Goal: Task Accomplishment & Management: Manage account settings

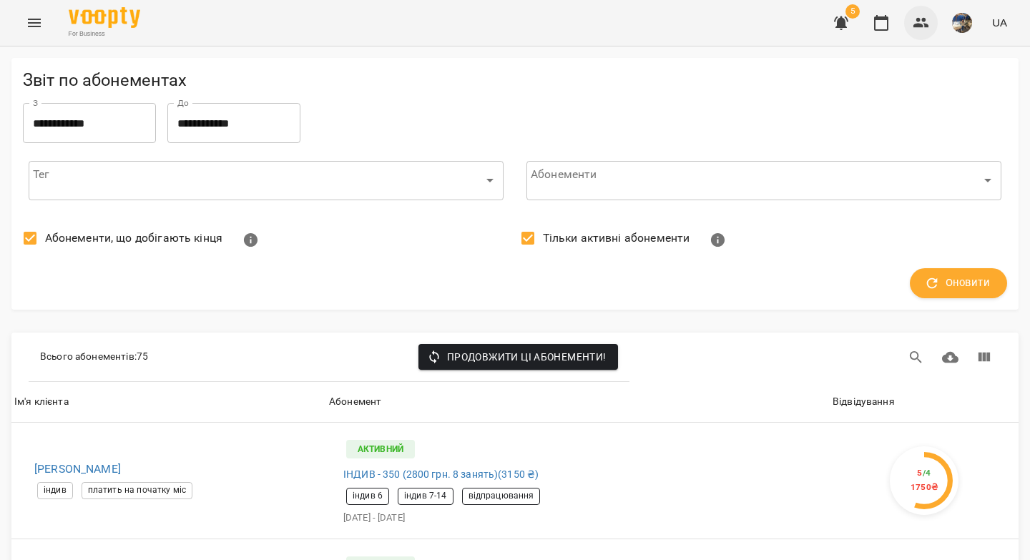
click at [919, 22] on icon "button" at bounding box center [920, 22] width 17 height 17
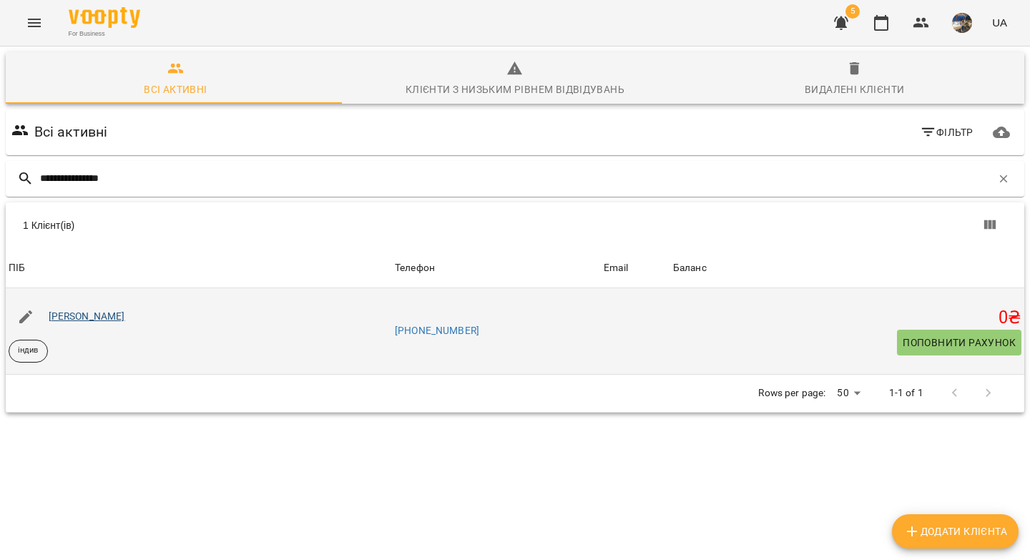
type input "**********"
click at [109, 316] on link "Максим Вернигора" at bounding box center [87, 315] width 76 height 11
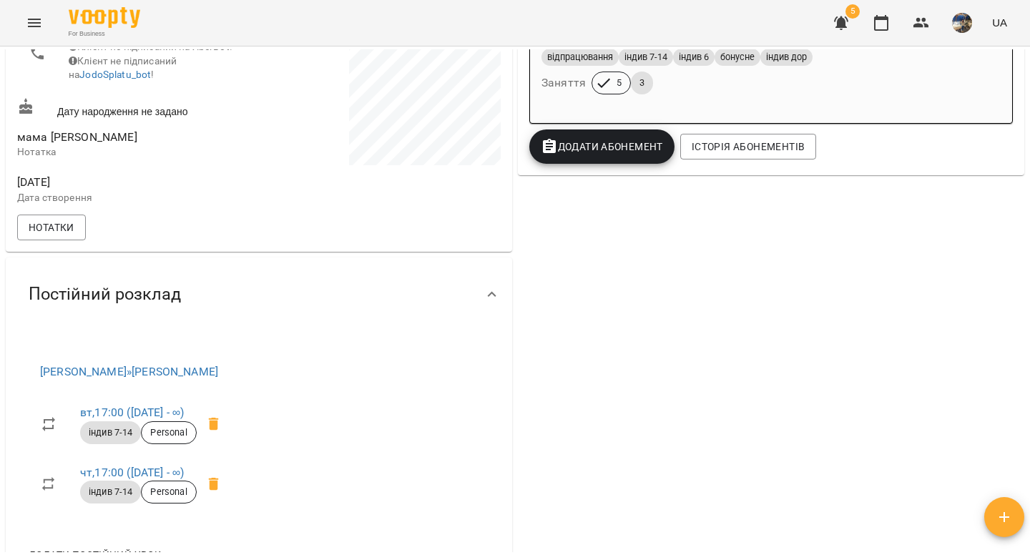
scroll to position [382, 0]
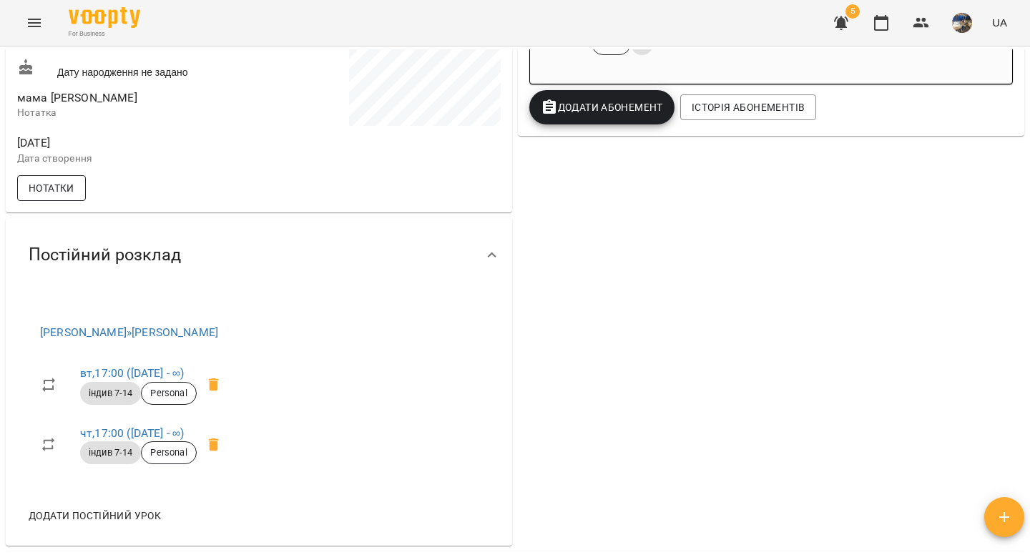
click at [53, 197] on span "Нотатки" at bounding box center [52, 187] width 46 height 17
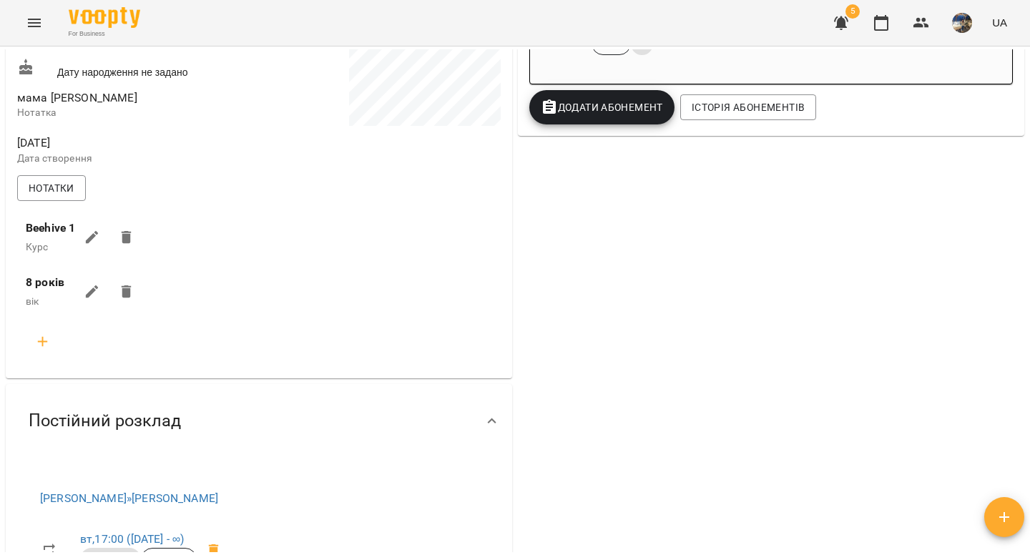
click at [97, 246] on icon "button" at bounding box center [92, 237] width 17 height 17
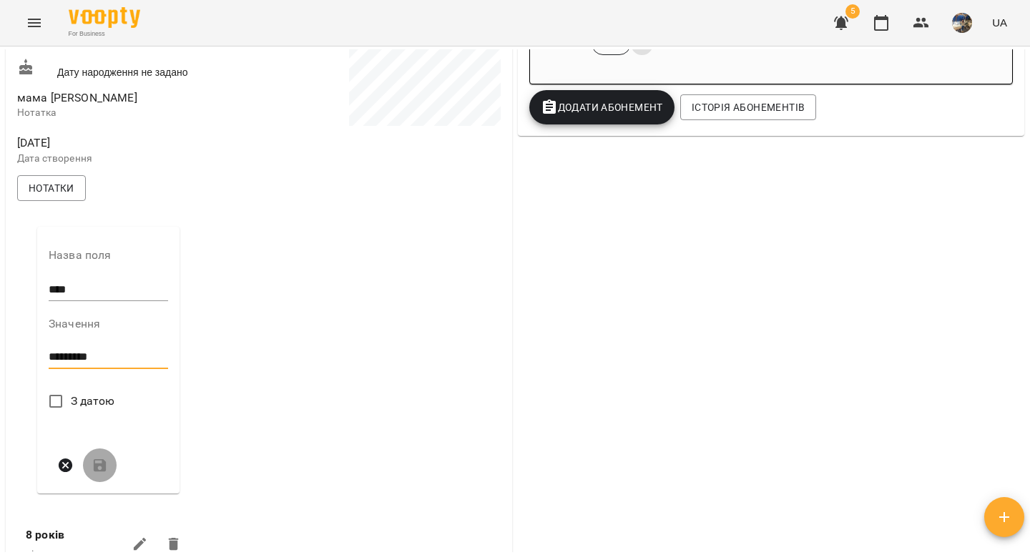
click at [92, 364] on textarea "*********" at bounding box center [108, 357] width 119 height 14
type textarea "*********"
click at [95, 472] on icon "submit" at bounding box center [100, 465] width 13 height 13
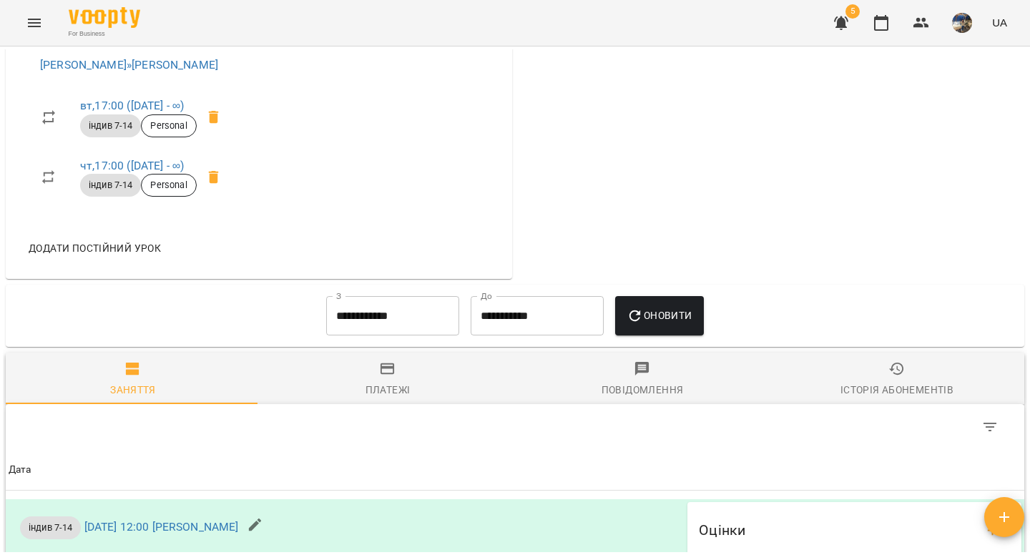
scroll to position [0, 0]
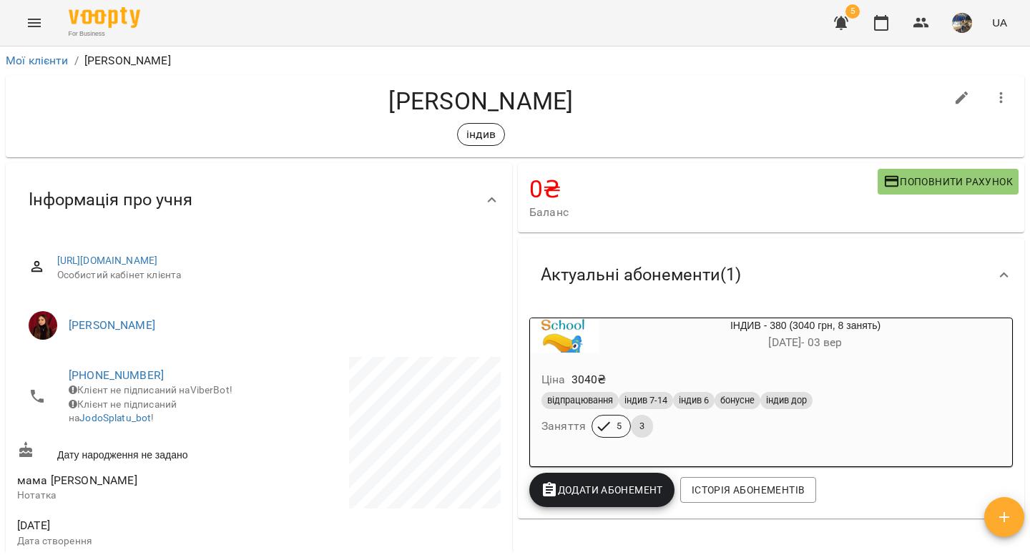
drag, startPoint x: 595, startPoint y: 102, endPoint x: 550, endPoint y: 105, distance: 45.1
click at [568, 104] on h4 "Максим Вернигора" at bounding box center [480, 101] width 927 height 29
click at [488, 110] on h4 "Максим Вернигора" at bounding box center [480, 101] width 927 height 29
drag, startPoint x: 583, startPoint y: 107, endPoint x: 593, endPoint y: 109, distance: 10.2
click at [583, 107] on h4 "Максим Вернигора" at bounding box center [480, 101] width 927 height 29
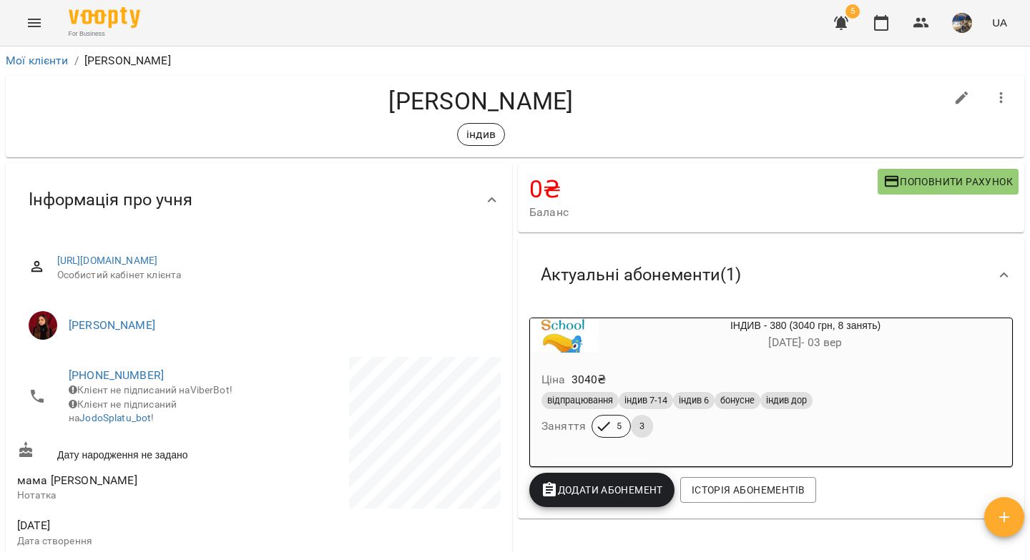
drag, startPoint x: 598, startPoint y: 102, endPoint x: 374, endPoint y: 107, distance: 223.9
click at [374, 107] on h4 "Максим Вернигора" at bounding box center [480, 101] width 927 height 29
copy h4 "Максим Вернигора"
click at [582, 146] on div "Максим Вернигора індив" at bounding box center [515, 116] width 1018 height 82
click at [842, 21] on icon "button" at bounding box center [841, 23] width 14 height 14
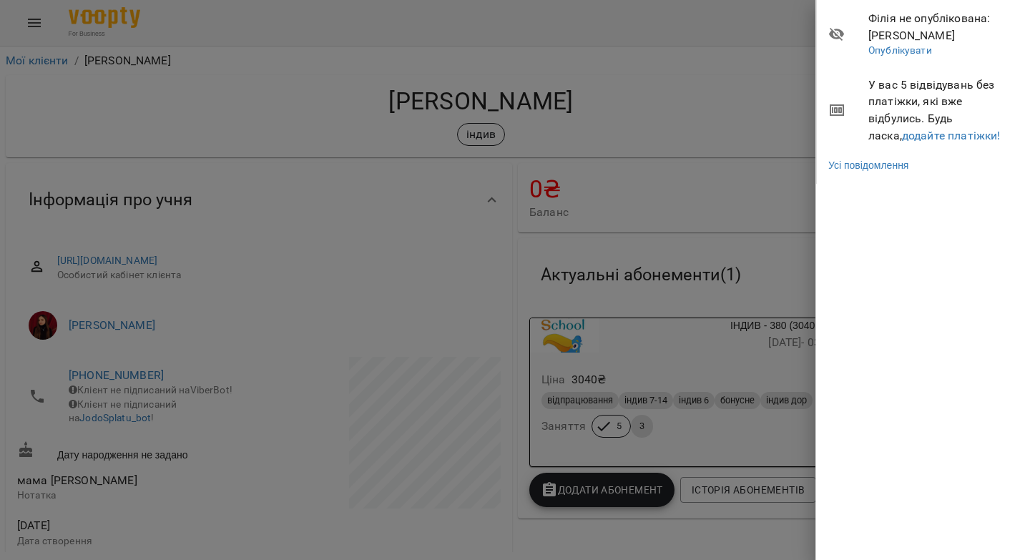
click at [843, 21] on div "Філія не опублікована : Бондаренко Андрій Опублікувати У вас 5 відвідувань без …" at bounding box center [515, 280] width 1030 height 560
click at [910, 132] on link "додайте платіжки!" at bounding box center [951, 136] width 99 height 14
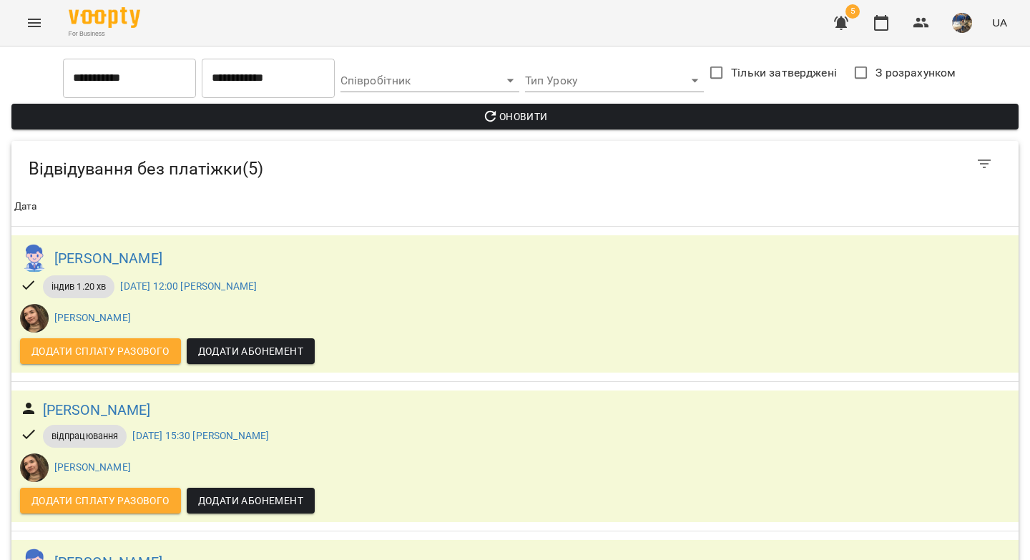
scroll to position [436, 0]
drag, startPoint x: 182, startPoint y: 280, endPoint x: 29, endPoint y: 287, distance: 152.5
copy h6 "Дарина Ходакова"
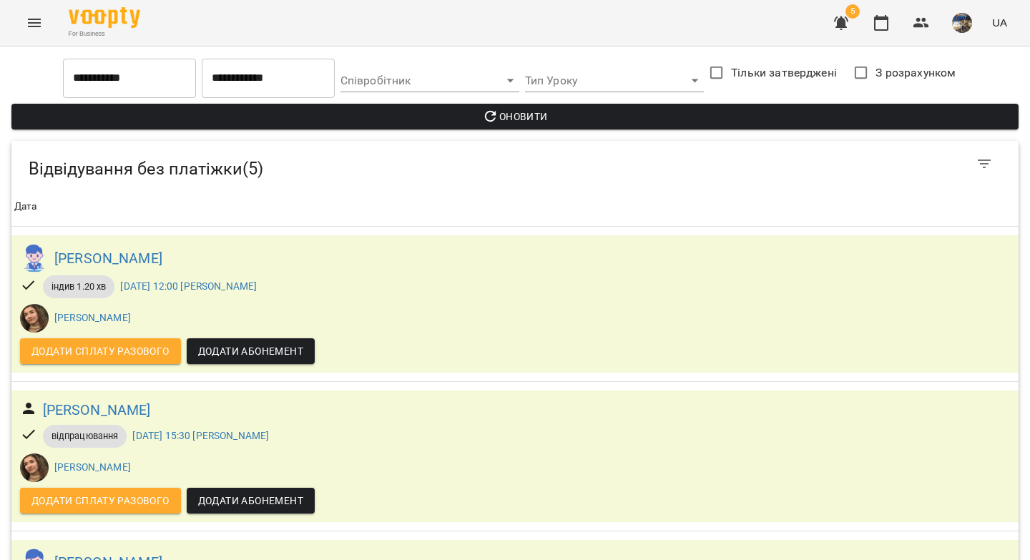
drag, startPoint x: 147, startPoint y: 425, endPoint x: 38, endPoint y: 421, distance: 109.4
copy h6 "Віталій Грубіш"
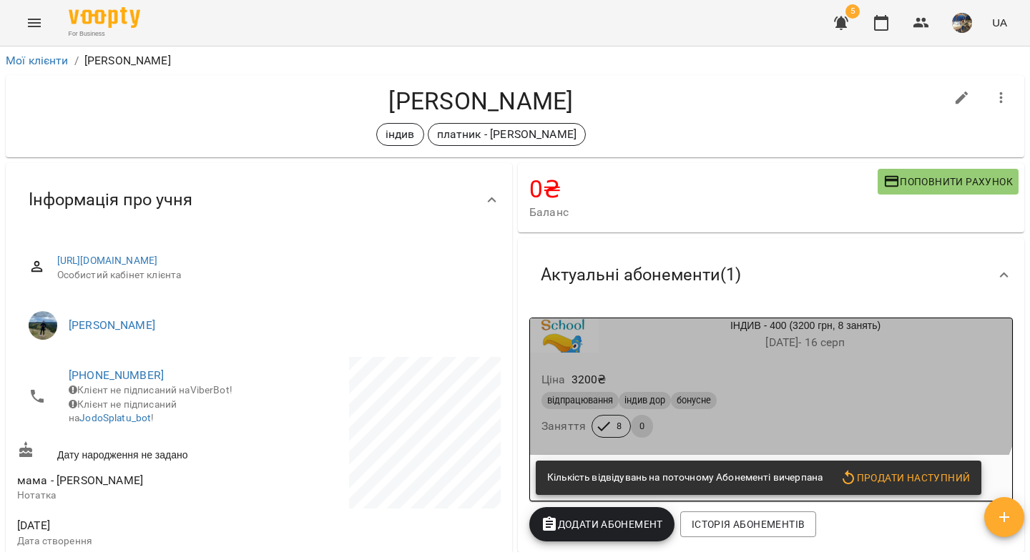
click at [695, 333] on div "ІНДИВ - 400 (3200 грн, 8 занять) 18 лип - 16 серп" at bounding box center [804, 335] width 413 height 34
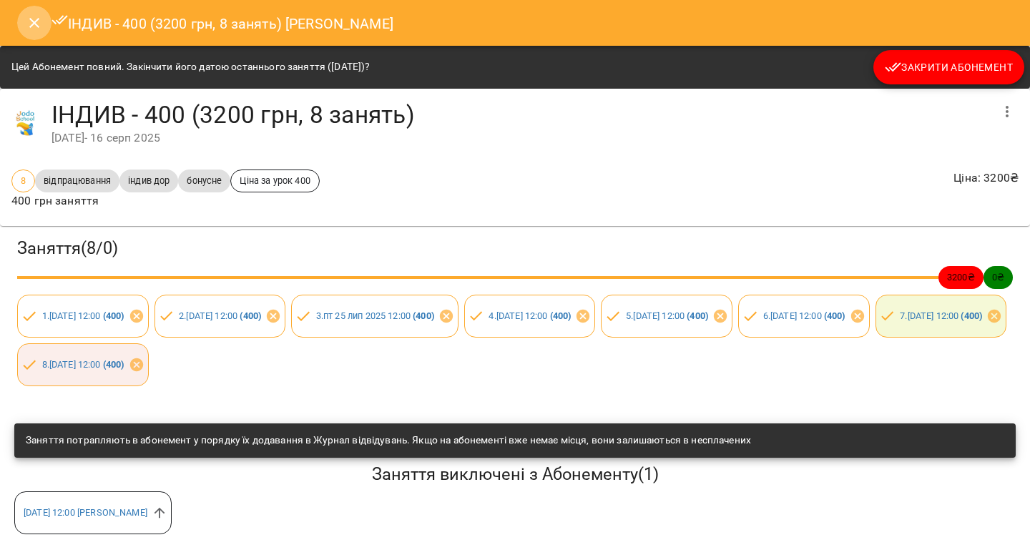
click at [33, 25] on icon "Close" at bounding box center [34, 22] width 17 height 17
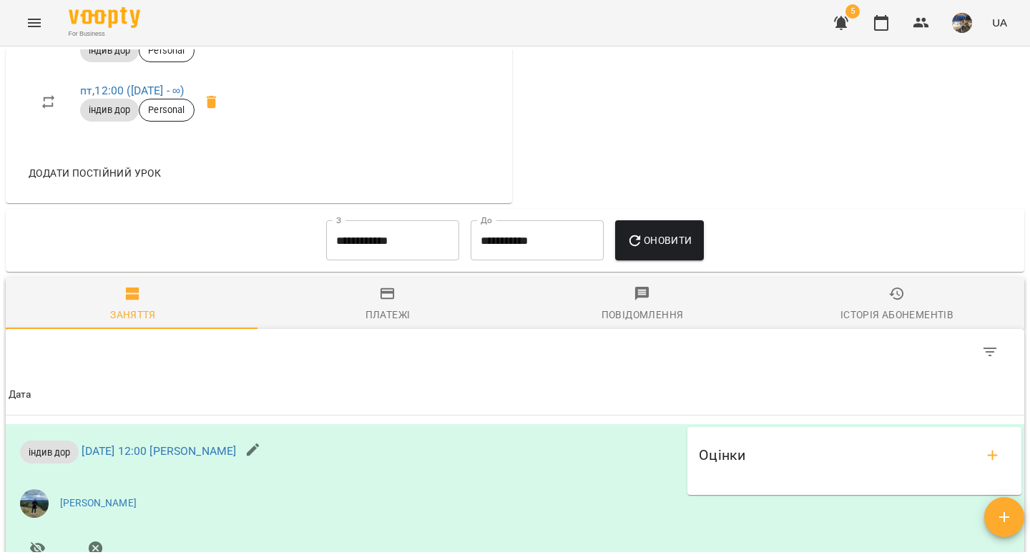
scroll to position [833, 0]
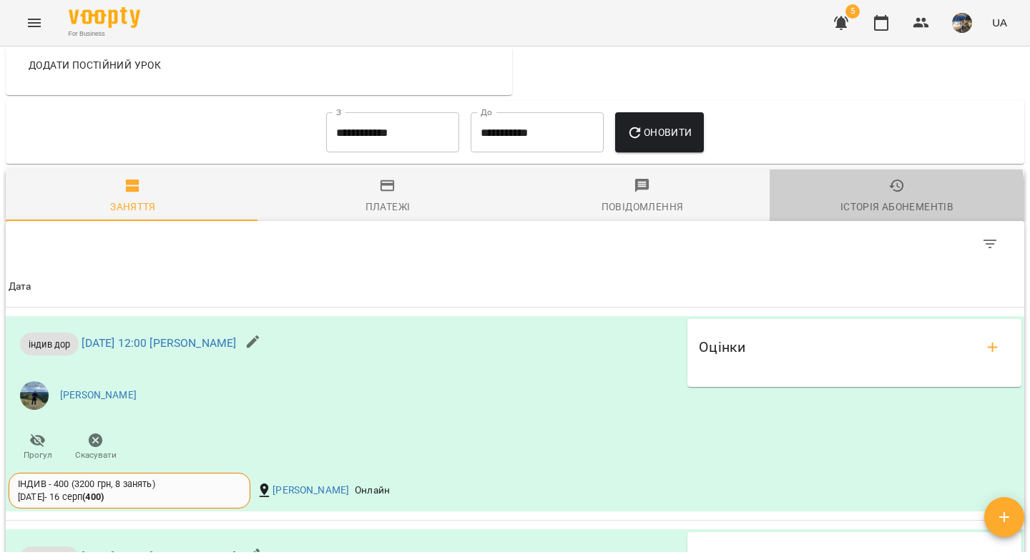
click at [871, 212] on div "Історія абонементів" at bounding box center [896, 206] width 113 height 17
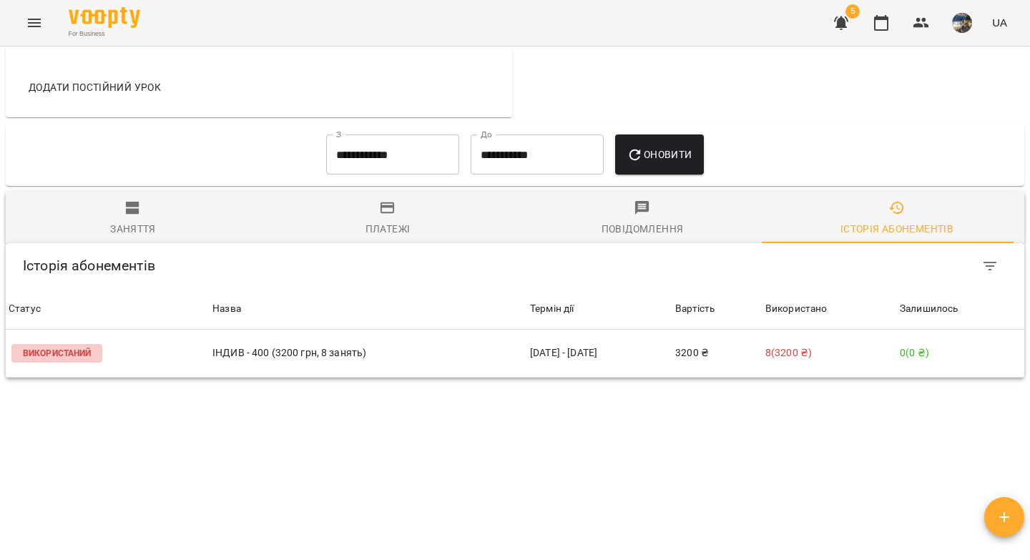
scroll to position [822, 0]
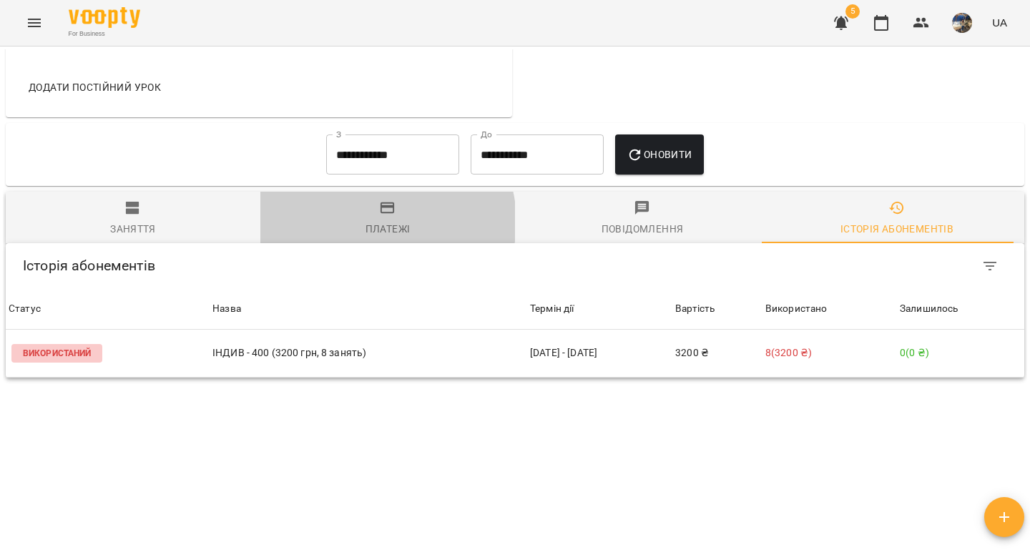
click at [375, 221] on div "Платежі" at bounding box center [387, 228] width 45 height 17
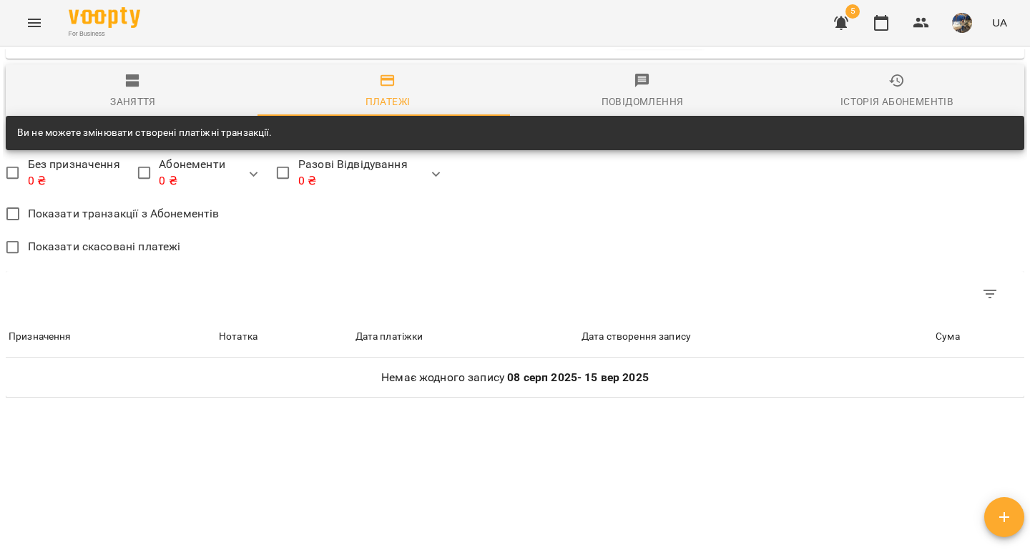
scroll to position [583, 0]
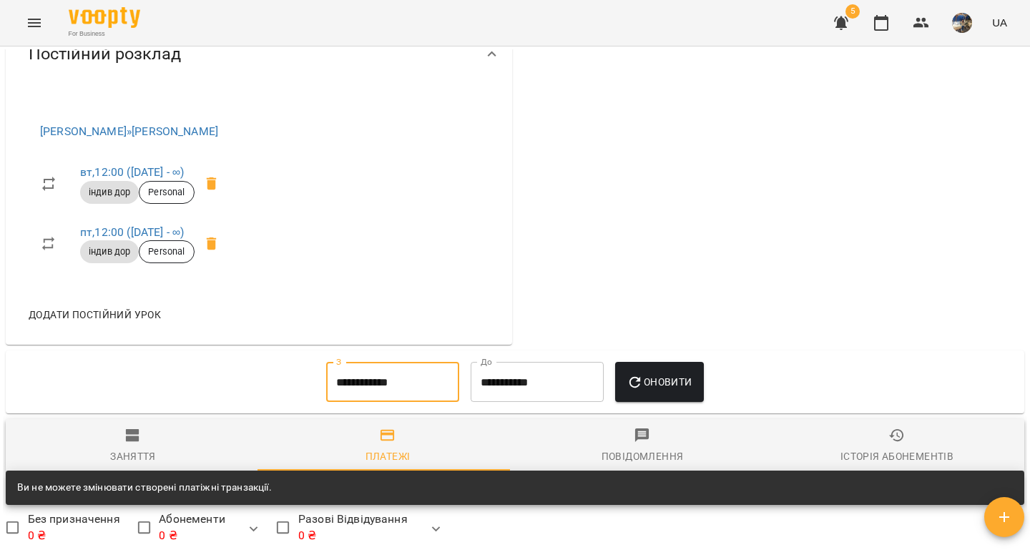
click at [352, 395] on input "**********" at bounding box center [392, 382] width 133 height 40
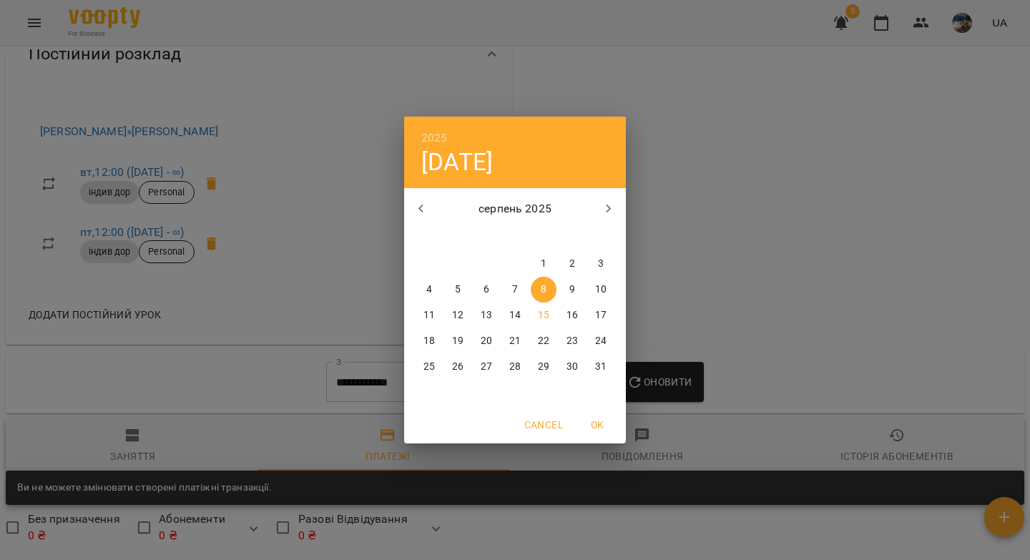
click at [417, 200] on icon "button" at bounding box center [421, 208] width 17 height 17
click at [426, 340] on p "21" at bounding box center [428, 341] width 11 height 14
type input "**********"
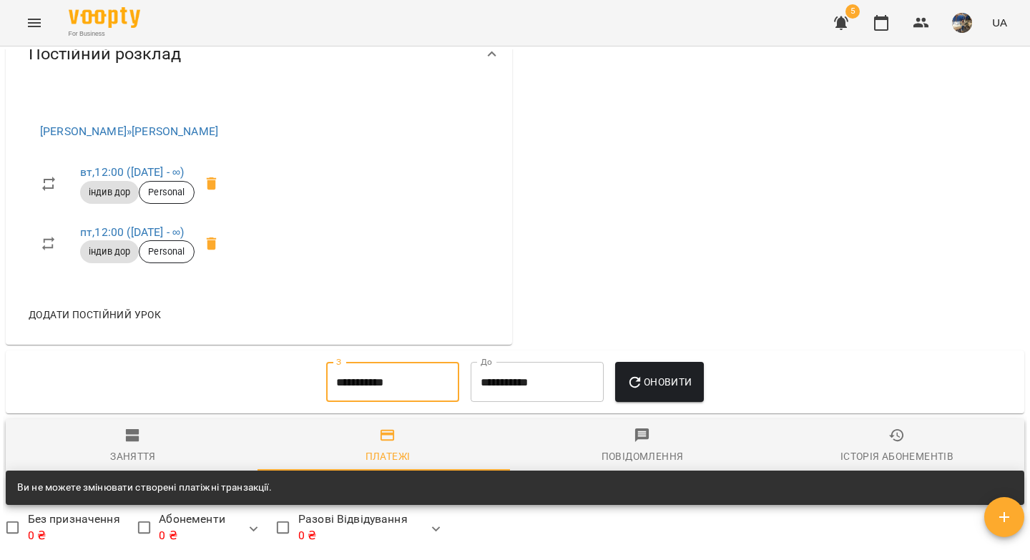
click at [653, 385] on span "Оновити" at bounding box center [658, 381] width 65 height 17
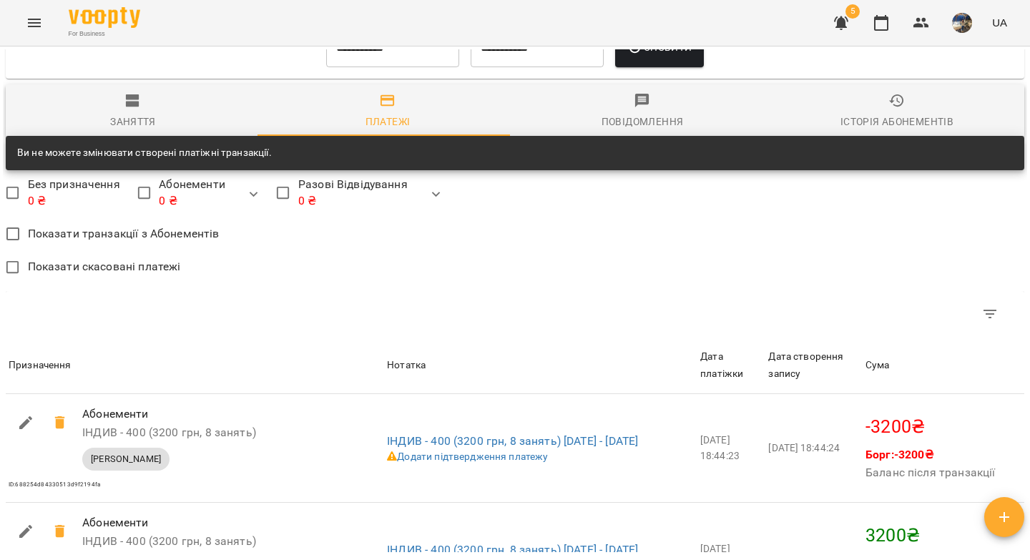
scroll to position [891, 0]
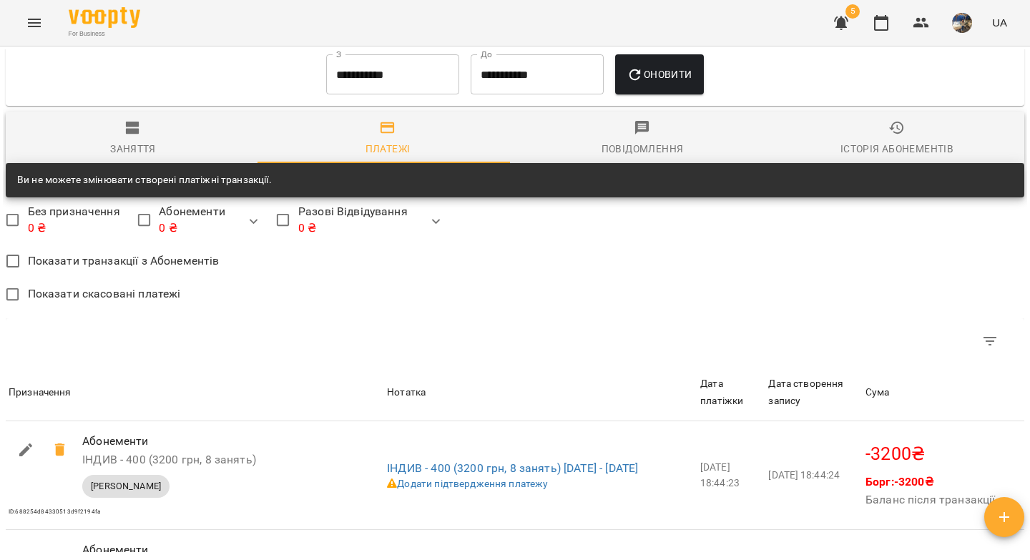
click at [849, 154] on div "Історія абонементів" at bounding box center [896, 148] width 113 height 17
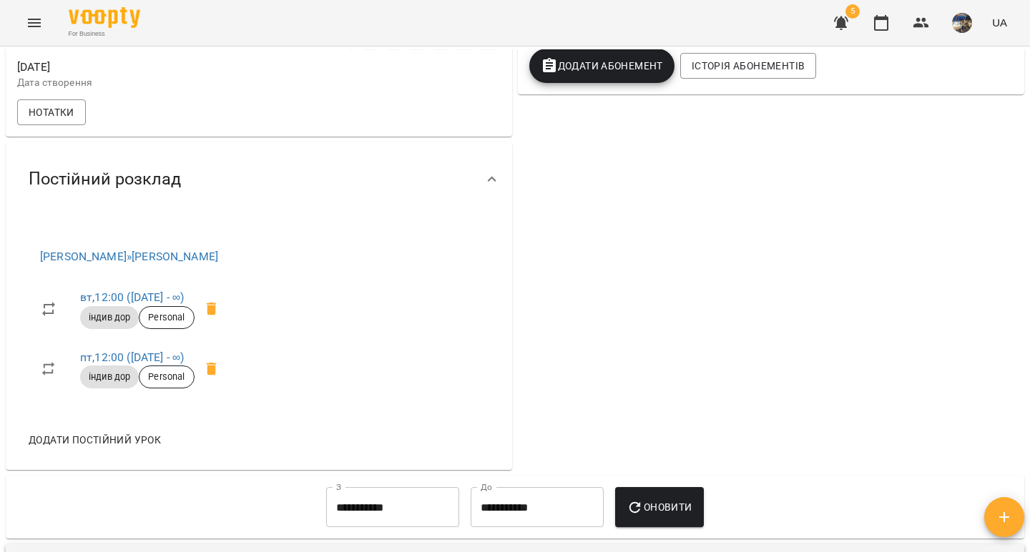
scroll to position [0, 0]
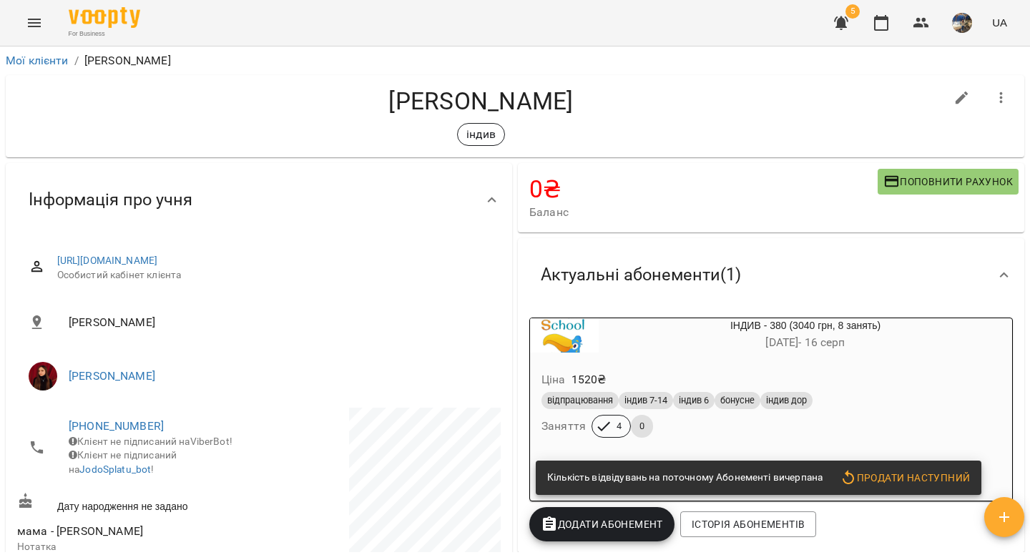
drag, startPoint x: 590, startPoint y: 104, endPoint x: 472, endPoint y: 103, distance: 118.0
click at [472, 103] on h4 "[PERSON_NAME]" at bounding box center [480, 101] width 927 height 29
copy h4 "[PERSON_NAME]"
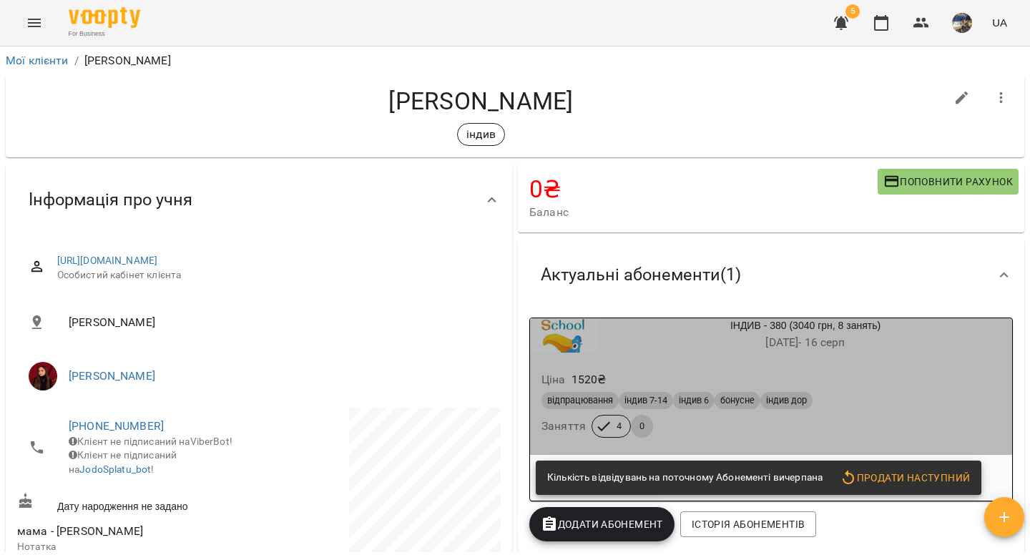
click at [874, 382] on div "Ціна 1520 ₴" at bounding box center [770, 380] width 465 height 26
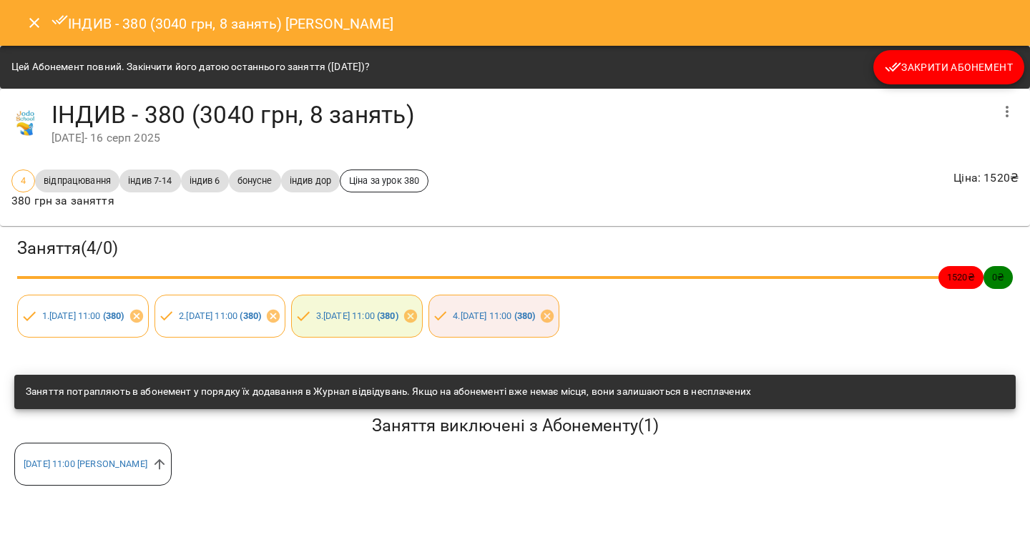
click at [35, 22] on icon "Close" at bounding box center [34, 22] width 17 height 17
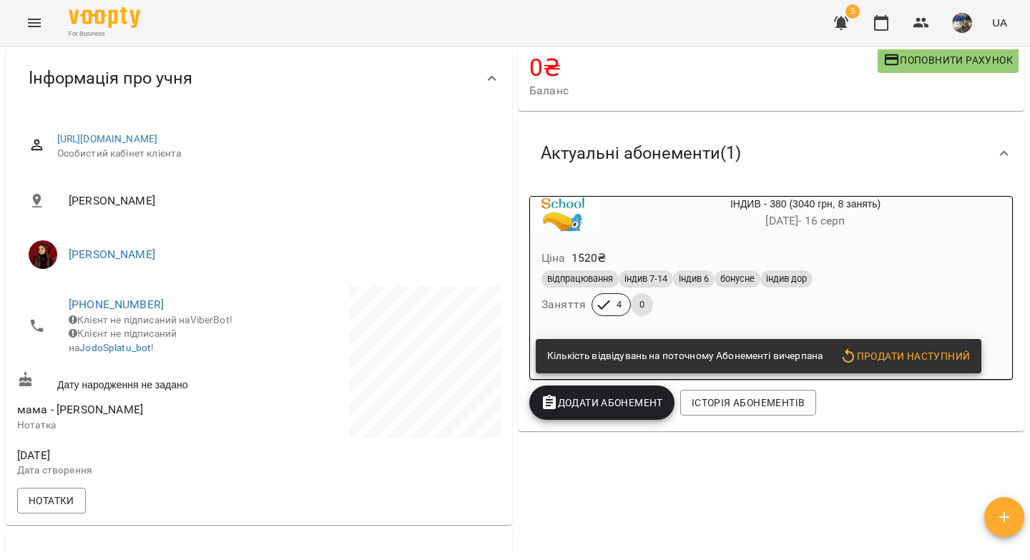
scroll to position [288, 0]
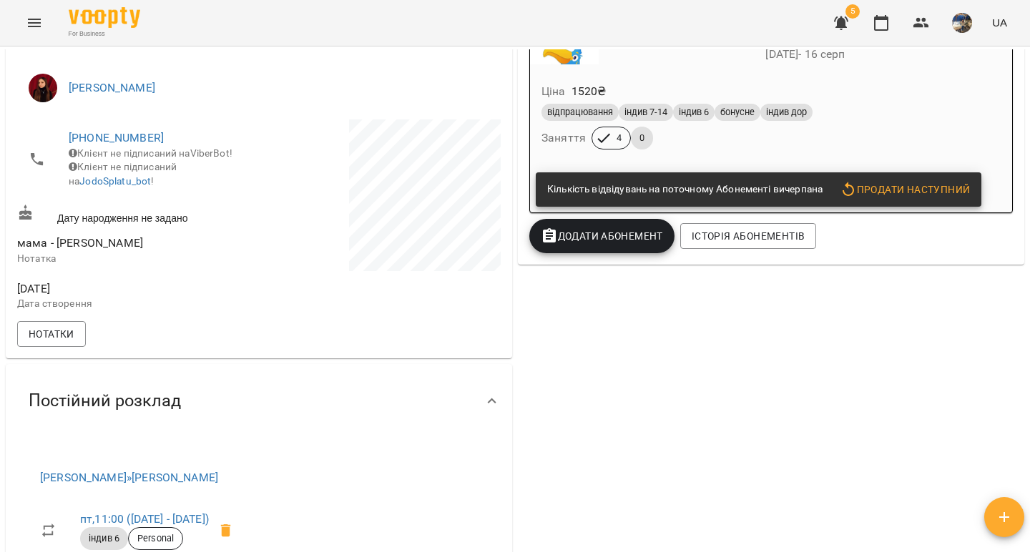
click at [889, 121] on div "відпрацювання індив 7-14 індив 6 бонусне індив дор" at bounding box center [770, 112] width 459 height 17
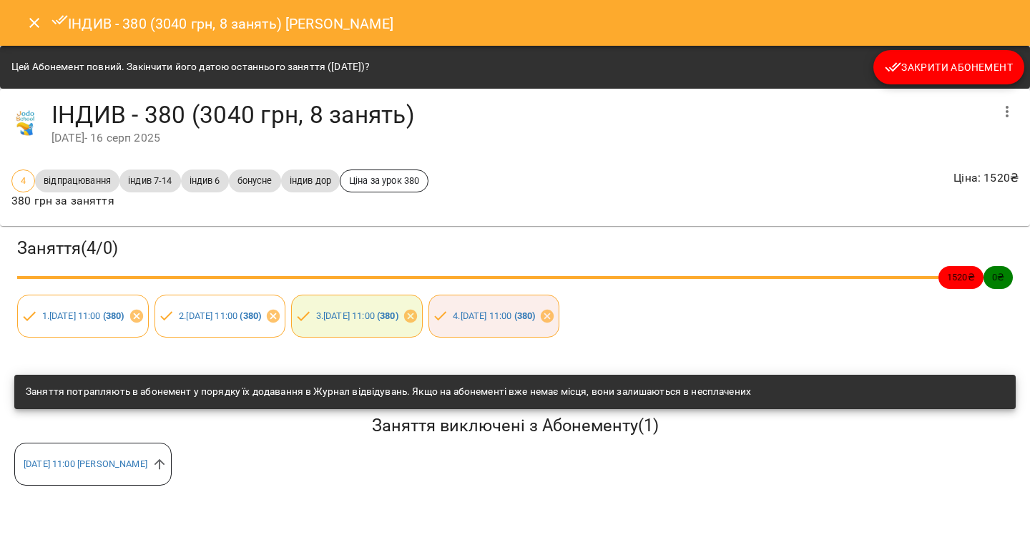
click at [427, 19] on div "ІНДИВ - 380 (3040 грн, 8 занять) Дарина Ходакова" at bounding box center [515, 23] width 1030 height 46
drag, startPoint x: 428, startPoint y: 25, endPoint x: 287, endPoint y: 27, distance: 141.6
click at [287, 27] on div "ІНДИВ - 380 (3040 грн, 8 занять) Дарина Ходакова" at bounding box center [515, 23] width 1030 height 46
copy h6 "Дарина Ходакова"
click at [31, 24] on icon "Close" at bounding box center [34, 22] width 17 height 17
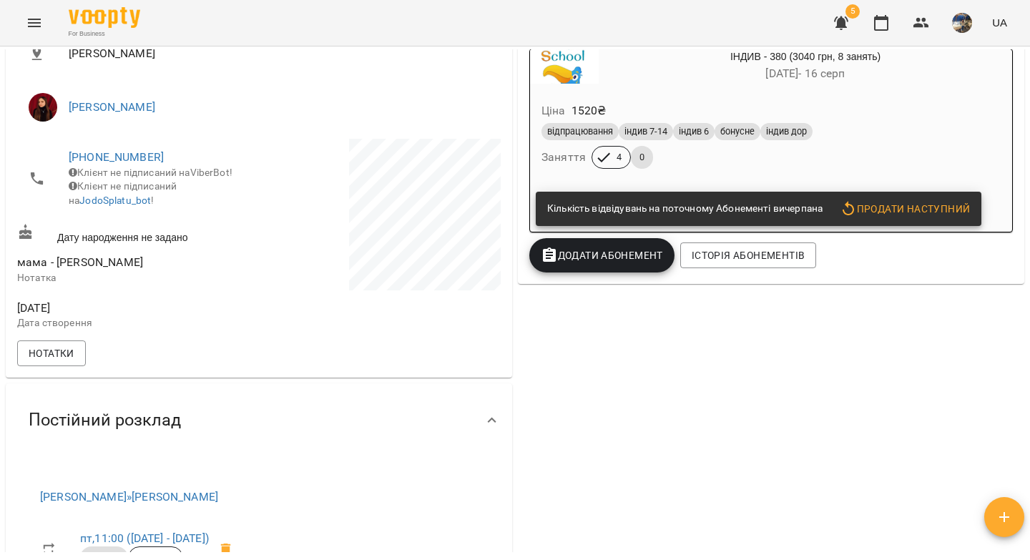
scroll to position [0, 0]
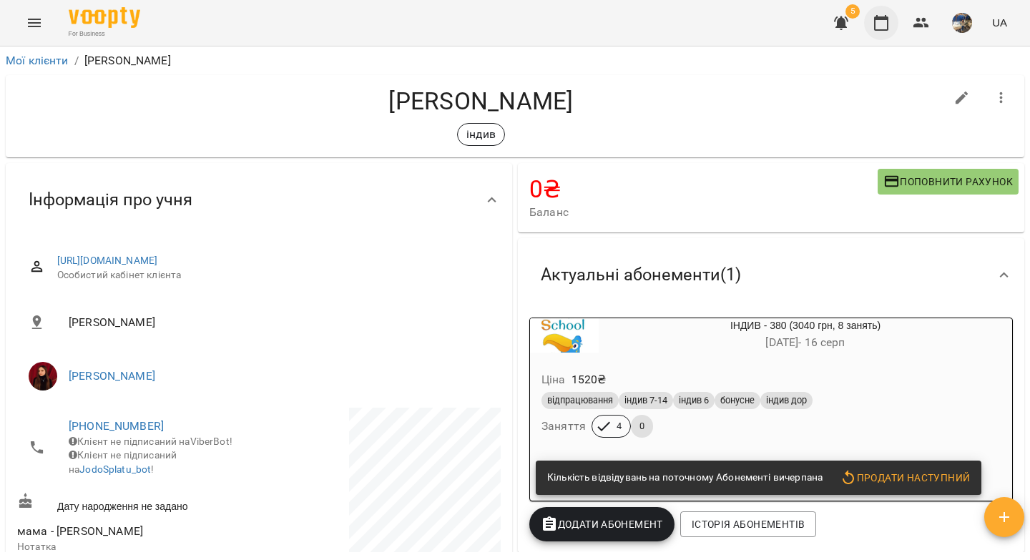
click at [879, 31] on icon "button" at bounding box center [880, 22] width 17 height 17
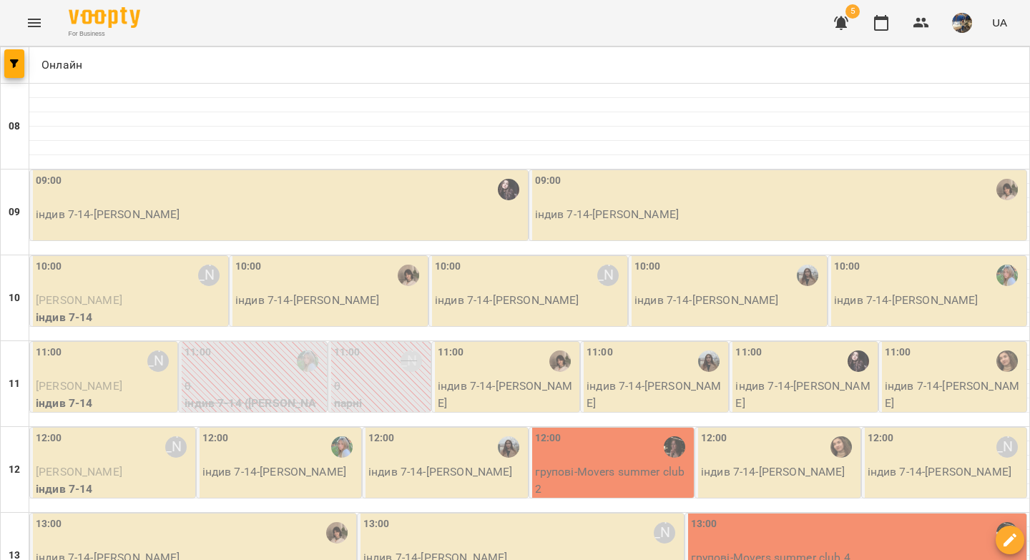
type input "**********"
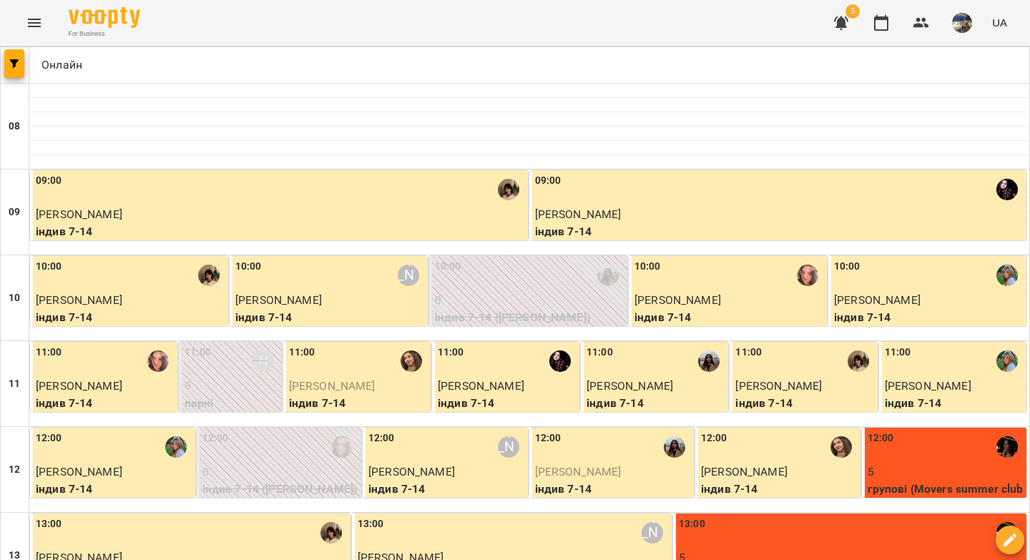
scroll to position [820, 0]
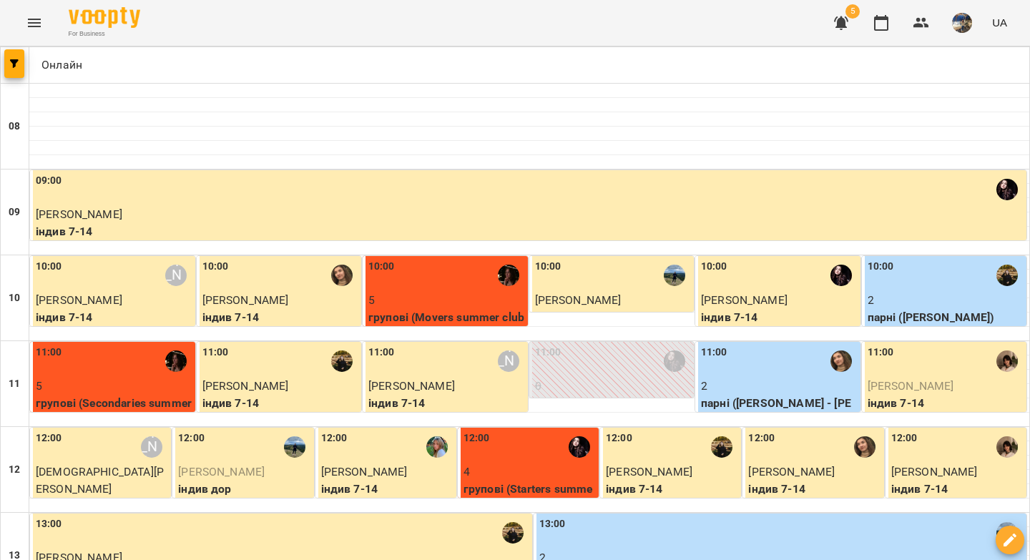
drag, startPoint x: 435, startPoint y: 482, endPoint x: 430, endPoint y: 377, distance: 104.5
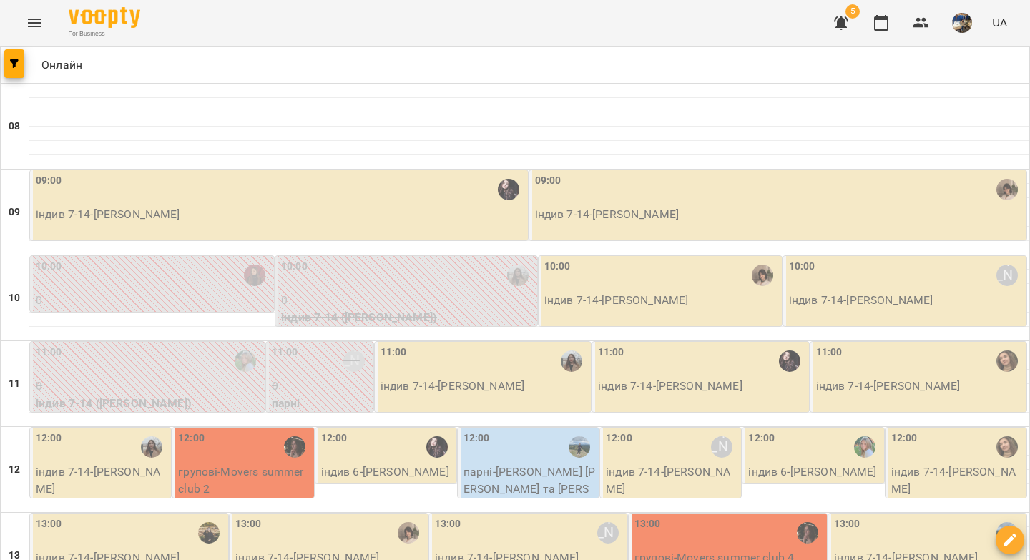
click at [230, 184] on div "09:00" at bounding box center [280, 189] width 489 height 33
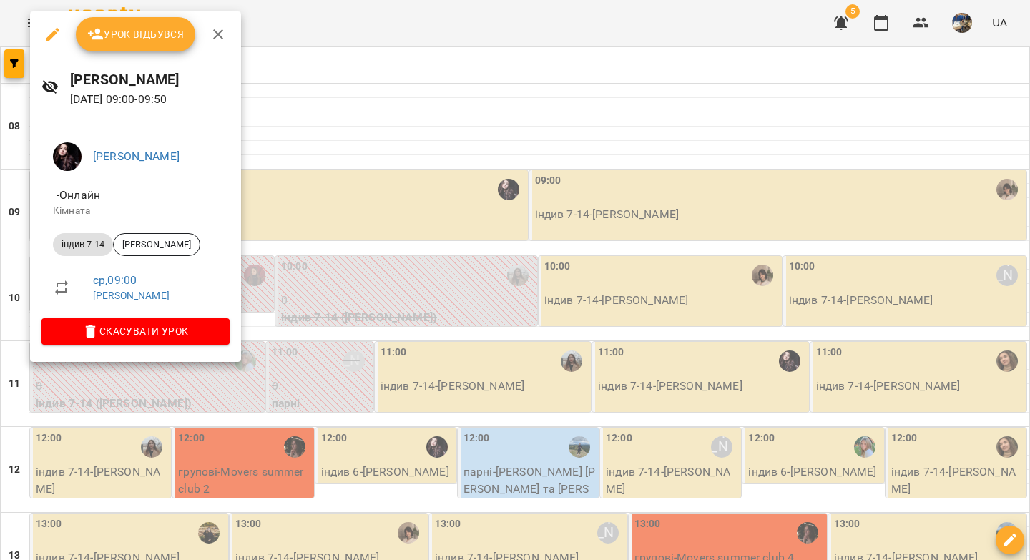
click at [150, 33] on span "Урок відбувся" at bounding box center [135, 34] width 97 height 17
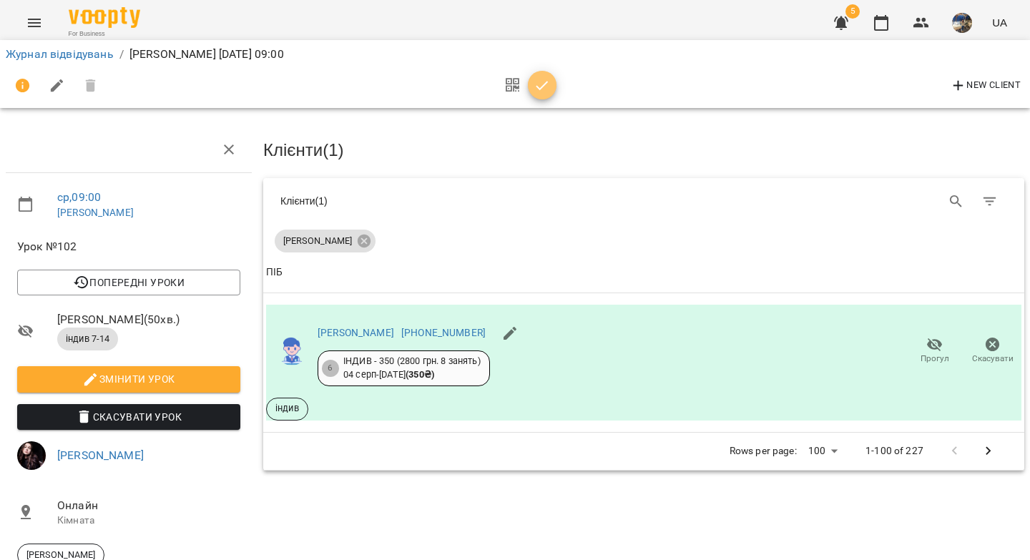
click at [535, 89] on icon "button" at bounding box center [541, 85] width 17 height 17
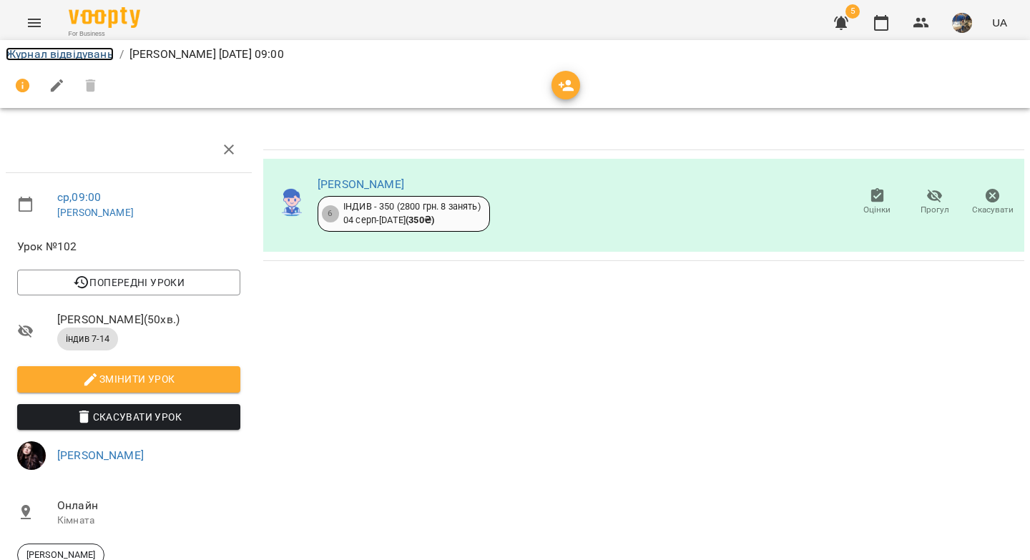
click at [74, 56] on link "Журнал відвідувань" at bounding box center [60, 54] width 108 height 14
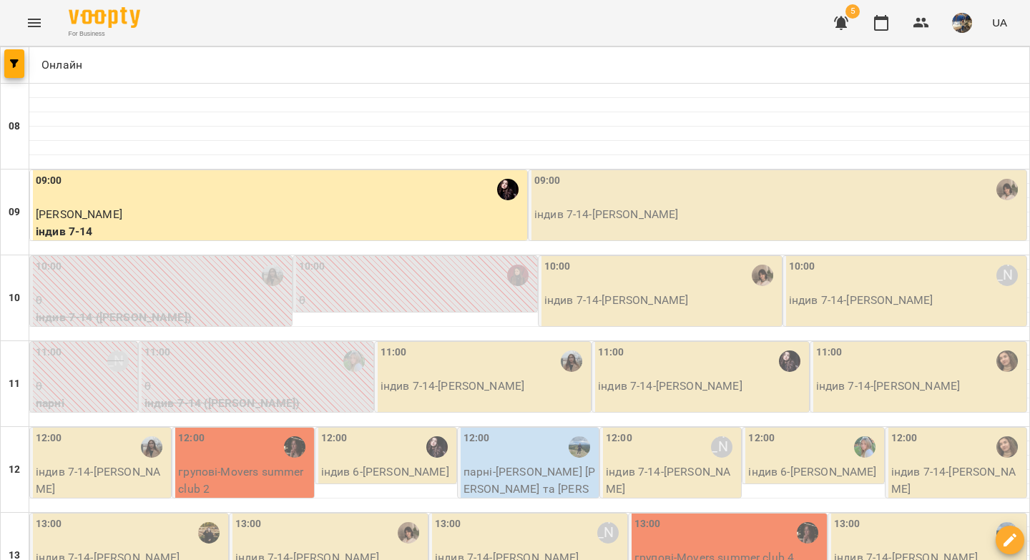
click at [559, 173] on div "09:00" at bounding box center [778, 189] width 489 height 33
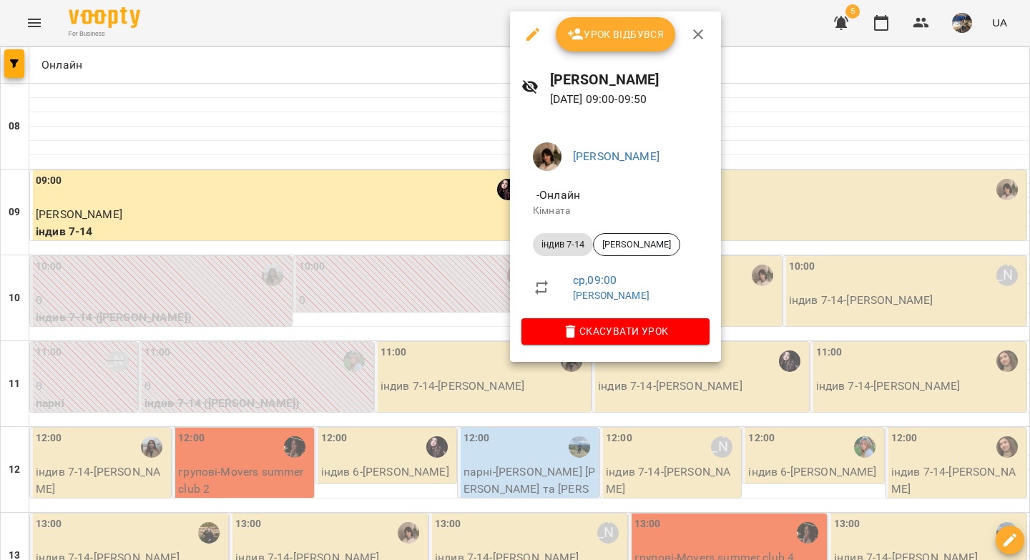
click at [607, 36] on span "Урок відбувся" at bounding box center [615, 34] width 97 height 17
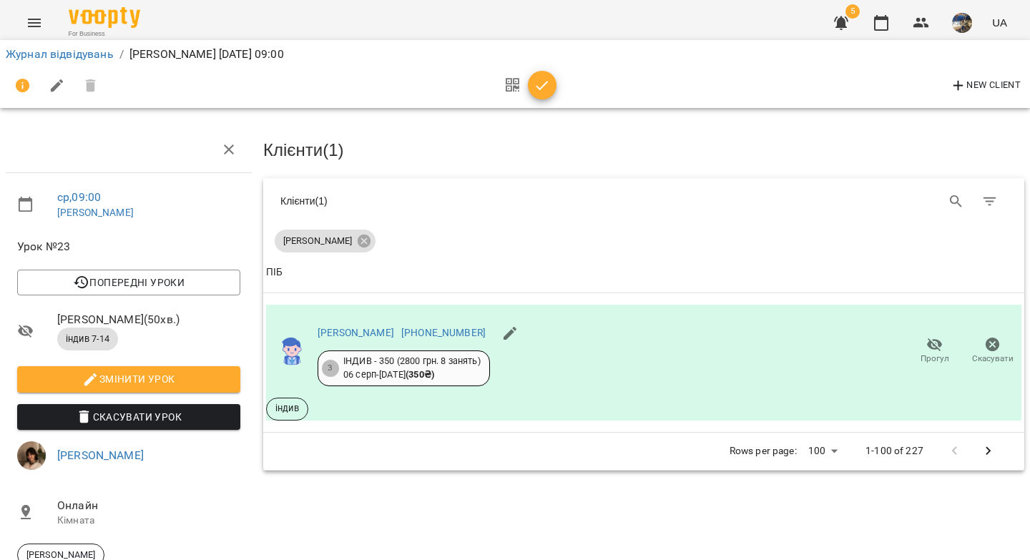
click at [546, 90] on icon "button" at bounding box center [541, 85] width 17 height 17
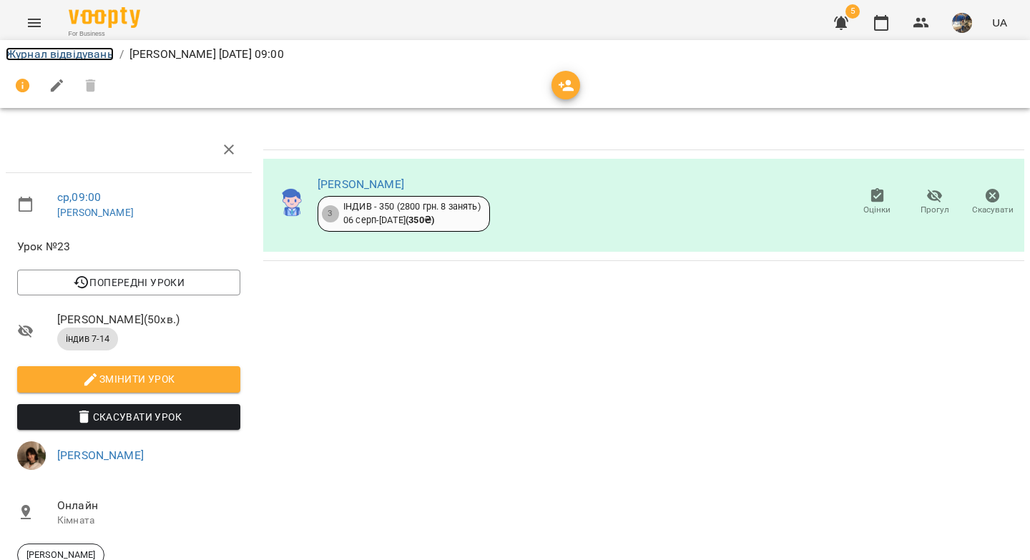
click at [76, 58] on link "Журнал відвідувань" at bounding box center [60, 54] width 108 height 14
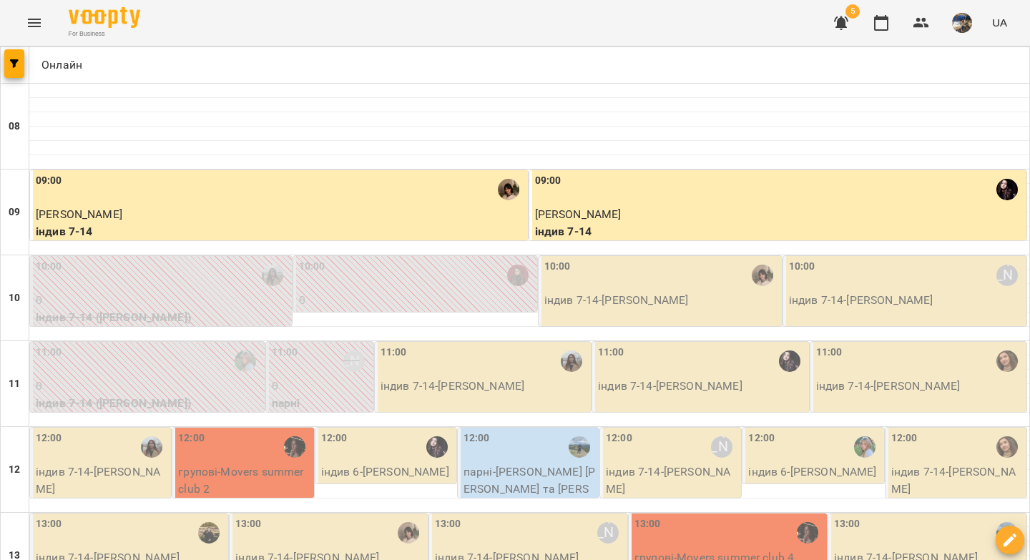
click at [608, 297] on p "індив 7-14 - Мирослава Зусько" at bounding box center [661, 300] width 235 height 17
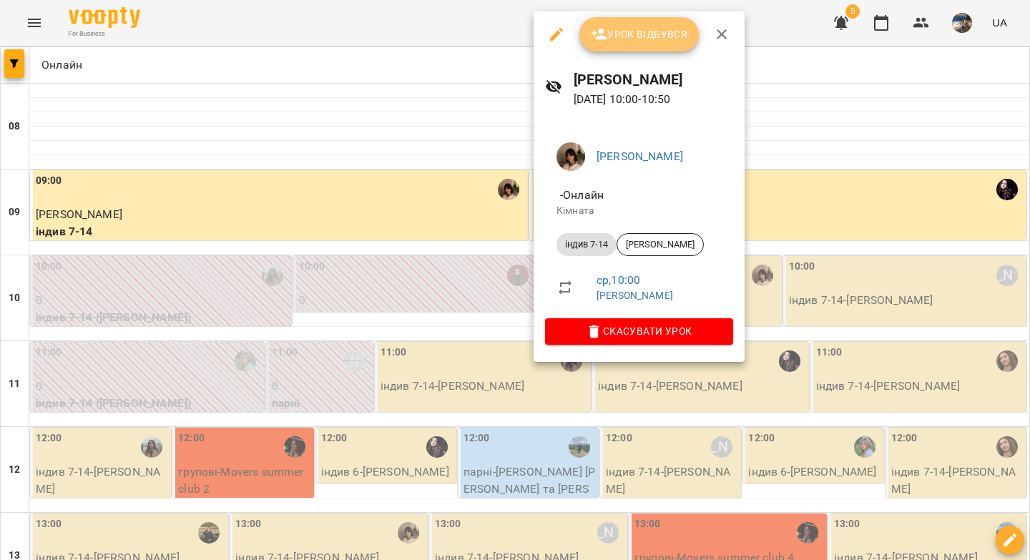
click at [611, 39] on span "Урок відбувся" at bounding box center [639, 34] width 97 height 17
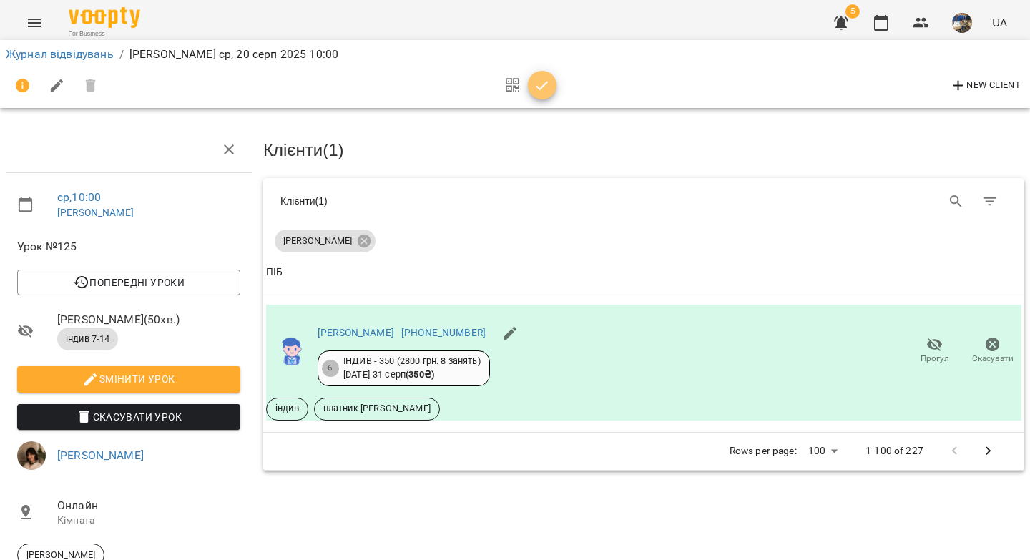
click at [546, 97] on button "button" at bounding box center [542, 85] width 29 height 29
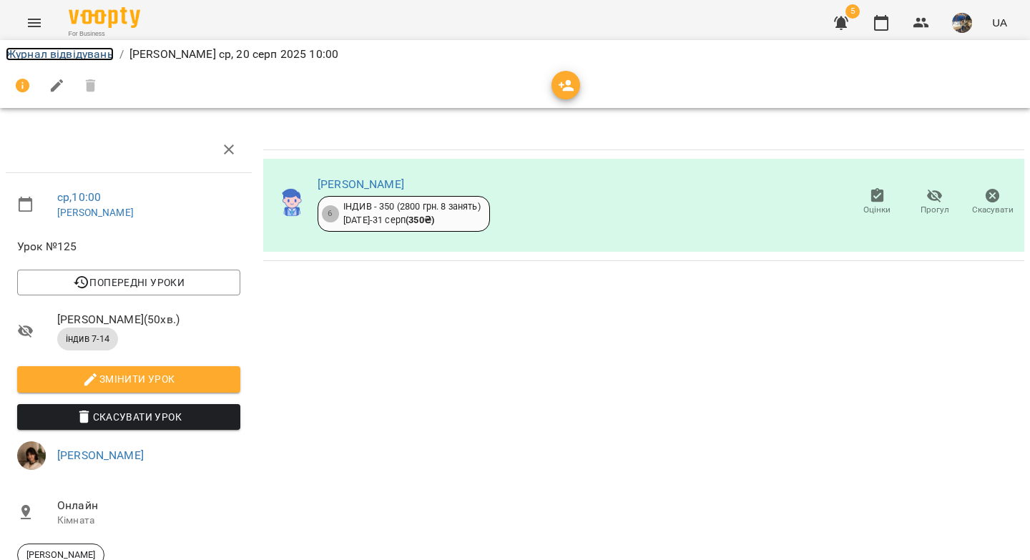
click at [91, 55] on link "Журнал відвідувань" at bounding box center [60, 54] width 108 height 14
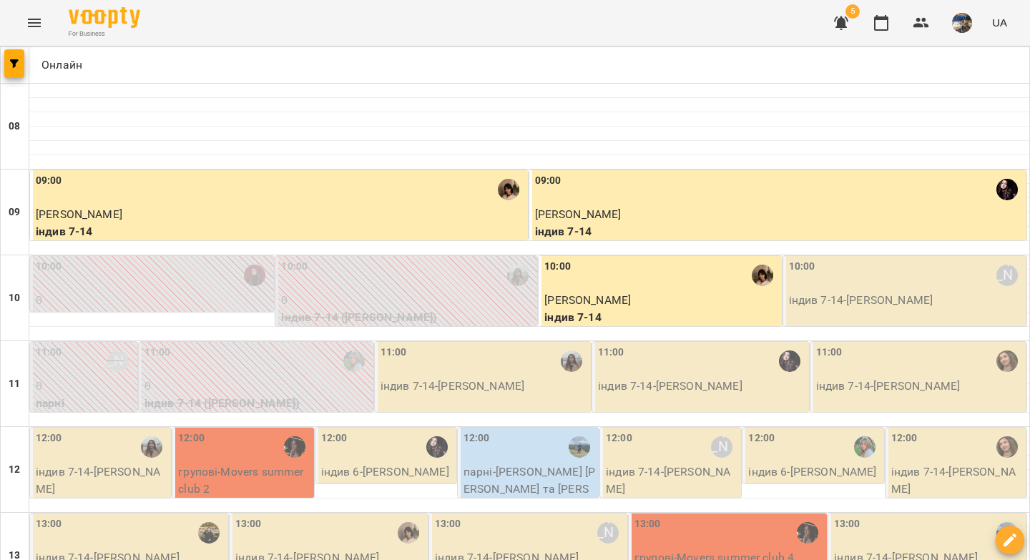
click at [823, 274] on div "10:00 Вікторія Половинка" at bounding box center [906, 275] width 235 height 33
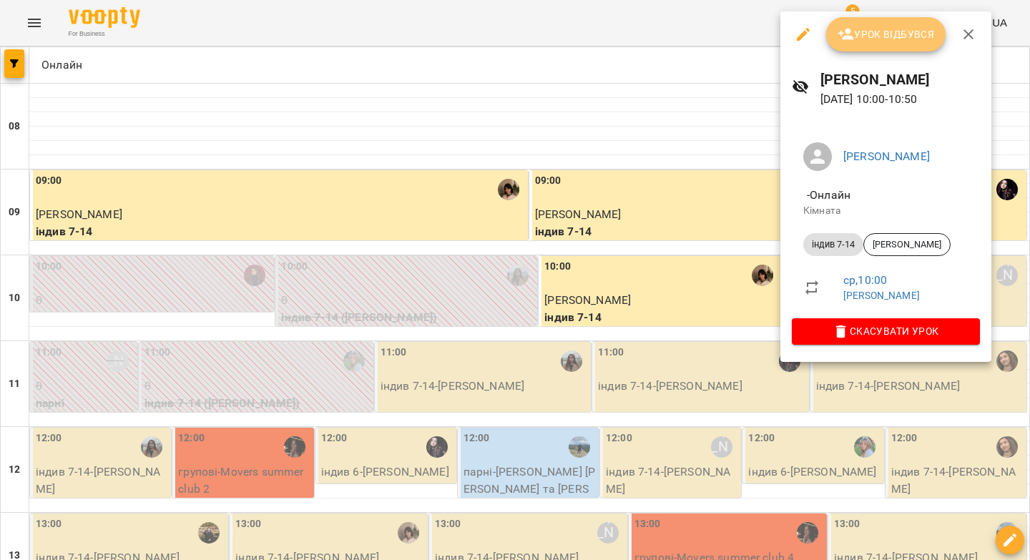
click at [858, 33] on span "Урок відбувся" at bounding box center [885, 34] width 97 height 17
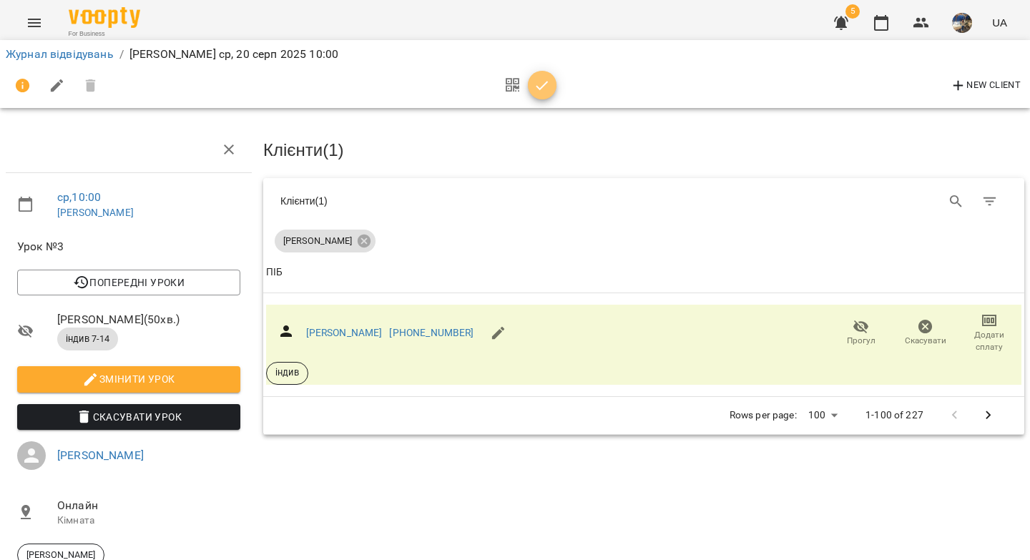
click at [539, 89] on icon "button" at bounding box center [542, 85] width 12 height 9
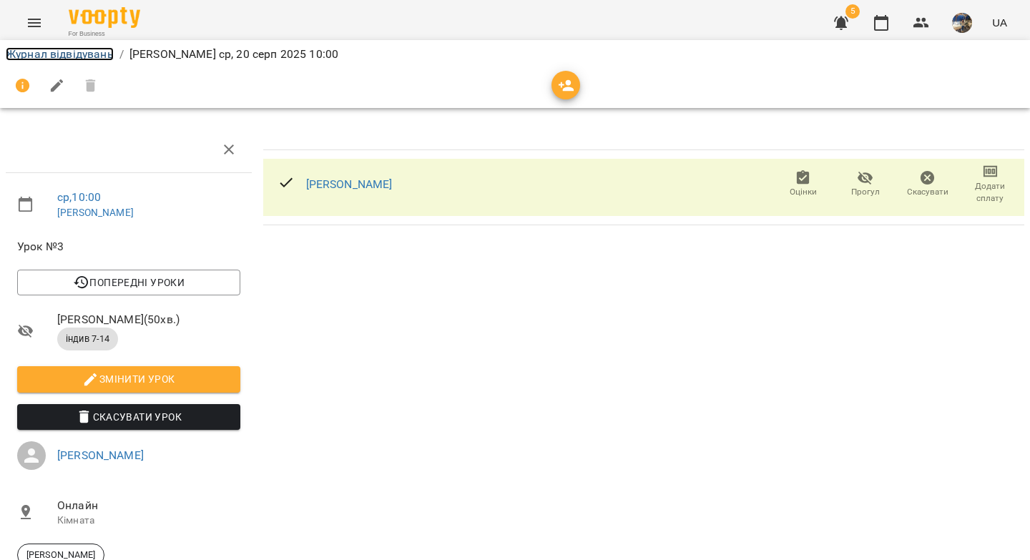
click at [59, 55] on link "Журнал відвідувань" at bounding box center [60, 54] width 108 height 14
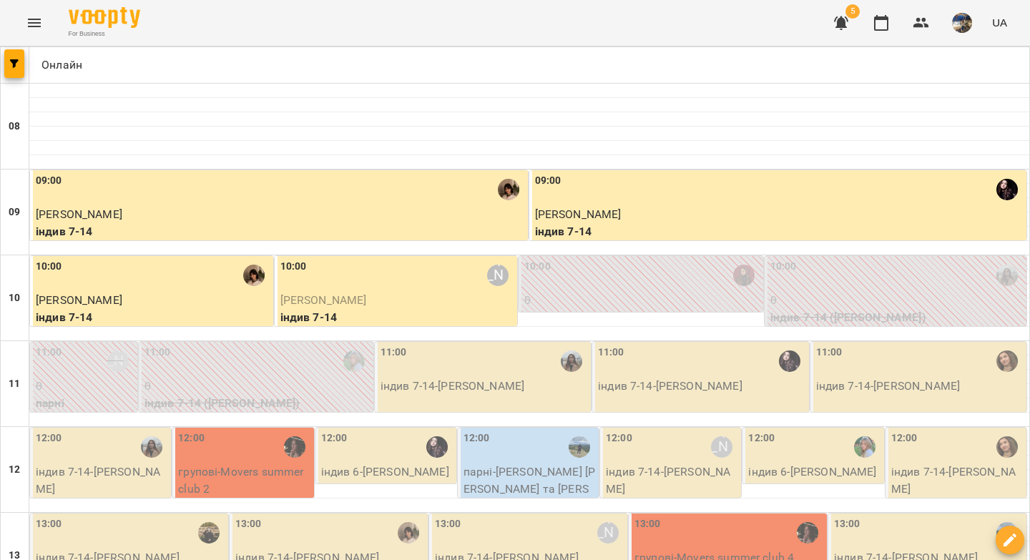
click at [503, 382] on p "індив 7-14 - Назар Христенко" at bounding box center [483, 385] width 207 height 17
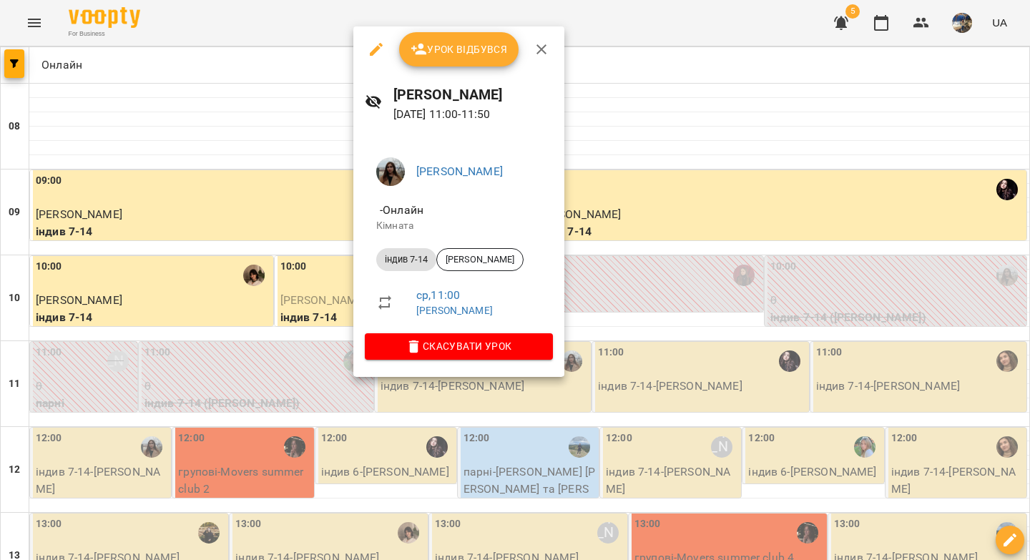
click at [438, 58] on button "Урок відбувся" at bounding box center [459, 49] width 120 height 34
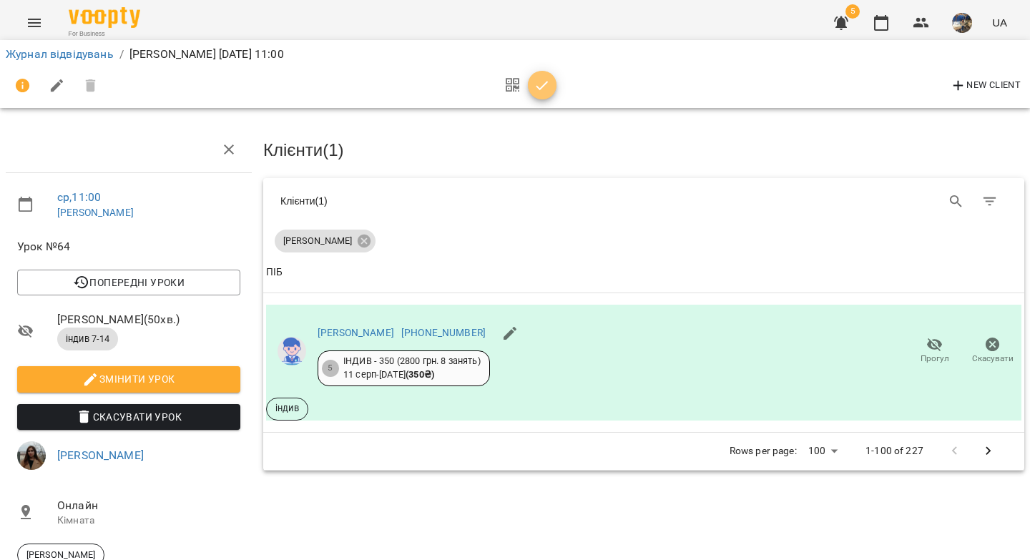
click at [543, 88] on icon "button" at bounding box center [541, 85] width 17 height 17
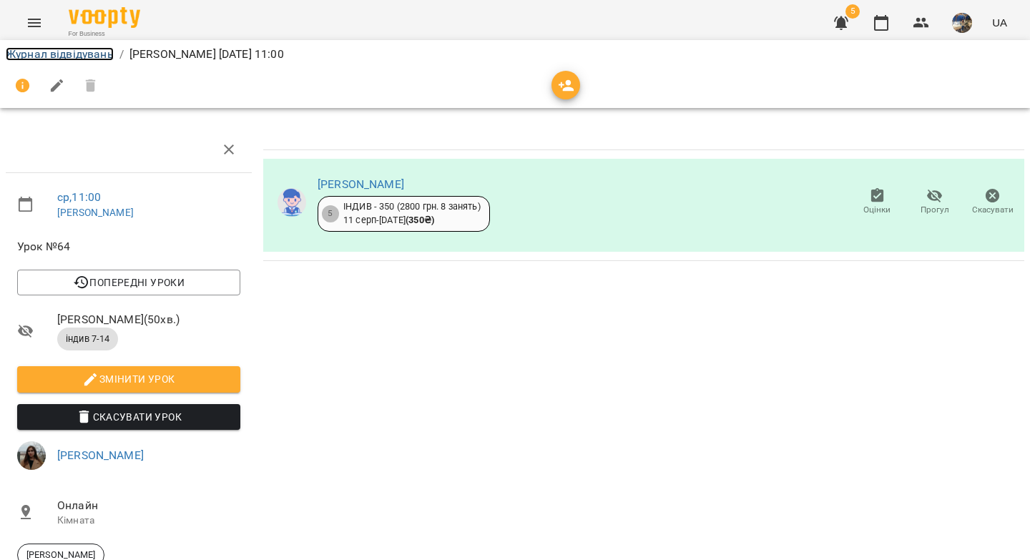
click at [46, 54] on link "Журнал відвідувань" at bounding box center [60, 54] width 108 height 14
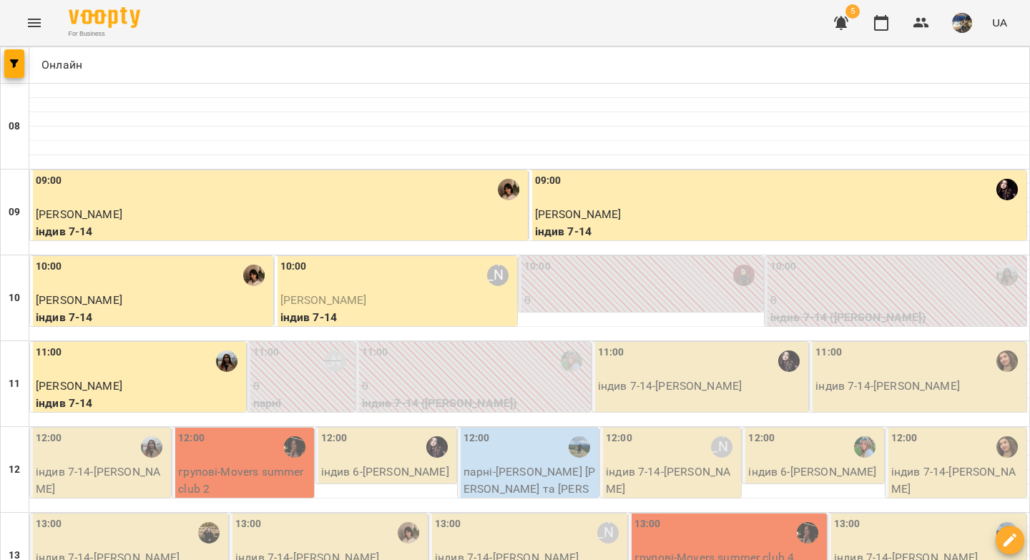
click at [703, 378] on p "індив 7-14 - Даниїл Позняк" at bounding box center [702, 385] width 208 height 17
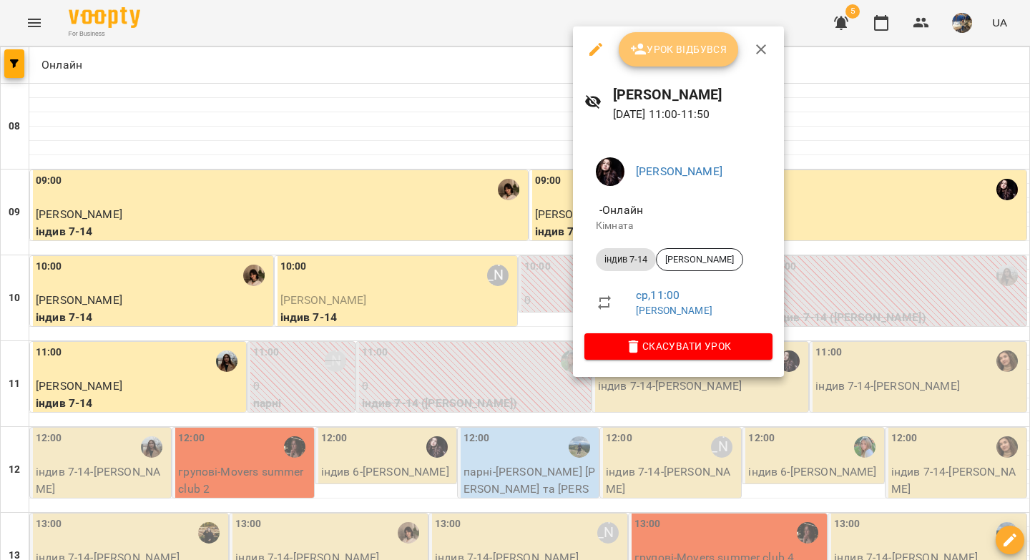
click at [679, 51] on span "Урок відбувся" at bounding box center [678, 49] width 97 height 17
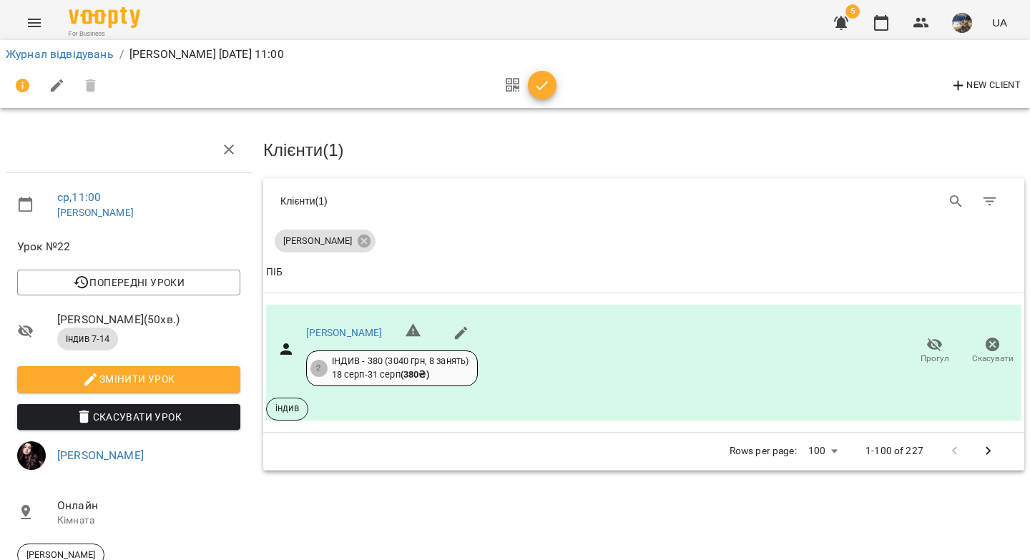
click at [541, 93] on icon "button" at bounding box center [541, 85] width 17 height 17
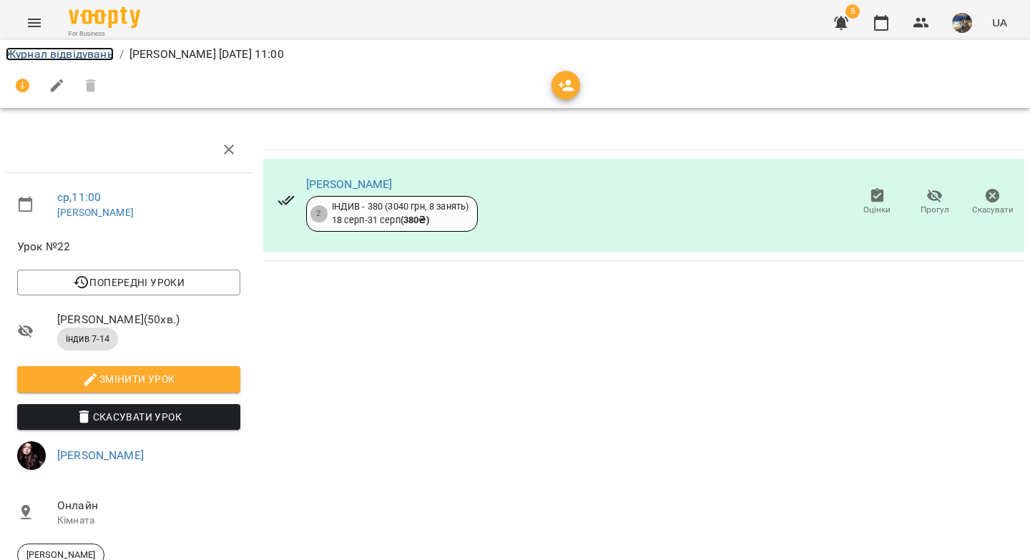
click at [91, 57] on link "Журнал відвідувань" at bounding box center [60, 54] width 108 height 14
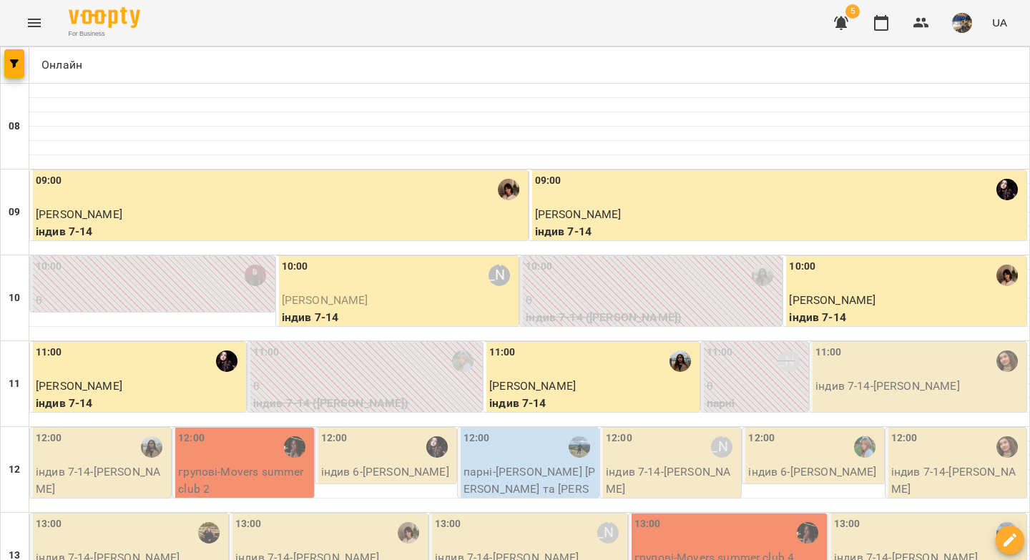
click at [831, 355] on div "11:00" at bounding box center [919, 361] width 208 height 33
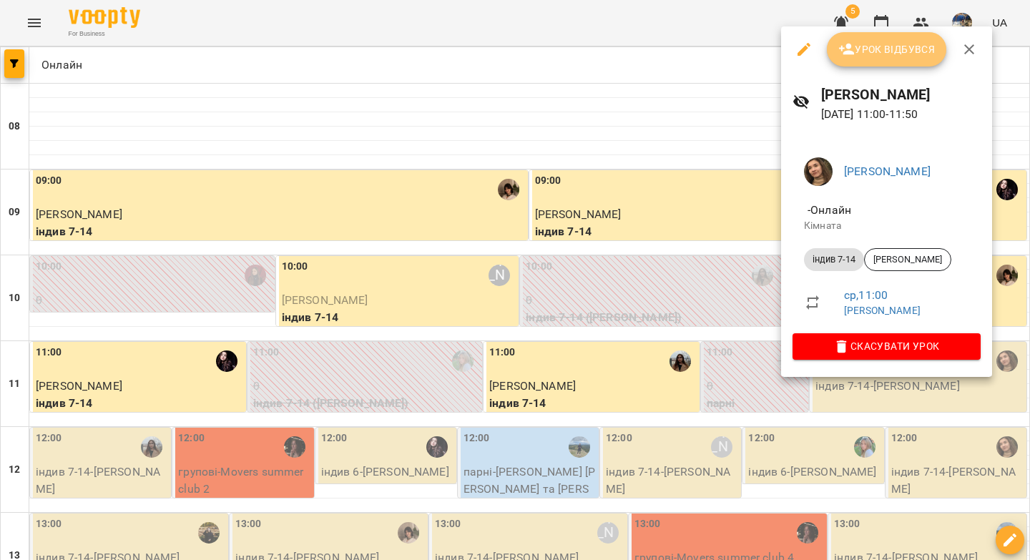
click at [868, 47] on span "Урок відбувся" at bounding box center [886, 49] width 97 height 17
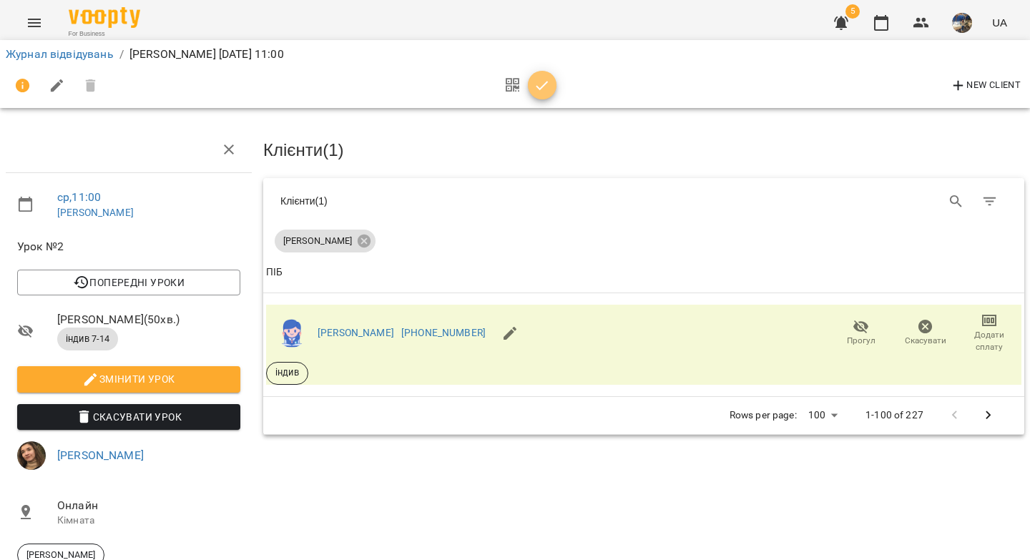
click at [543, 92] on icon "button" at bounding box center [541, 85] width 17 height 17
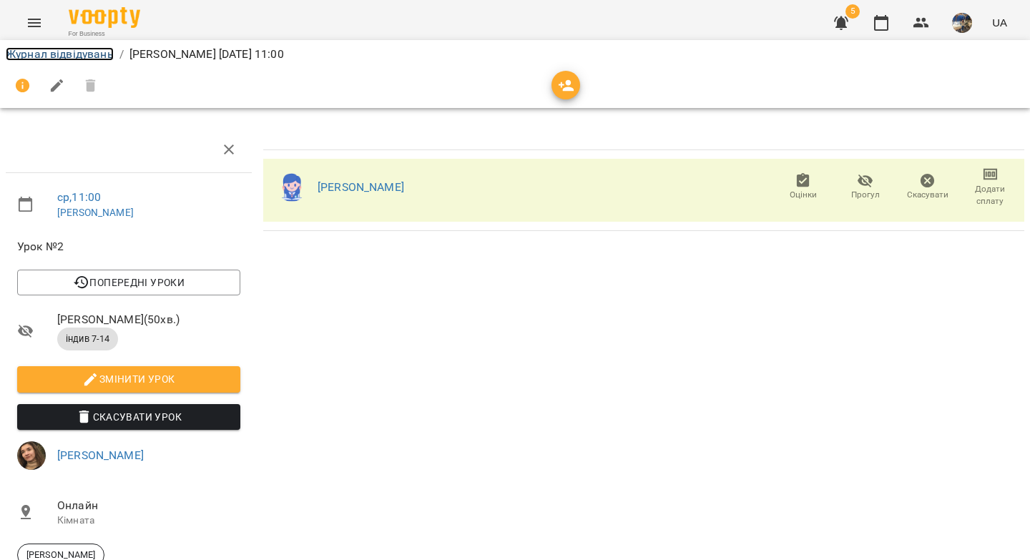
drag, startPoint x: 84, startPoint y: 56, endPoint x: 400, endPoint y: 226, distance: 358.6
click at [85, 56] on link "Журнал відвідувань" at bounding box center [60, 54] width 108 height 14
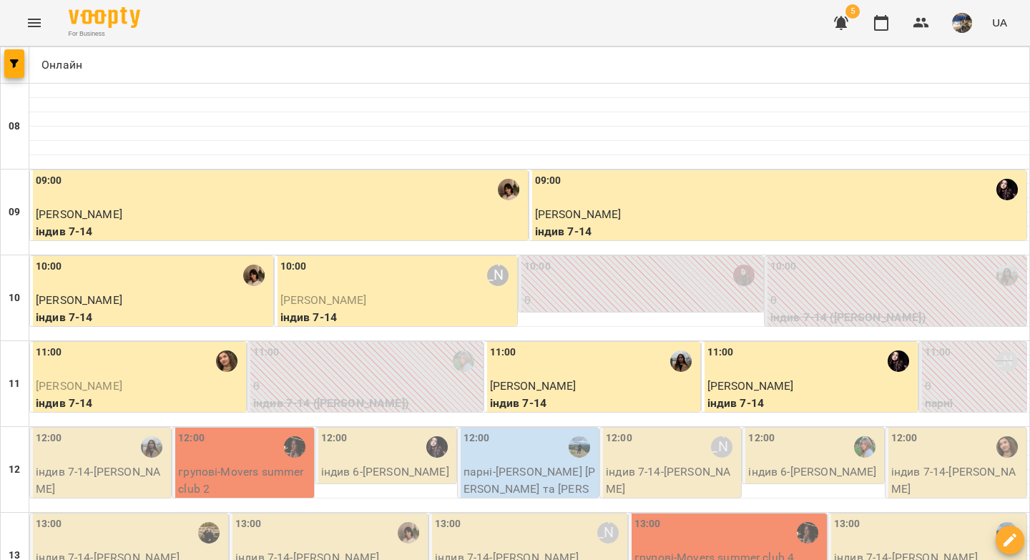
scroll to position [225, 0]
click at [124, 430] on div "12:00" at bounding box center [102, 446] width 132 height 33
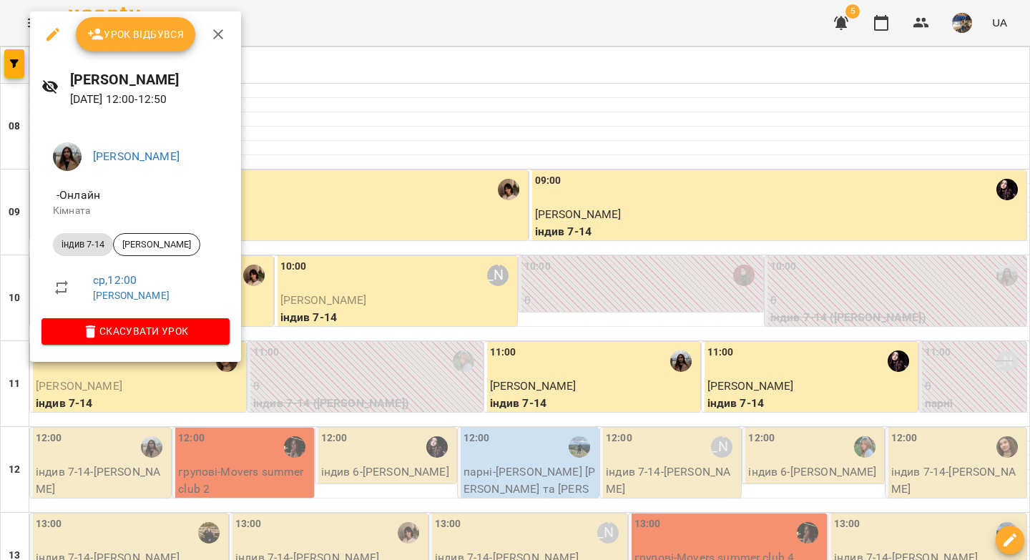
click at [127, 44] on button "Урок відбувся" at bounding box center [136, 34] width 120 height 34
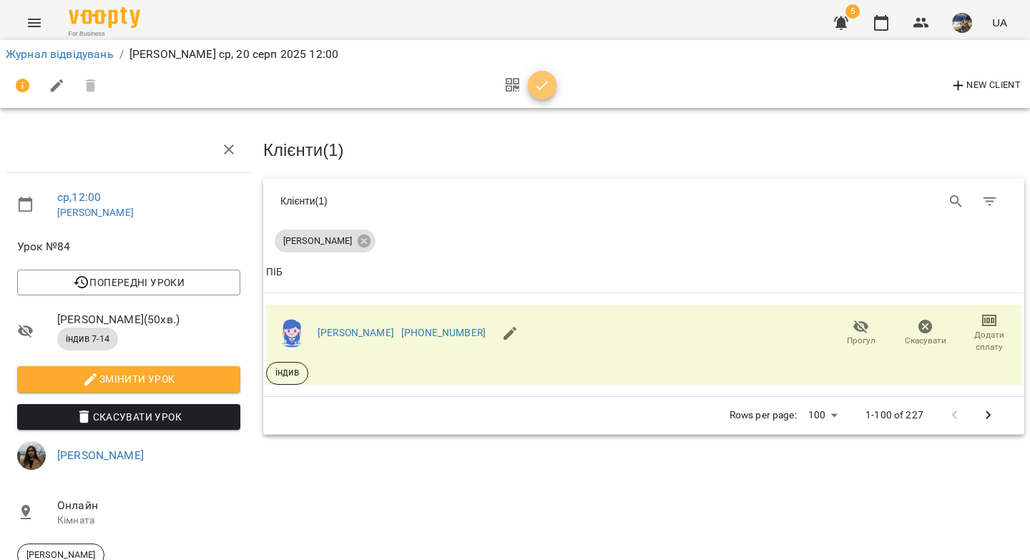
drag, startPoint x: 552, startPoint y: 89, endPoint x: 523, endPoint y: 97, distance: 30.3
click at [552, 89] on span "button" at bounding box center [542, 85] width 29 height 17
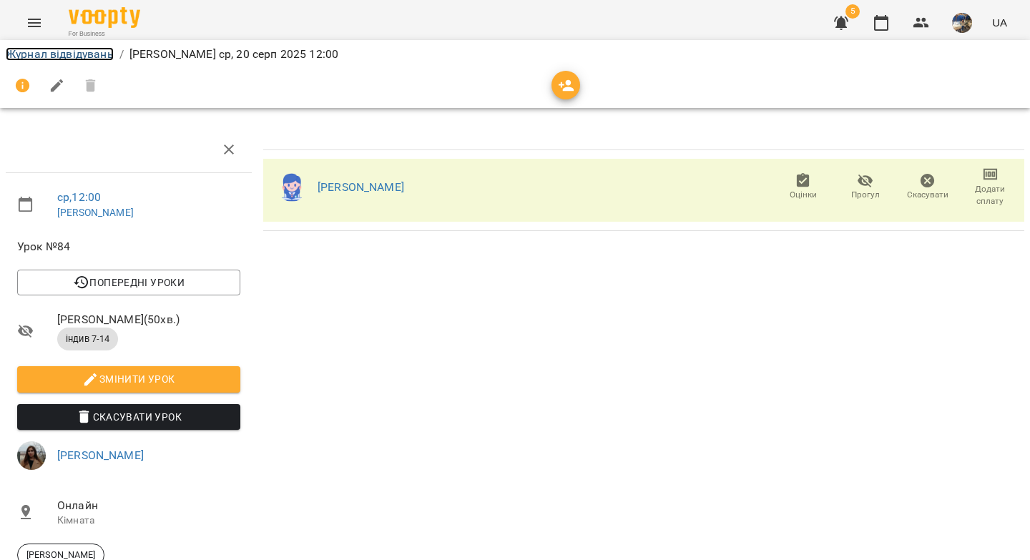
click at [50, 55] on link "Журнал відвідувань" at bounding box center [60, 54] width 108 height 14
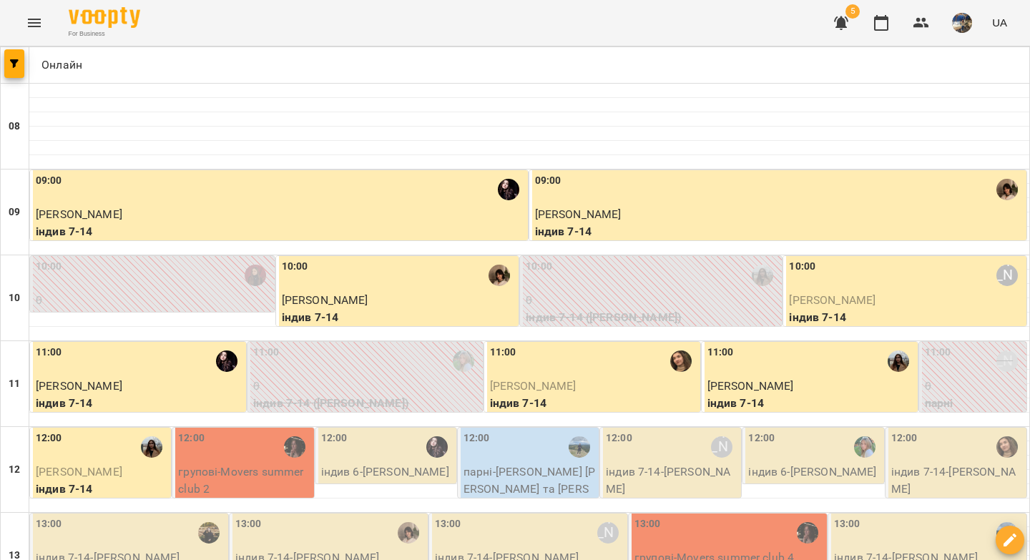
scroll to position [103, 0]
click at [247, 463] on p "групові - Movers summer club 2" at bounding box center [244, 480] width 132 height 34
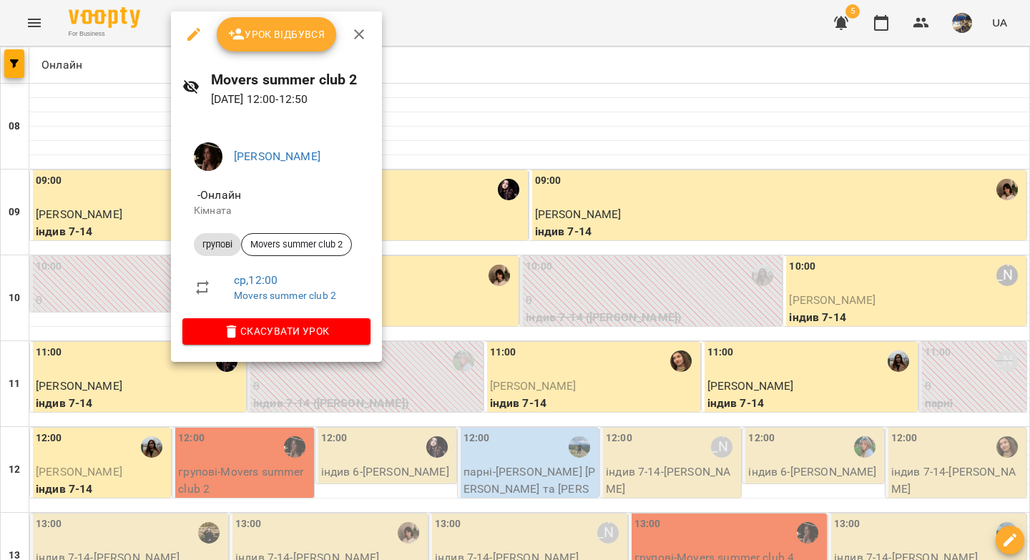
click at [264, 41] on span "Урок відбувся" at bounding box center [276, 34] width 97 height 17
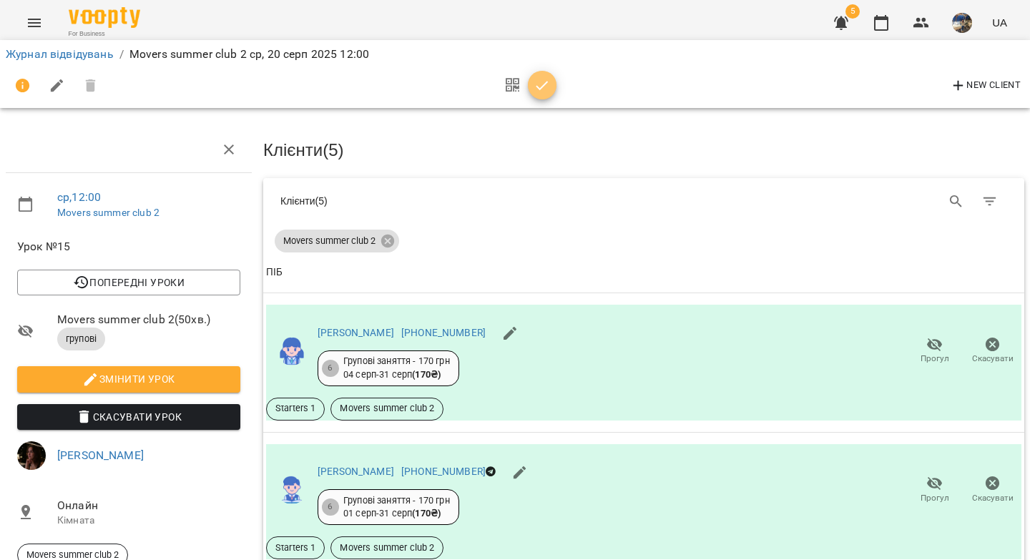
click at [536, 84] on icon "button" at bounding box center [541, 85] width 17 height 17
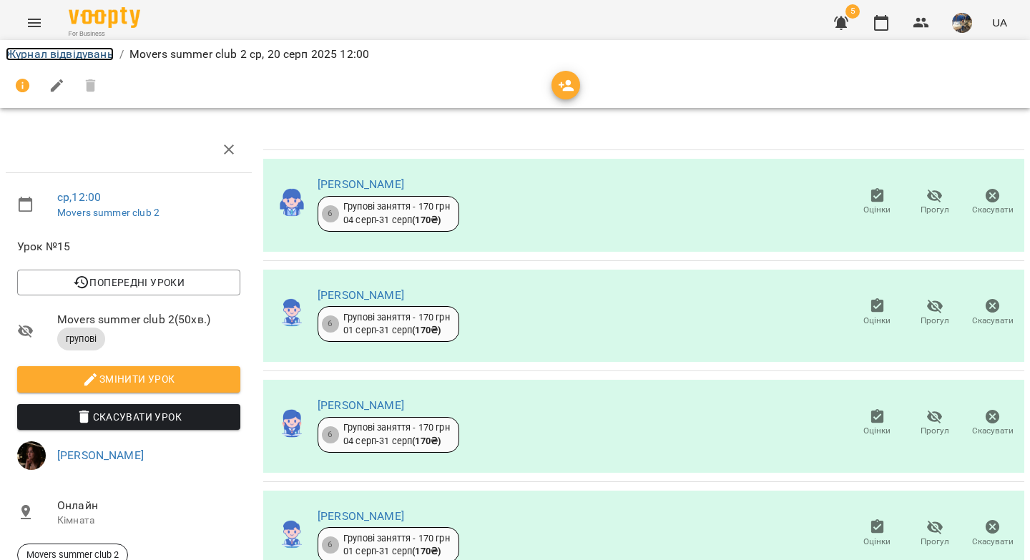
click at [104, 55] on link "Журнал відвідувань" at bounding box center [60, 54] width 108 height 14
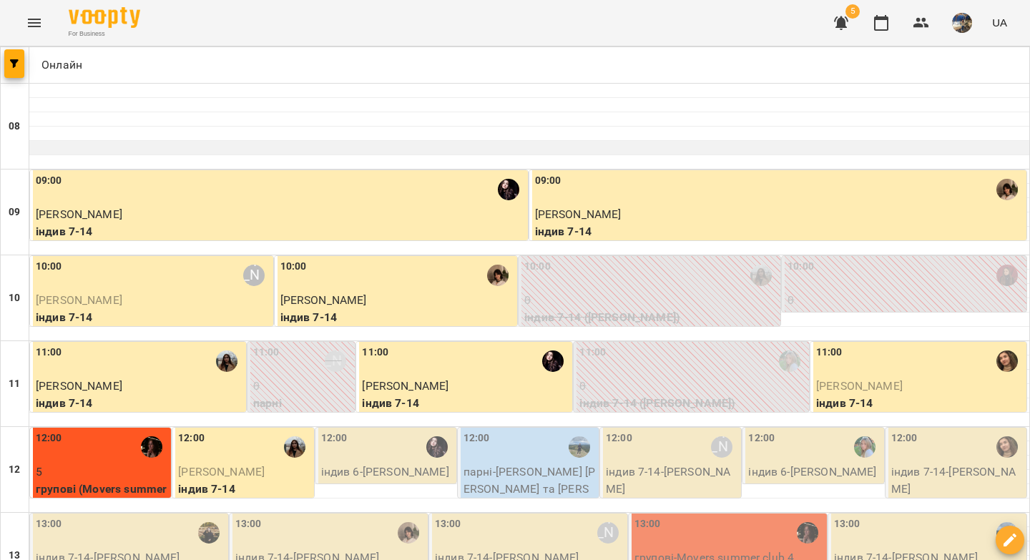
scroll to position [187, 0]
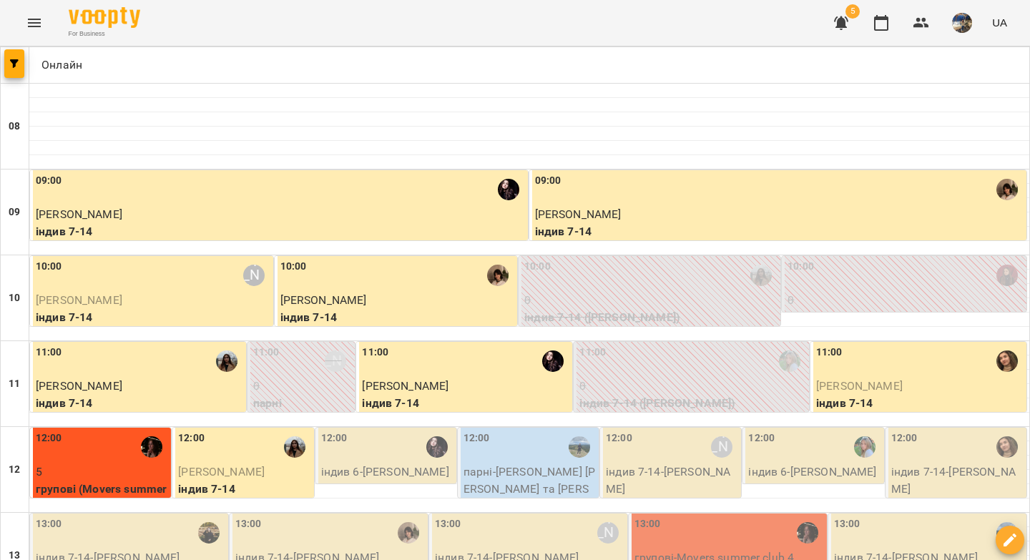
click at [380, 430] on div "12:00" at bounding box center [387, 446] width 132 height 33
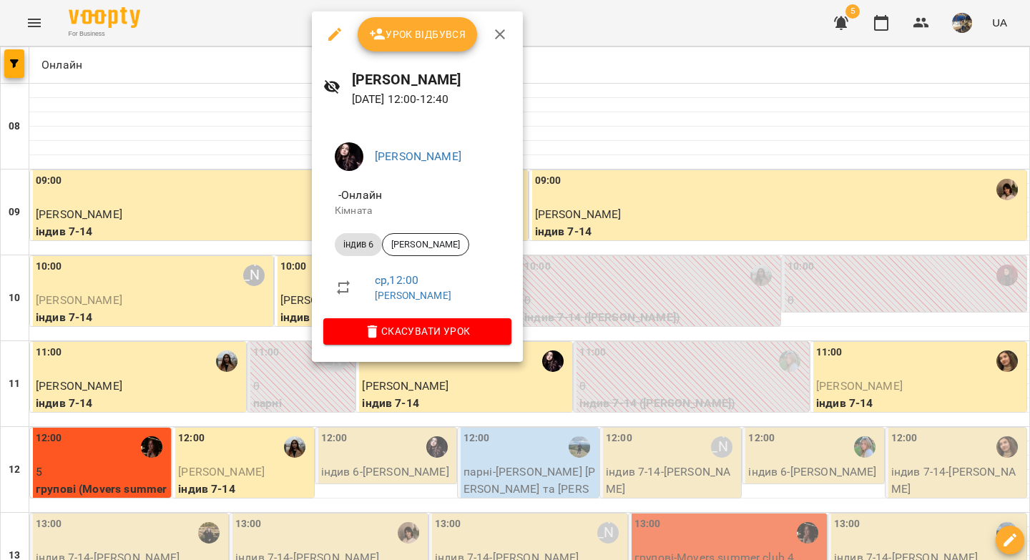
click at [400, 31] on span "Урок відбувся" at bounding box center [417, 34] width 97 height 17
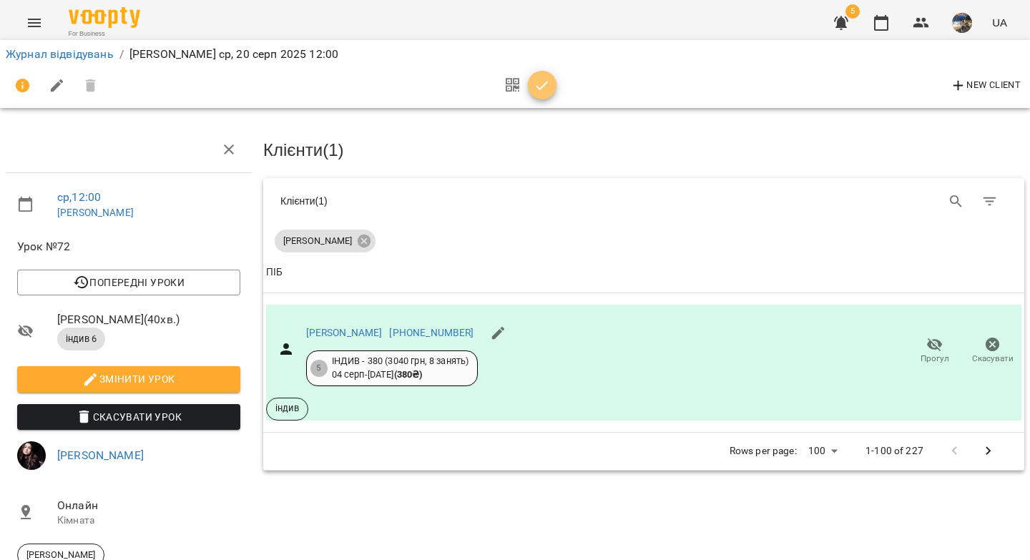
click at [549, 87] on icon "button" at bounding box center [541, 85] width 17 height 17
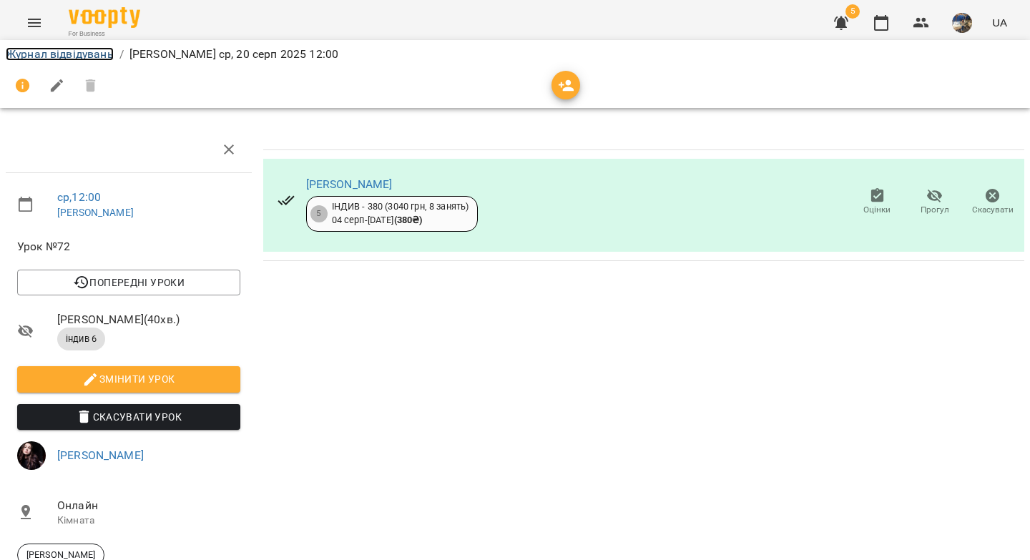
click at [90, 55] on link "Журнал відвідувань" at bounding box center [60, 54] width 108 height 14
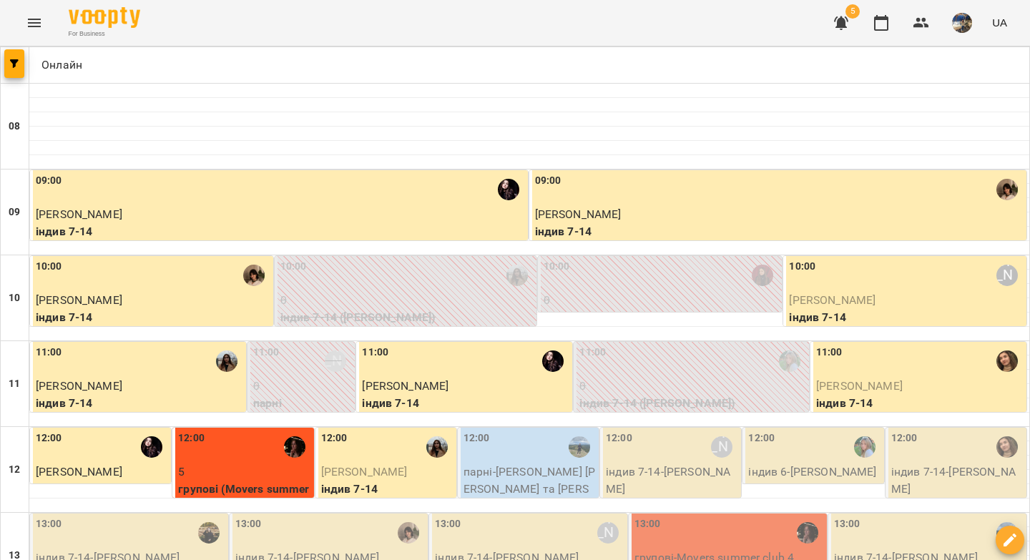
scroll to position [36, 0]
click at [490, 430] on div "12:00" at bounding box center [529, 446] width 132 height 33
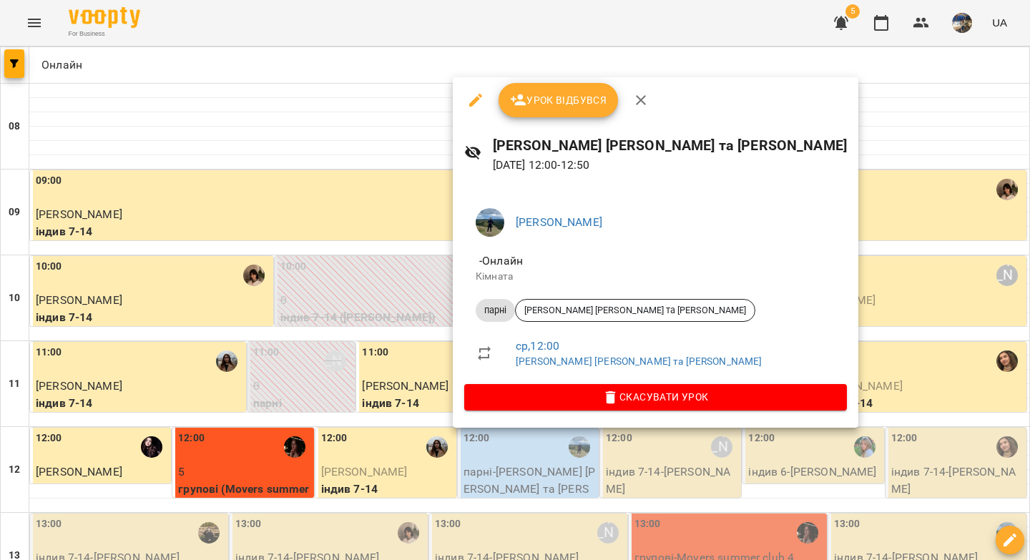
click at [525, 100] on span "Урок відбувся" at bounding box center [558, 100] width 97 height 17
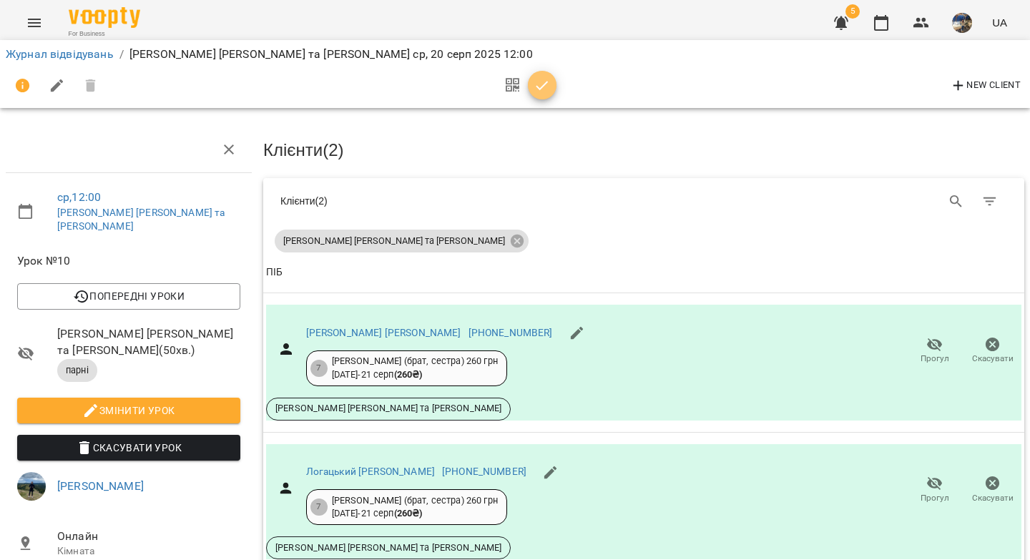
click at [548, 92] on icon "button" at bounding box center [541, 85] width 17 height 17
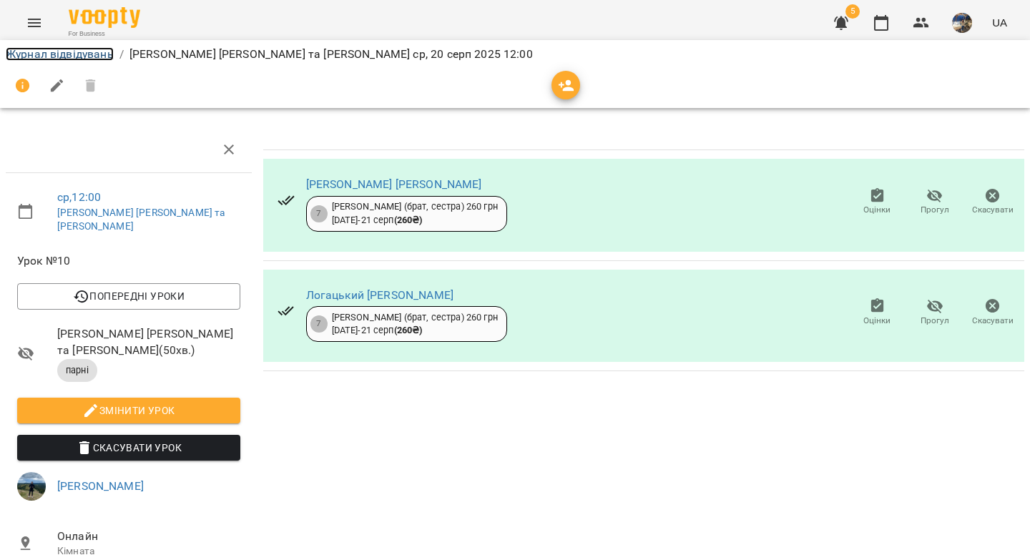
click at [92, 56] on link "Журнал відвідувань" at bounding box center [60, 54] width 108 height 14
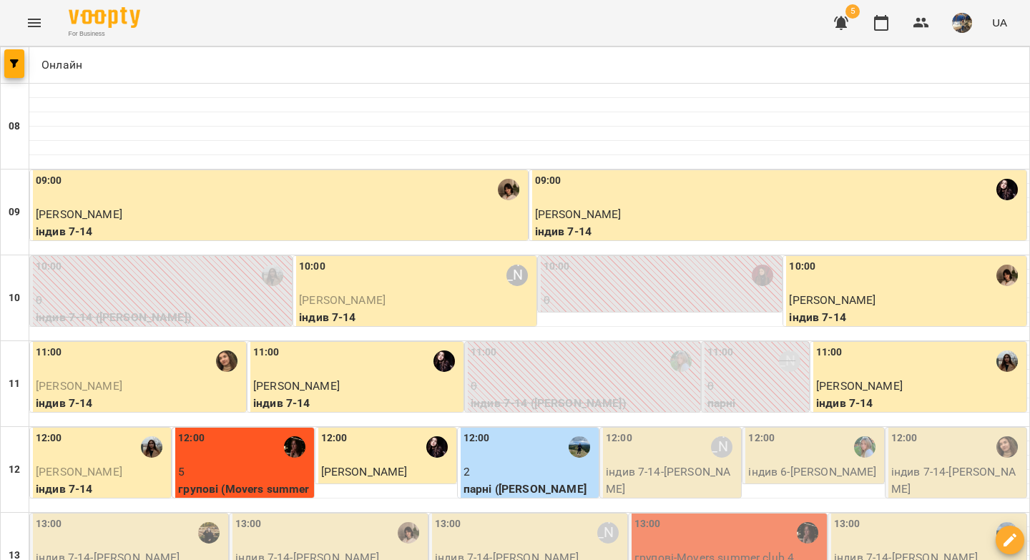
scroll to position [38, 0]
click at [656, 463] on p "індив 7-14 - Даніл Цис" at bounding box center [672, 480] width 132 height 34
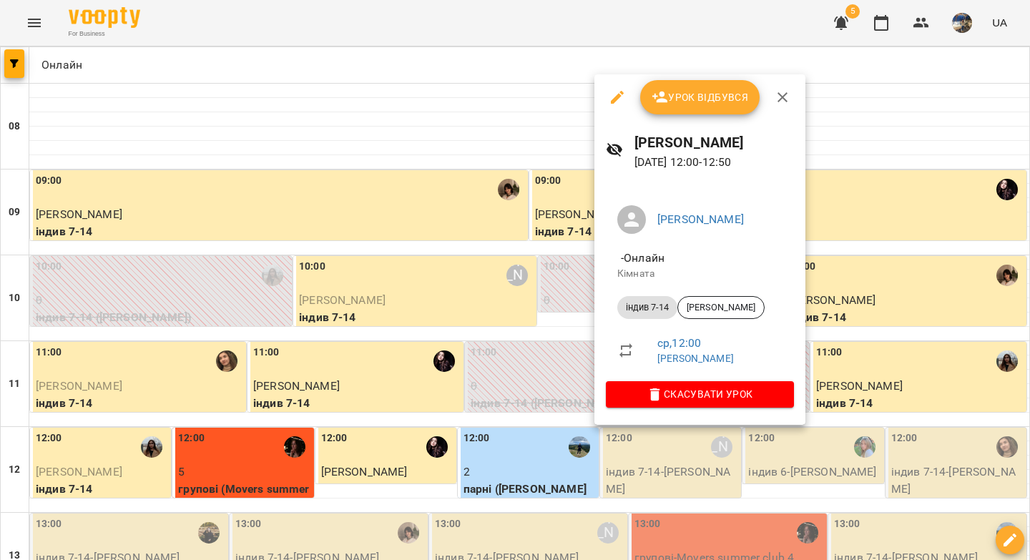
click at [681, 97] on span "Урок відбувся" at bounding box center [699, 97] width 97 height 17
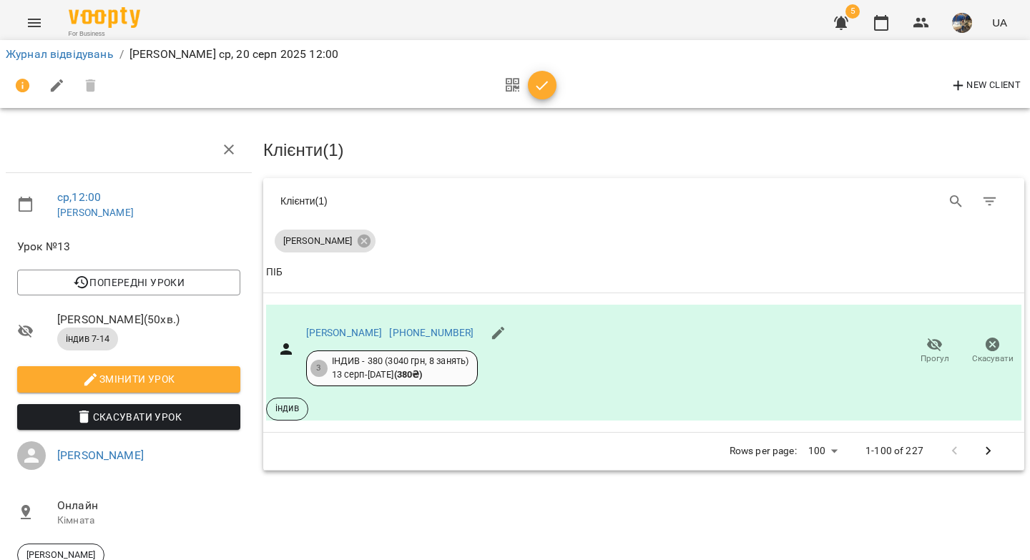
click at [549, 84] on icon "button" at bounding box center [541, 85] width 17 height 17
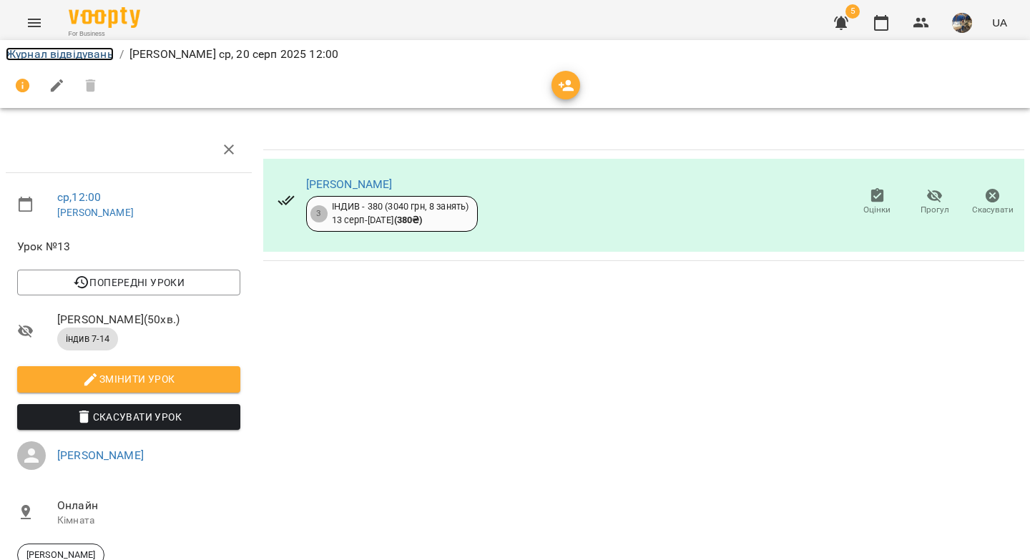
click at [101, 57] on link "Журнал відвідувань" at bounding box center [60, 54] width 108 height 14
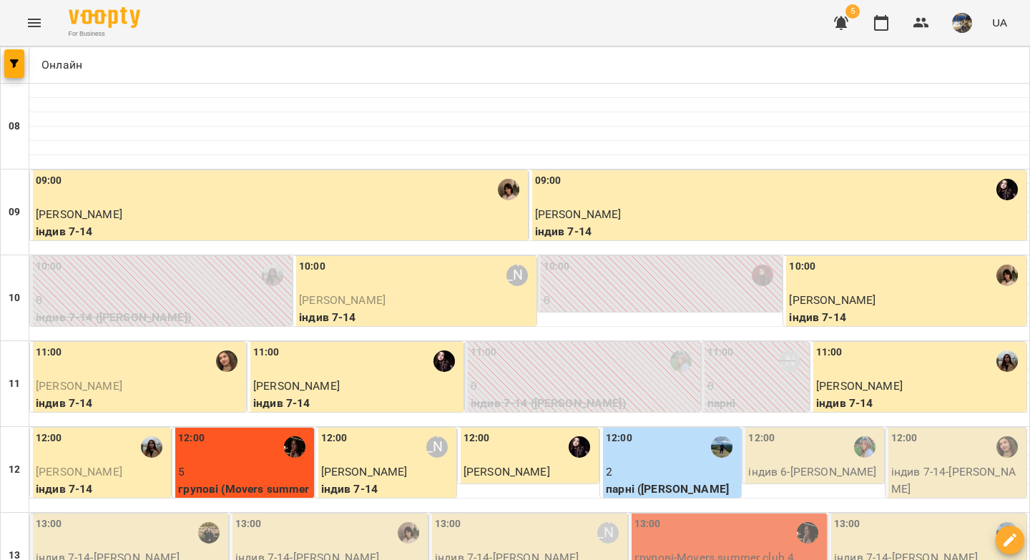
scroll to position [38, 0]
click at [786, 430] on div "12:00" at bounding box center [814, 446] width 132 height 33
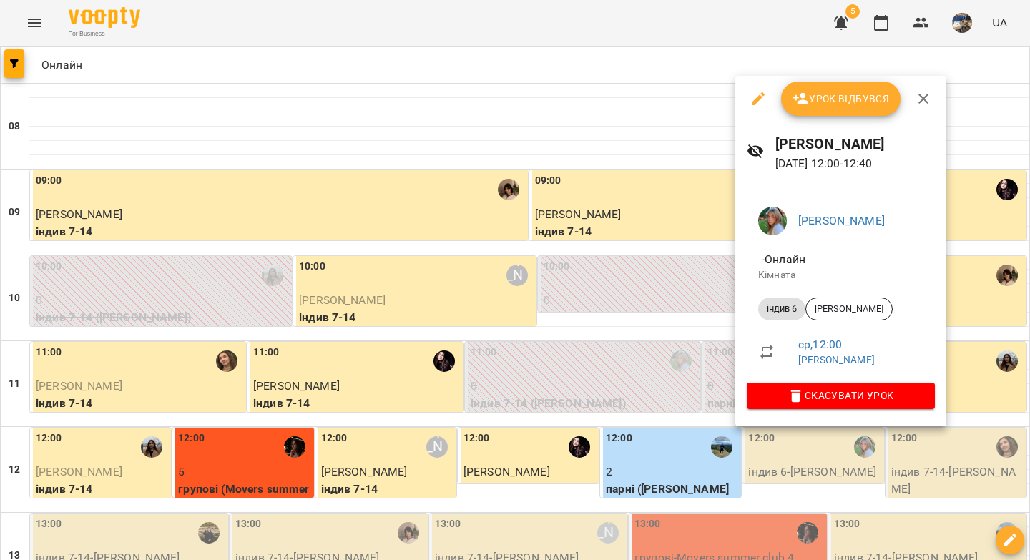
click at [819, 98] on span "Урок відбувся" at bounding box center [840, 98] width 97 height 17
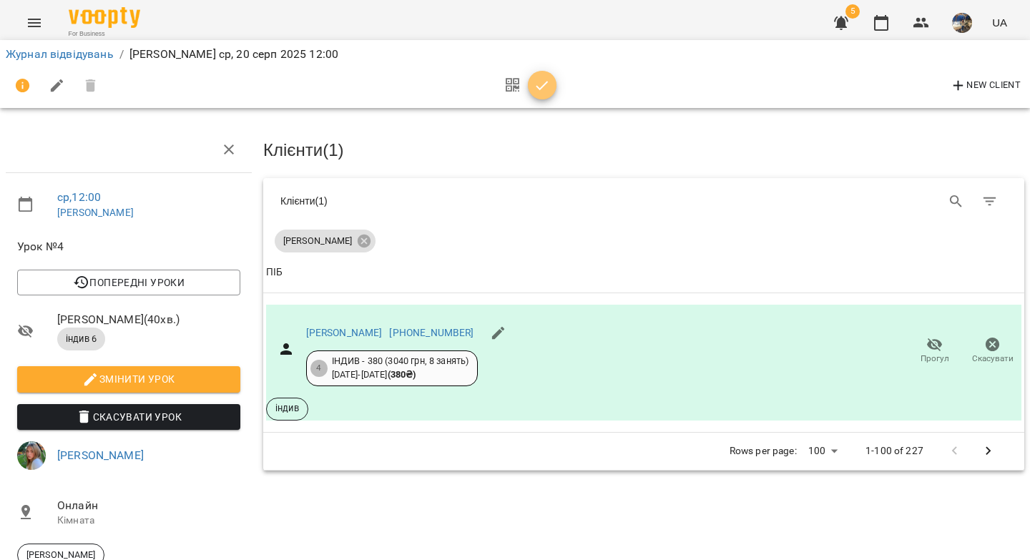
click at [535, 83] on icon "button" at bounding box center [541, 85] width 17 height 17
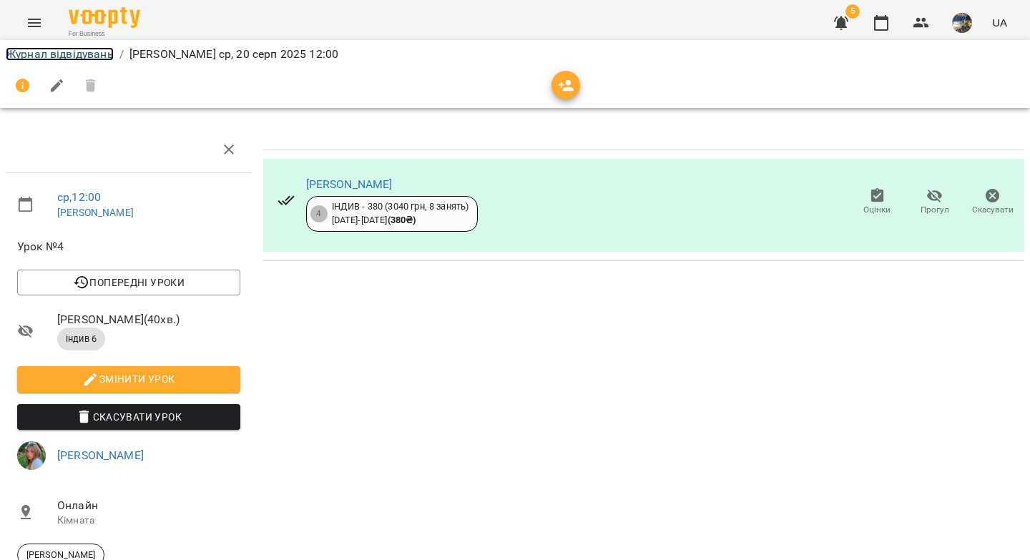
drag, startPoint x: 89, startPoint y: 51, endPoint x: 101, endPoint y: 58, distance: 13.8
click at [89, 52] on link "Журнал відвідувань" at bounding box center [60, 54] width 108 height 14
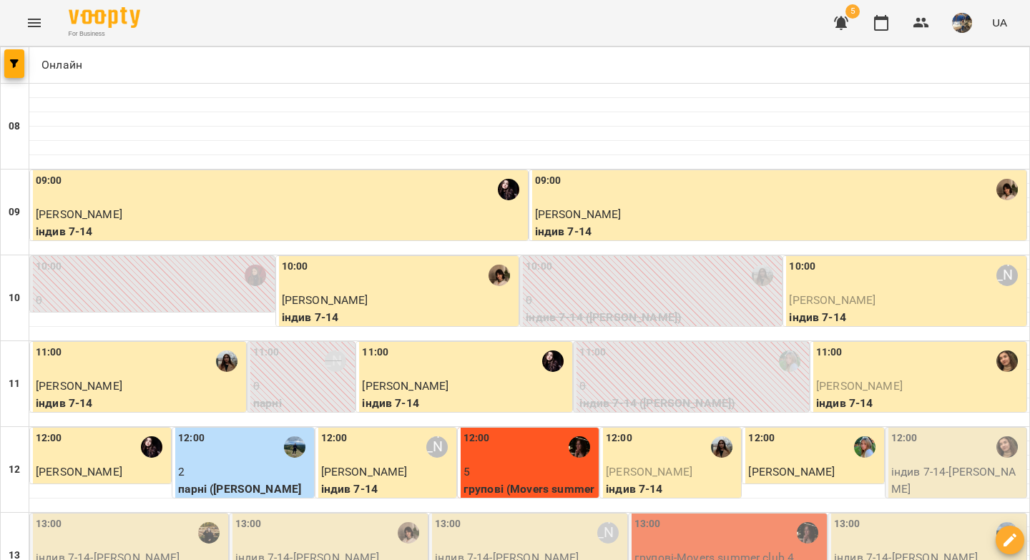
scroll to position [55, 0]
click at [919, 430] on div "12:00" at bounding box center [957, 446] width 132 height 33
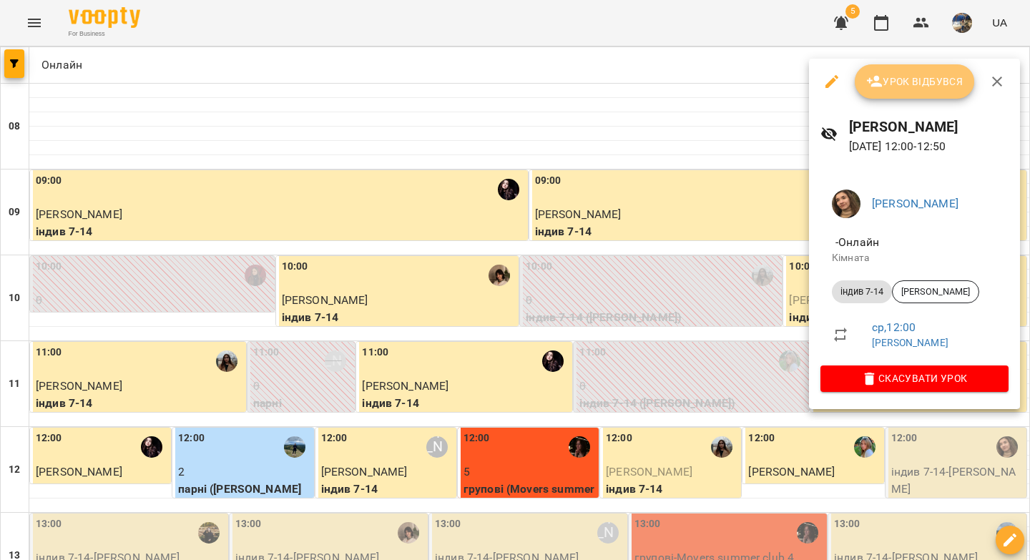
click at [904, 79] on span "Урок відбувся" at bounding box center [914, 81] width 97 height 17
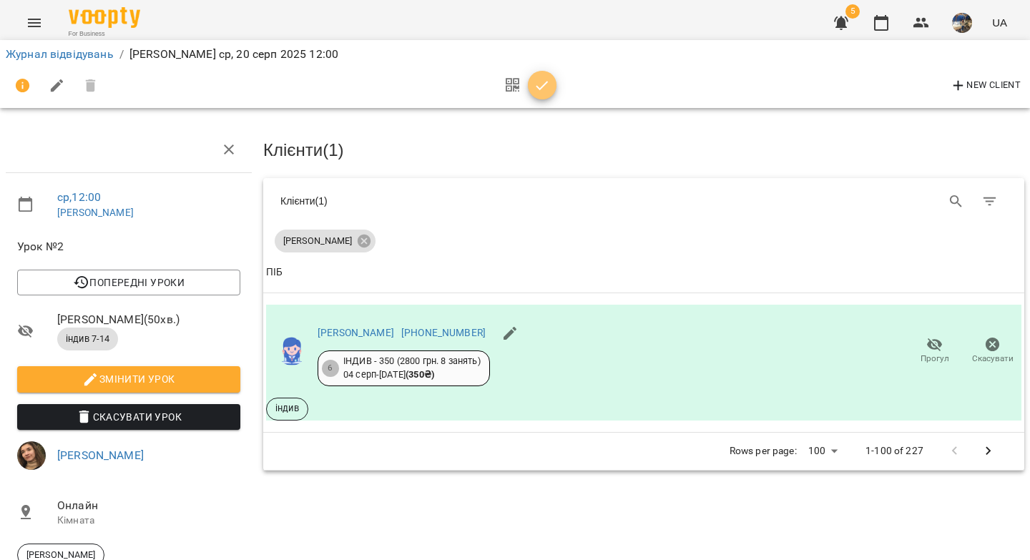
click at [534, 88] on icon "button" at bounding box center [541, 85] width 17 height 17
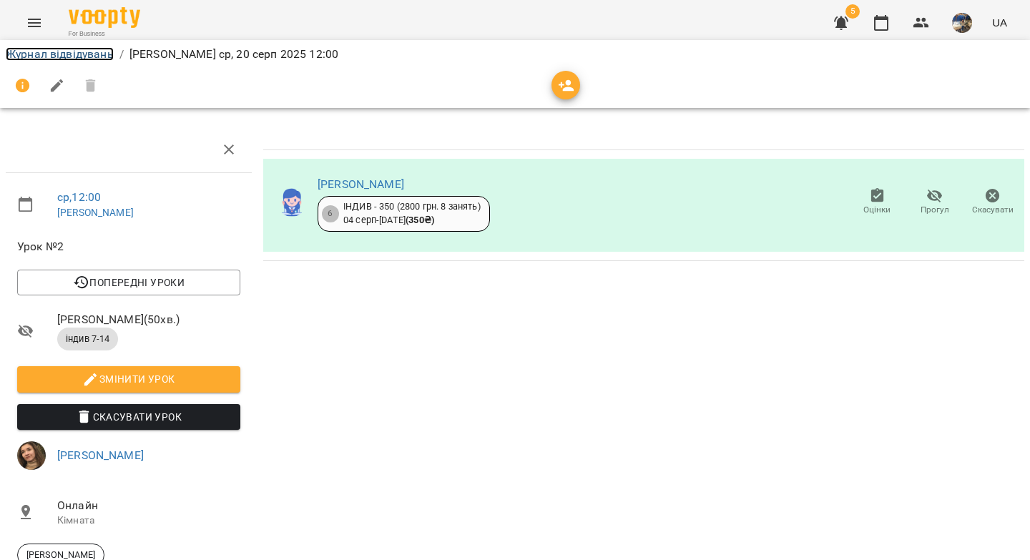
click at [76, 54] on link "Журнал відвідувань" at bounding box center [60, 54] width 108 height 14
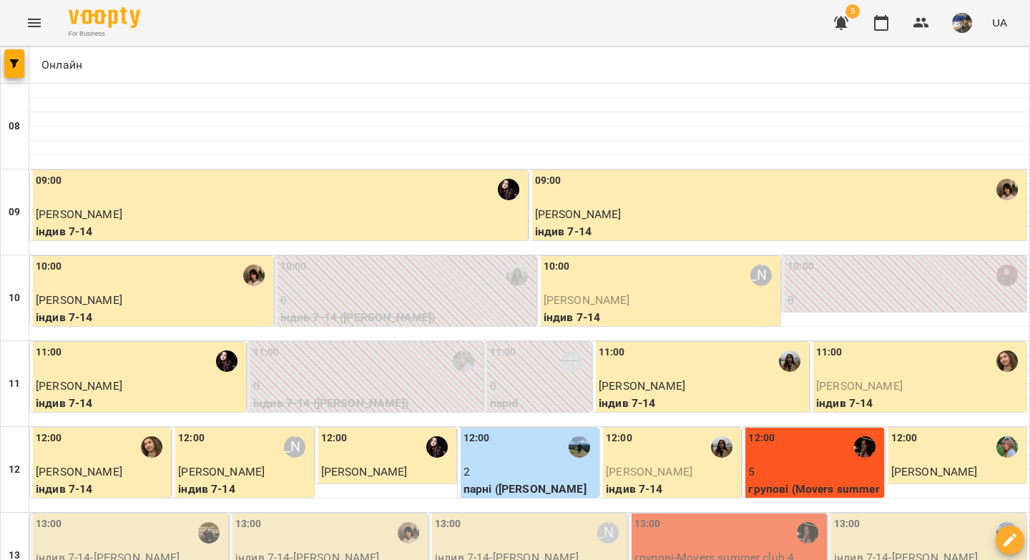
scroll to position [199, 0]
click at [144, 549] on p "індив 7-14 - Софія Горохова" at bounding box center [130, 557] width 189 height 17
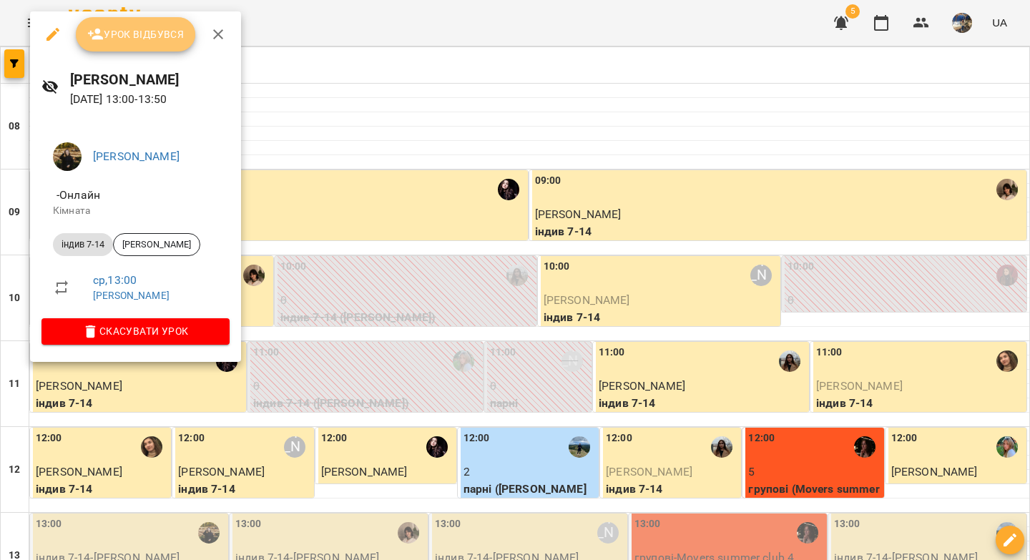
click at [119, 37] on span "Урок відбувся" at bounding box center [135, 34] width 97 height 17
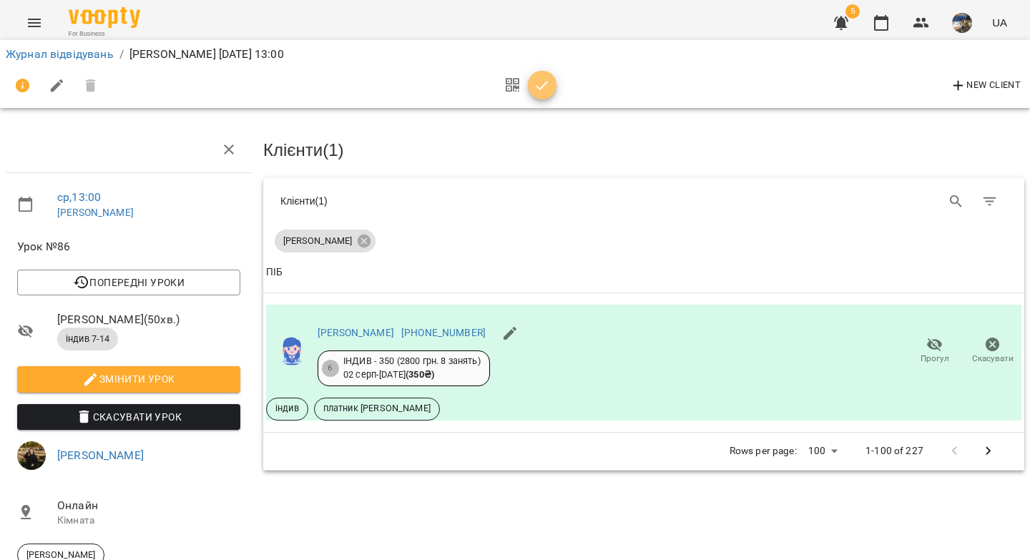
drag, startPoint x: 552, startPoint y: 88, endPoint x: 503, endPoint y: 79, distance: 50.1
click at [552, 88] on span "button" at bounding box center [542, 85] width 29 height 17
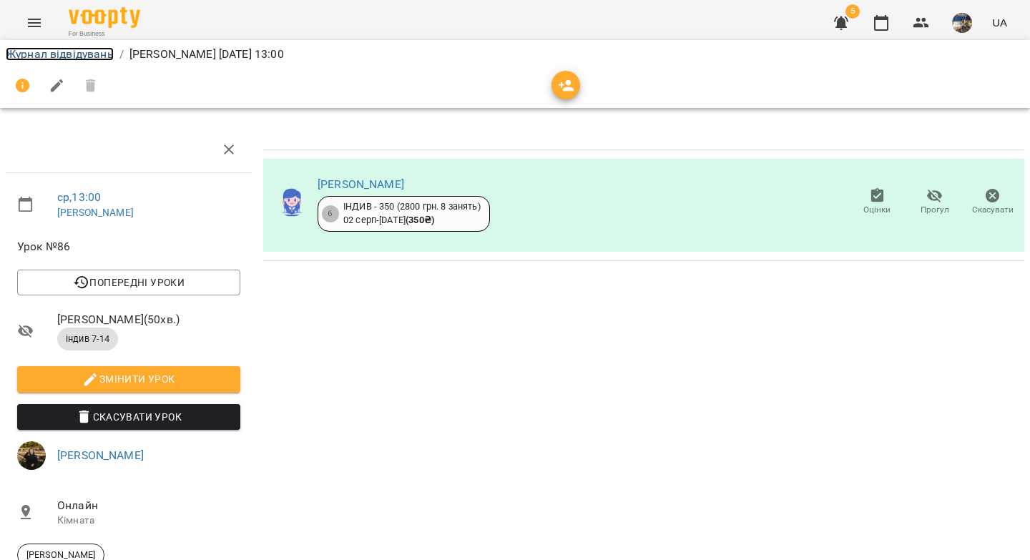
click at [70, 56] on link "Журнал відвідувань" at bounding box center [60, 54] width 108 height 14
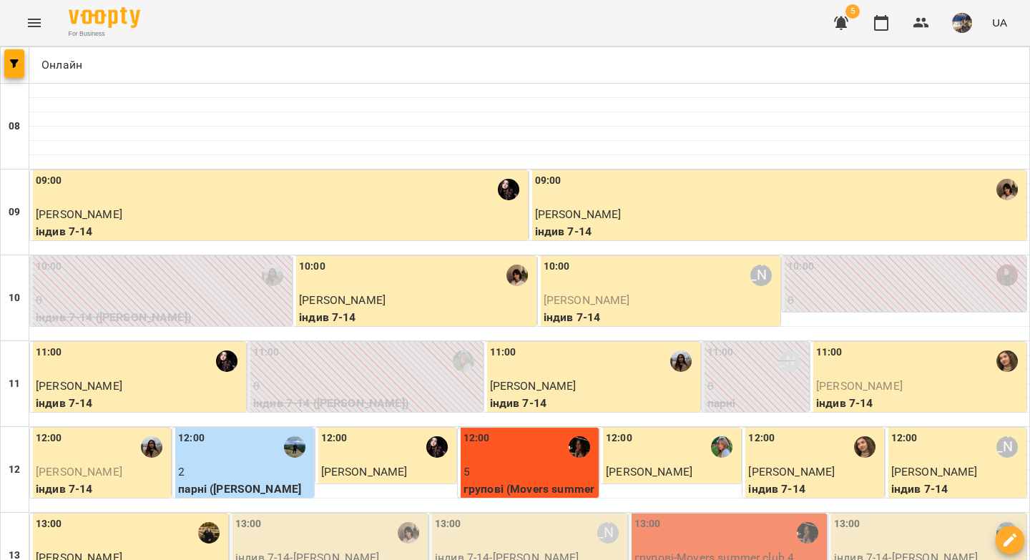
scroll to position [203, 0]
click at [272, 549] on p "індив 7-14 - Томаш Паладій" at bounding box center [329, 557] width 189 height 17
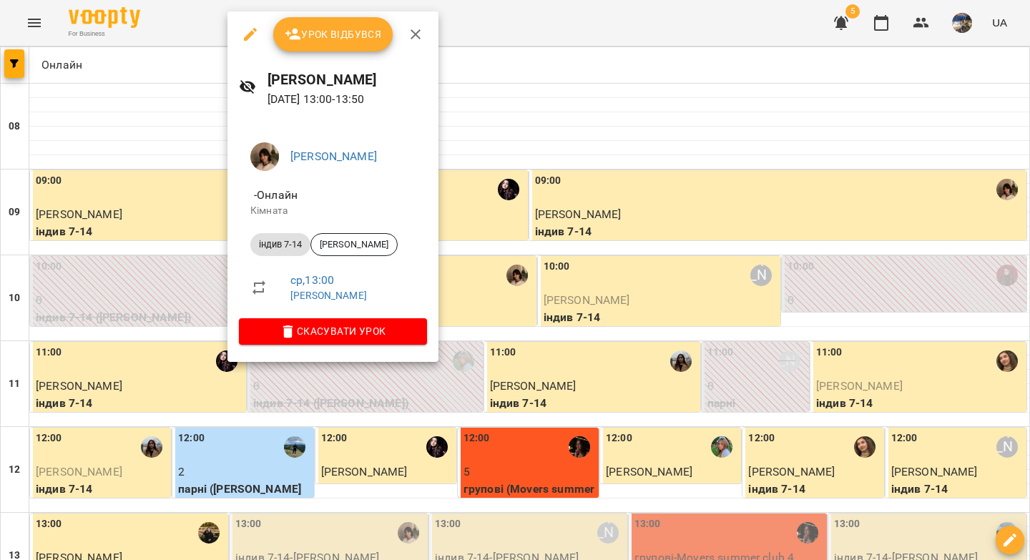
click at [341, 40] on span "Урок відбувся" at bounding box center [333, 34] width 97 height 17
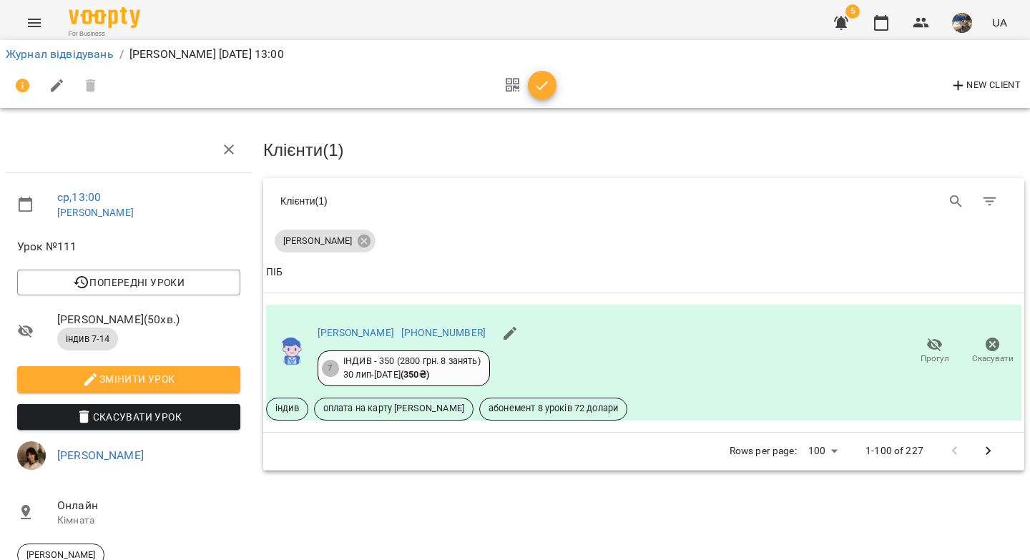
click at [547, 83] on icon "button" at bounding box center [541, 85] width 17 height 17
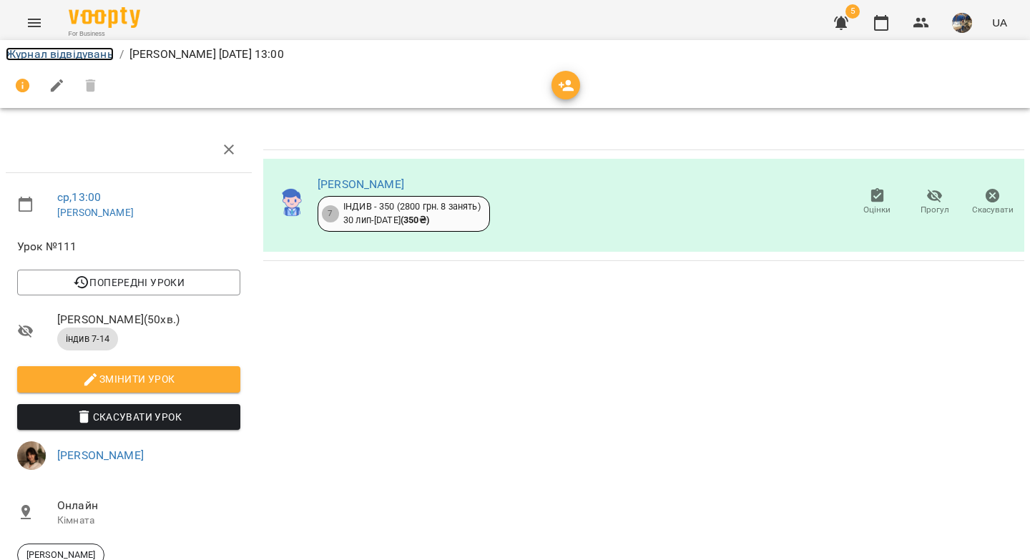
click at [89, 51] on link "Журнал відвідувань" at bounding box center [60, 54] width 108 height 14
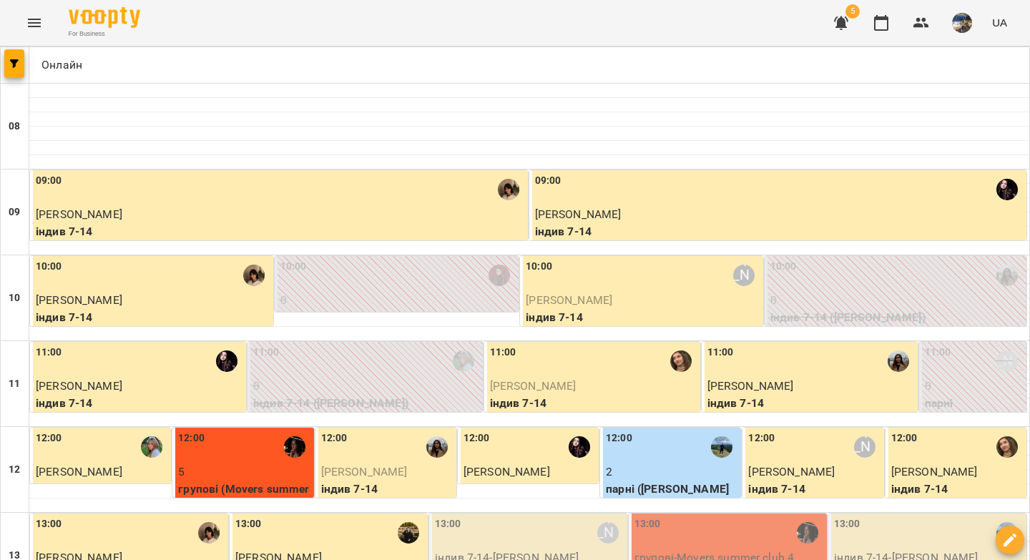
scroll to position [210, 0]
click at [516, 516] on div "13:00 Вікторія Половинка" at bounding box center [529, 532] width 189 height 33
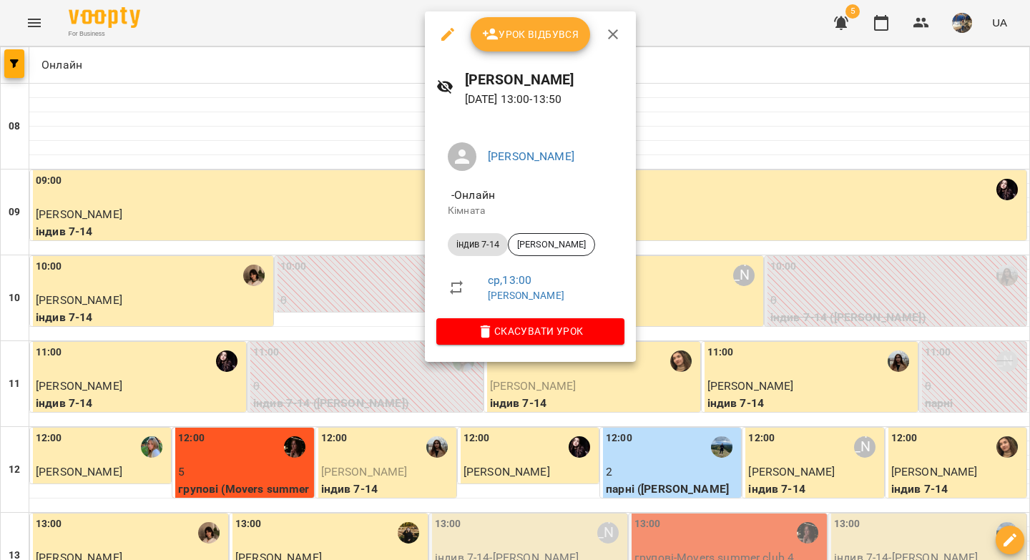
click at [559, 39] on span "Урок відбувся" at bounding box center [530, 34] width 97 height 17
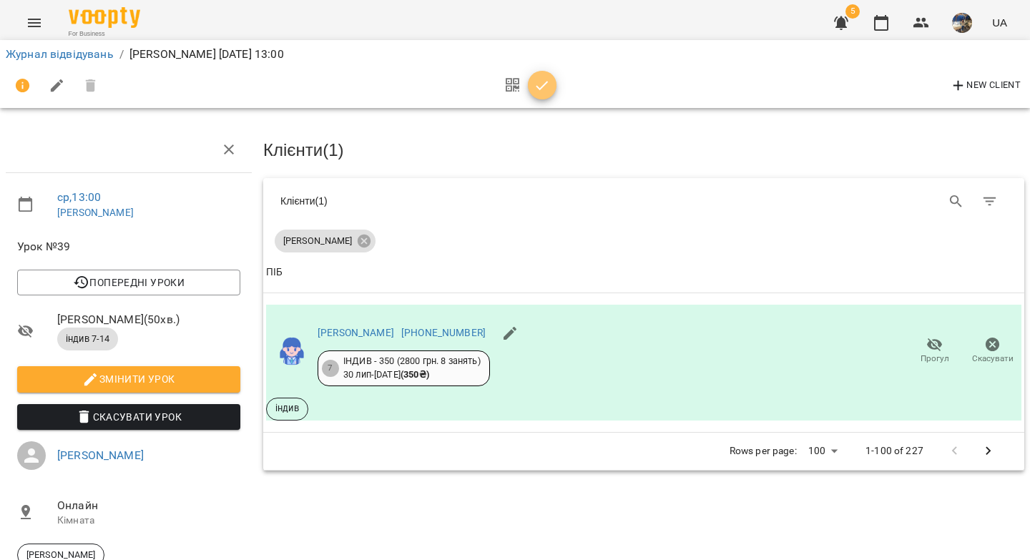
click at [545, 84] on icon "button" at bounding box center [542, 85] width 12 height 9
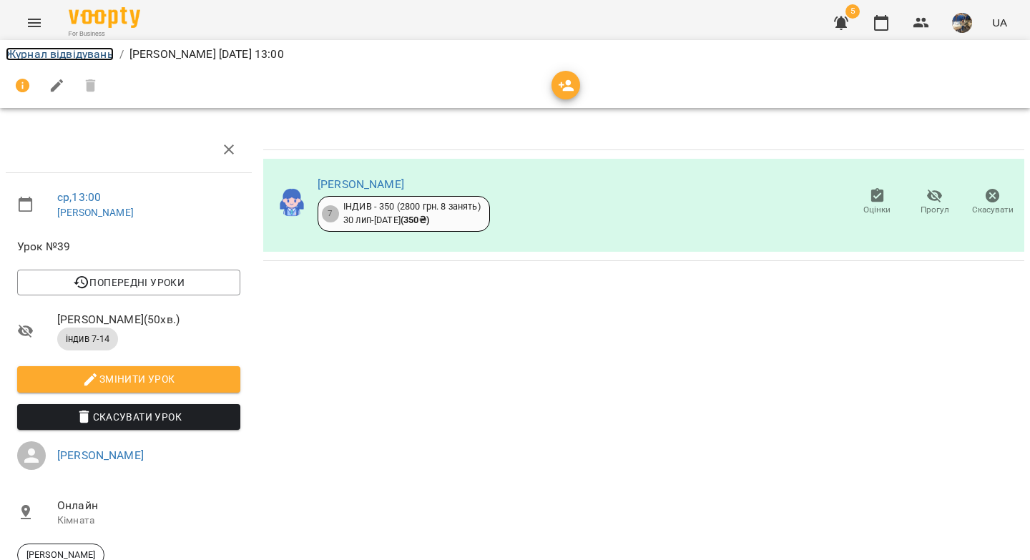
click at [66, 56] on link "Журнал відвідувань" at bounding box center [60, 54] width 108 height 14
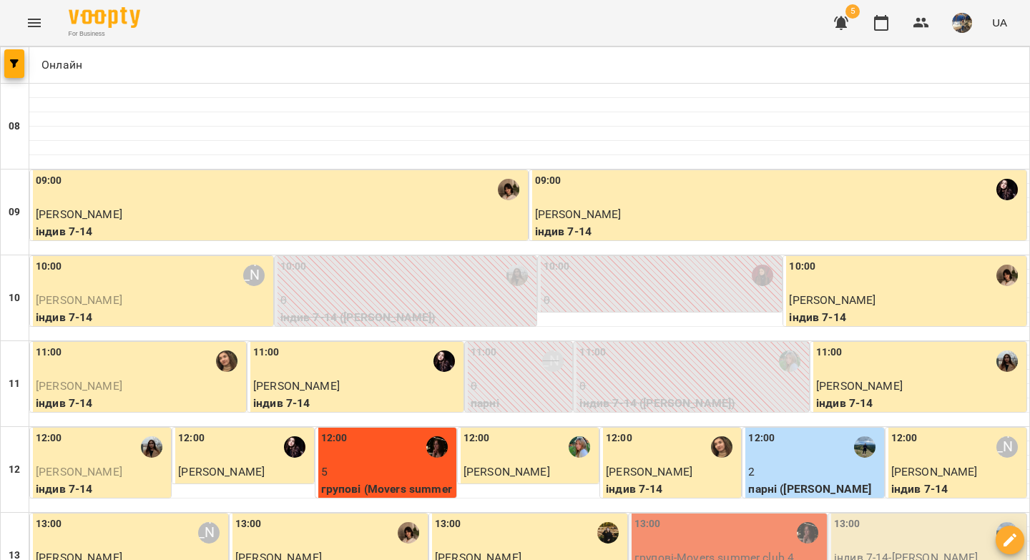
scroll to position [219, 0]
click at [758, 516] on div "13:00" at bounding box center [728, 532] width 189 height 33
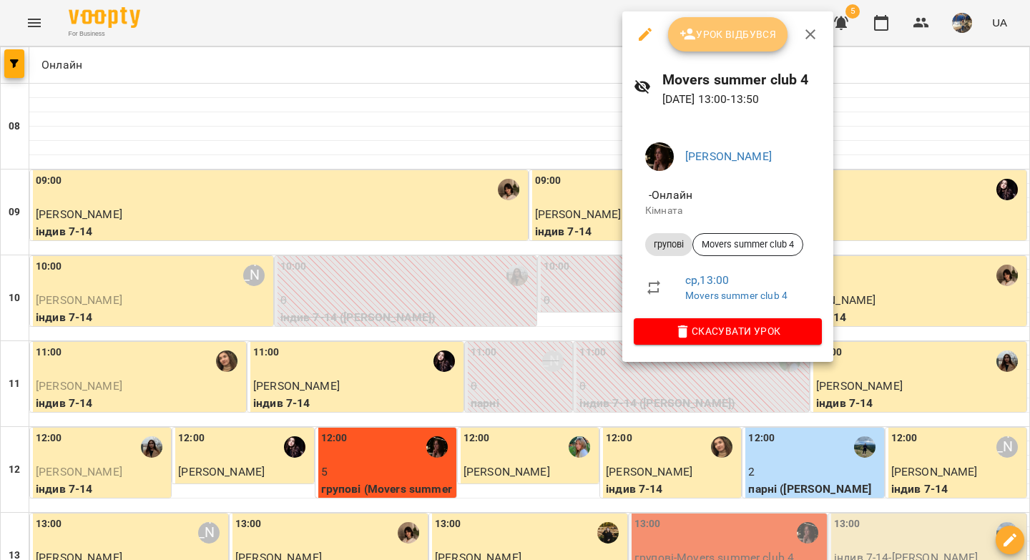
click at [726, 33] on span "Урок відбувся" at bounding box center [727, 34] width 97 height 17
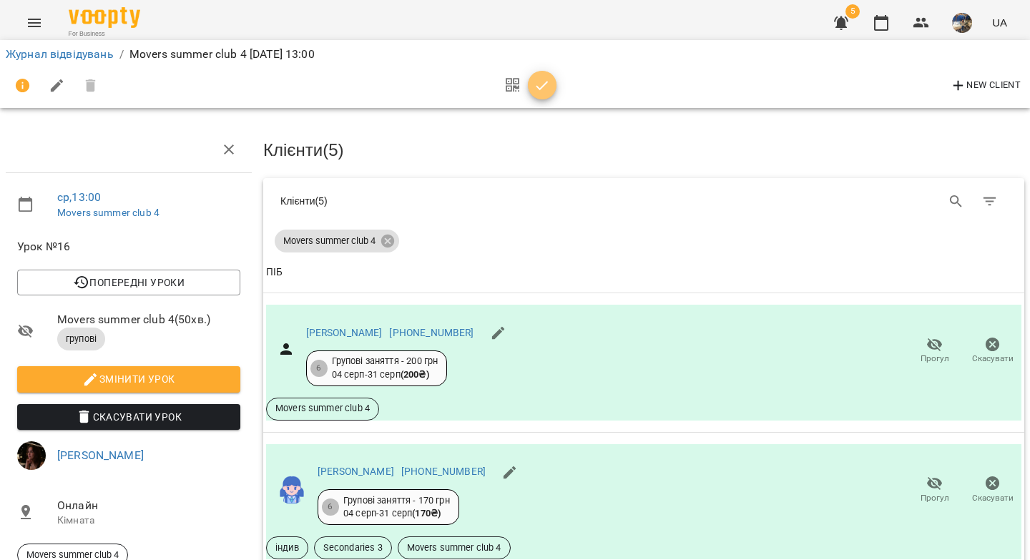
click at [541, 89] on icon "button" at bounding box center [541, 85] width 17 height 17
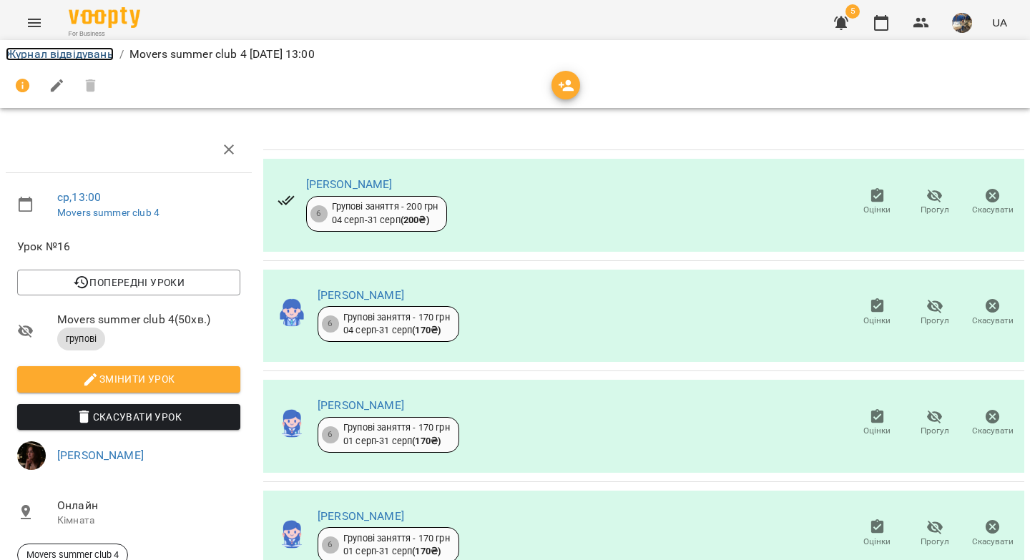
click at [59, 59] on link "Журнал відвідувань" at bounding box center [60, 54] width 108 height 14
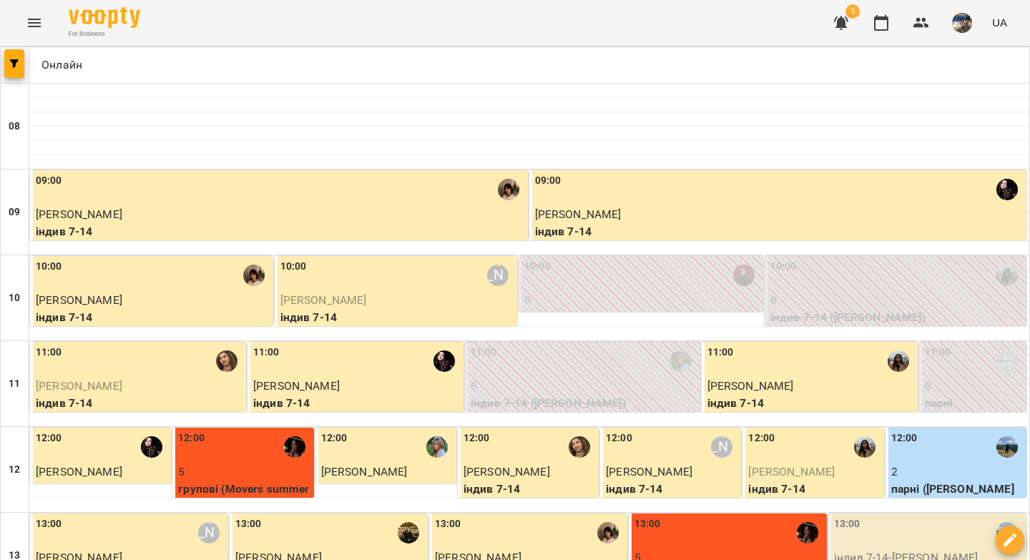
scroll to position [210, 0]
click at [859, 516] on div "13:00" at bounding box center [928, 532] width 189 height 33
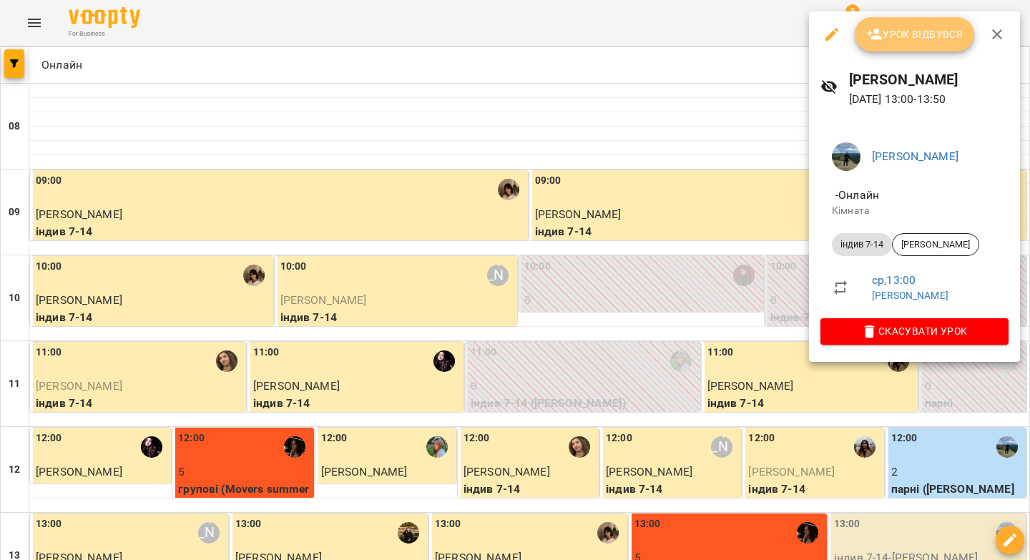
click at [905, 39] on span "Урок відбувся" at bounding box center [914, 34] width 97 height 17
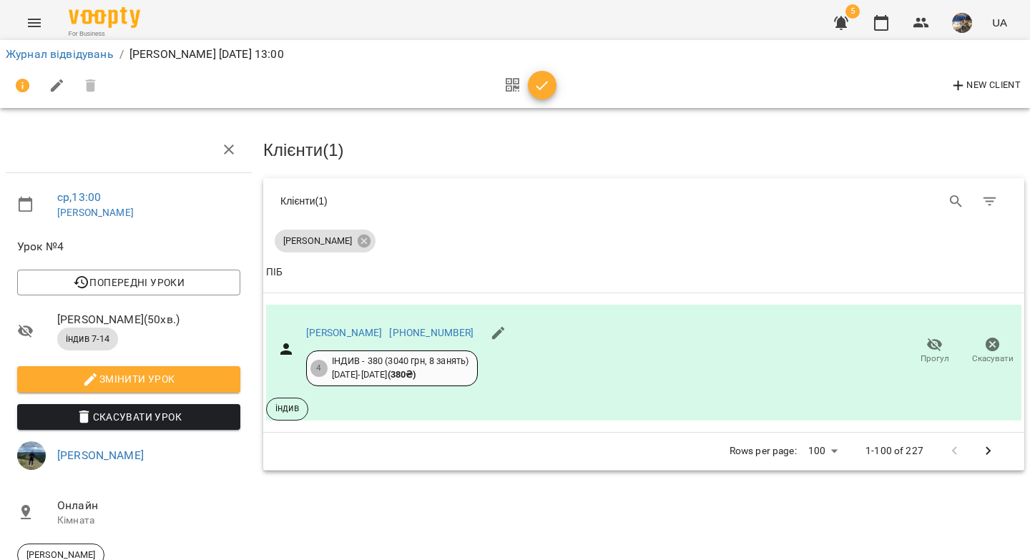
drag, startPoint x: 546, startPoint y: 84, endPoint x: 510, endPoint y: 86, distance: 35.8
click at [546, 84] on icon "button" at bounding box center [541, 85] width 17 height 17
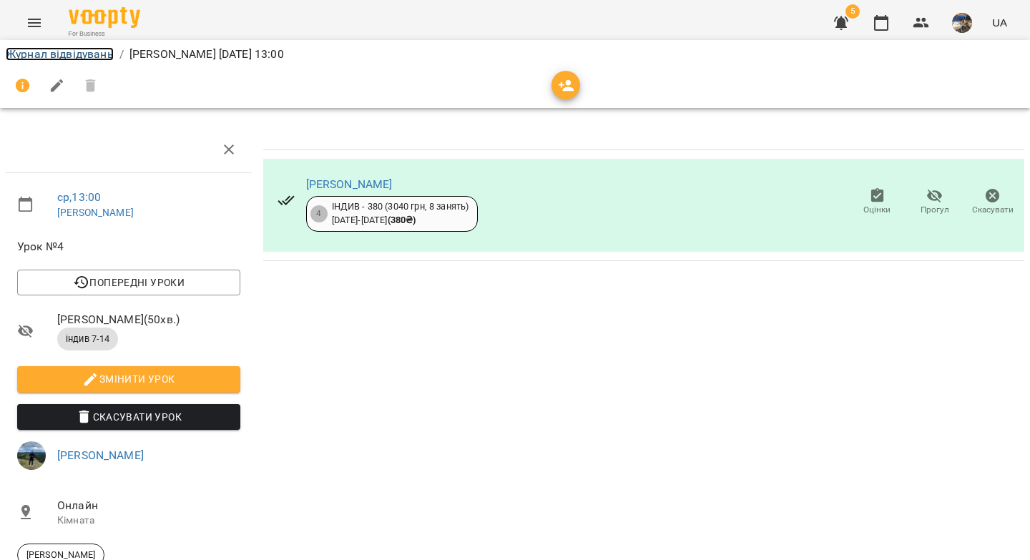
click at [54, 56] on link "Журнал відвідувань" at bounding box center [60, 54] width 108 height 14
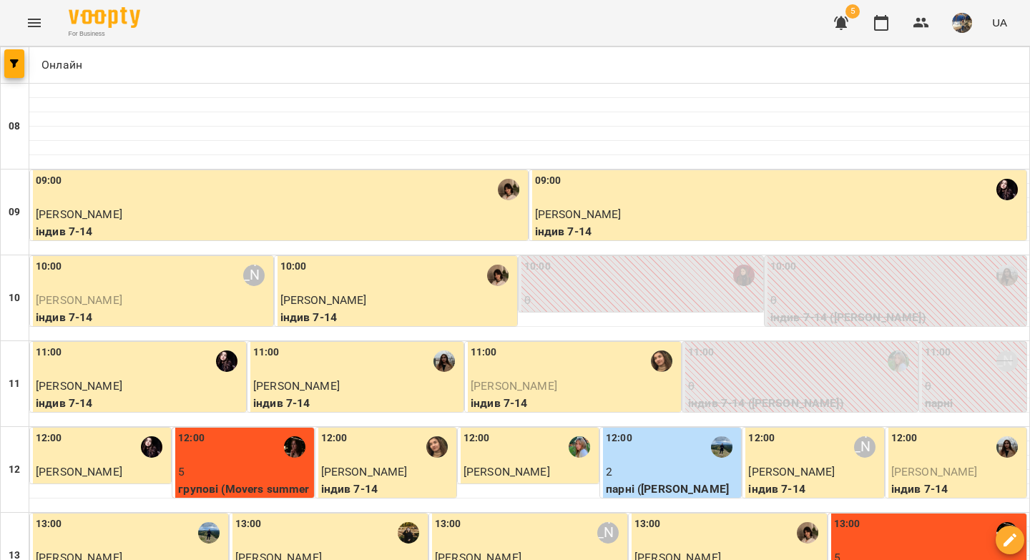
scroll to position [437, 0]
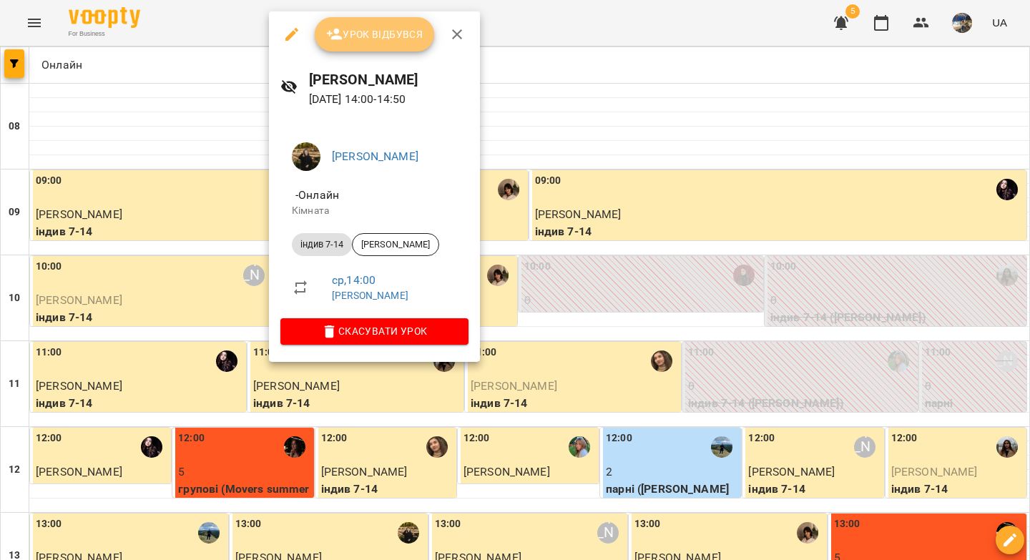
click at [377, 33] on span "Урок відбувся" at bounding box center [374, 34] width 97 height 17
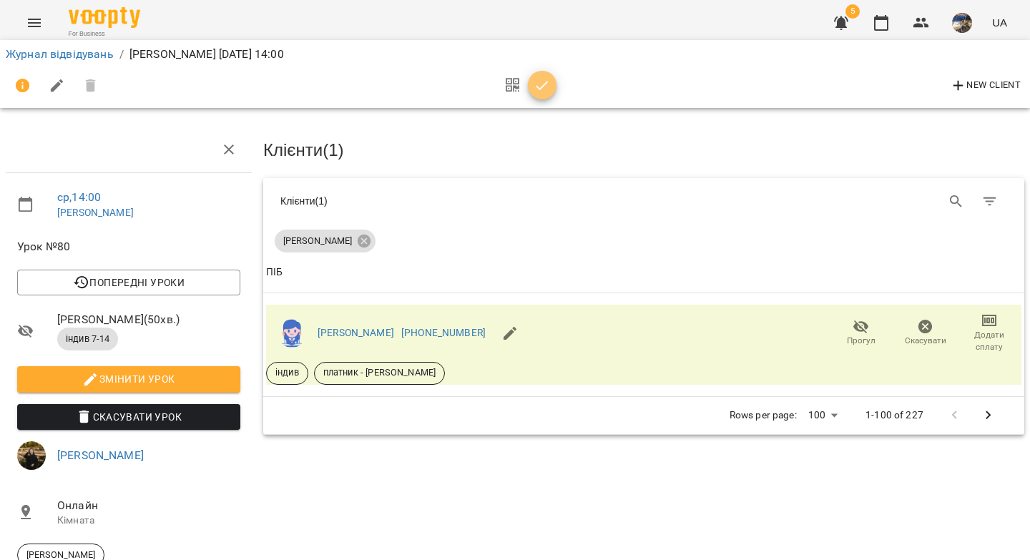
click at [537, 90] on icon "button" at bounding box center [541, 85] width 17 height 17
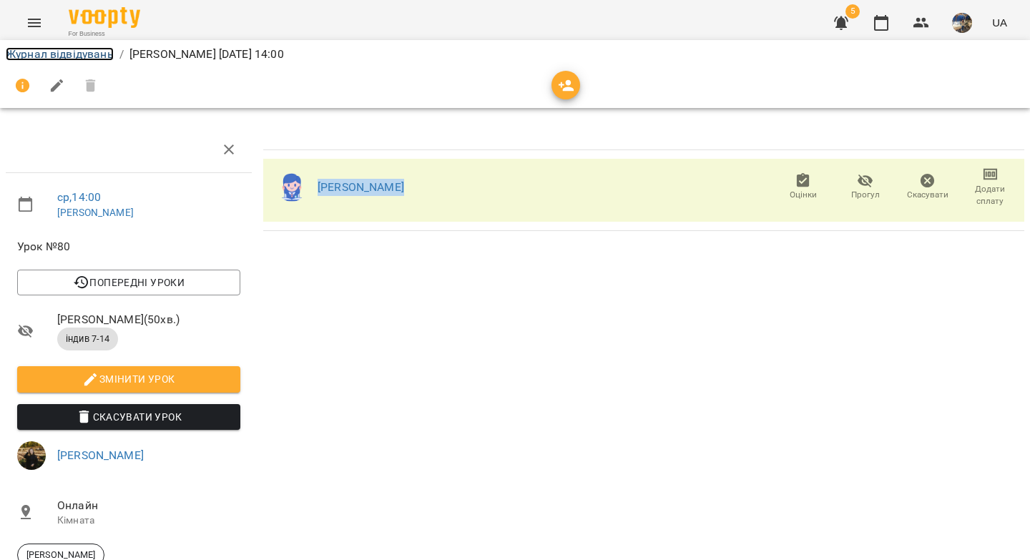
click at [89, 55] on link "Журнал відвідувань" at bounding box center [60, 54] width 108 height 14
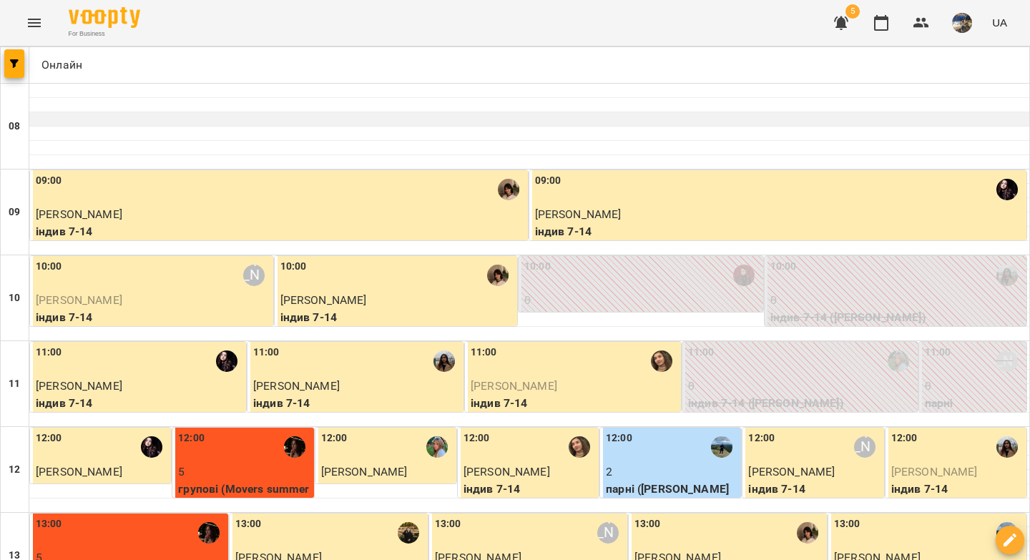
scroll to position [377, 0]
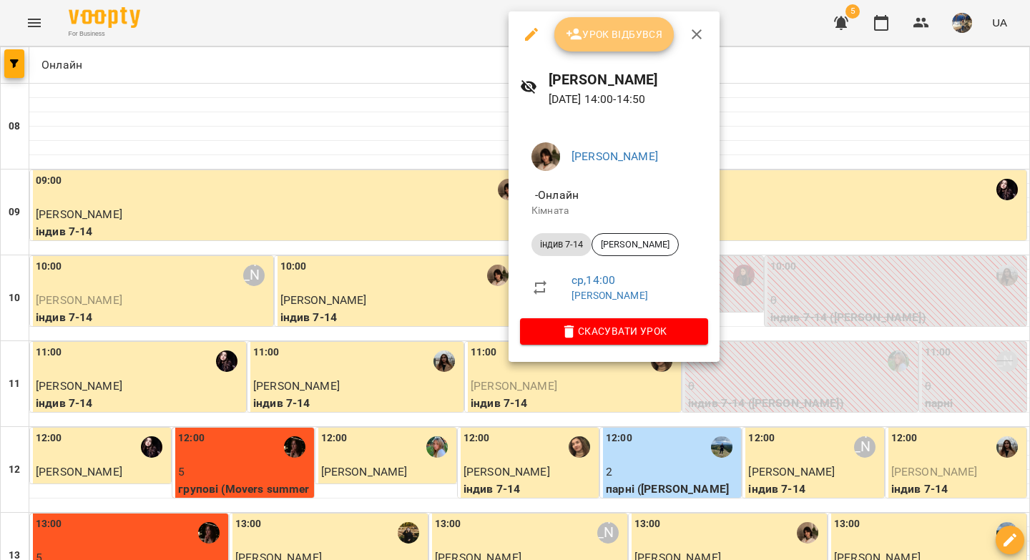
click at [618, 43] on button "Урок відбувся" at bounding box center [614, 34] width 120 height 34
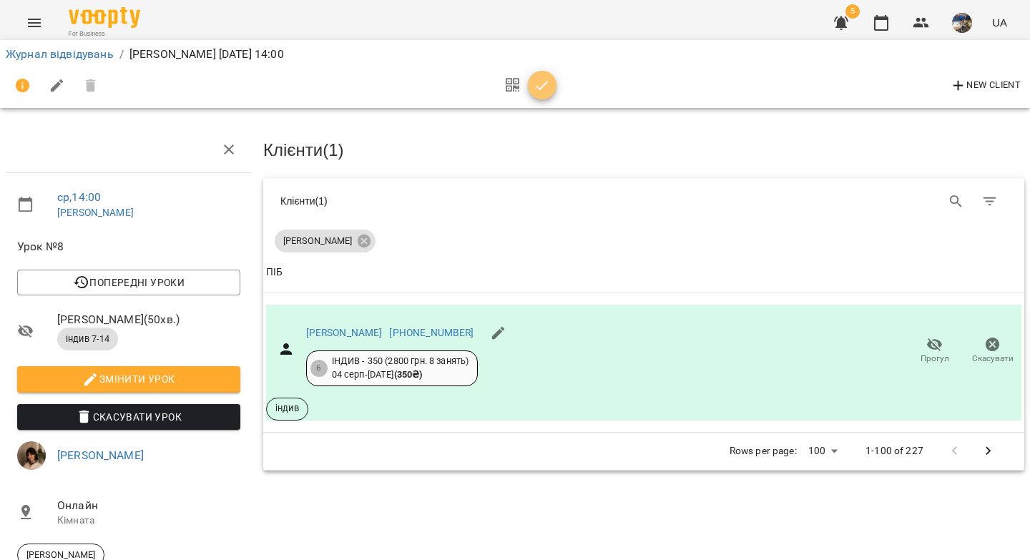
drag, startPoint x: 550, startPoint y: 87, endPoint x: 537, endPoint y: 90, distance: 13.2
click at [549, 87] on span "button" at bounding box center [542, 85] width 29 height 17
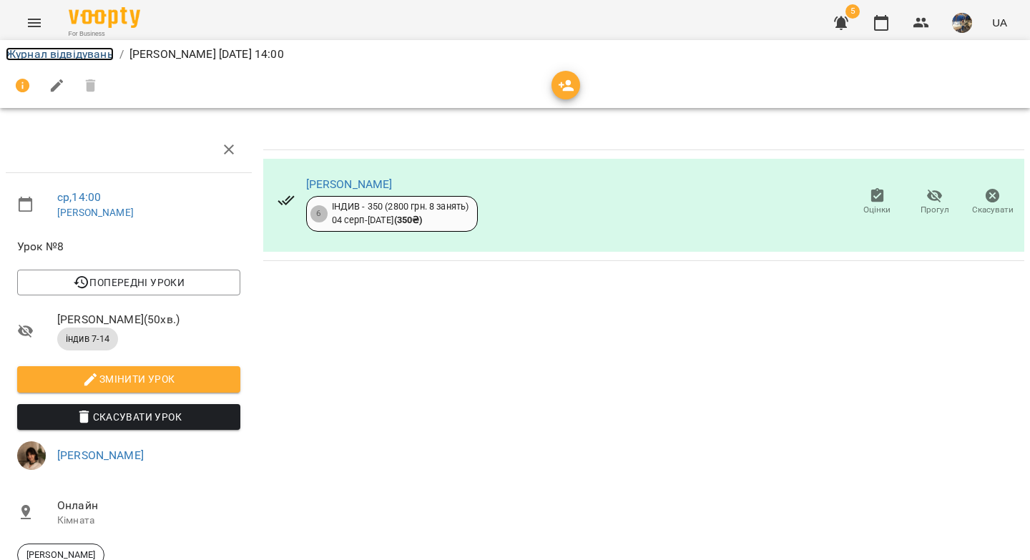
click at [57, 57] on link "Журнал відвідувань" at bounding box center [60, 54] width 108 height 14
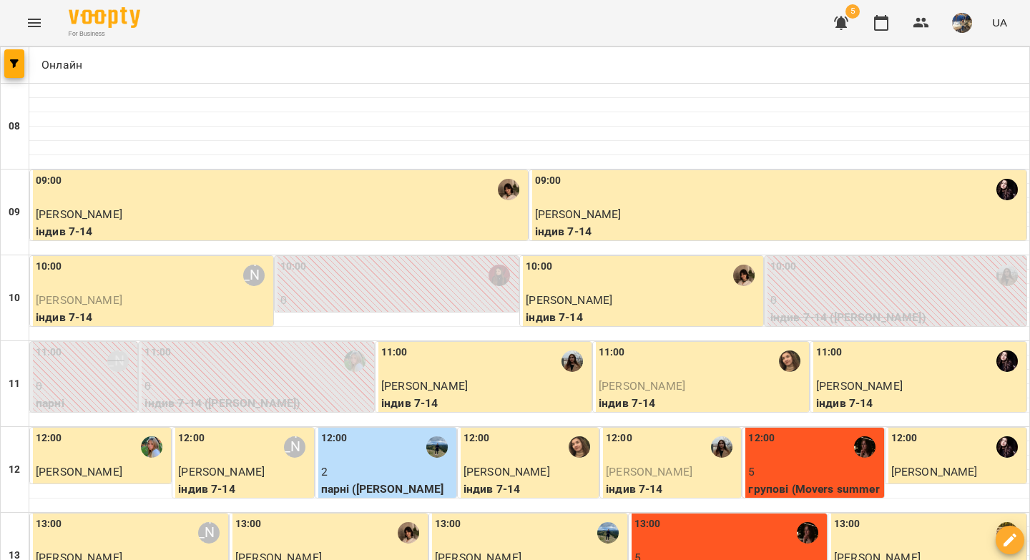
scroll to position [394, 0]
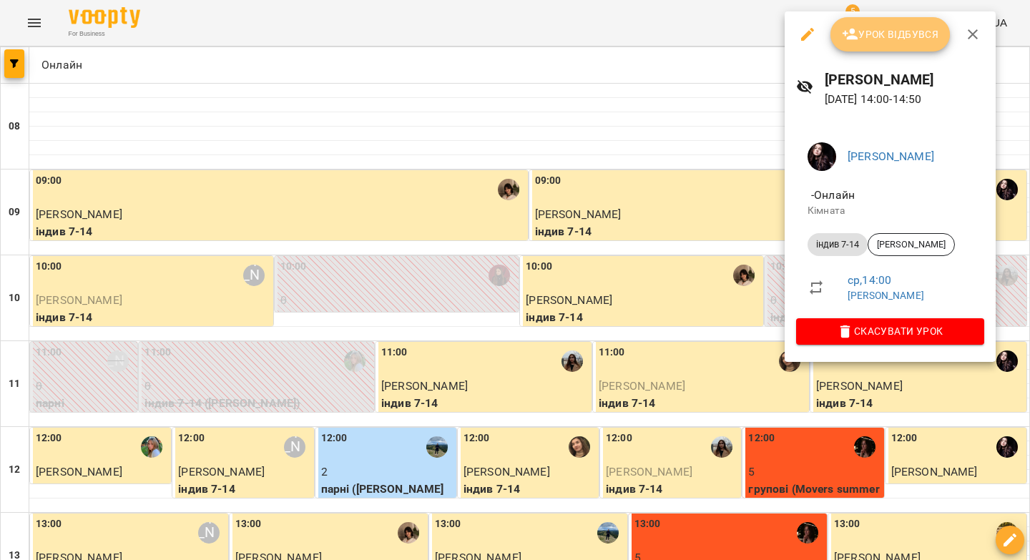
click at [872, 34] on span "Урок відбувся" at bounding box center [889, 34] width 97 height 17
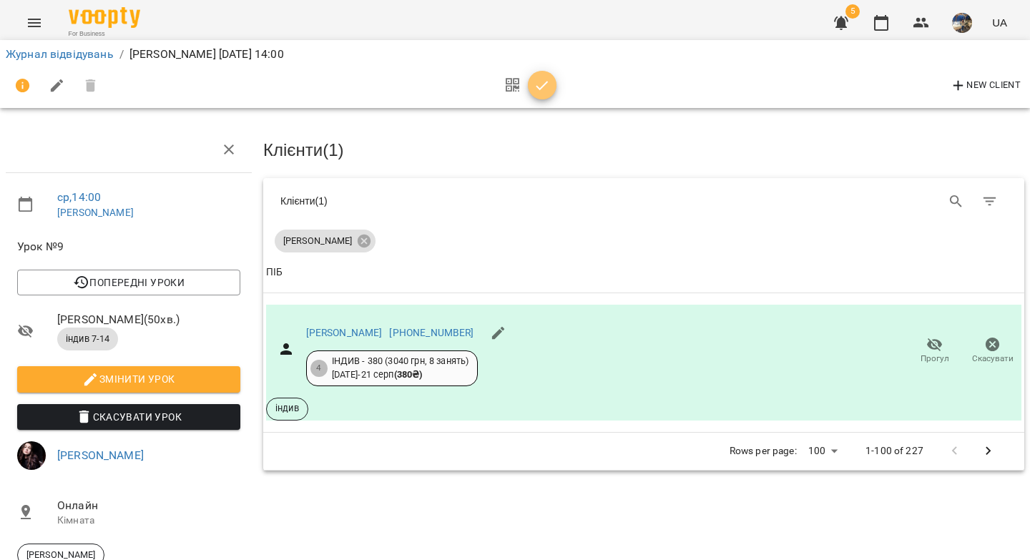
click at [545, 88] on icon "button" at bounding box center [541, 85] width 17 height 17
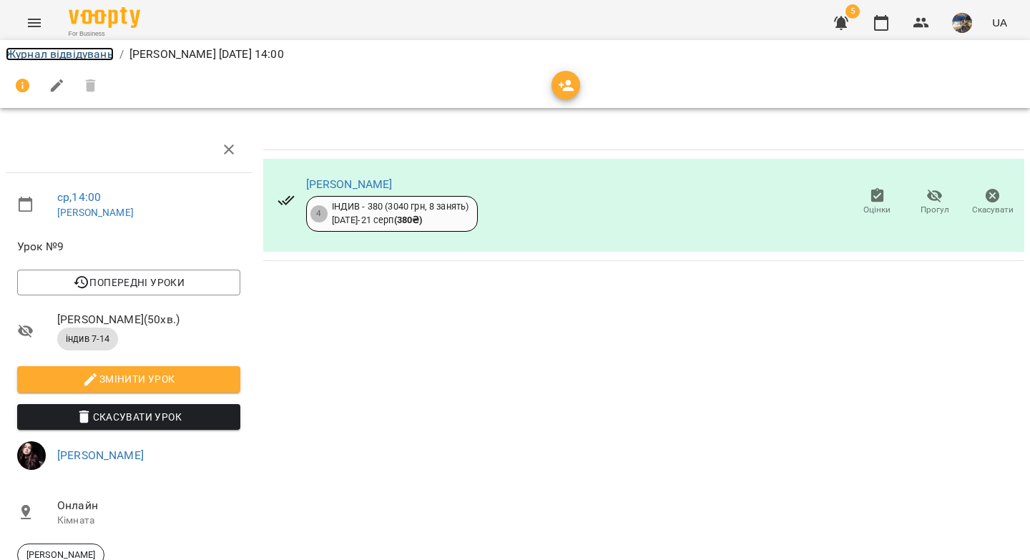
click at [97, 56] on link "Журнал відвідувань" at bounding box center [60, 54] width 108 height 14
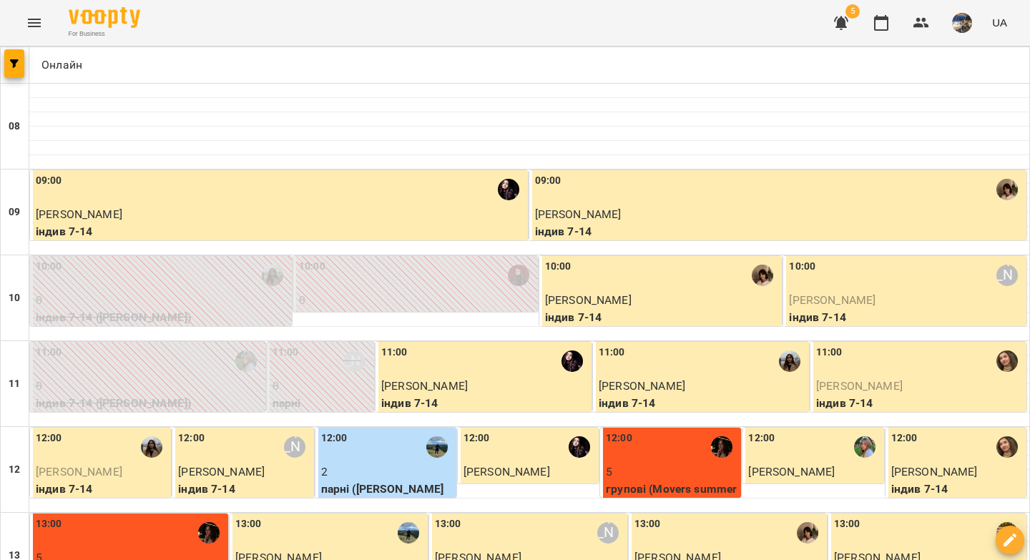
scroll to position [428, 0]
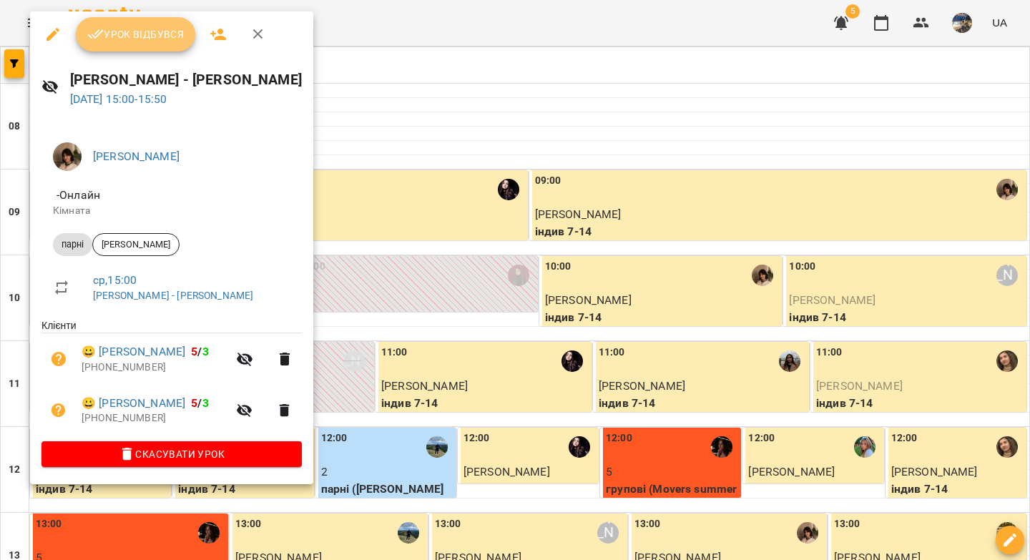
click at [167, 39] on span "Урок відбувся" at bounding box center [135, 34] width 97 height 17
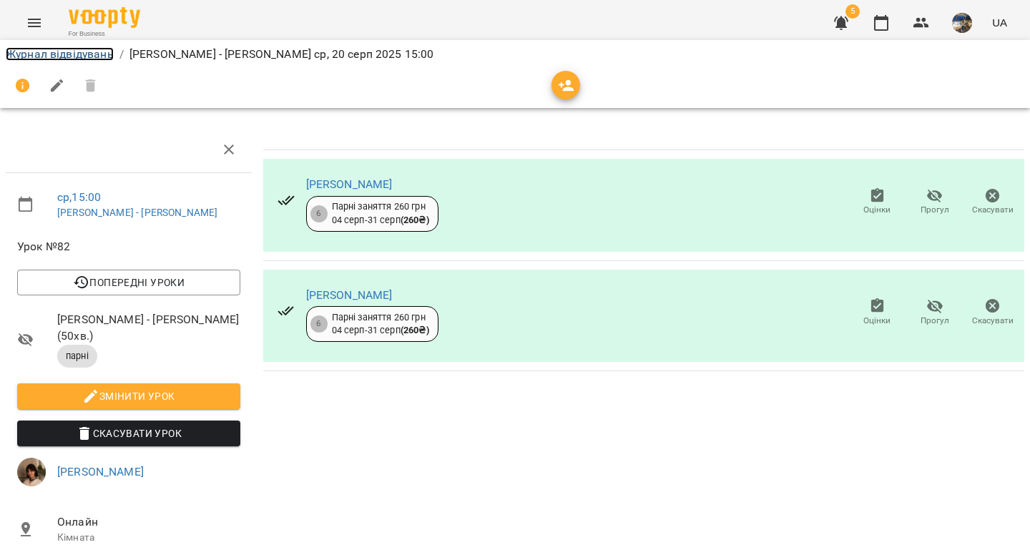
click at [58, 56] on link "Журнал відвідувань" at bounding box center [60, 54] width 108 height 14
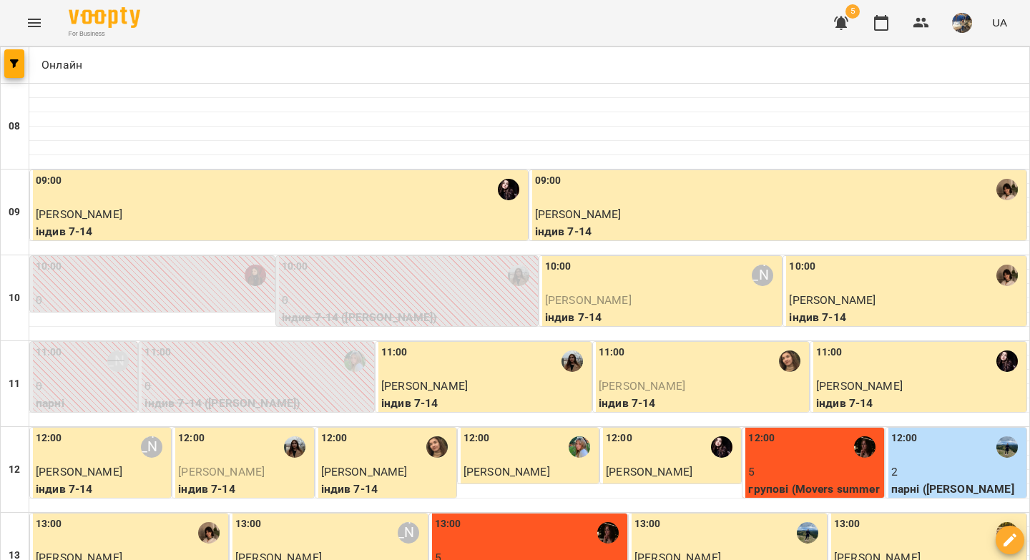
scroll to position [332, 0]
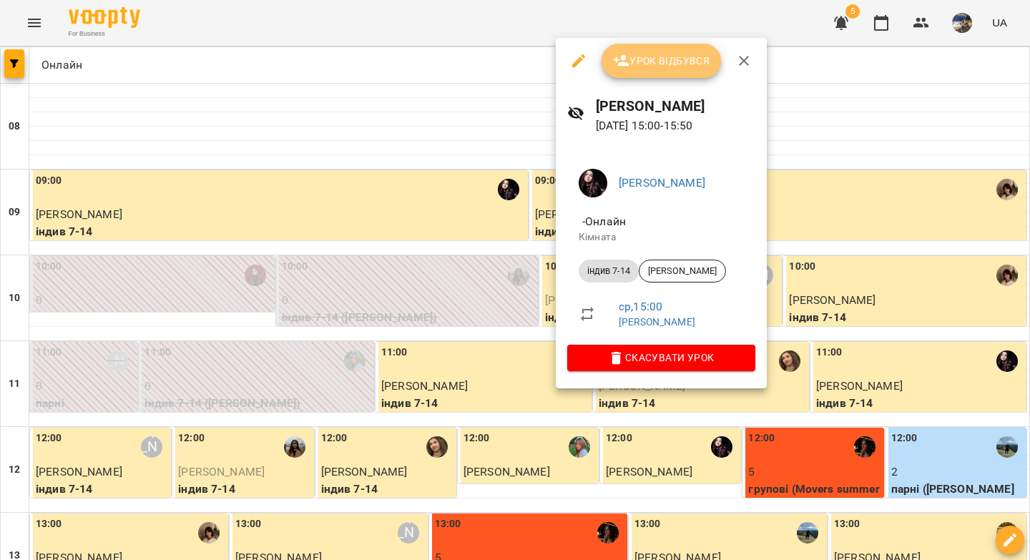
click at [648, 63] on span "Урок відбувся" at bounding box center [661, 60] width 97 height 17
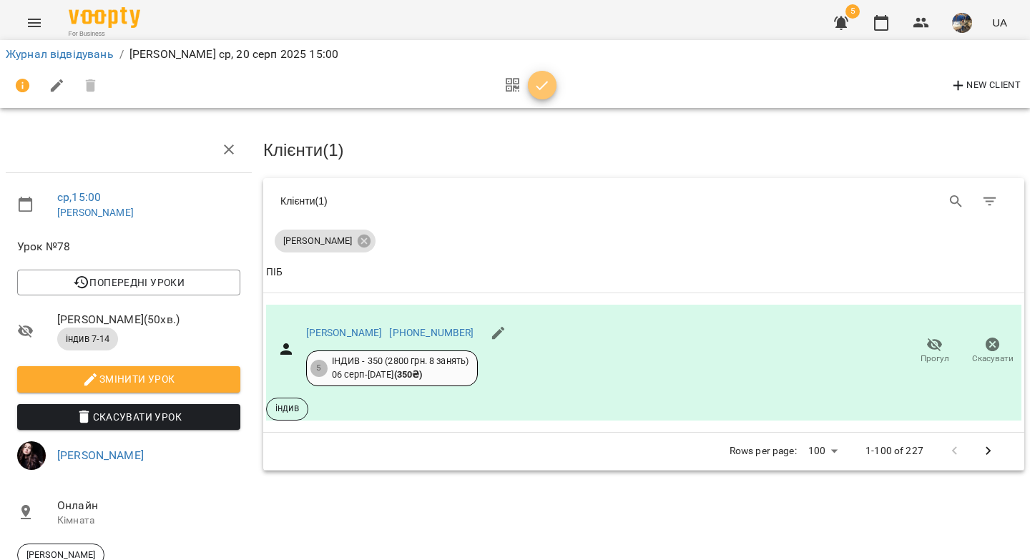
click at [544, 85] on icon "button" at bounding box center [542, 85] width 12 height 9
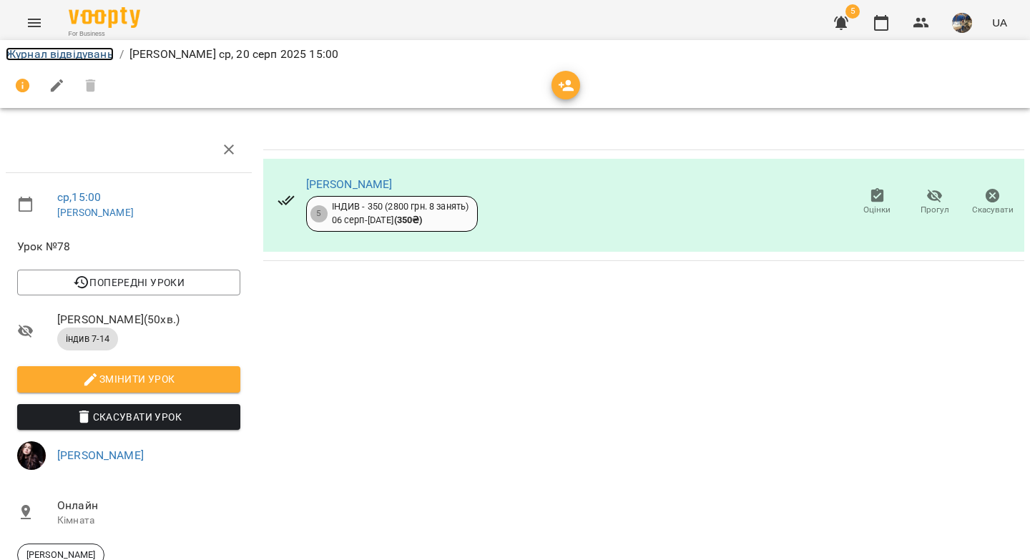
click at [92, 48] on link "Журнал відвідувань" at bounding box center [60, 54] width 108 height 14
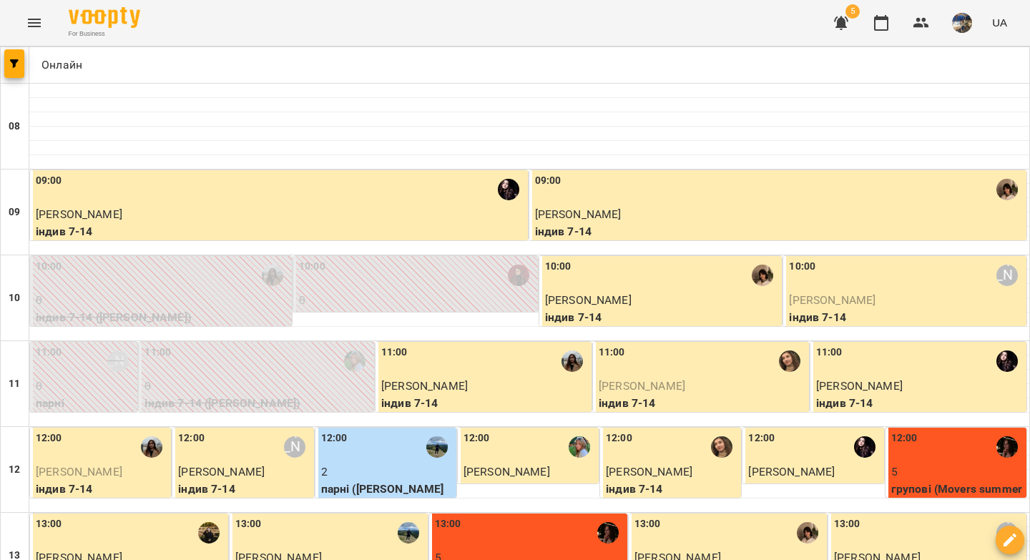
scroll to position [653, 0]
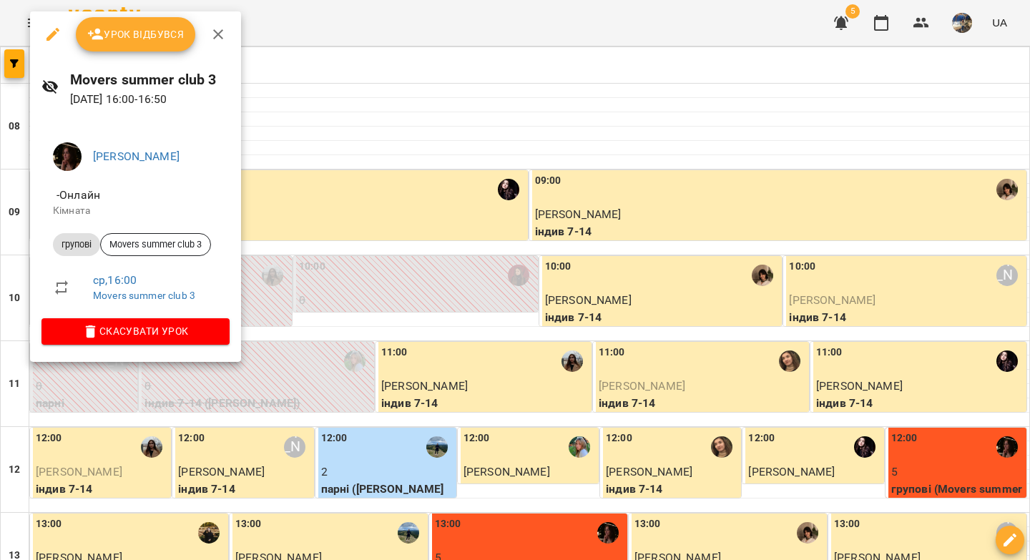
click at [144, 39] on span "Урок відбувся" at bounding box center [135, 34] width 97 height 17
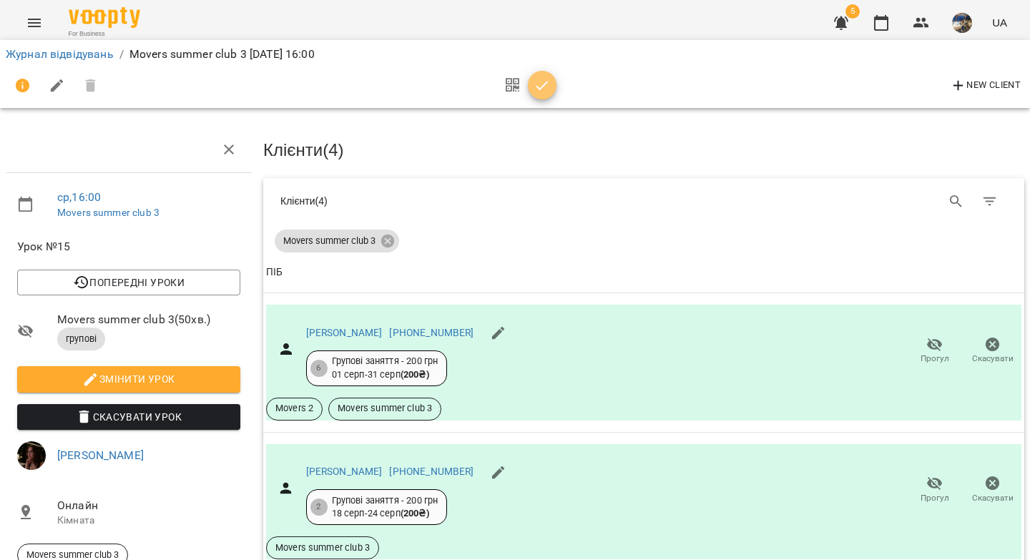
click at [548, 89] on icon "button" at bounding box center [541, 85] width 17 height 17
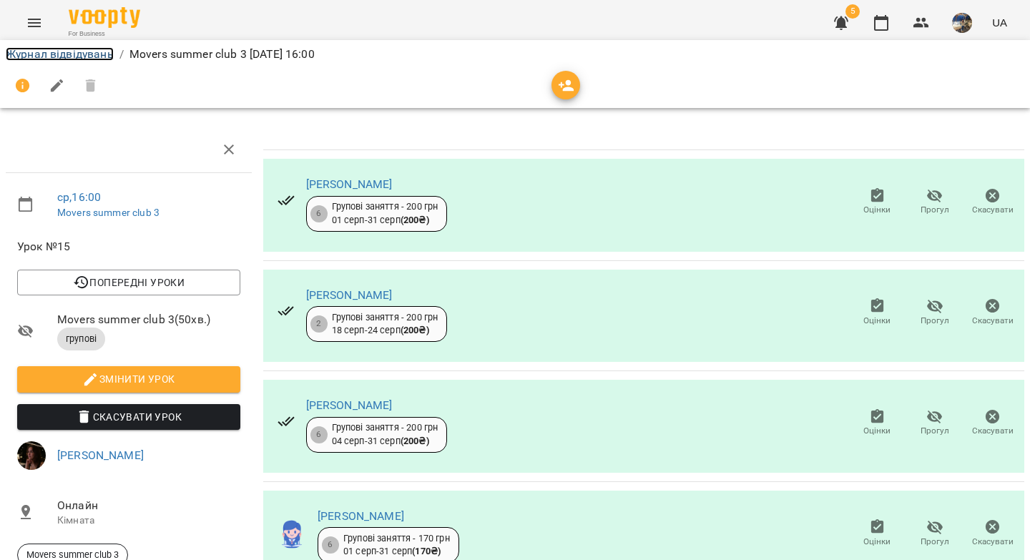
click at [91, 54] on link "Журнал відвідувань" at bounding box center [60, 54] width 108 height 14
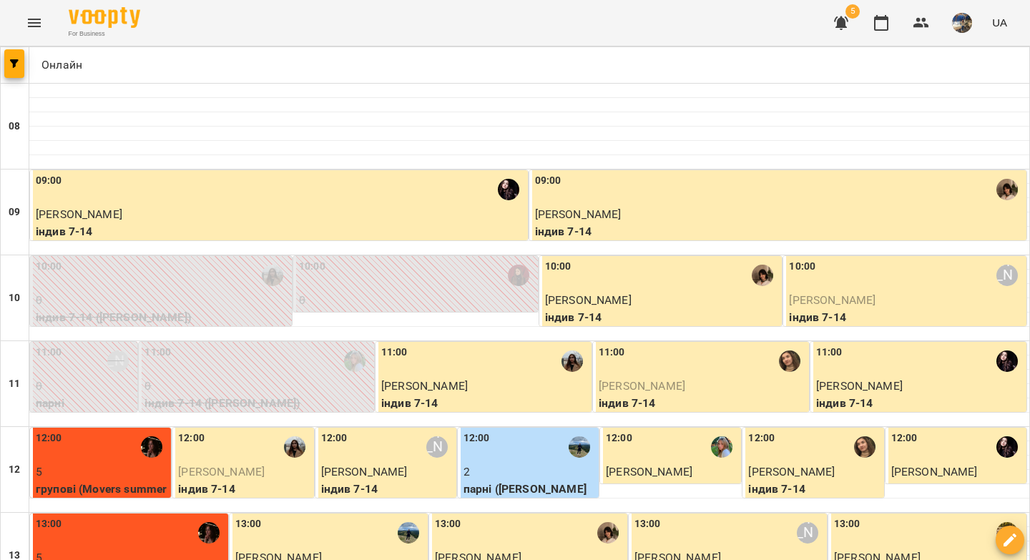
scroll to position [591, 0]
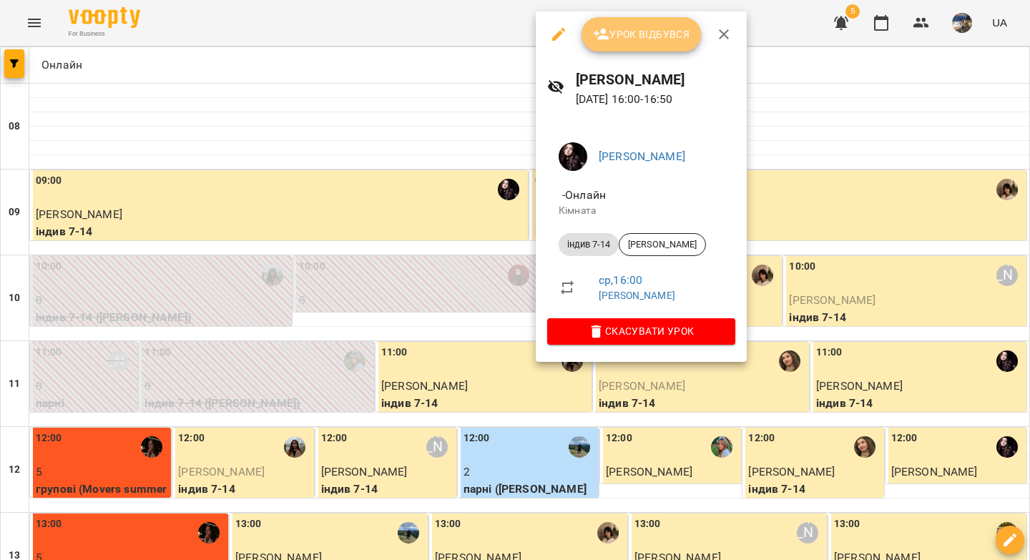
click at [631, 35] on span "Урок відбувся" at bounding box center [641, 34] width 97 height 17
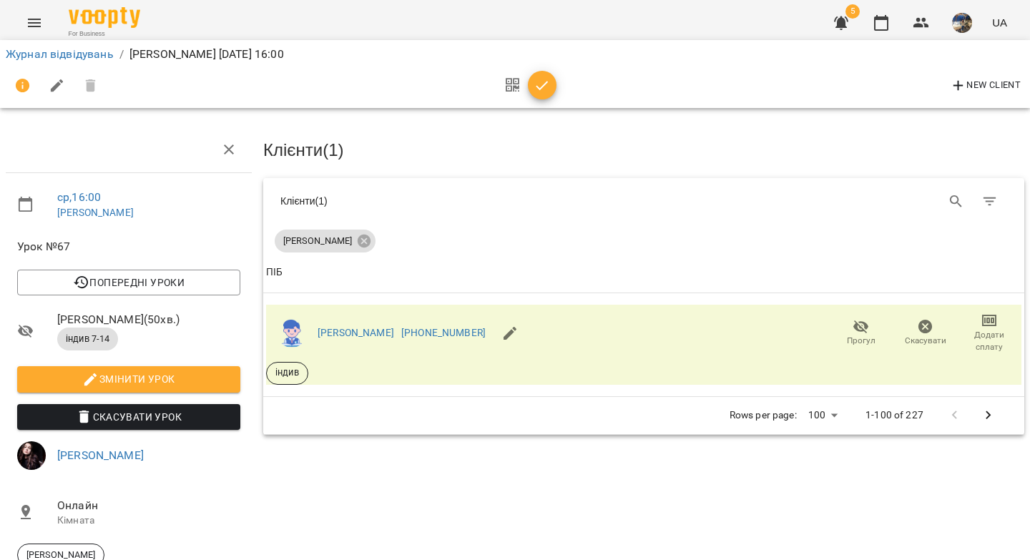
click at [546, 89] on icon "button" at bounding box center [541, 85] width 17 height 17
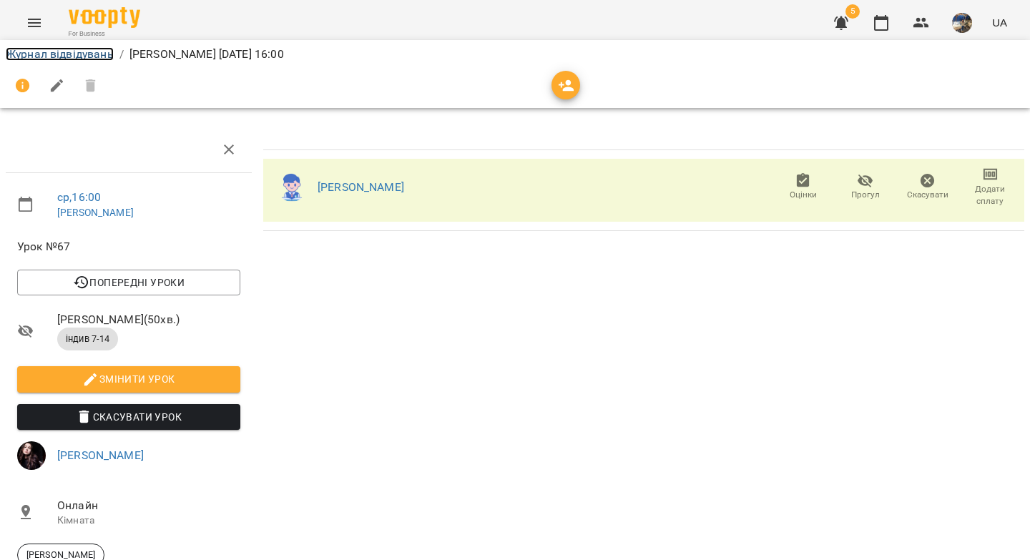
click at [75, 56] on link "Журнал відвідувань" at bounding box center [60, 54] width 108 height 14
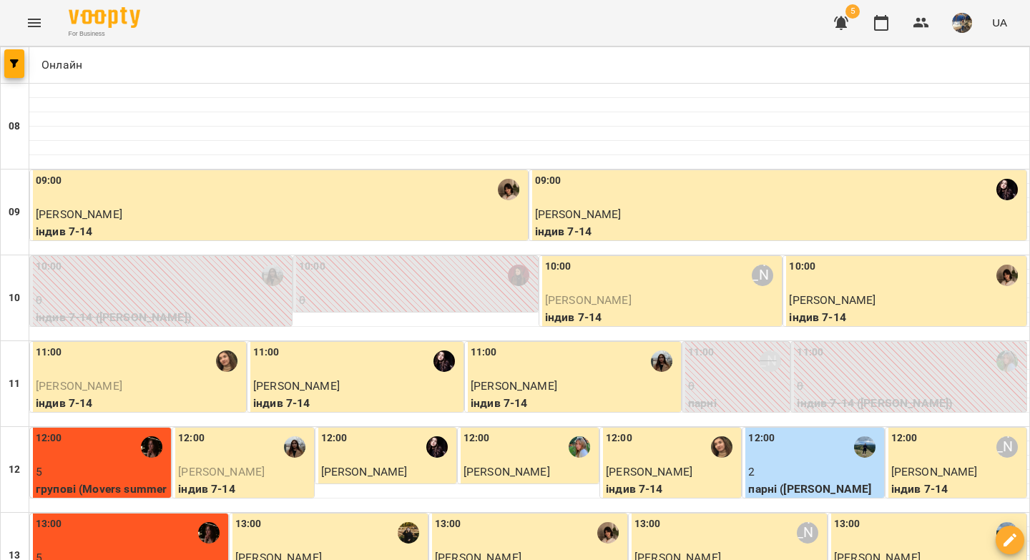
scroll to position [557, 0]
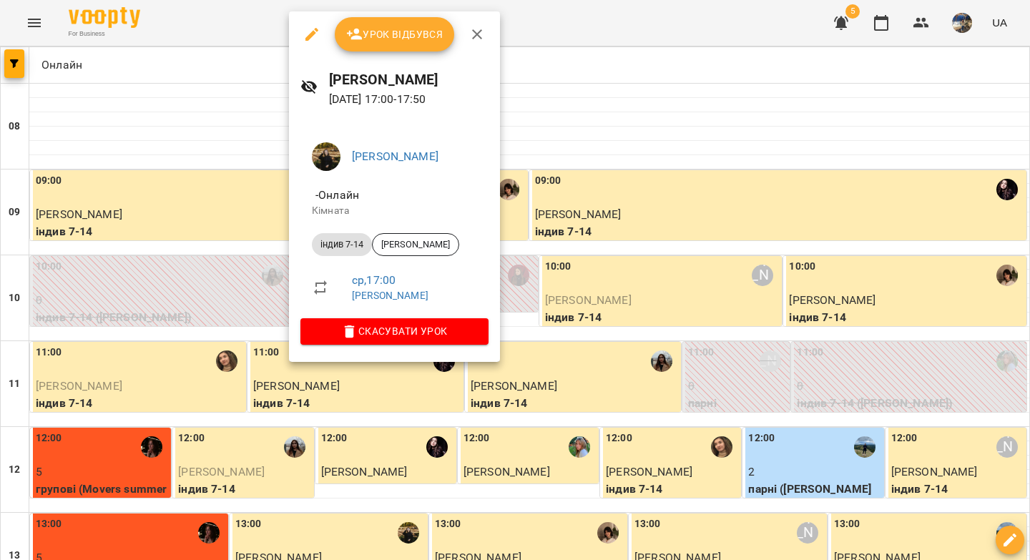
click at [395, 44] on button "Урок відбувся" at bounding box center [395, 34] width 120 height 34
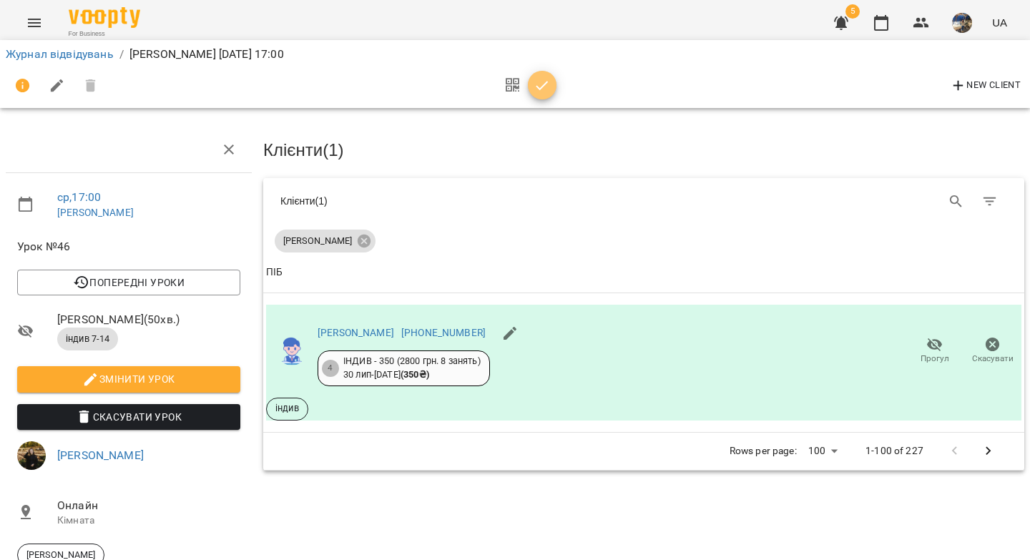
drag, startPoint x: 541, startPoint y: 89, endPoint x: 488, endPoint y: 92, distance: 53.7
click at [541, 89] on icon "button" at bounding box center [541, 85] width 17 height 17
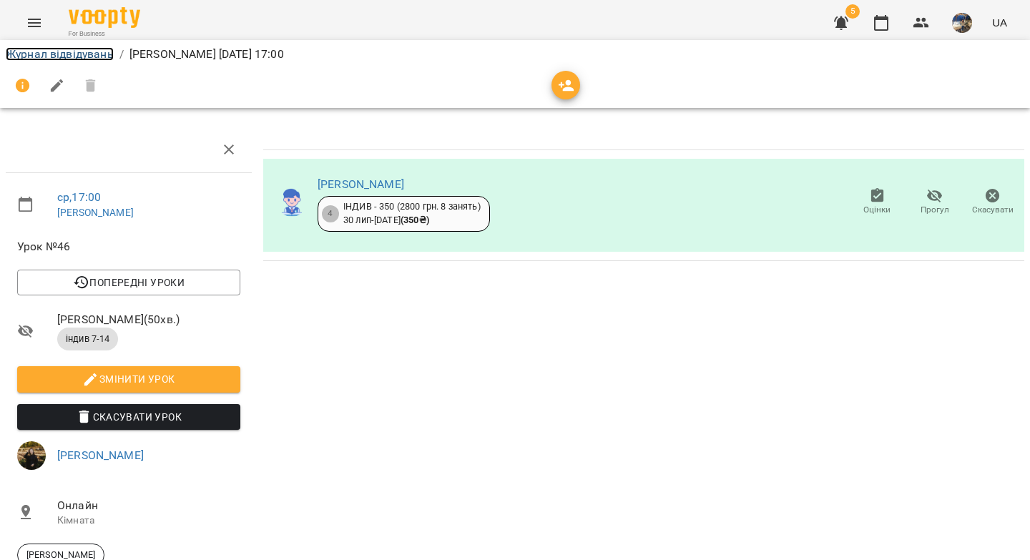
click at [76, 54] on link "Журнал відвідувань" at bounding box center [60, 54] width 108 height 14
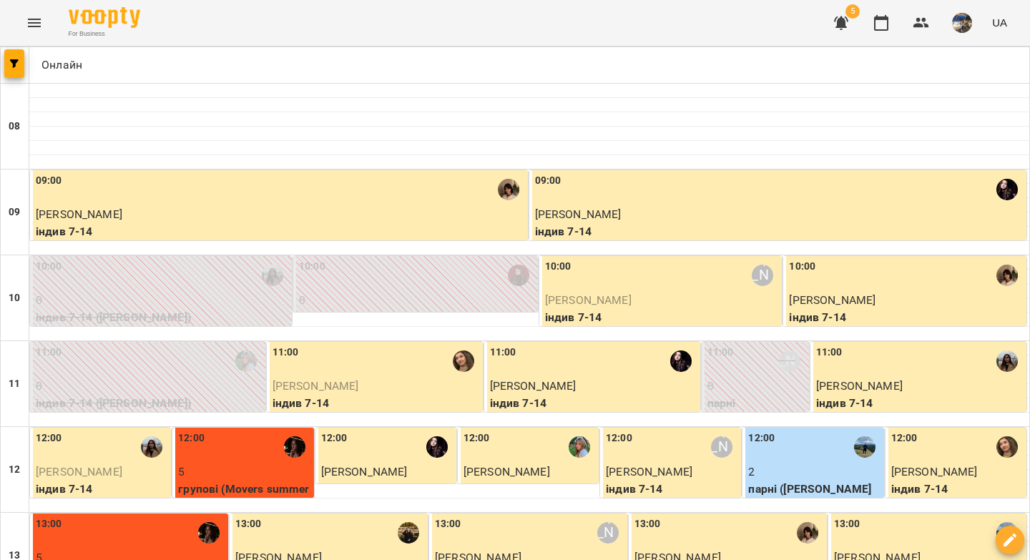
scroll to position [635, 0]
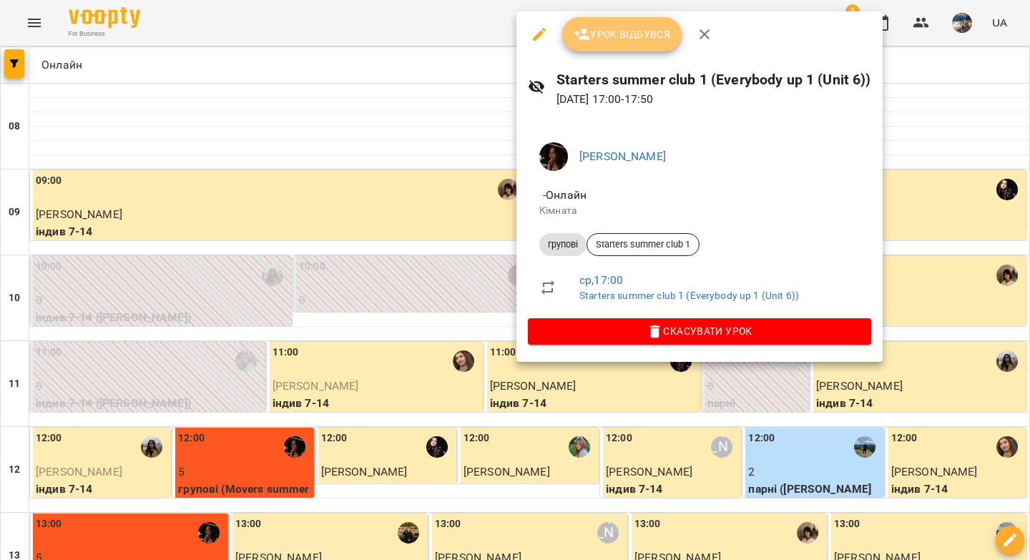
click at [615, 36] on span "Урок відбувся" at bounding box center [621, 34] width 97 height 17
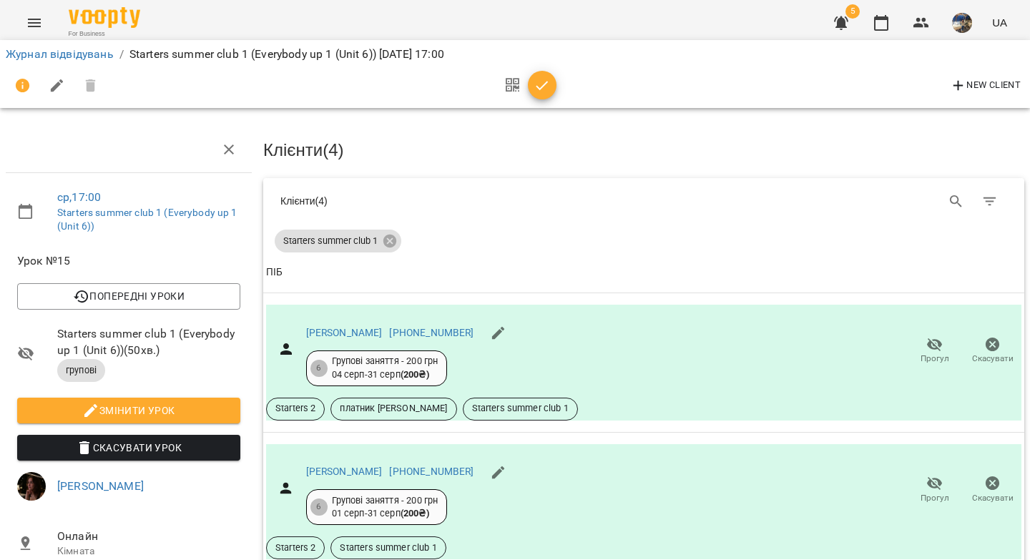
drag, startPoint x: 545, startPoint y: 92, endPoint x: 498, endPoint y: 96, distance: 47.3
click at [544, 92] on icon "button" at bounding box center [541, 85] width 17 height 17
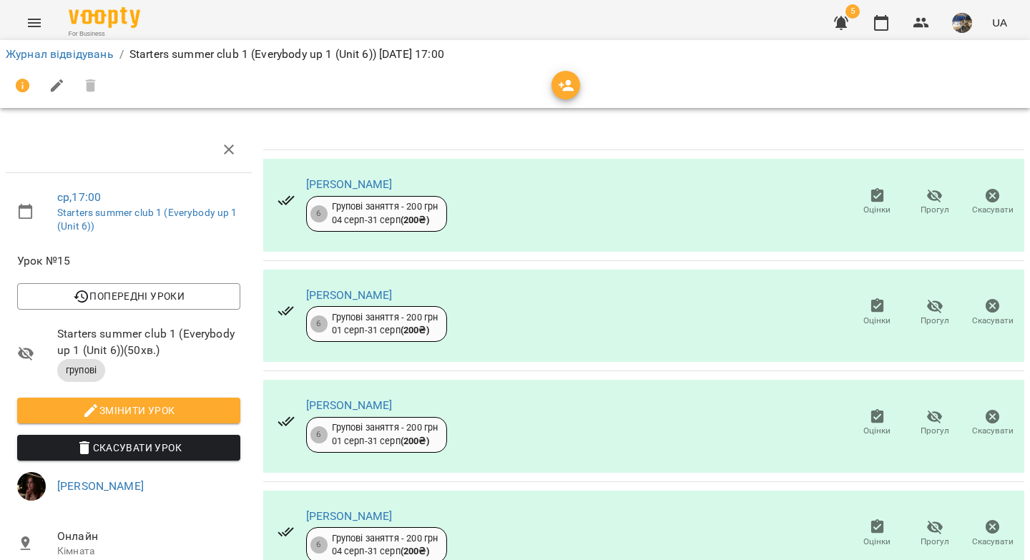
click at [31, 46] on li "Журнал відвідувань" at bounding box center [60, 54] width 108 height 17
click at [39, 56] on link "Журнал відвідувань" at bounding box center [60, 54] width 108 height 14
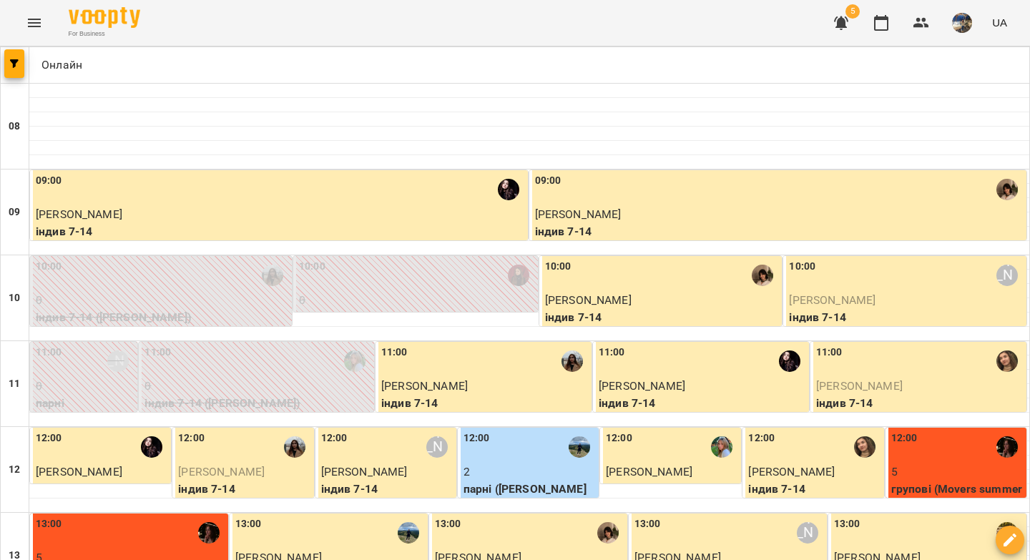
scroll to position [744, 0]
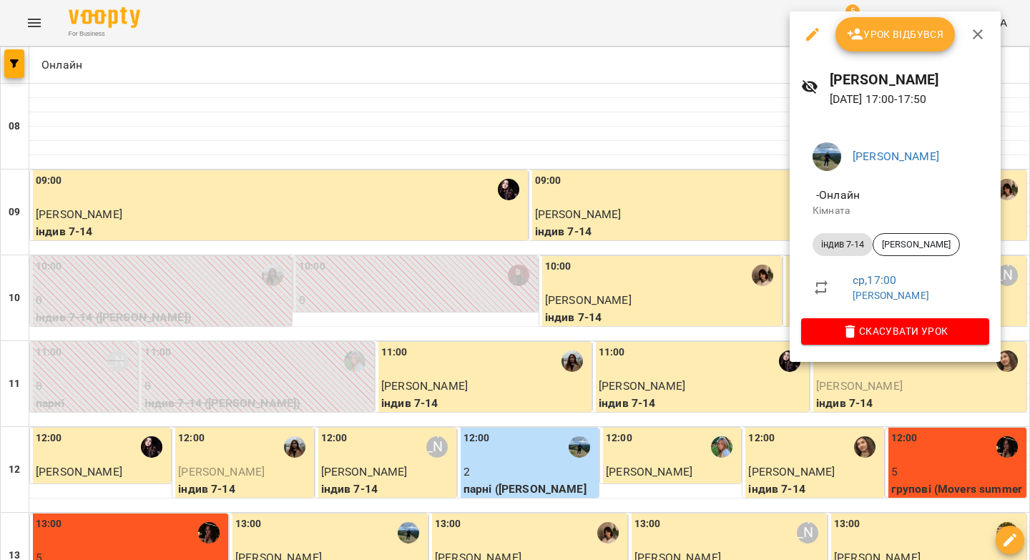
click at [869, 34] on span "Урок відбувся" at bounding box center [894, 34] width 97 height 17
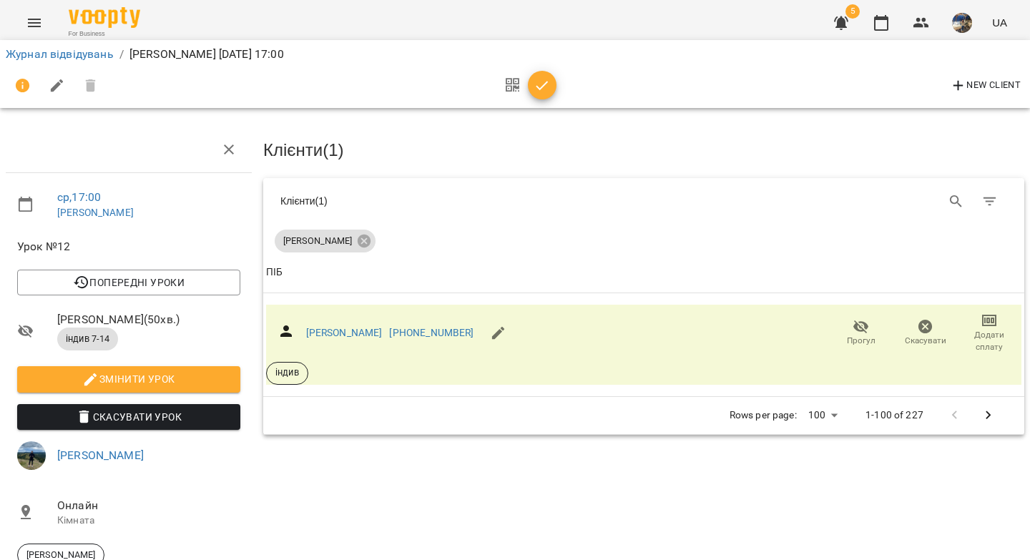
click at [541, 82] on icon "button" at bounding box center [541, 85] width 17 height 17
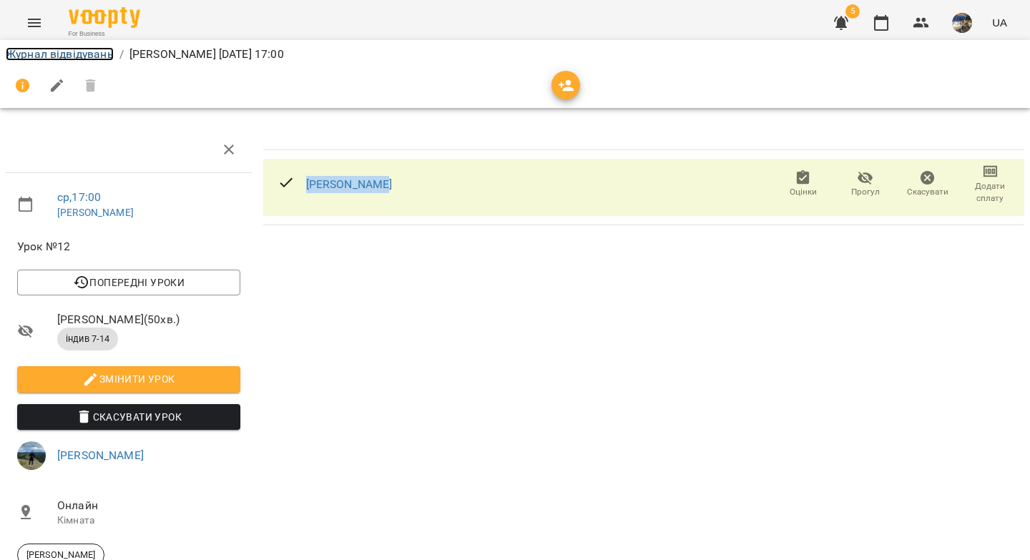
click at [88, 49] on link "Журнал відвідувань" at bounding box center [60, 54] width 108 height 14
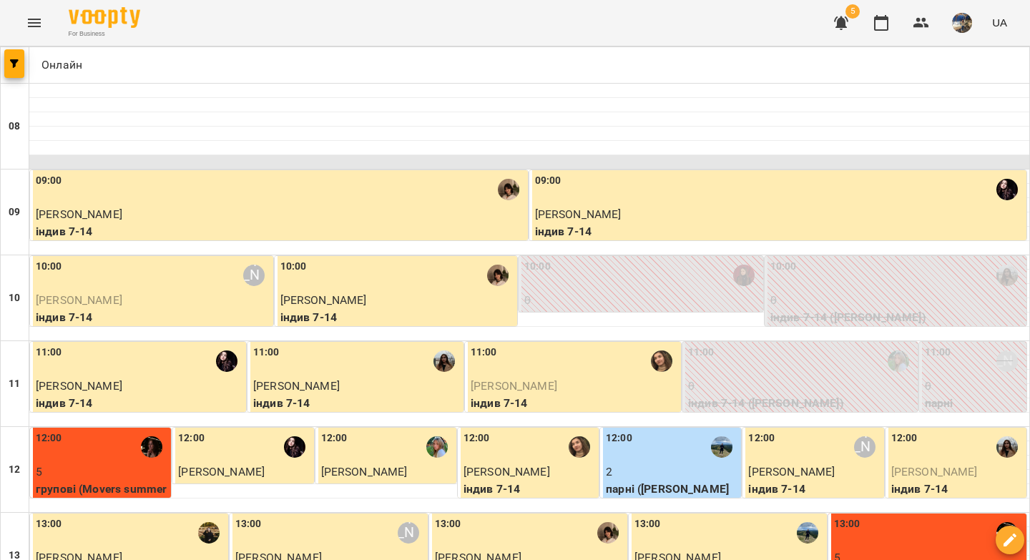
scroll to position [820, 0]
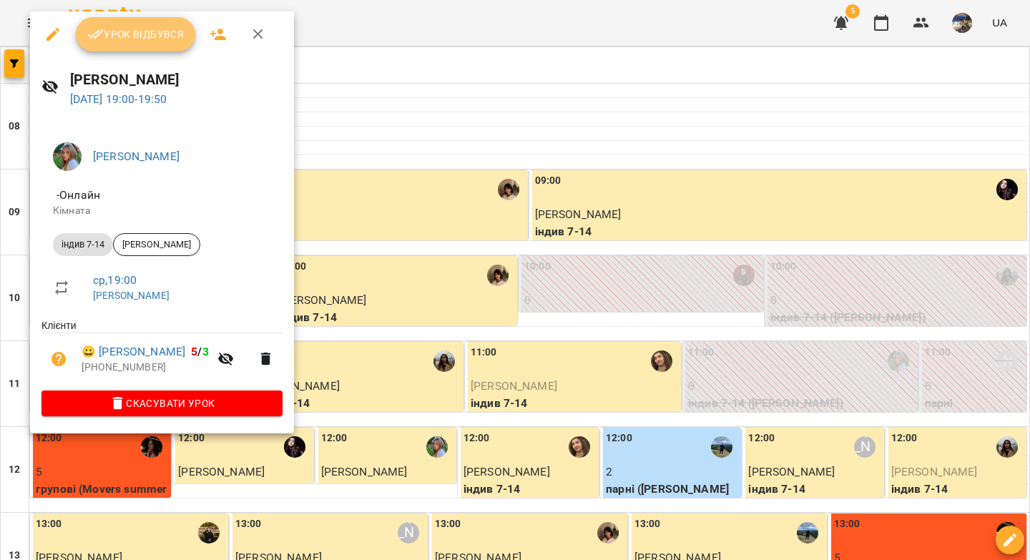
click at [123, 41] on span "Урок відбувся" at bounding box center [135, 34] width 97 height 17
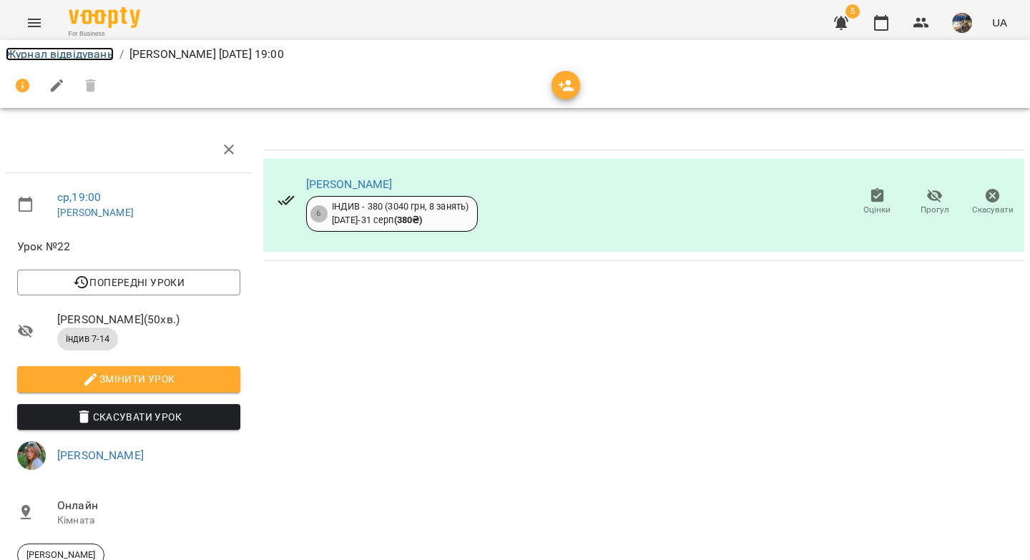
drag, startPoint x: 29, startPoint y: 52, endPoint x: 39, endPoint y: 52, distance: 10.7
click at [30, 51] on link "Журнал відвідувань" at bounding box center [60, 54] width 108 height 14
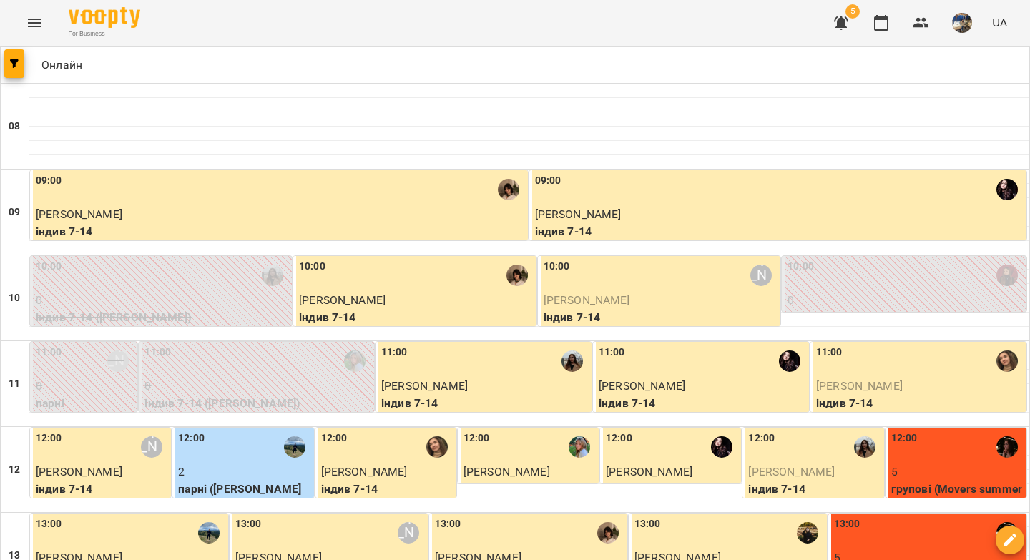
scroll to position [820, 0]
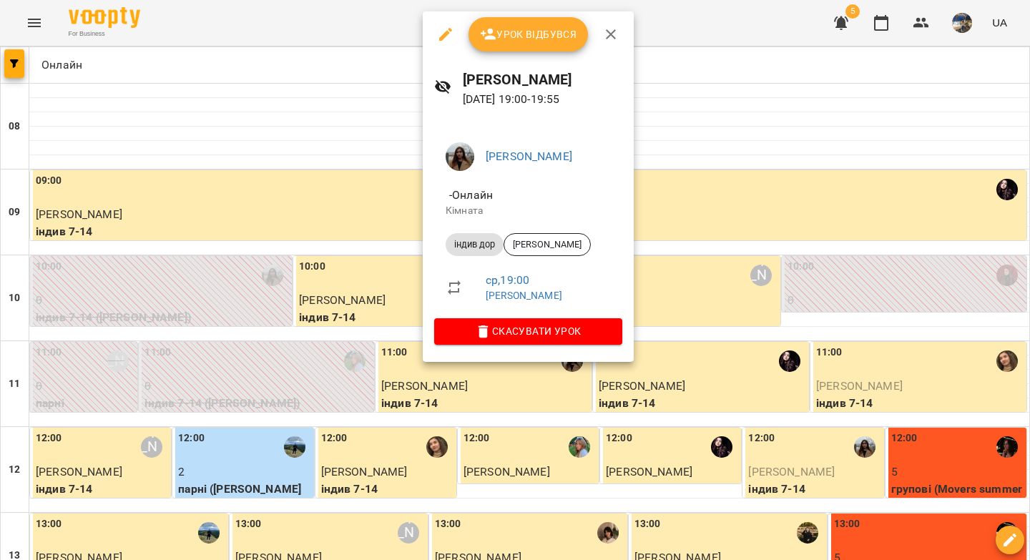
click at [535, 31] on span "Урок відбувся" at bounding box center [528, 34] width 97 height 17
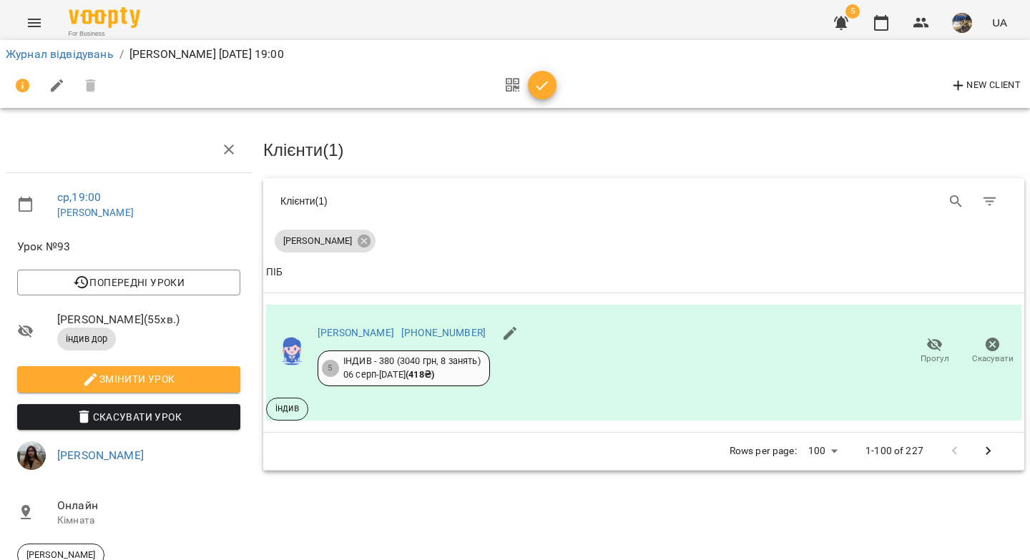
click at [535, 84] on icon "button" at bounding box center [541, 85] width 17 height 17
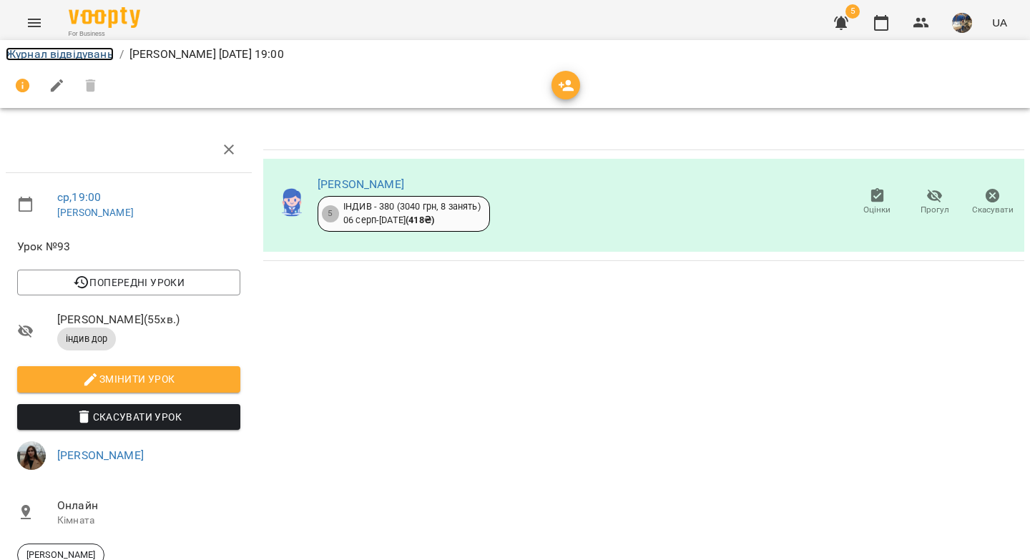
click at [89, 49] on link "Журнал відвідувань" at bounding box center [60, 54] width 108 height 14
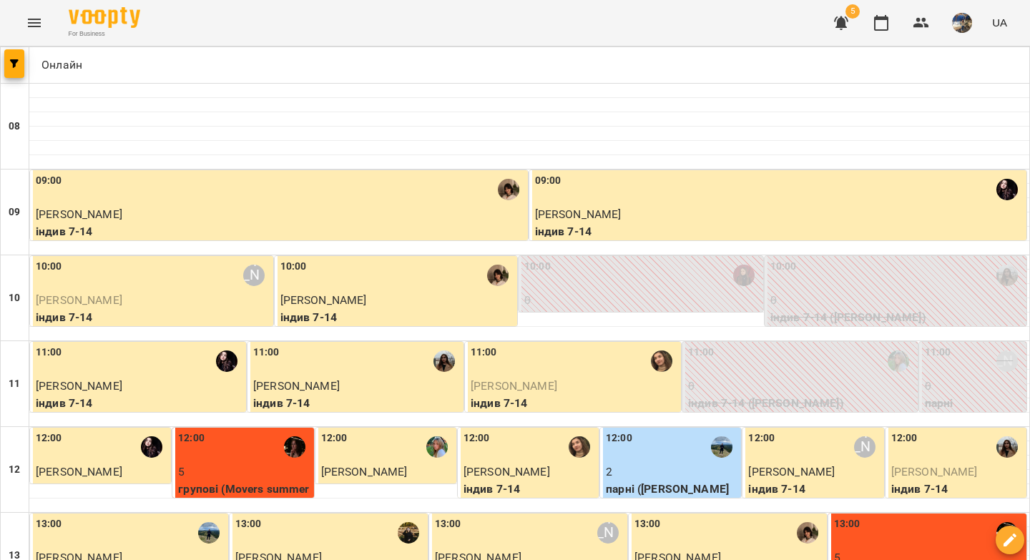
scroll to position [820, 0]
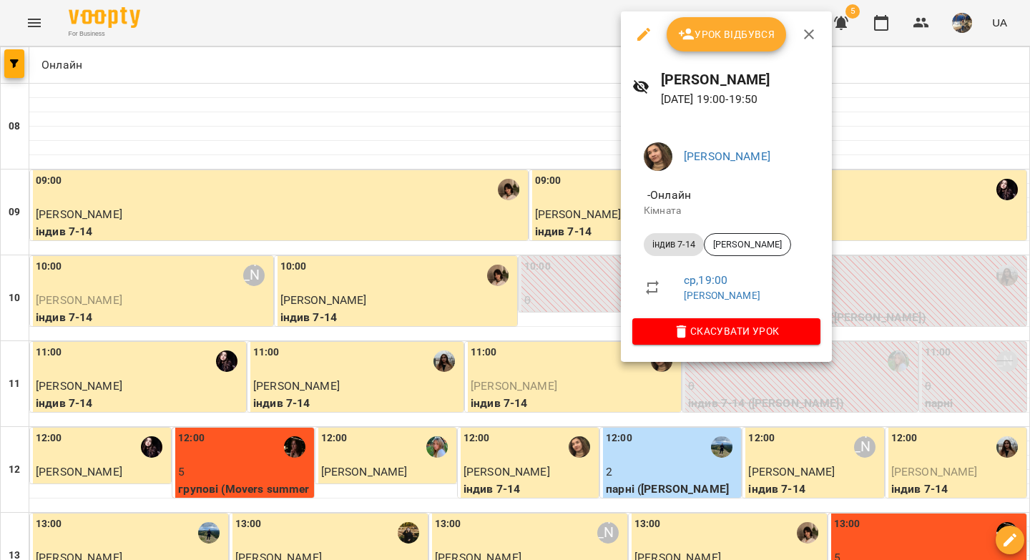
click at [710, 31] on span "Урок відбувся" at bounding box center [726, 34] width 97 height 17
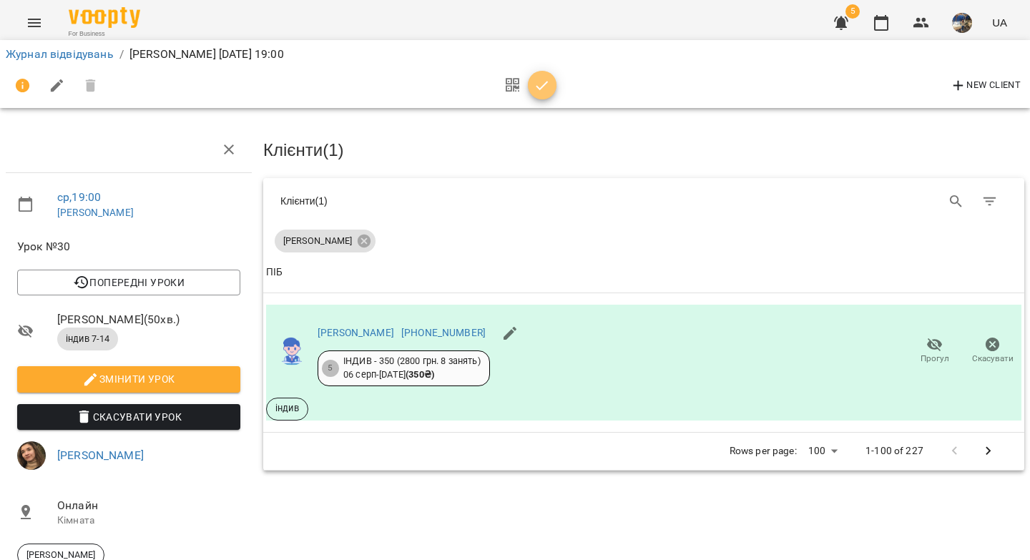
click at [543, 90] on icon "button" at bounding box center [541, 85] width 17 height 17
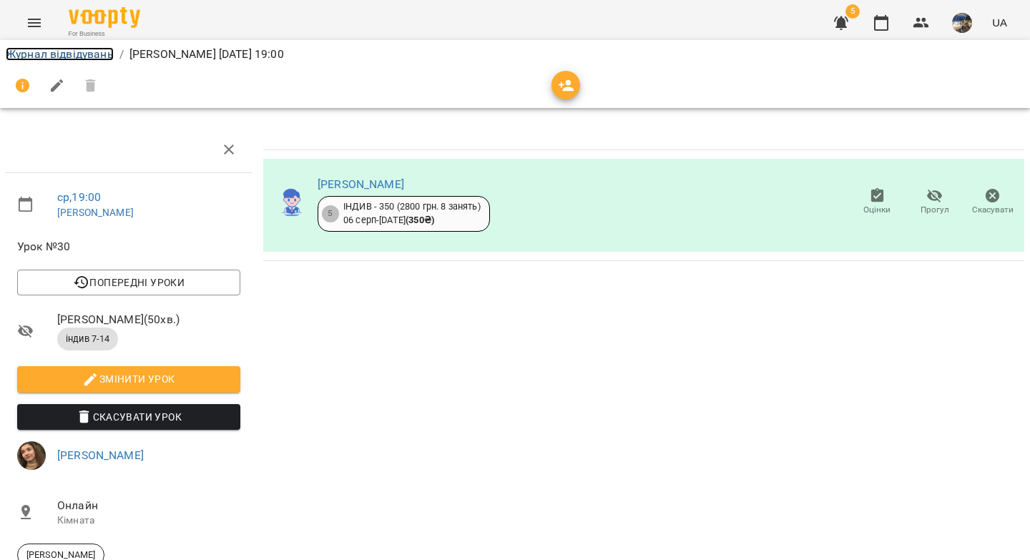
click at [87, 49] on link "Журнал відвідувань" at bounding box center [60, 54] width 108 height 14
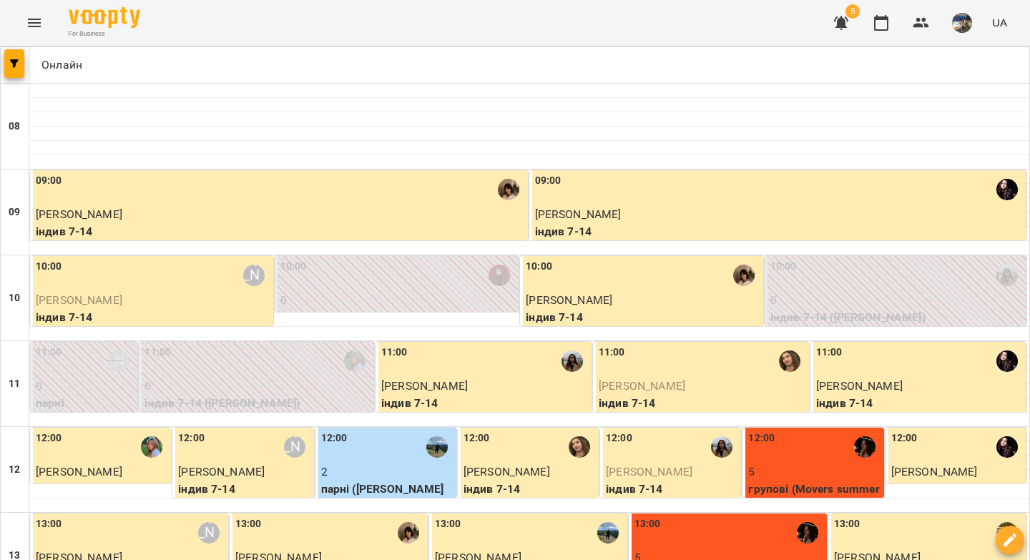
scroll to position [820, 0]
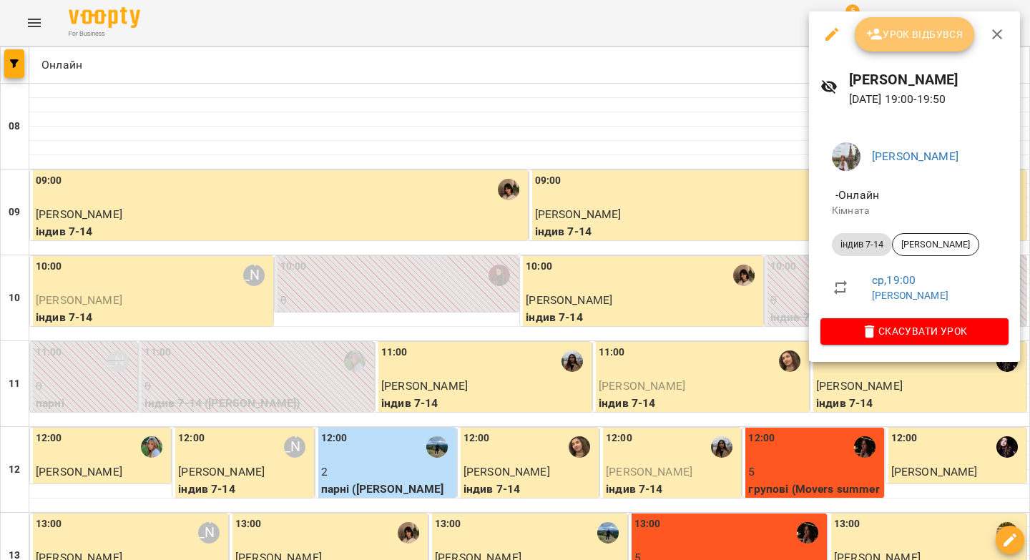
click at [896, 43] on button "Урок відбувся" at bounding box center [914, 34] width 120 height 34
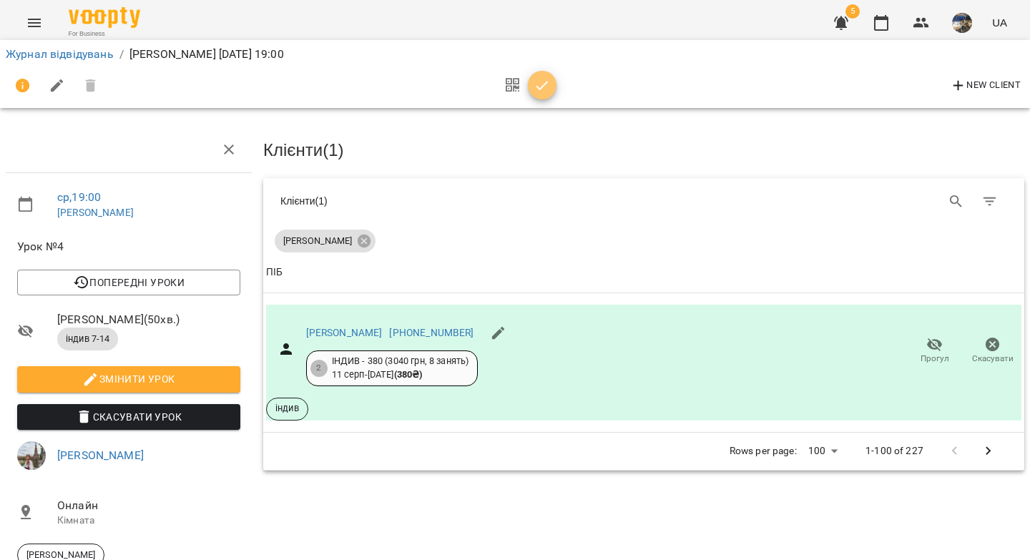
click at [538, 90] on icon "button" at bounding box center [541, 85] width 17 height 17
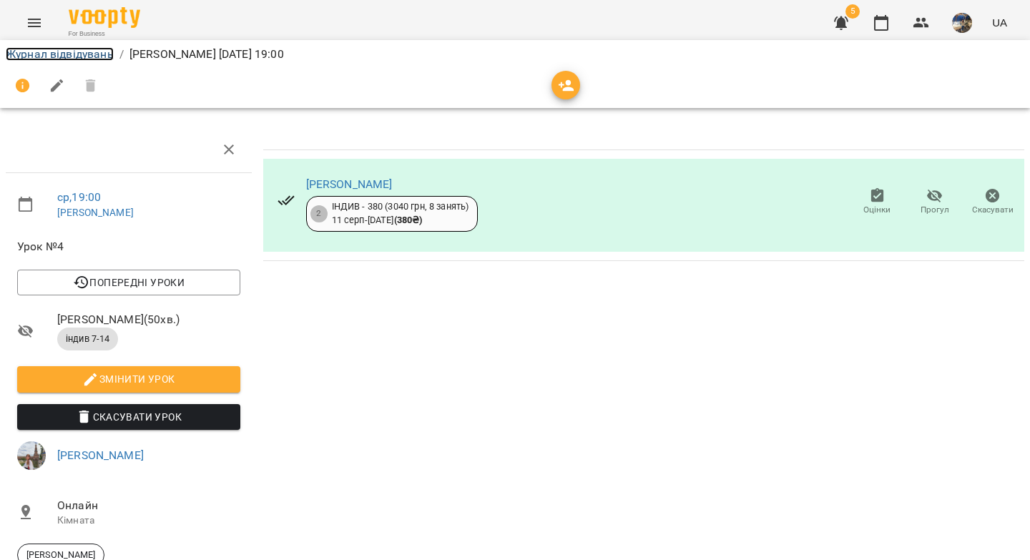
click at [86, 53] on link "Журнал відвідувань" at bounding box center [60, 54] width 108 height 14
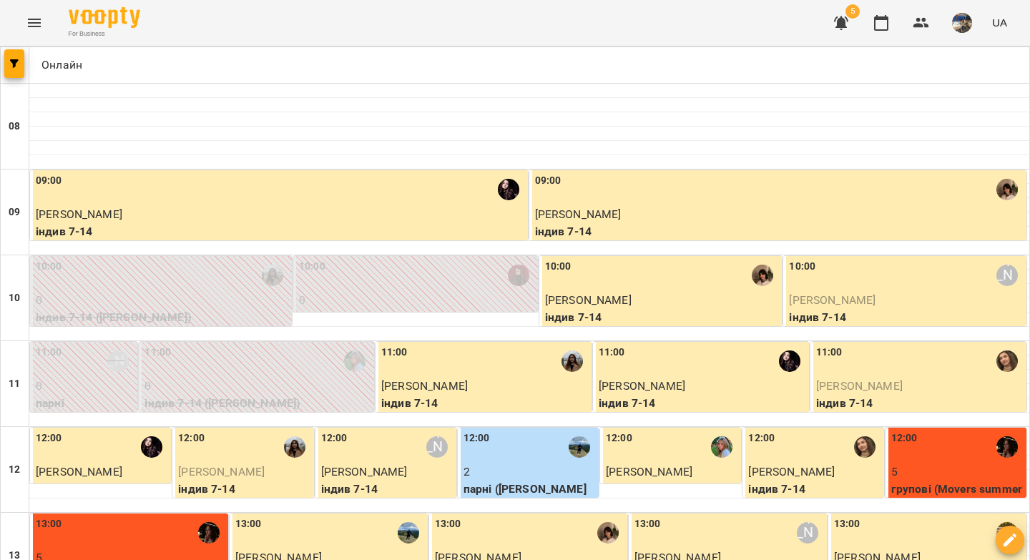
scroll to position [820, 0]
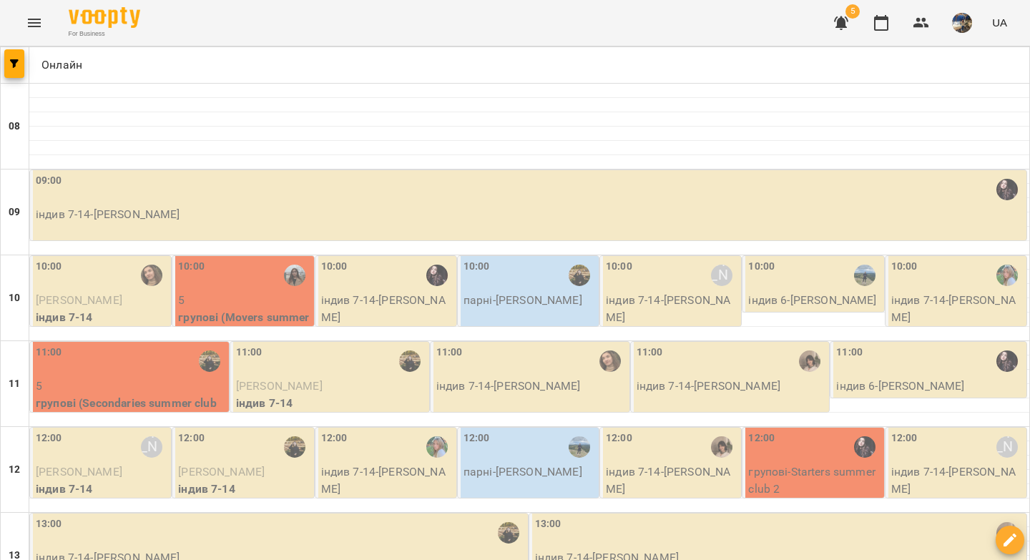
click at [273, 214] on p "індив 7-14 - Марія Білан" at bounding box center [529, 214] width 987 height 17
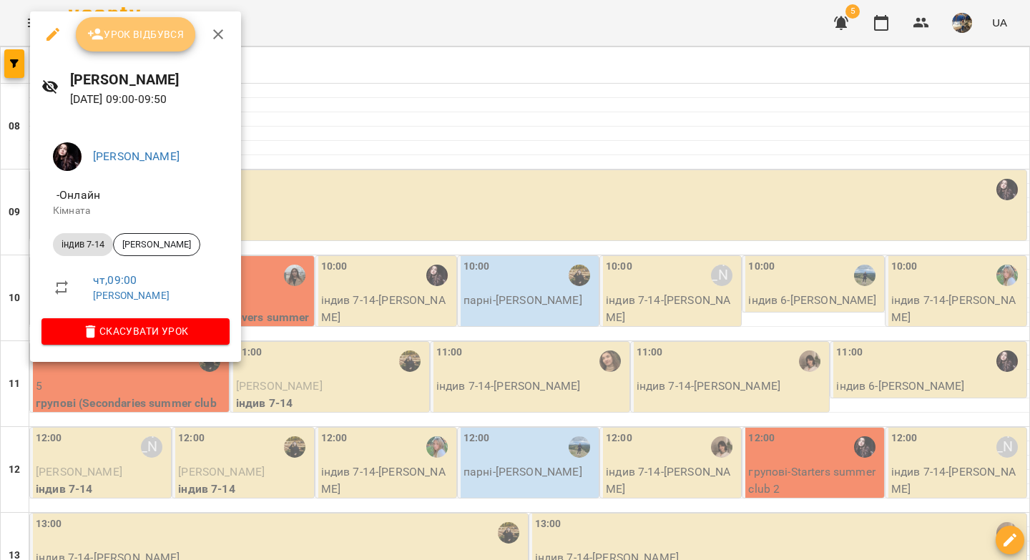
click at [139, 39] on span "Урок відбувся" at bounding box center [135, 34] width 97 height 17
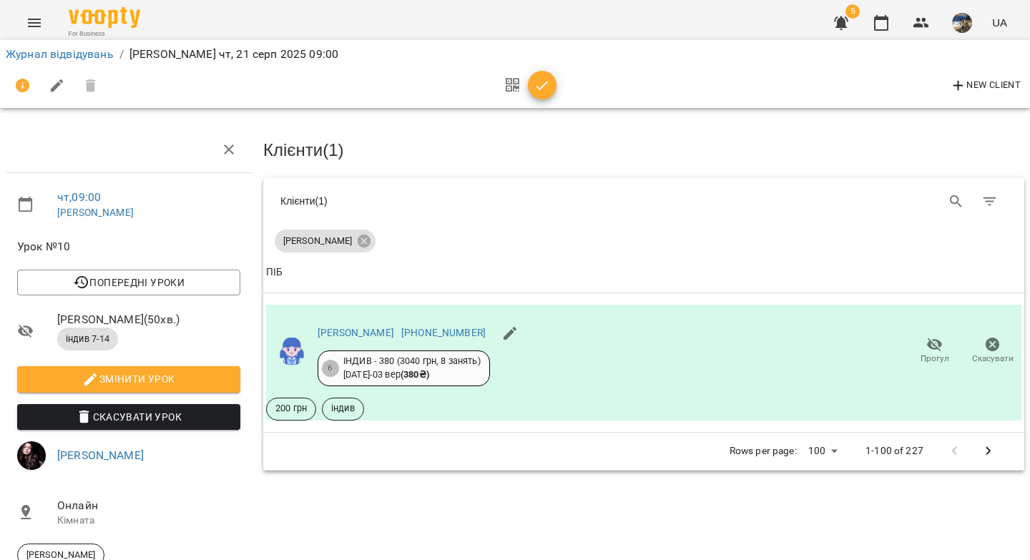
click at [543, 90] on icon "button" at bounding box center [541, 85] width 17 height 17
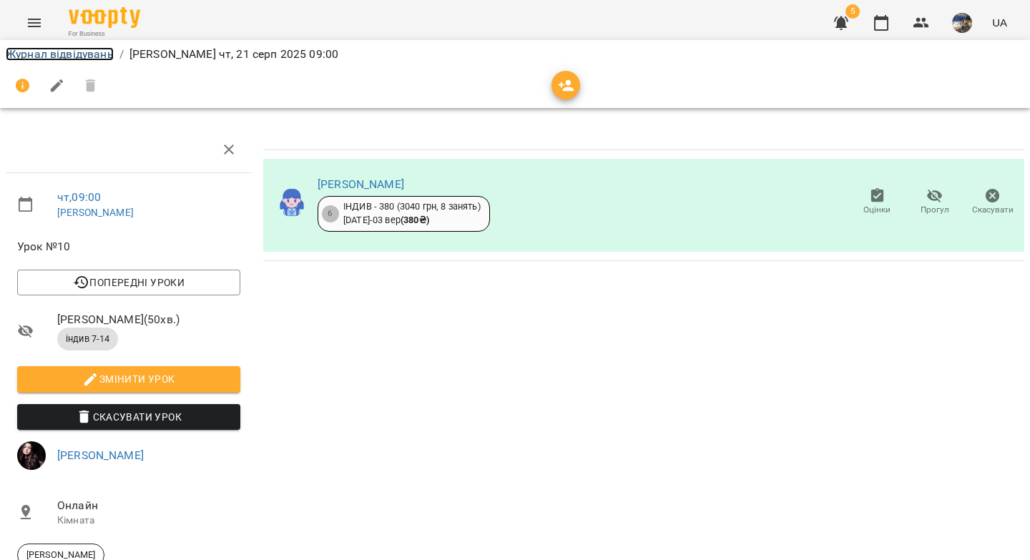
drag, startPoint x: 36, startPoint y: 56, endPoint x: 100, endPoint y: 54, distance: 64.4
click at [36, 56] on link "Журнал відвідувань" at bounding box center [60, 54] width 108 height 14
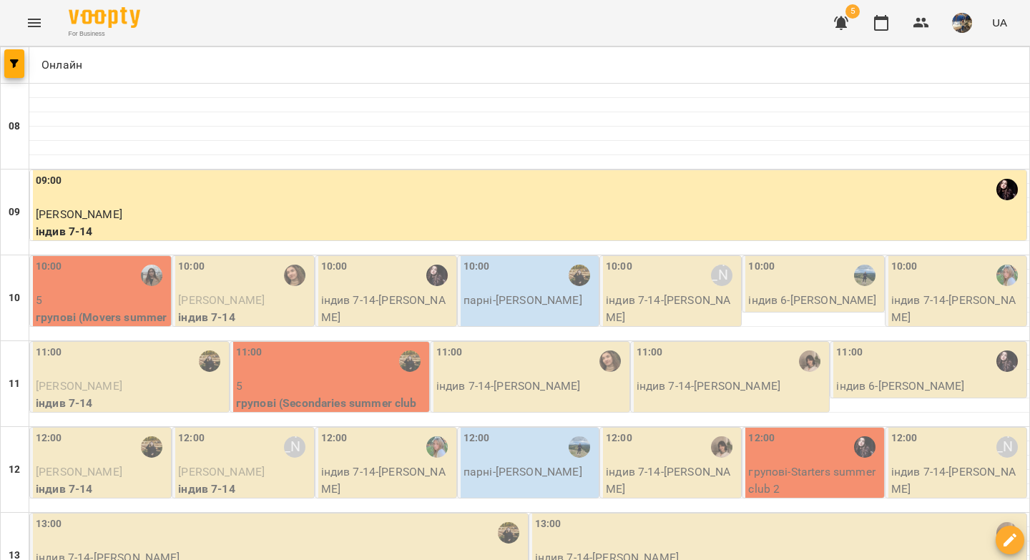
click at [108, 292] on p "5" at bounding box center [102, 300] width 132 height 17
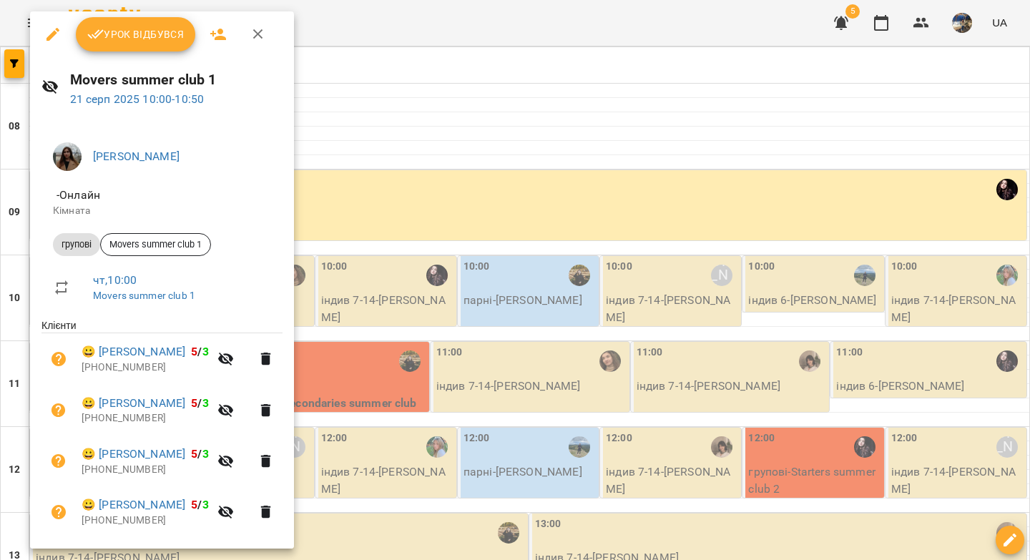
click at [117, 40] on span "Урок відбувся" at bounding box center [135, 34] width 97 height 17
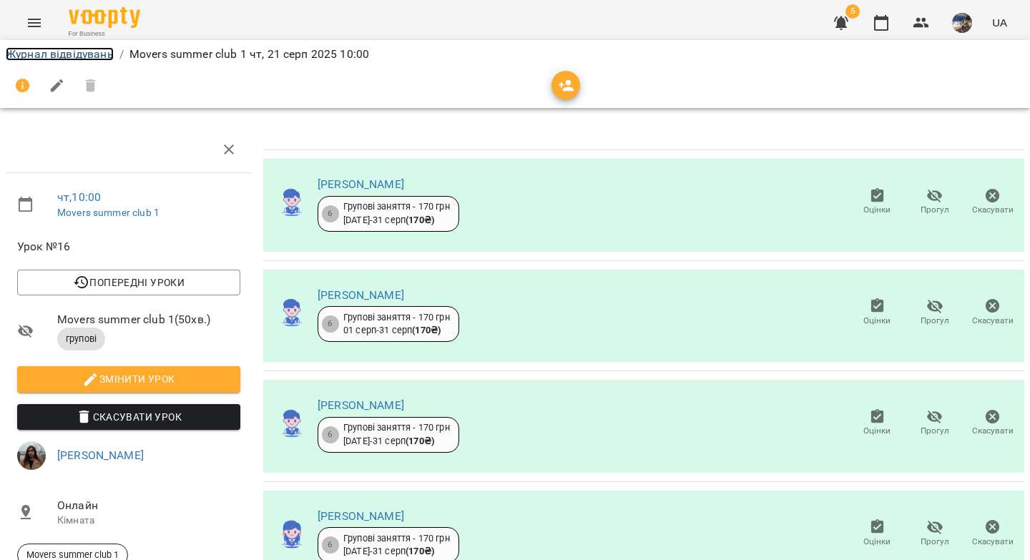
click at [44, 53] on link "Журнал відвідувань" at bounding box center [60, 54] width 108 height 14
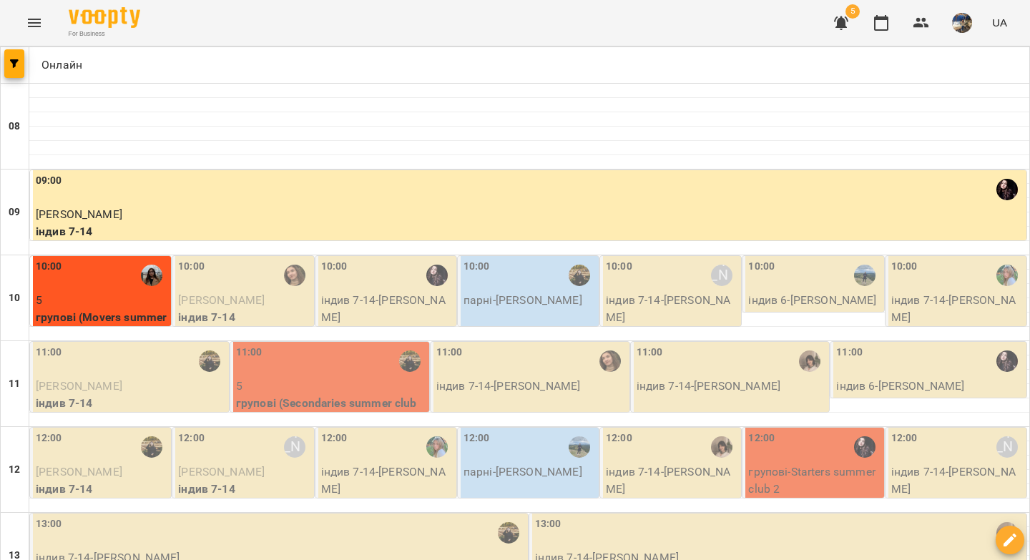
click at [257, 292] on p "Маліка Мустапаєва" at bounding box center [244, 300] width 132 height 17
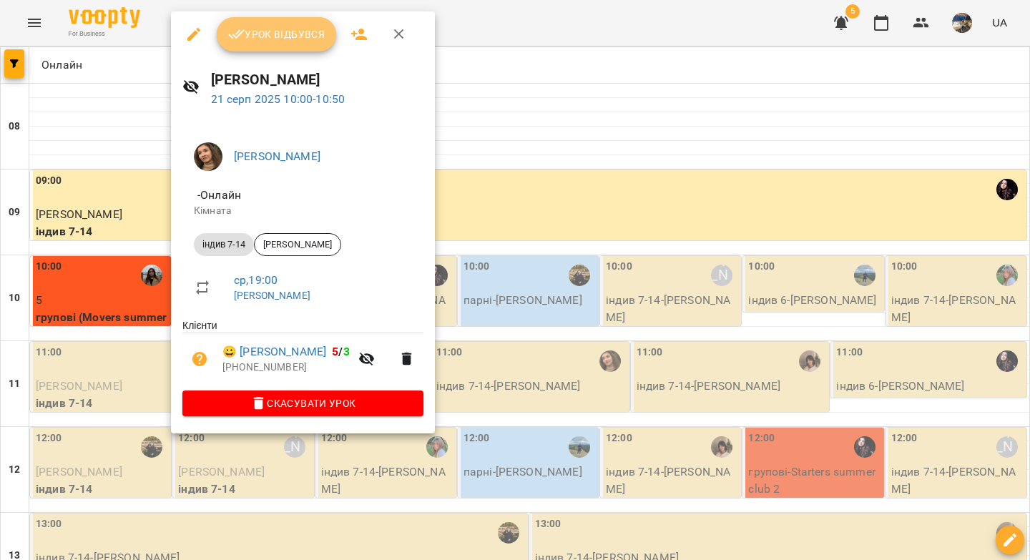
click at [265, 38] on span "Урок відбувся" at bounding box center [276, 34] width 97 height 17
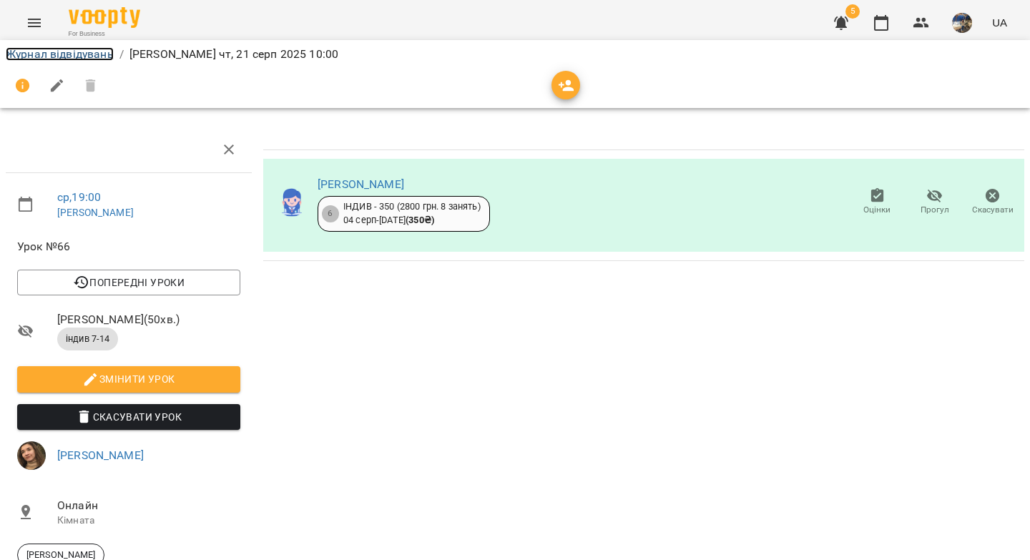
click at [35, 56] on link "Журнал відвідувань" at bounding box center [60, 54] width 108 height 14
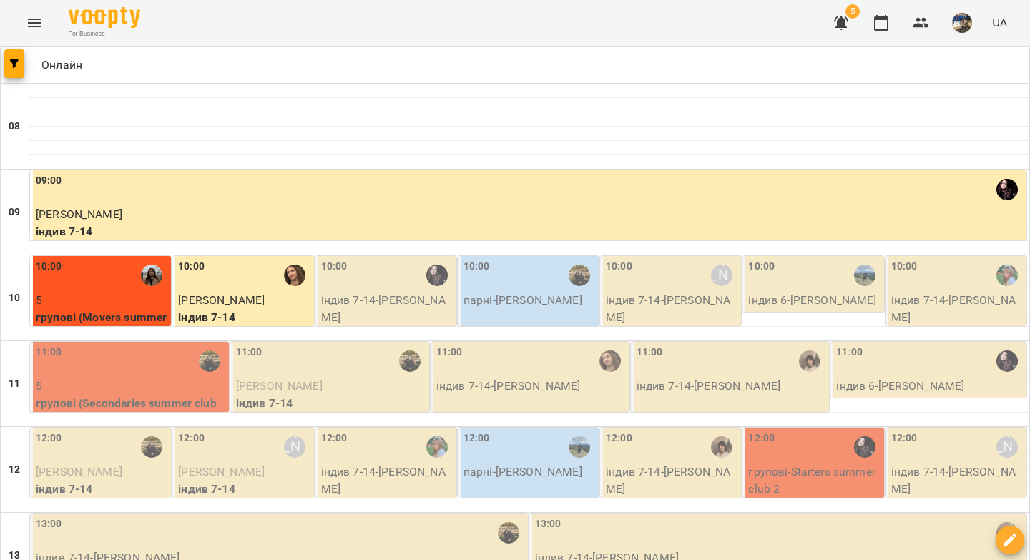
click at [403, 296] on p "індив 7-14 - Марічка Калита" at bounding box center [387, 309] width 132 height 34
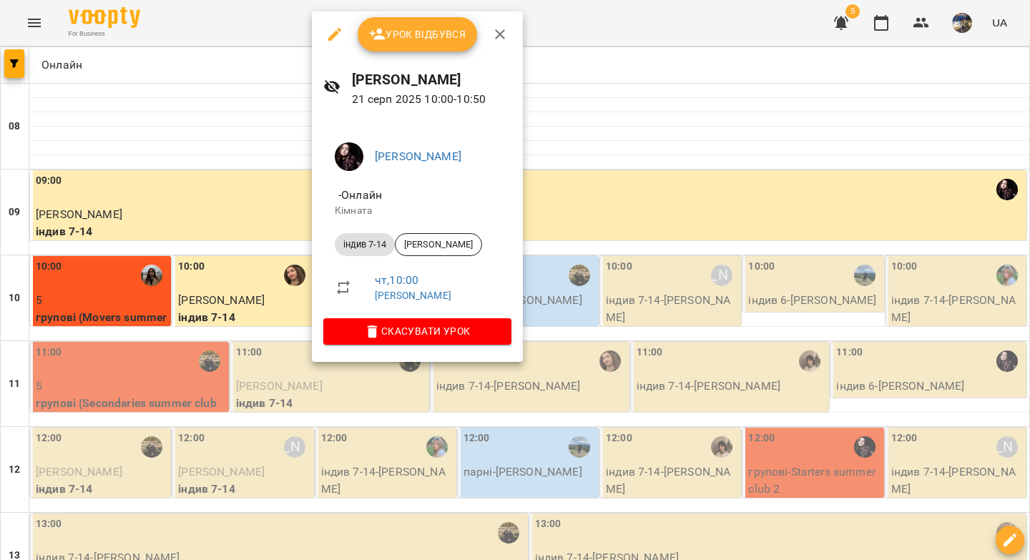
click at [410, 38] on span "Урок відбувся" at bounding box center [417, 34] width 97 height 17
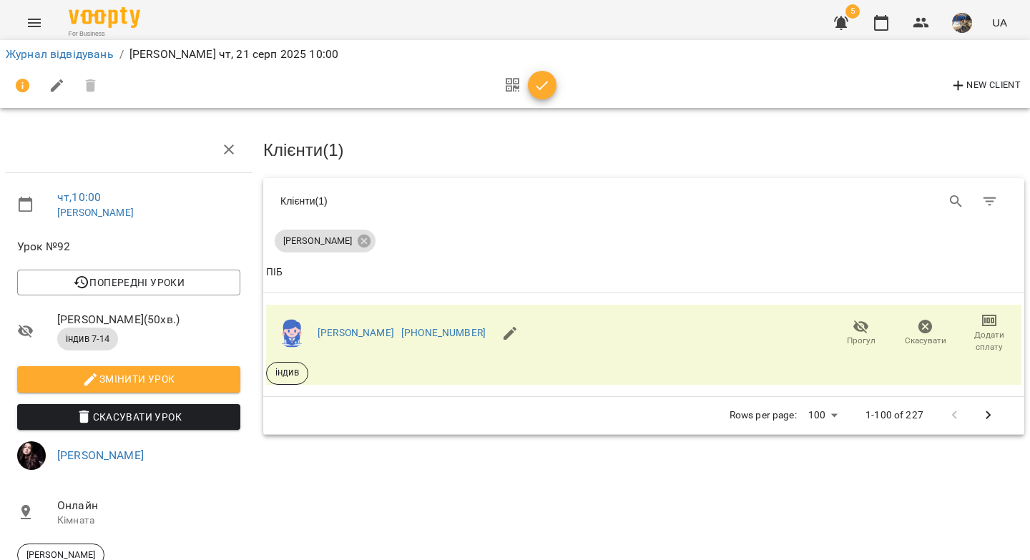
click at [545, 88] on icon "button" at bounding box center [541, 85] width 17 height 17
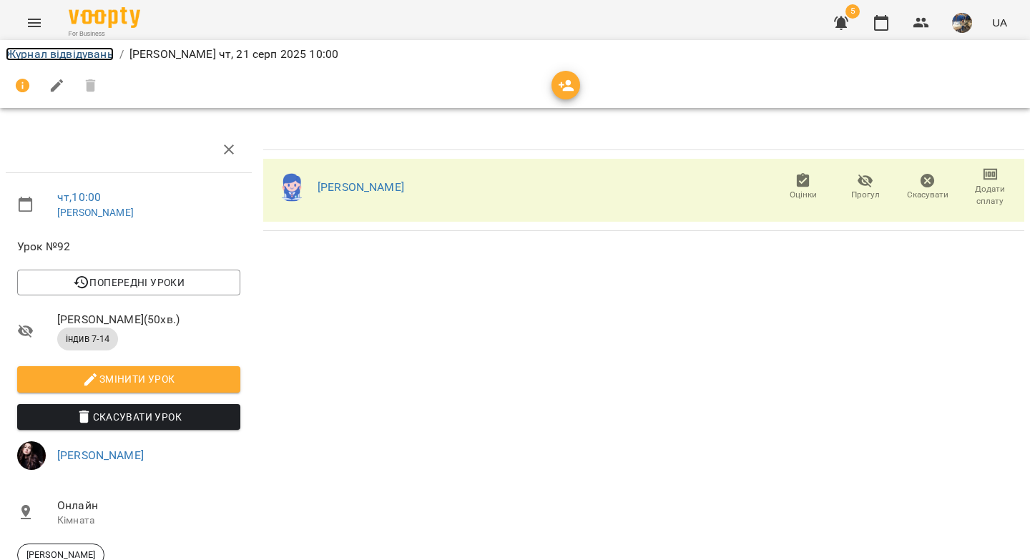
click at [59, 52] on link "Журнал відвідувань" at bounding box center [60, 54] width 108 height 14
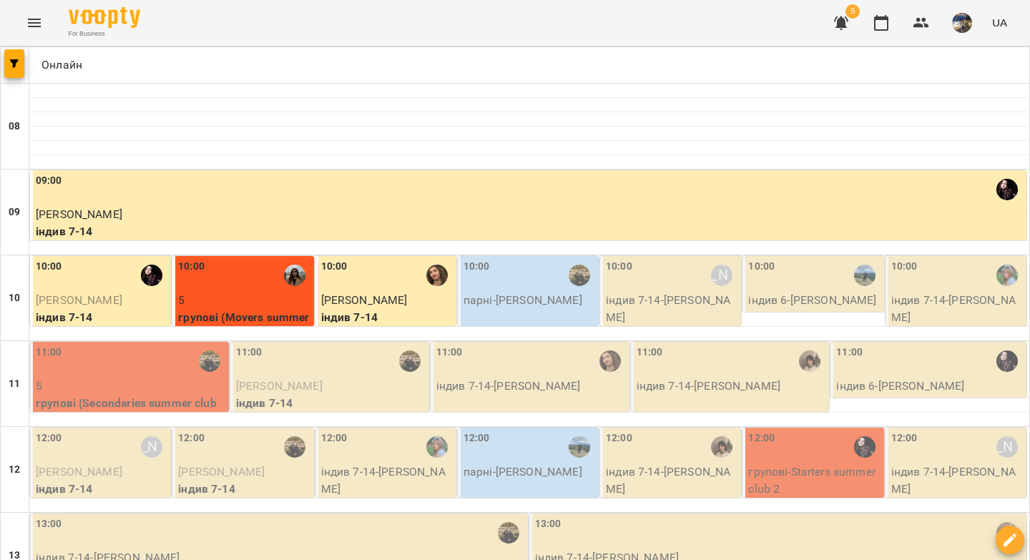
click at [532, 298] on p "парні - гудзенко-гудзенко" at bounding box center [529, 300] width 132 height 17
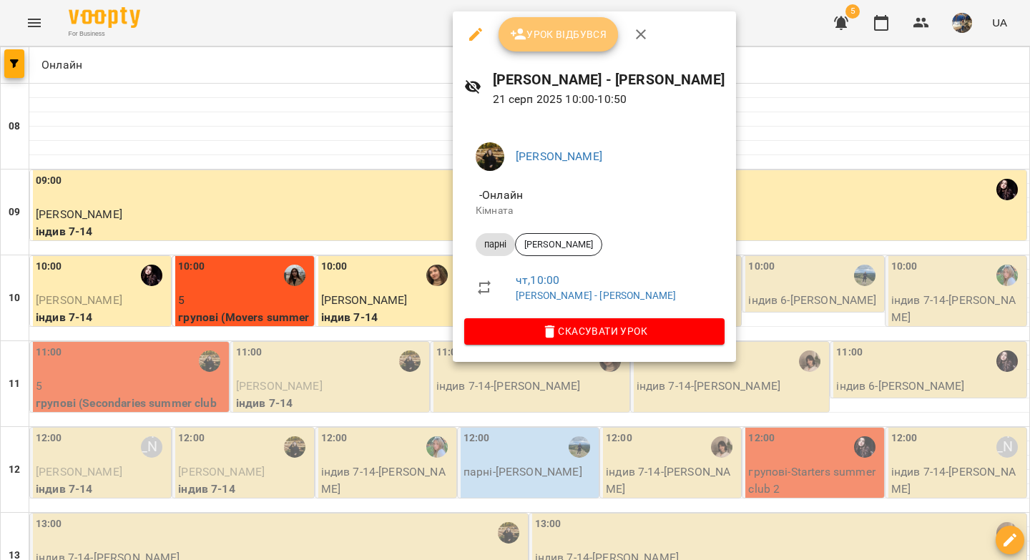
click at [569, 35] on span "Урок відбувся" at bounding box center [558, 34] width 97 height 17
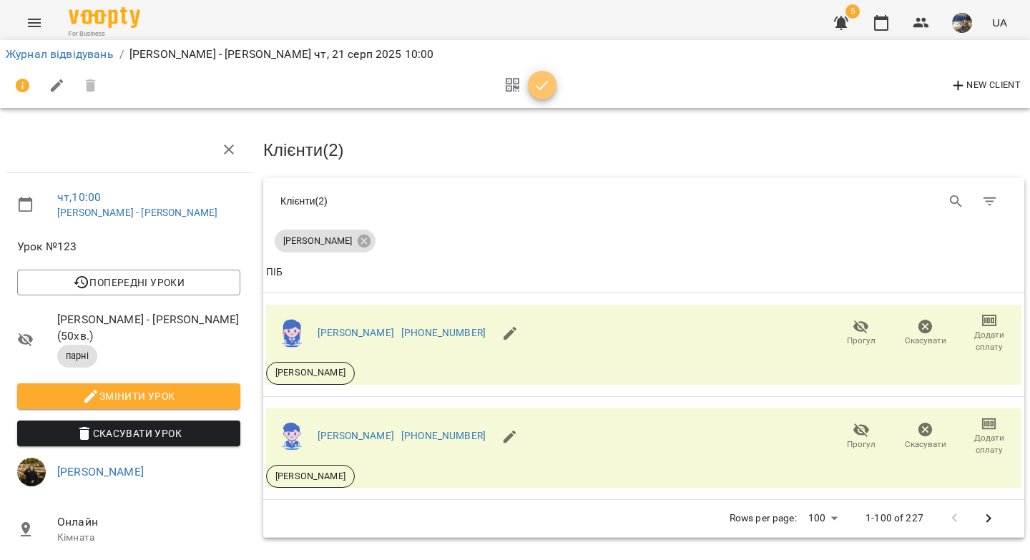
click at [543, 86] on icon "button" at bounding box center [542, 85] width 12 height 9
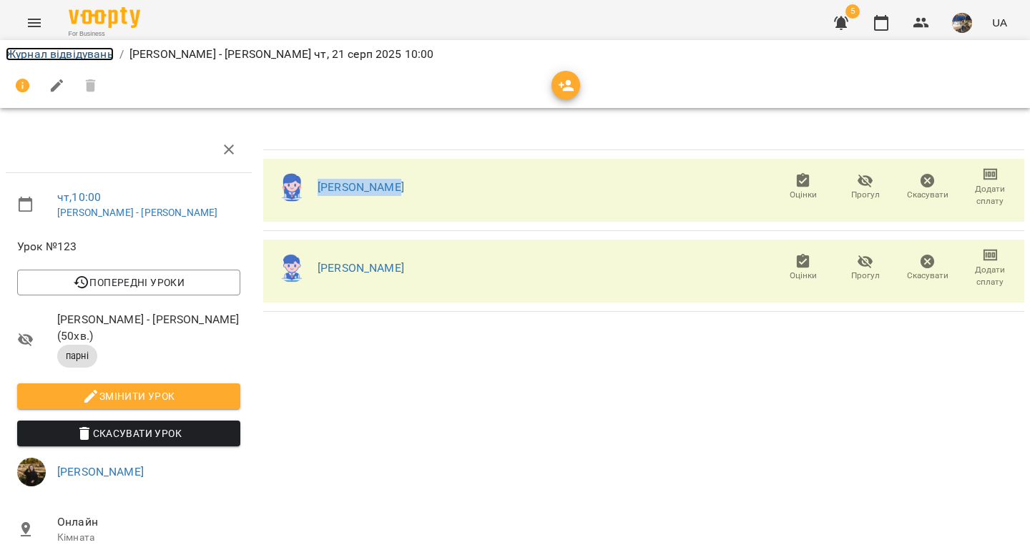
click at [82, 52] on link "Журнал відвідувань" at bounding box center [60, 54] width 108 height 14
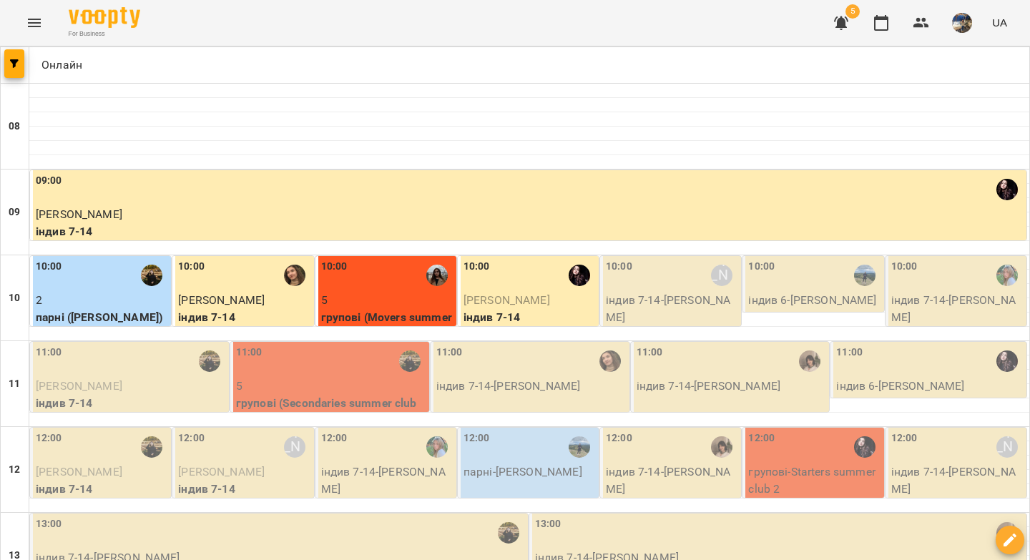
click at [646, 299] on p "індив 7-14 - Василина Зінченко" at bounding box center [672, 309] width 132 height 34
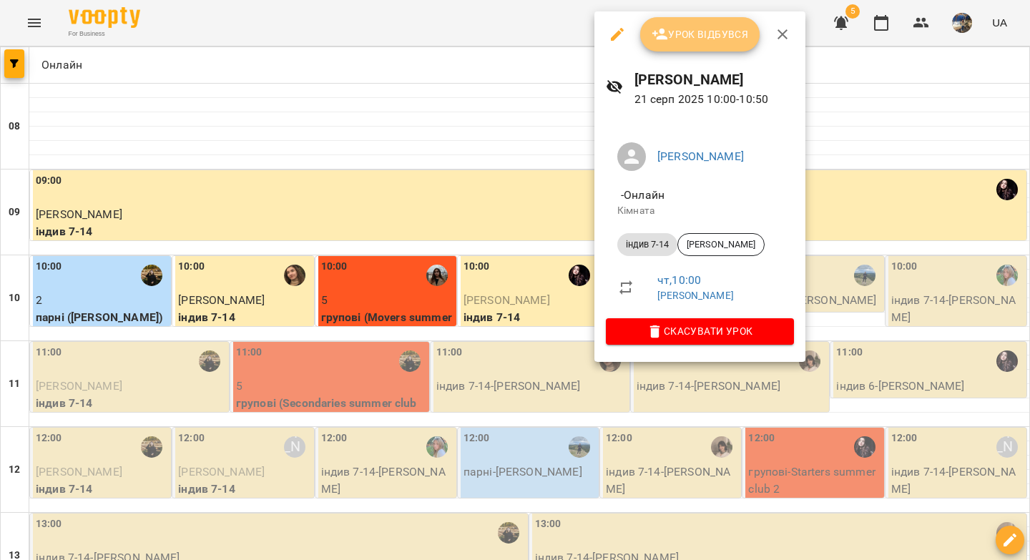
click at [689, 28] on span "Урок відбувся" at bounding box center [699, 34] width 97 height 17
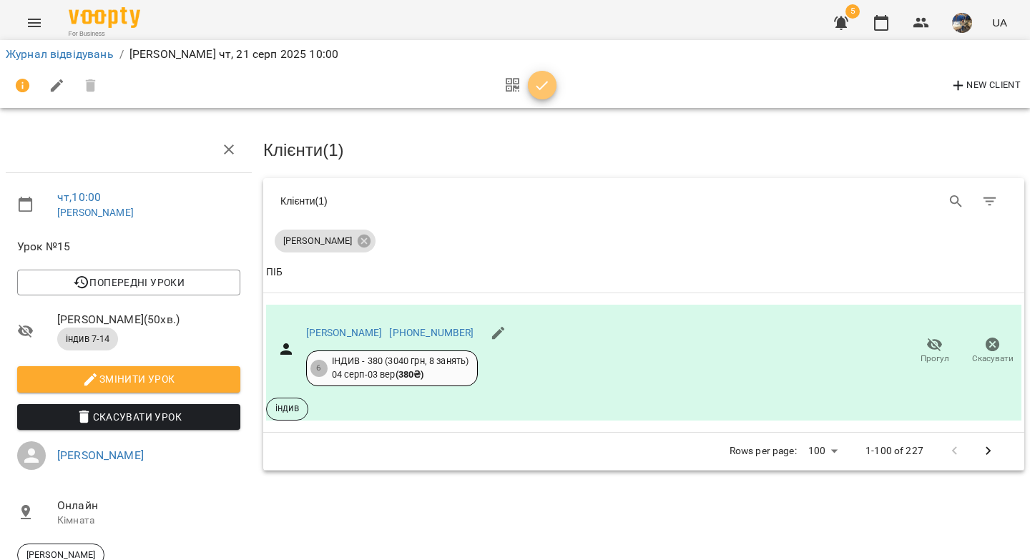
click at [545, 89] on icon "button" at bounding box center [541, 85] width 17 height 17
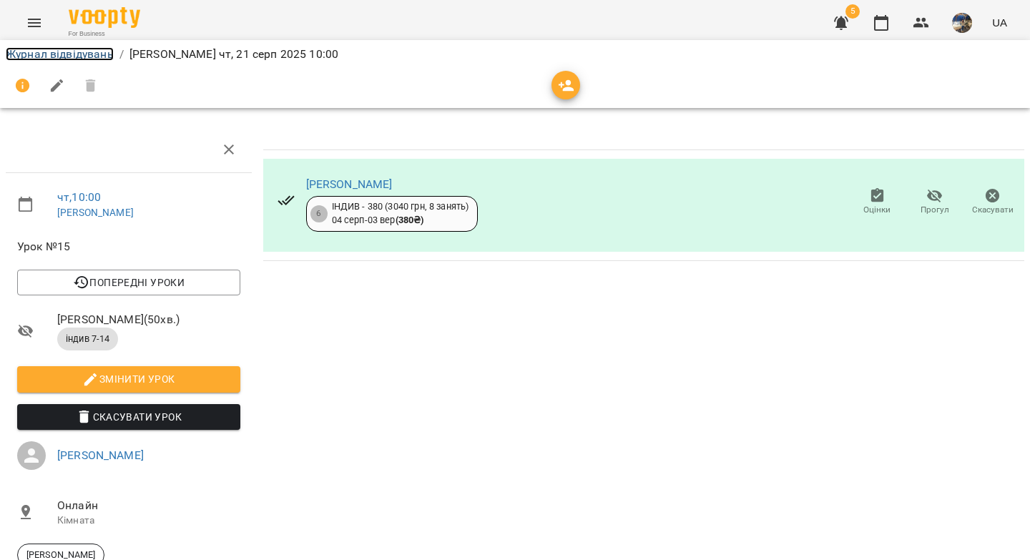
click at [89, 59] on link "Журнал відвідувань" at bounding box center [60, 54] width 108 height 14
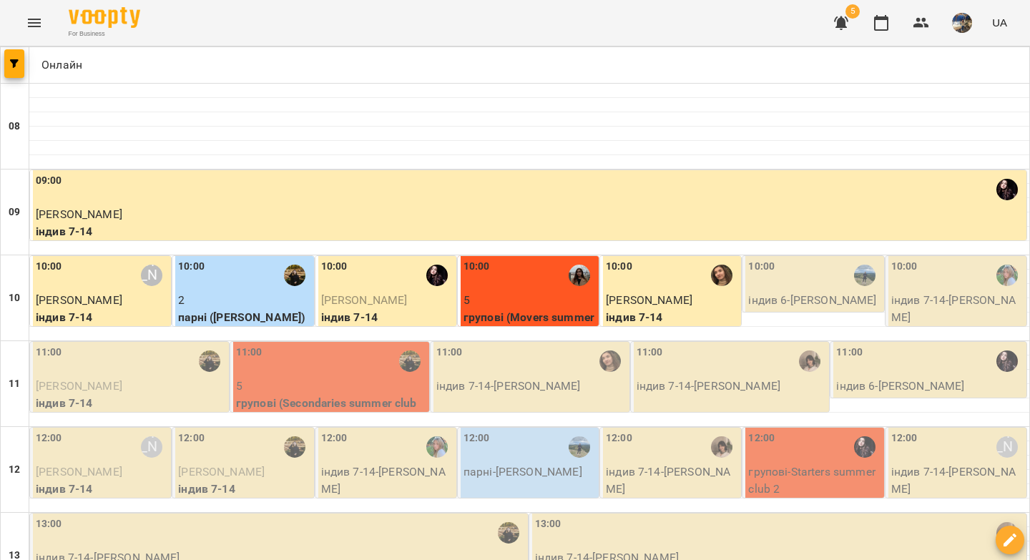
click at [779, 299] on p "індив 6 - Ілля Воїнов" at bounding box center [814, 300] width 132 height 17
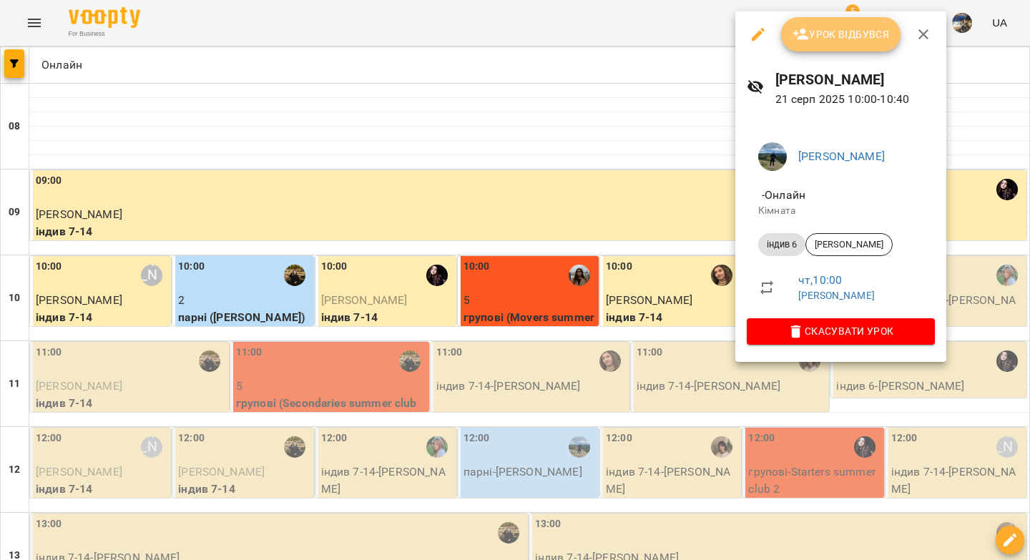
click at [816, 36] on span "Урок відбувся" at bounding box center [840, 34] width 97 height 17
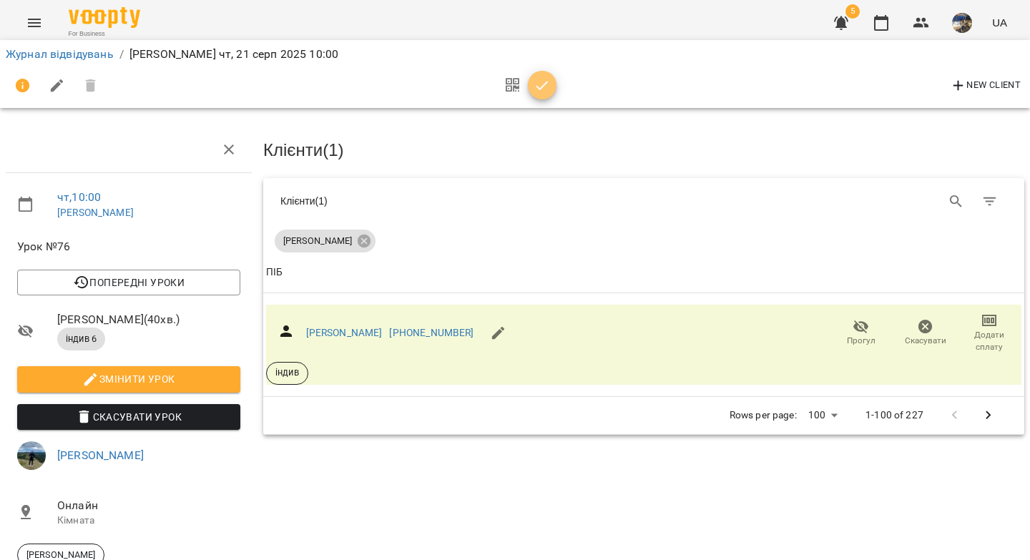
click at [548, 80] on icon "button" at bounding box center [541, 85] width 17 height 17
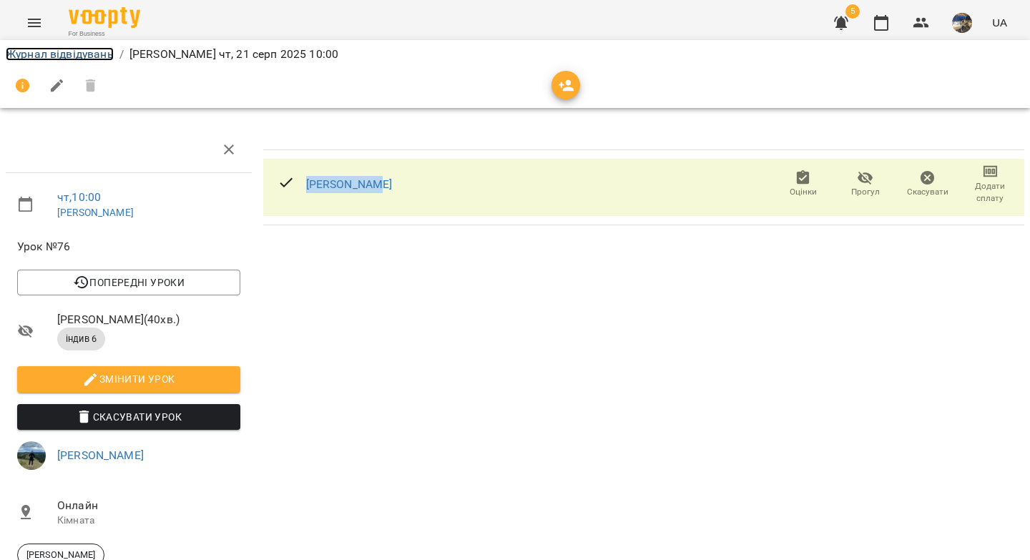
click at [41, 54] on link "Журнал відвідувань" at bounding box center [60, 54] width 108 height 14
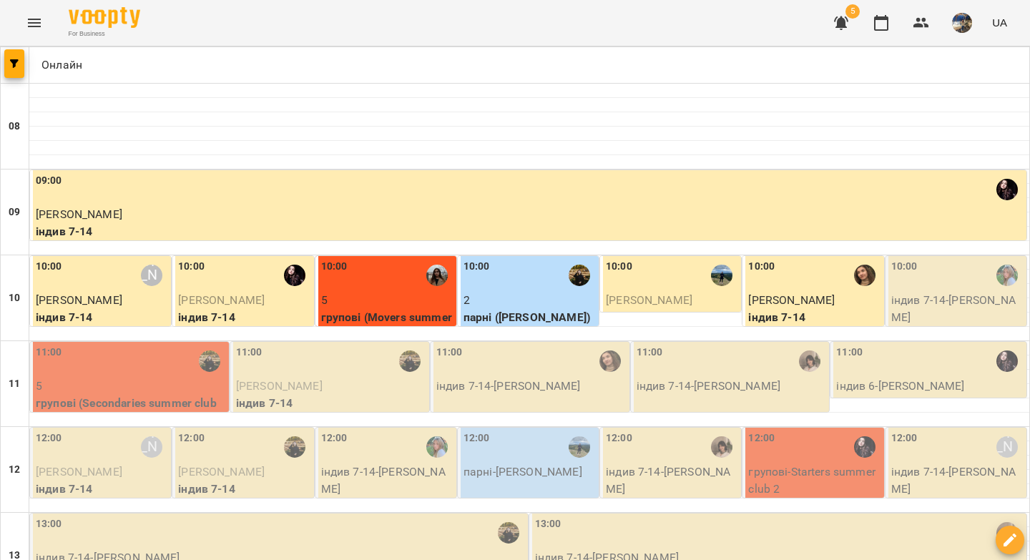
click at [918, 294] on p "індив 7-14 - Марія Дубініна" at bounding box center [957, 309] width 132 height 34
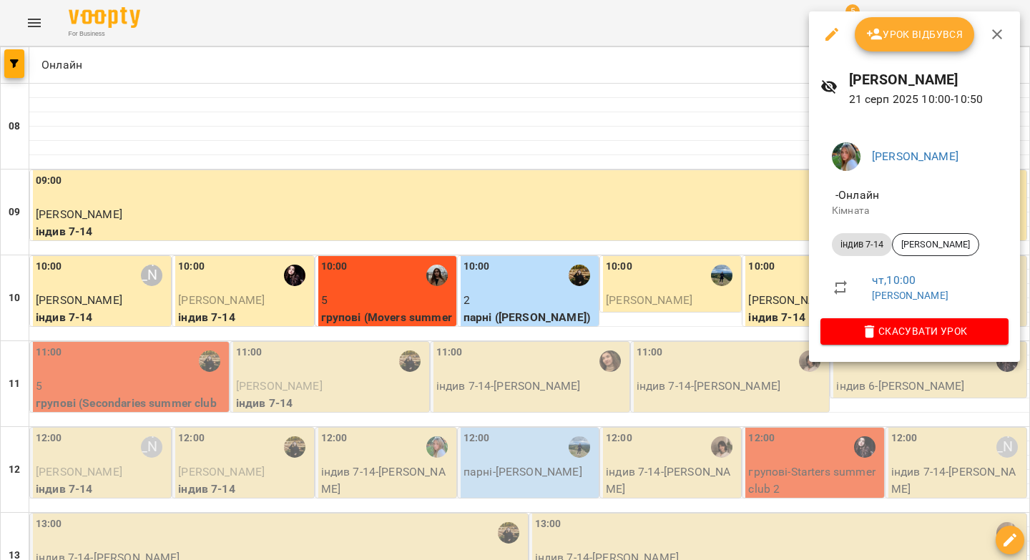
click at [921, 33] on span "Урок відбувся" at bounding box center [914, 34] width 97 height 17
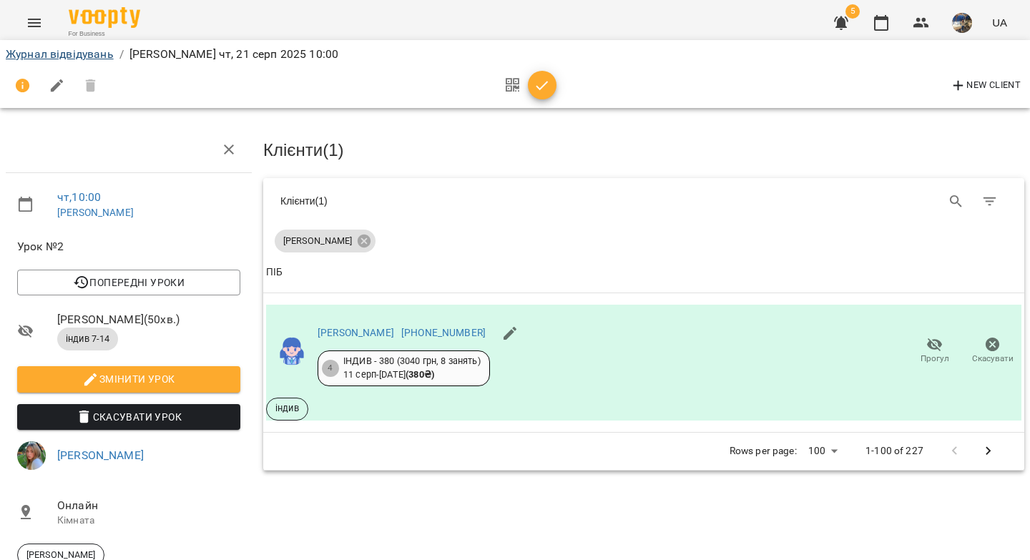
click at [543, 84] on icon "button" at bounding box center [542, 85] width 12 height 9
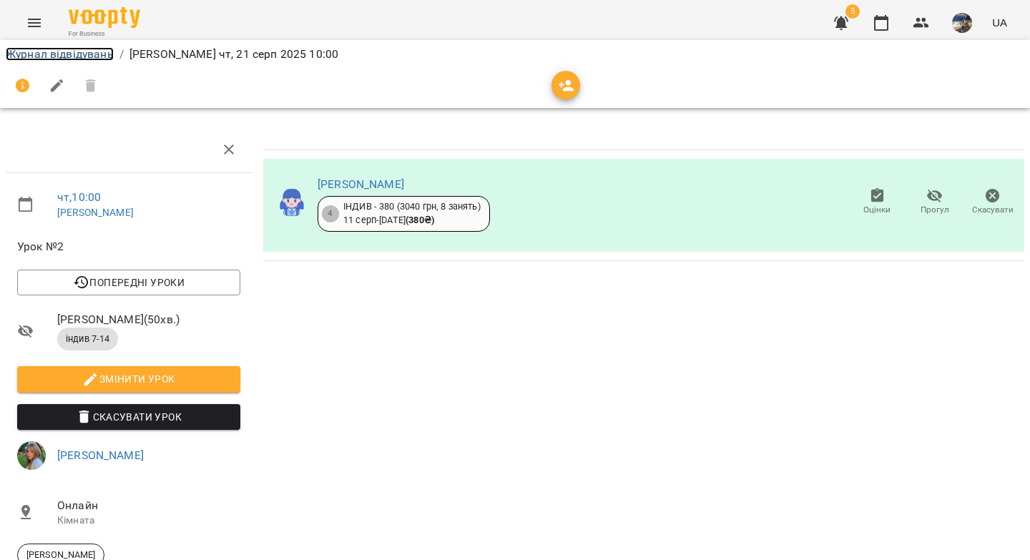
click at [55, 59] on link "Журнал відвідувань" at bounding box center [60, 54] width 108 height 14
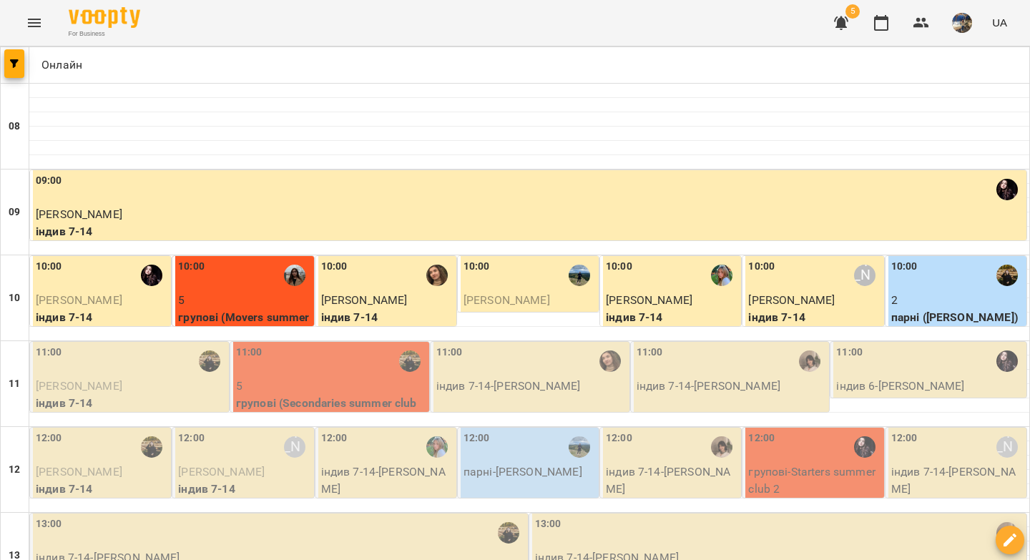
scroll to position [17, 0]
click at [122, 379] on span "Кирило Тараненко" at bounding box center [79, 386] width 87 height 14
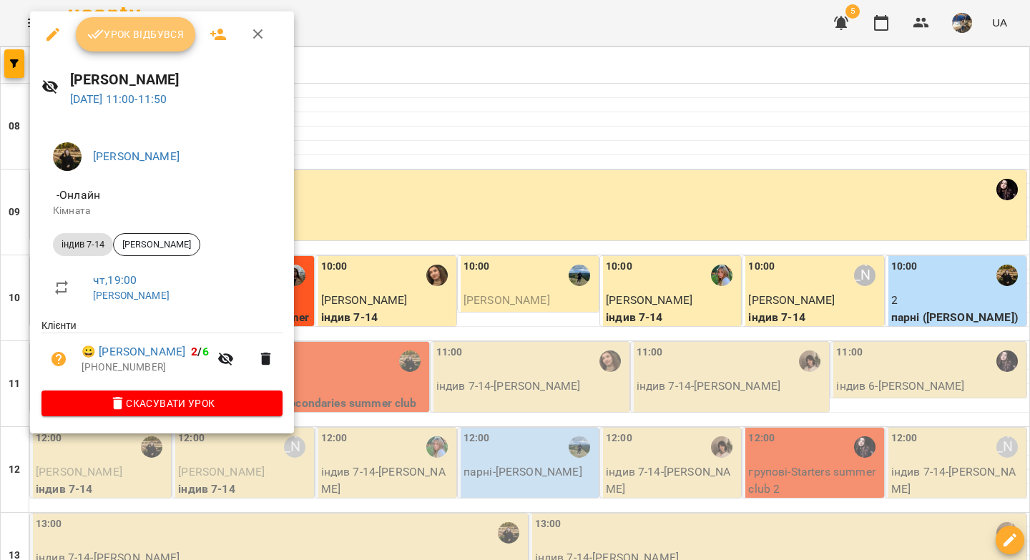
click at [159, 38] on span "Урок відбувся" at bounding box center [135, 34] width 97 height 17
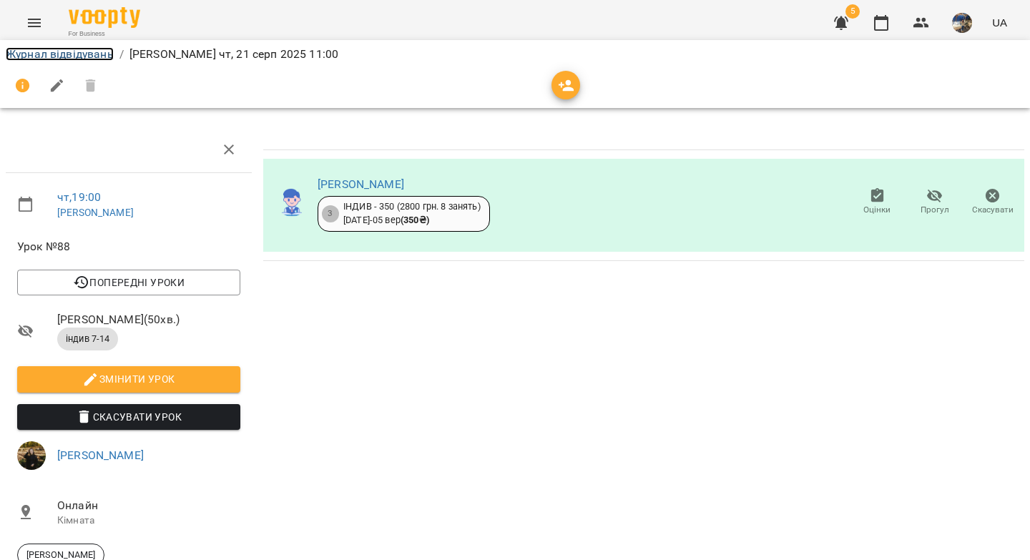
click at [55, 56] on link "Журнал відвідувань" at bounding box center [60, 54] width 108 height 14
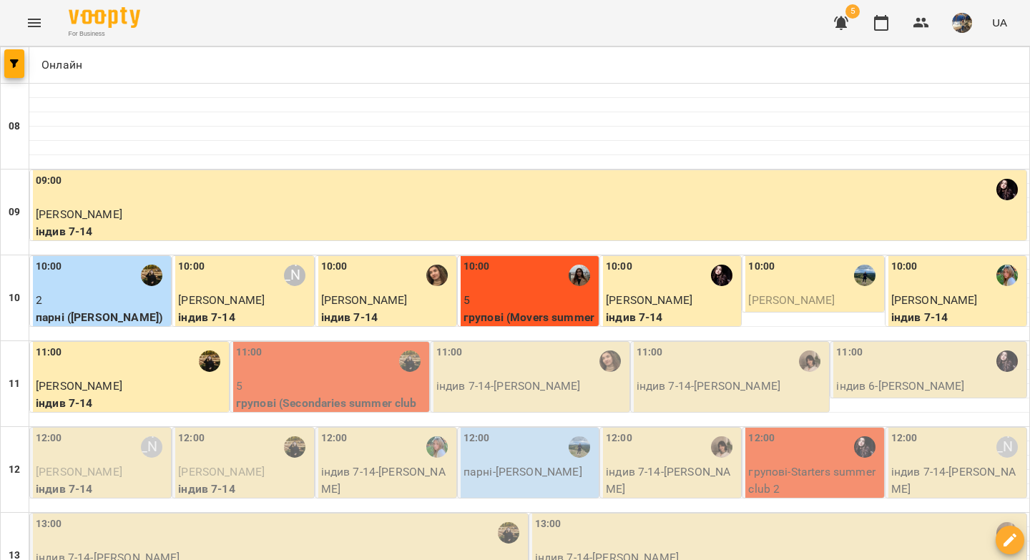
click at [321, 365] on div "11:00" at bounding box center [331, 361] width 190 height 33
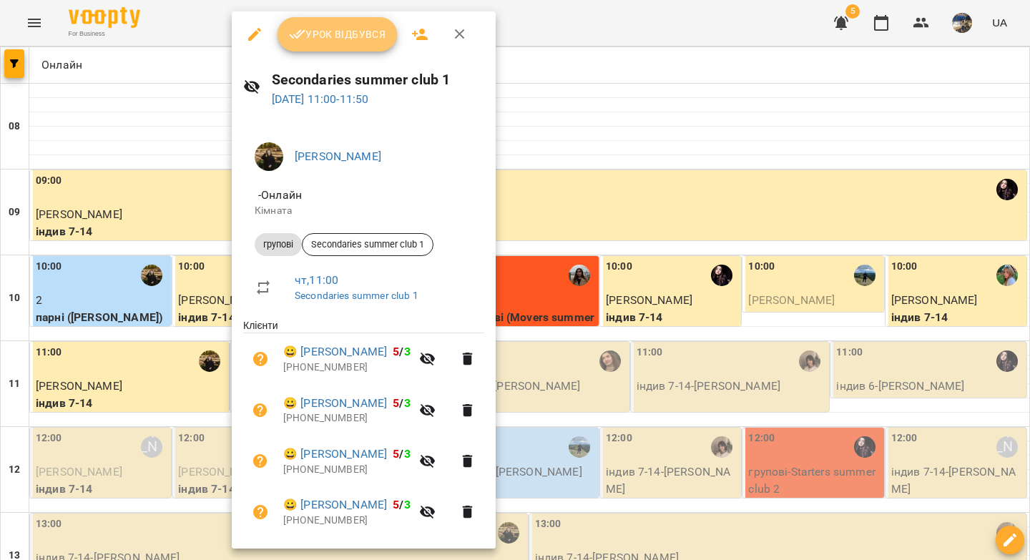
click at [338, 34] on span "Урок відбувся" at bounding box center [337, 34] width 97 height 17
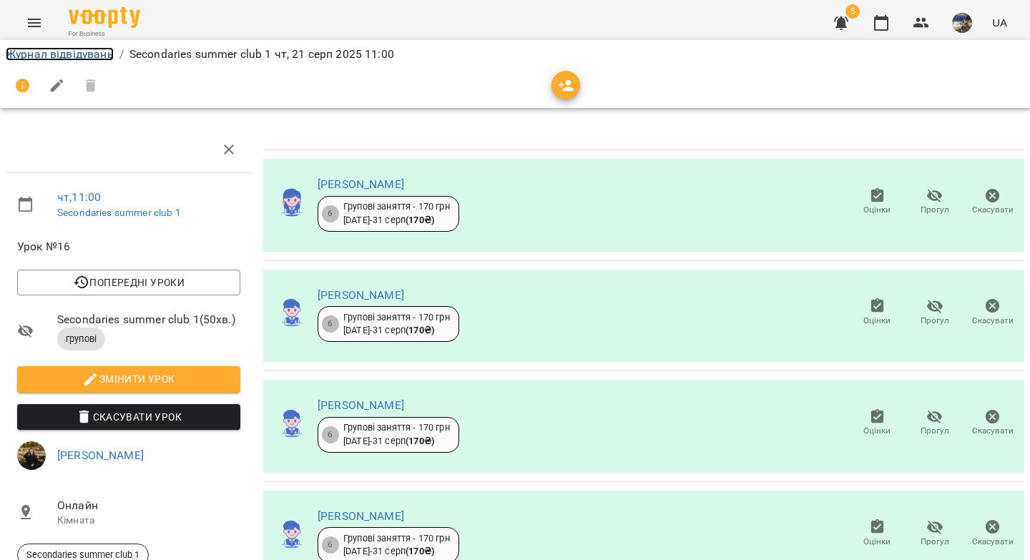
click at [89, 50] on link "Журнал відвідувань" at bounding box center [60, 54] width 108 height 14
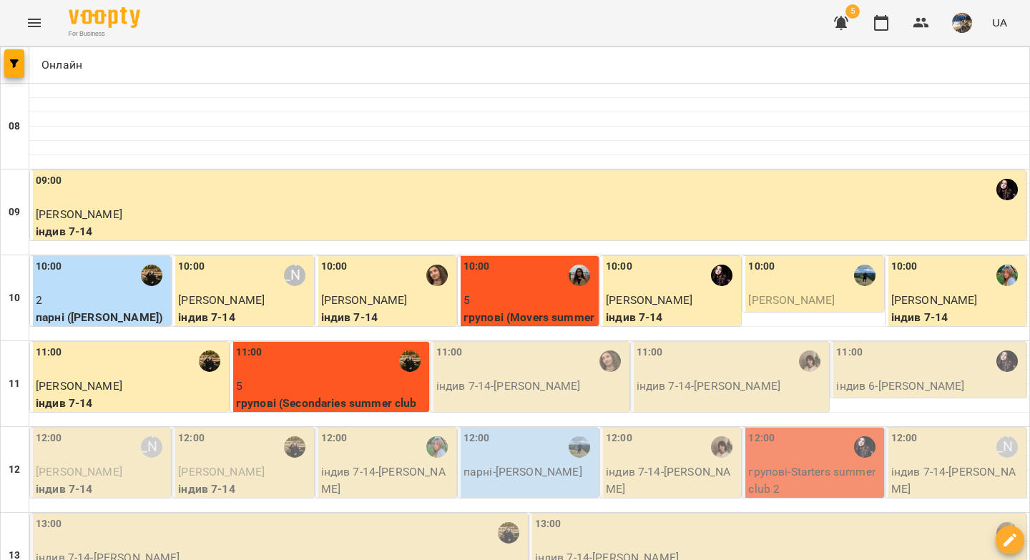
click at [489, 382] on p "індив 7-14 - Емілія Янчуровська" at bounding box center [531, 385] width 190 height 17
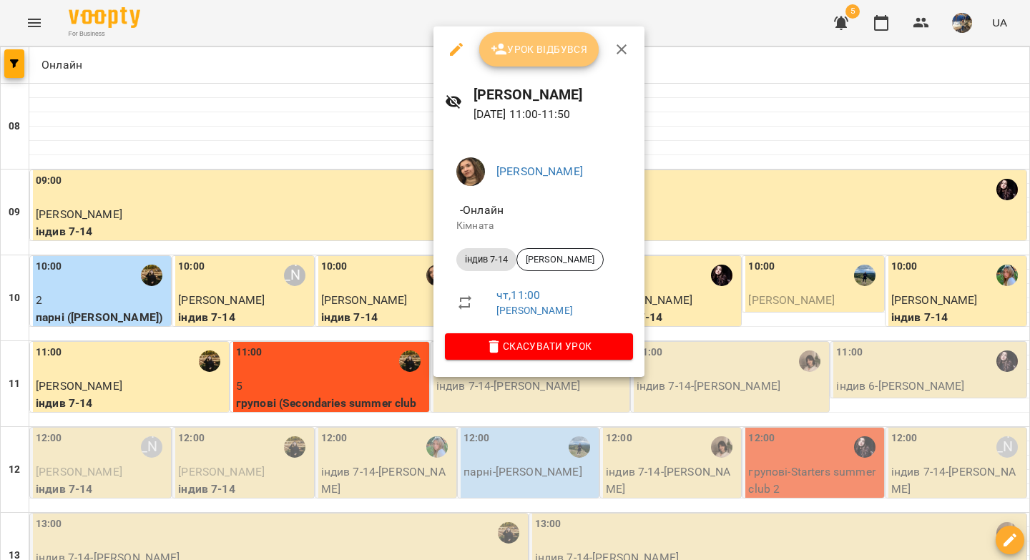
click at [558, 41] on span "Урок відбувся" at bounding box center [538, 49] width 97 height 17
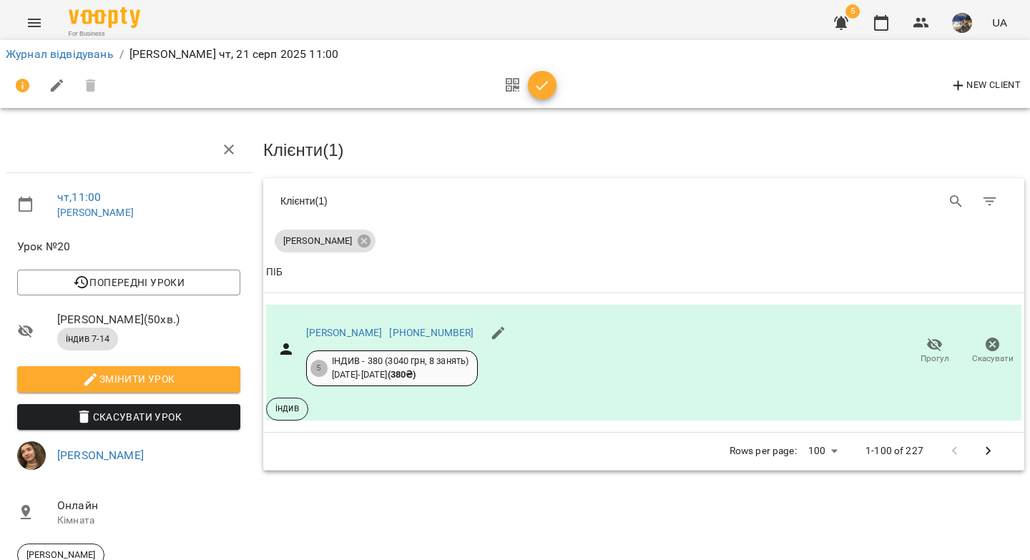
click at [547, 89] on icon "button" at bounding box center [541, 85] width 17 height 17
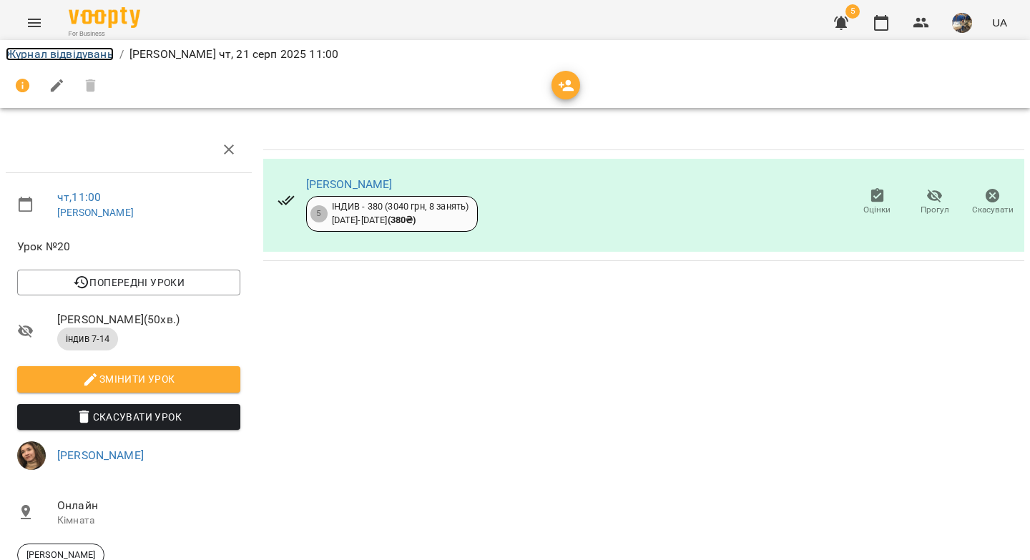
click at [91, 57] on link "Журнал відвідувань" at bounding box center [60, 54] width 108 height 14
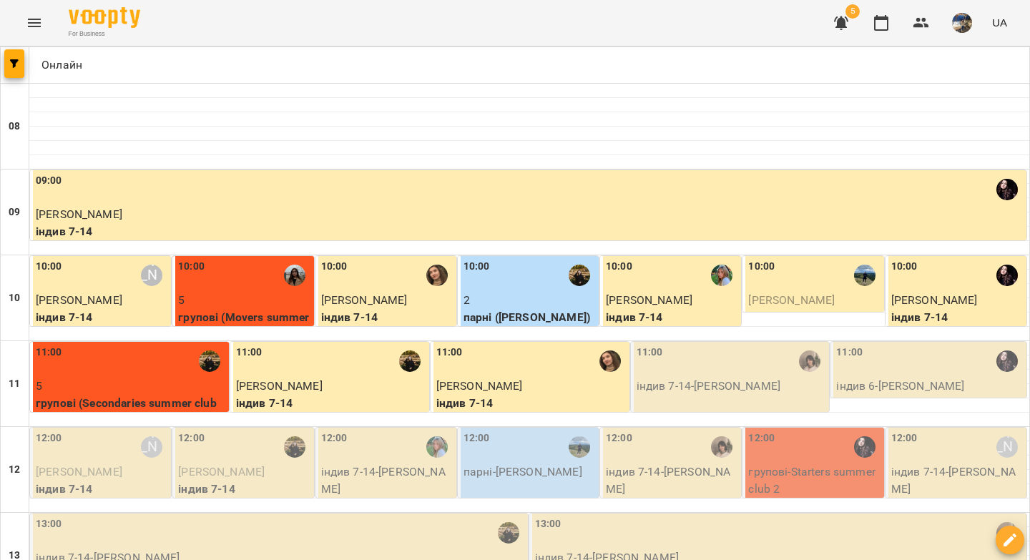
scroll to position [70, 0]
click at [704, 377] on p "індив 7-14 - Марія Мурашко" at bounding box center [731, 385] width 190 height 17
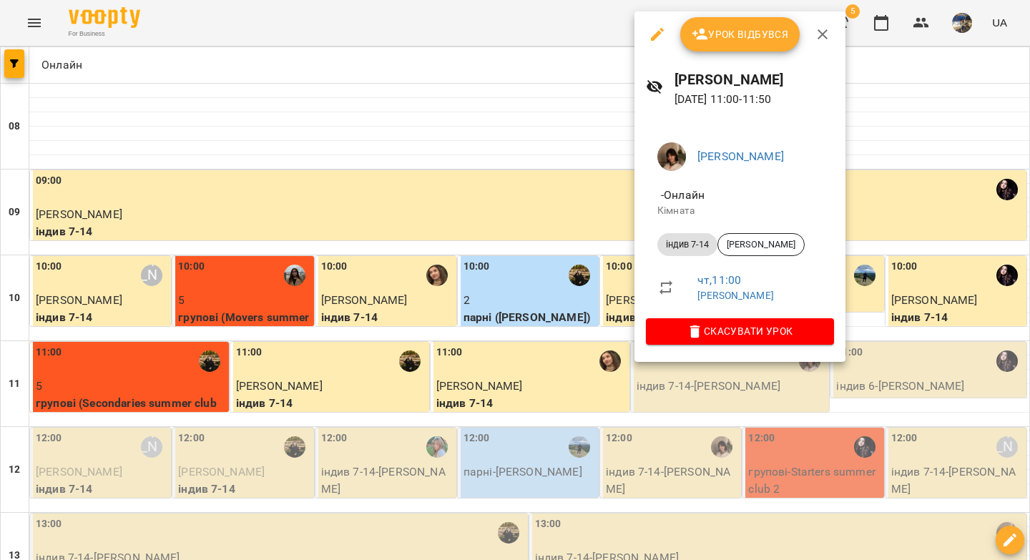
click at [742, 34] on span "Урок відбувся" at bounding box center [739, 34] width 97 height 17
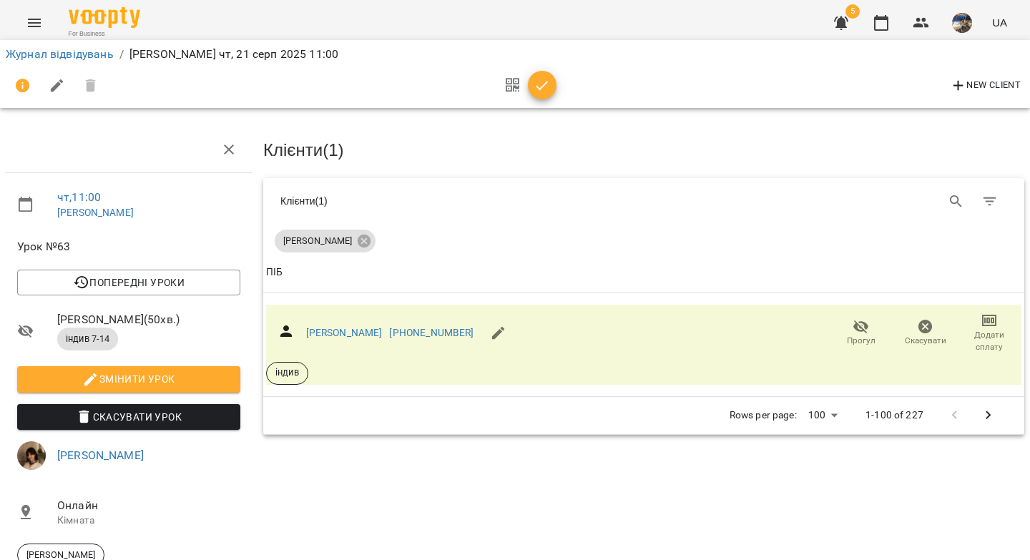
click at [545, 87] on icon "button" at bounding box center [541, 85] width 17 height 17
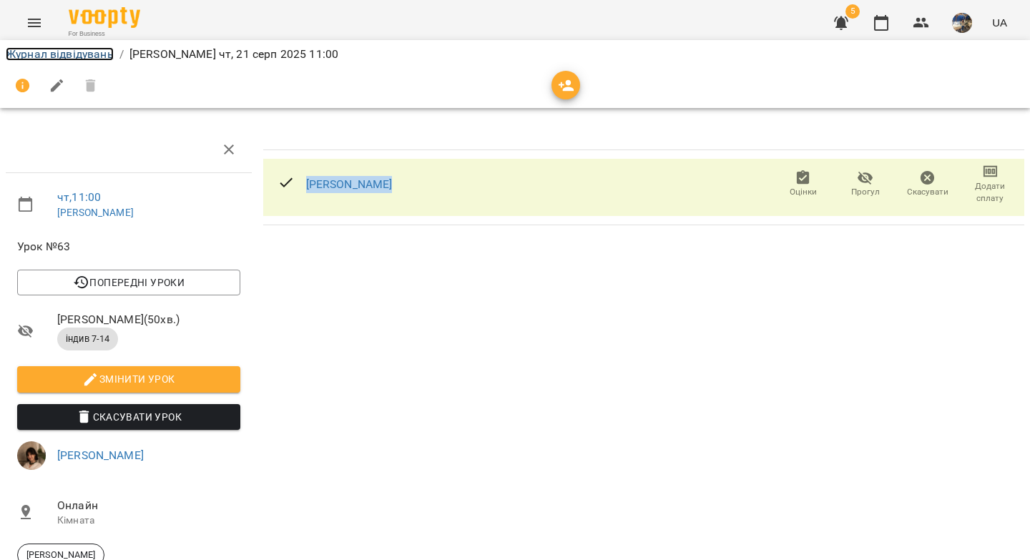
click at [71, 51] on link "Журнал відвідувань" at bounding box center [60, 54] width 108 height 14
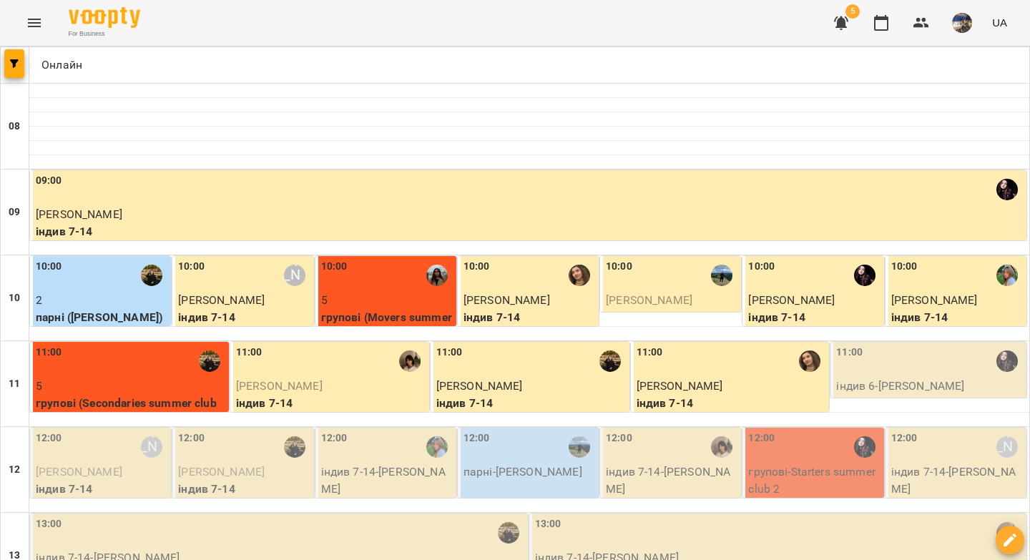
scroll to position [127, 0]
click at [889, 345] on div "11:00" at bounding box center [929, 361] width 187 height 33
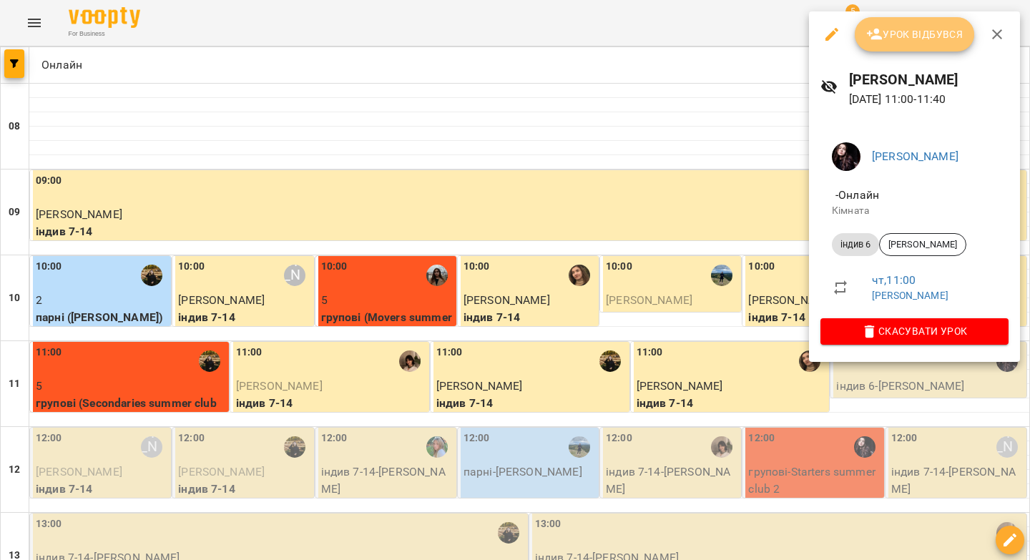
click at [893, 33] on span "Урок відбувся" at bounding box center [914, 34] width 97 height 17
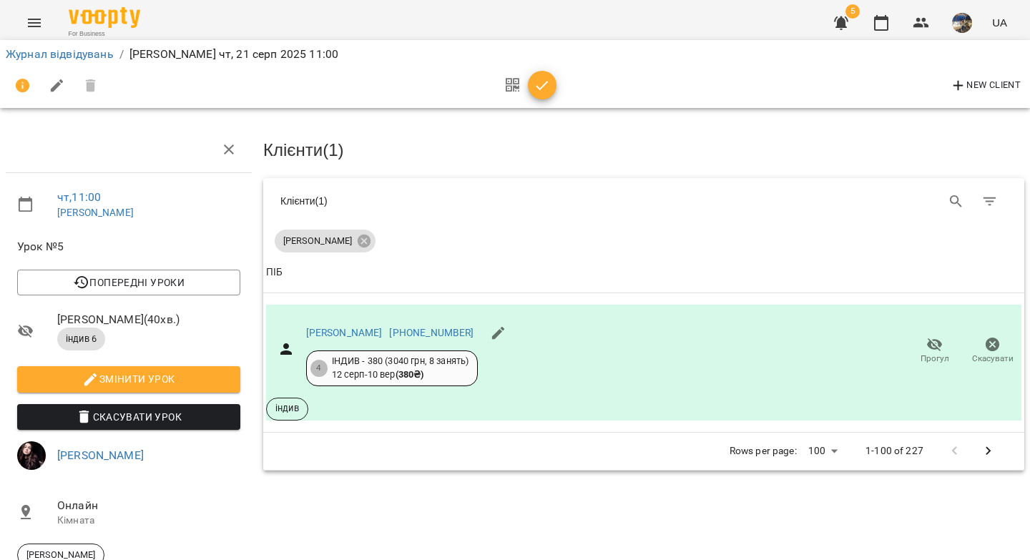
click at [543, 89] on icon "button" at bounding box center [541, 85] width 17 height 17
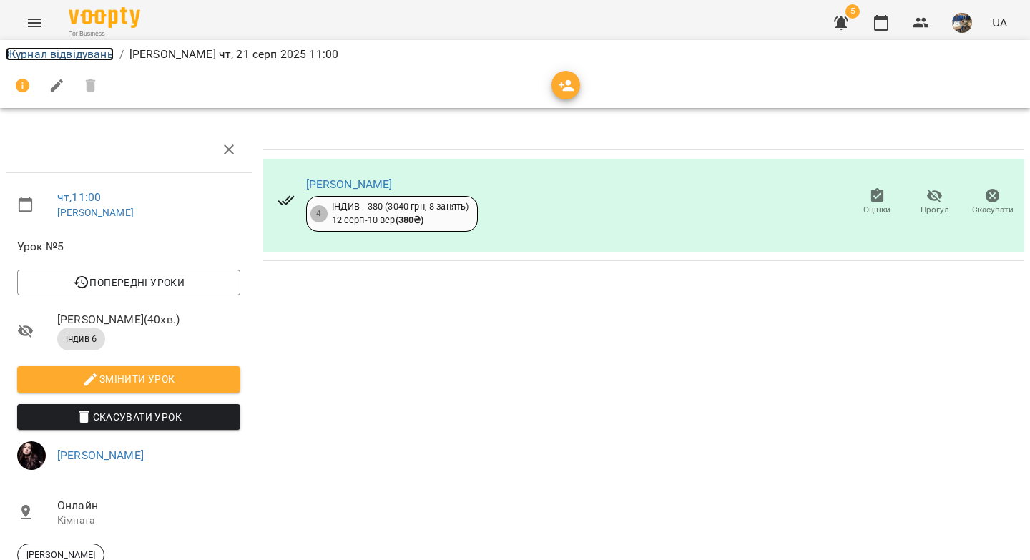
click at [89, 60] on link "Журнал відвідувань" at bounding box center [60, 54] width 108 height 14
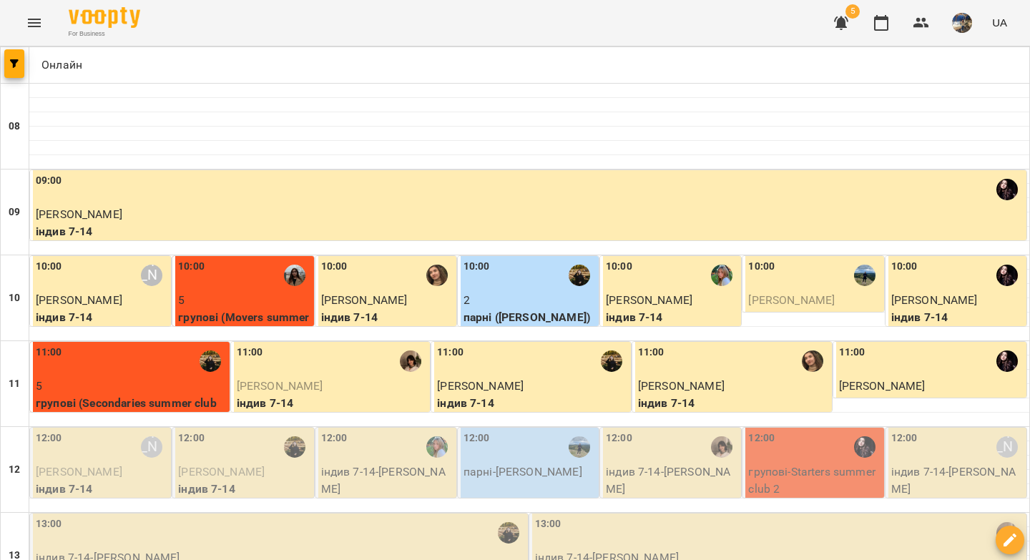
scroll to position [94, 0]
click at [98, 463] on p "Артем Вовк" at bounding box center [102, 471] width 132 height 17
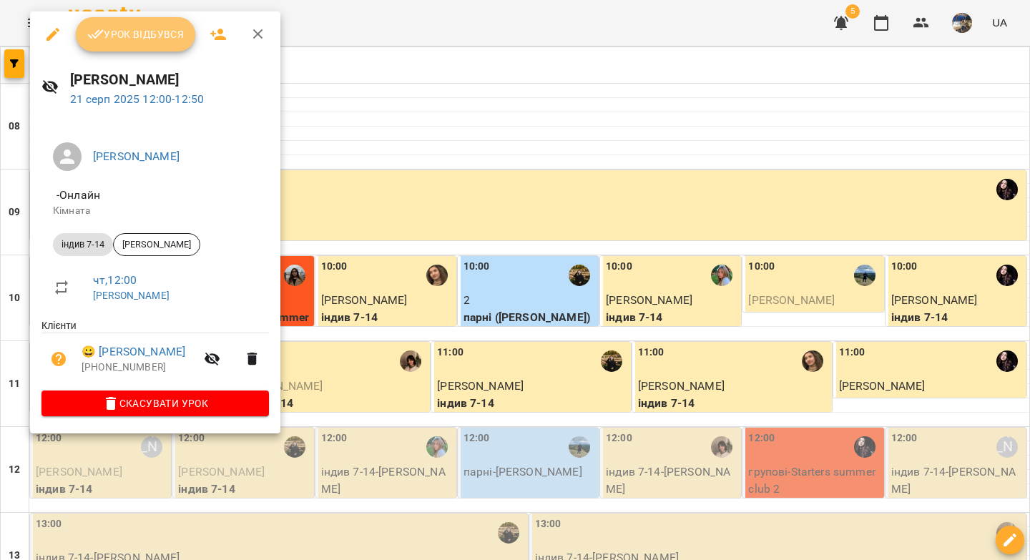
click at [126, 35] on span "Урок відбувся" at bounding box center [135, 34] width 97 height 17
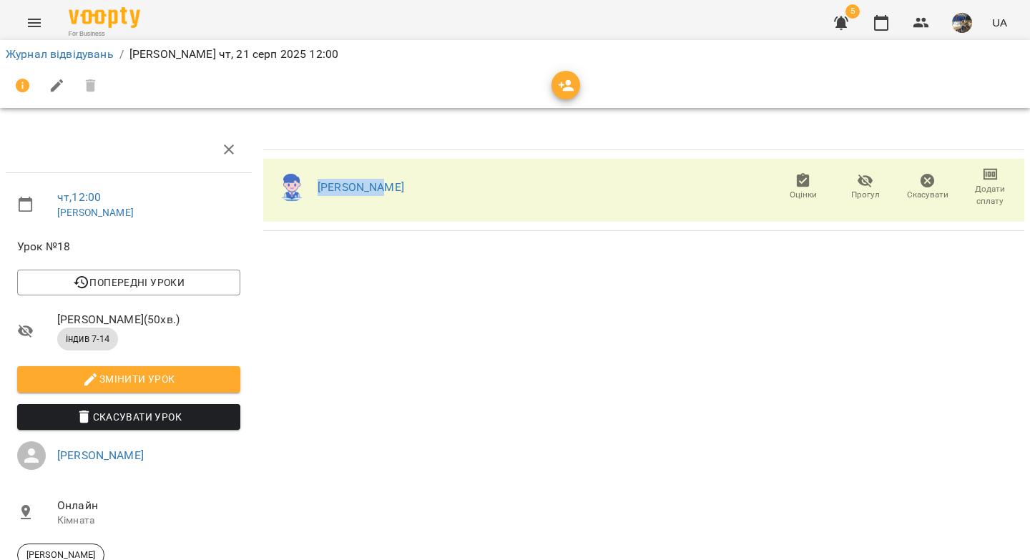
click at [66, 61] on li "Журнал відвідувань" at bounding box center [60, 54] width 108 height 17
click at [71, 56] on link "Журнал відвідувань" at bounding box center [60, 54] width 108 height 14
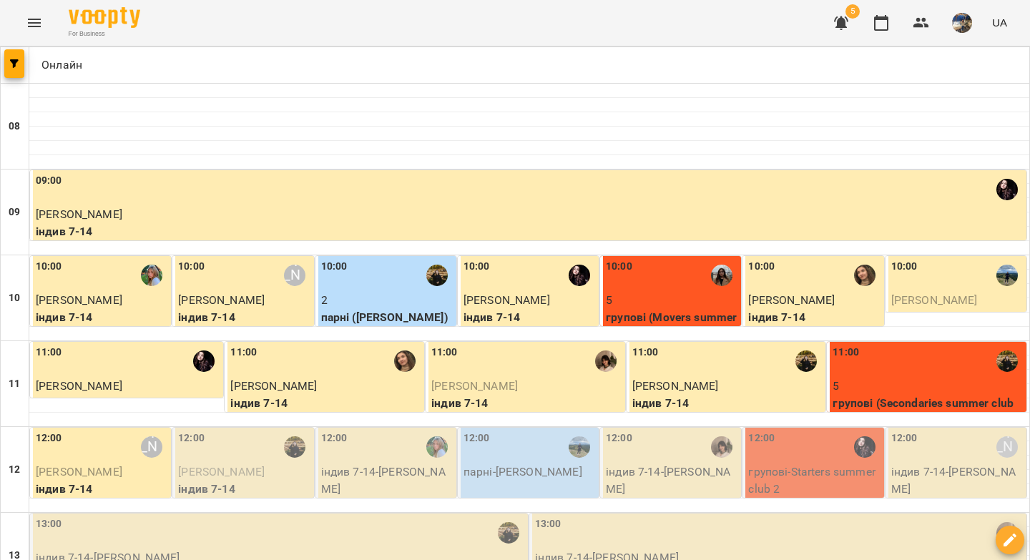
scroll to position [245, 0]
click at [245, 465] on span "Максим Вернигора" at bounding box center [221, 472] width 87 height 14
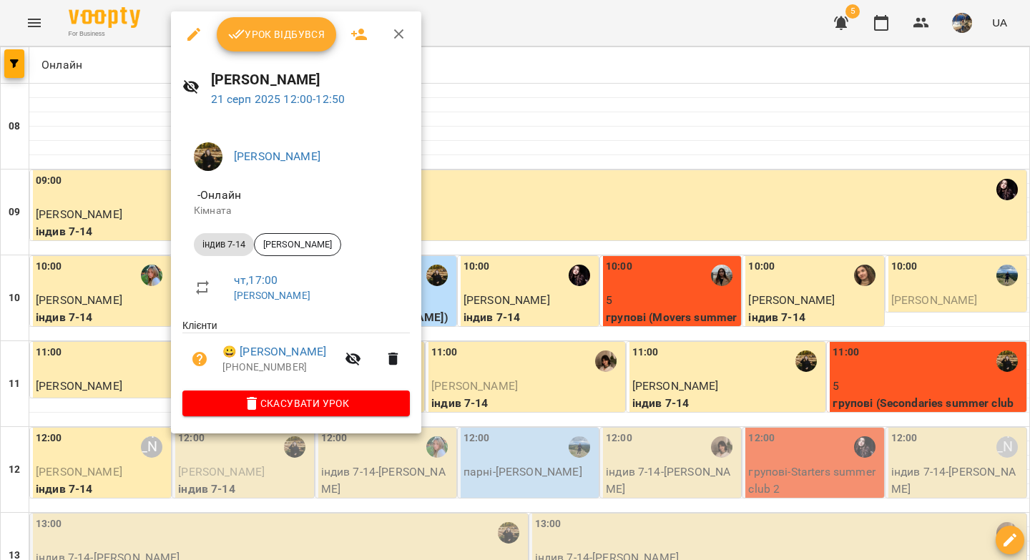
click at [291, 36] on span "Урок відбувся" at bounding box center [276, 34] width 97 height 17
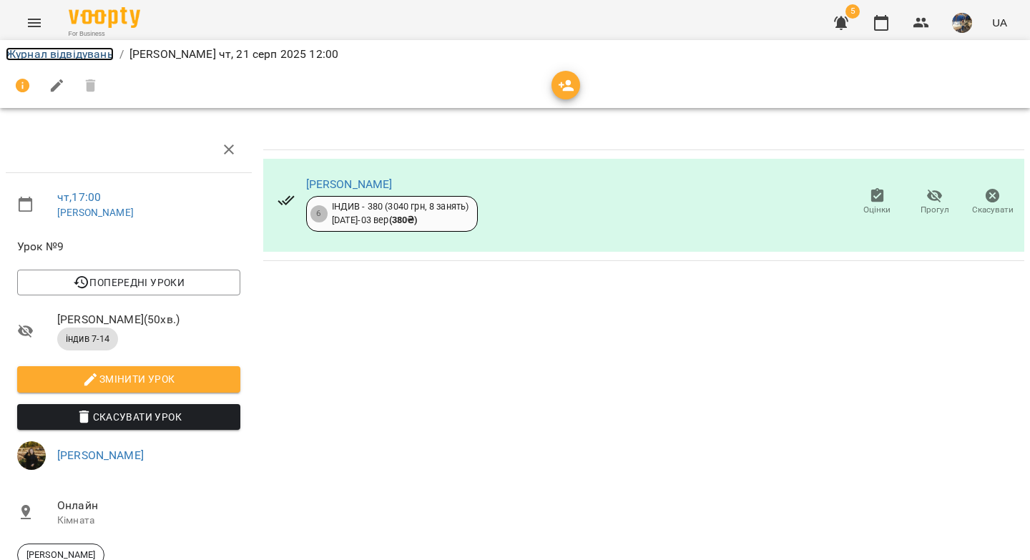
click at [88, 53] on link "Журнал відвідувань" at bounding box center [60, 54] width 108 height 14
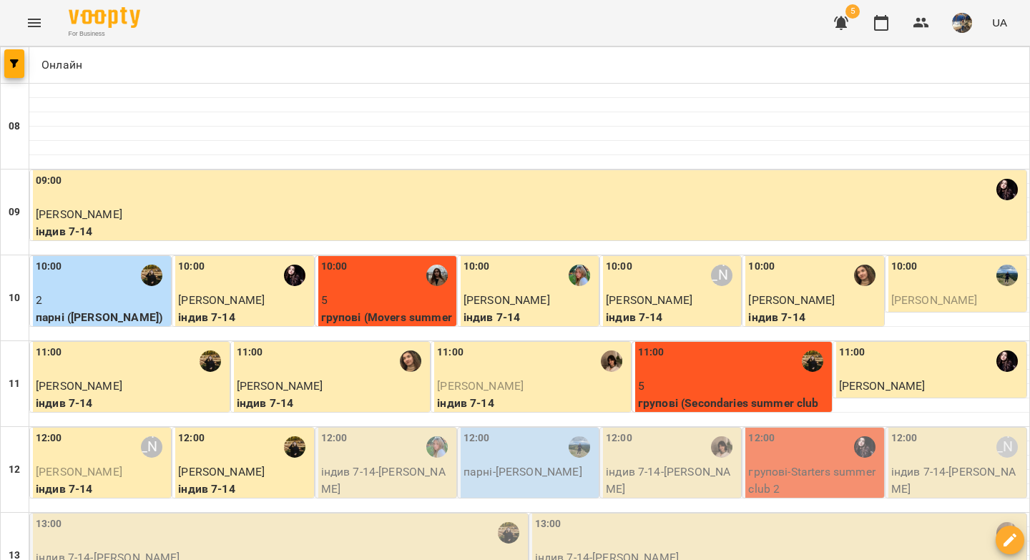
scroll to position [107, 0]
click at [388, 430] on div "12:00" at bounding box center [387, 446] width 132 height 33
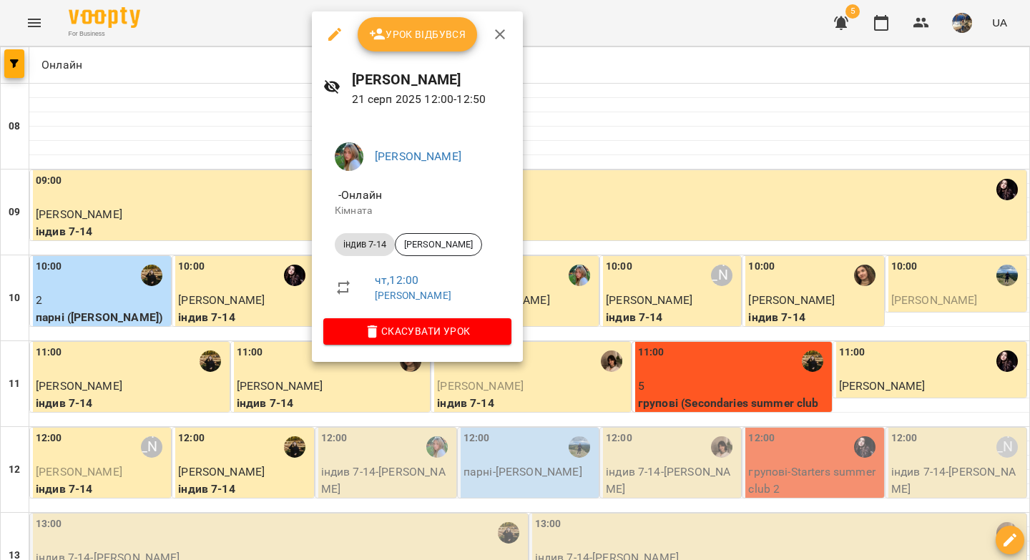
click at [432, 44] on button "Урок відбувся" at bounding box center [417, 34] width 120 height 34
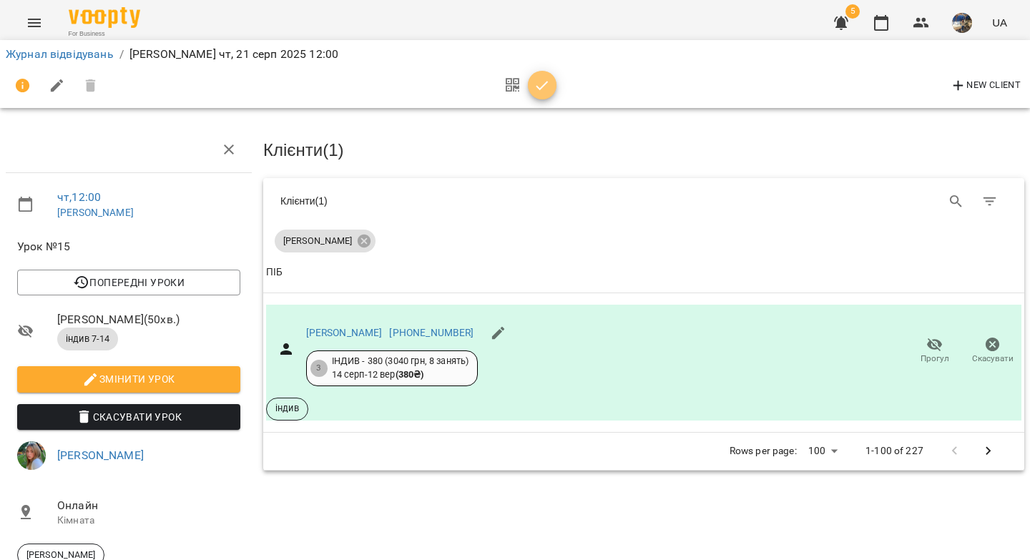
drag, startPoint x: 545, startPoint y: 79, endPoint x: 536, endPoint y: 79, distance: 8.6
click at [545, 79] on icon "button" at bounding box center [541, 85] width 17 height 17
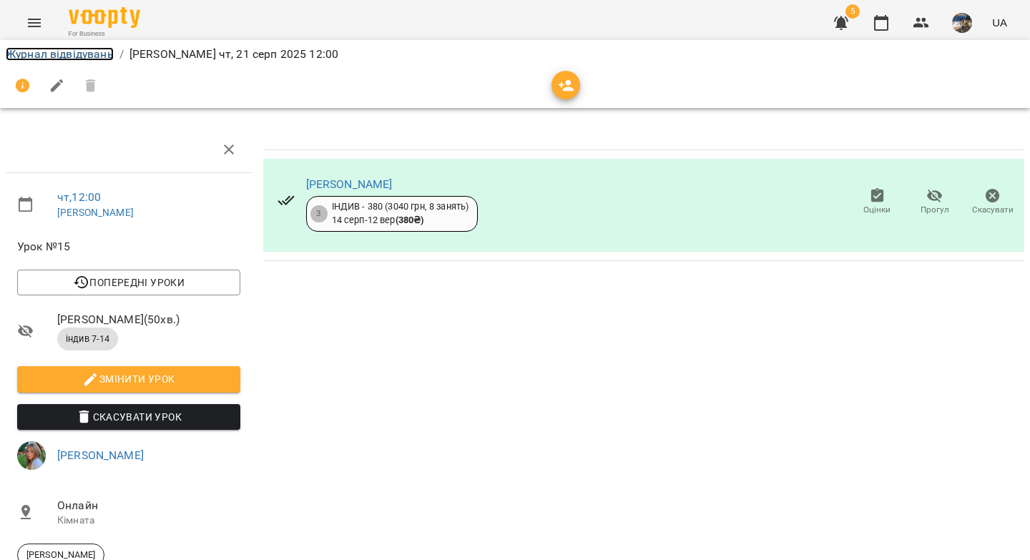
click at [107, 56] on link "Журнал відвідувань" at bounding box center [60, 54] width 108 height 14
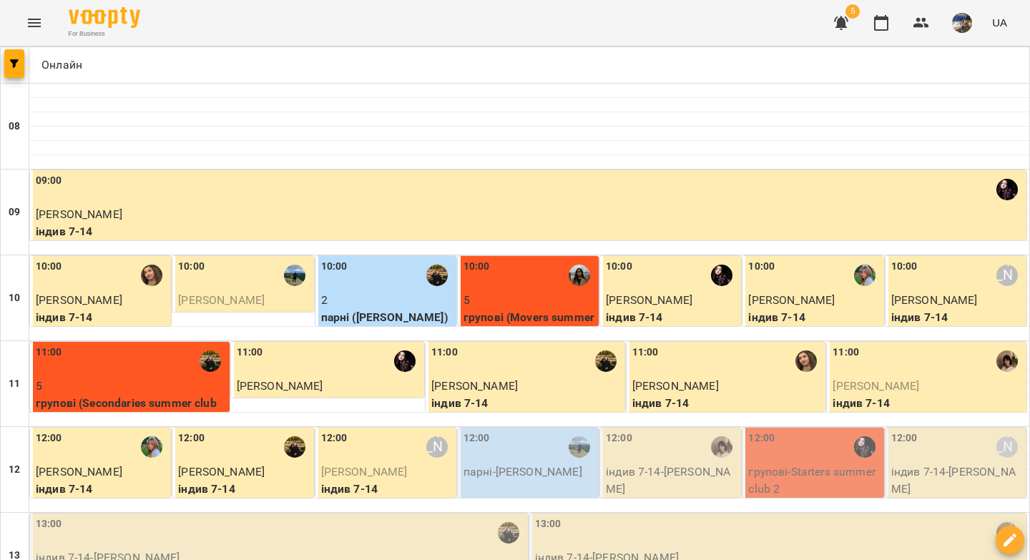
scroll to position [227, 0]
click at [503, 463] on p "парні - Шевчук-Шевчук" at bounding box center [529, 471] width 132 height 17
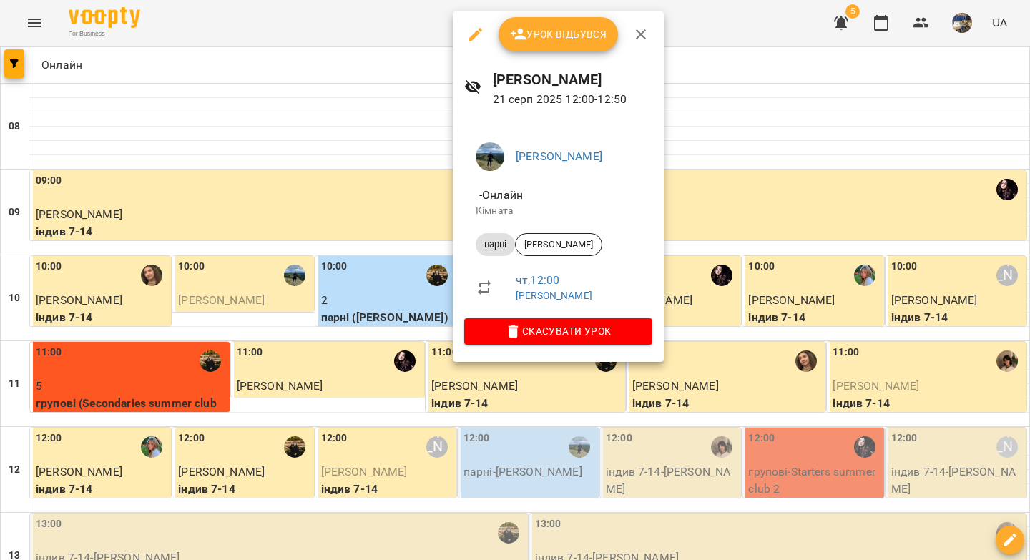
click at [556, 22] on button "Урок відбувся" at bounding box center [558, 34] width 120 height 34
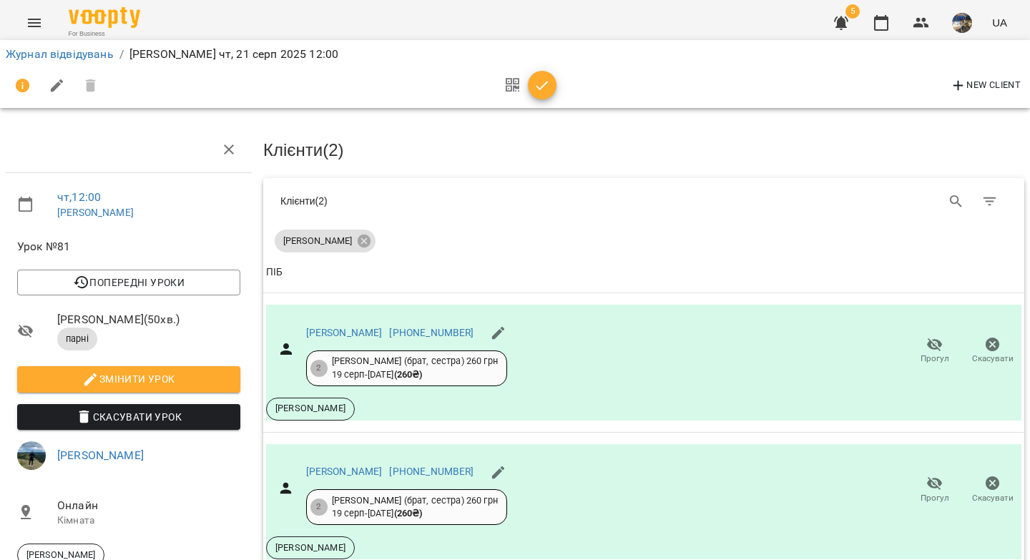
click at [538, 87] on icon "button" at bounding box center [542, 85] width 12 height 9
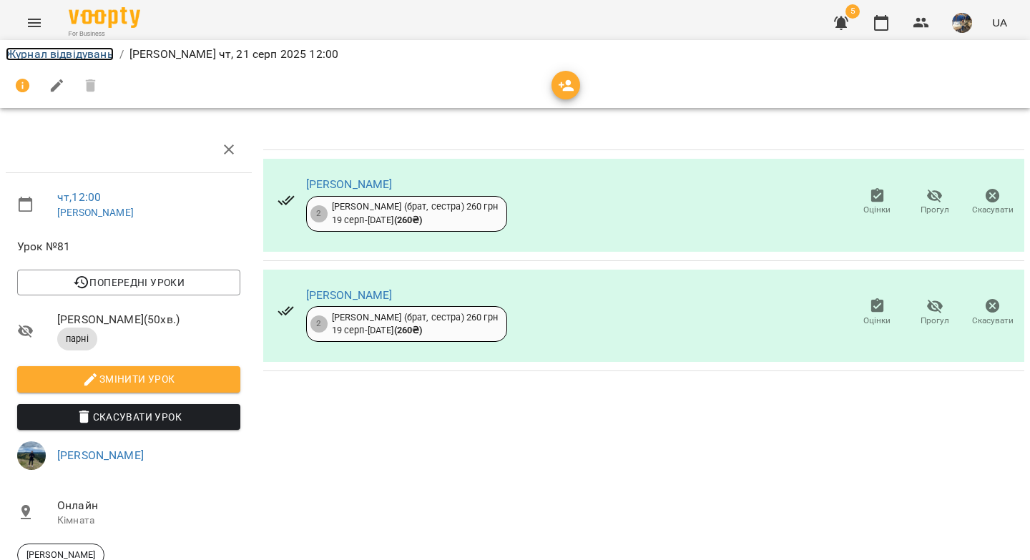
click at [100, 56] on link "Журнал відвідувань" at bounding box center [60, 54] width 108 height 14
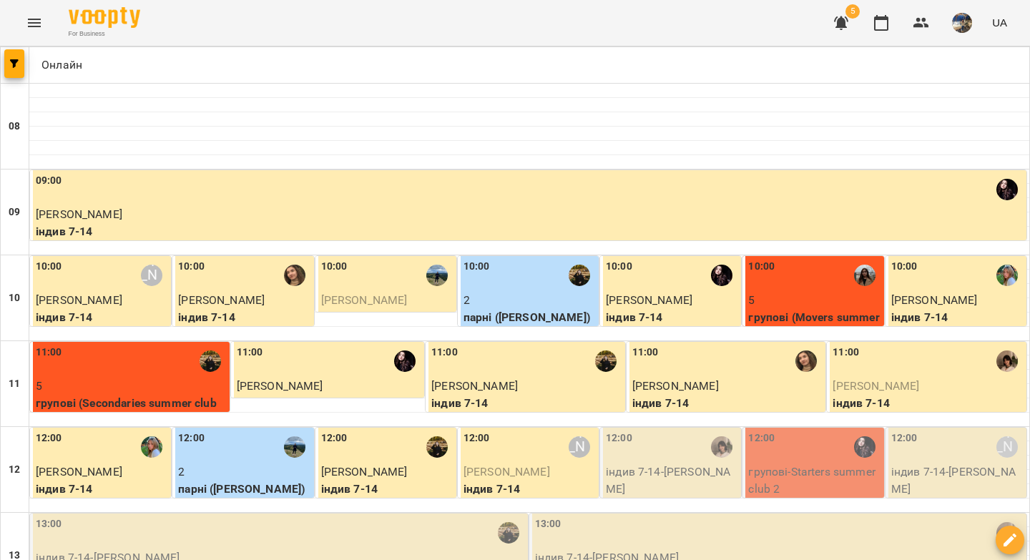
scroll to position [292, 0]
click at [634, 463] on p "індив 7-14 - Анастасія Хоменко" at bounding box center [672, 480] width 132 height 34
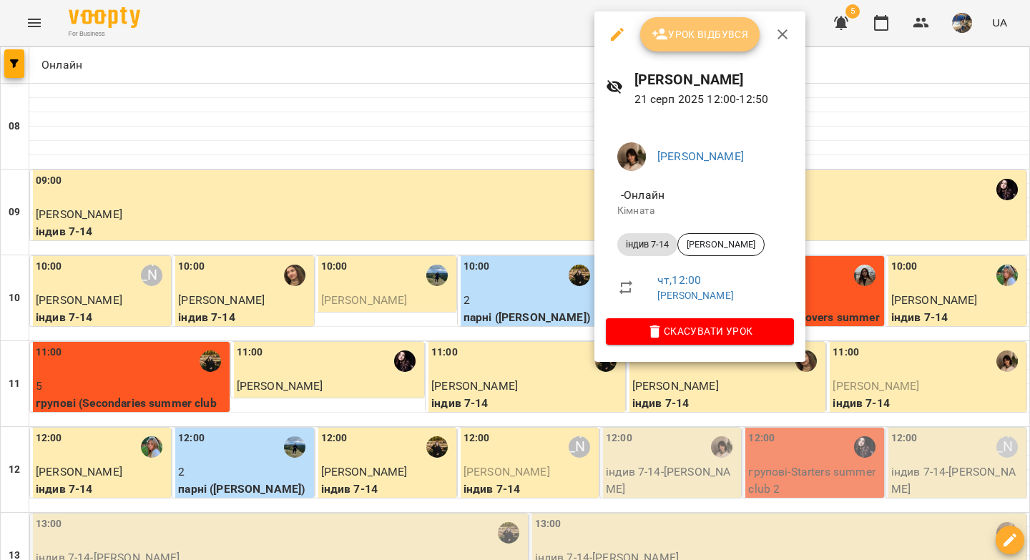
click at [691, 36] on span "Урок відбувся" at bounding box center [699, 34] width 97 height 17
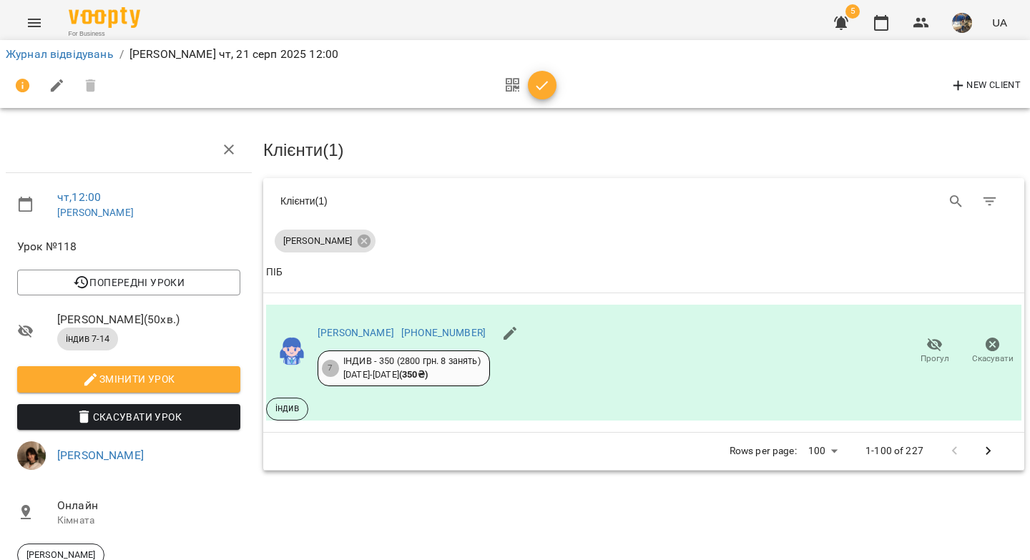
click at [542, 83] on icon "button" at bounding box center [541, 85] width 17 height 17
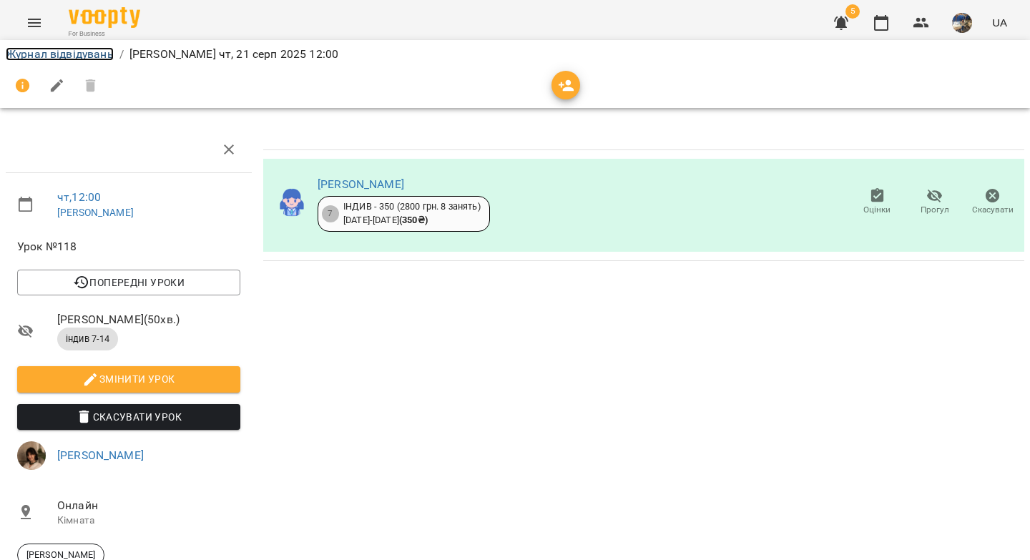
click at [87, 56] on link "Журнал відвідувань" at bounding box center [60, 54] width 108 height 14
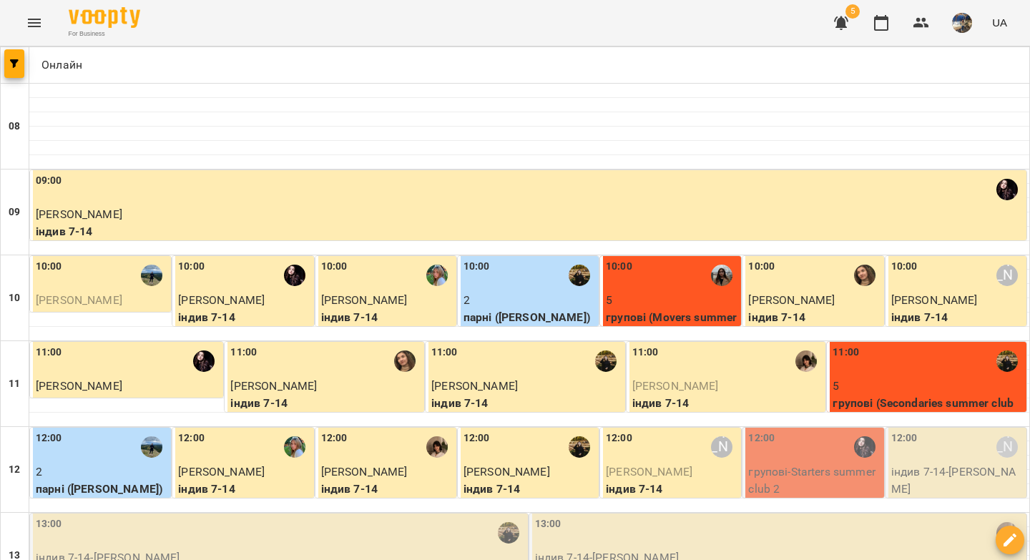
scroll to position [205, 0]
click at [751, 463] on p "групові - Starters summer club 2" at bounding box center [814, 480] width 132 height 34
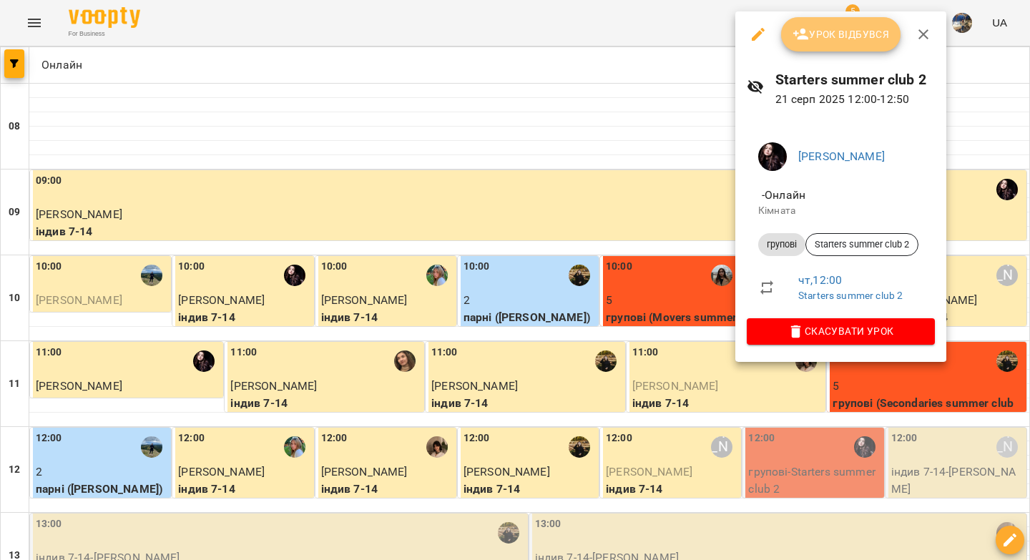
click at [806, 36] on icon "button" at bounding box center [800, 34] width 17 height 17
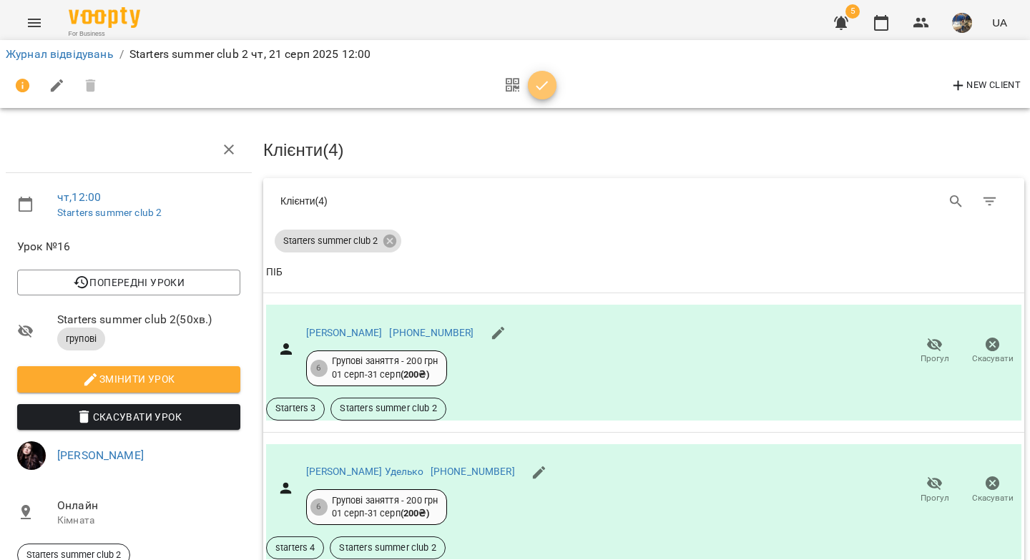
click at [551, 85] on span "button" at bounding box center [542, 85] width 29 height 17
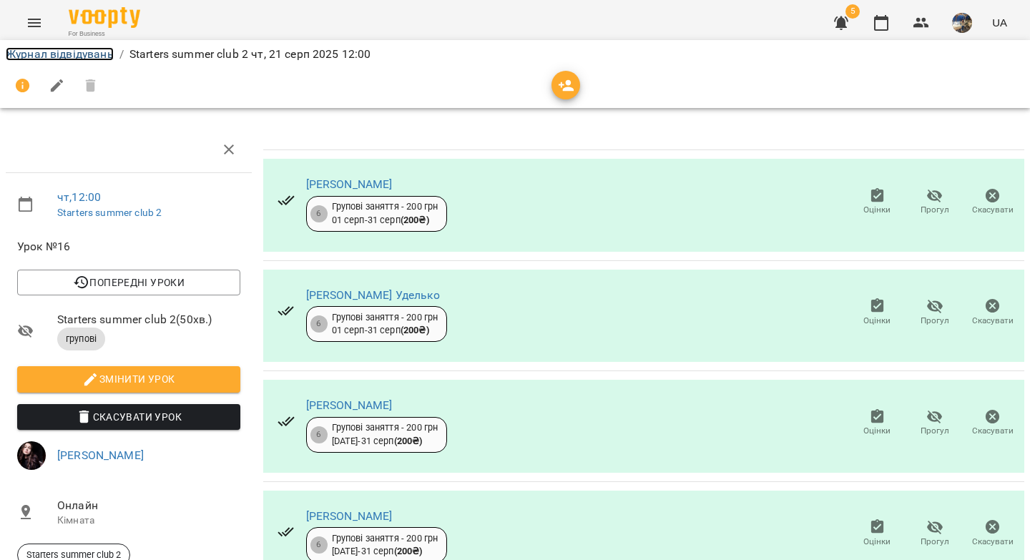
click at [74, 59] on link "Журнал відвідувань" at bounding box center [60, 54] width 108 height 14
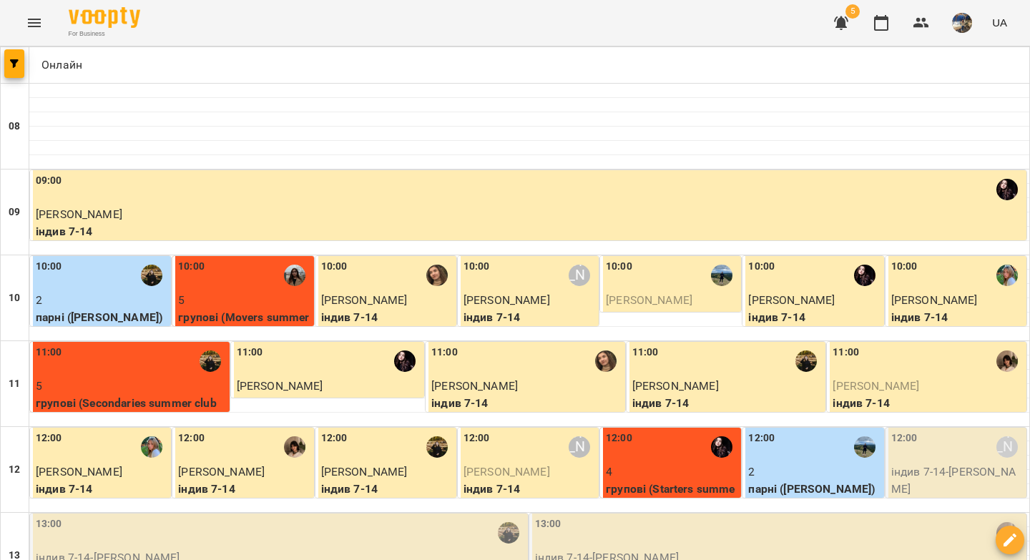
scroll to position [78, 0]
click at [905, 430] on label "12:00" at bounding box center [904, 438] width 26 height 16
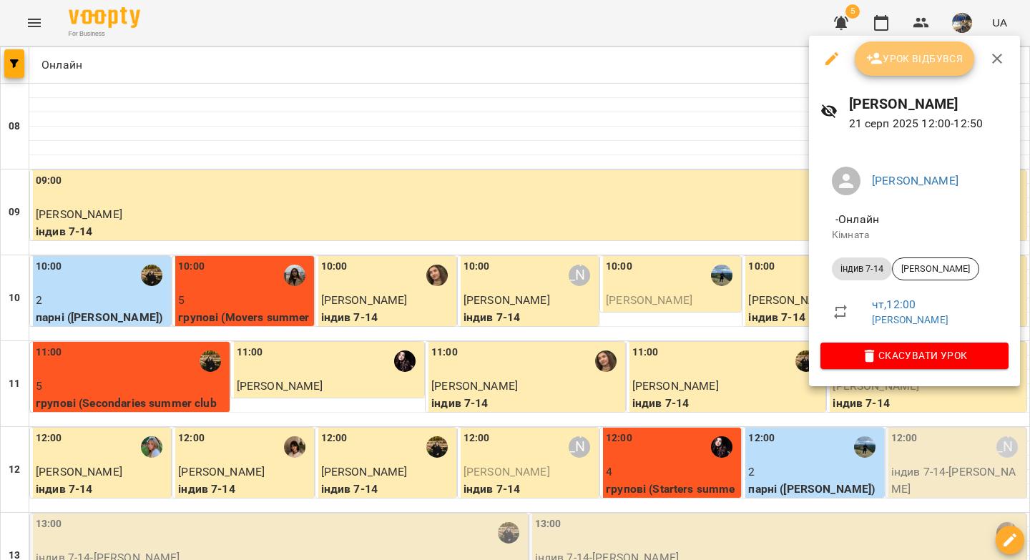
click at [892, 64] on span "Урок відбувся" at bounding box center [914, 58] width 97 height 17
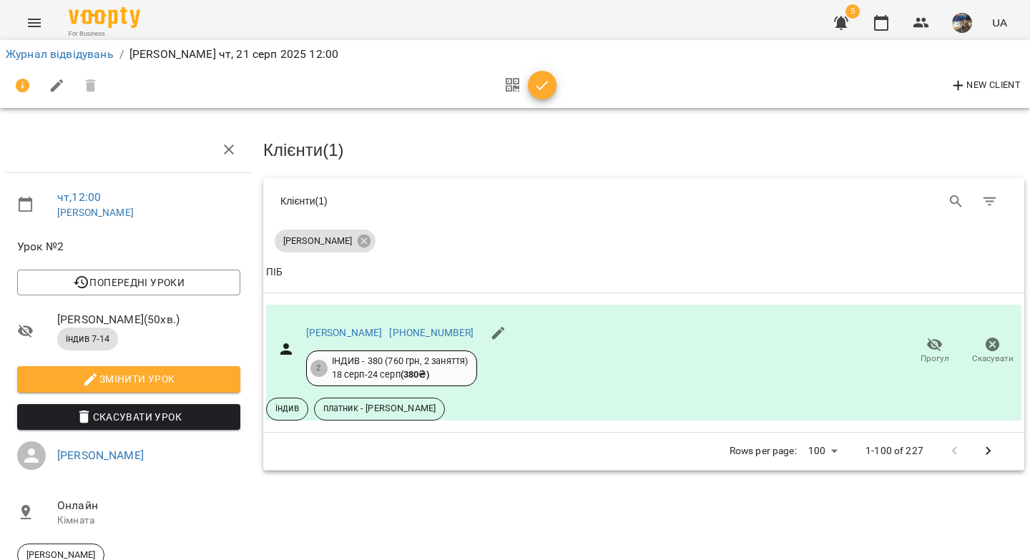
click at [538, 89] on icon "button" at bounding box center [542, 85] width 12 height 9
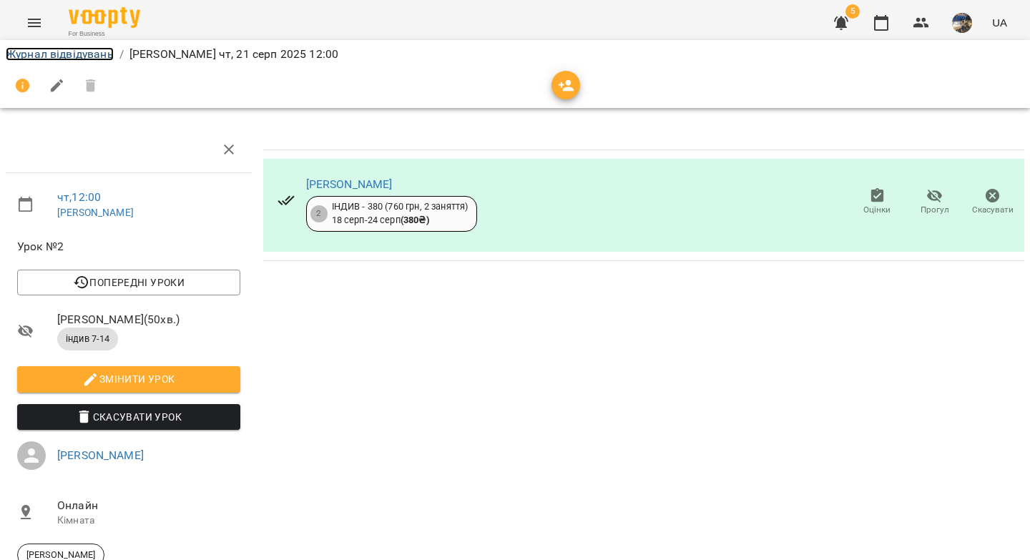
click at [72, 56] on link "Журнал відвідувань" at bounding box center [60, 54] width 108 height 14
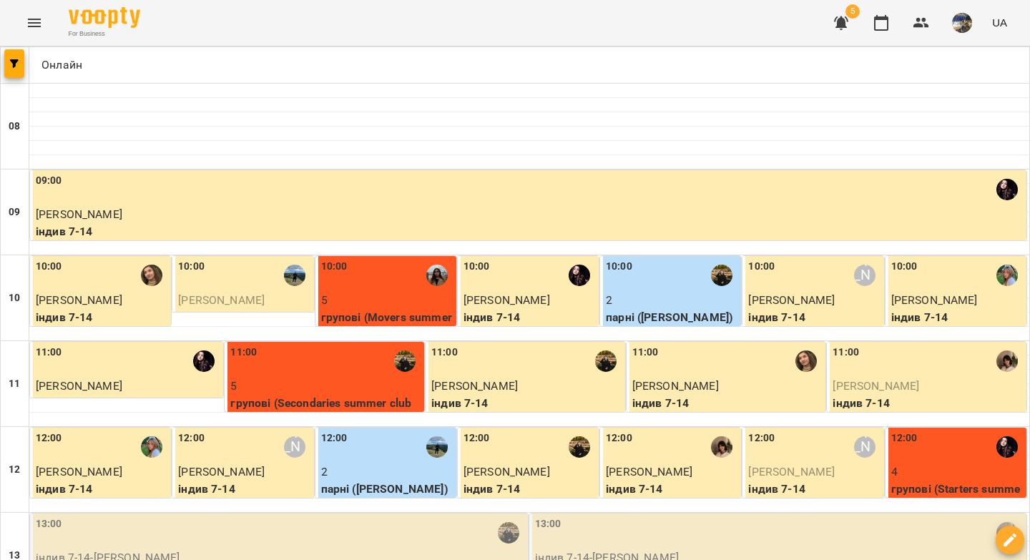
scroll to position [253, 0]
click at [300, 516] on div "13:00" at bounding box center [280, 532] width 489 height 33
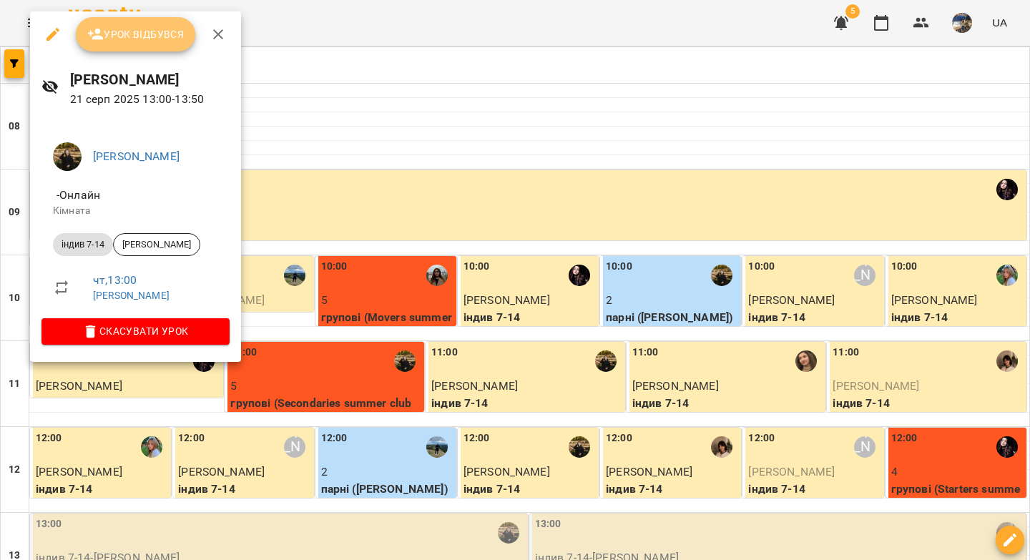
click at [164, 40] on span "Урок відбувся" at bounding box center [135, 34] width 97 height 17
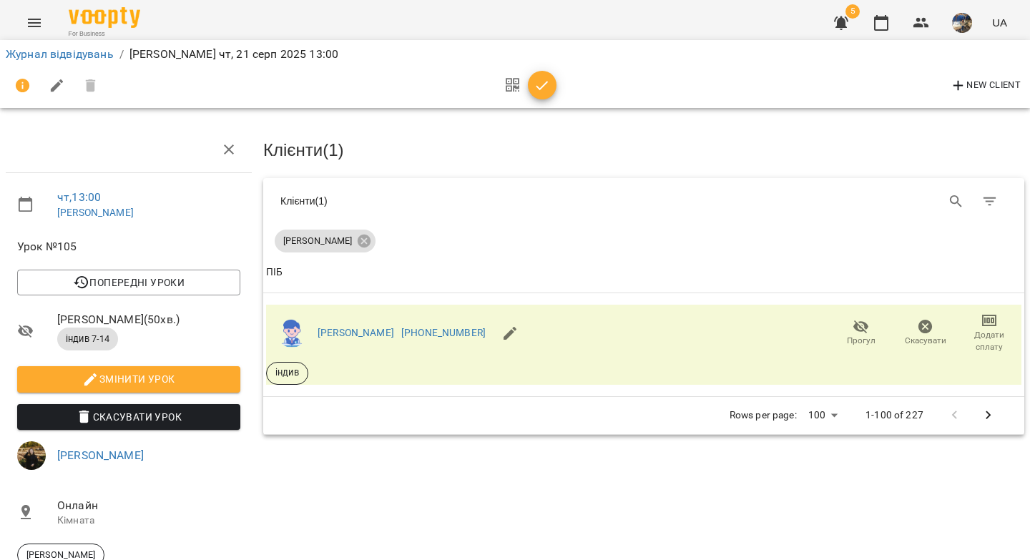
click at [534, 87] on icon "button" at bounding box center [541, 85] width 17 height 17
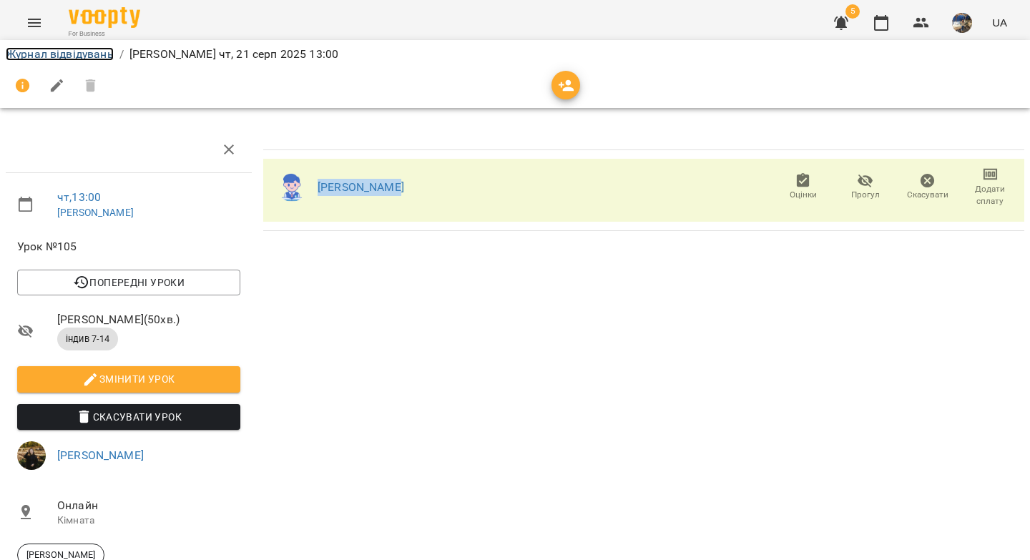
click at [84, 57] on link "Журнал відвідувань" at bounding box center [60, 54] width 108 height 14
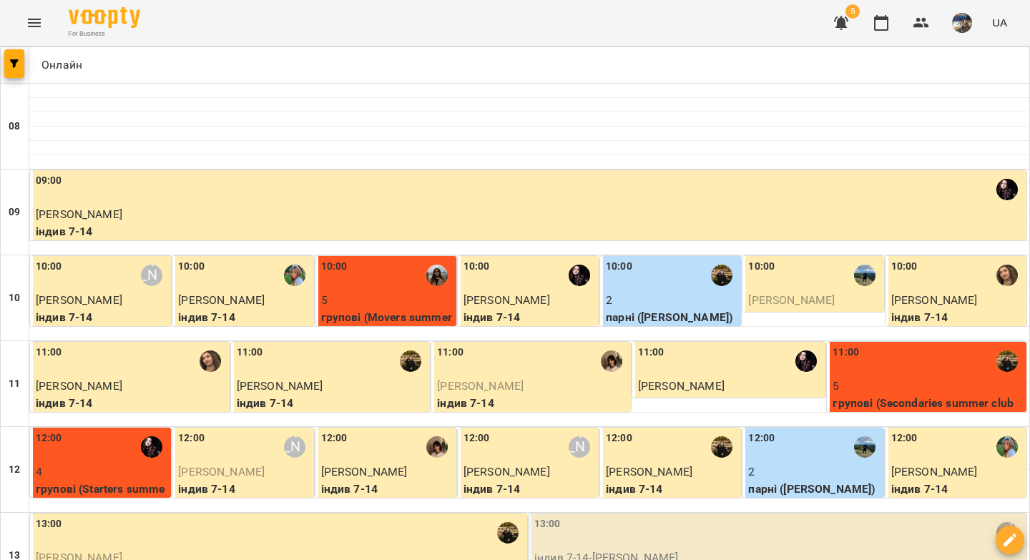
scroll to position [292, 0]
click at [581, 516] on div "13:00" at bounding box center [778, 532] width 489 height 33
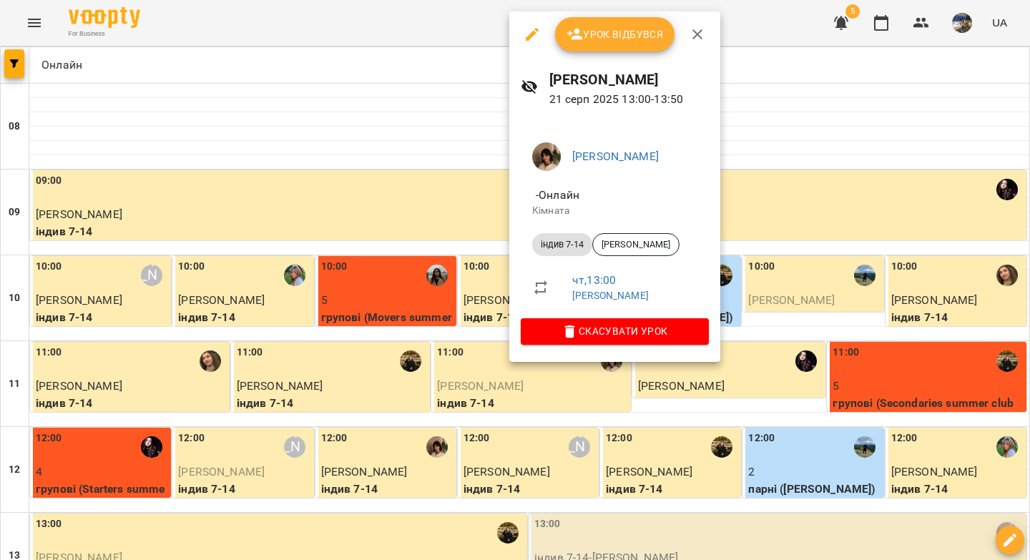
click at [591, 48] on button "Урок відбувся" at bounding box center [615, 34] width 120 height 34
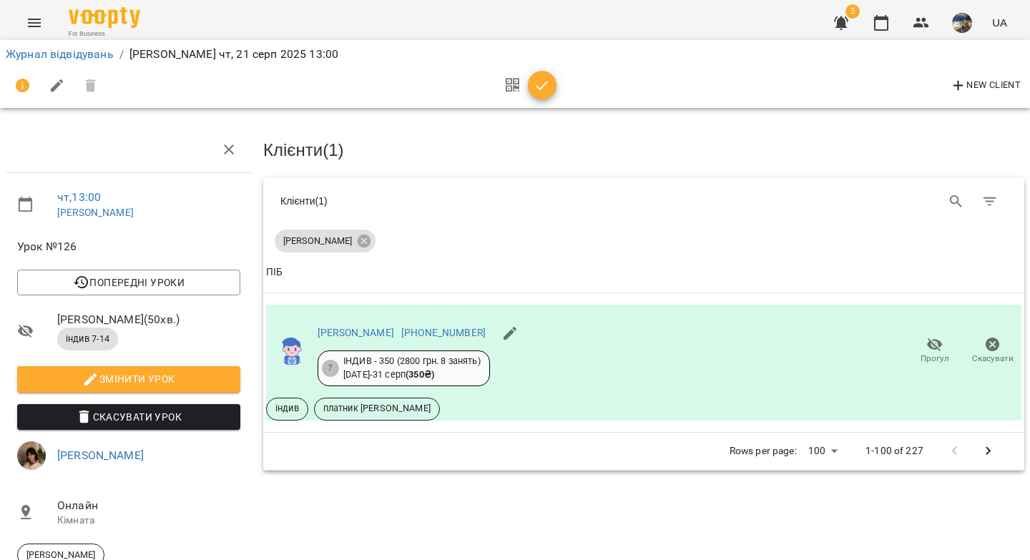
click at [542, 88] on icon "button" at bounding box center [541, 85] width 17 height 17
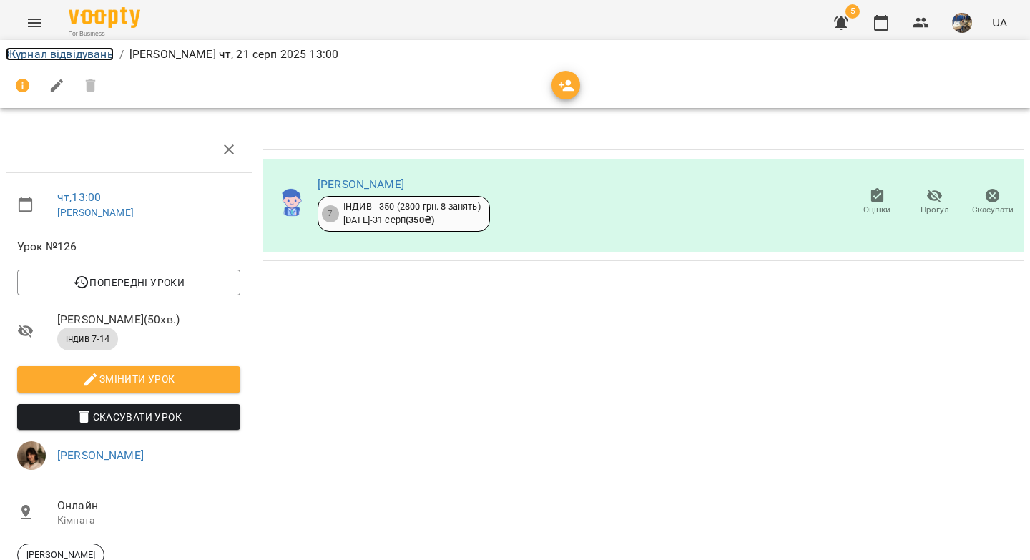
click at [89, 57] on link "Журнал відвідувань" at bounding box center [60, 54] width 108 height 14
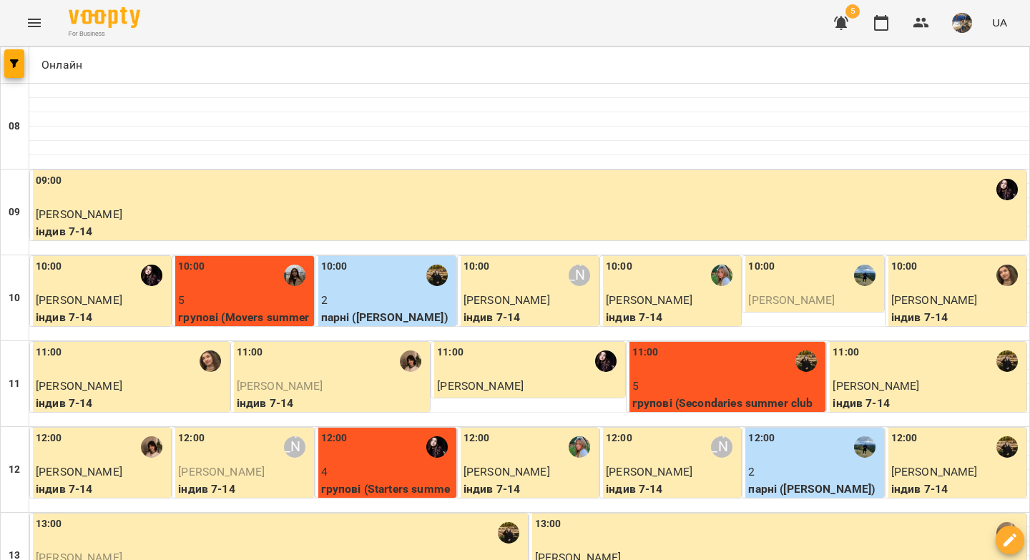
scroll to position [272, 0]
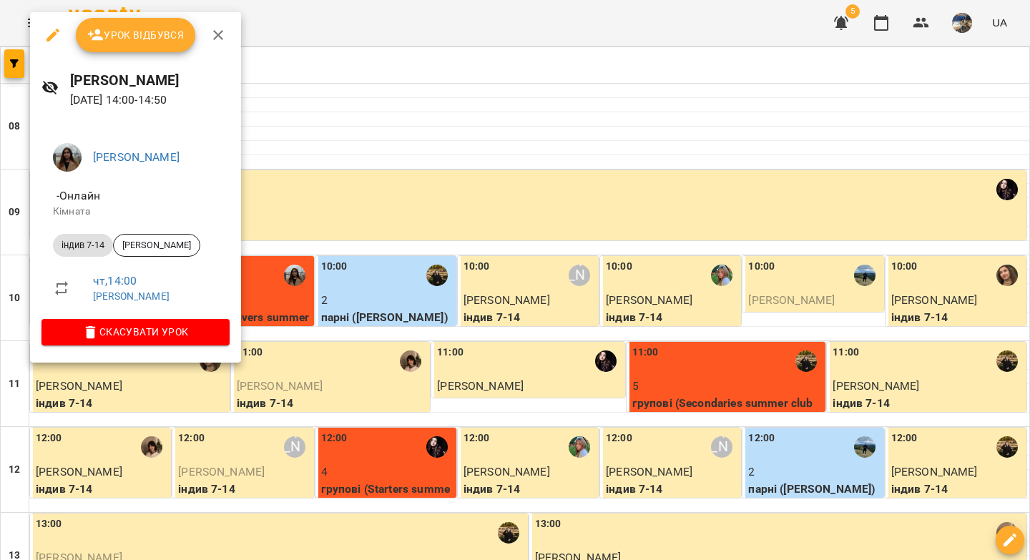
click at [151, 36] on span "Урок відбувся" at bounding box center [135, 34] width 97 height 17
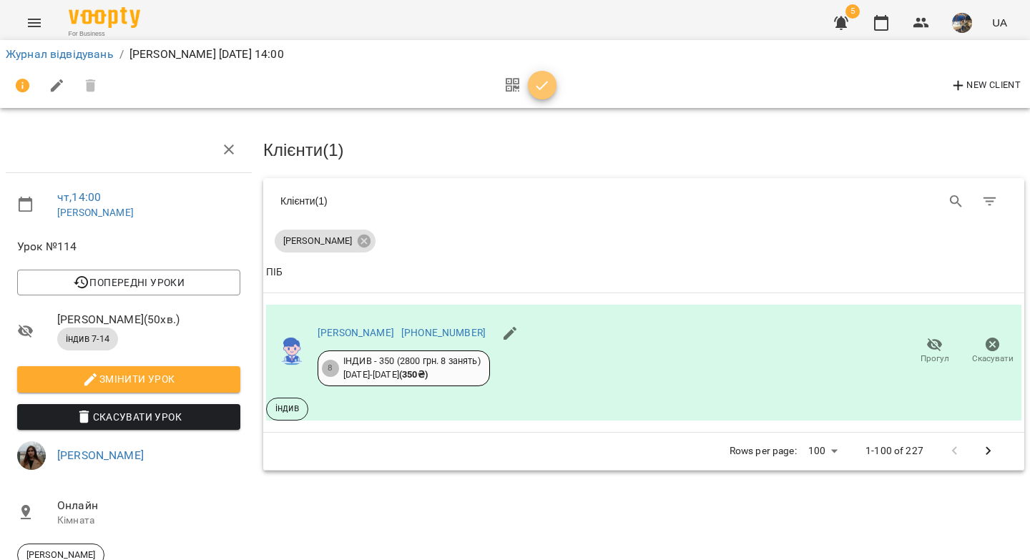
click at [543, 87] on icon "button" at bounding box center [541, 85] width 17 height 17
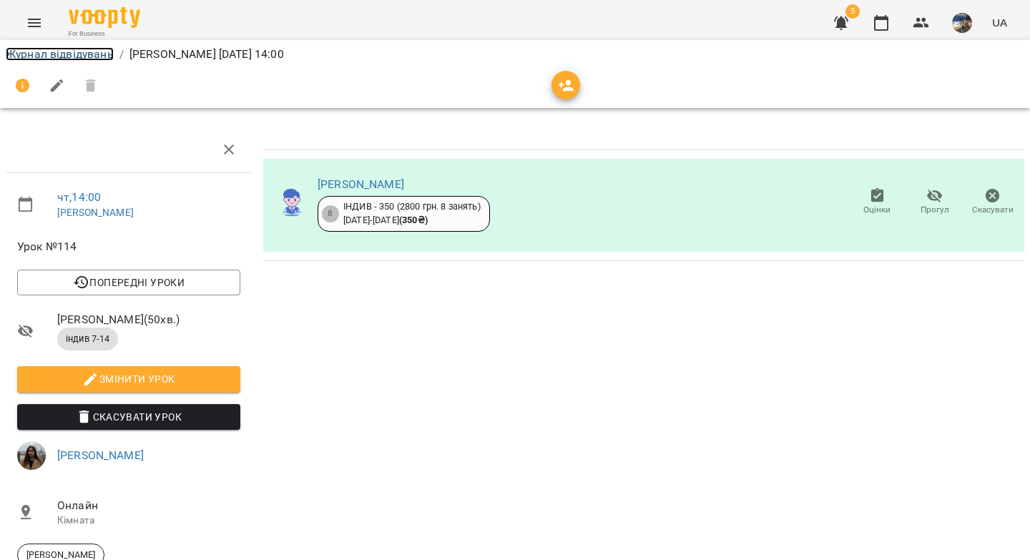
click at [74, 59] on link "Журнал відвідувань" at bounding box center [60, 54] width 108 height 14
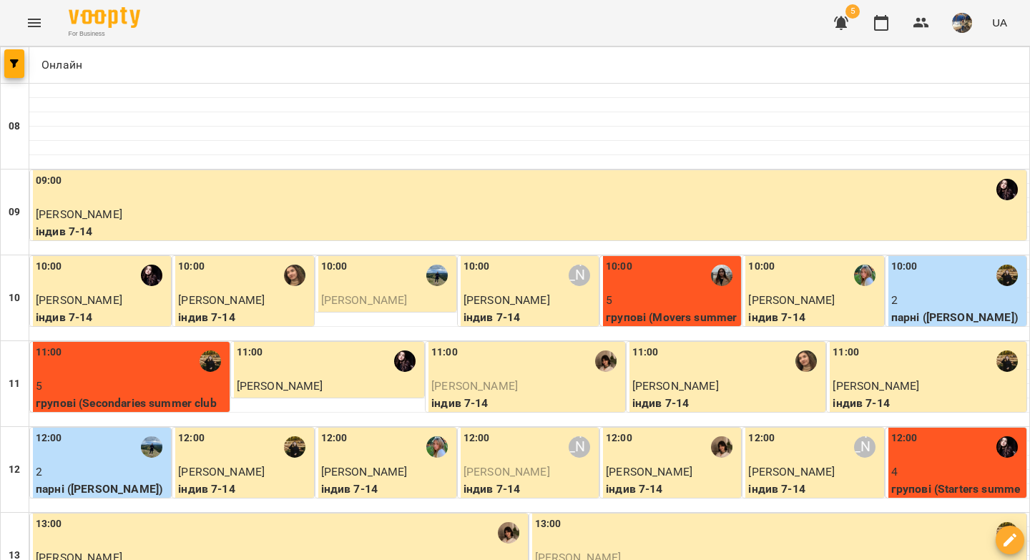
scroll to position [263, 0]
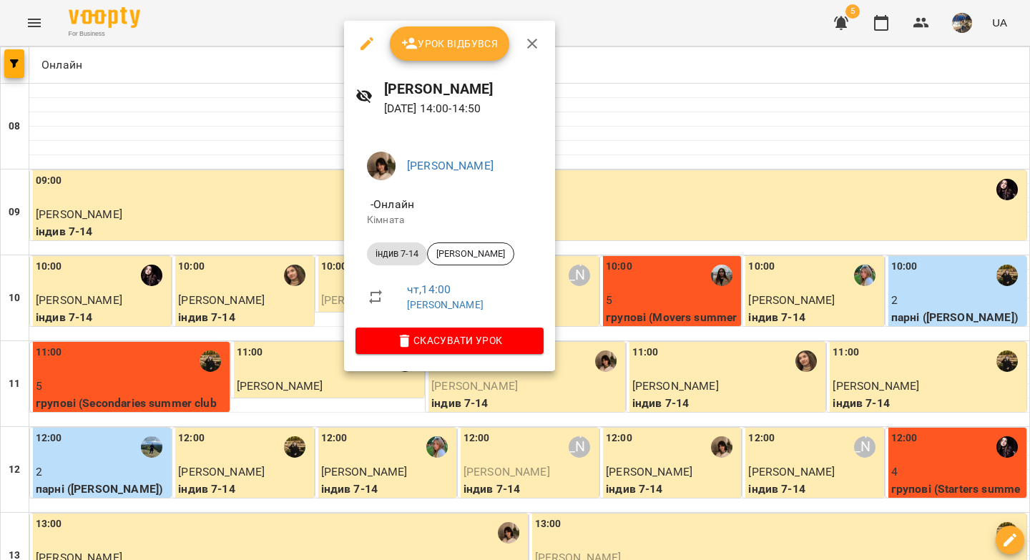
click at [480, 54] on button "Урок відбувся" at bounding box center [450, 43] width 120 height 34
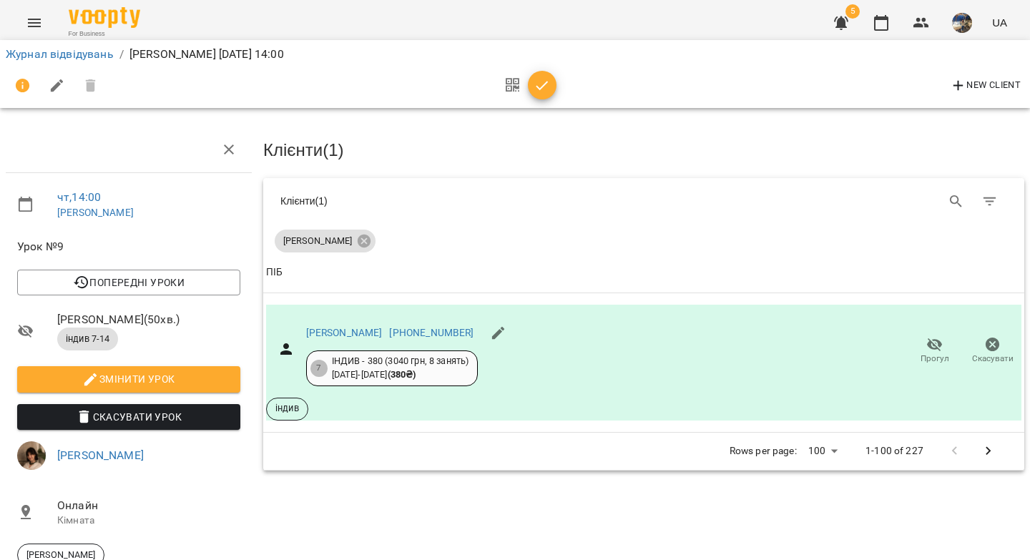
click at [538, 77] on icon "button" at bounding box center [541, 85] width 17 height 17
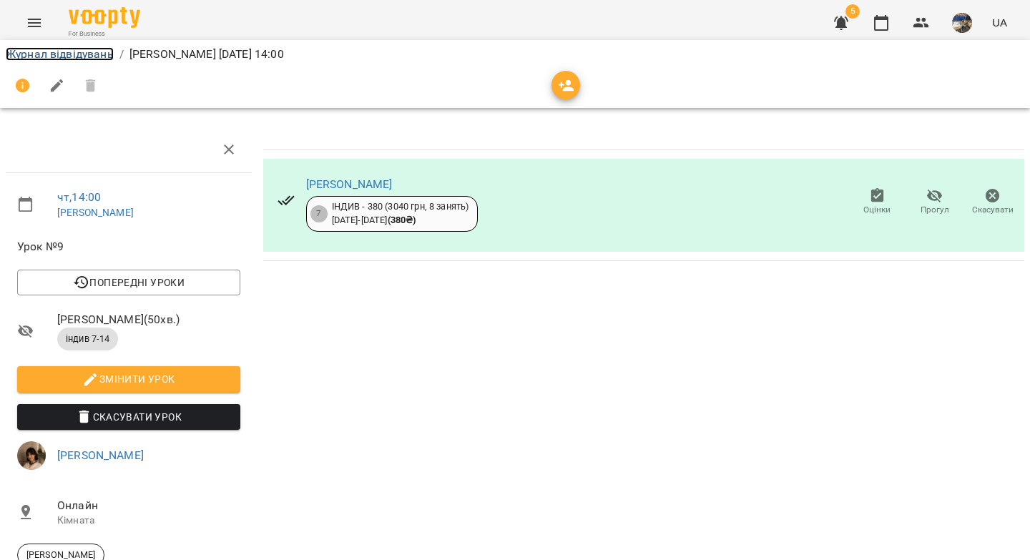
click at [97, 52] on link "Журнал відвідувань" at bounding box center [60, 54] width 108 height 14
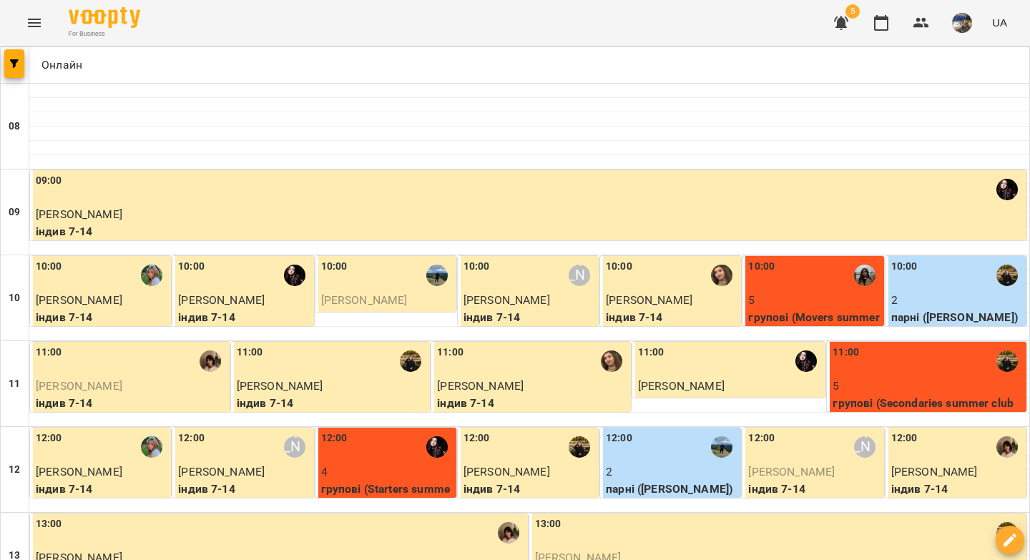
scroll to position [320, 0]
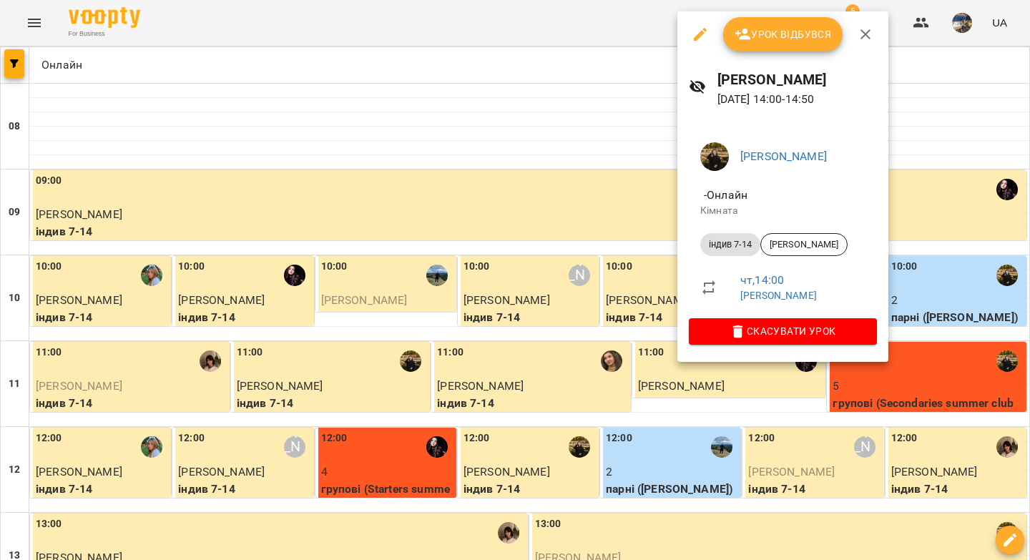
click at [761, 43] on button "Урок відбувся" at bounding box center [783, 34] width 120 height 34
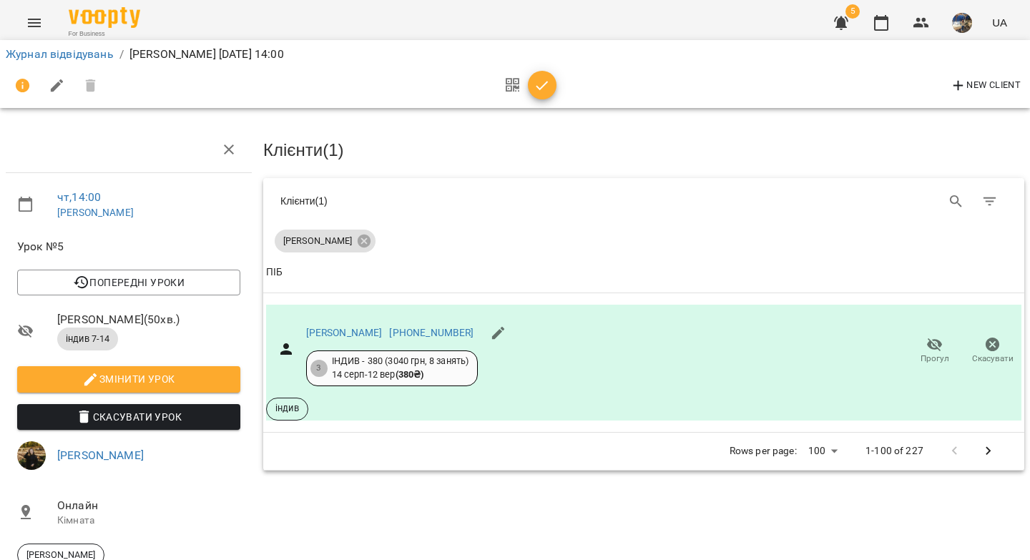
click at [541, 90] on icon "button" at bounding box center [541, 85] width 17 height 17
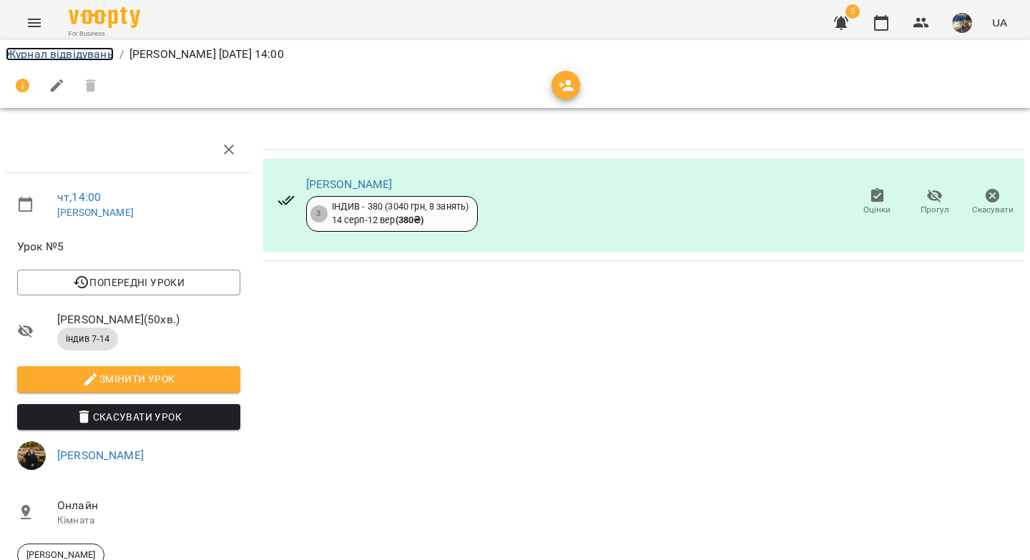
click at [79, 51] on link "Журнал відвідувань" at bounding box center [60, 54] width 108 height 14
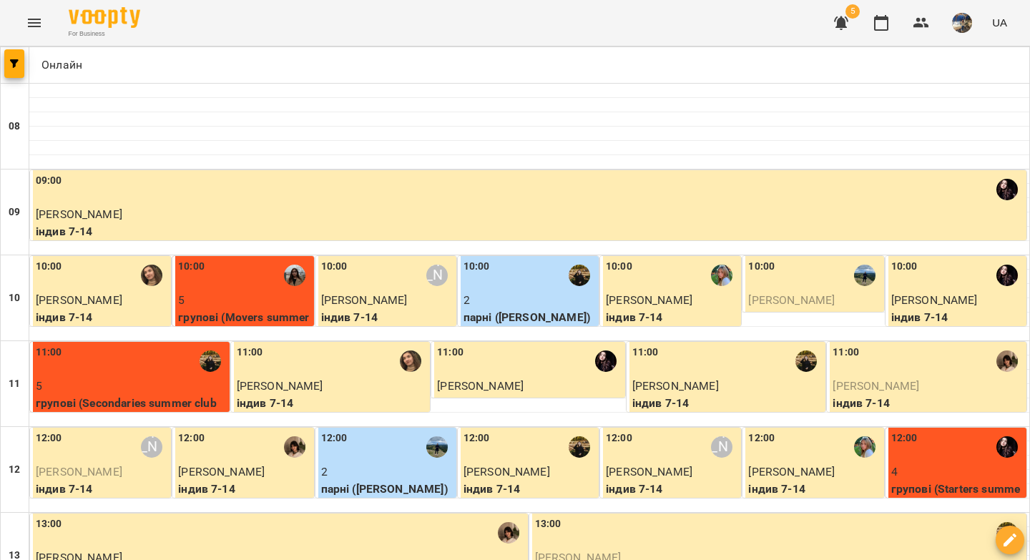
scroll to position [598, 0]
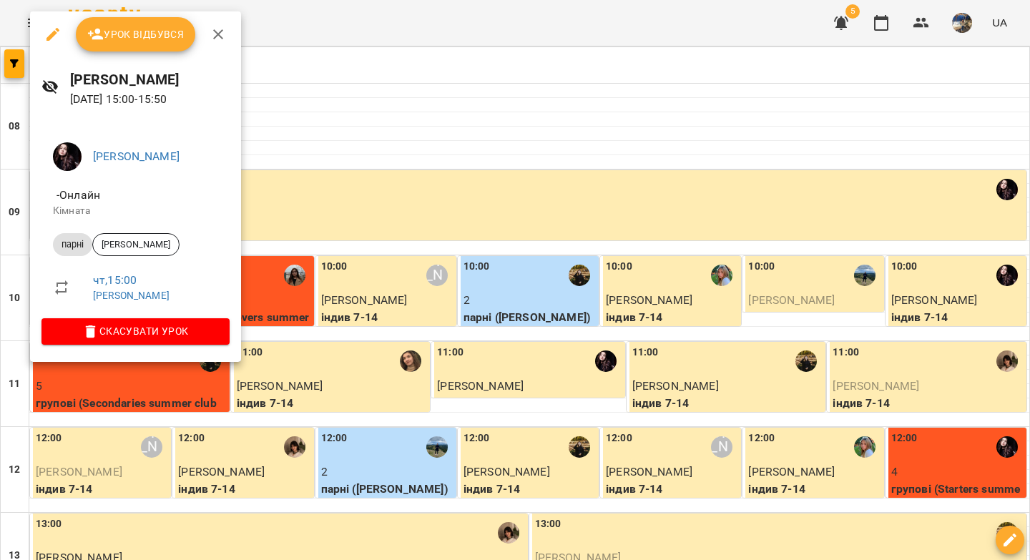
click at [167, 30] on span "Урок відбувся" at bounding box center [135, 34] width 97 height 17
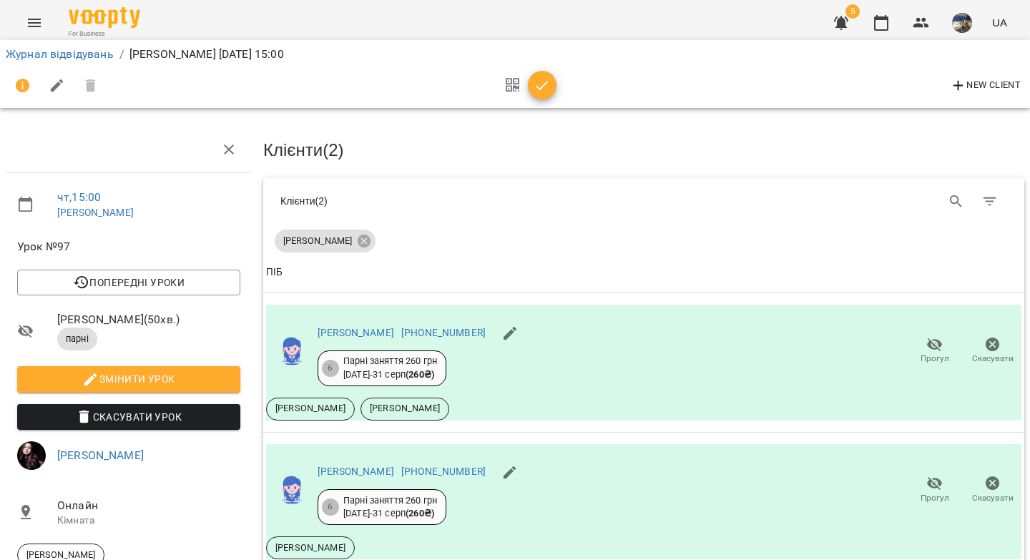
click at [535, 91] on icon "button" at bounding box center [541, 85] width 17 height 17
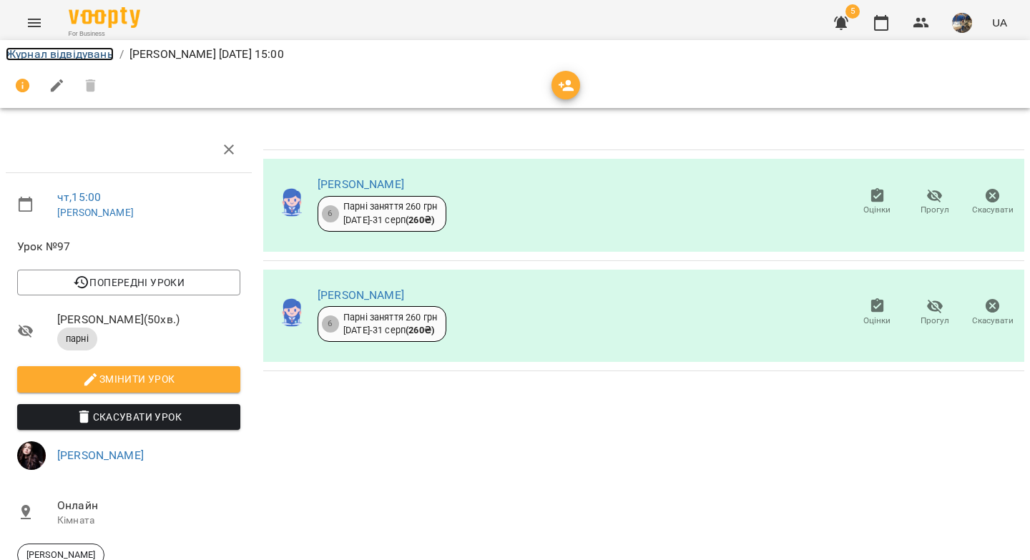
click at [64, 59] on link "Журнал відвідувань" at bounding box center [60, 54] width 108 height 14
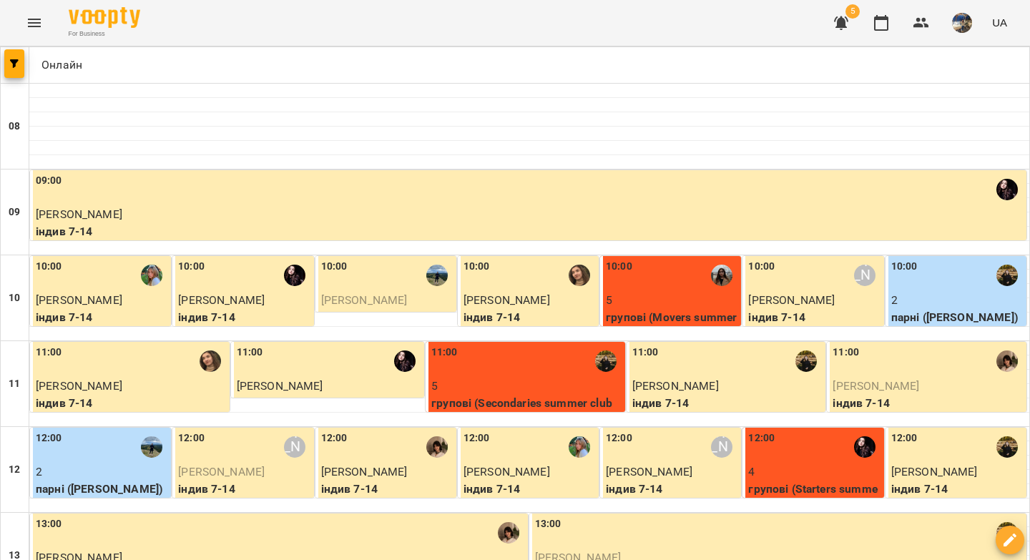
scroll to position [408, 0]
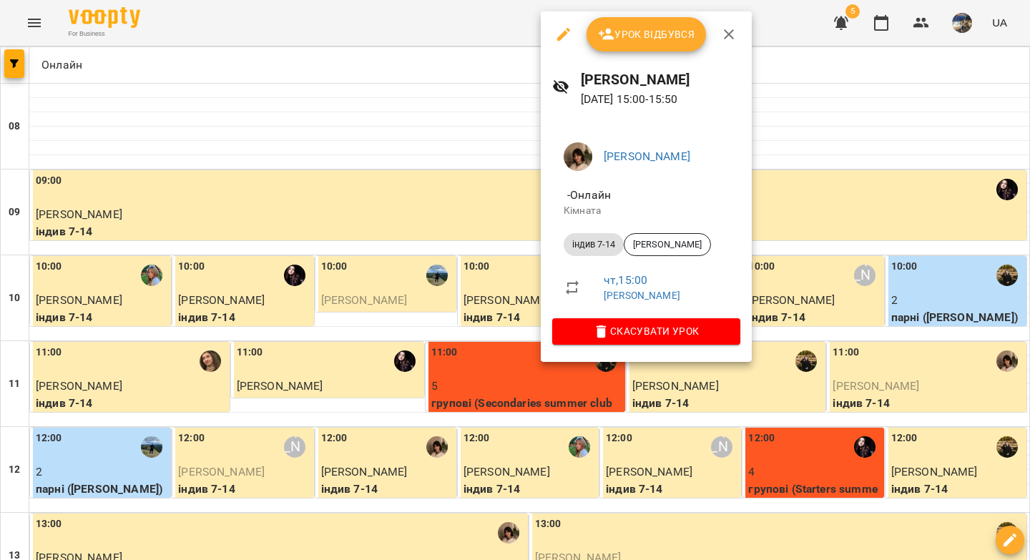
click at [651, 41] on span "Урок відбувся" at bounding box center [646, 34] width 97 height 17
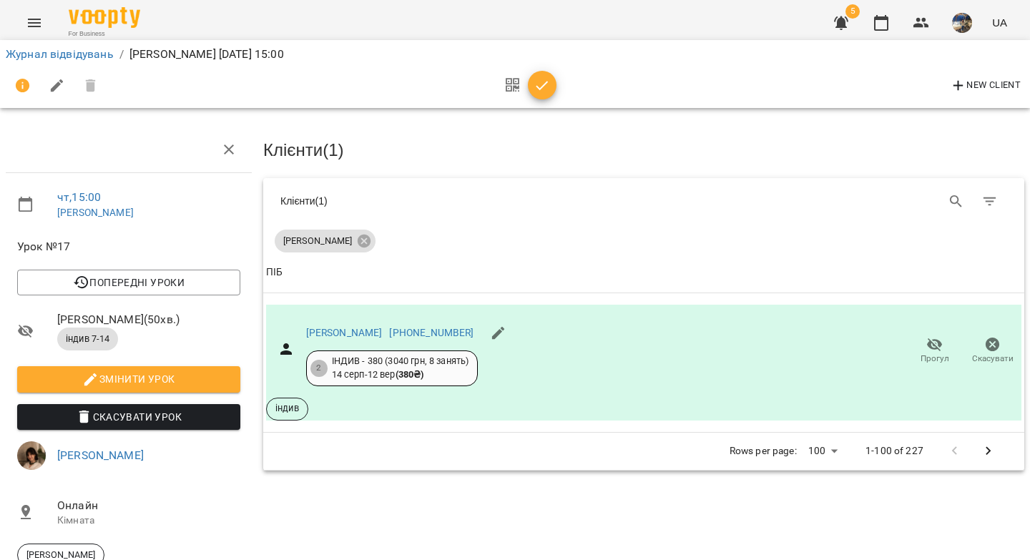
click at [541, 82] on icon "button" at bounding box center [541, 85] width 17 height 17
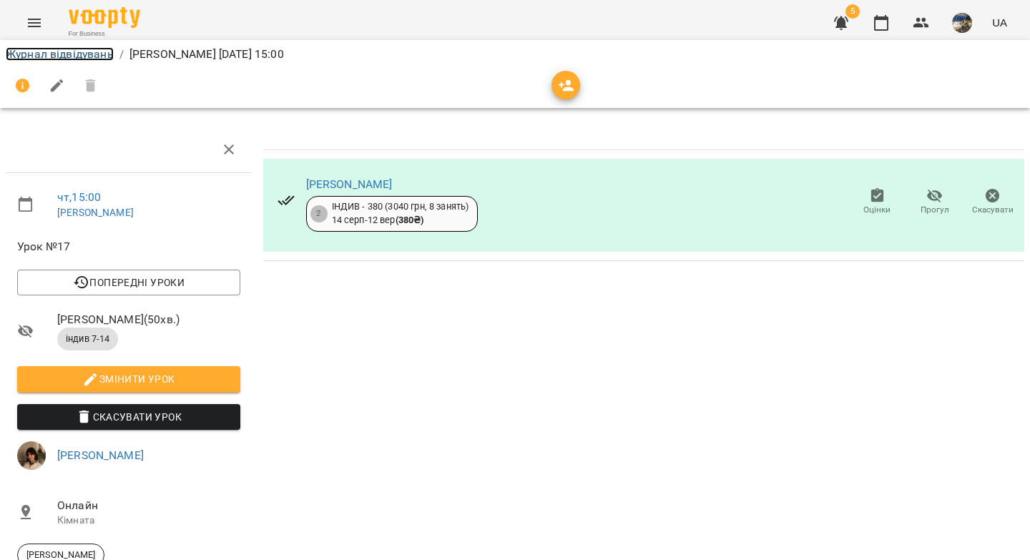
click at [96, 57] on link "Журнал відвідувань" at bounding box center [60, 54] width 108 height 14
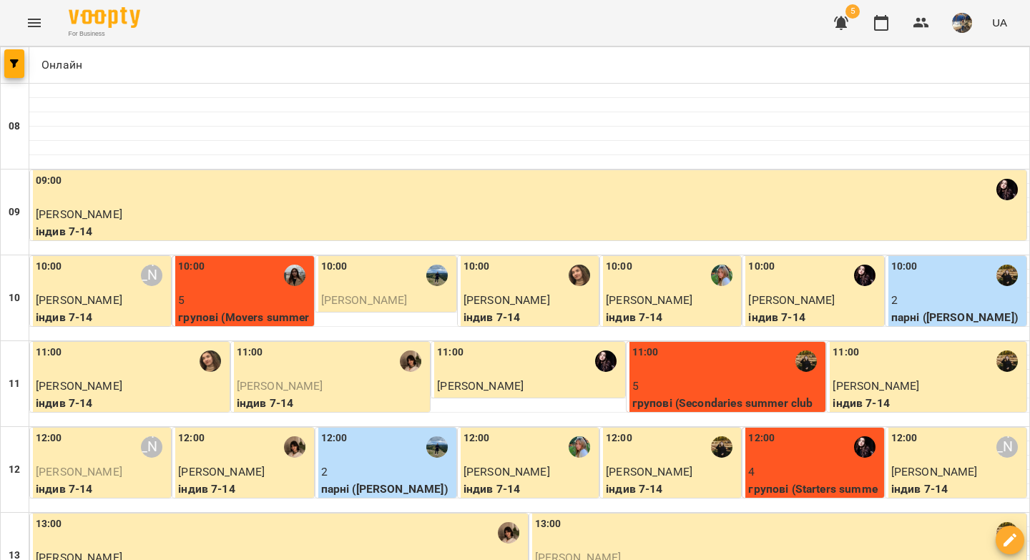
scroll to position [573, 0]
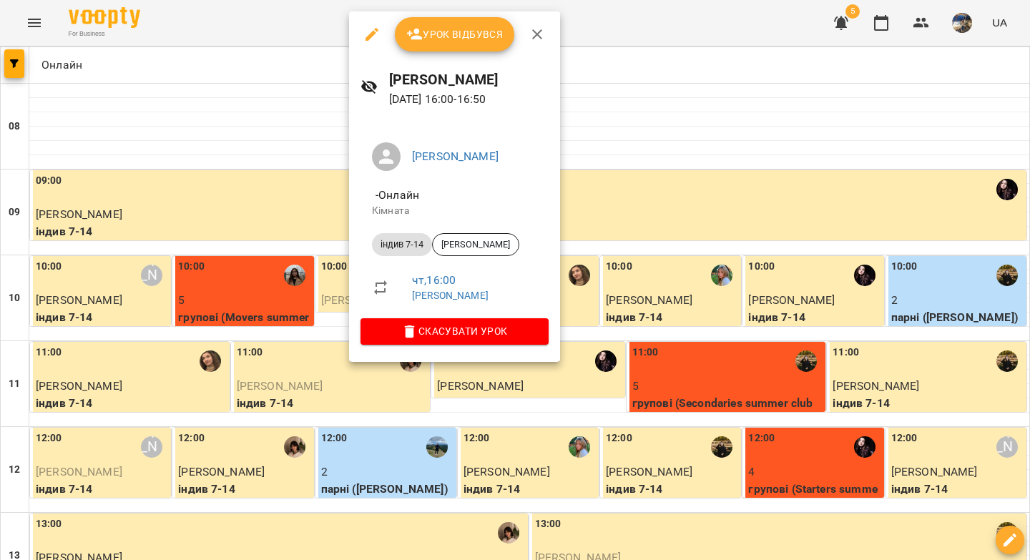
click at [457, 36] on span "Урок відбувся" at bounding box center [454, 34] width 97 height 17
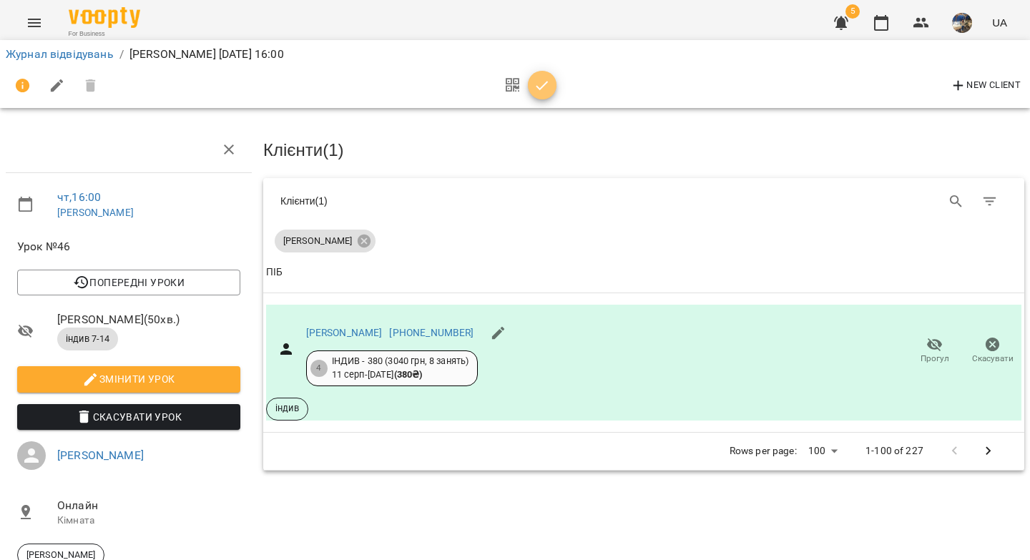
click at [545, 88] on icon "button" at bounding box center [541, 85] width 17 height 17
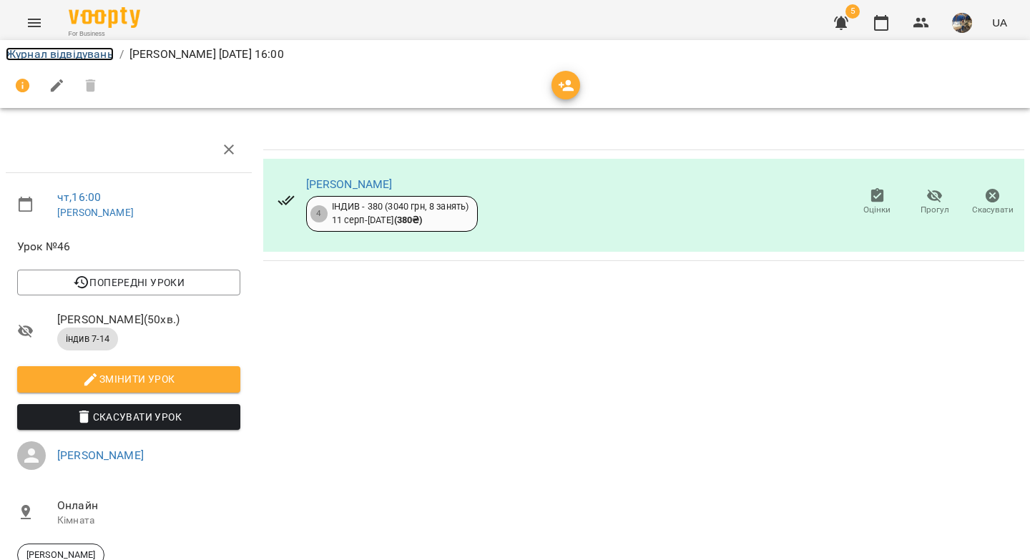
click at [84, 60] on link "Журнал відвідувань" at bounding box center [60, 54] width 108 height 14
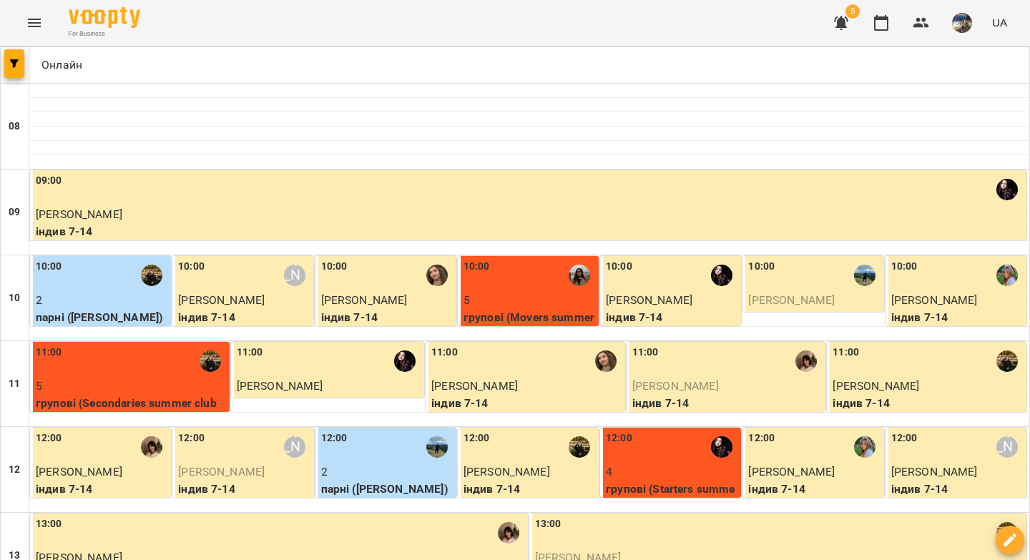
scroll to position [500, 0]
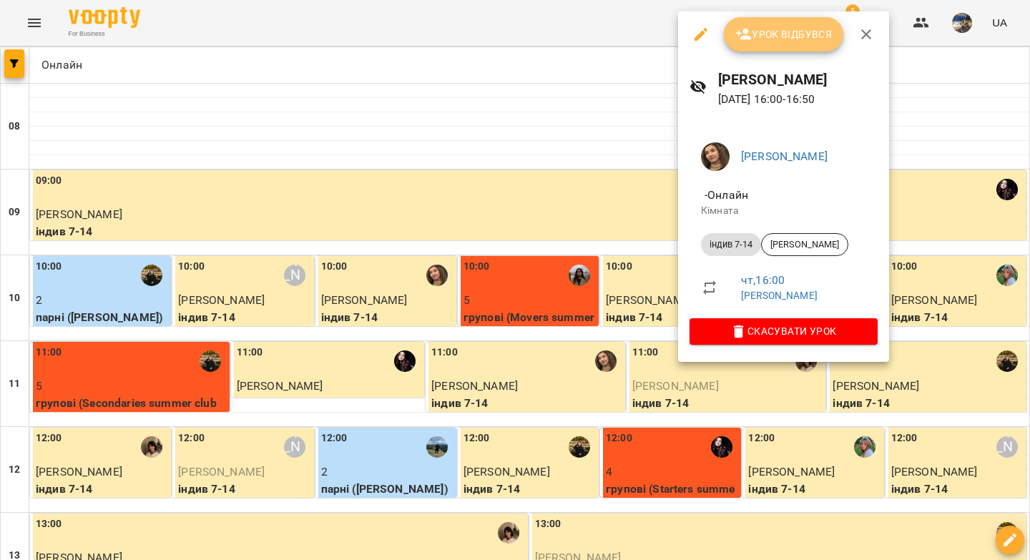
click at [775, 32] on span "Урок відбувся" at bounding box center [783, 34] width 97 height 17
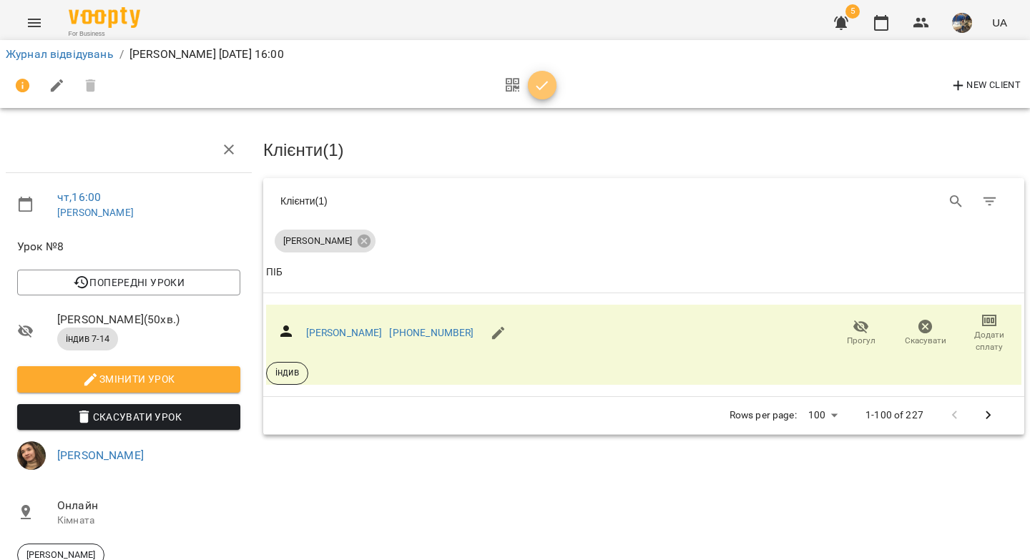
click at [549, 84] on icon "button" at bounding box center [541, 85] width 17 height 17
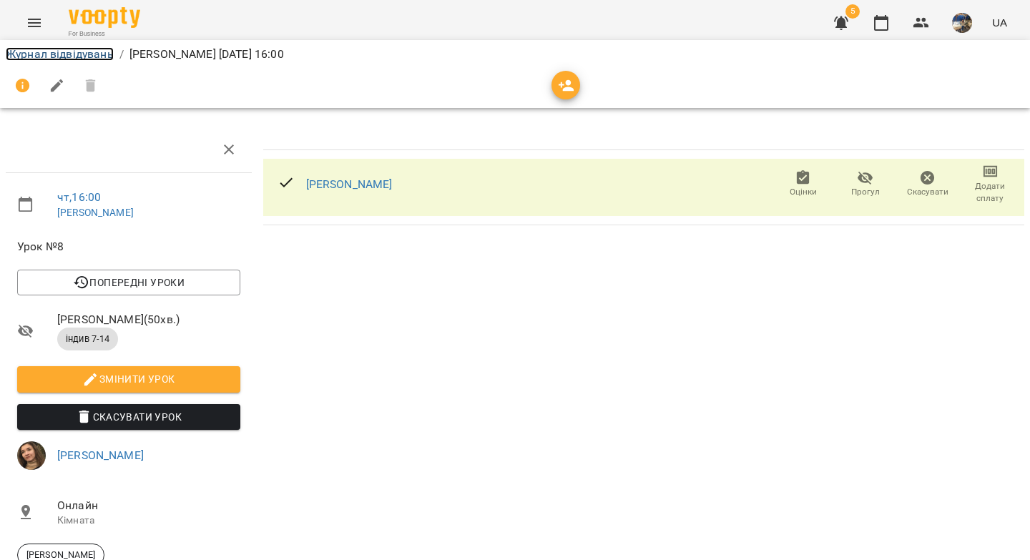
drag, startPoint x: 34, startPoint y: 49, endPoint x: 48, endPoint y: 51, distance: 14.4
click at [34, 49] on link "Журнал відвідувань" at bounding box center [60, 54] width 108 height 14
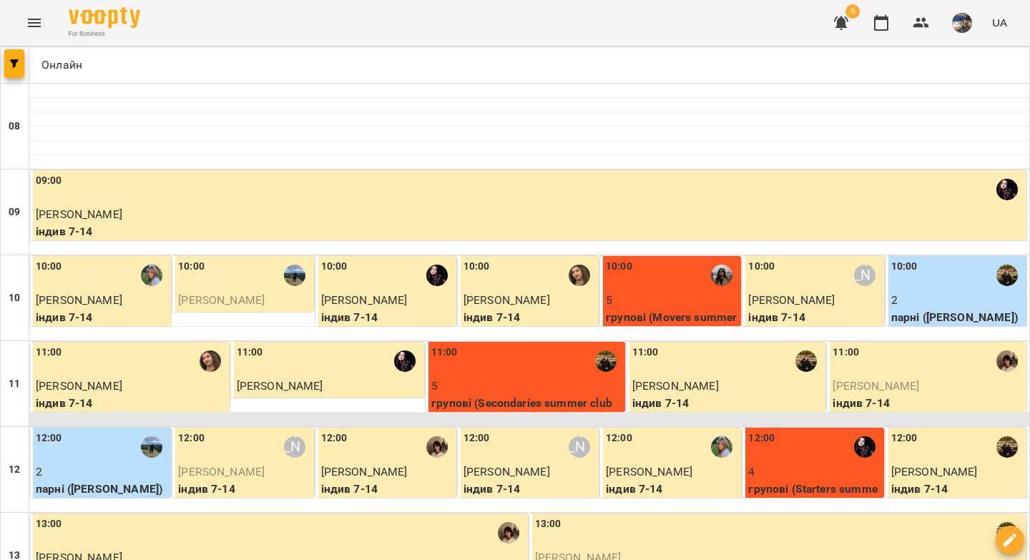
scroll to position [601, 0]
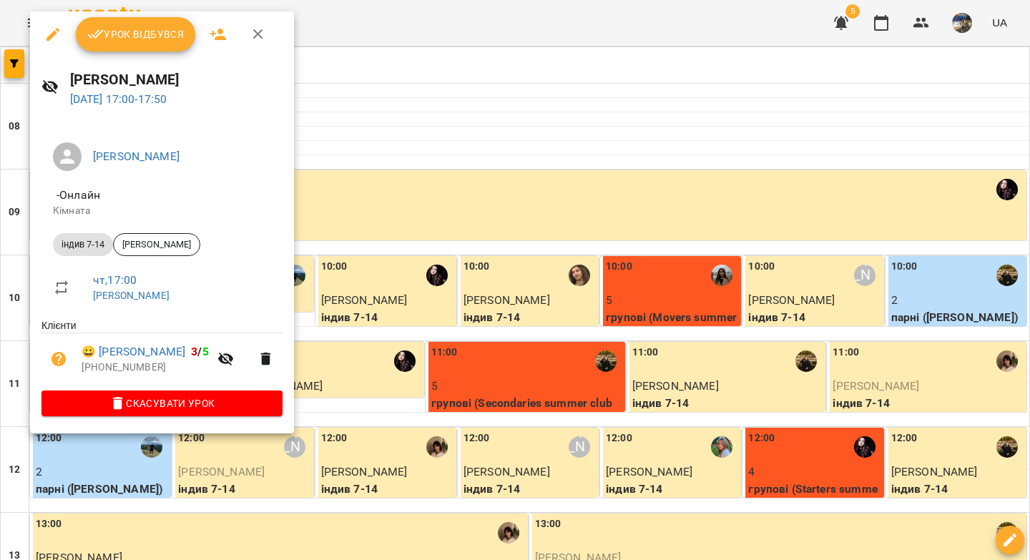
click at [138, 36] on span "Урок відбувся" at bounding box center [135, 34] width 97 height 17
click at [115, 32] on span "For Business" at bounding box center [104, 33] width 71 height 9
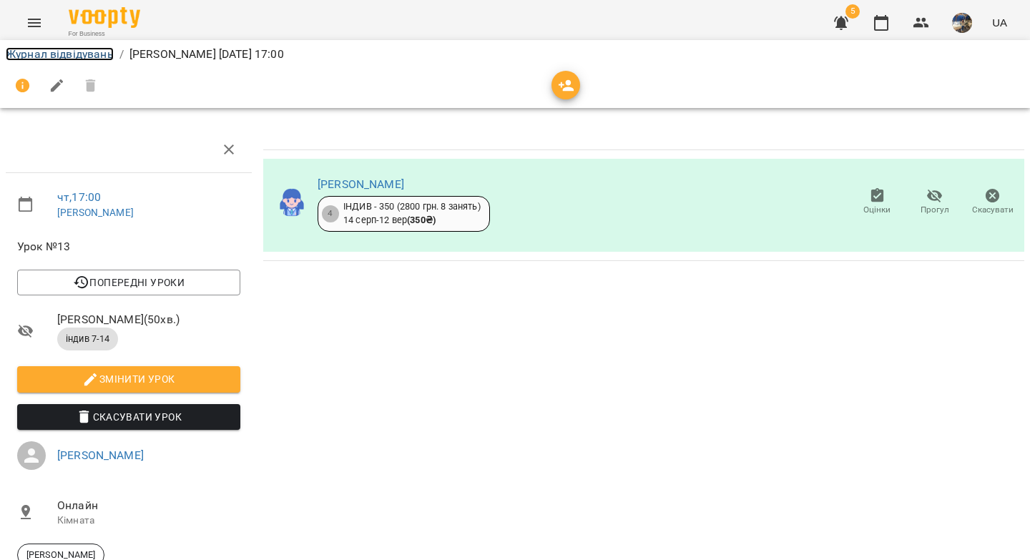
click at [59, 56] on link "Журнал відвідувань" at bounding box center [60, 54] width 108 height 14
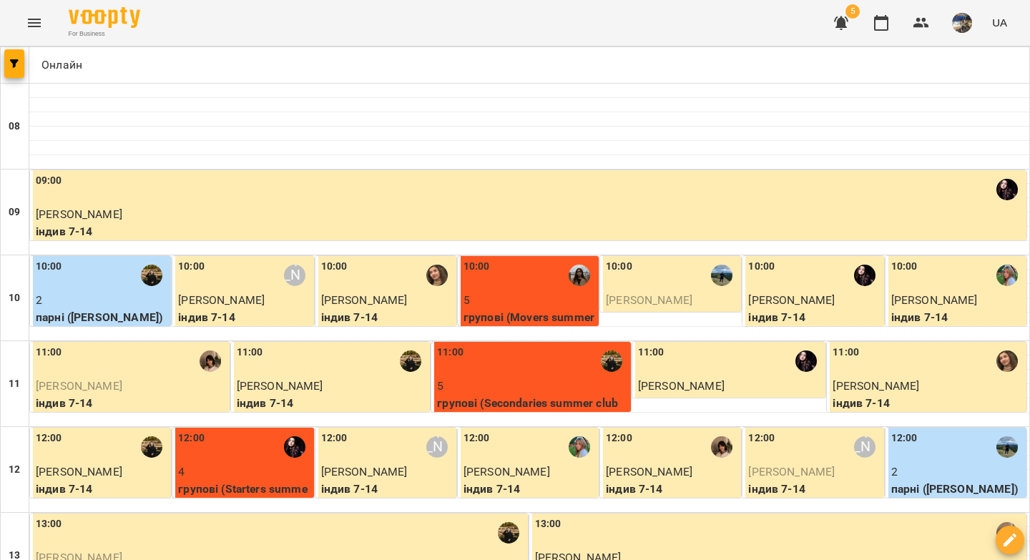
scroll to position [581, 0]
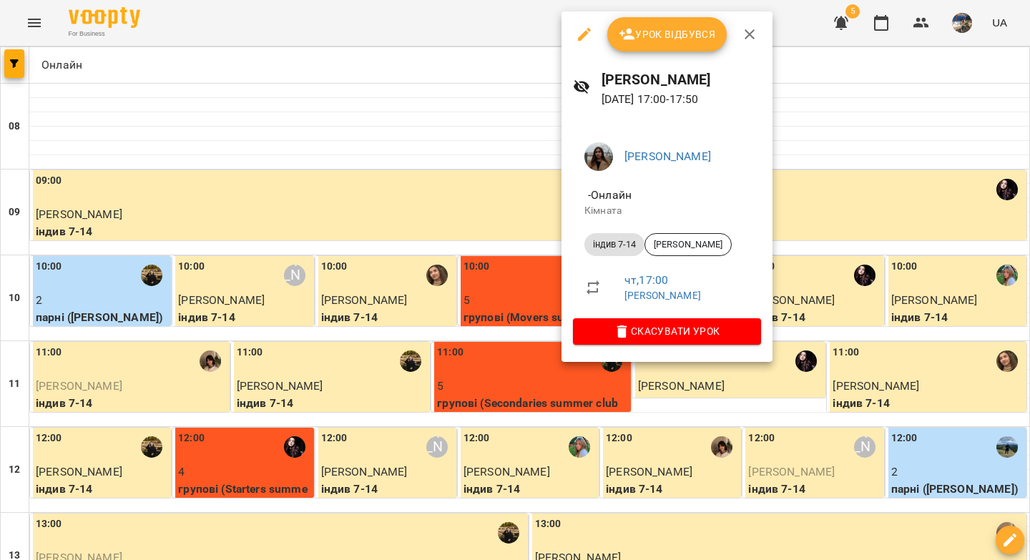
click at [671, 34] on span "Урок відбувся" at bounding box center [666, 34] width 97 height 17
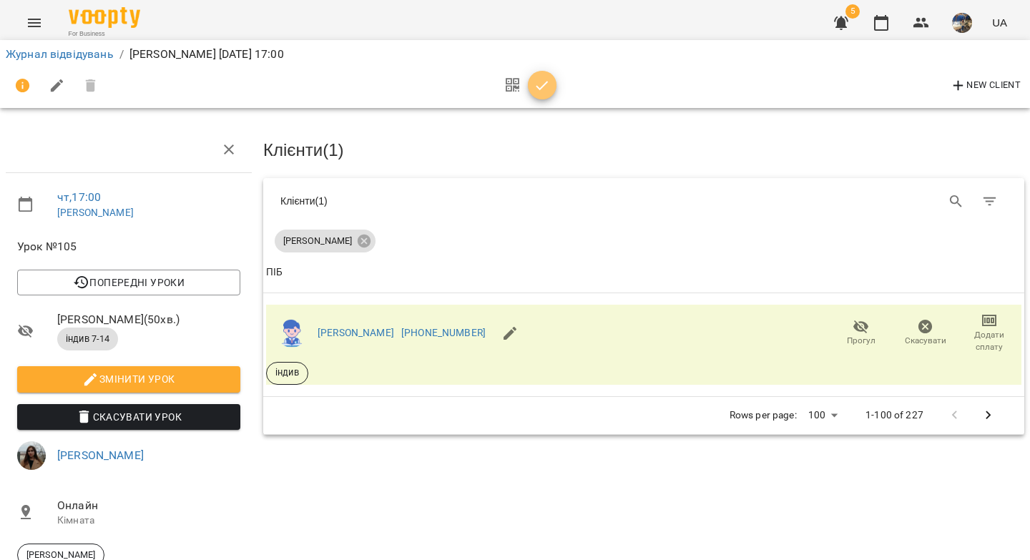
click at [543, 91] on icon "button" at bounding box center [541, 85] width 17 height 17
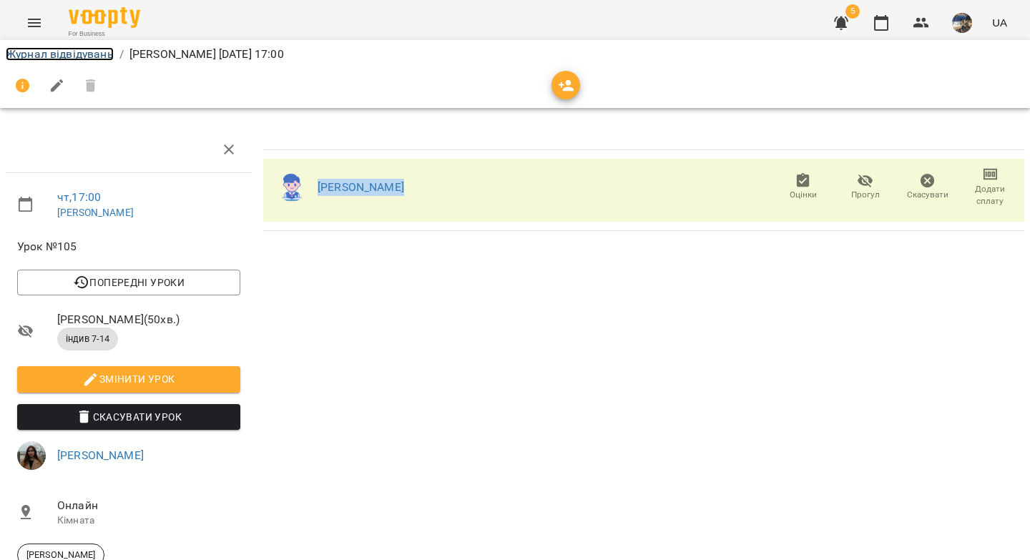
click at [69, 51] on link "Журнал відвідувань" at bounding box center [60, 54] width 108 height 14
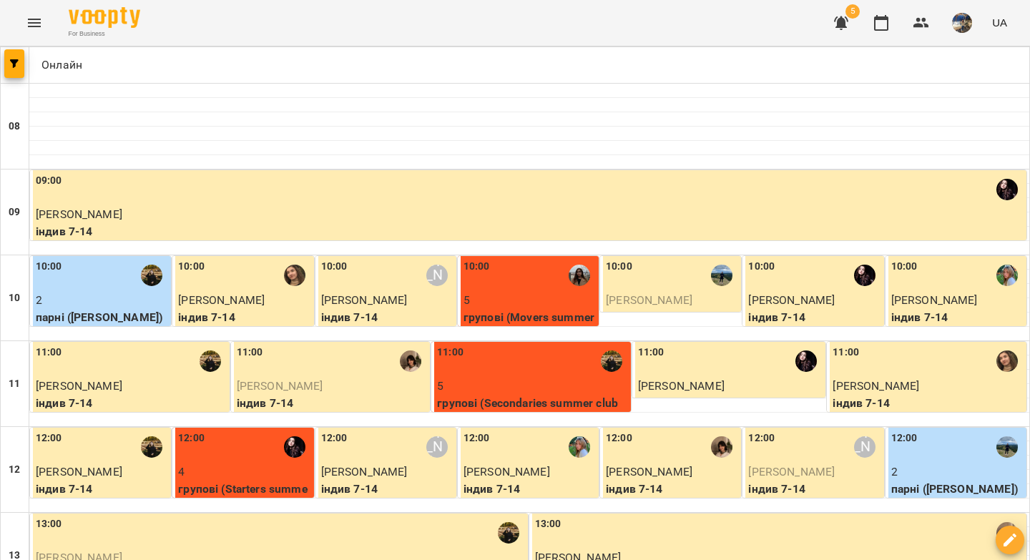
scroll to position [543, 0]
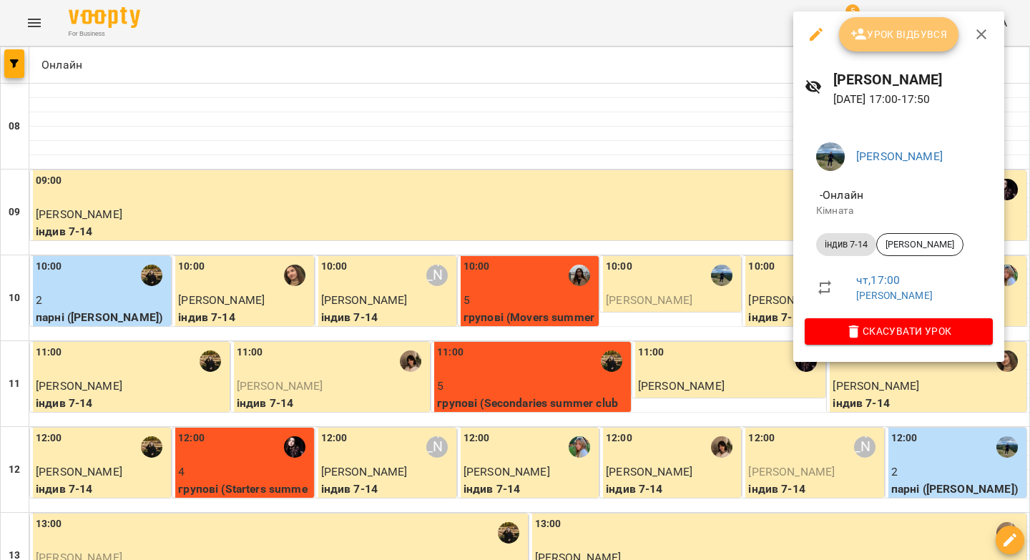
click at [879, 38] on span "Урок відбувся" at bounding box center [898, 34] width 97 height 17
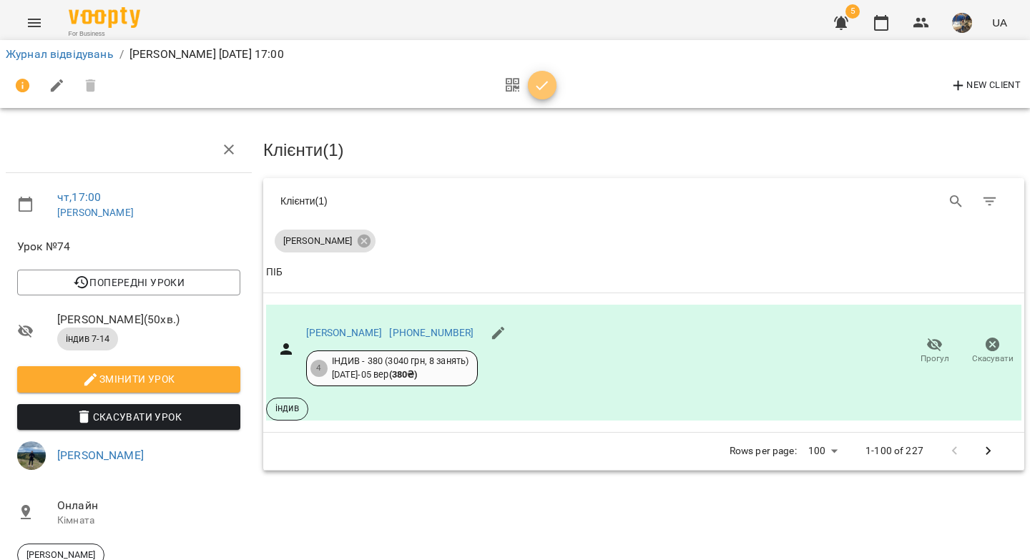
click at [541, 88] on icon "button" at bounding box center [542, 85] width 12 height 9
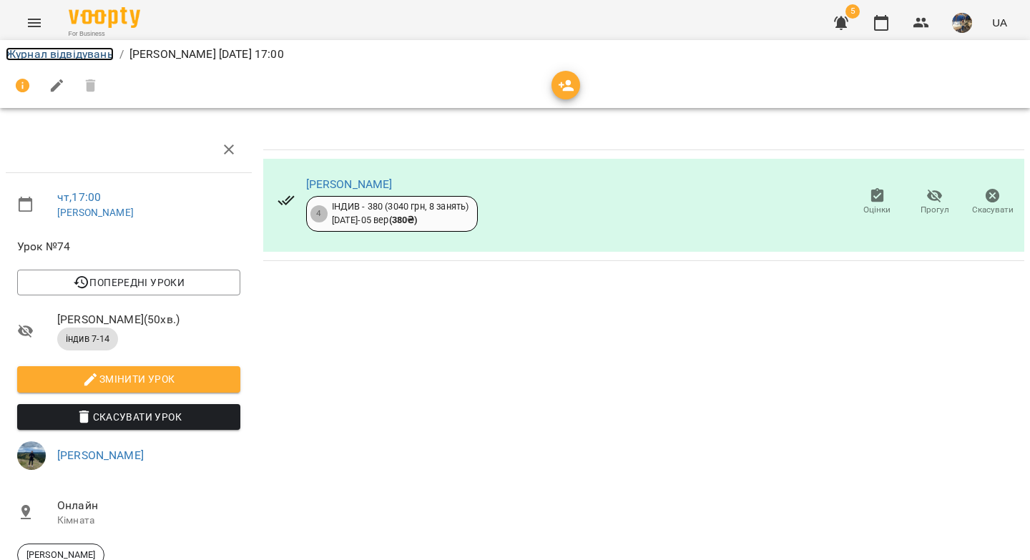
click at [69, 60] on link "Журнал відвідувань" at bounding box center [60, 54] width 108 height 14
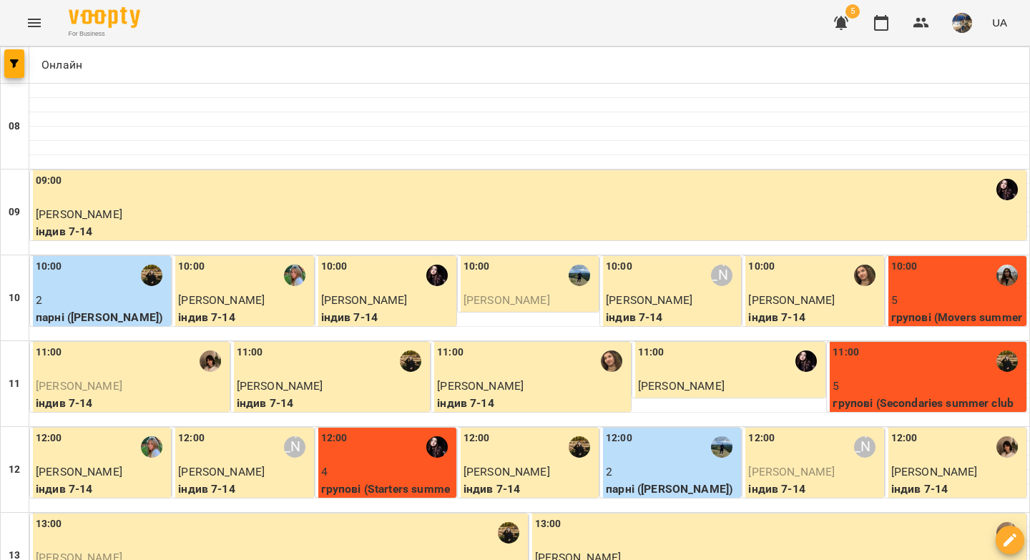
scroll to position [820, 0]
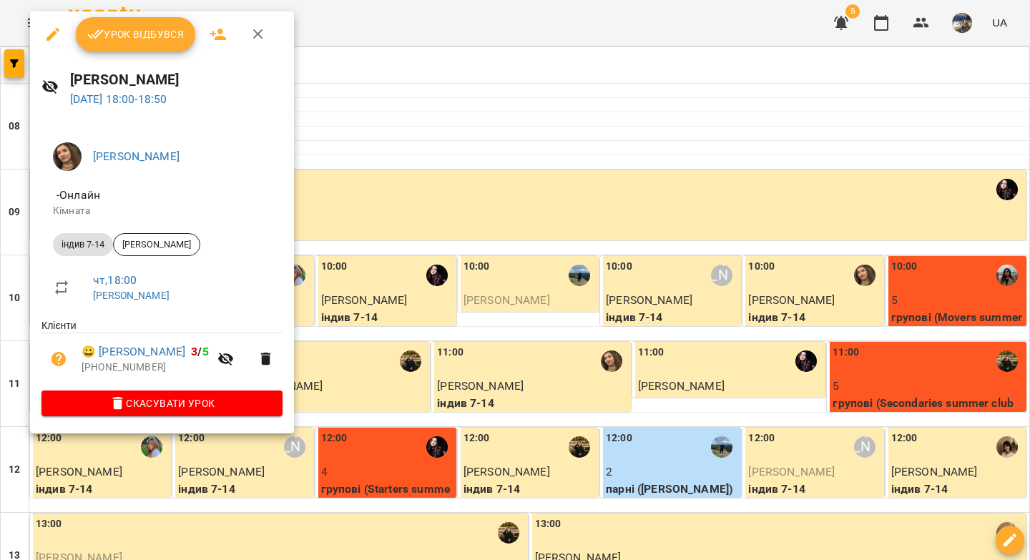
click at [154, 39] on span "Урок відбувся" at bounding box center [135, 34] width 97 height 17
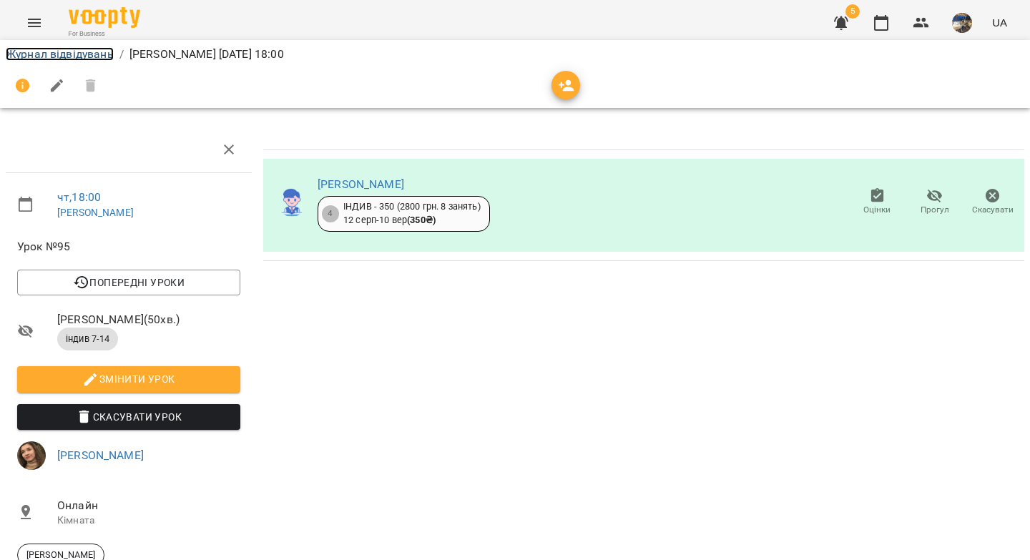
click at [90, 56] on link "Журнал відвідувань" at bounding box center [60, 54] width 108 height 14
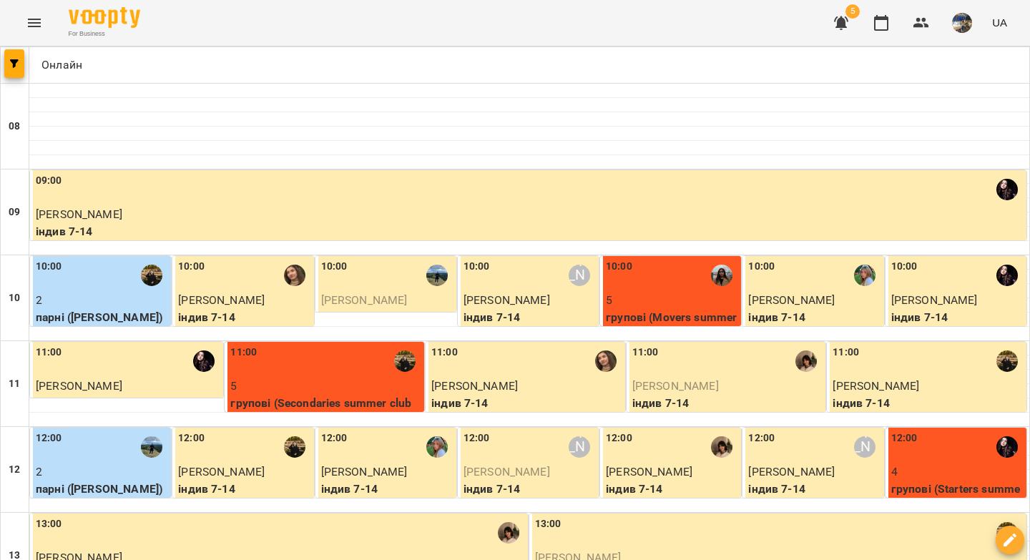
scroll to position [682, 0]
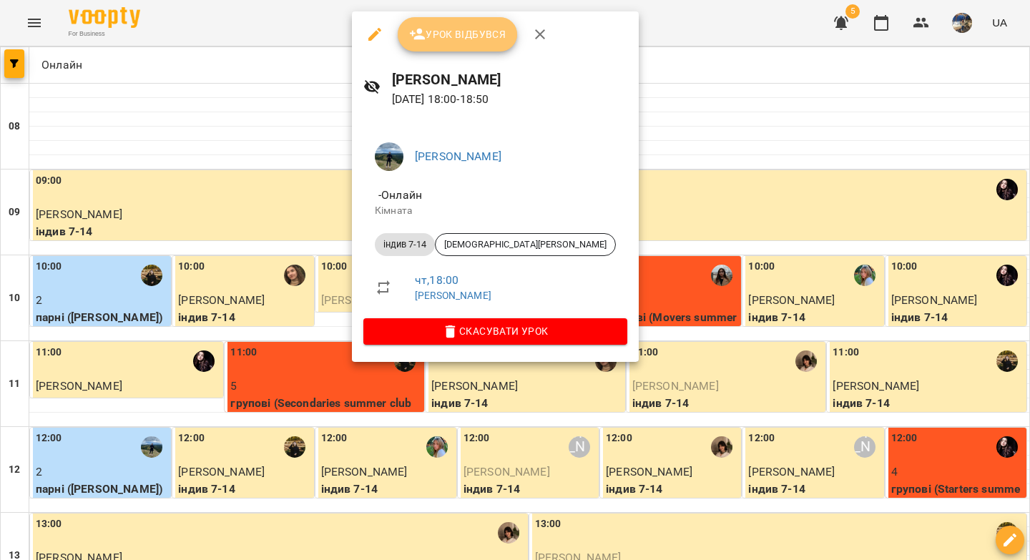
click at [482, 39] on span "Урок відбувся" at bounding box center [457, 34] width 97 height 17
click at [482, 41] on div "For Business 5 UA" at bounding box center [515, 23] width 1030 height 46
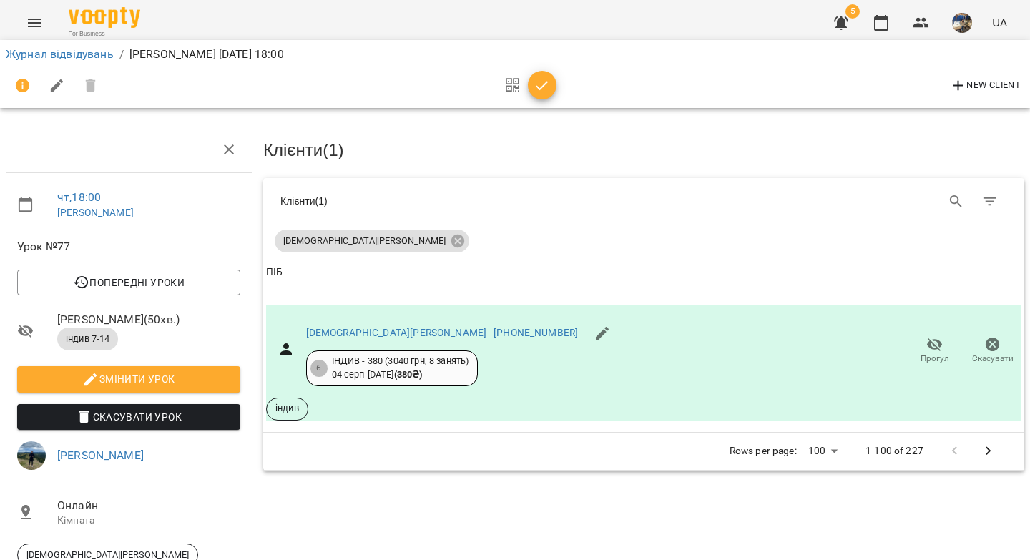
click at [541, 82] on icon "button" at bounding box center [541, 85] width 17 height 17
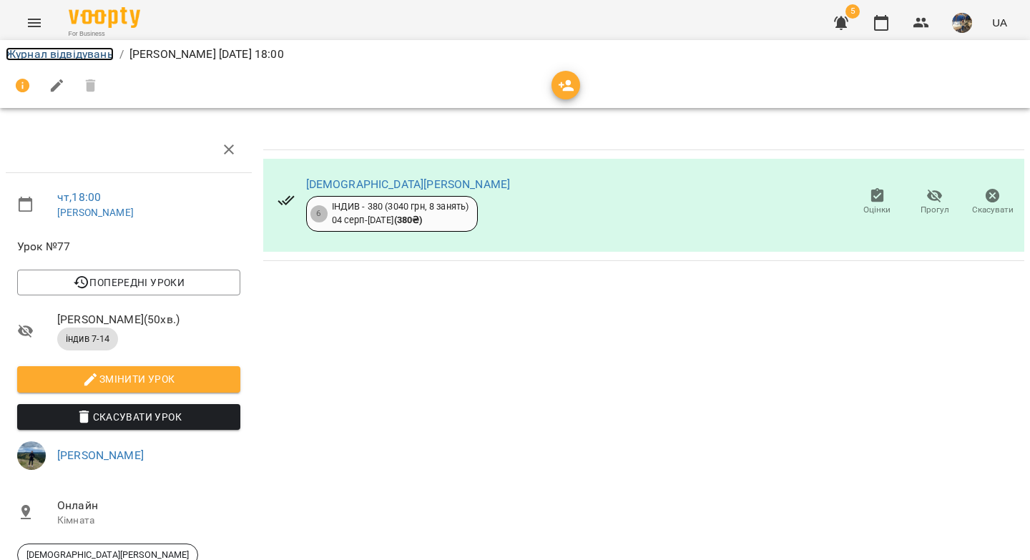
click at [85, 52] on link "Журнал відвідувань" at bounding box center [60, 54] width 108 height 14
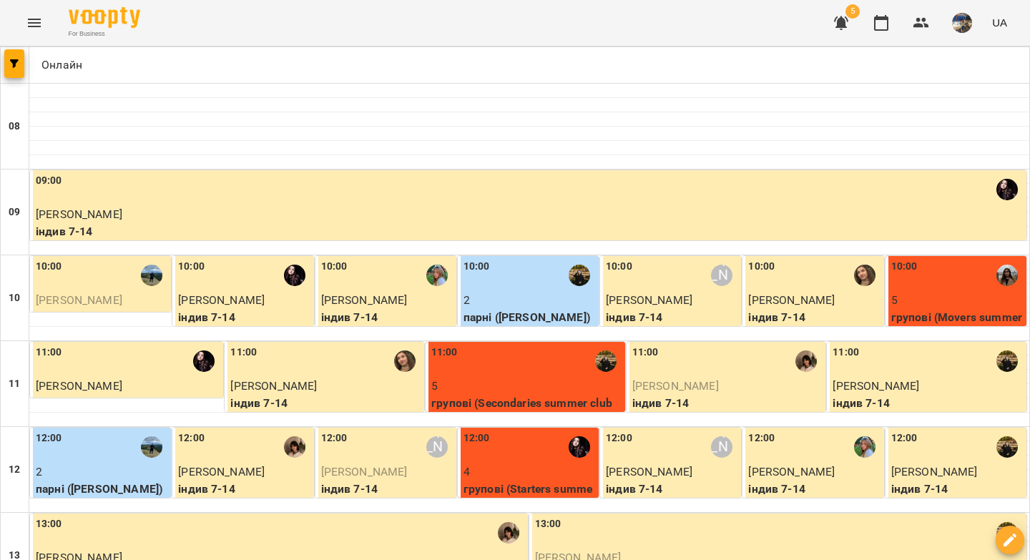
scroll to position [673, 0]
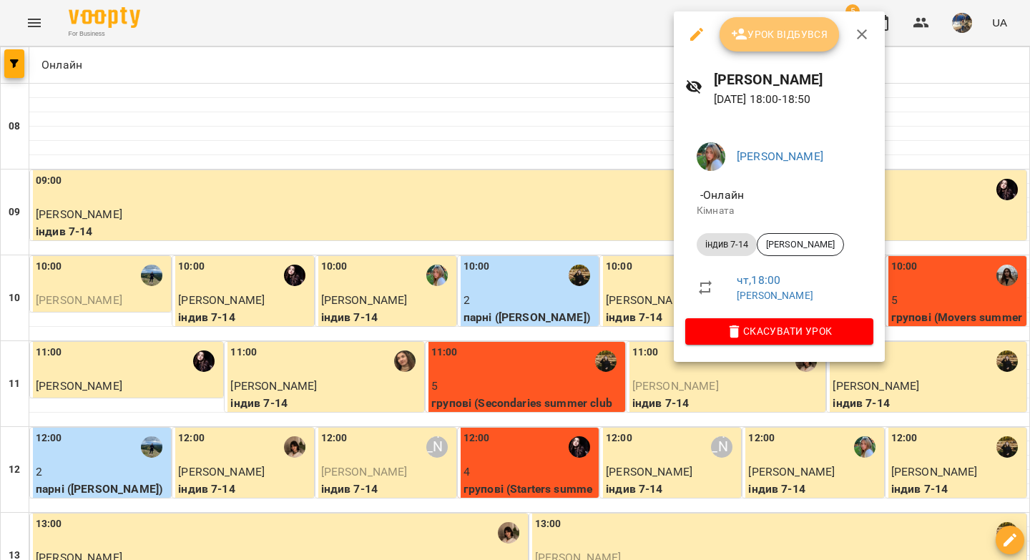
click at [756, 34] on span "Урок відбувся" at bounding box center [779, 34] width 97 height 17
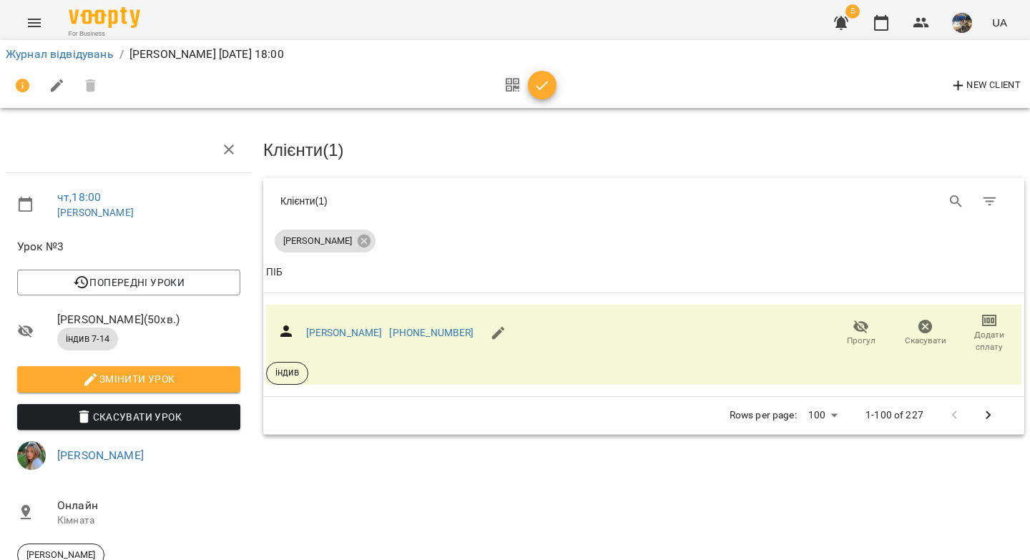
click at [549, 87] on icon "button" at bounding box center [541, 85] width 17 height 17
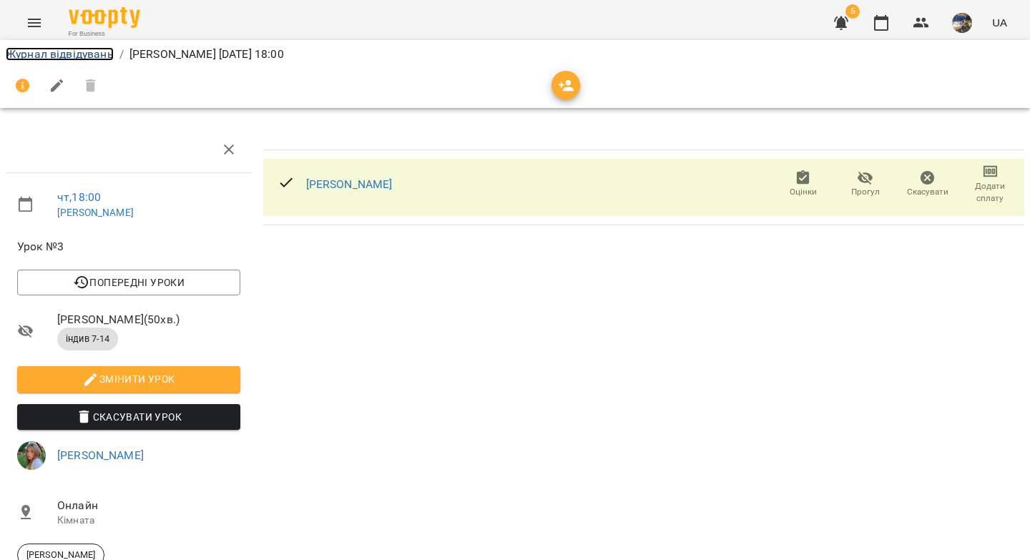
click at [102, 54] on link "Журнал відвідувань" at bounding box center [60, 54] width 108 height 14
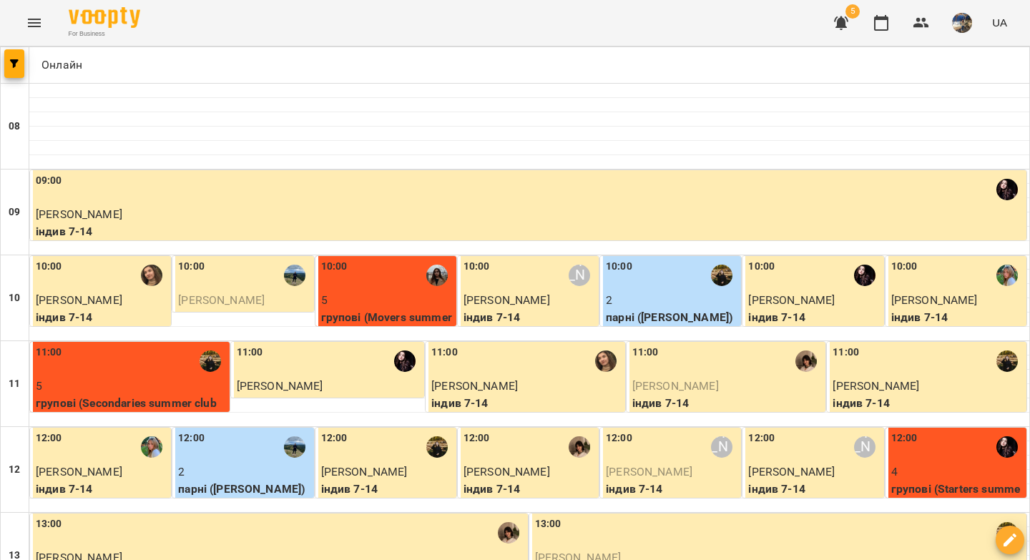
scroll to position [820, 0]
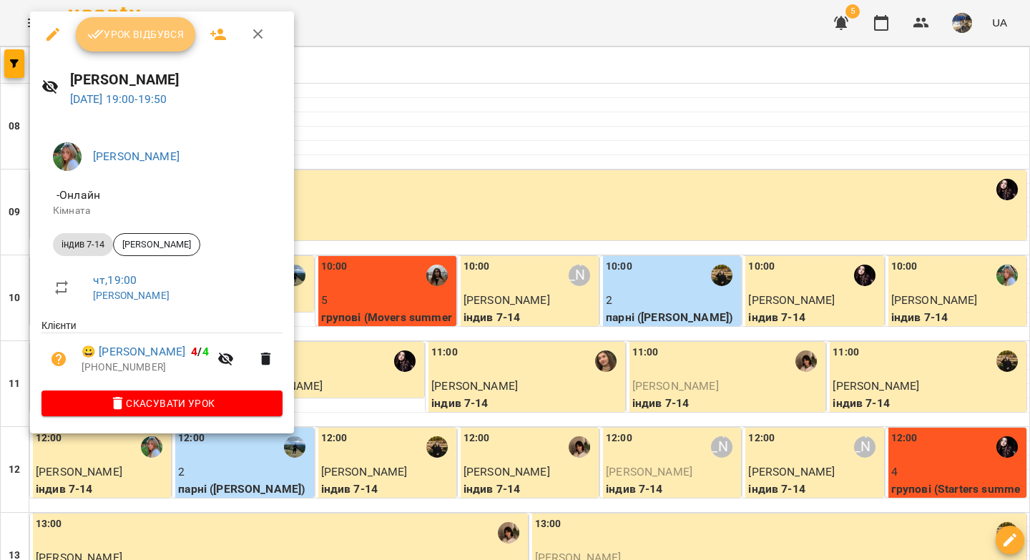
click at [156, 34] on span "Урок відбувся" at bounding box center [135, 34] width 97 height 17
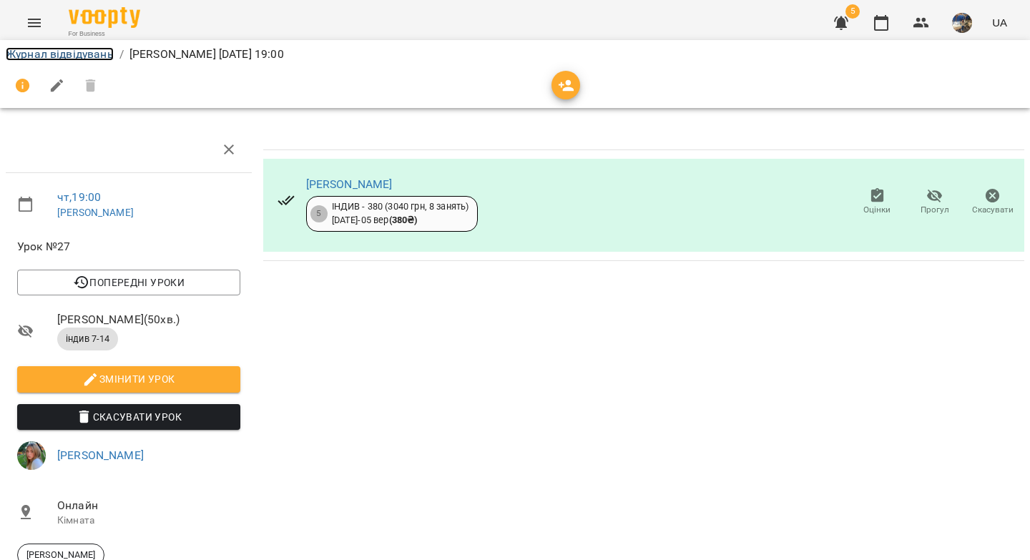
click at [72, 52] on link "Журнал відвідувань" at bounding box center [60, 54] width 108 height 14
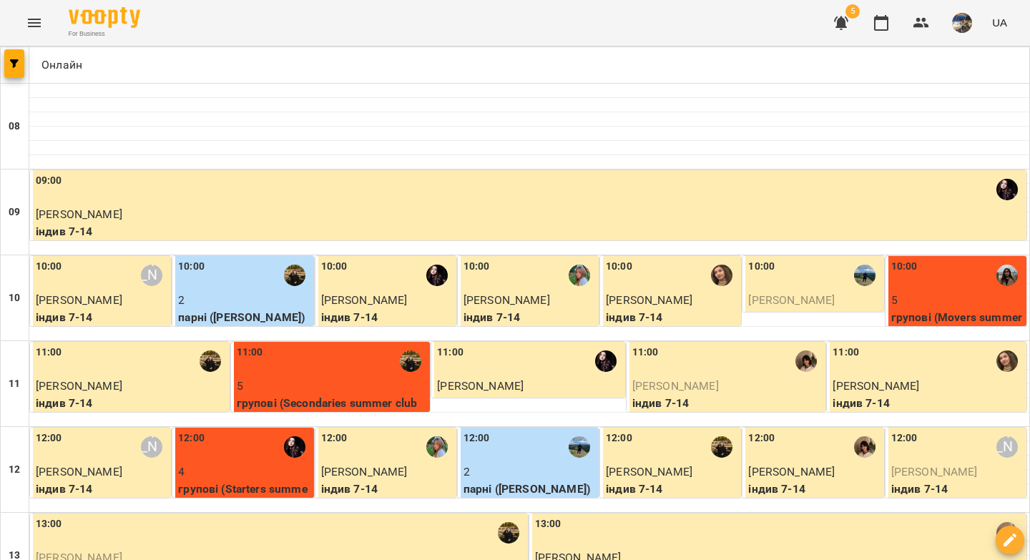
scroll to position [820, 0]
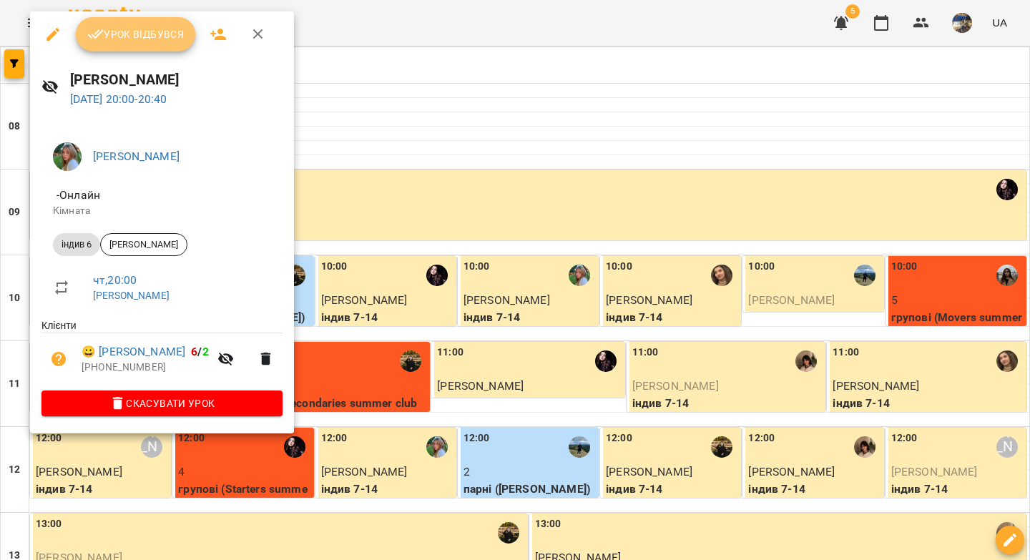
click at [163, 41] on span "Урок відбувся" at bounding box center [135, 34] width 97 height 17
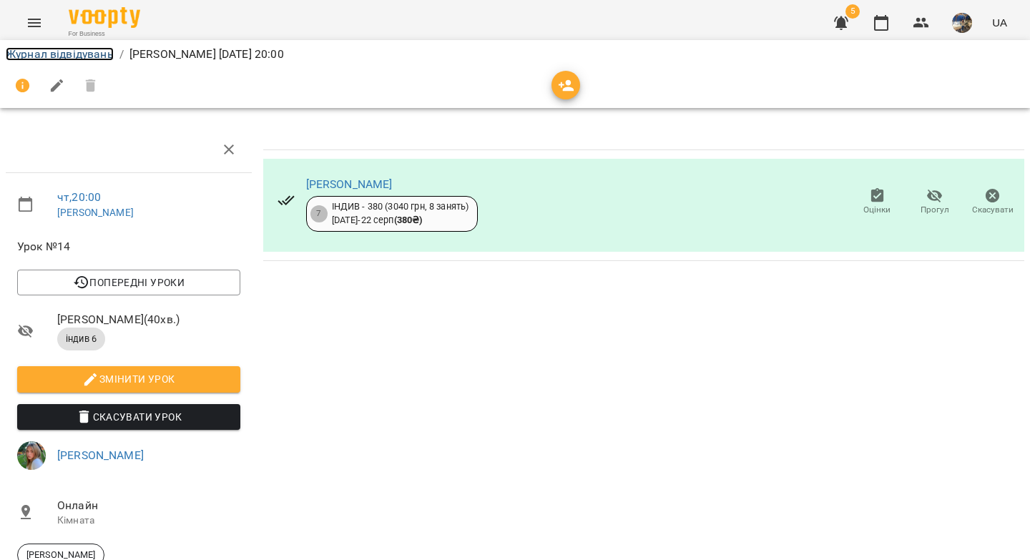
click at [77, 51] on link "Журнал відвідувань" at bounding box center [60, 54] width 108 height 14
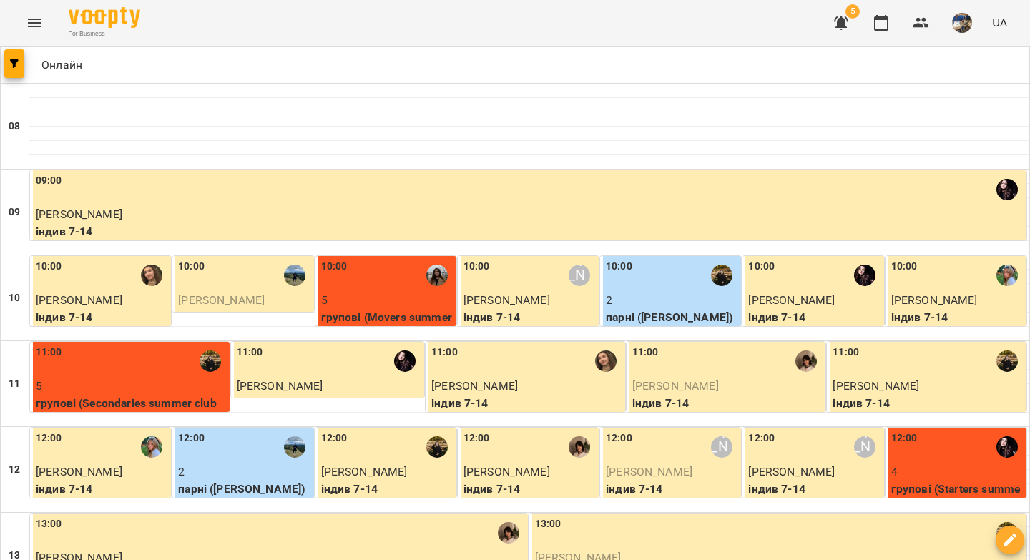
scroll to position [820, 0]
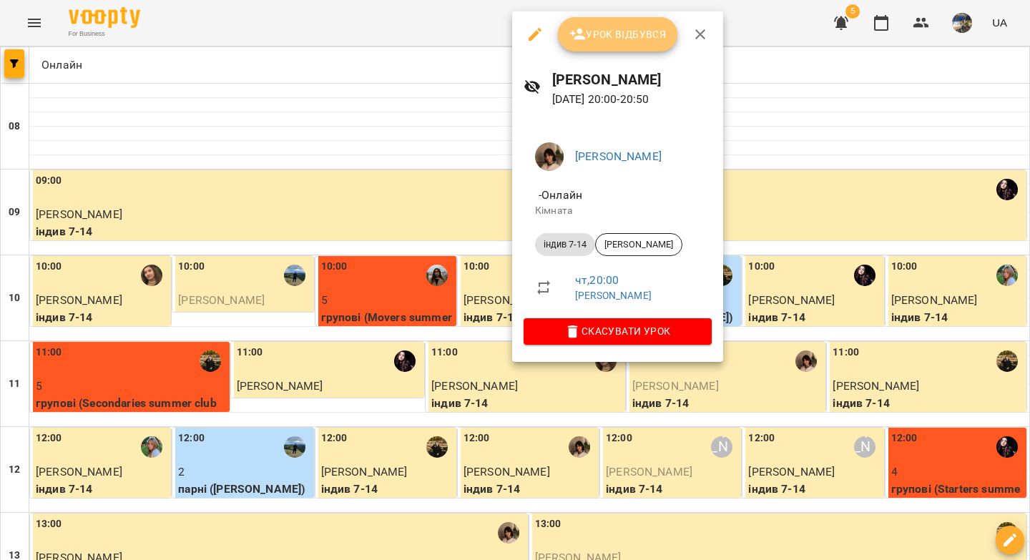
click at [626, 26] on span "Урок відбувся" at bounding box center [617, 34] width 97 height 17
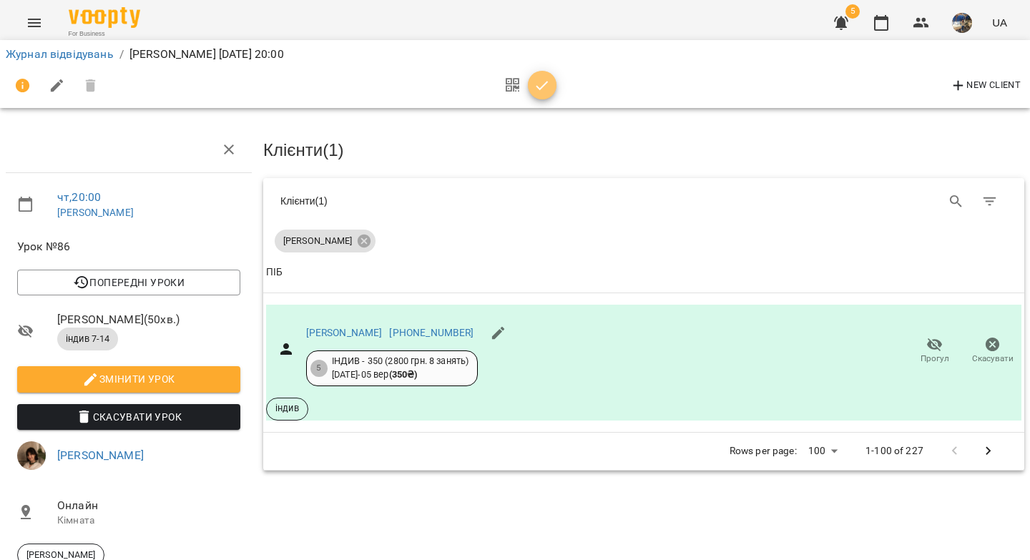
click at [541, 92] on icon "button" at bounding box center [541, 85] width 17 height 17
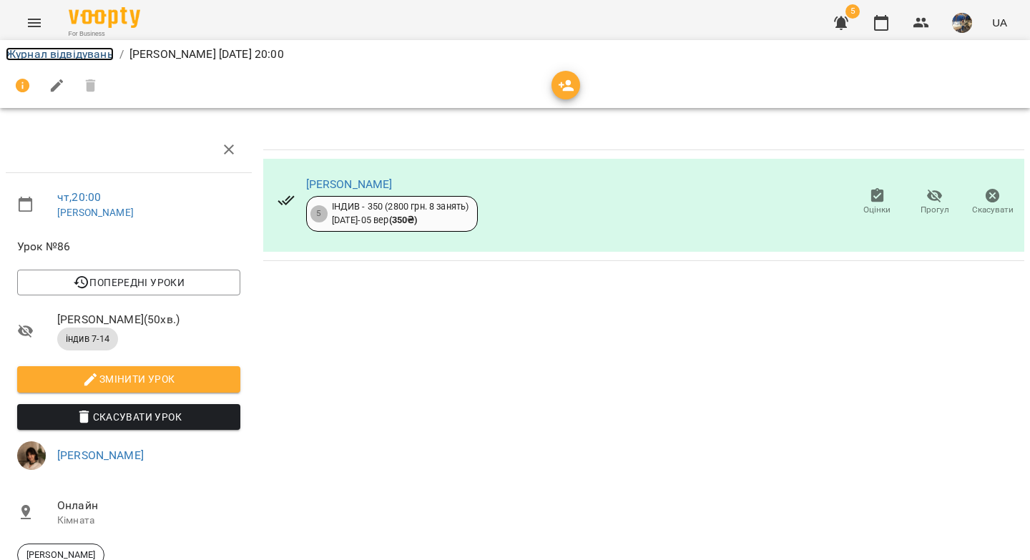
click at [87, 55] on link "Журнал відвідувань" at bounding box center [60, 54] width 108 height 14
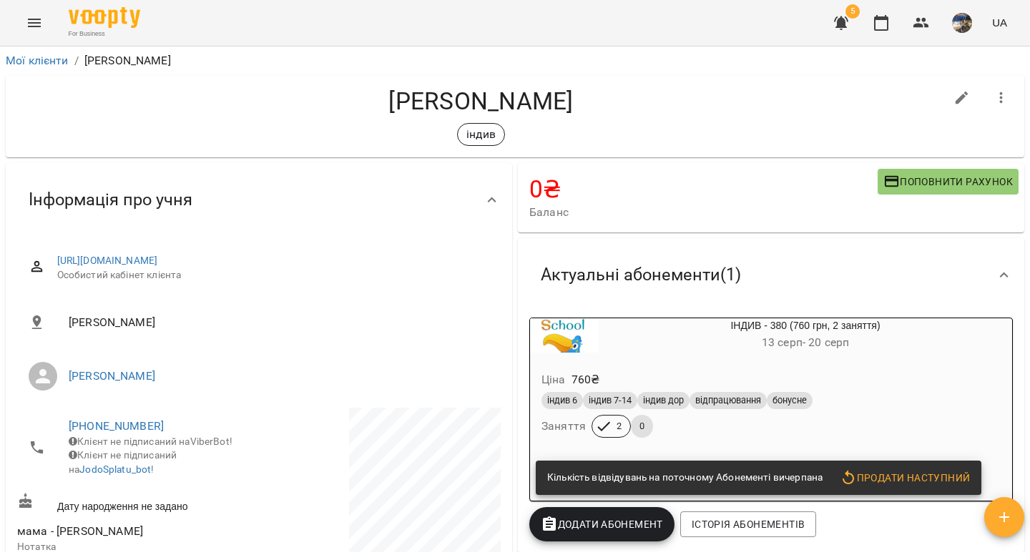
drag, startPoint x: 503, startPoint y: 99, endPoint x: 383, endPoint y: 103, distance: 120.2
click at [383, 103] on h4 "[PERSON_NAME]" at bounding box center [480, 101] width 927 height 29
copy h4 "[PERSON_NAME]"
click at [41, 23] on icon "Menu" at bounding box center [34, 22] width 17 height 17
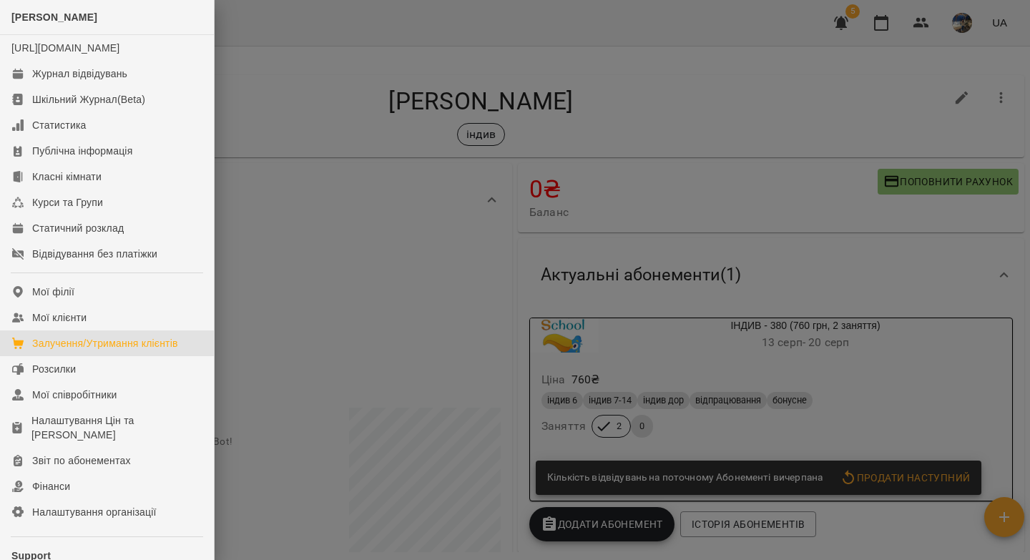
click at [84, 350] on div "Залучення/Утримання клієнтів" at bounding box center [105, 343] width 146 height 14
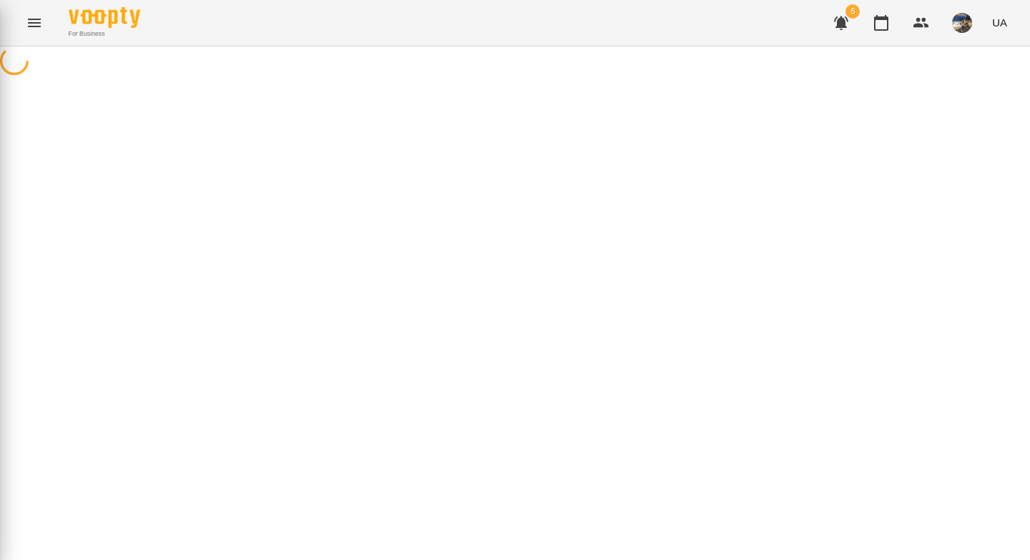
select select "**********"
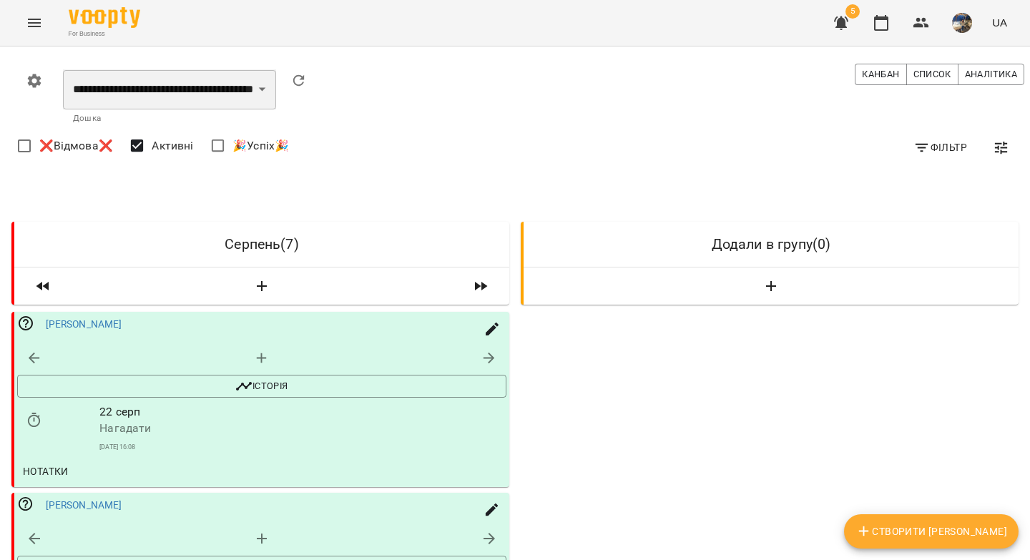
click at [177, 88] on select "**********" at bounding box center [169, 89] width 213 height 40
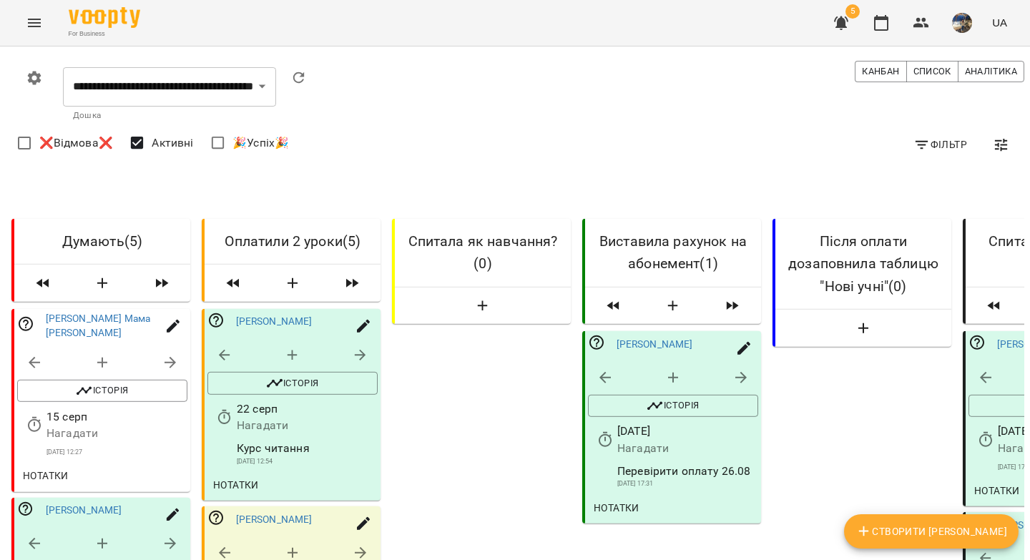
scroll to position [556, 0]
select select "**"
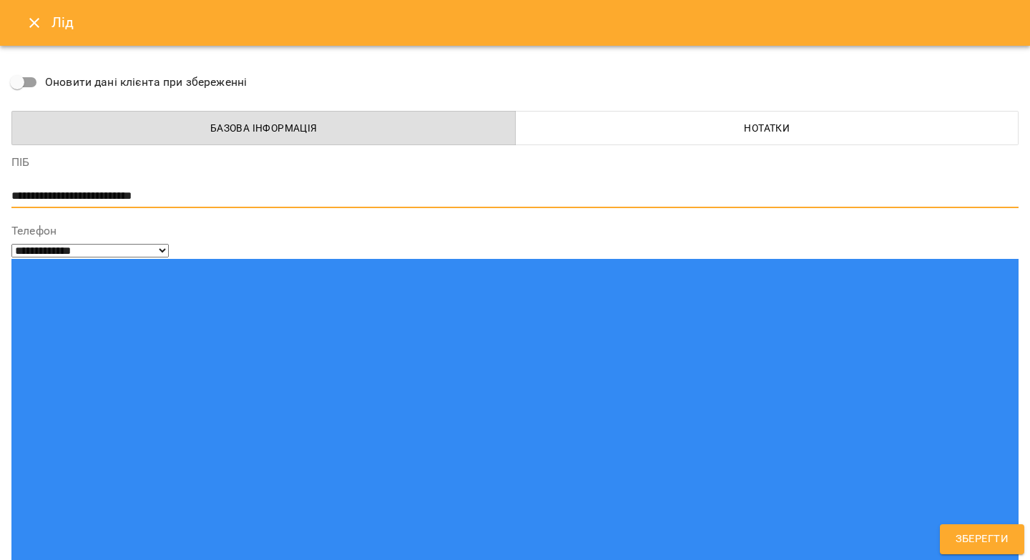
drag, startPoint x: 219, startPoint y: 194, endPoint x: 10, endPoint y: 187, distance: 208.9
click at [10, 187] on div "**********" at bounding box center [515, 280] width 1030 height 560
paste textarea
type textarea "**********"
click at [975, 532] on span "Зберегти" at bounding box center [981, 539] width 53 height 19
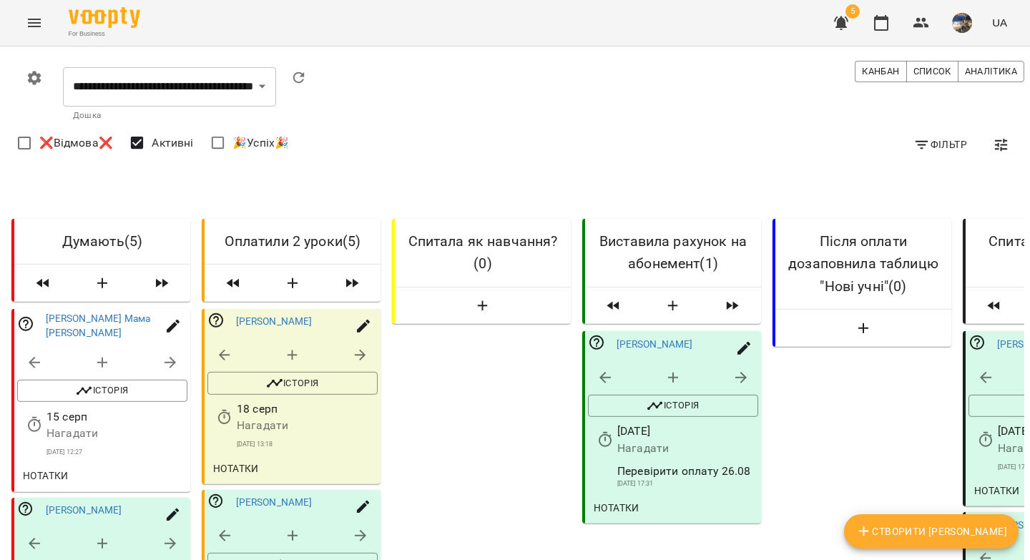
scroll to position [0, 0]
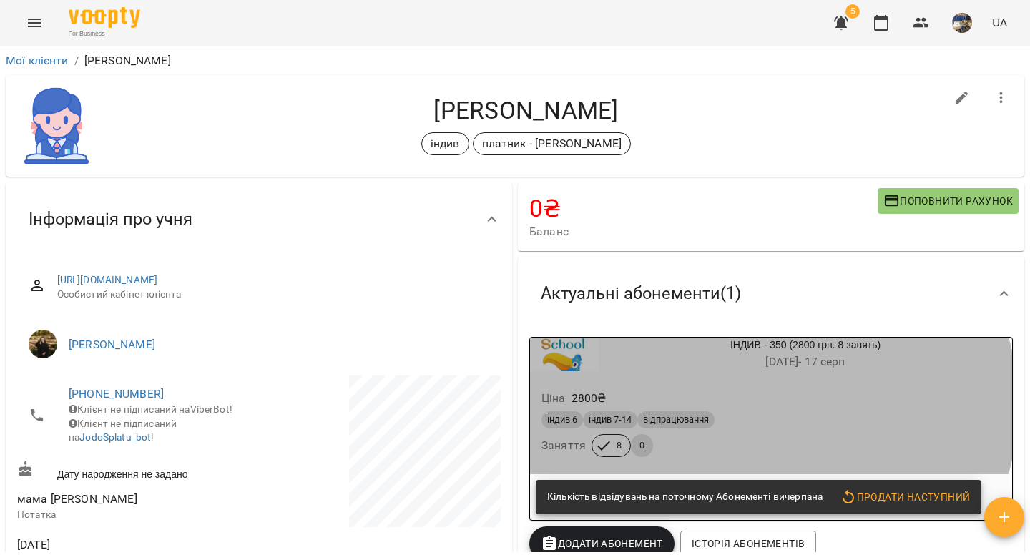
click at [753, 405] on div "Ціна 2800 ₴" at bounding box center [770, 398] width 465 height 26
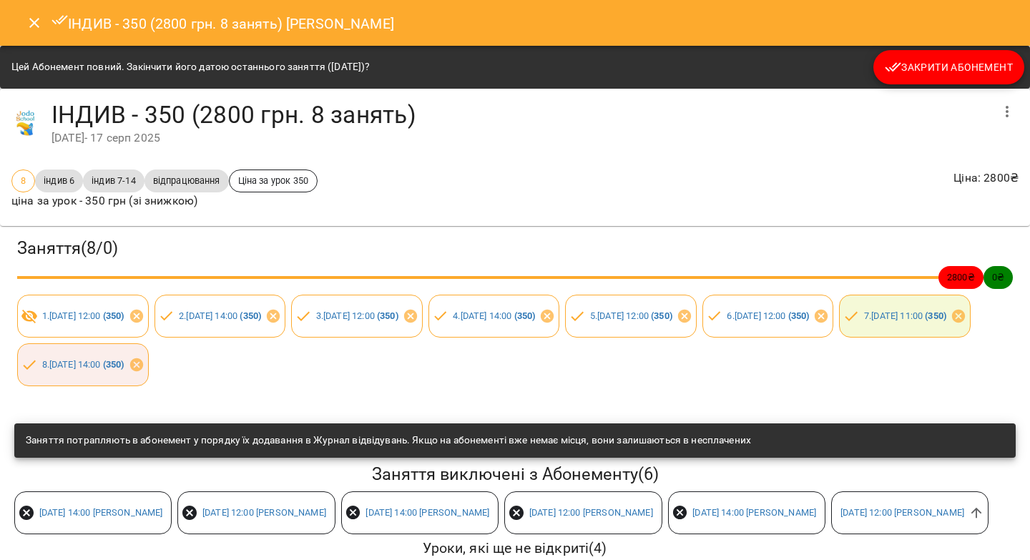
click at [34, 24] on icon "Close" at bounding box center [34, 23] width 10 height 10
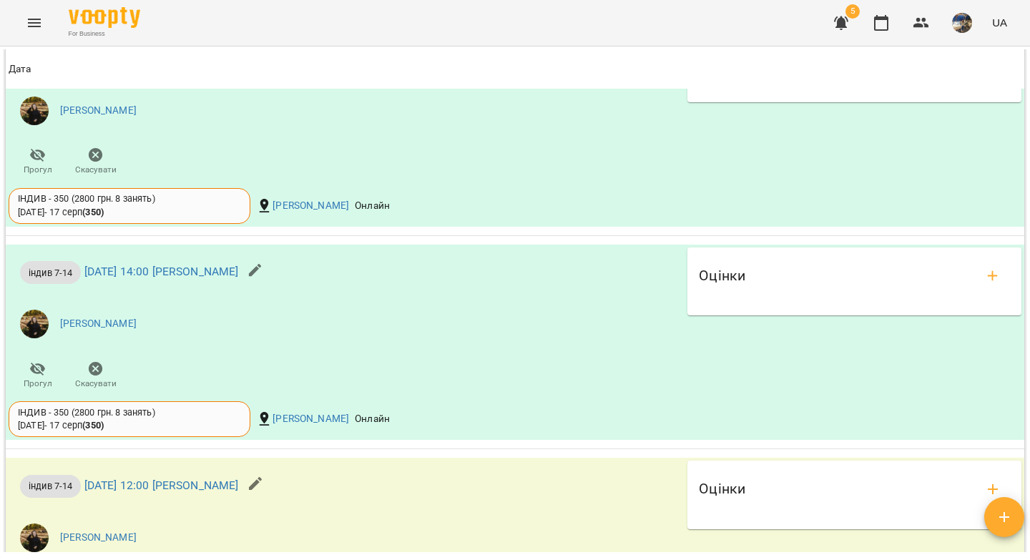
scroll to position [1363, 0]
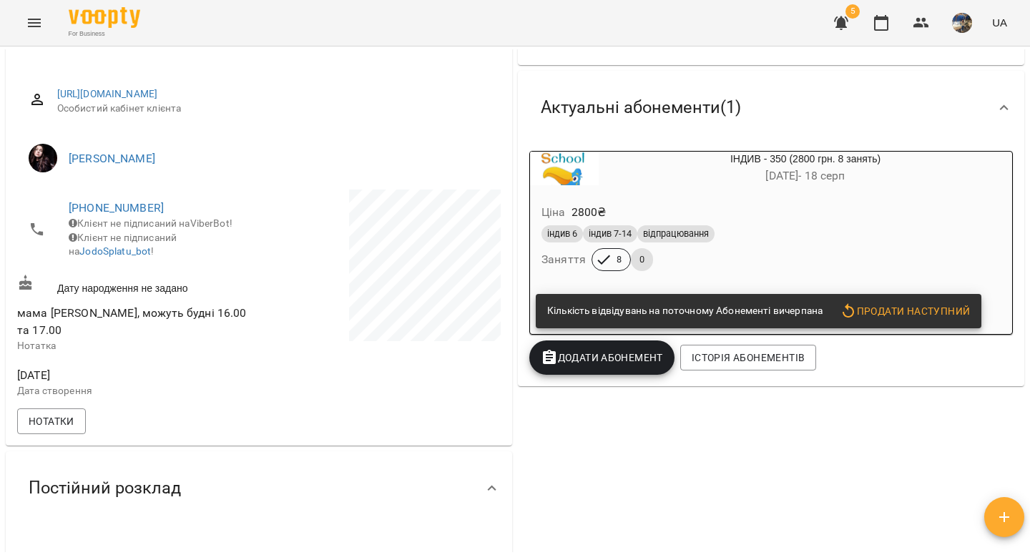
scroll to position [87, 0]
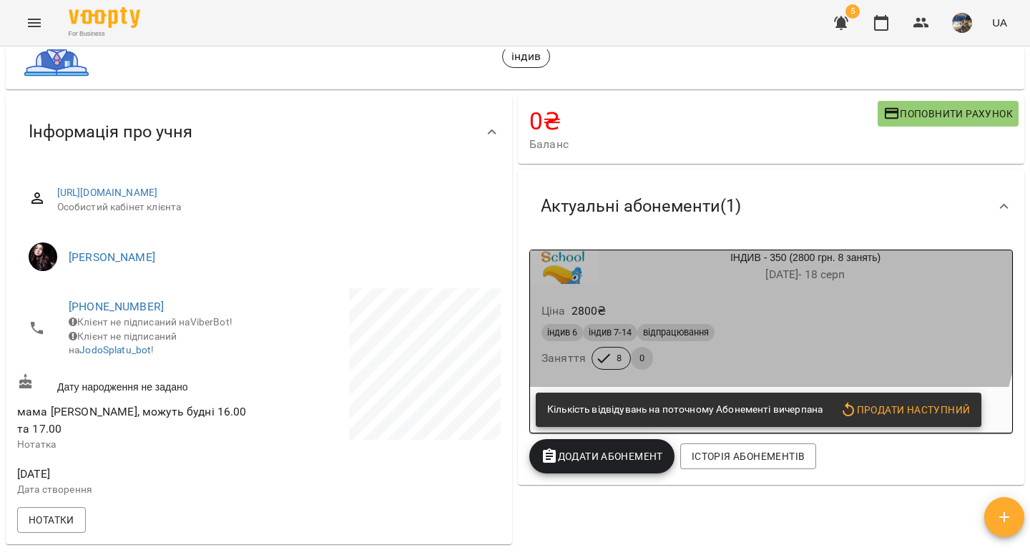
click at [714, 308] on div "Ціна 2800 ₴" at bounding box center [770, 311] width 465 height 26
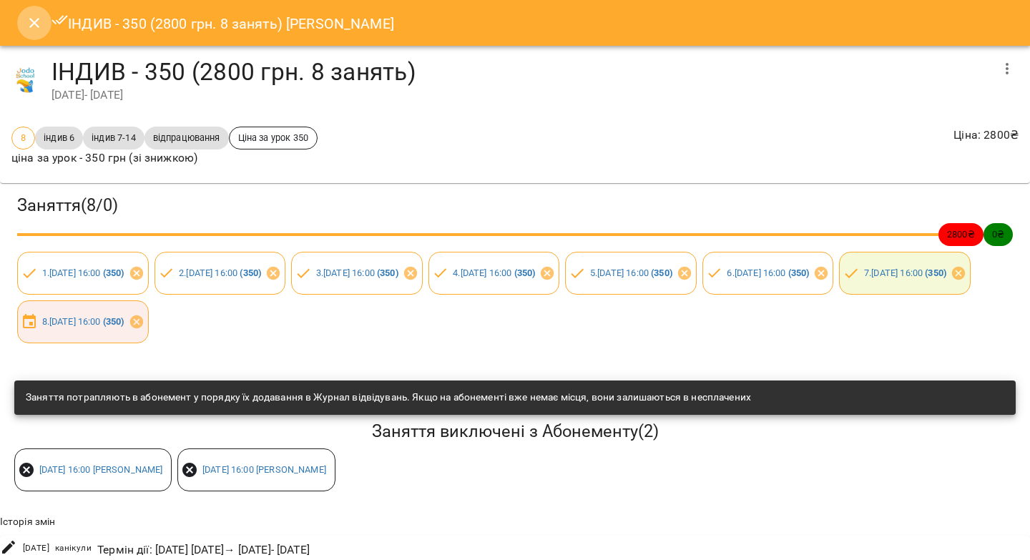
click at [31, 20] on icon "Close" at bounding box center [34, 23] width 10 height 10
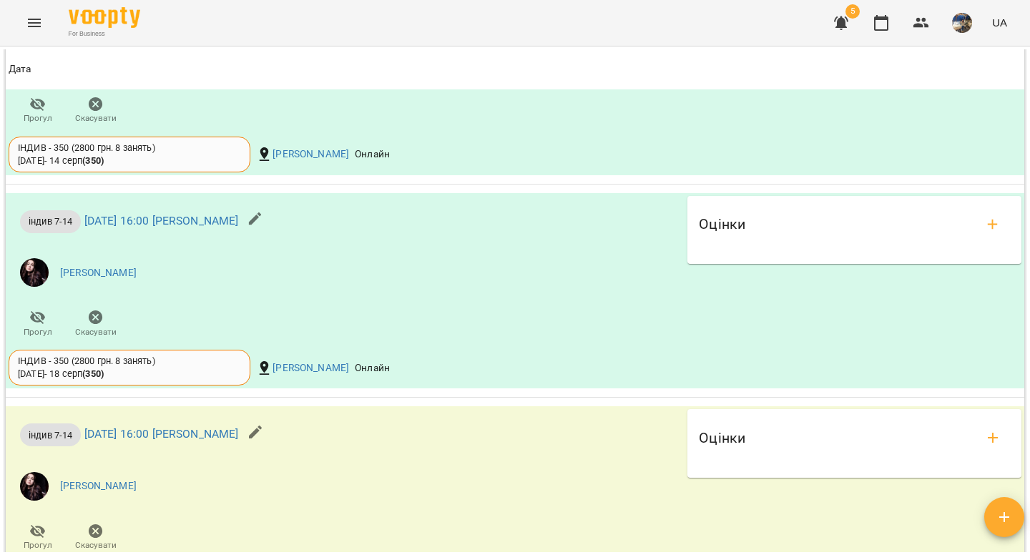
scroll to position [1590, 0]
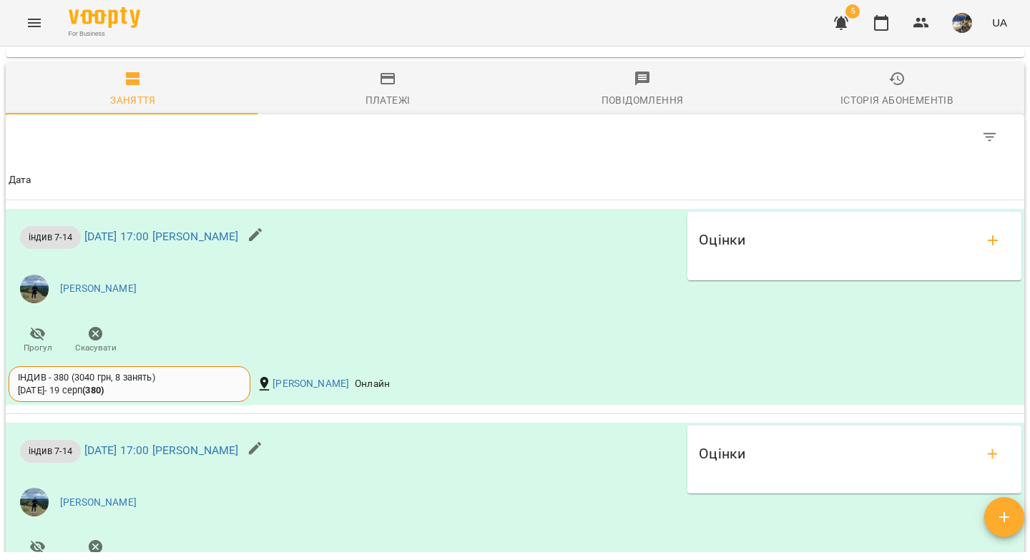
scroll to position [666, 0]
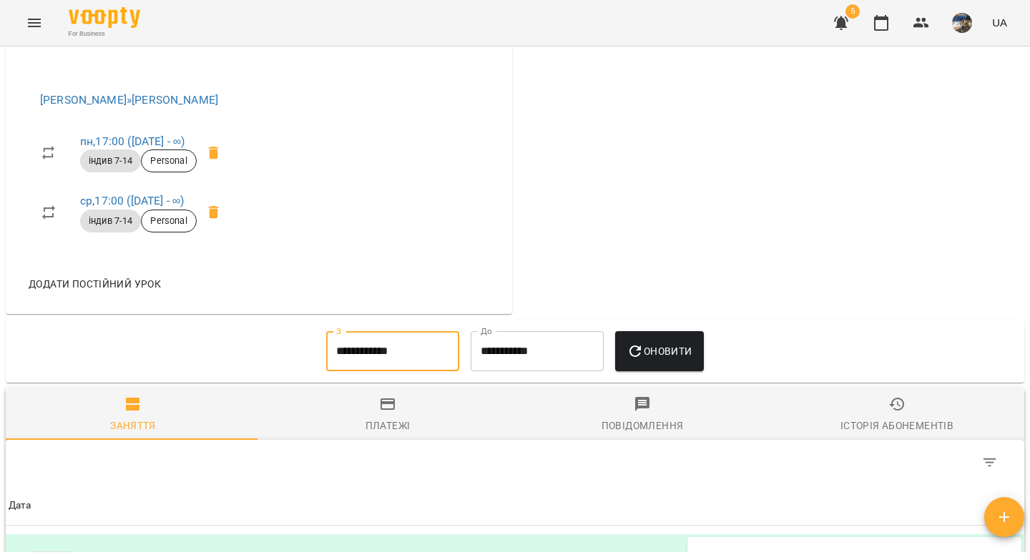
click at [366, 362] on input "**********" at bounding box center [392, 351] width 133 height 40
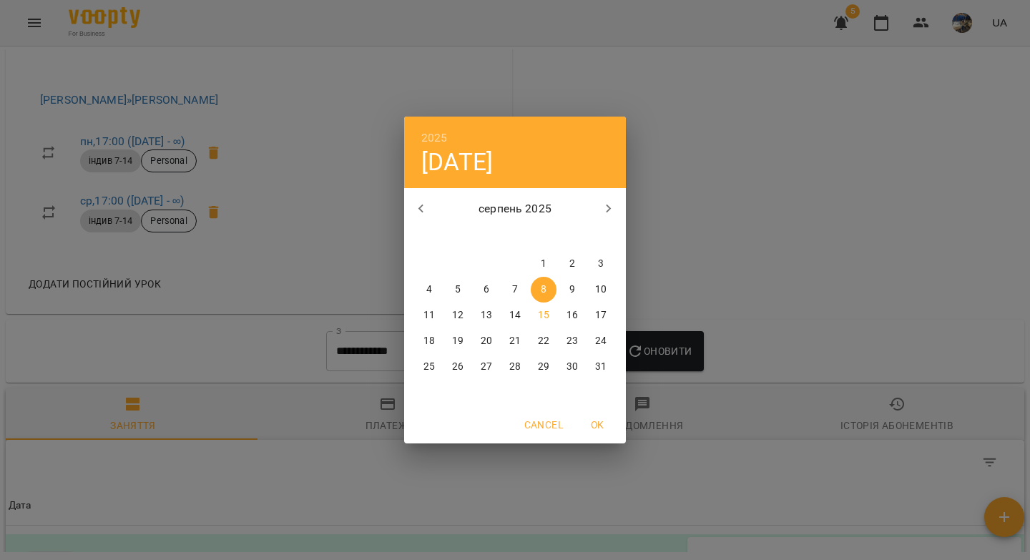
click at [425, 207] on icon "button" at bounding box center [421, 208] width 17 height 17
click at [455, 262] on p "1" at bounding box center [458, 264] width 6 height 14
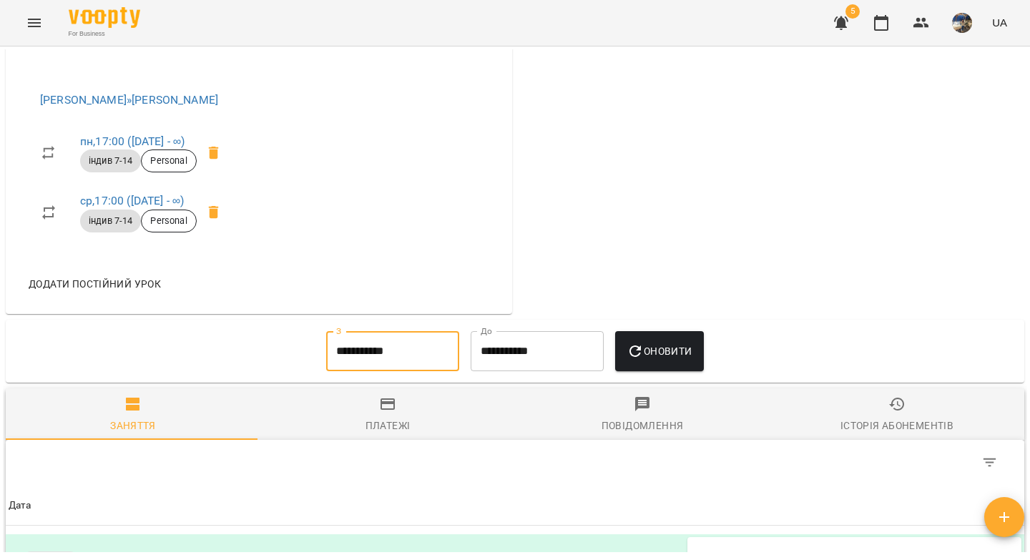
click at [643, 360] on icon "button" at bounding box center [634, 350] width 17 height 17
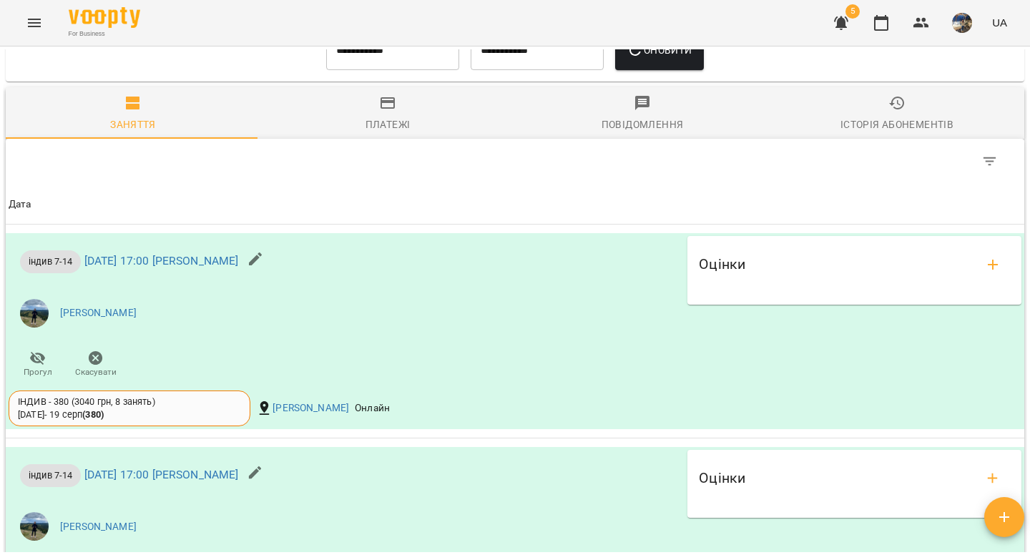
scroll to position [957, 0]
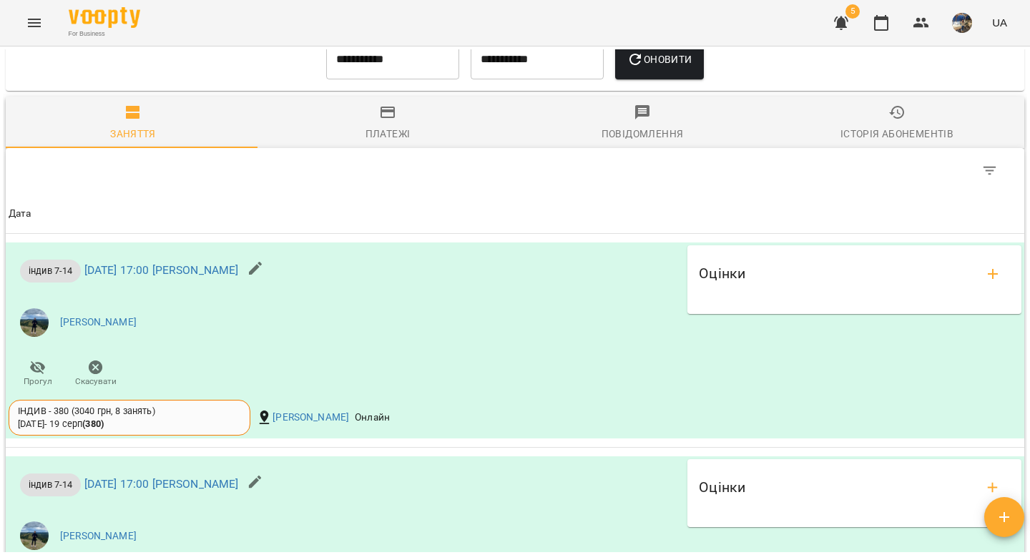
click at [351, 74] on input "**********" at bounding box center [392, 59] width 133 height 40
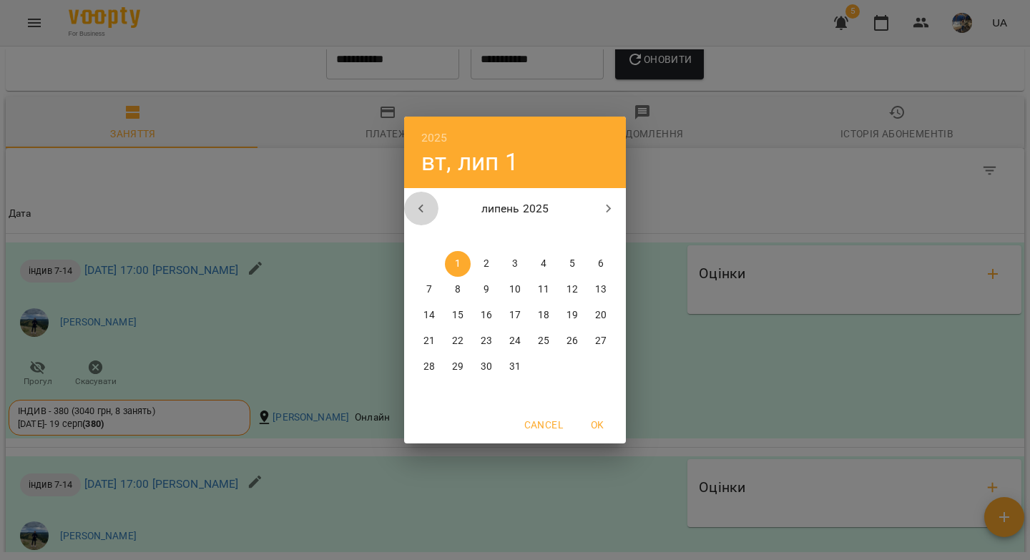
click at [421, 206] on icon "button" at bounding box center [420, 208] width 5 height 9
click at [430, 392] on p "30" at bounding box center [428, 392] width 11 height 14
type input "**********"
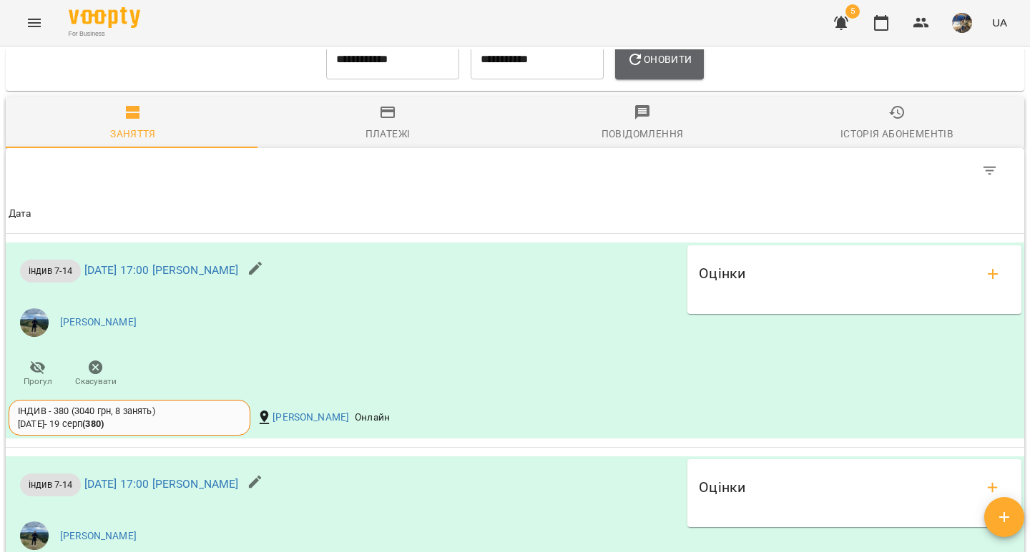
click at [651, 68] on span "Оновити" at bounding box center [658, 59] width 65 height 17
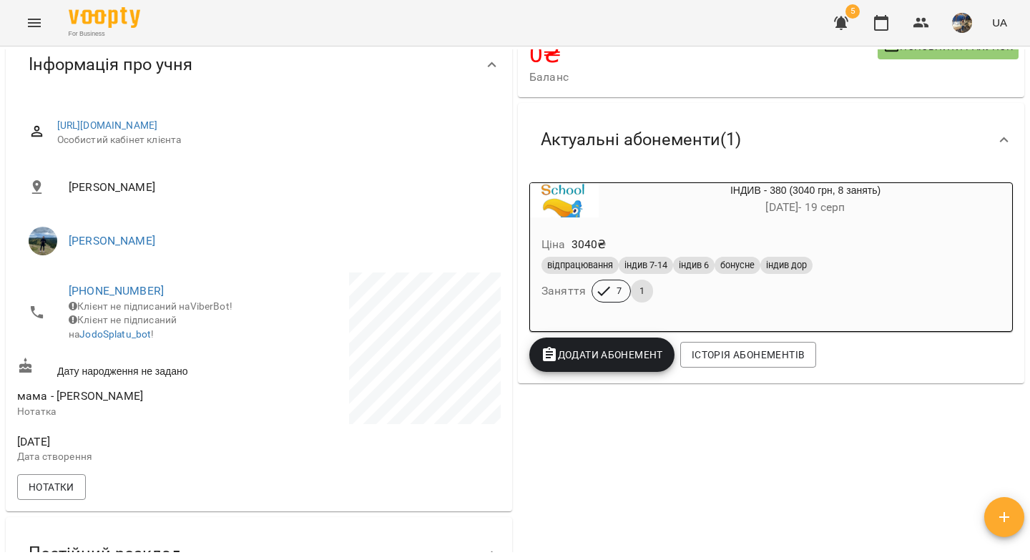
scroll to position [0, 0]
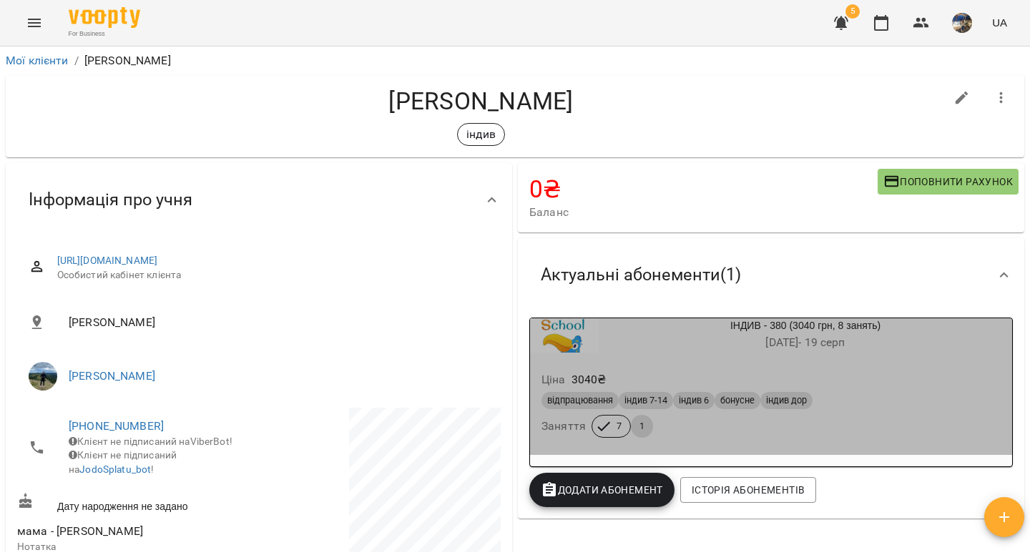
click at [947, 346] on h6 "[DATE] - [DATE]" at bounding box center [804, 342] width 413 height 20
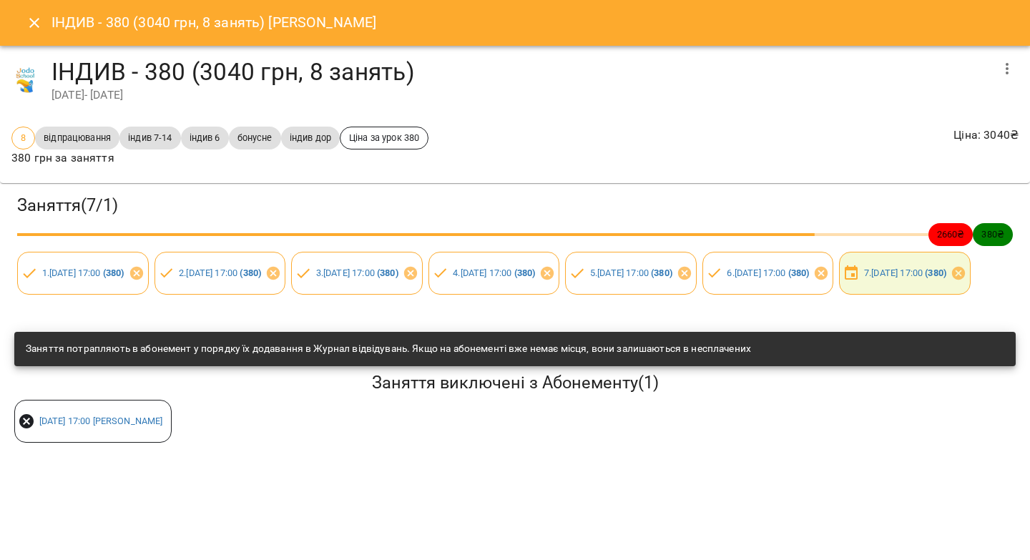
click at [1004, 69] on icon "button" at bounding box center [1006, 68] width 17 height 17
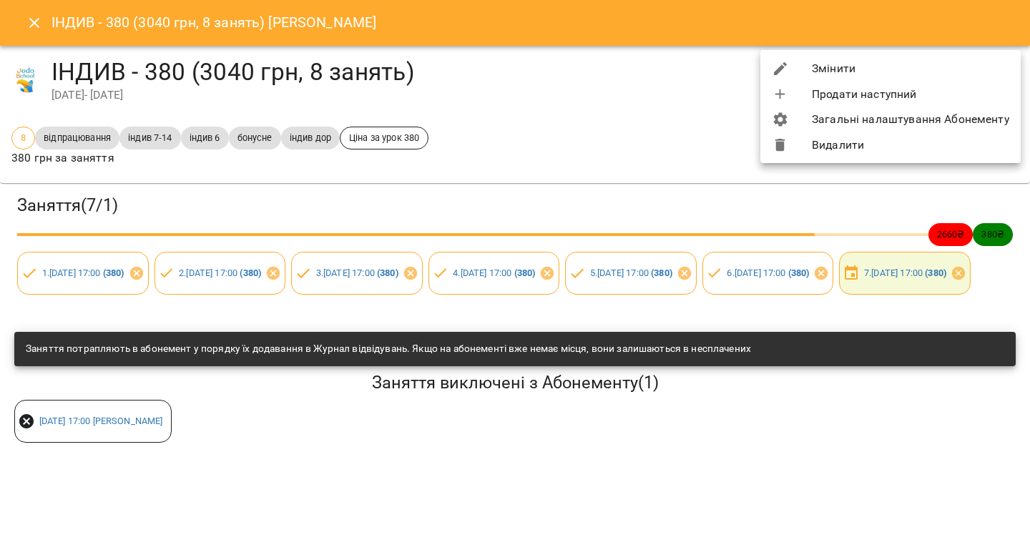
click at [899, 69] on li "Змінити" at bounding box center [890, 69] width 260 height 26
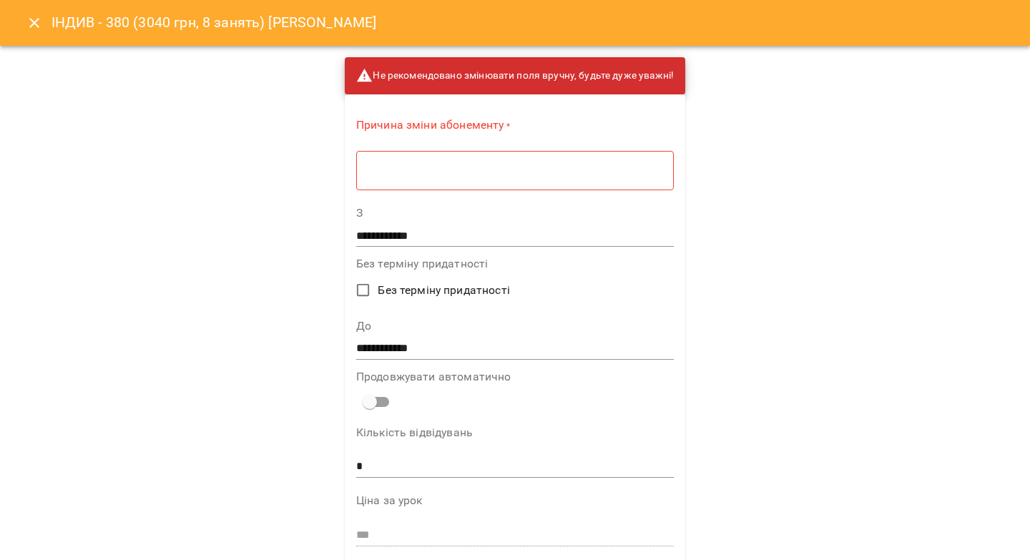
click at [377, 348] on input "**********" at bounding box center [514, 348] width 317 height 23
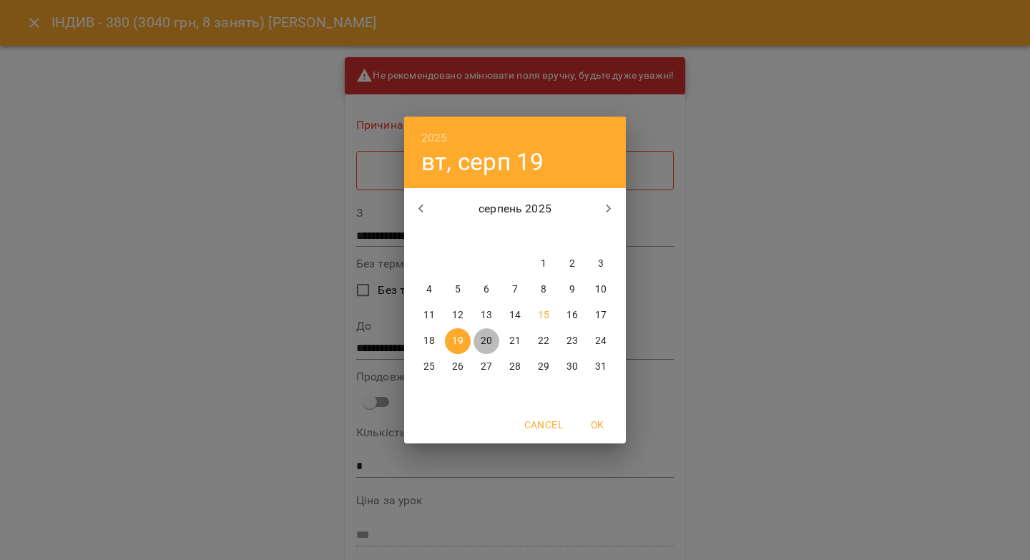
click at [488, 337] on p "20" at bounding box center [485, 341] width 11 height 14
type input "**********"
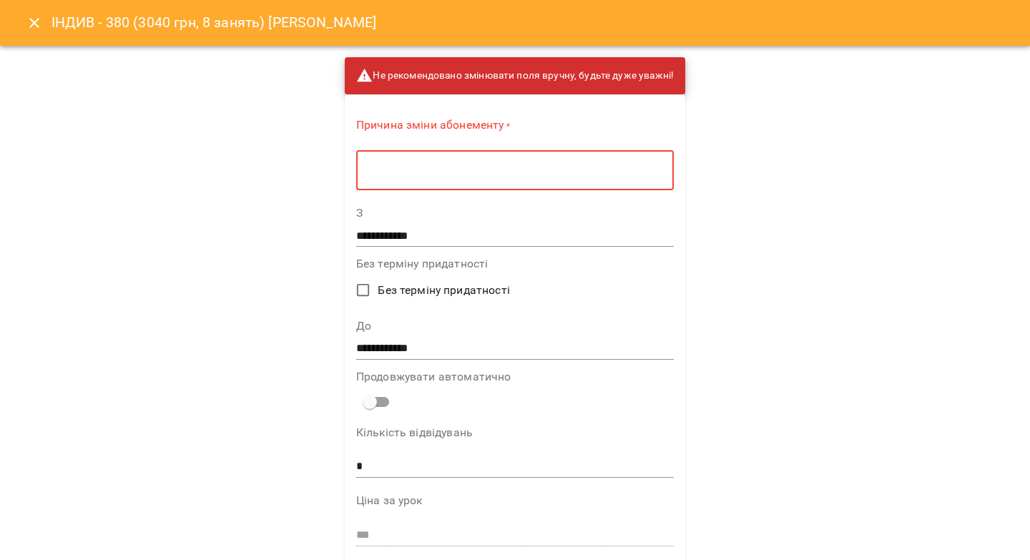
click at [459, 175] on textarea at bounding box center [514, 171] width 297 height 14
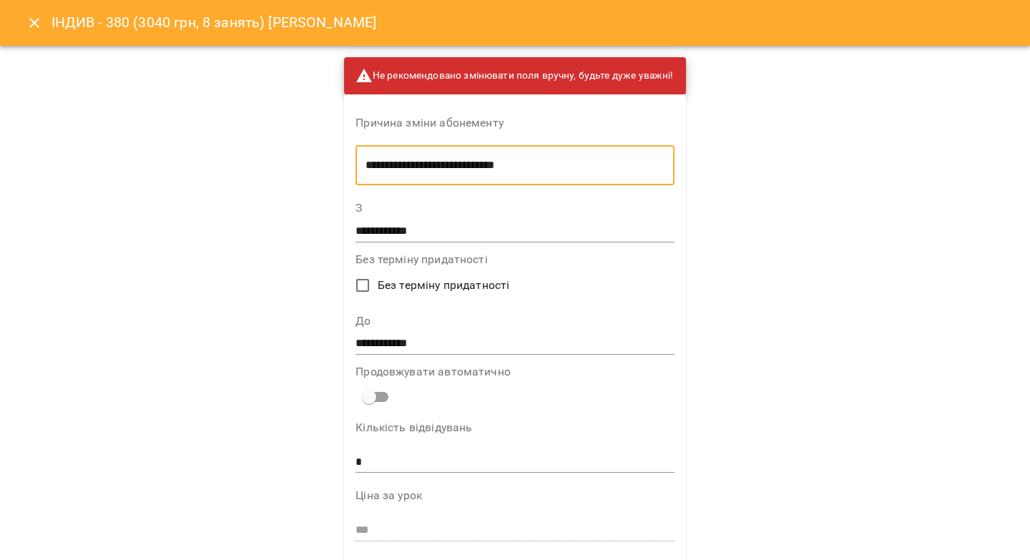
click at [455, 169] on textarea "**********" at bounding box center [514, 166] width 298 height 14
click at [0, 0] on lt-span "****" at bounding box center [0, 0] width 0 height 0
click at [402, 160] on textarea "**********" at bounding box center [514, 166] width 298 height 14
click at [0, 0] on lt-span "**********" at bounding box center [0, 0] width 0 height 0
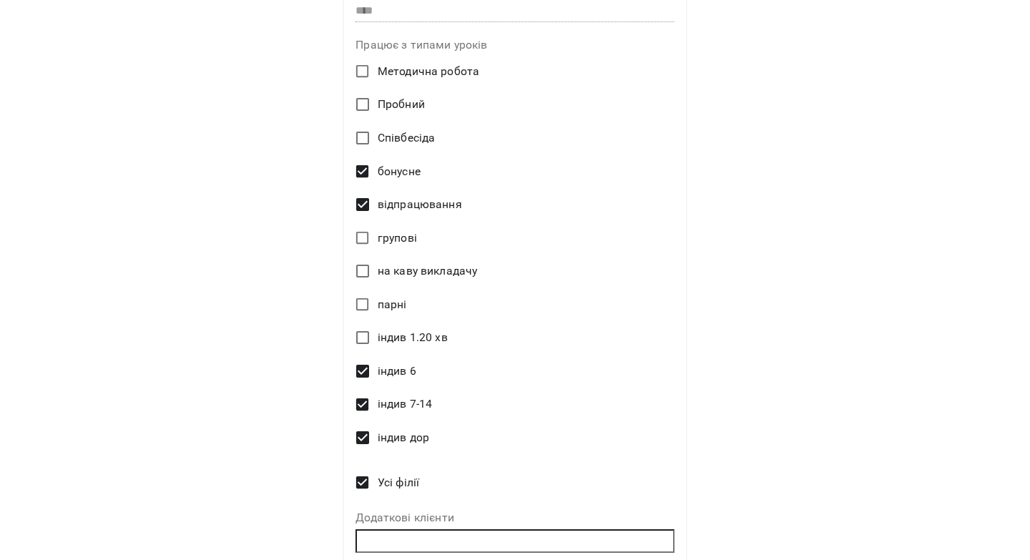
scroll to position [649, 0]
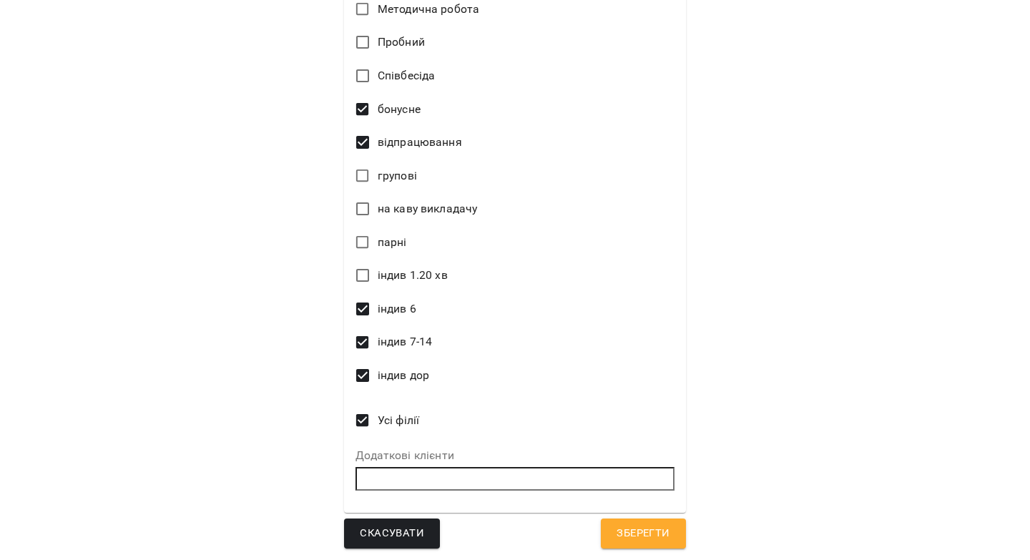
type textarea "**********"
click at [632, 531] on span "Зберегти" at bounding box center [642, 533] width 53 height 19
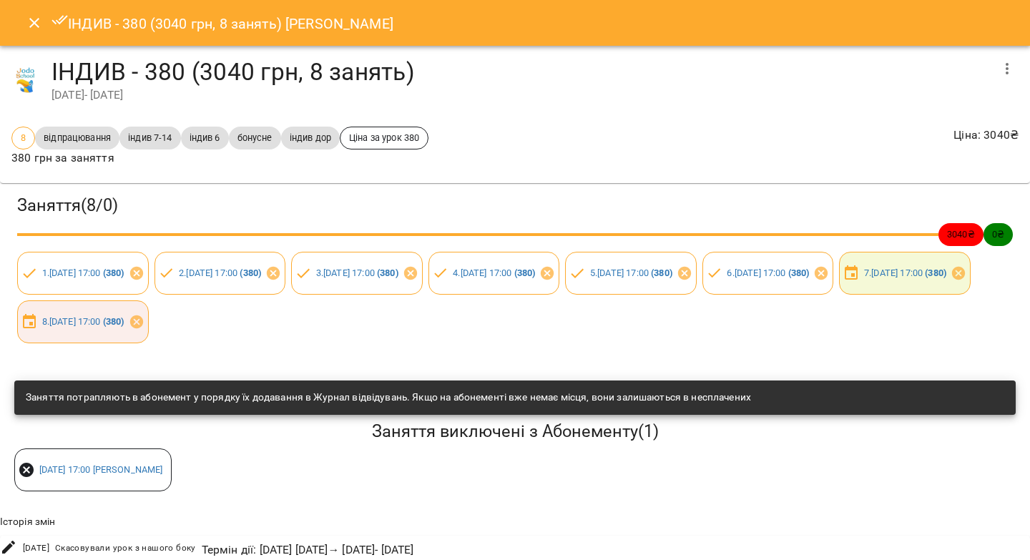
click at [29, 24] on icon "Close" at bounding box center [34, 22] width 17 height 17
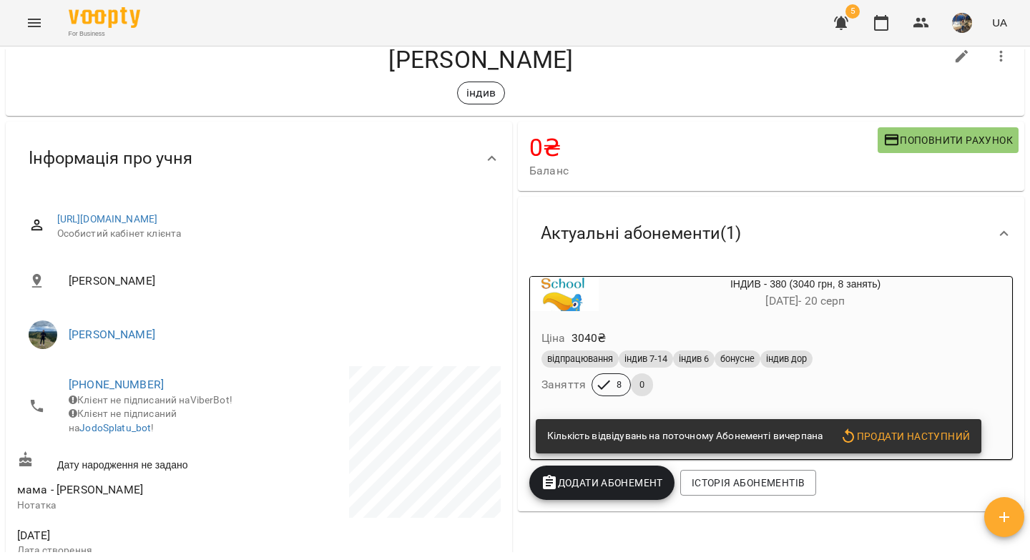
scroll to position [0, 0]
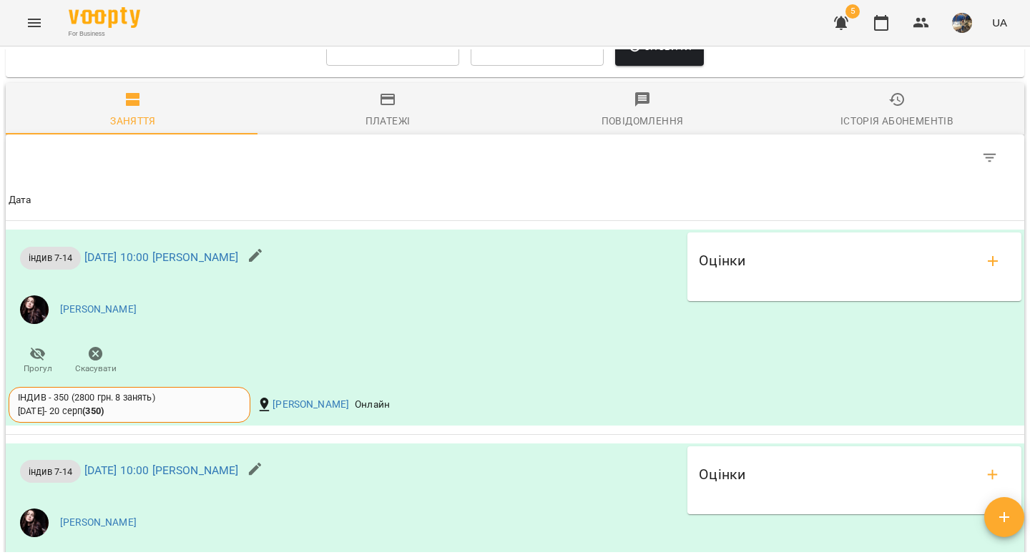
scroll to position [1007, 0]
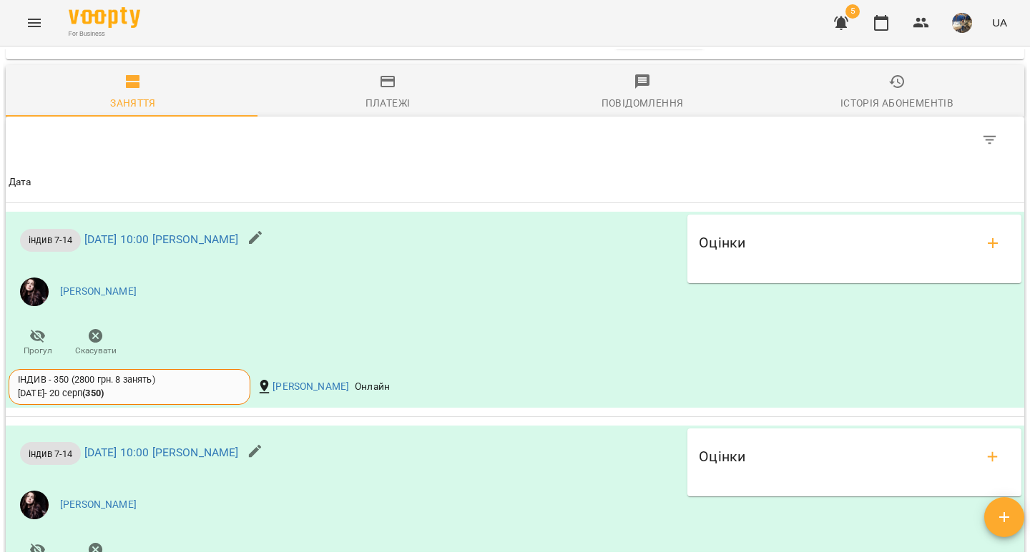
click at [349, 49] on input "**********" at bounding box center [392, 29] width 133 height 40
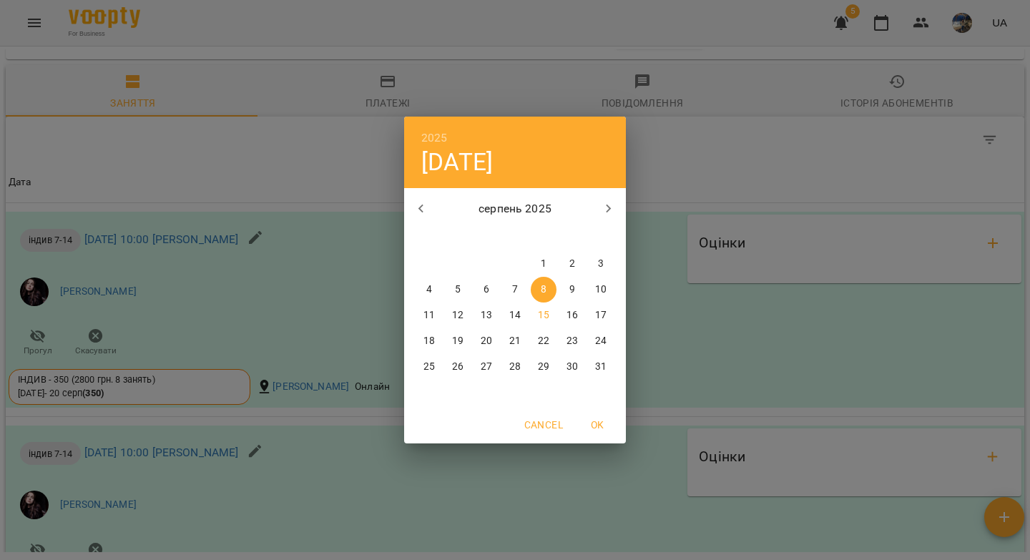
click at [413, 206] on icon "button" at bounding box center [421, 208] width 17 height 17
click at [450, 258] on span "1" at bounding box center [458, 264] width 26 height 14
type input "**********"
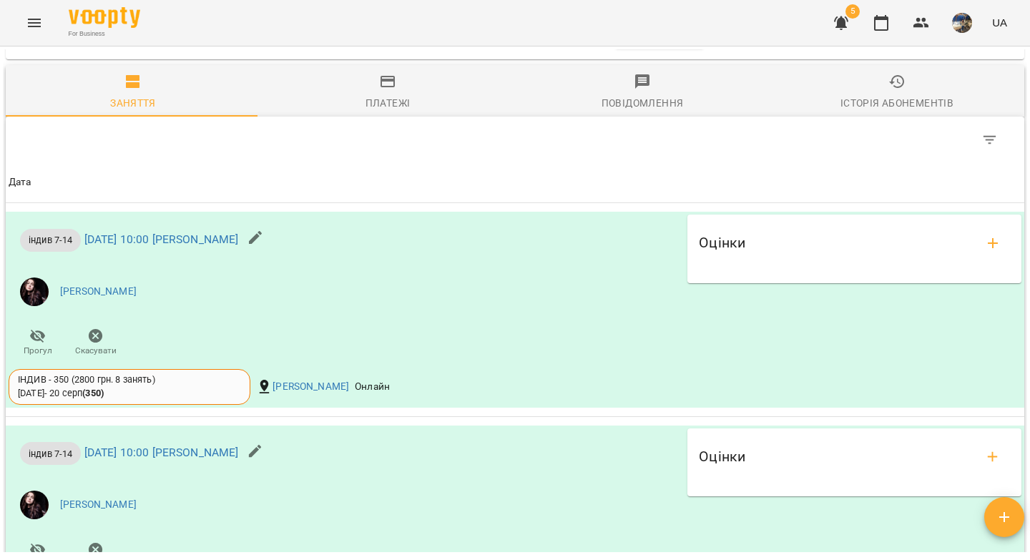
scroll to position [994, 0]
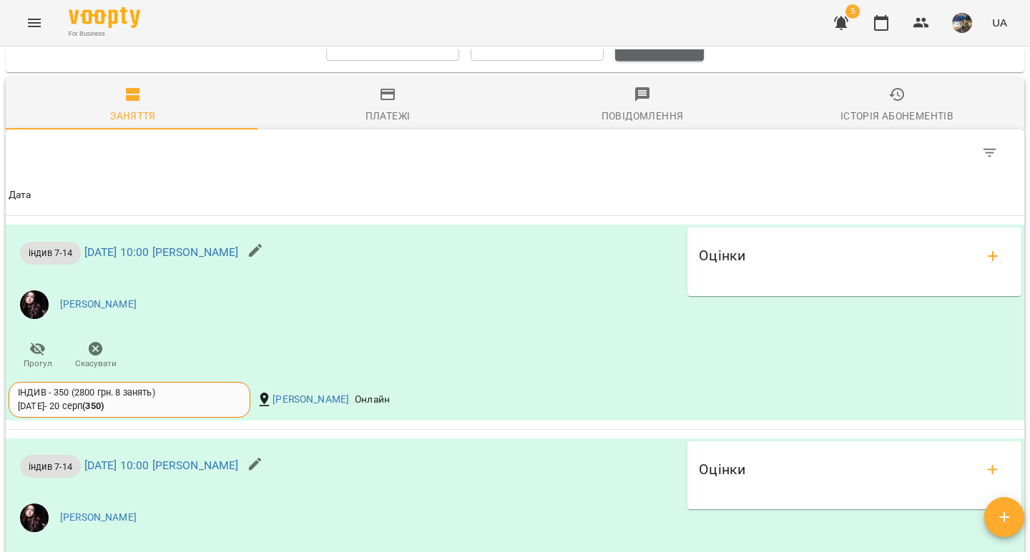
click at [648, 50] on span "Оновити" at bounding box center [658, 41] width 65 height 17
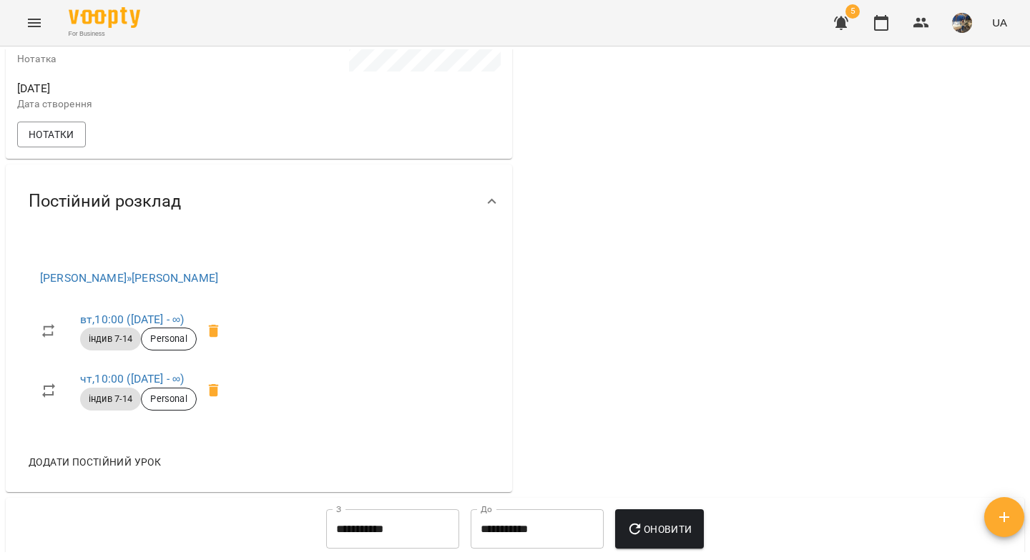
scroll to position [0, 0]
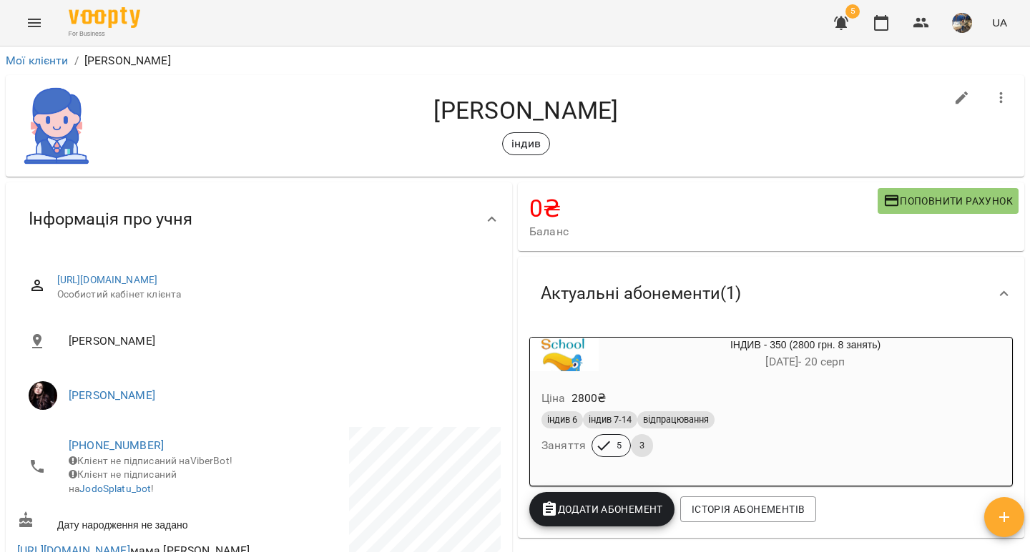
click at [838, 410] on div "індив 6 індив 7-14 відпрацювання" at bounding box center [770, 419] width 465 height 23
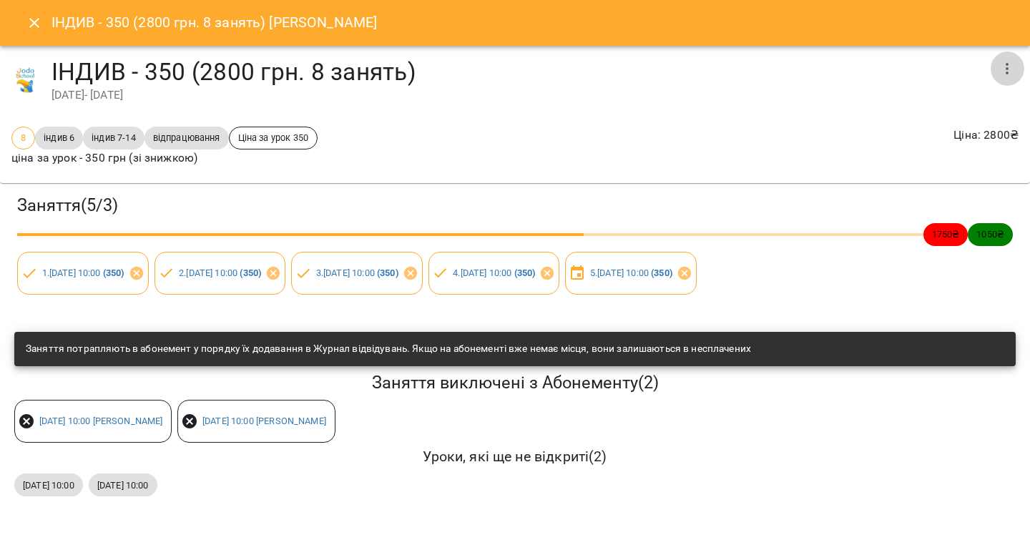
click at [1014, 63] on icon "button" at bounding box center [1006, 68] width 17 height 17
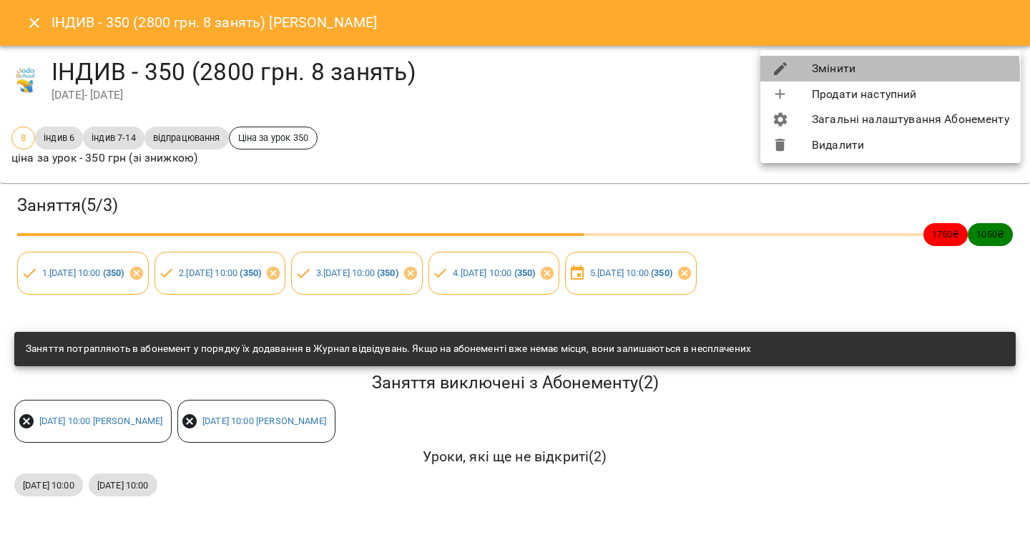
click at [854, 73] on li "Змінити" at bounding box center [890, 69] width 260 height 26
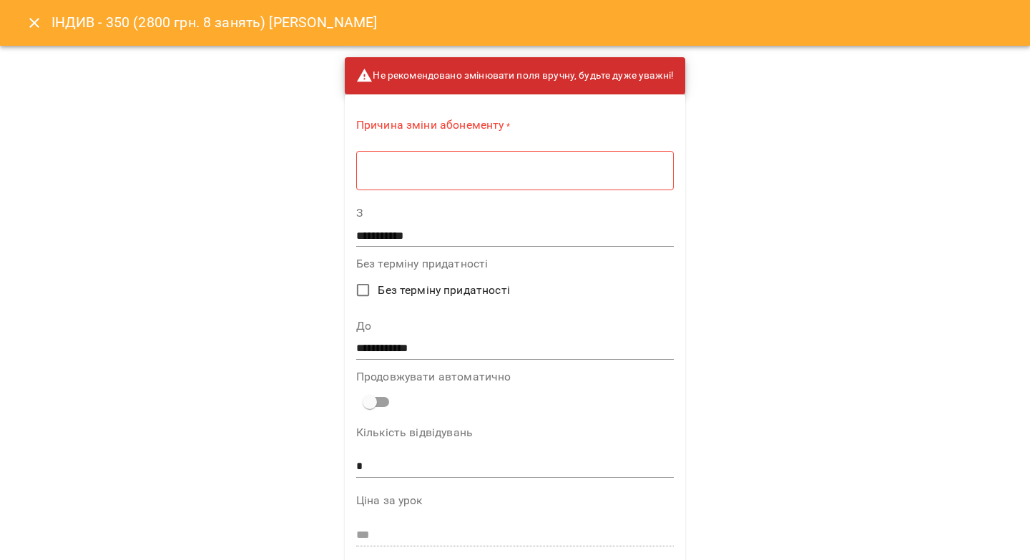
click at [371, 347] on input "**********" at bounding box center [514, 348] width 317 height 23
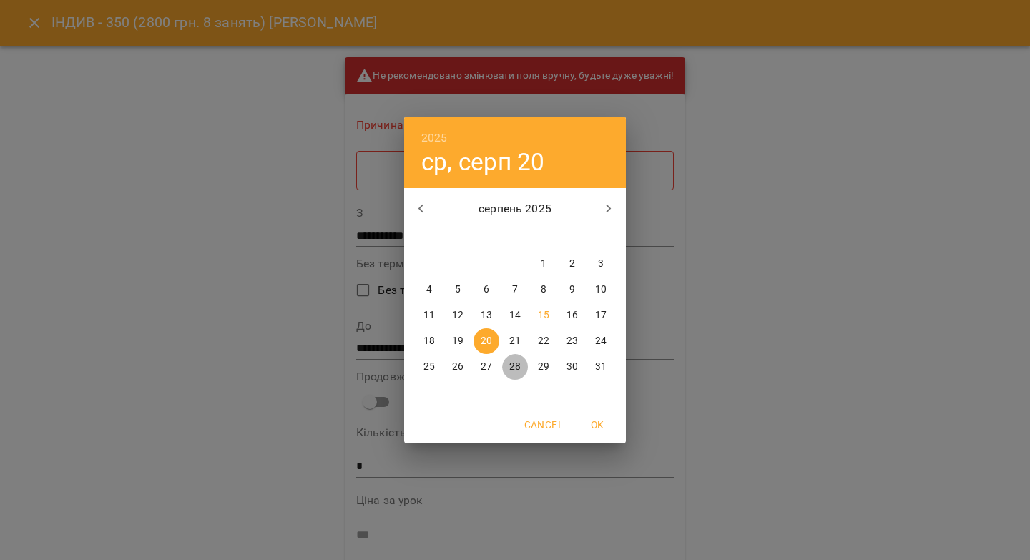
click at [514, 366] on p "28" at bounding box center [514, 367] width 11 height 14
type input "**********"
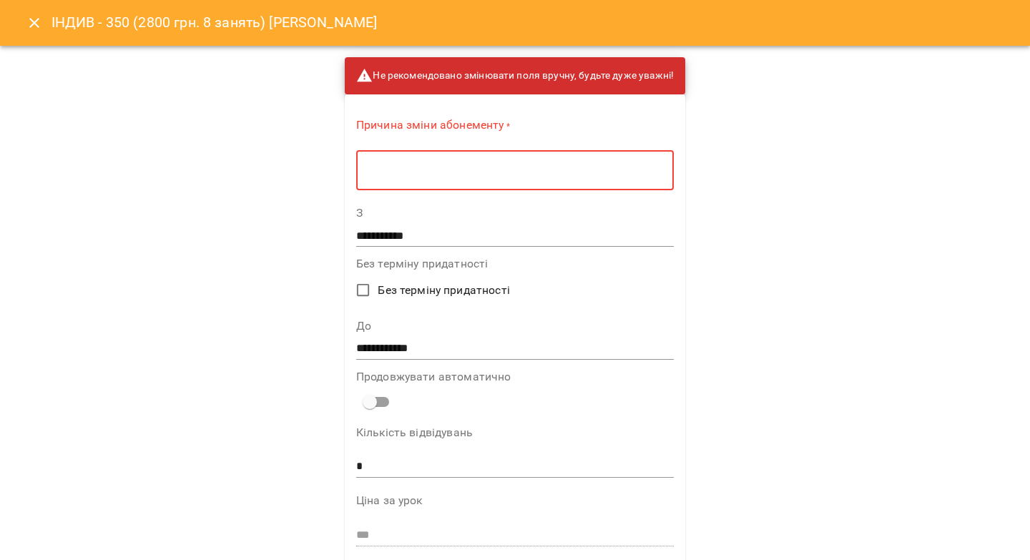
click at [456, 174] on textarea at bounding box center [514, 171] width 297 height 14
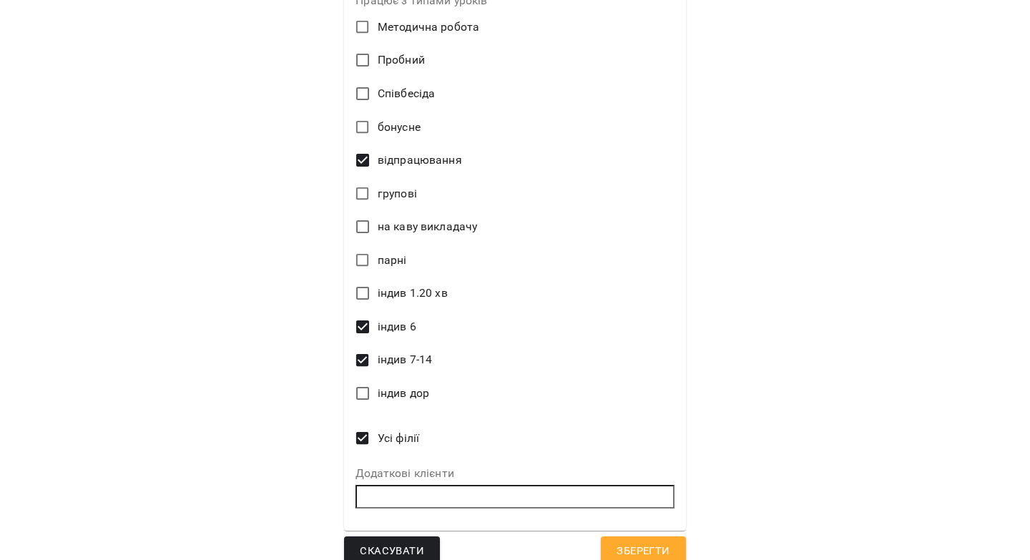
scroll to position [649, 0]
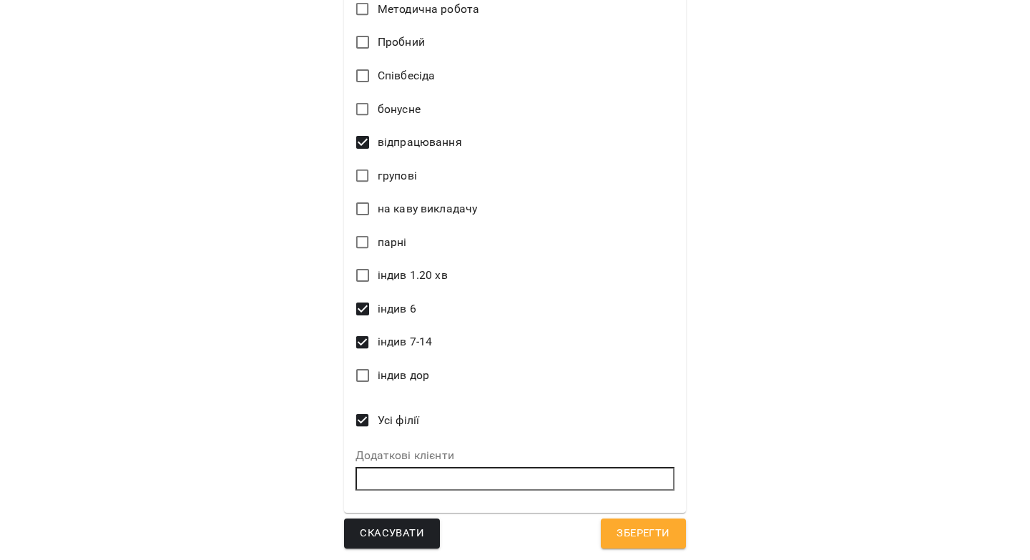
type textarea "********"
click at [623, 545] on button "Зберегти" at bounding box center [643, 533] width 84 height 30
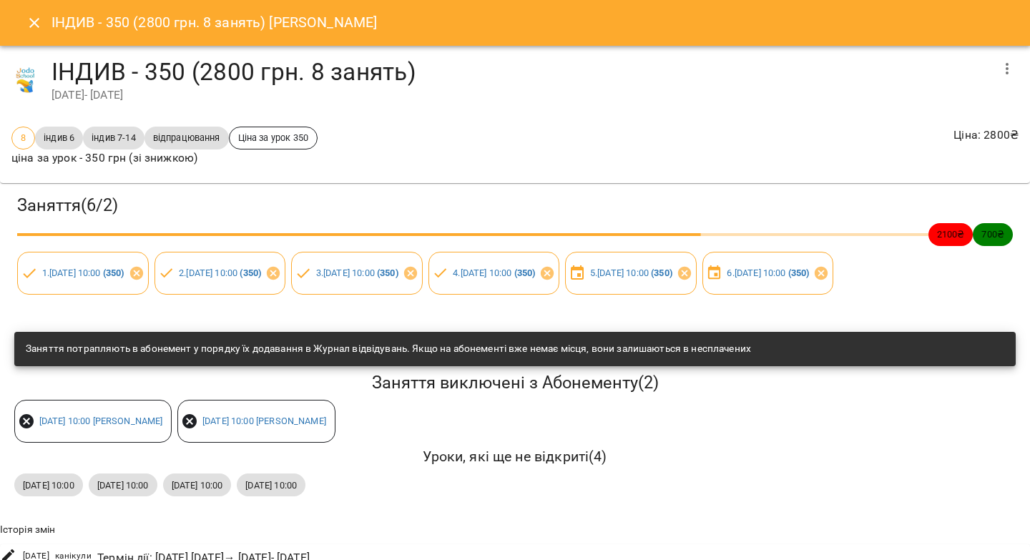
click at [31, 21] on icon "Close" at bounding box center [34, 22] width 17 height 17
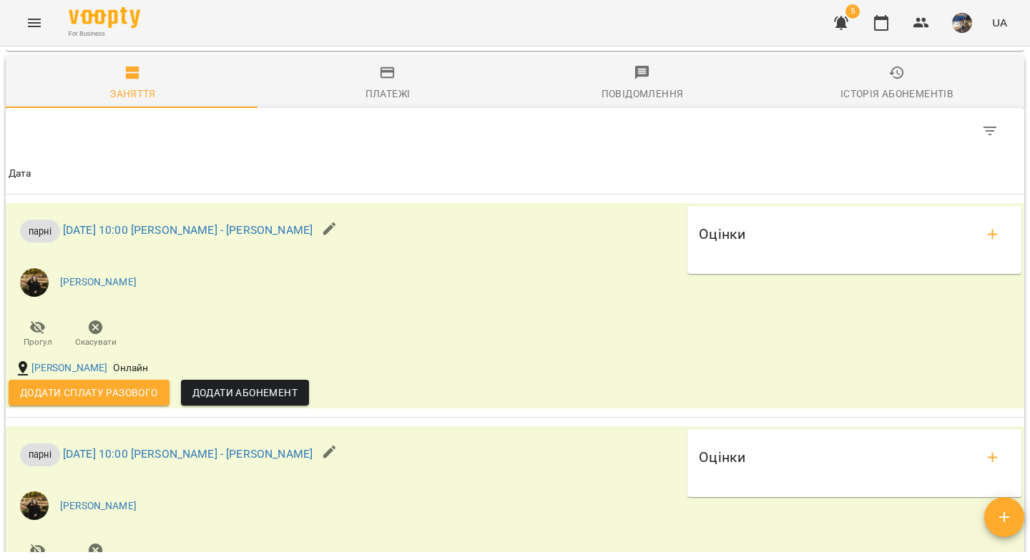
scroll to position [1200, 0]
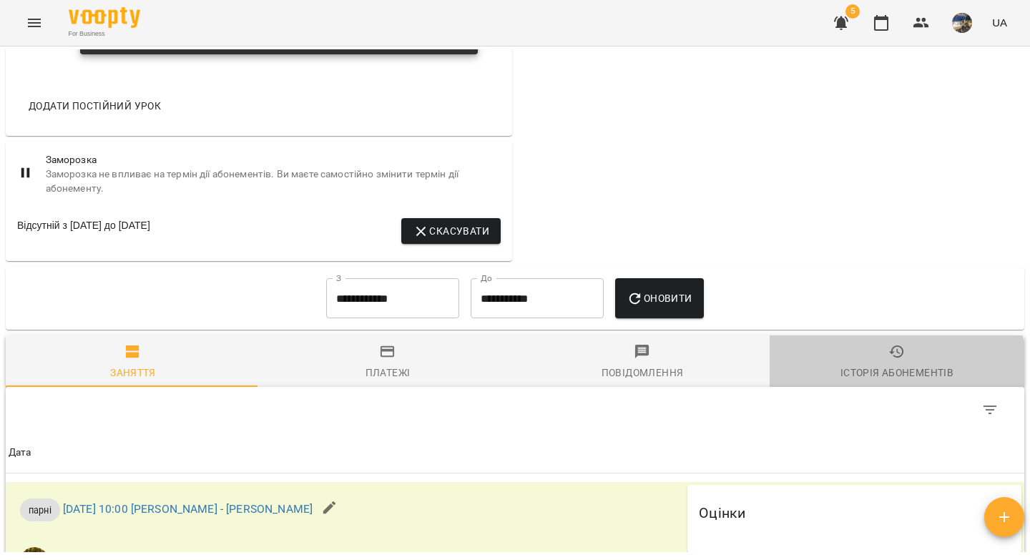
click at [883, 381] on div "Історія абонементів" at bounding box center [896, 372] width 113 height 17
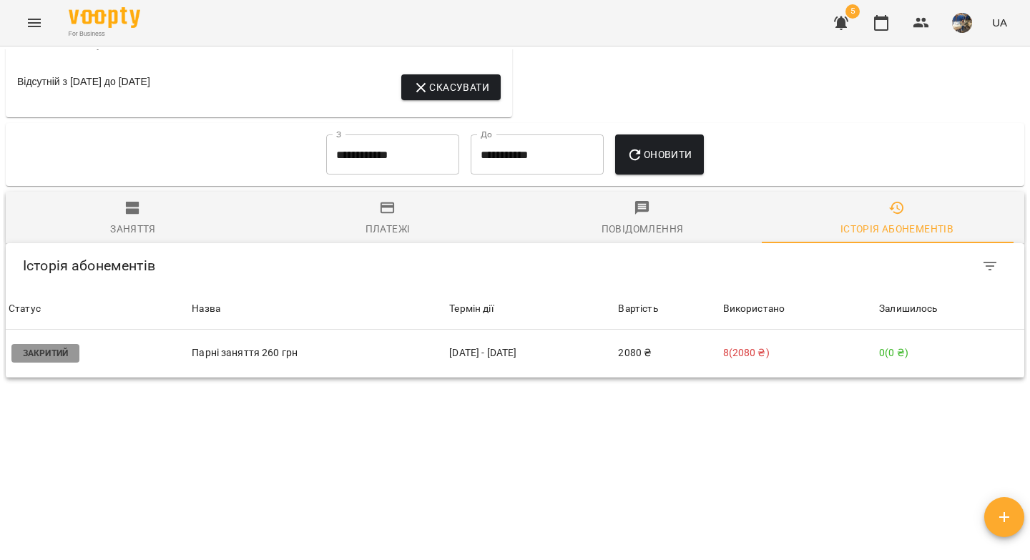
scroll to position [1356, 0]
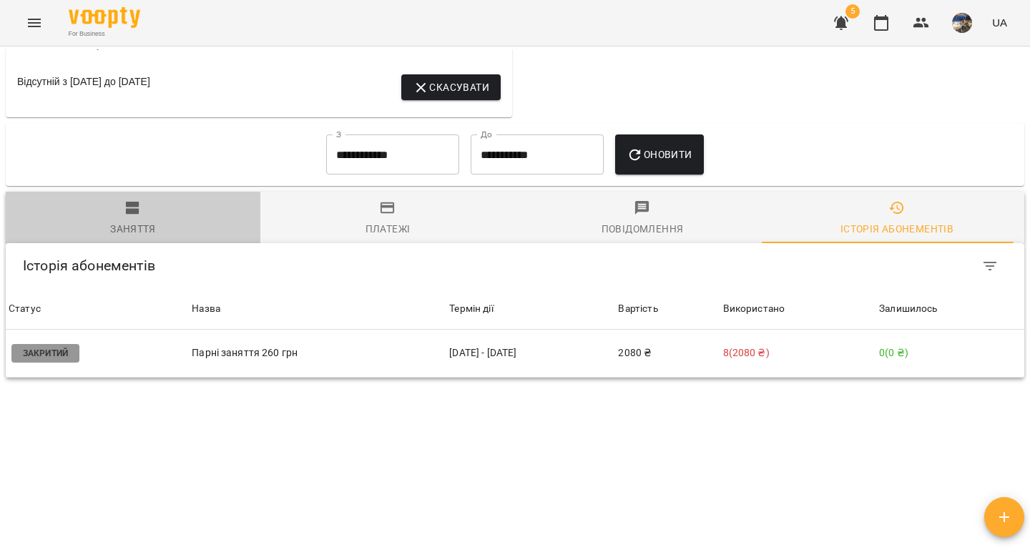
click at [138, 219] on span "Заняття" at bounding box center [132, 218] width 237 height 39
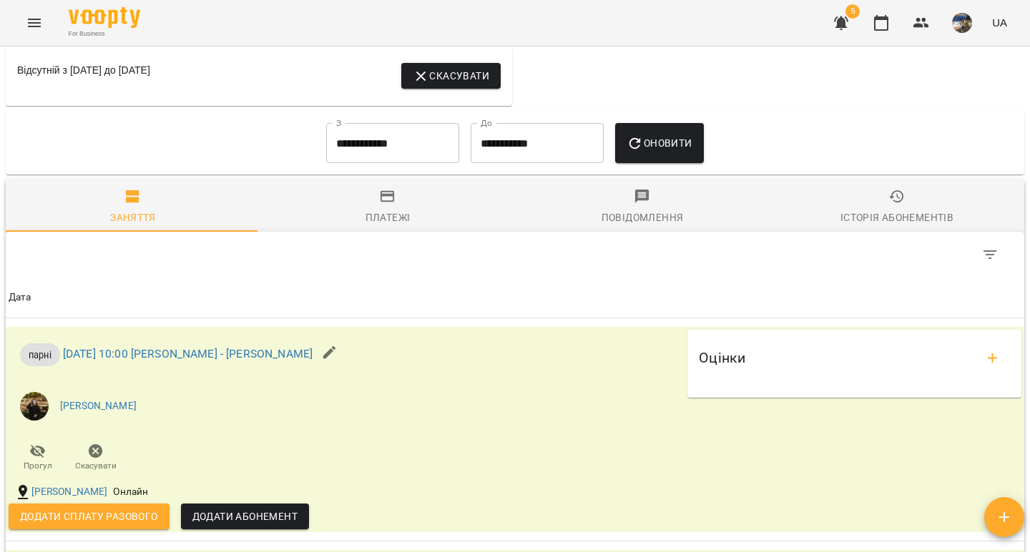
scroll to position [0, 0]
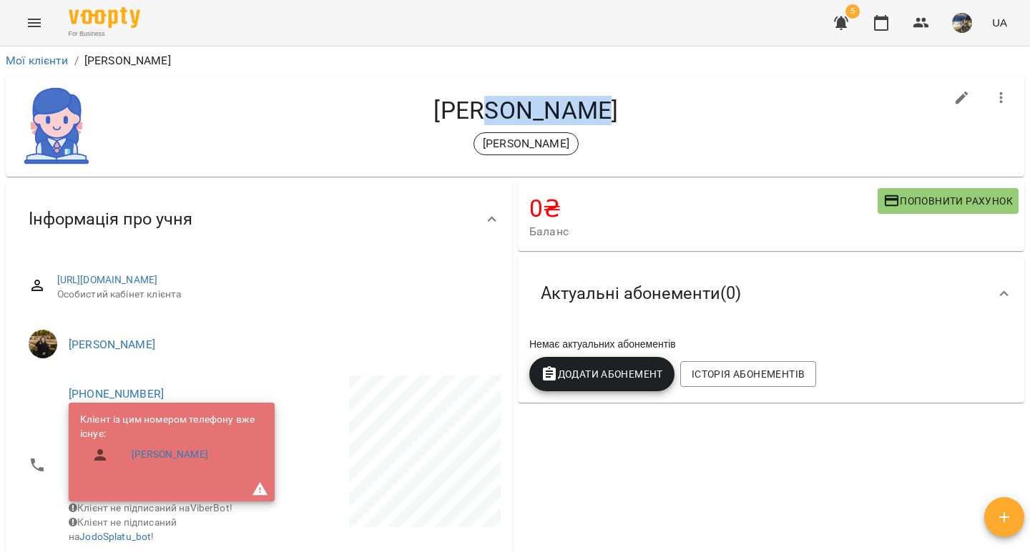
drag, startPoint x: 619, startPoint y: 111, endPoint x: 496, endPoint y: 100, distance: 123.4
click at [496, 100] on h4 "[PERSON_NAME]" at bounding box center [525, 110] width 837 height 29
copy h4 "[PERSON_NAME]"
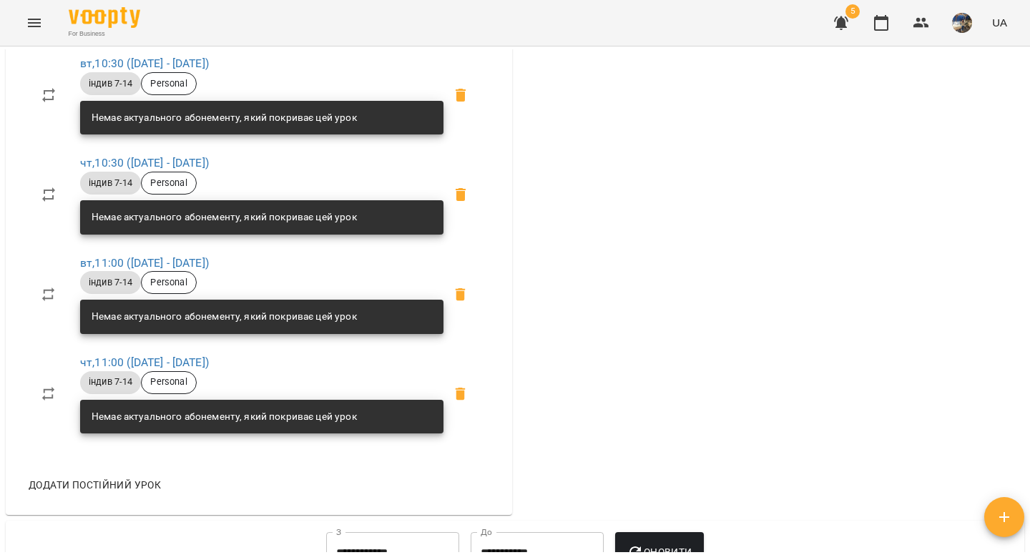
scroll to position [691, 0]
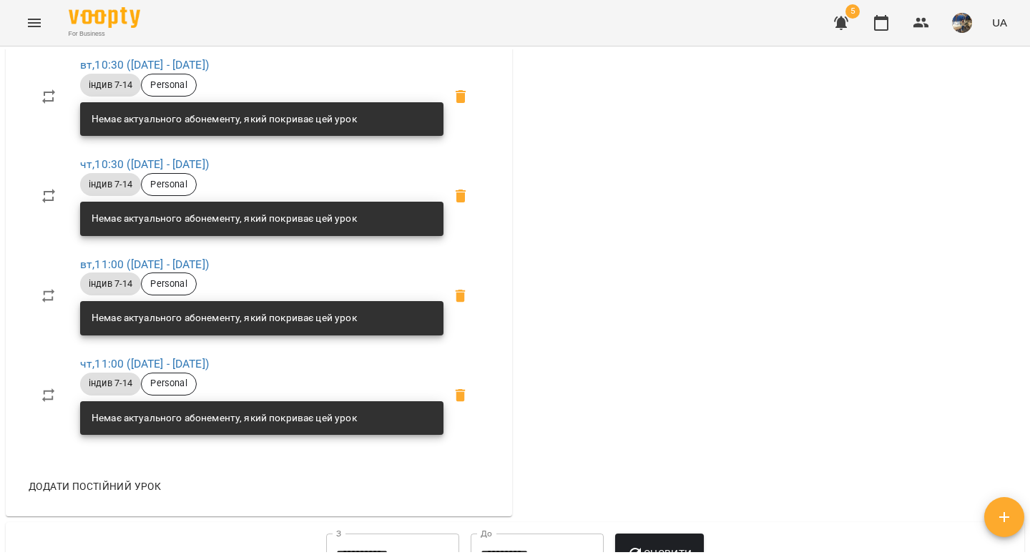
click at [459, 105] on icon at bounding box center [460, 96] width 17 height 17
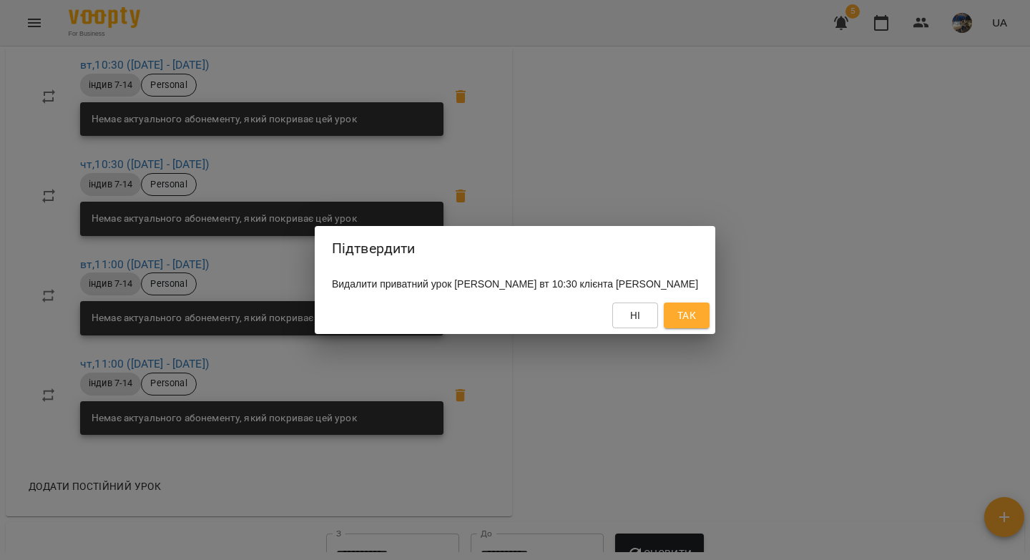
click at [693, 324] on span "Так" at bounding box center [686, 315] width 19 height 17
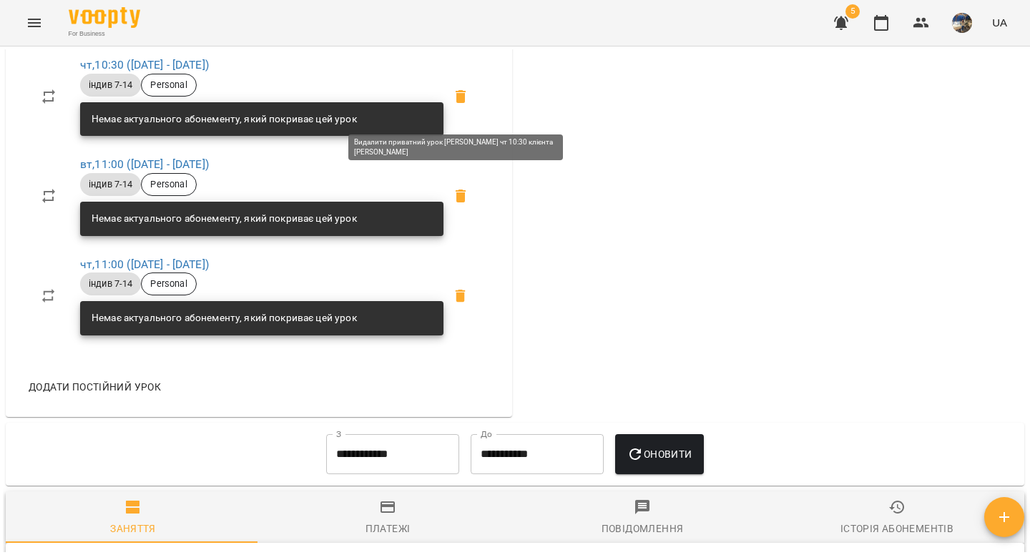
click at [460, 105] on icon at bounding box center [460, 96] width 17 height 17
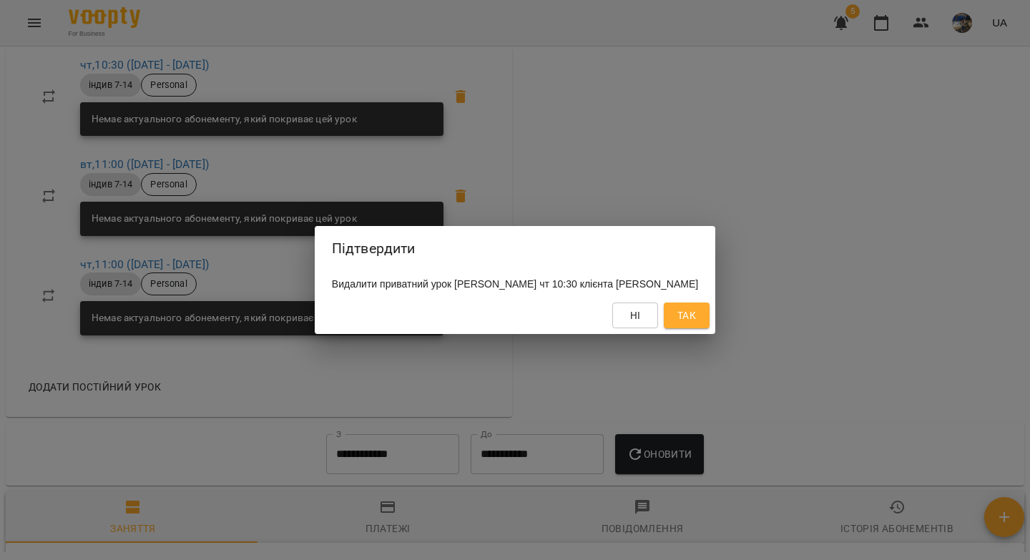
click at [693, 317] on span "Так" at bounding box center [686, 315] width 19 height 17
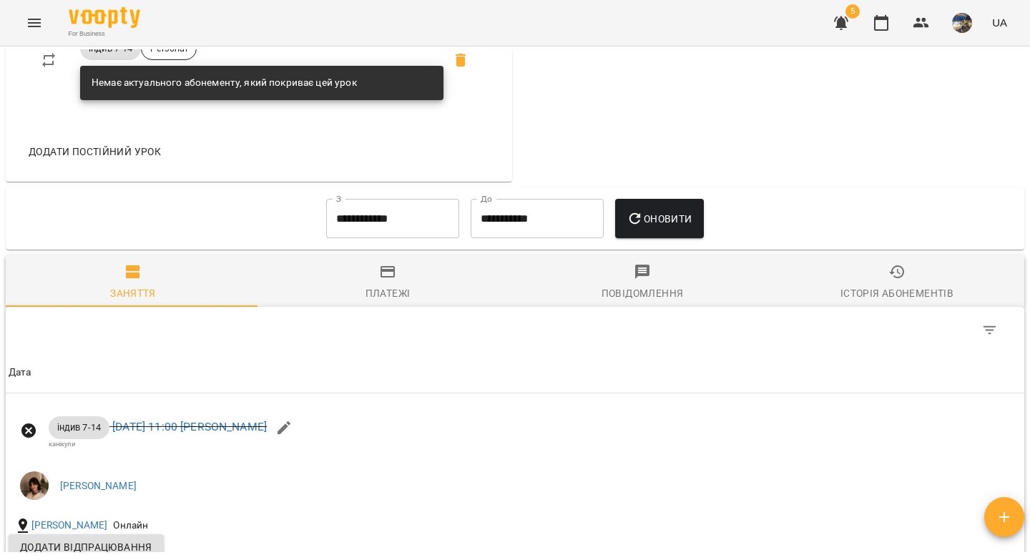
scroll to position [805, 0]
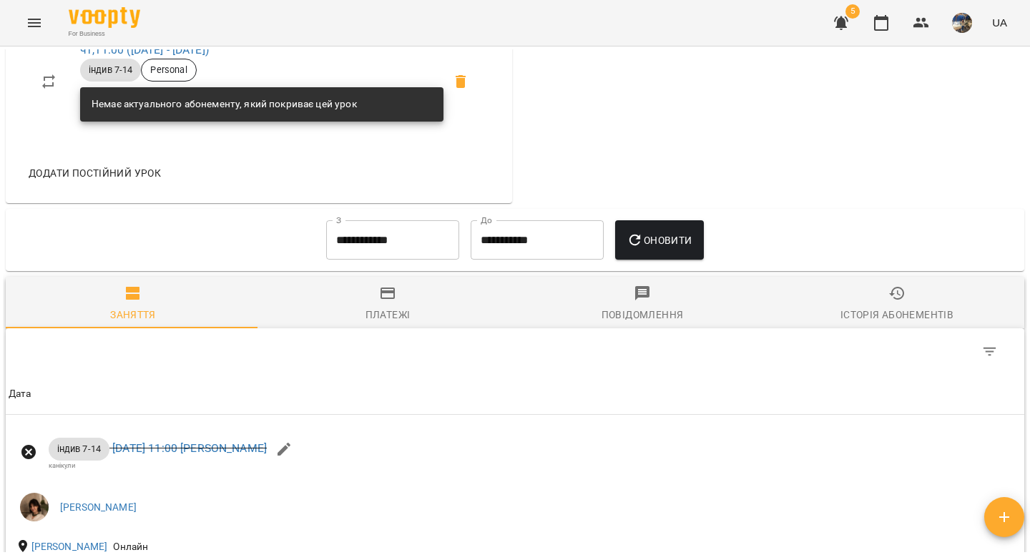
click at [347, 247] on input "**********" at bounding box center [392, 240] width 133 height 40
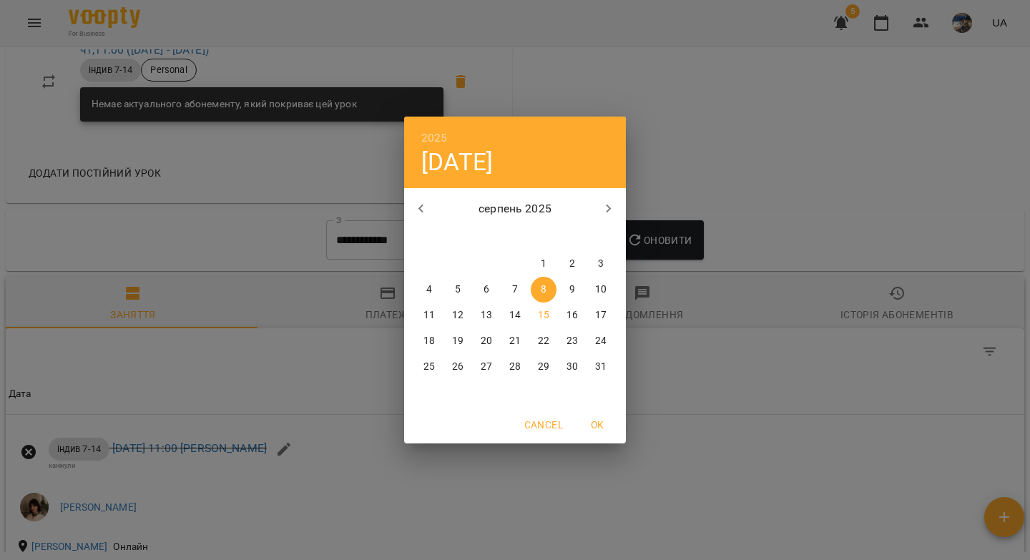
click at [414, 207] on icon "button" at bounding box center [421, 208] width 17 height 17
click at [457, 259] on p "1" at bounding box center [458, 264] width 6 height 14
type input "**********"
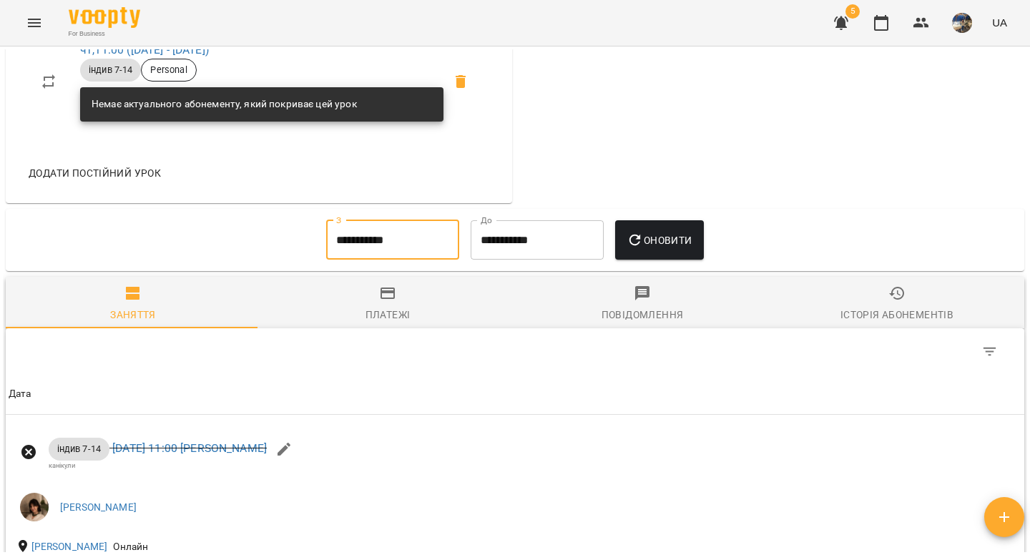
click at [666, 249] on span "Оновити" at bounding box center [658, 240] width 65 height 17
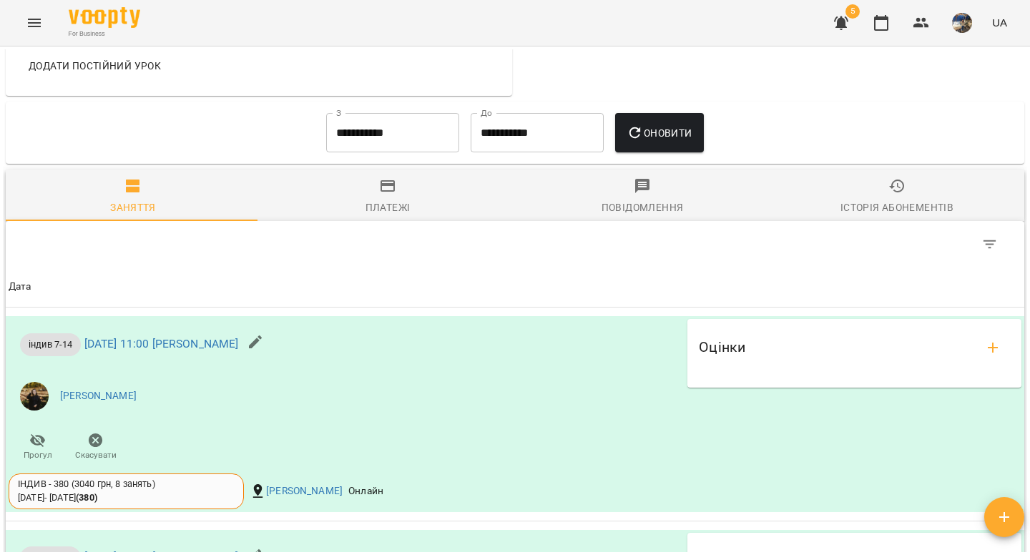
click at [905, 199] on span "Історія абонементів" at bounding box center [896, 196] width 237 height 39
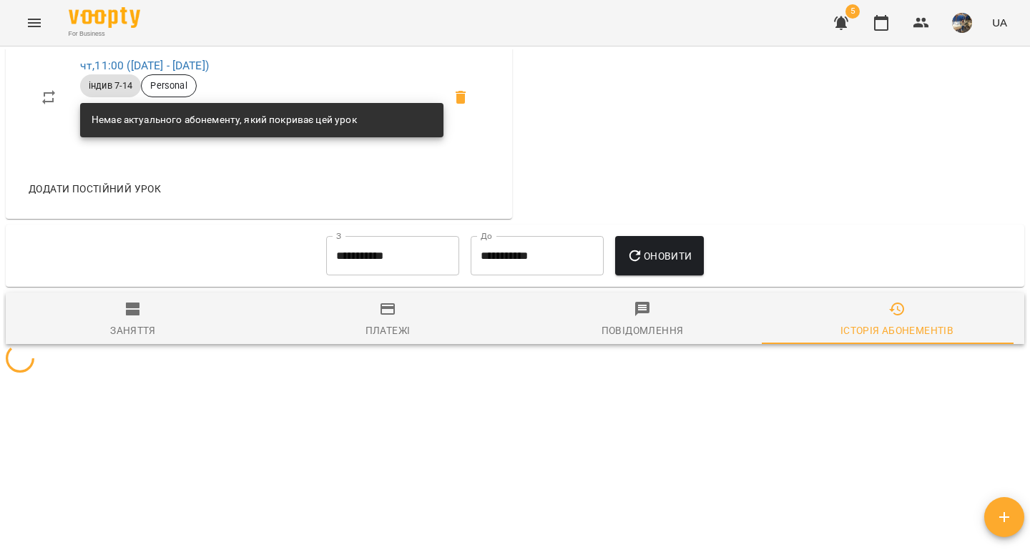
scroll to position [902, 0]
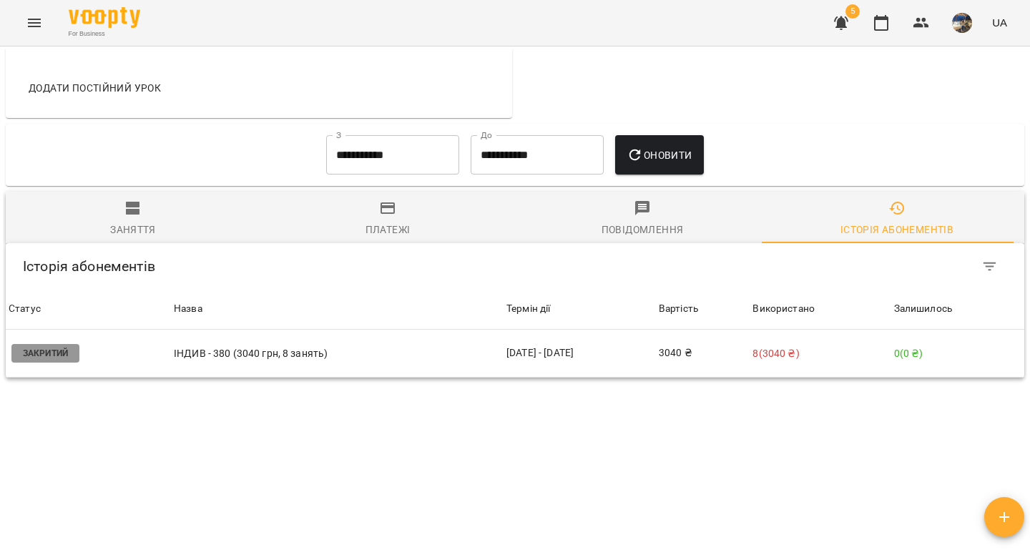
click at [132, 217] on span "Заняття" at bounding box center [132, 218] width 237 height 39
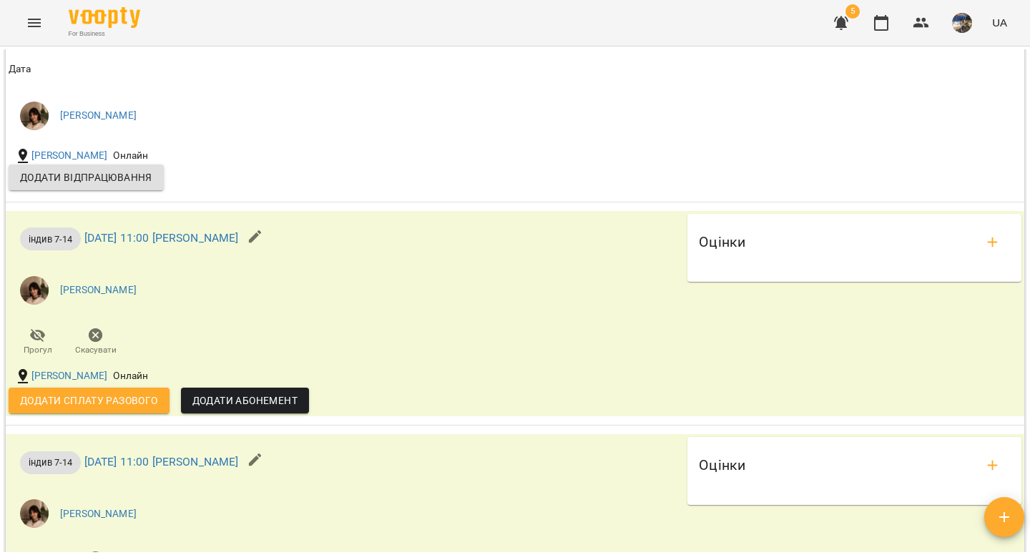
scroll to position [3781, 0]
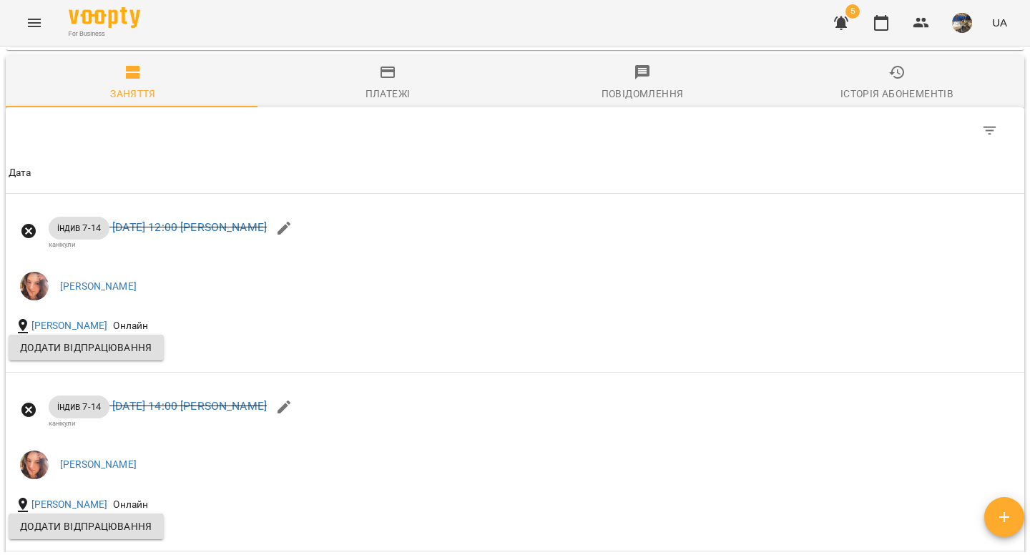
scroll to position [1147, 0]
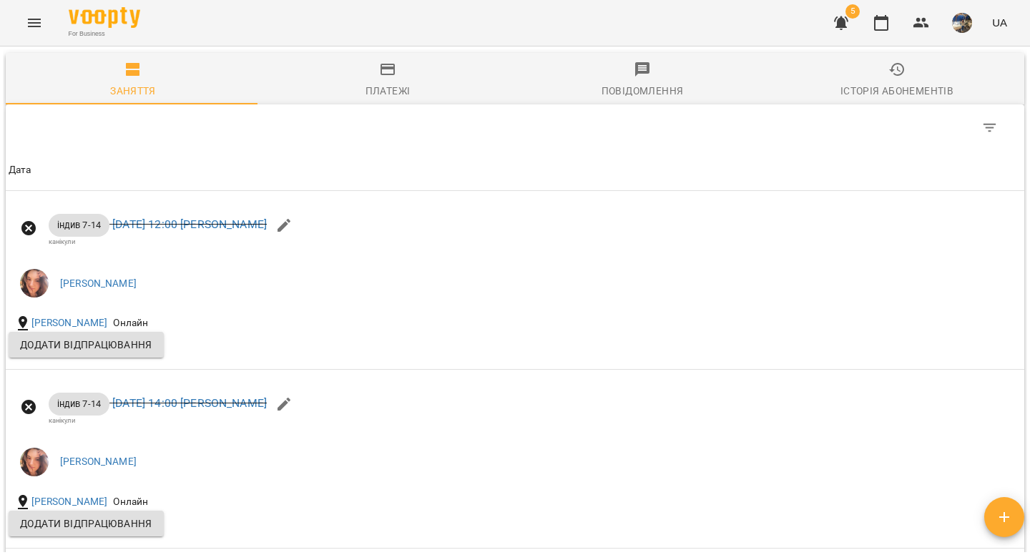
click at [882, 96] on div "Історія абонементів" at bounding box center [896, 90] width 113 height 17
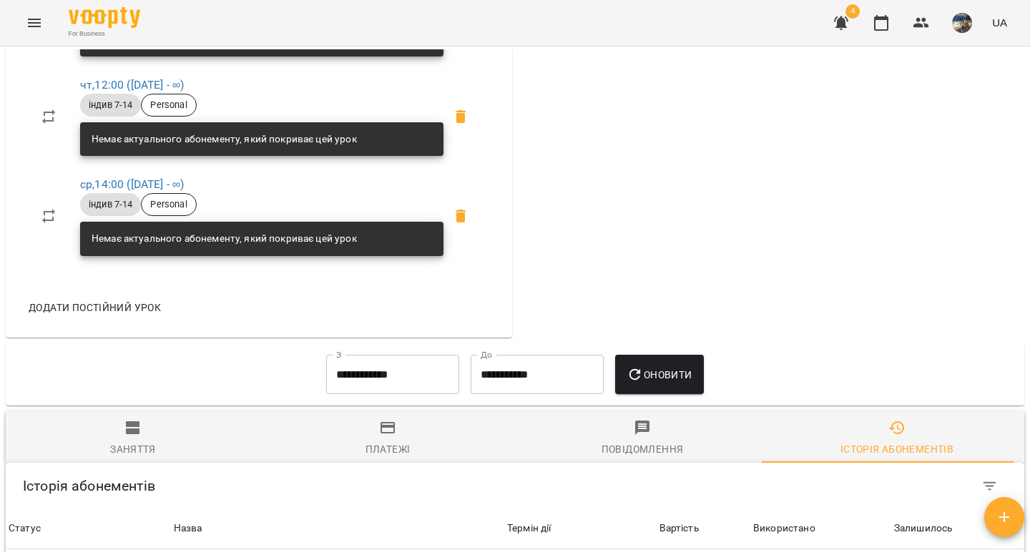
scroll to position [876, 0]
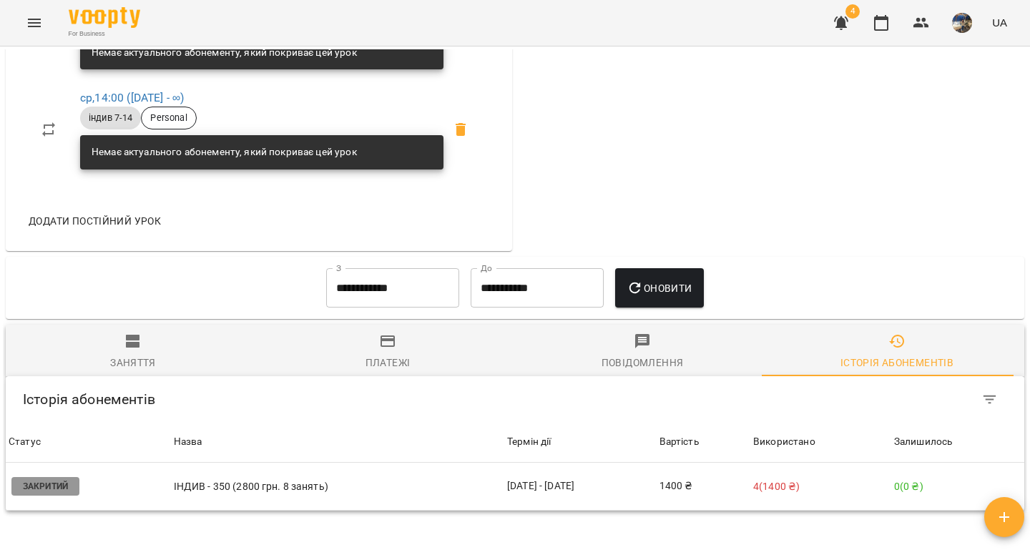
click at [131, 370] on div "Заняття" at bounding box center [133, 362] width 46 height 17
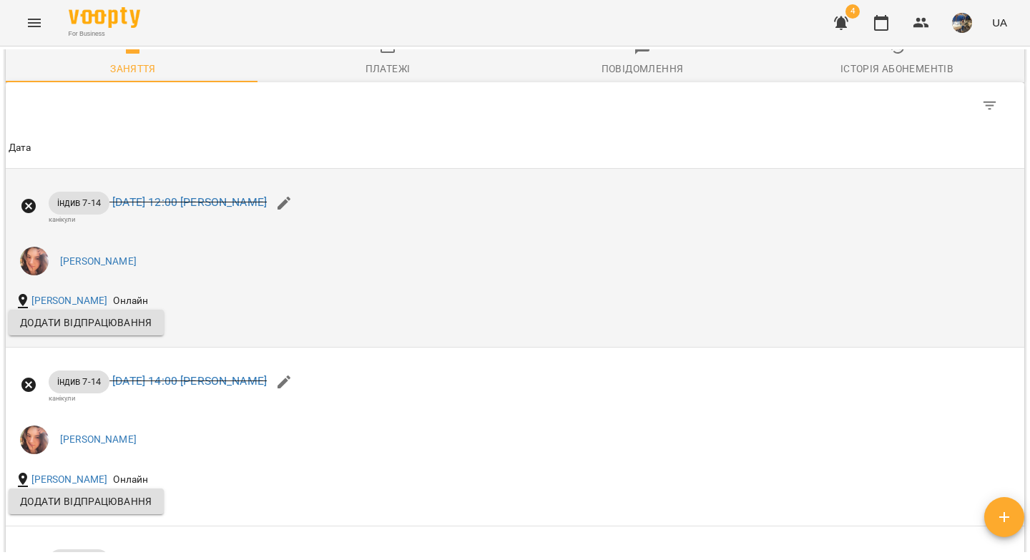
scroll to position [1107, 0]
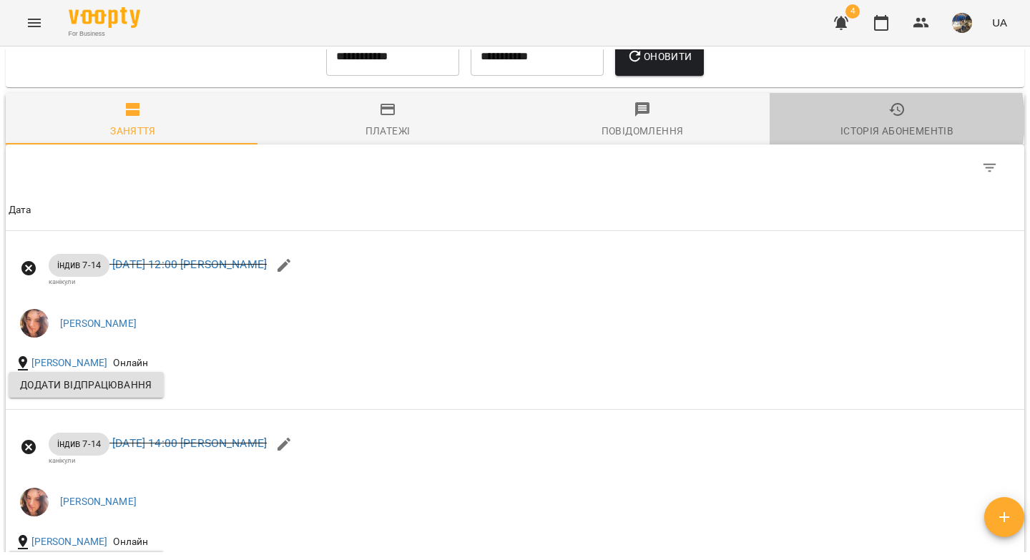
click at [879, 132] on span "Історія абонементів" at bounding box center [896, 120] width 237 height 39
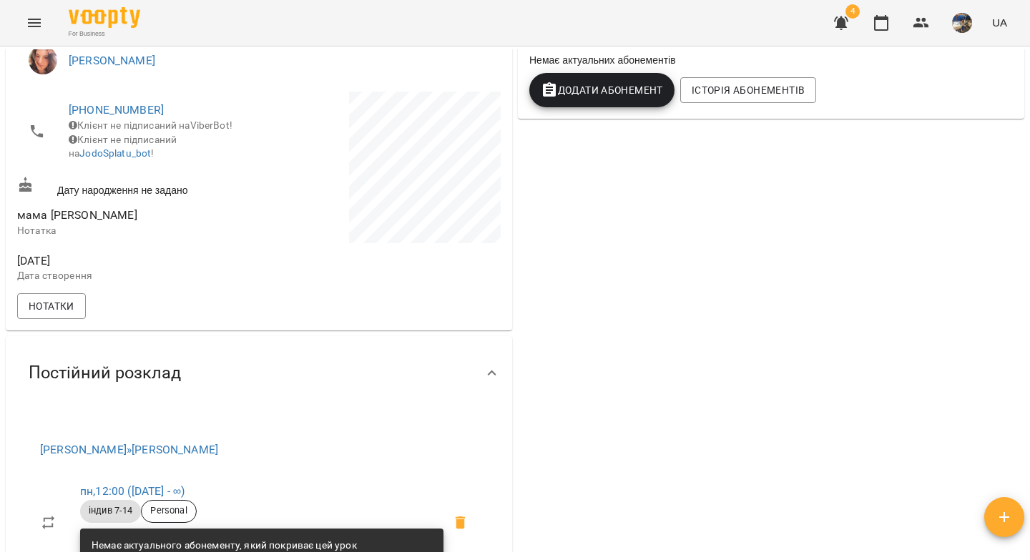
scroll to position [0, 0]
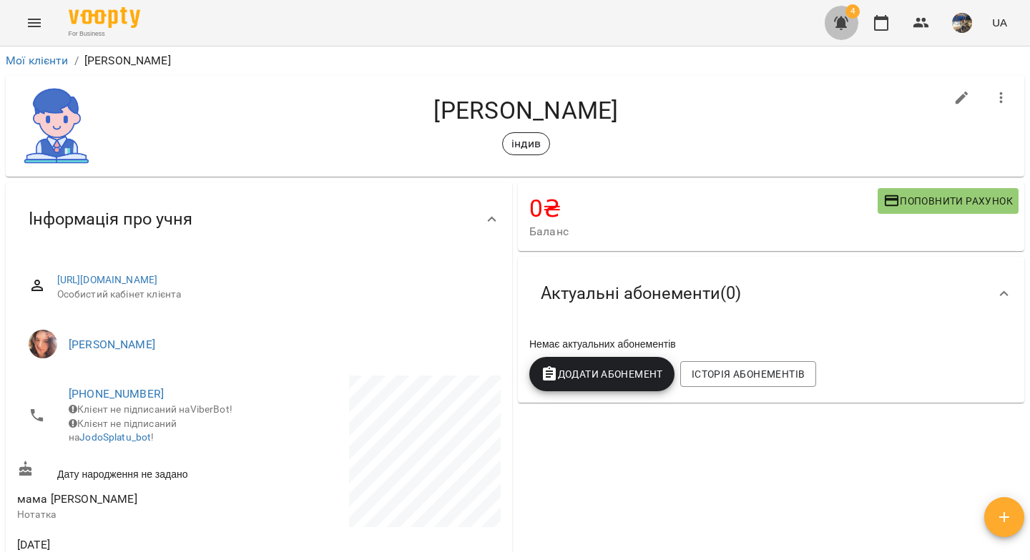
click at [842, 28] on icon "button" at bounding box center [840, 22] width 17 height 17
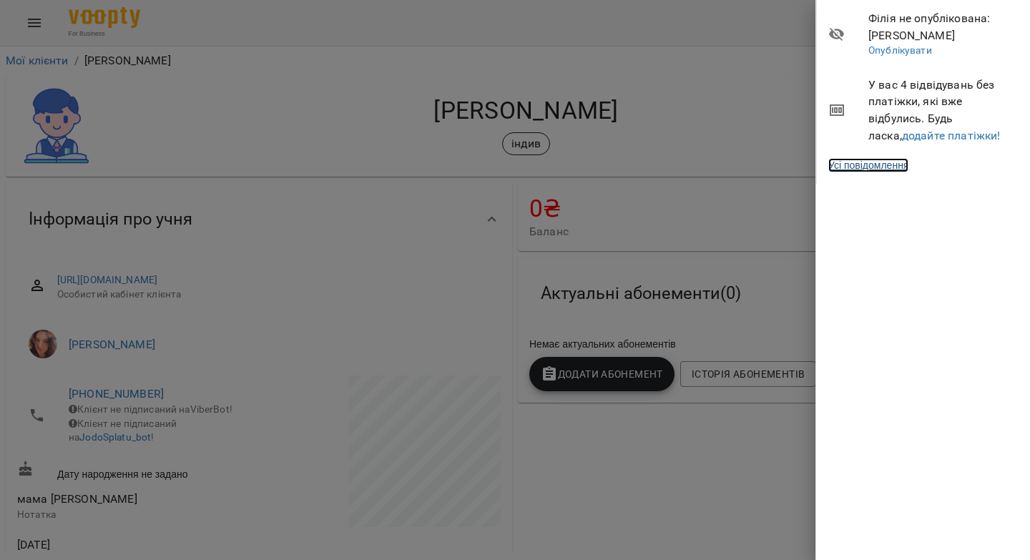
click at [883, 164] on link "Усі повідомлення" at bounding box center [868, 165] width 80 height 14
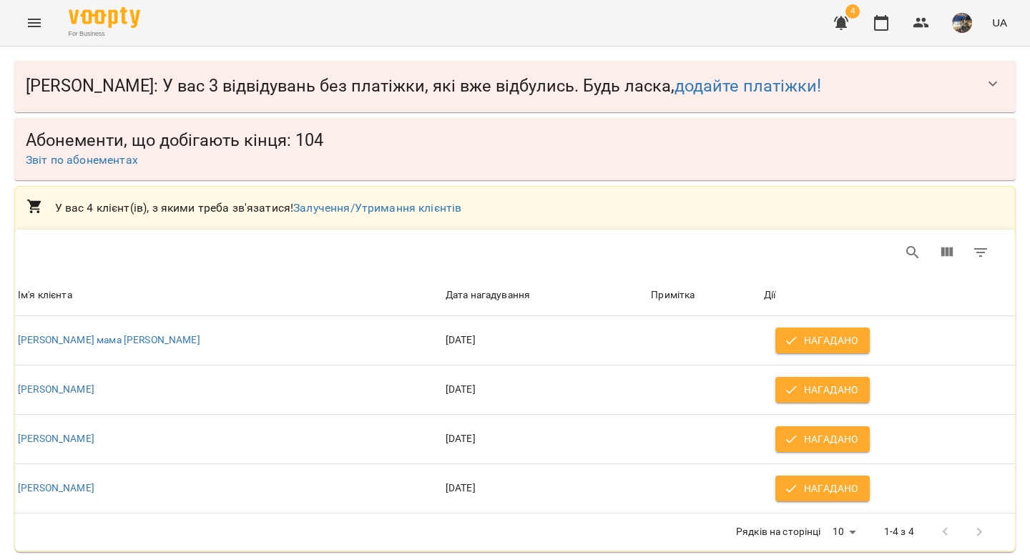
scroll to position [8, 0]
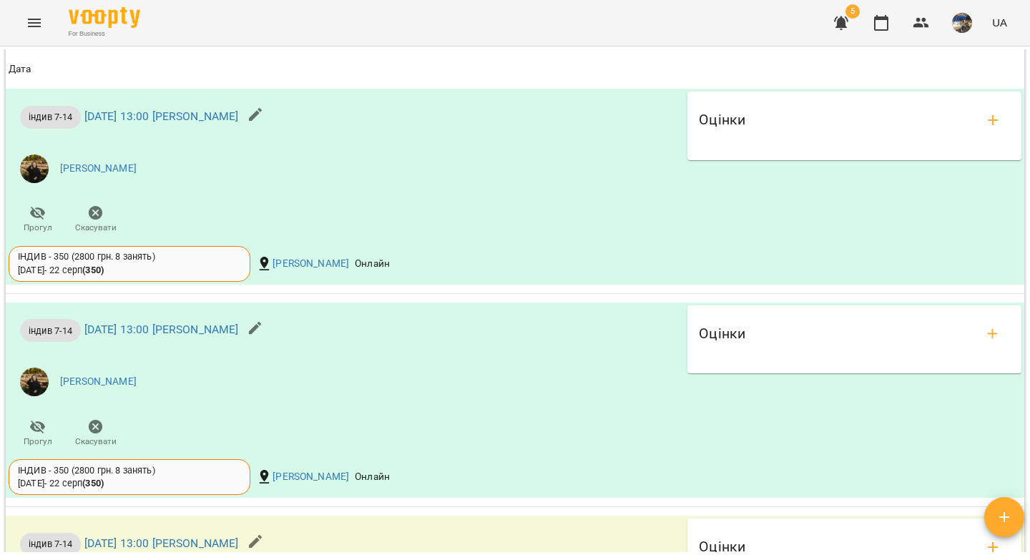
scroll to position [1476, 0]
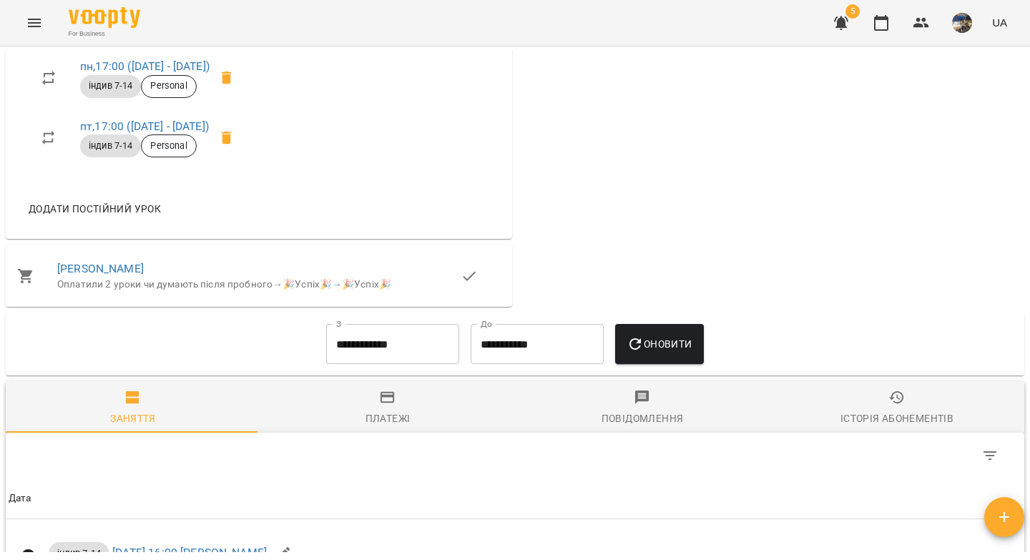
scroll to position [877, 0]
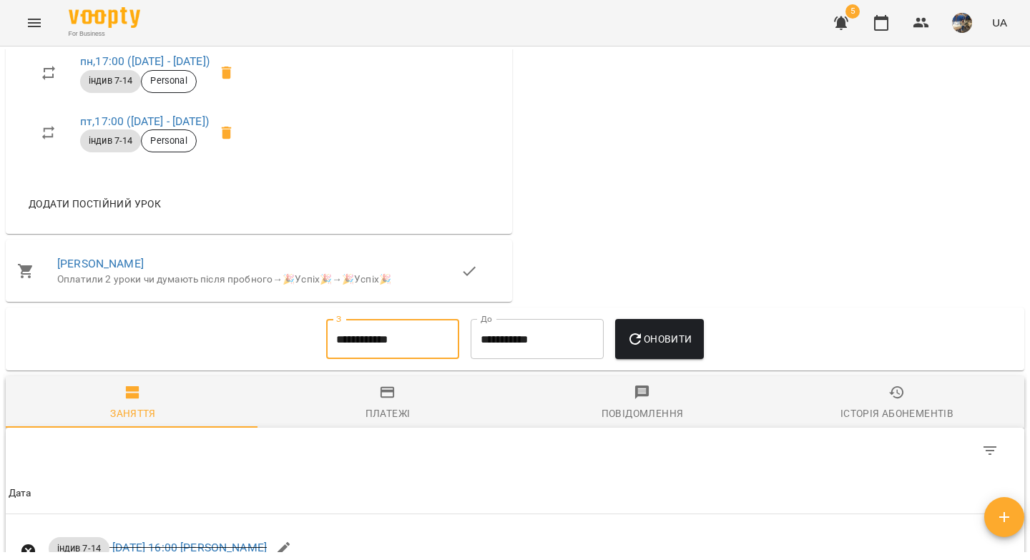
click at [370, 359] on input "**********" at bounding box center [392, 339] width 133 height 40
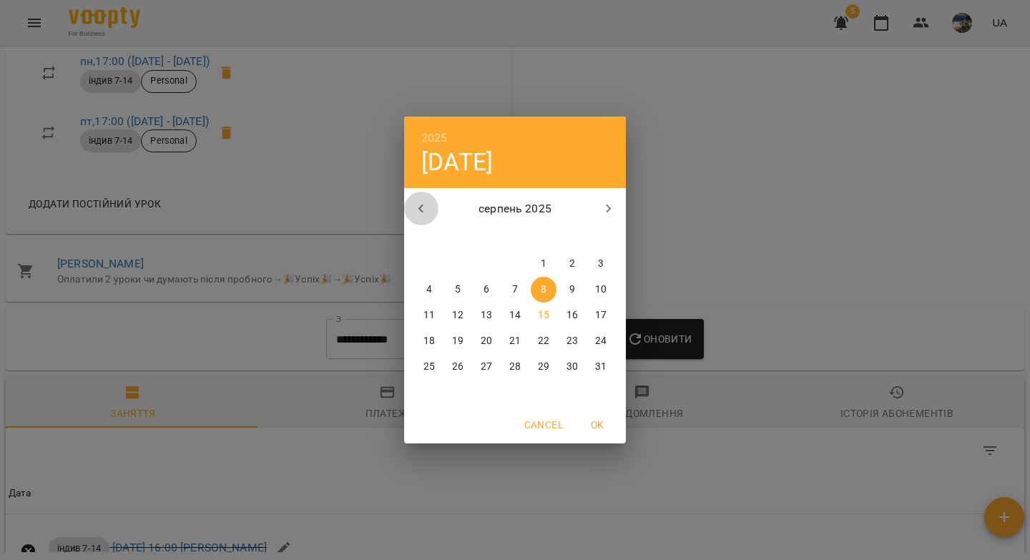
click at [422, 207] on icon "button" at bounding box center [421, 208] width 17 height 17
click at [460, 261] on p "1" at bounding box center [458, 264] width 6 height 14
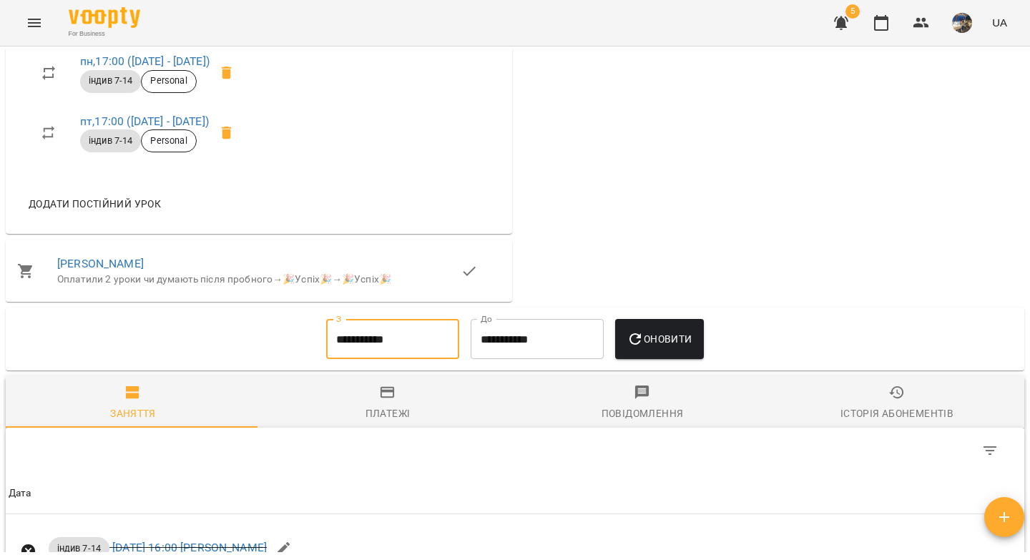
click at [693, 359] on button "Оновити" at bounding box center [659, 339] width 88 height 40
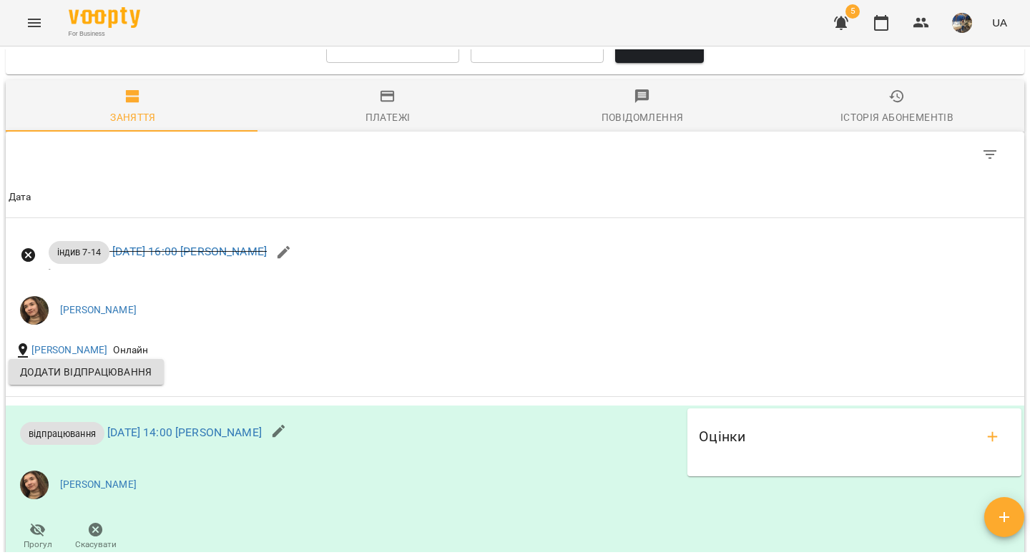
scroll to position [1180, 0]
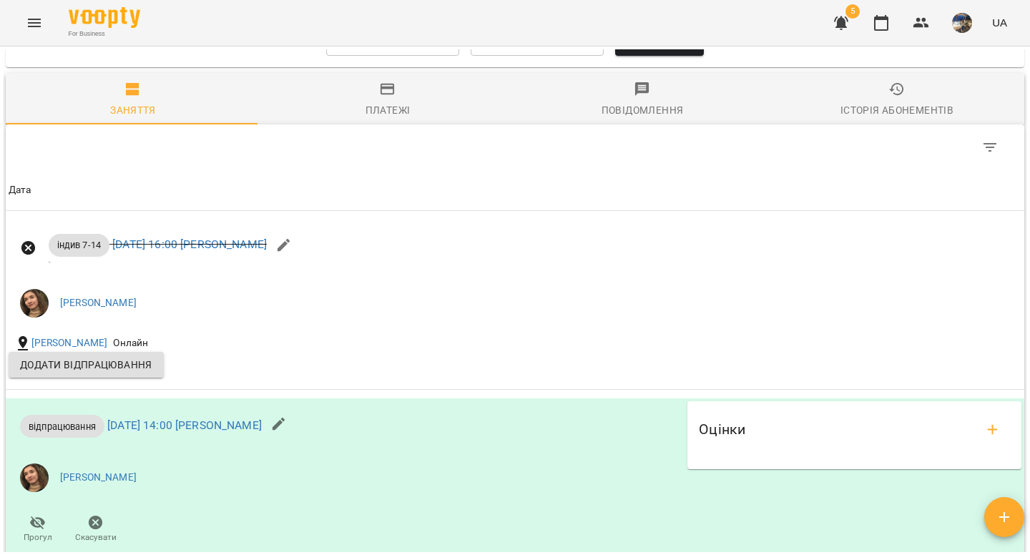
click at [384, 56] on input "**********" at bounding box center [392, 36] width 133 height 40
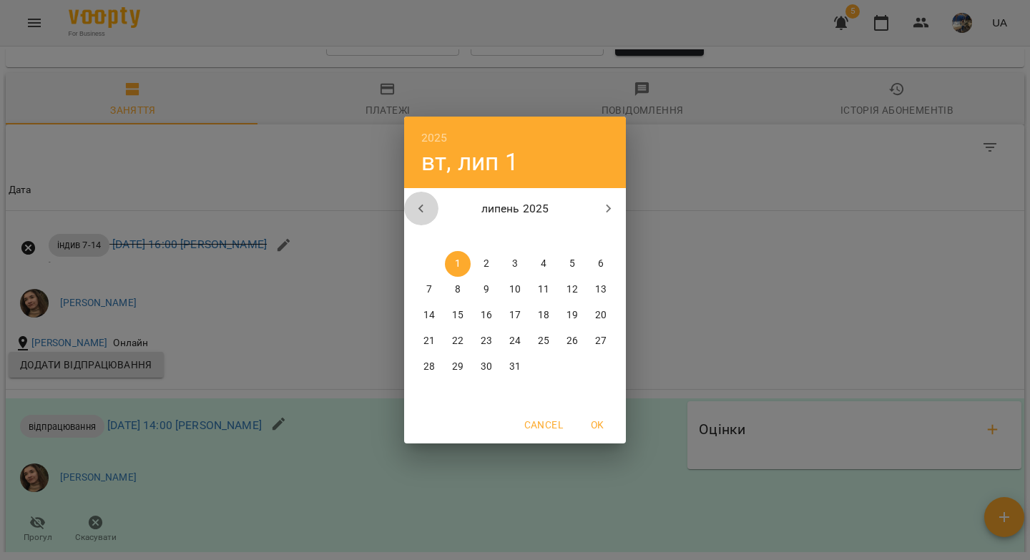
click at [408, 206] on button "button" at bounding box center [421, 209] width 34 height 34
click at [599, 260] on p "1" at bounding box center [601, 264] width 6 height 14
type input "**********"
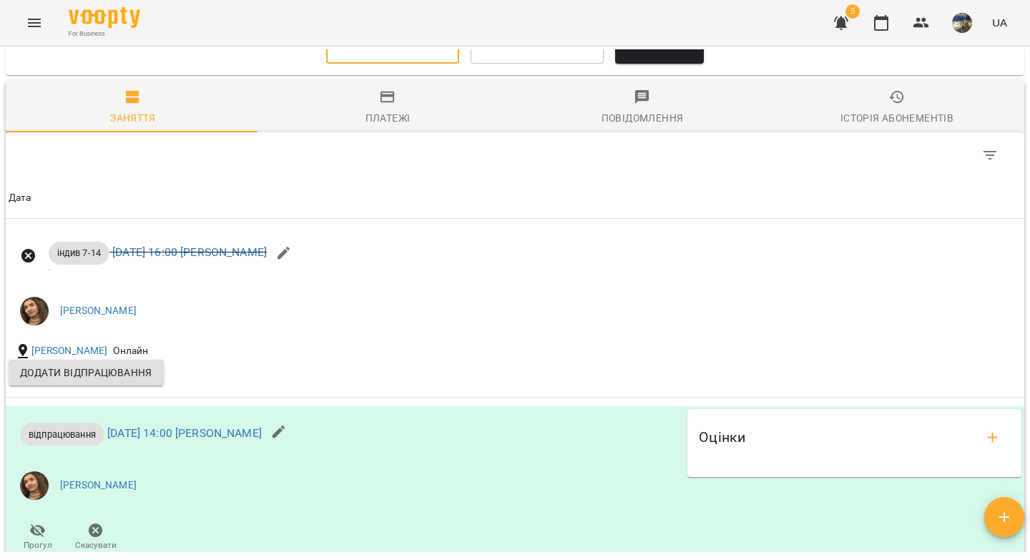
click at [662, 52] on span "Оновити" at bounding box center [658, 43] width 65 height 17
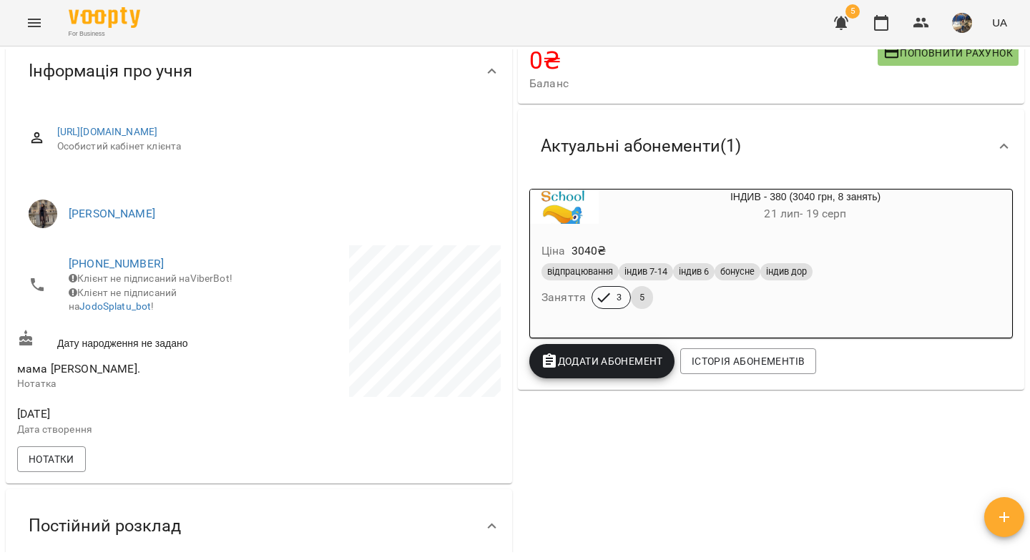
scroll to position [112, 0]
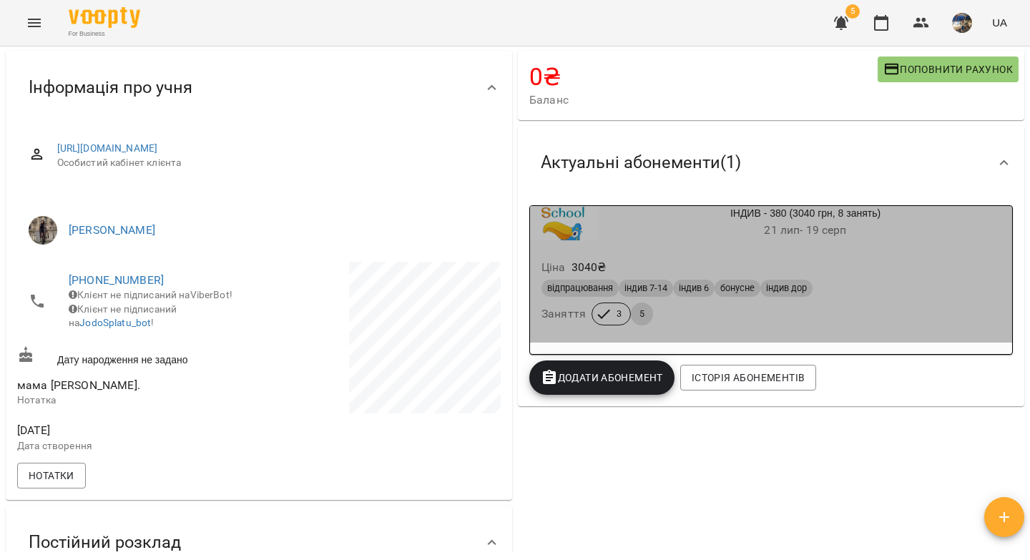
click at [904, 304] on div "відпрацювання індив 7-14 індив 6 бонусне індив дор Заняття 3 5" at bounding box center [770, 302] width 465 height 51
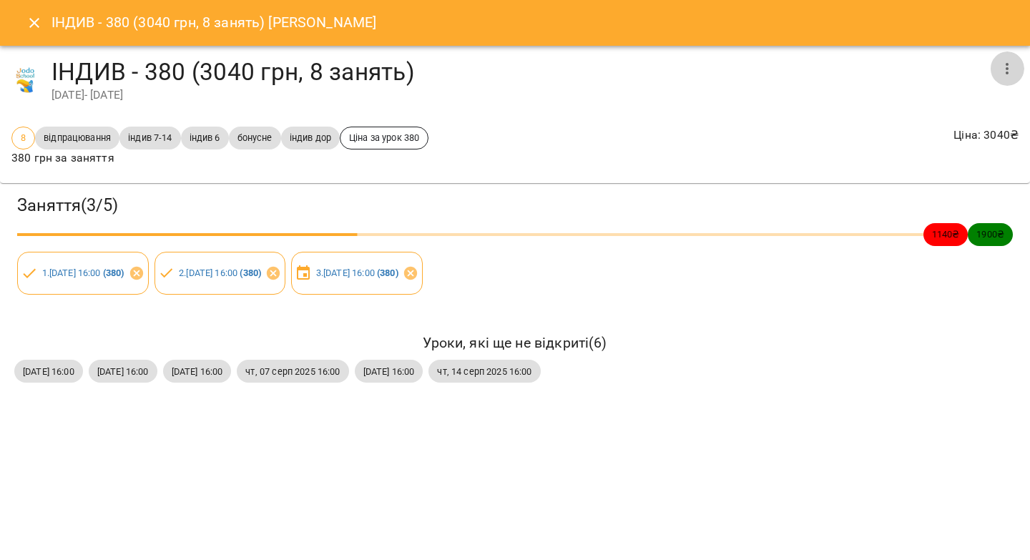
click at [997, 71] on button "button" at bounding box center [1006, 68] width 34 height 34
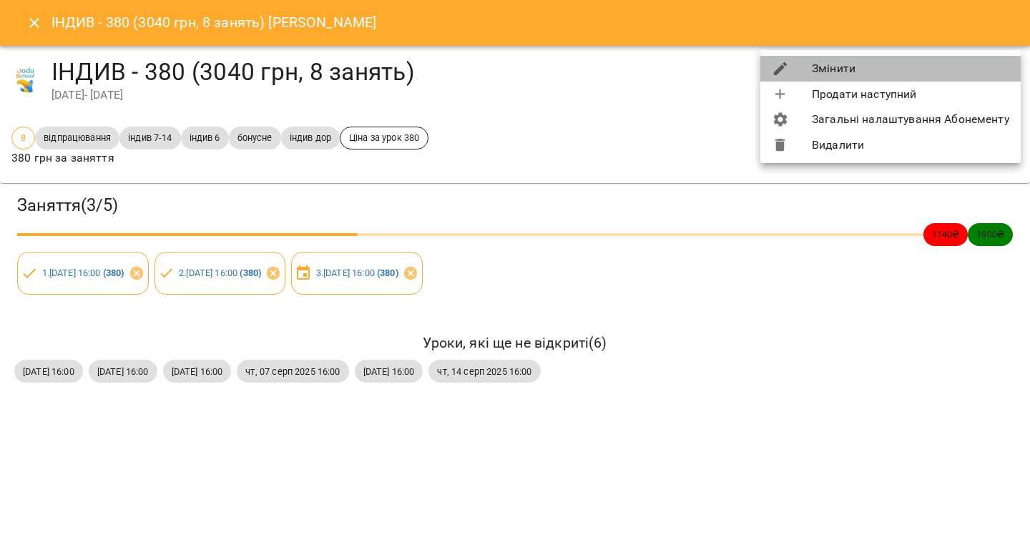
click at [915, 71] on li "Змінити" at bounding box center [890, 69] width 260 height 26
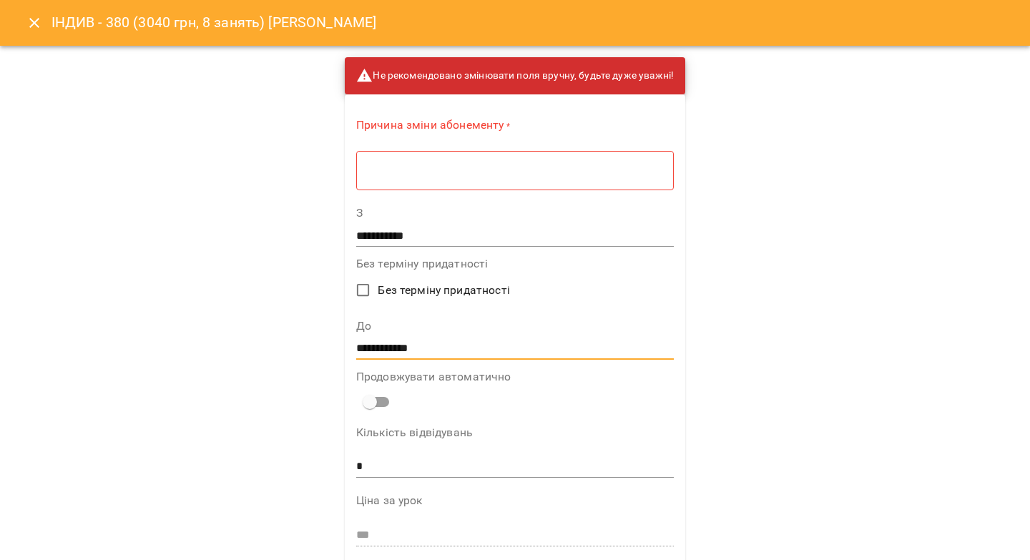
click at [375, 354] on input "**********" at bounding box center [514, 348] width 317 height 23
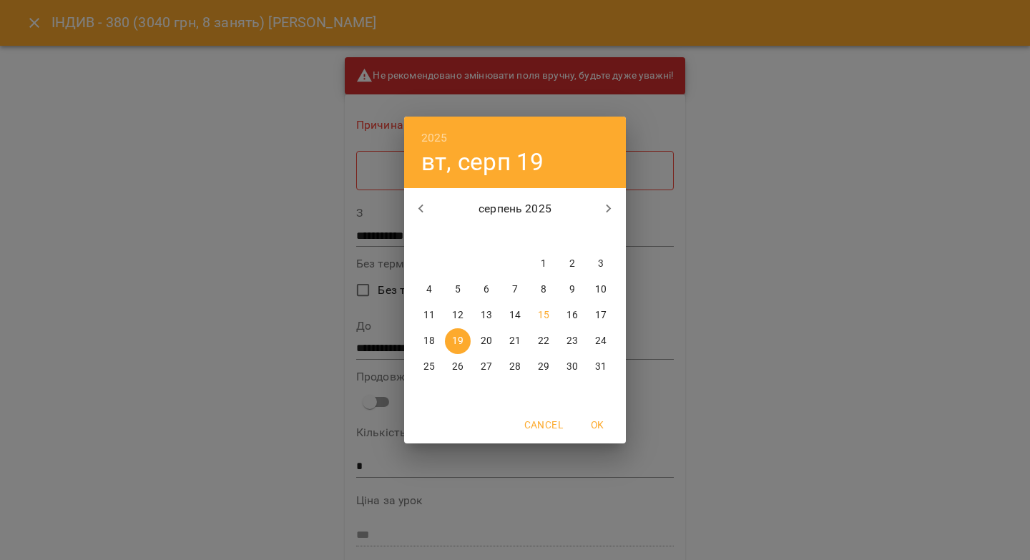
click at [611, 209] on icon "button" at bounding box center [608, 208] width 17 height 17
click at [604, 263] on span "7" at bounding box center [601, 264] width 26 height 14
type input "**********"
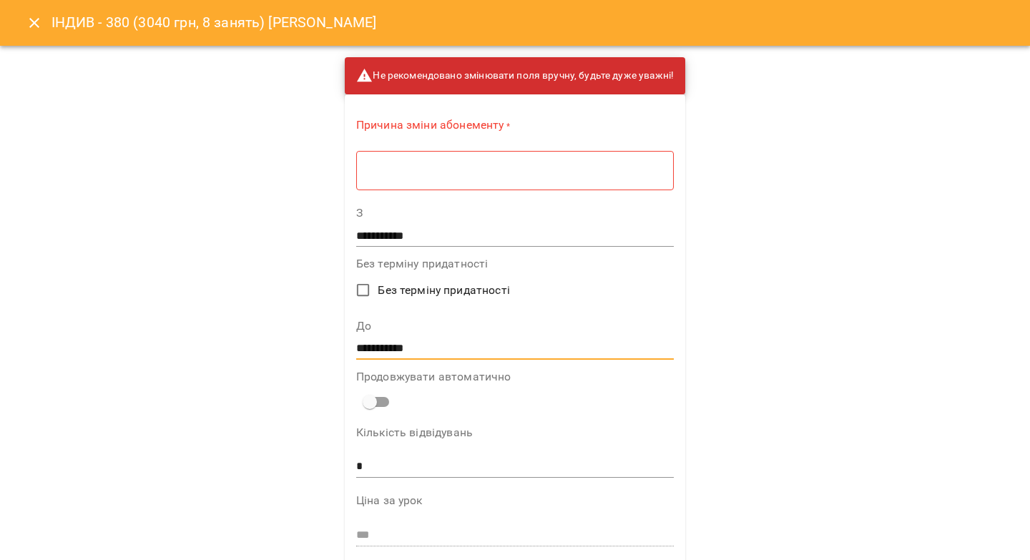
click at [568, 176] on textarea at bounding box center [514, 171] width 297 height 14
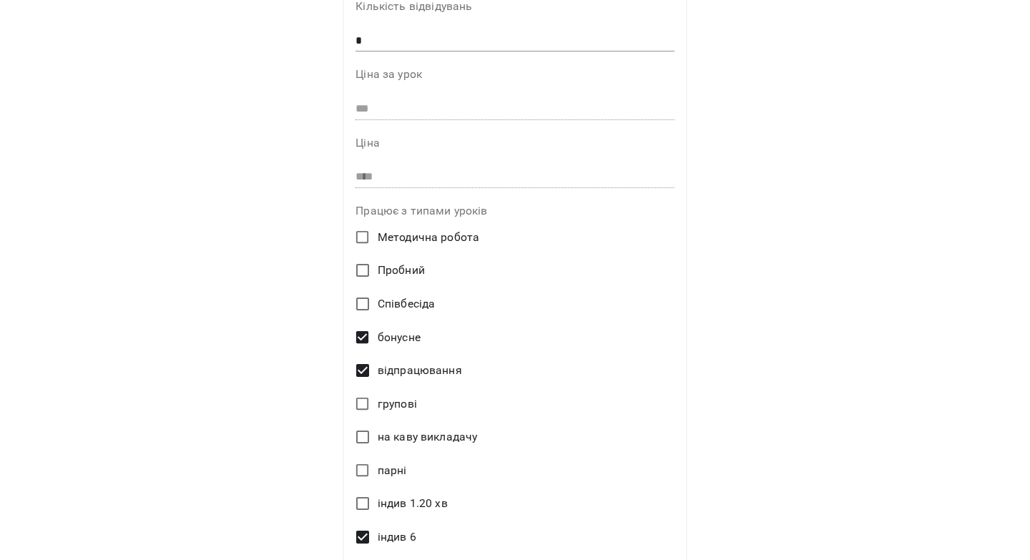
scroll to position [649, 0]
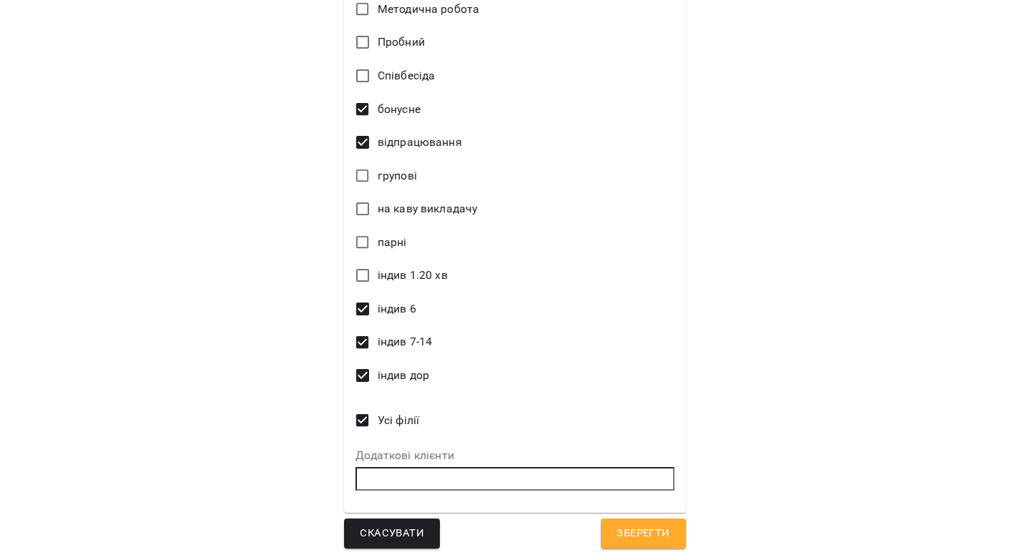
type textarea "********"
drag, startPoint x: 618, startPoint y: 525, endPoint x: 730, endPoint y: 309, distance: 243.0
click at [618, 525] on span "Зберегти" at bounding box center [642, 533] width 53 height 19
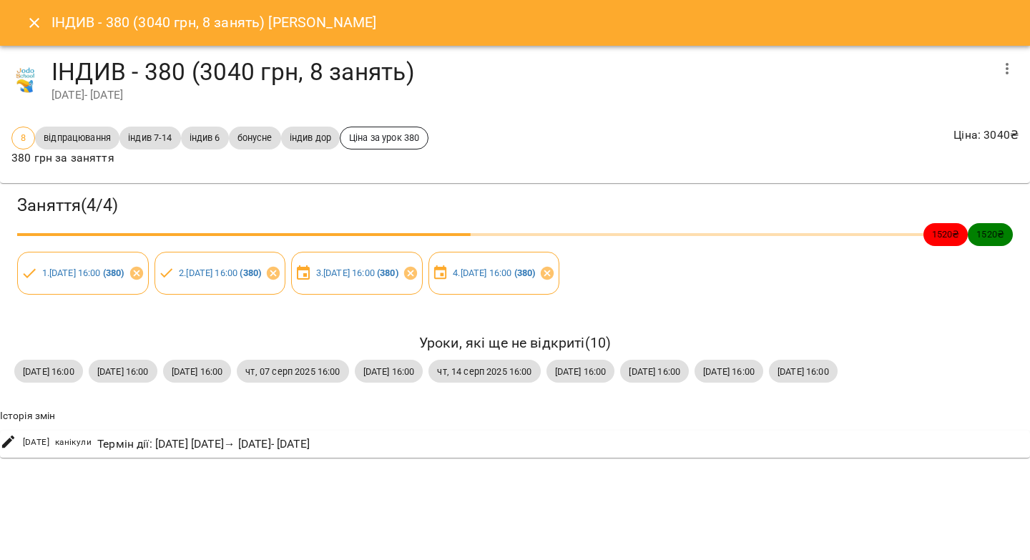
click at [30, 22] on icon "Close" at bounding box center [34, 22] width 17 height 17
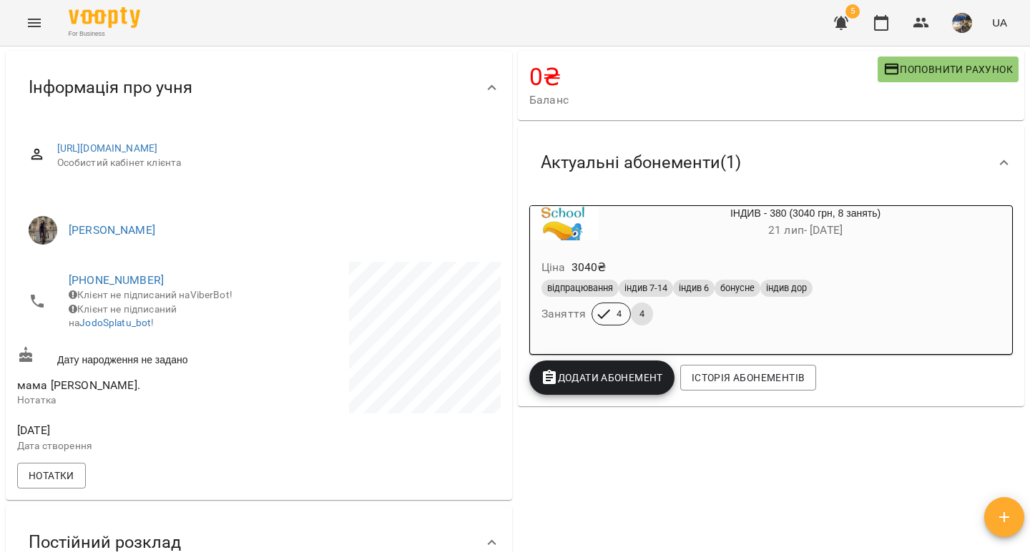
scroll to position [0, 0]
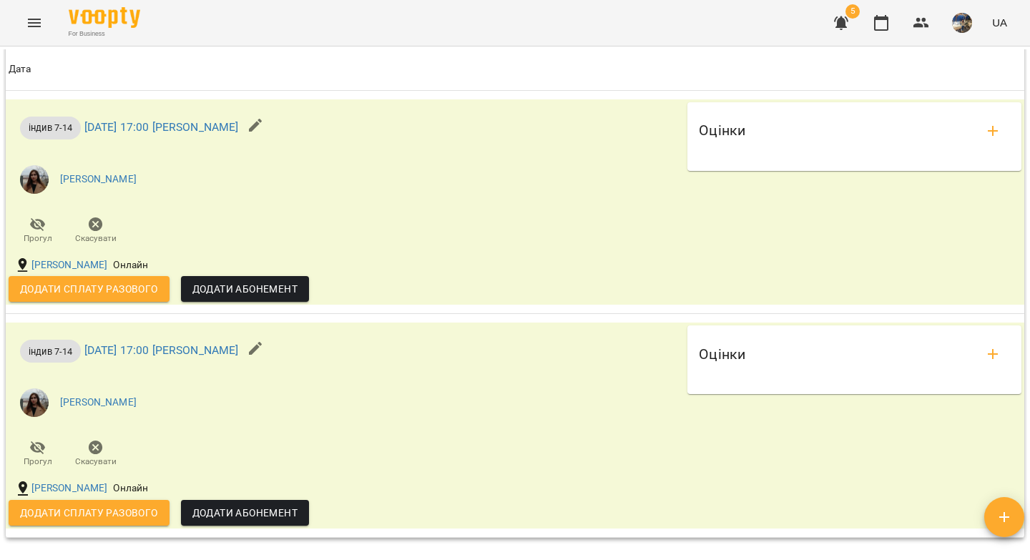
scroll to position [1483, 0]
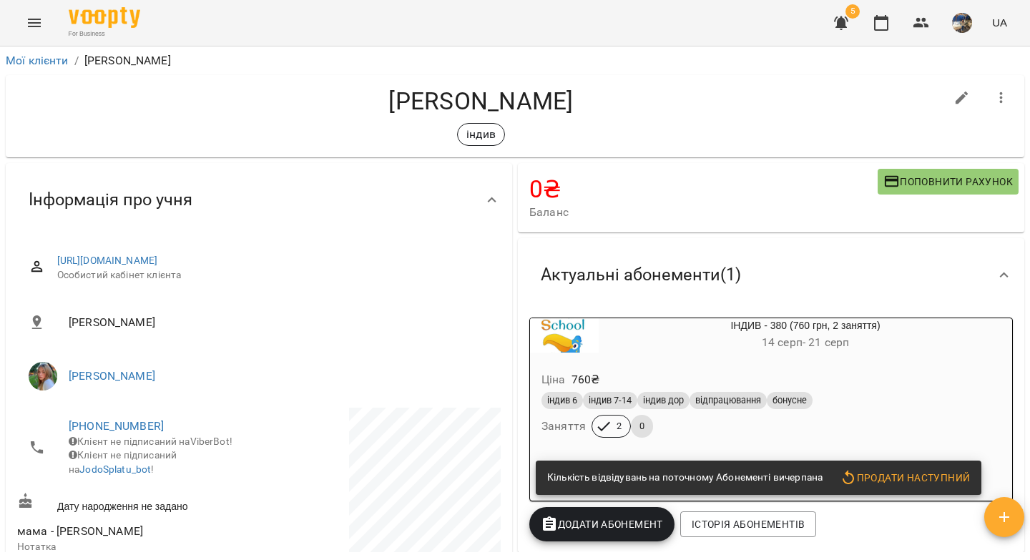
drag, startPoint x: 593, startPoint y: 109, endPoint x: 361, endPoint y: 104, distance: 231.7
click at [361, 104] on h4 "[PERSON_NAME]" at bounding box center [480, 101] width 927 height 29
copy h4 "[PERSON_NAME]"
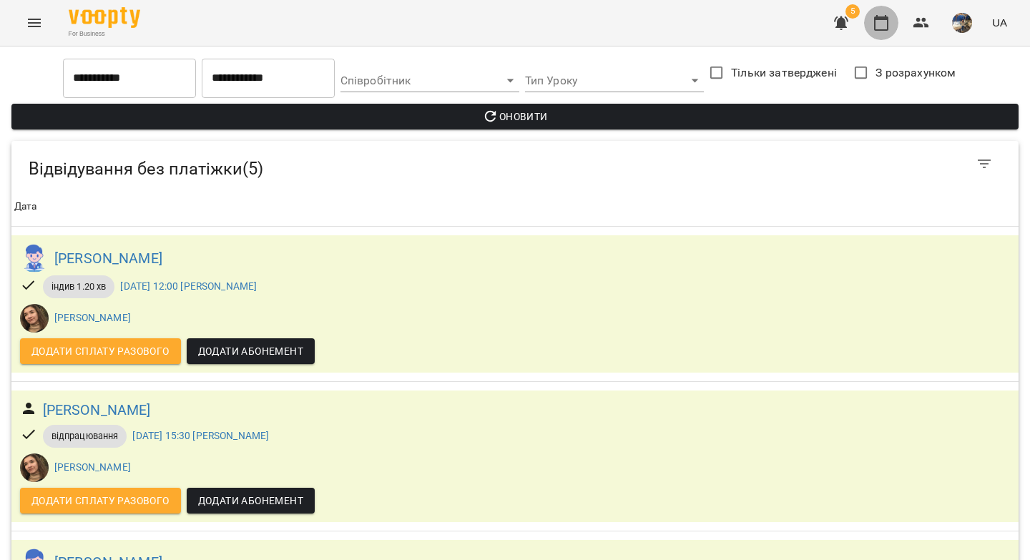
click at [883, 20] on icon "button" at bounding box center [880, 22] width 17 height 17
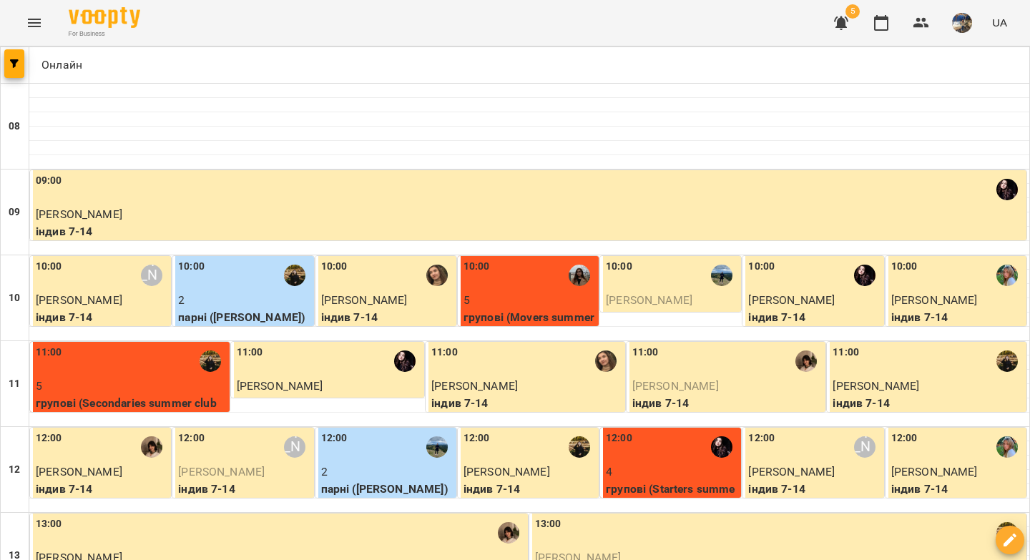
scroll to position [135, 0]
type input "**********"
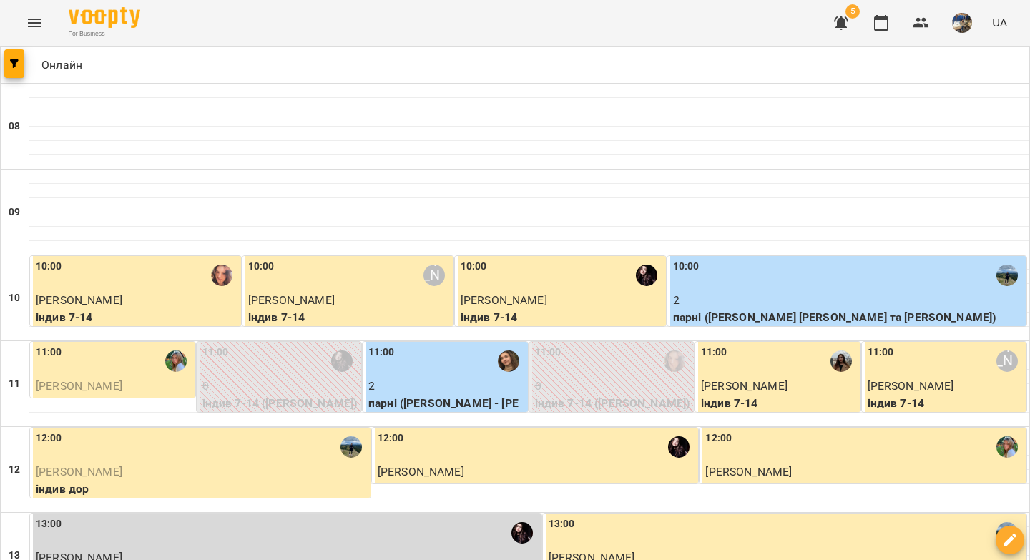
scroll to position [163, 0]
click at [169, 350] on img "Іванна Лизун" at bounding box center [175, 360] width 21 height 21
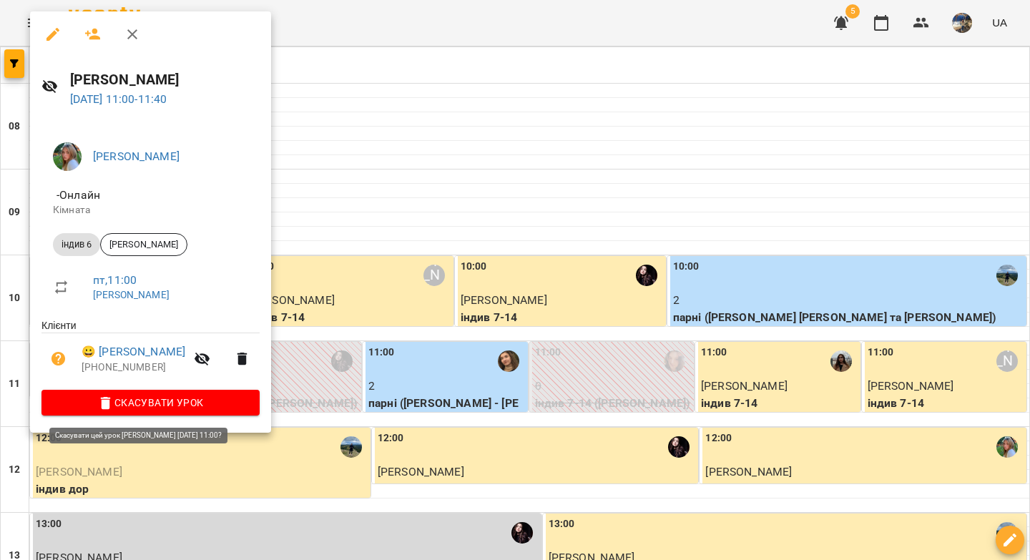
click at [190, 405] on span "Скасувати Урок" at bounding box center [150, 402] width 195 height 17
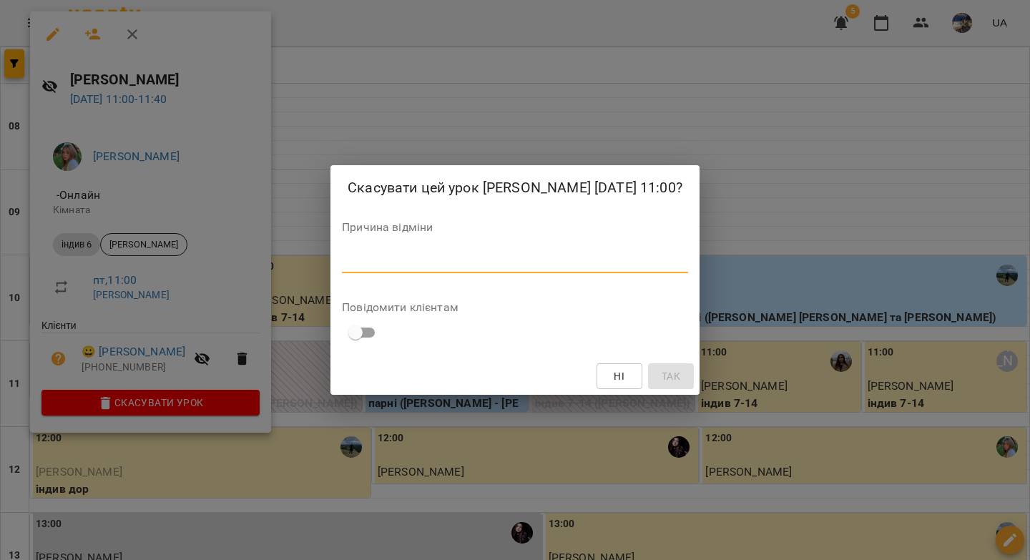
click at [470, 268] on textarea at bounding box center [515, 262] width 346 height 14
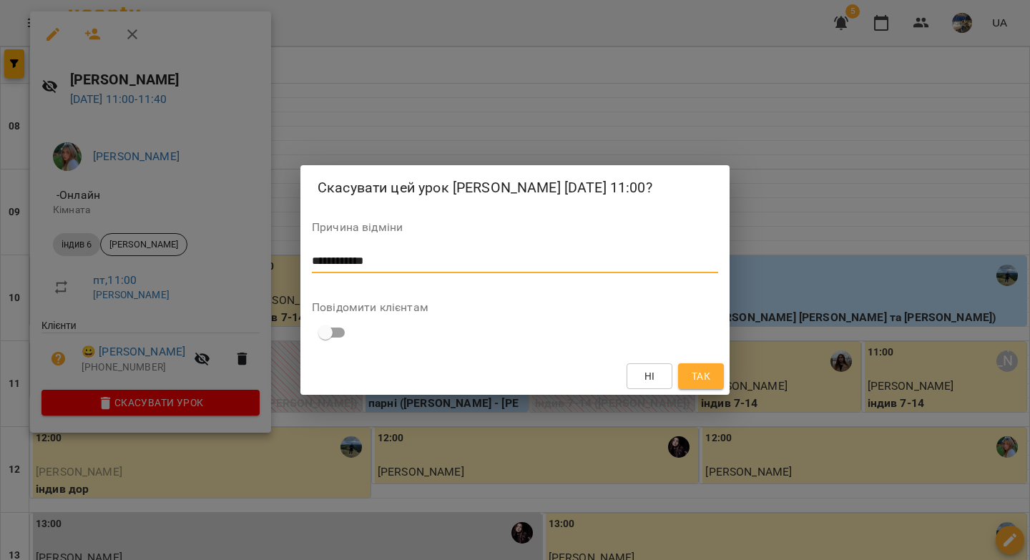
click at [321, 268] on textarea "**********" at bounding box center [515, 262] width 406 height 14
click at [0, 0] on lt-span "***" at bounding box center [0, 0] width 0 height 0
click at [340, 268] on textarea "**********" at bounding box center [515, 262] width 406 height 14
click at [0, 0] on lt-span "**" at bounding box center [0, 0] width 0 height 0
type textarea "**********"
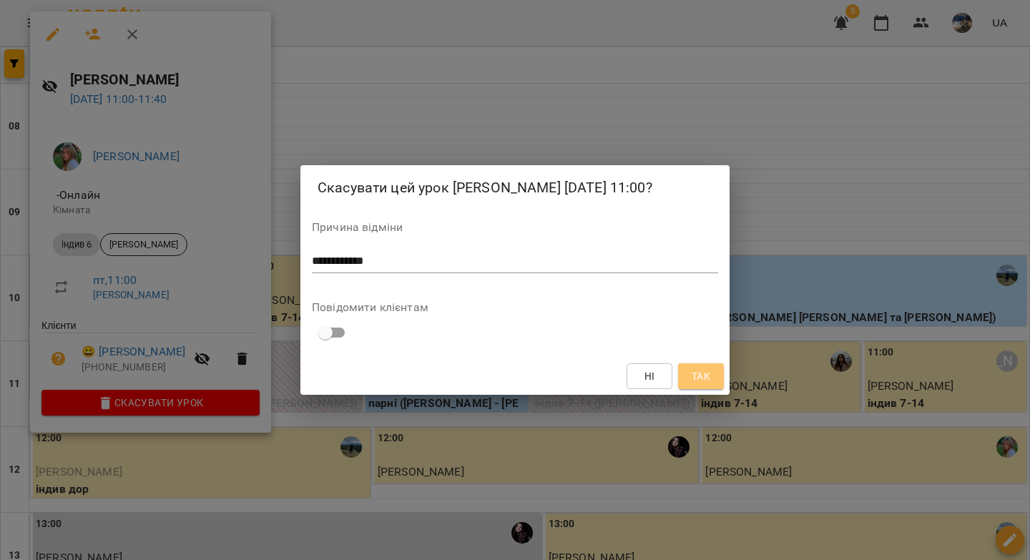
click at [714, 382] on button "Так" at bounding box center [701, 376] width 46 height 26
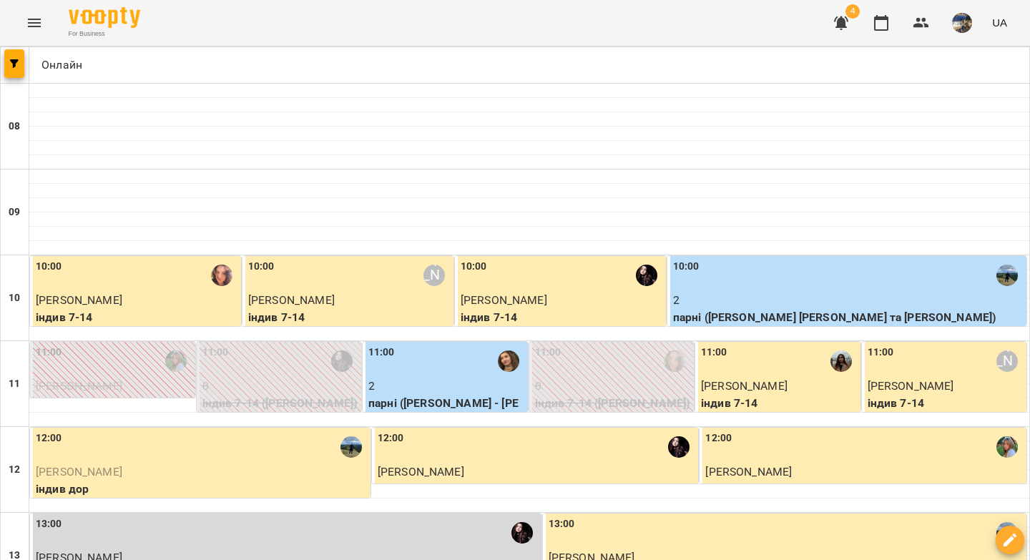
click at [101, 345] on div "11:00" at bounding box center [114, 361] width 157 height 33
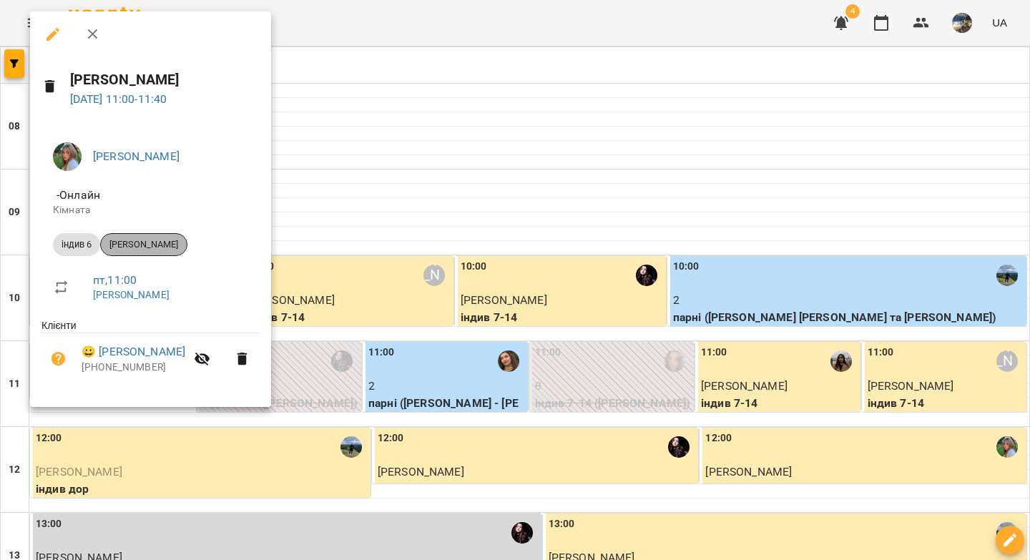
click at [134, 244] on span "Дарина Ходакова" at bounding box center [144, 244] width 86 height 13
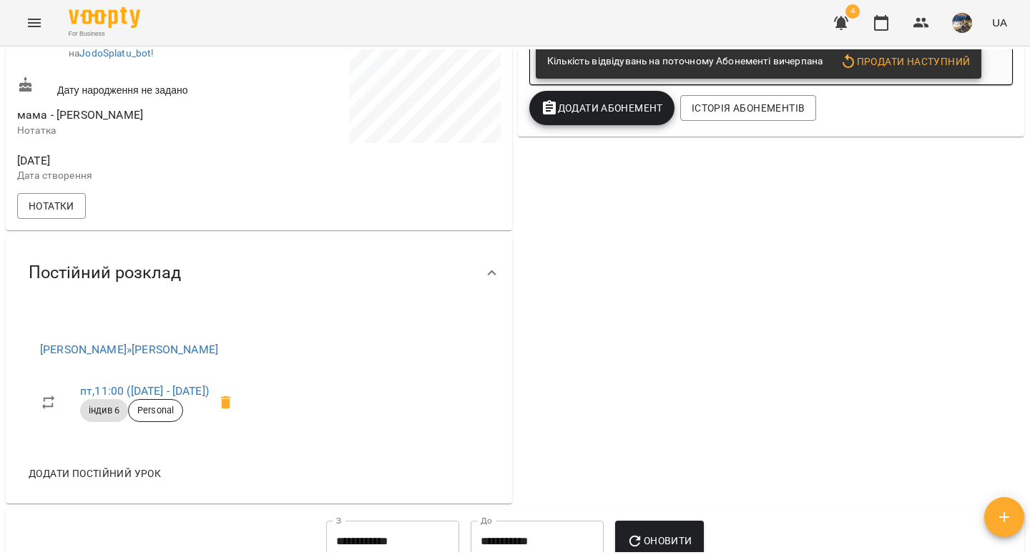
scroll to position [418, 0]
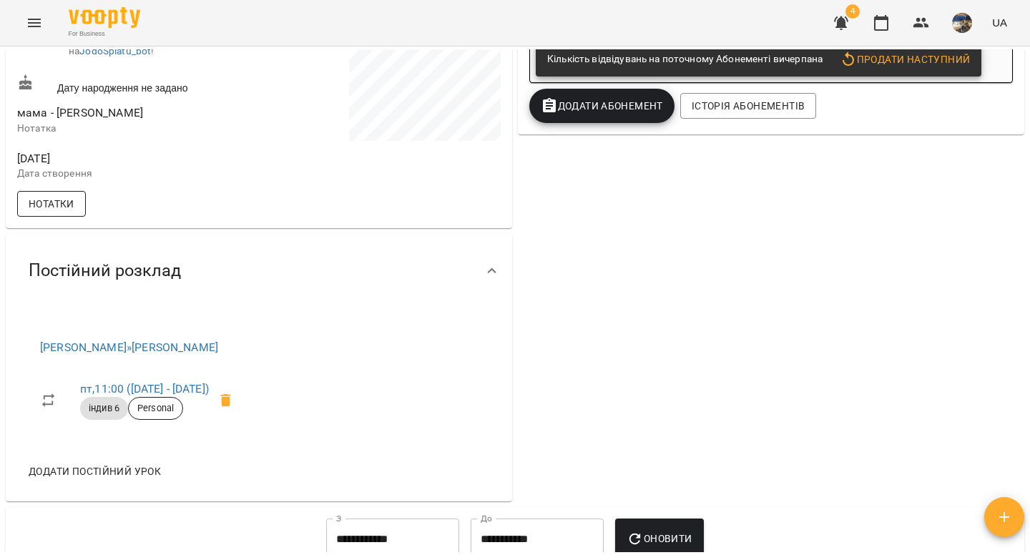
click at [65, 212] on span "Нотатки" at bounding box center [52, 203] width 46 height 17
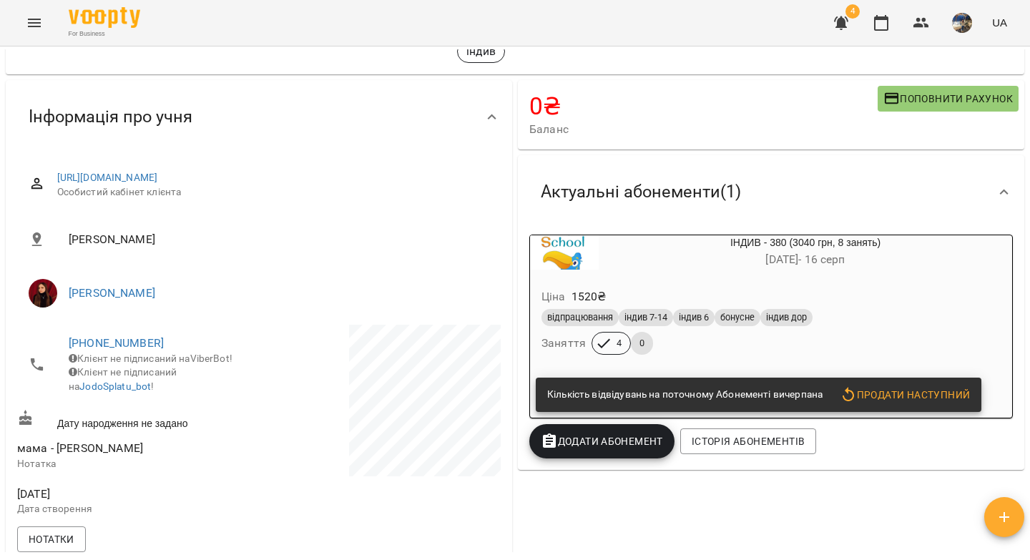
scroll to position [0, 0]
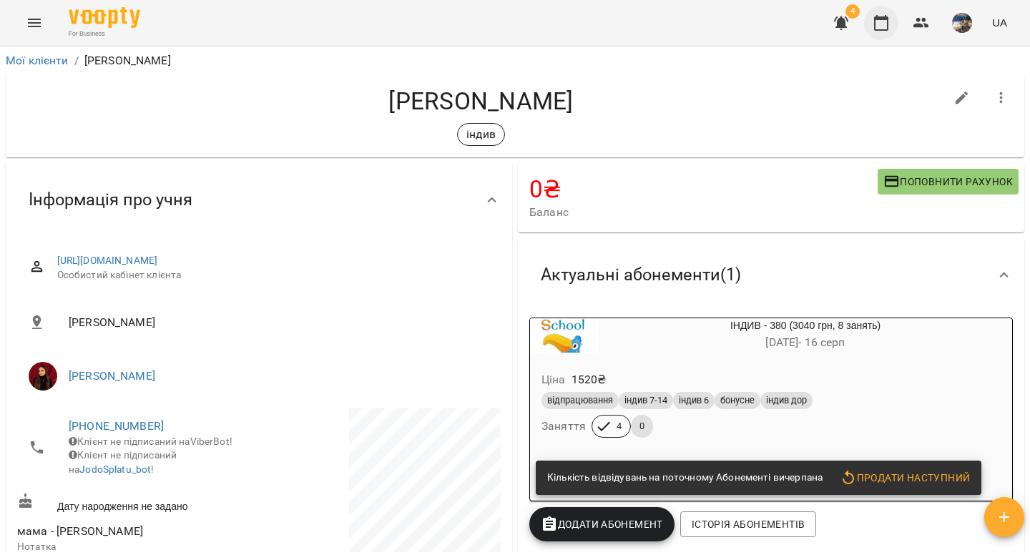
click at [880, 27] on icon "button" at bounding box center [880, 22] width 17 height 17
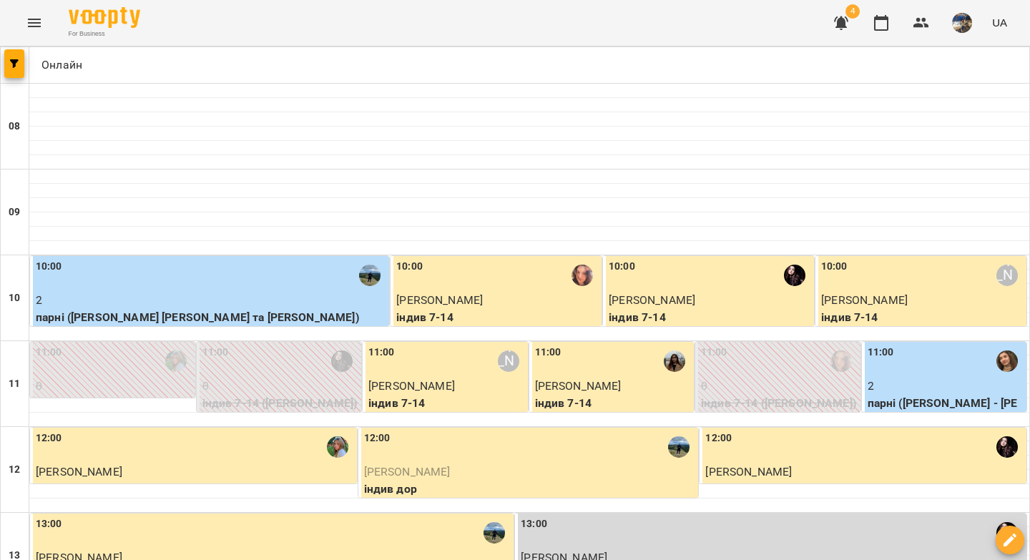
type input "**********"
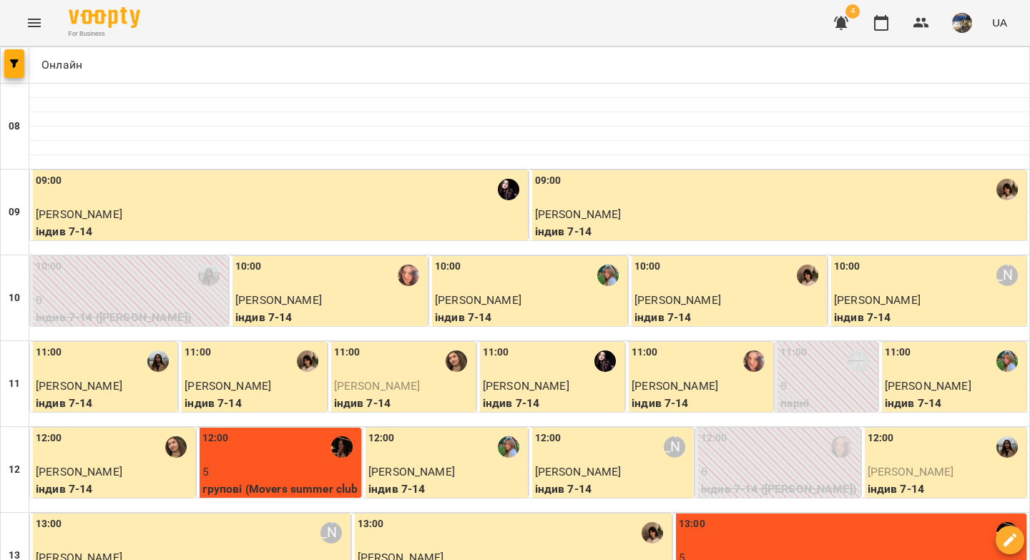
drag, startPoint x: 566, startPoint y: 483, endPoint x: 618, endPoint y: 236, distance: 252.8
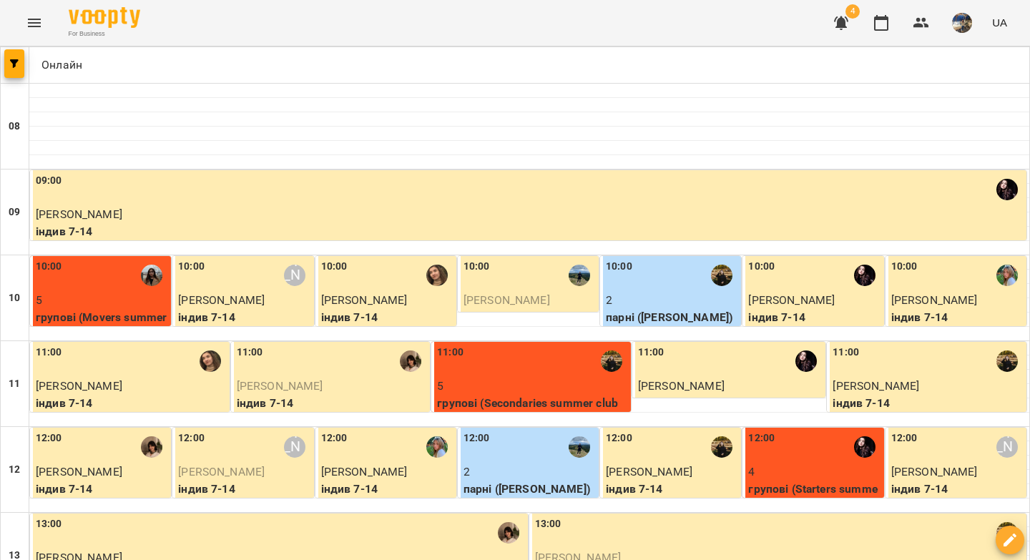
scroll to position [59, 0]
click at [919, 21] on icon "button" at bounding box center [921, 23] width 16 height 10
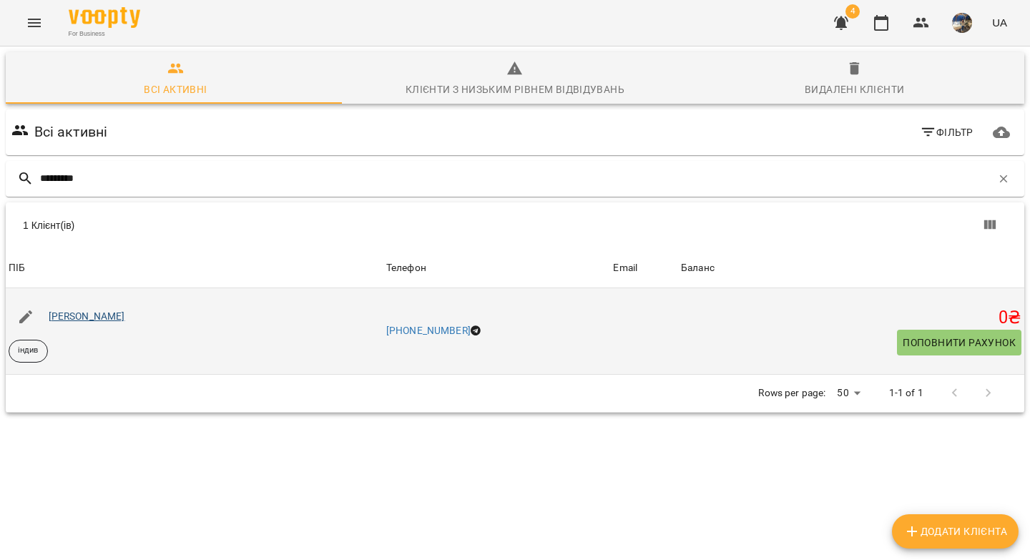
type input "*********"
click at [125, 314] on link "Ульяна Кравчишин" at bounding box center [87, 315] width 76 height 11
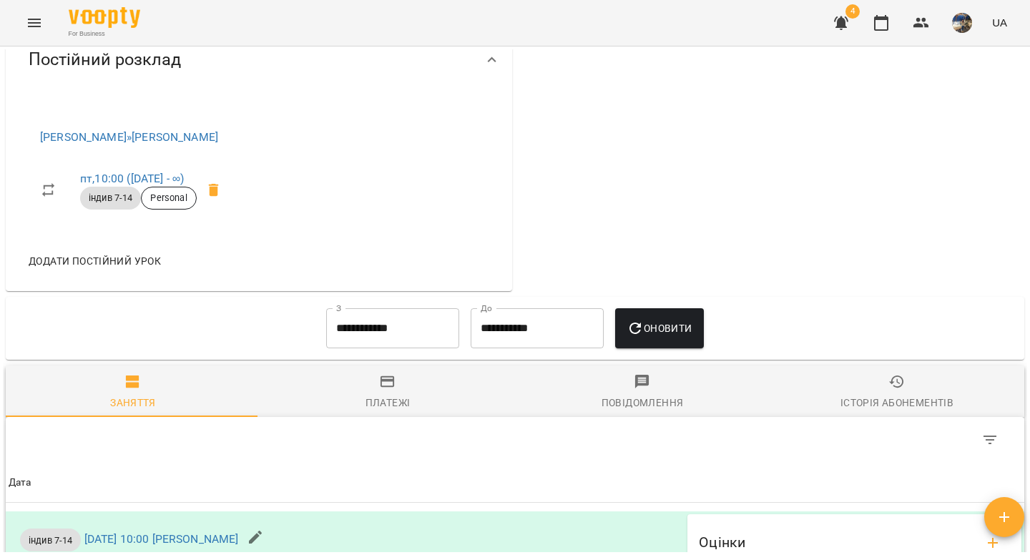
scroll to position [815, 0]
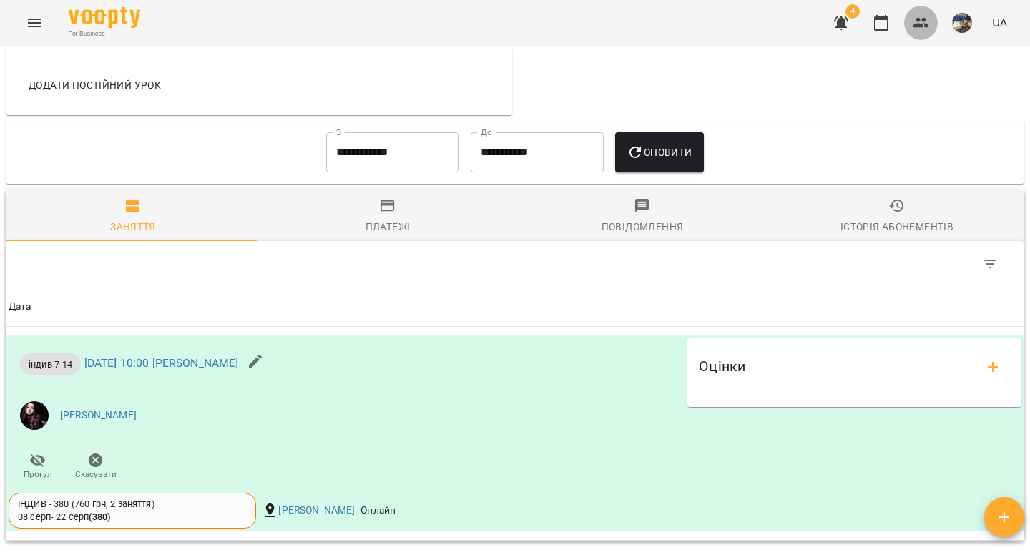
click at [929, 24] on icon "button" at bounding box center [920, 22] width 17 height 17
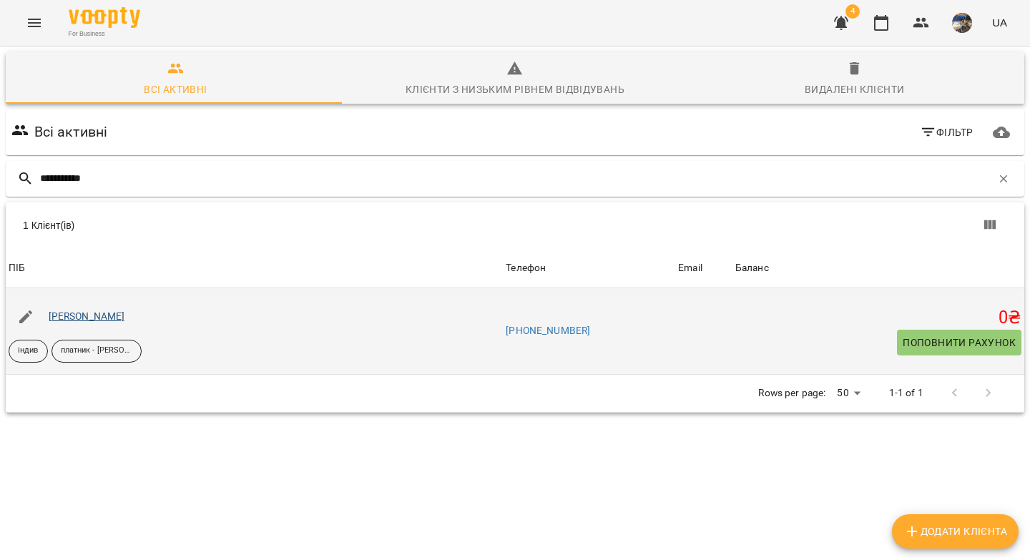
type input "**********"
click at [102, 315] on link "[PERSON_NAME]" at bounding box center [87, 315] width 76 height 11
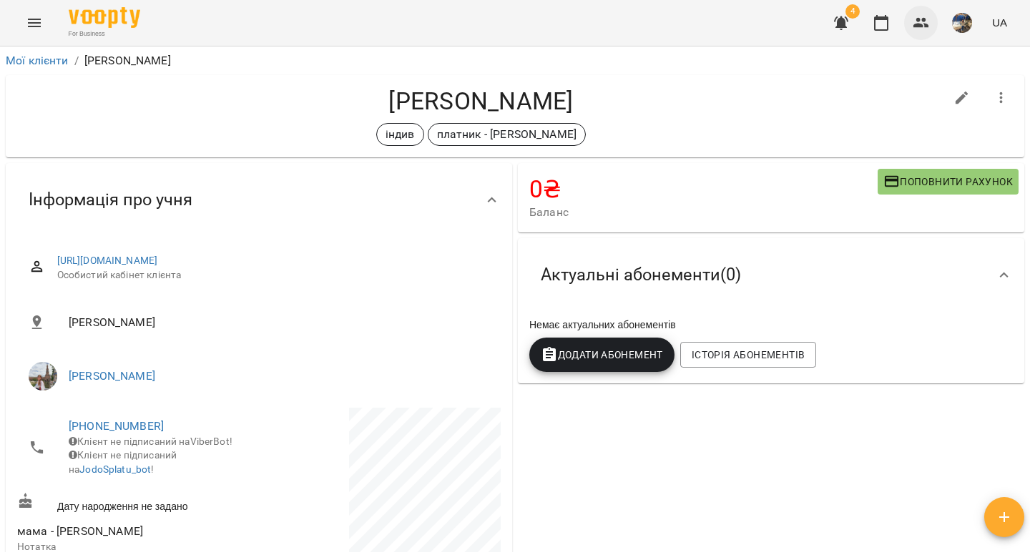
click at [918, 26] on icon "button" at bounding box center [921, 23] width 16 height 10
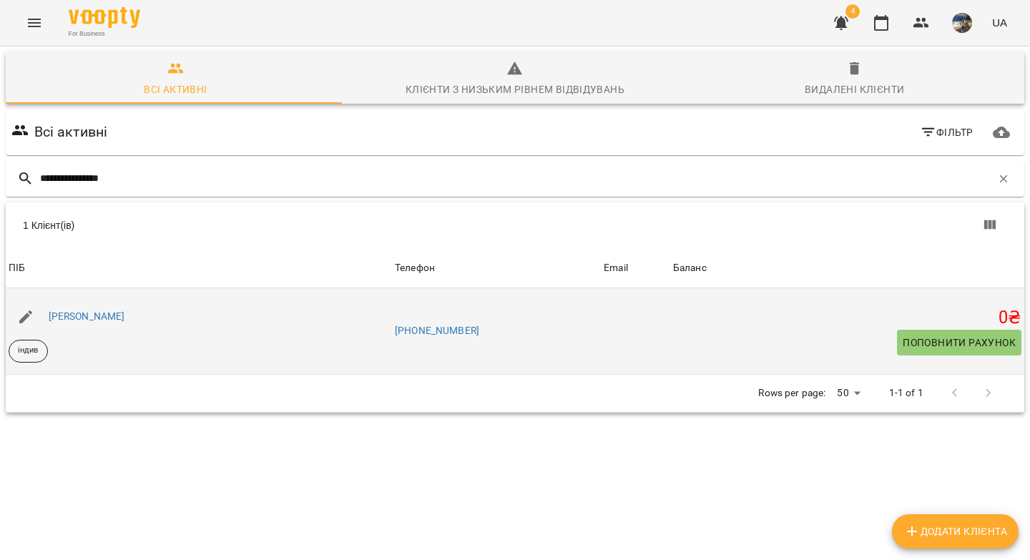
type input "**********"
click at [92, 322] on div "Крістіна Дубиняк" at bounding box center [87, 317] width 82 height 20
click at [94, 317] on link "Крістіна Дубиняк" at bounding box center [87, 315] width 76 height 11
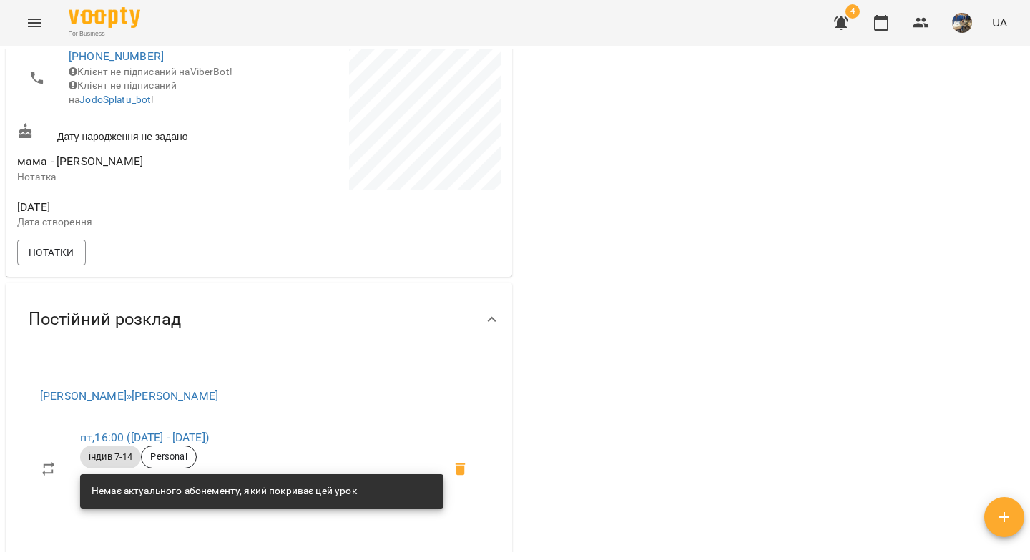
scroll to position [651, 0]
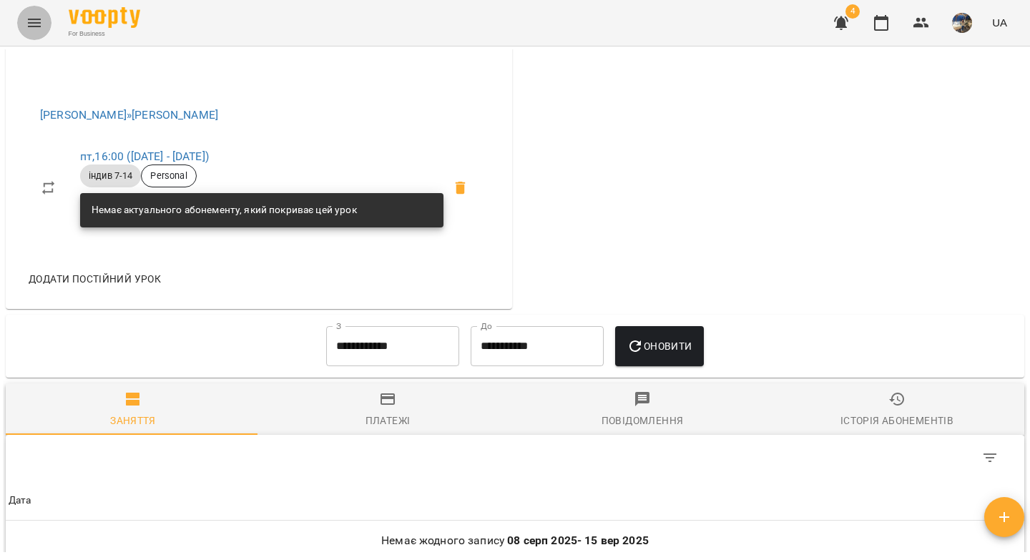
click at [29, 24] on icon "Menu" at bounding box center [34, 22] width 17 height 17
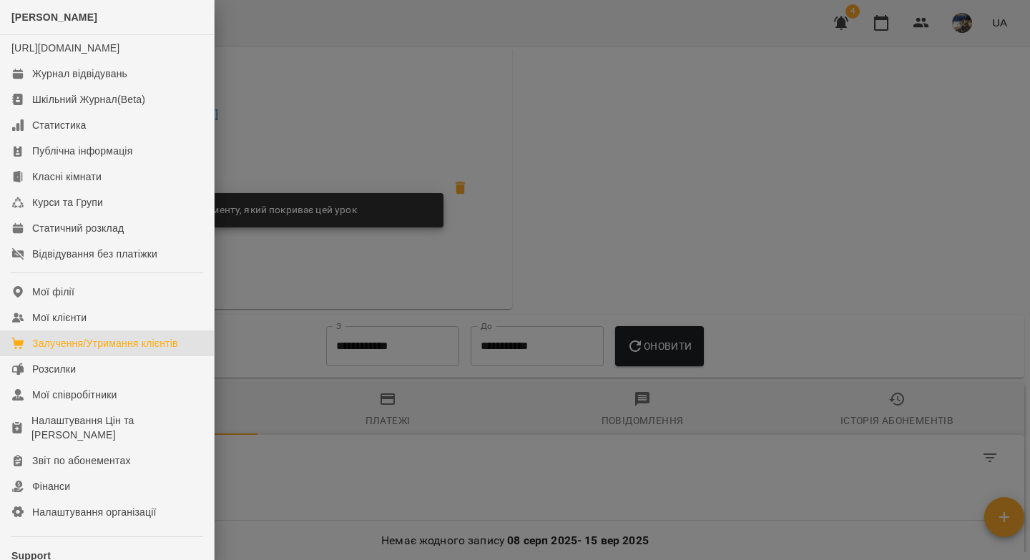
drag, startPoint x: 111, startPoint y: 356, endPoint x: 248, endPoint y: 309, distance: 145.2
click at [111, 350] on div "Залучення/Утримання клієнтів" at bounding box center [105, 343] width 146 height 14
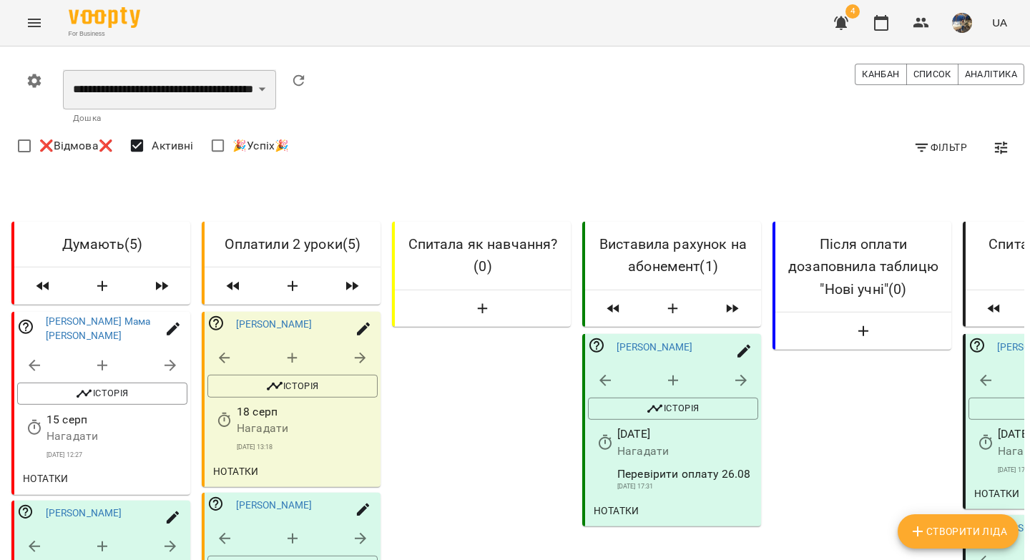
click at [207, 96] on select "**********" at bounding box center [169, 89] width 213 height 40
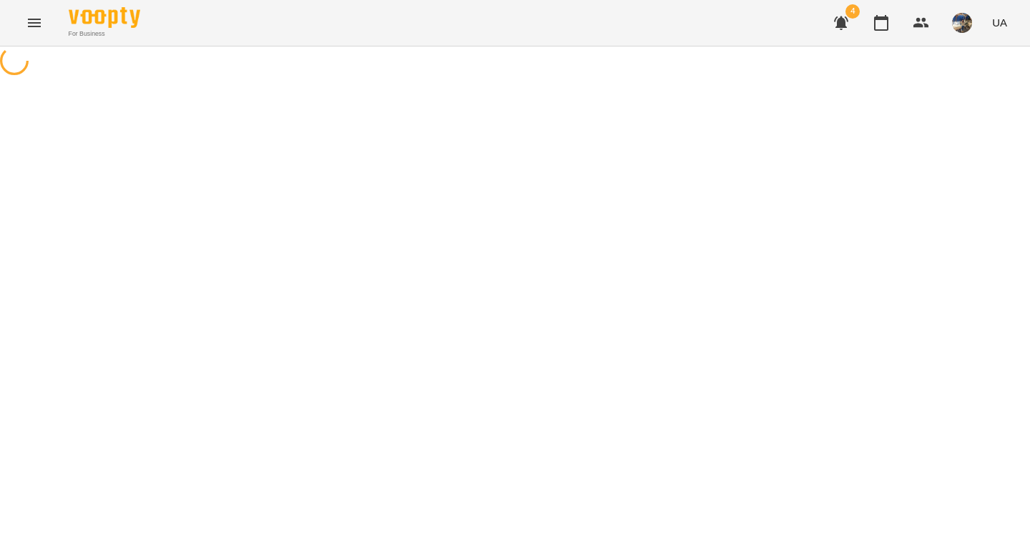
select select "**********"
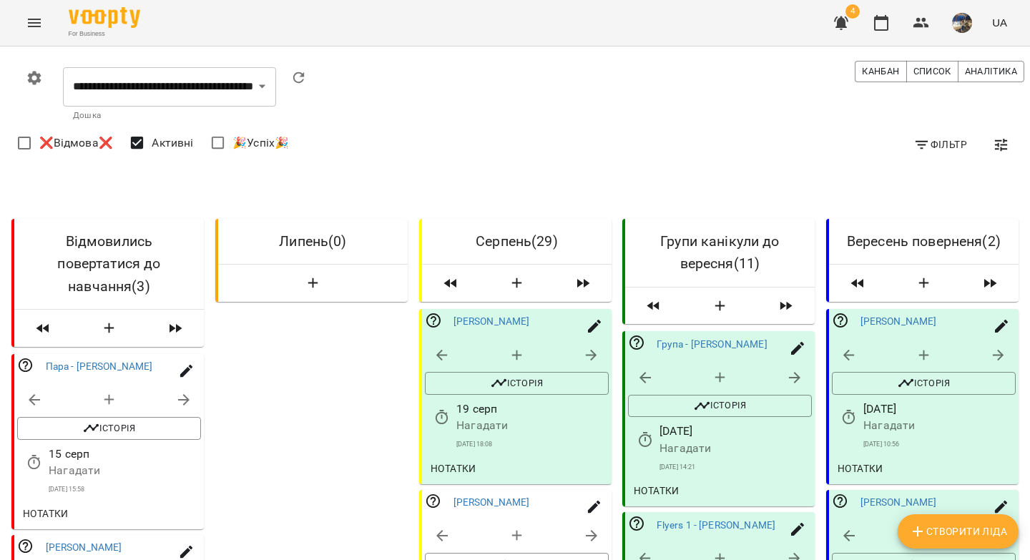
scroll to position [1837, 0]
drag, startPoint x: 496, startPoint y: 440, endPoint x: 523, endPoint y: 326, distance: 116.7
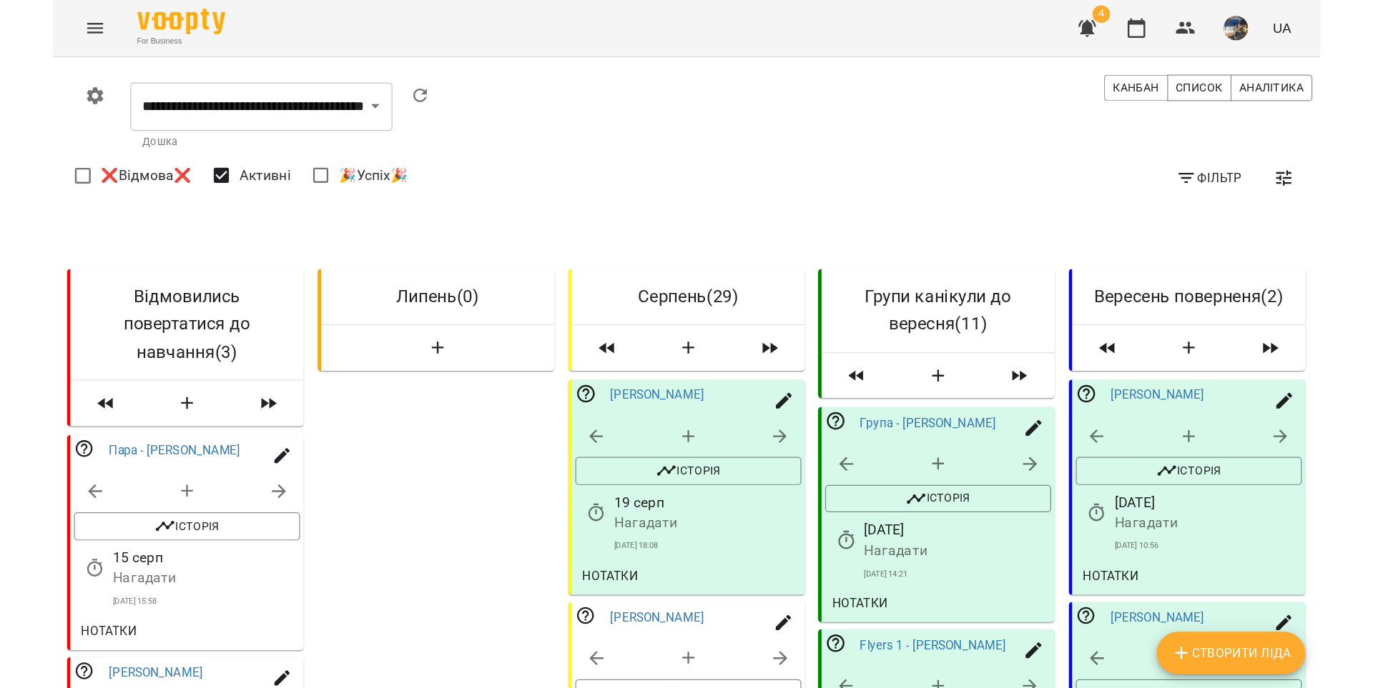
scroll to position [0, 0]
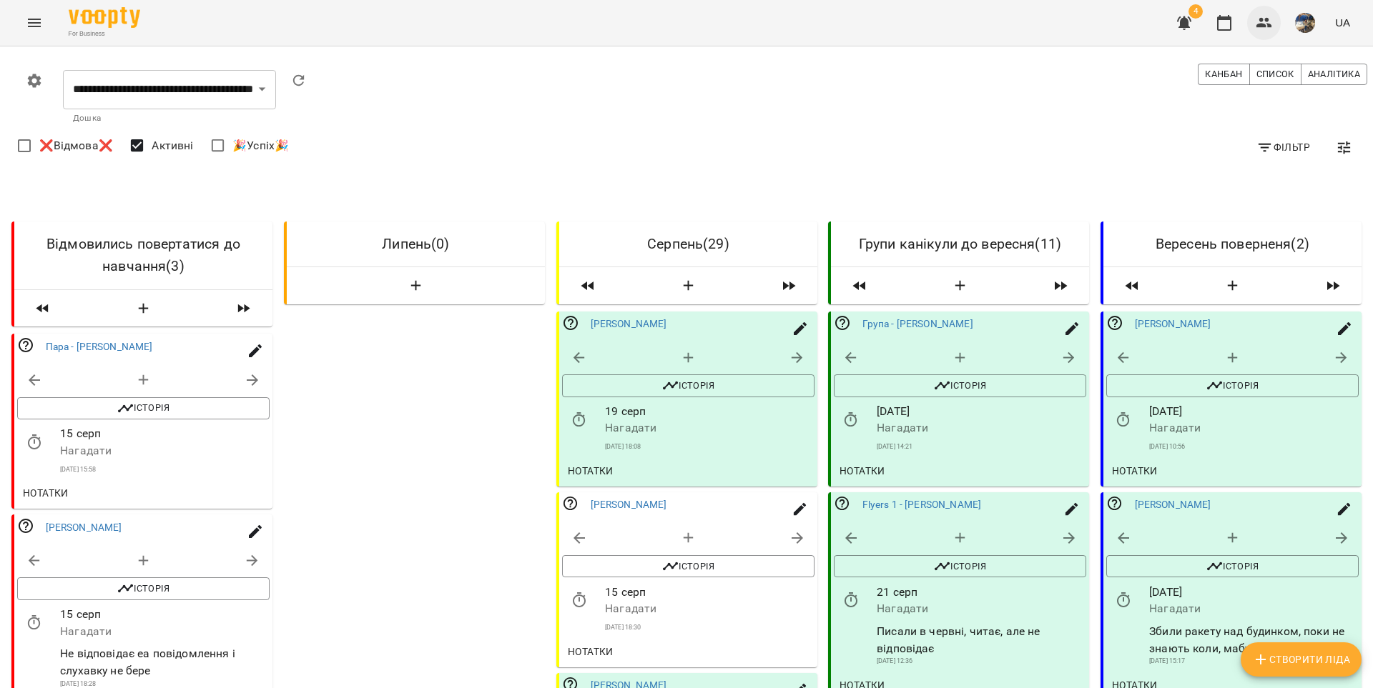
click at [1029, 25] on icon "button" at bounding box center [1263, 22] width 17 height 17
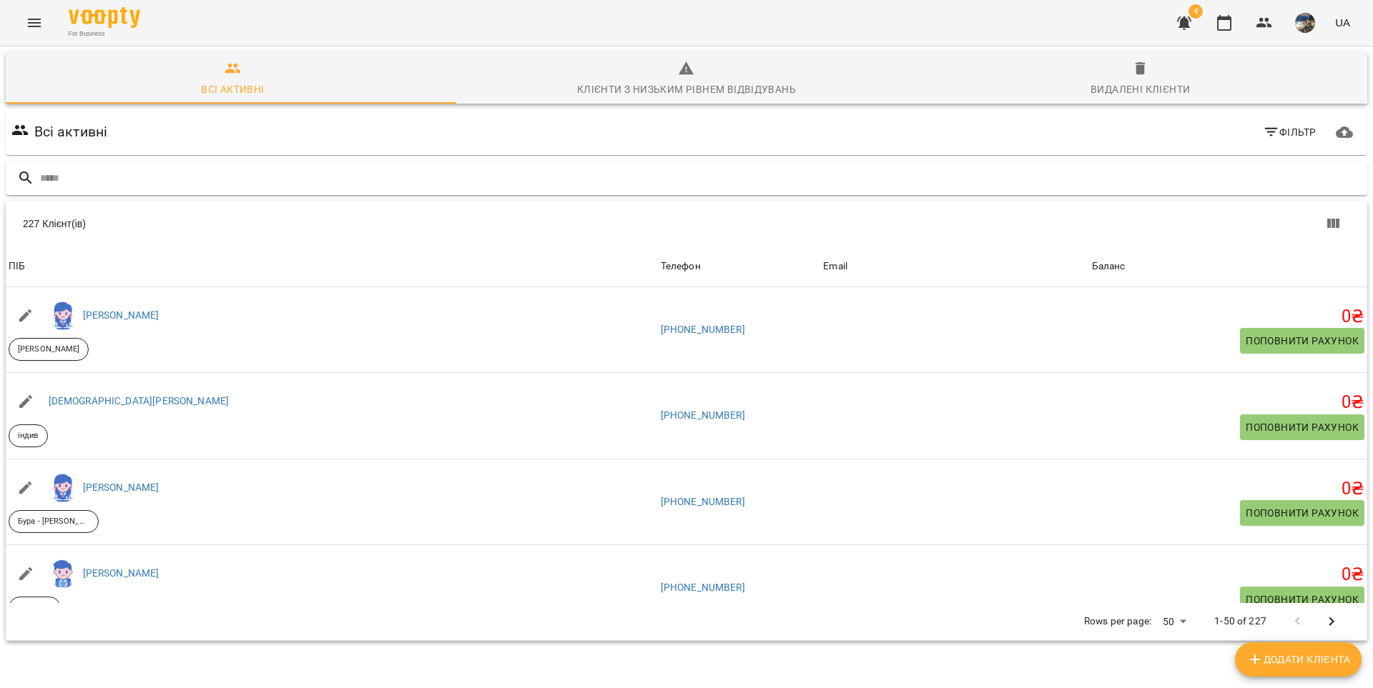
type input "**********"
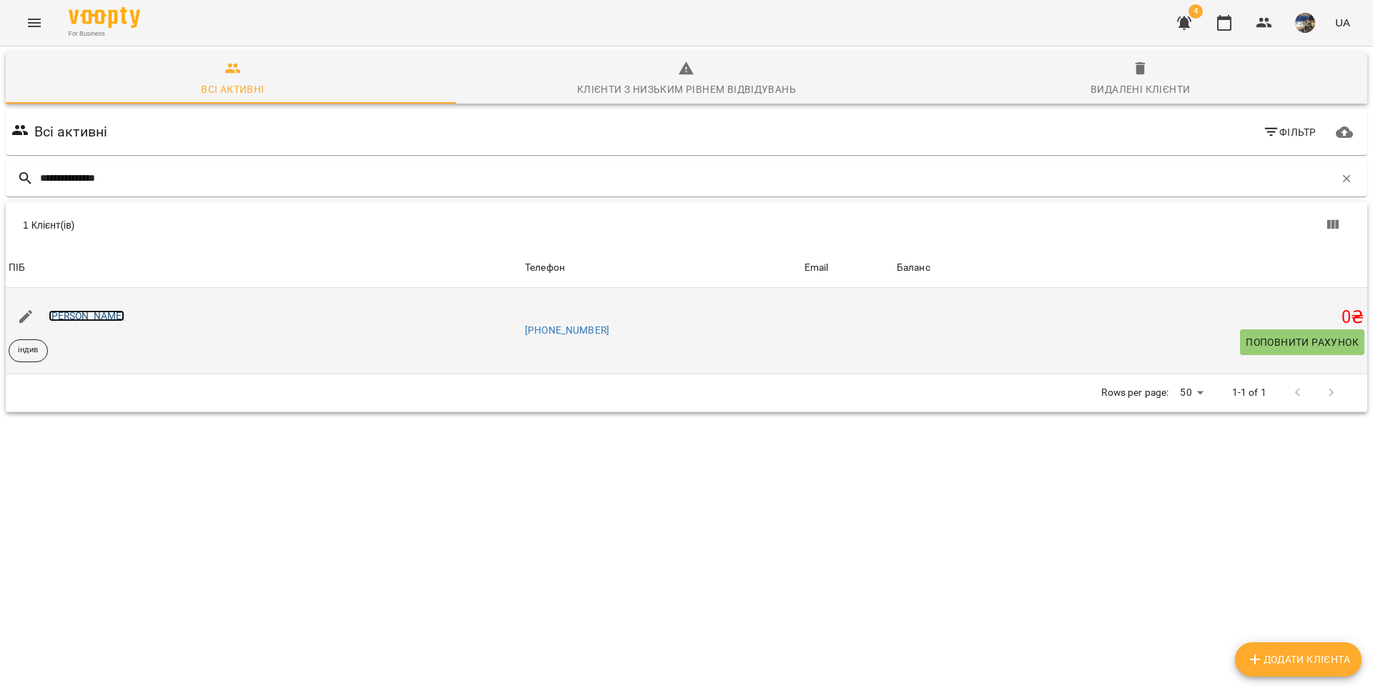
click at [106, 316] on link "Дарина Ходакова" at bounding box center [87, 315] width 76 height 11
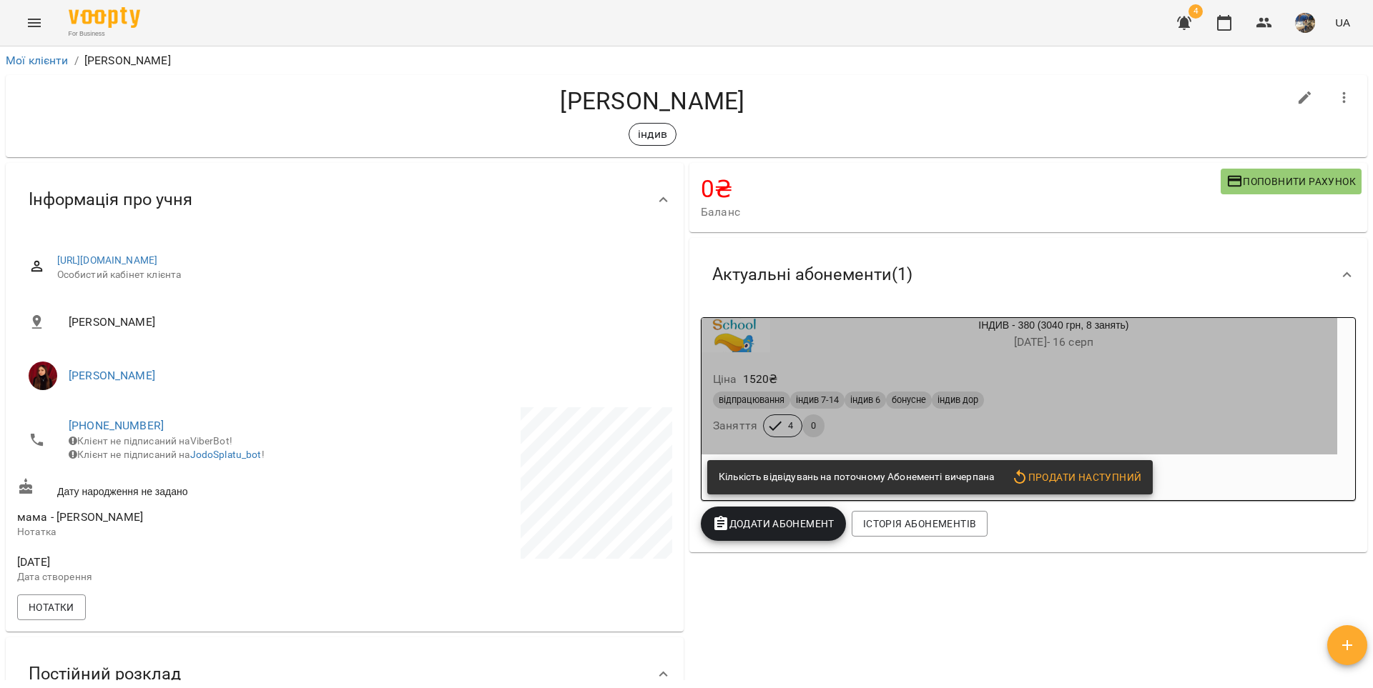
click at [1029, 364] on div "Ціна 1520 ₴ відпрацювання індив 7-14 індив 6 бонусне індив дор Заняття 4 0" at bounding box center [1019, 406] width 636 height 97
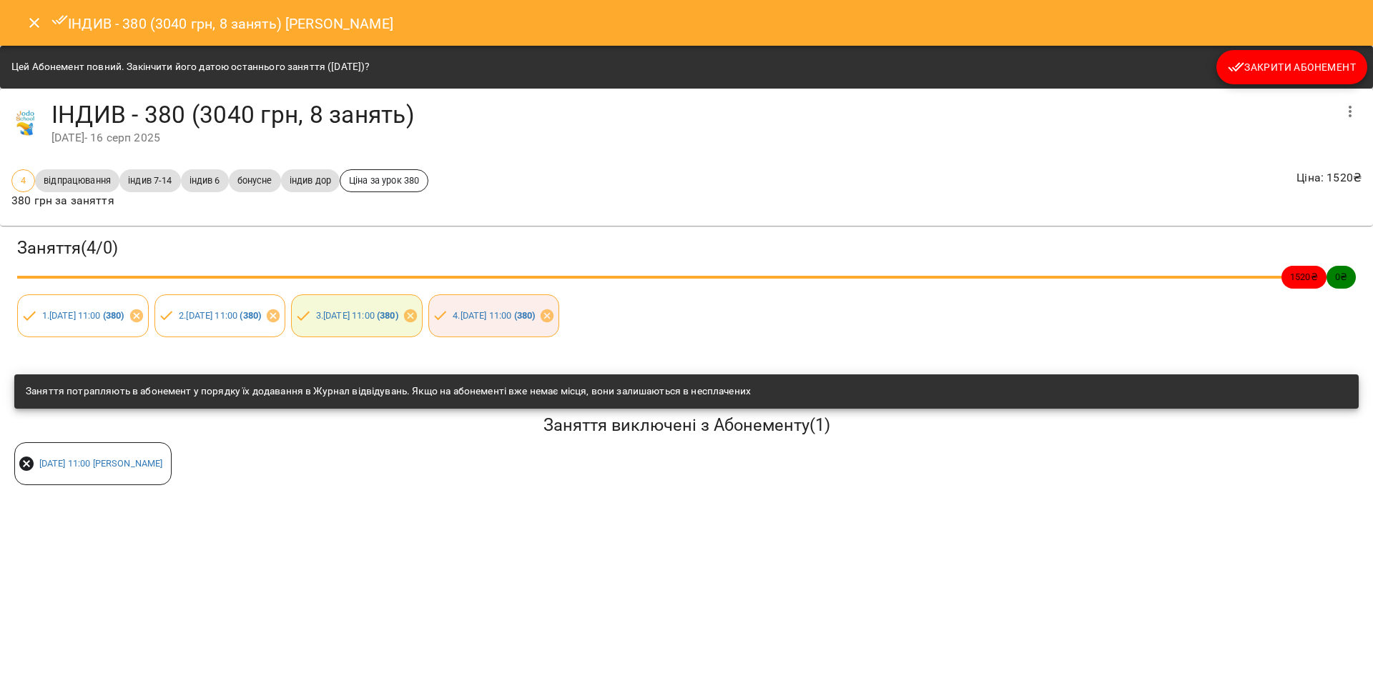
click at [1029, 64] on span "Закрити Абонемент" at bounding box center [1292, 67] width 128 height 17
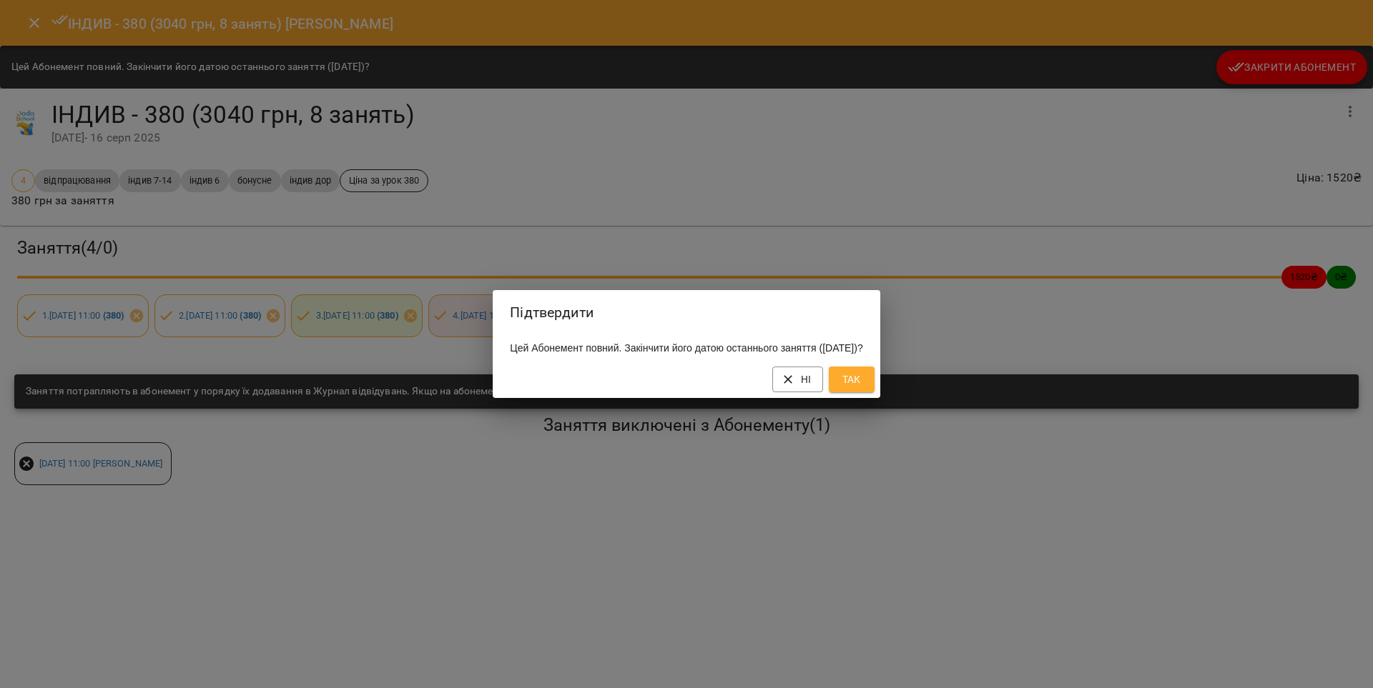
click at [863, 388] on span "Так" at bounding box center [851, 379] width 23 height 17
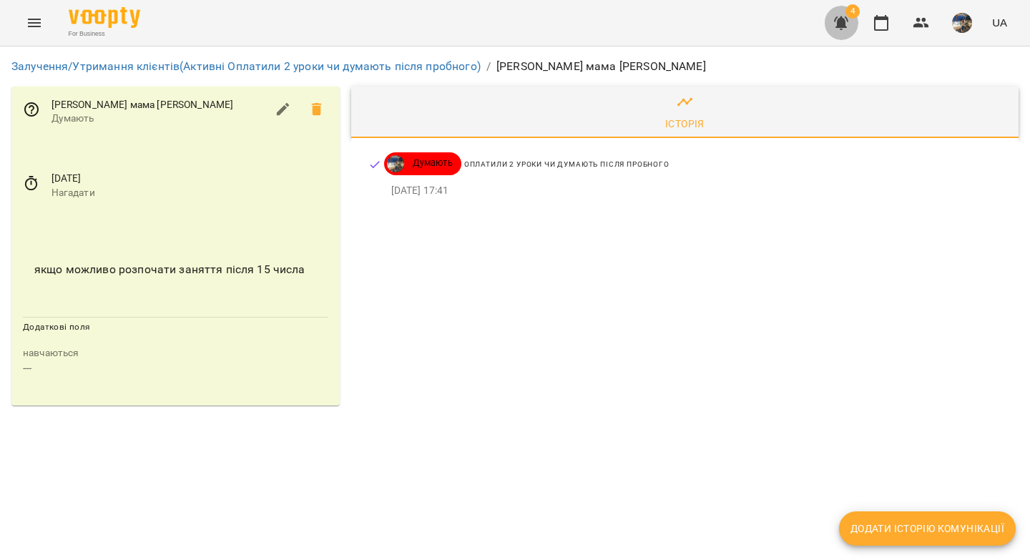
click at [845, 24] on icon "button" at bounding box center [841, 23] width 14 height 14
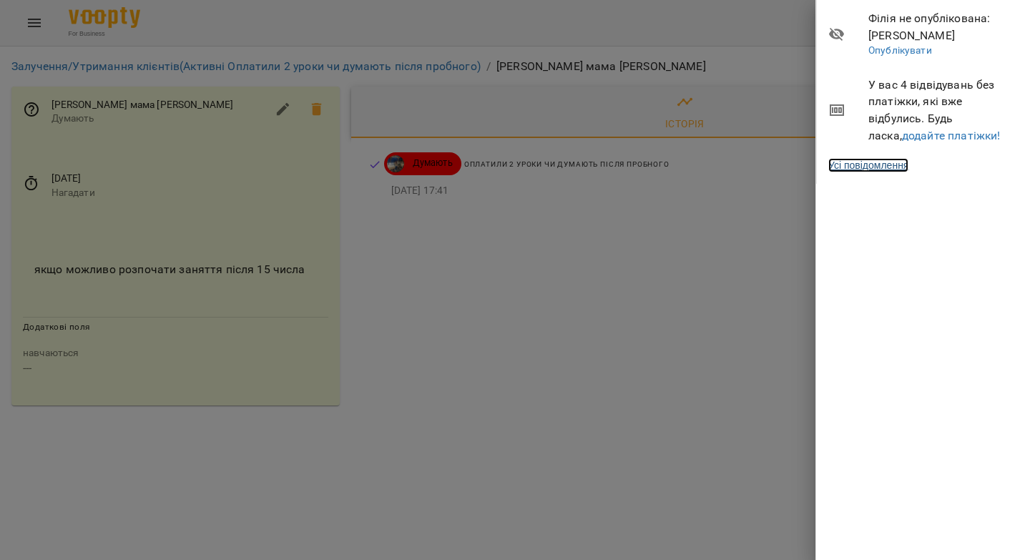
click at [850, 162] on link "Усі повідомлення" at bounding box center [868, 165] width 80 height 14
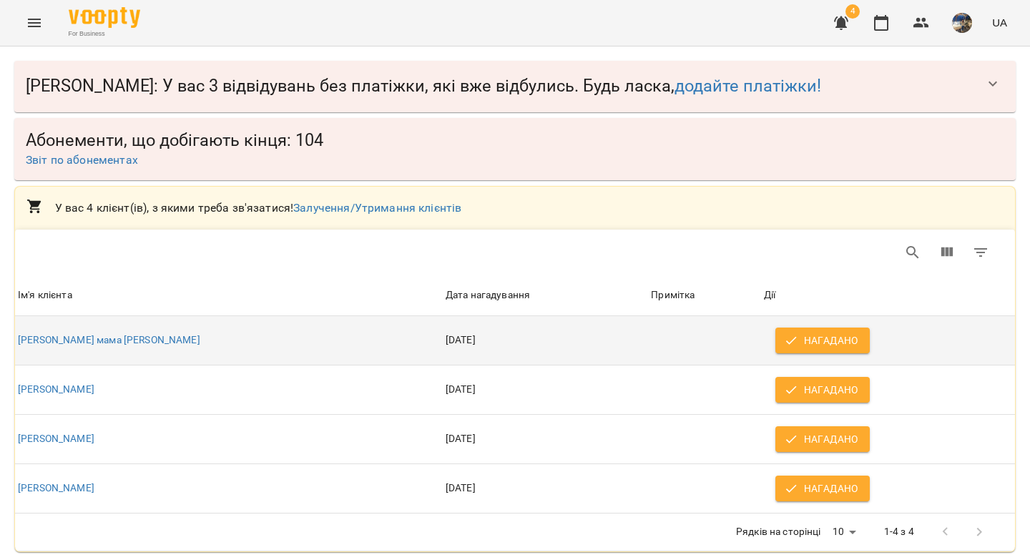
click at [775, 330] on button "Нагадано" at bounding box center [822, 340] width 94 height 26
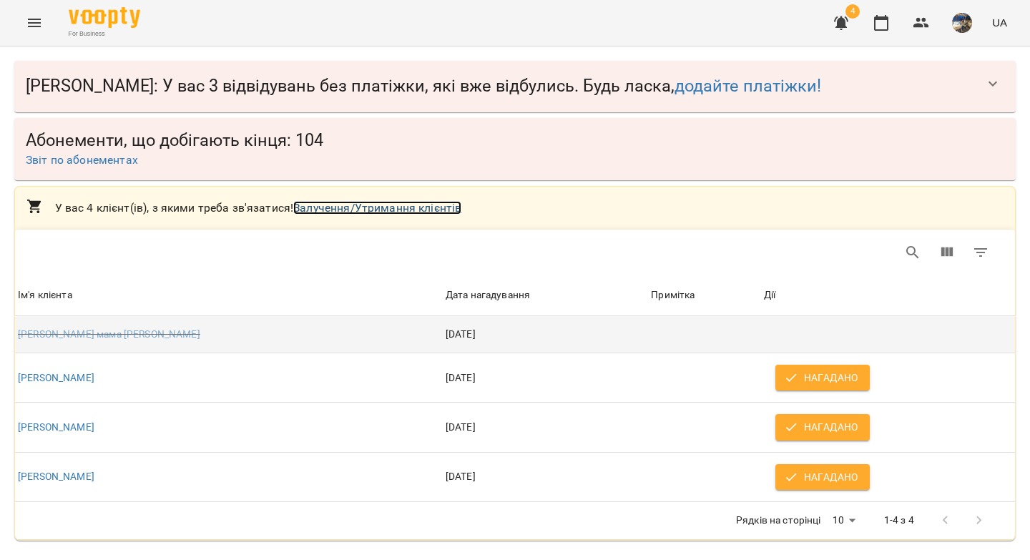
click at [352, 211] on link "Залучення/Утримання клієнтів" at bounding box center [377, 208] width 168 height 14
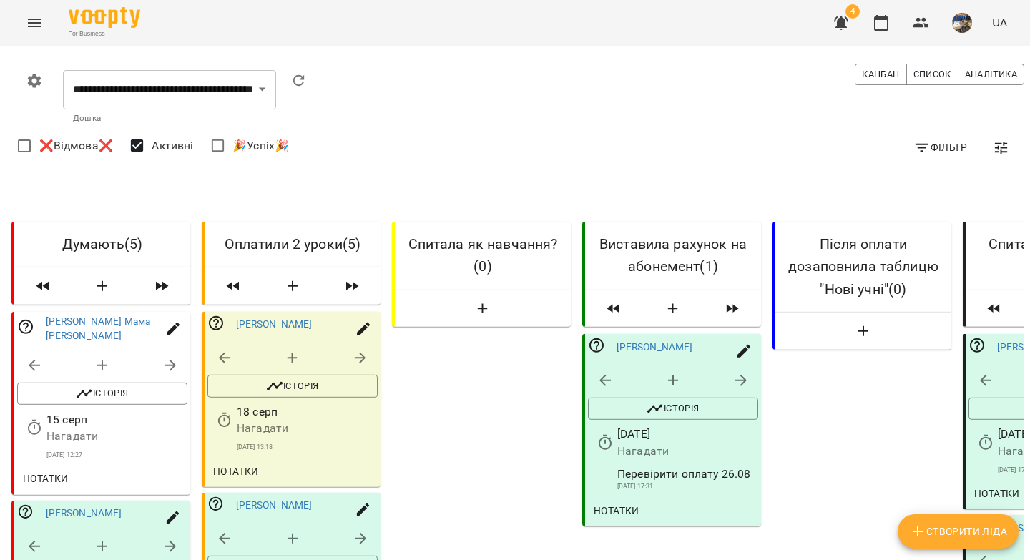
scroll to position [25, 0]
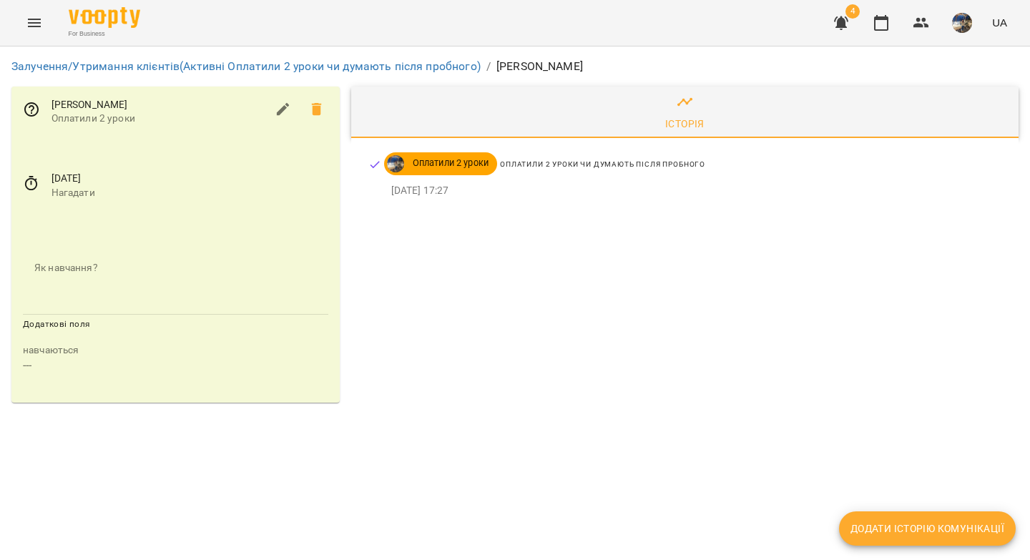
drag, startPoint x: 149, startPoint y: 102, endPoint x: 82, endPoint y: 100, distance: 67.2
click at [82, 100] on span "[PERSON_NAME]" at bounding box center [158, 105] width 214 height 14
copy span "[PERSON_NAME]"
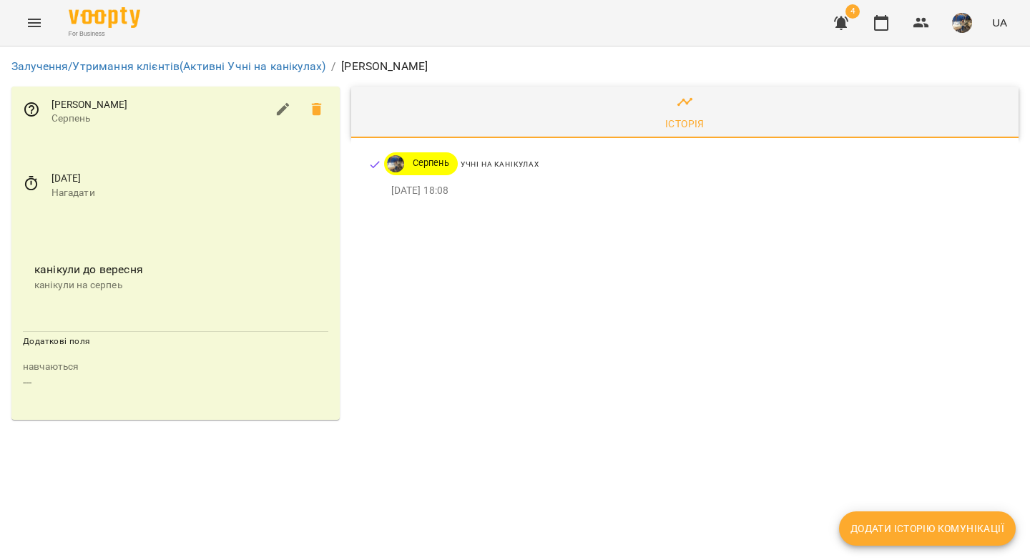
drag, startPoint x: 179, startPoint y: 104, endPoint x: 90, endPoint y: 105, distance: 89.4
click at [90, 105] on span "[PERSON_NAME]" at bounding box center [158, 105] width 214 height 14
copy span "[PERSON_NAME]"
click at [34, 180] on icon at bounding box center [31, 183] width 17 height 17
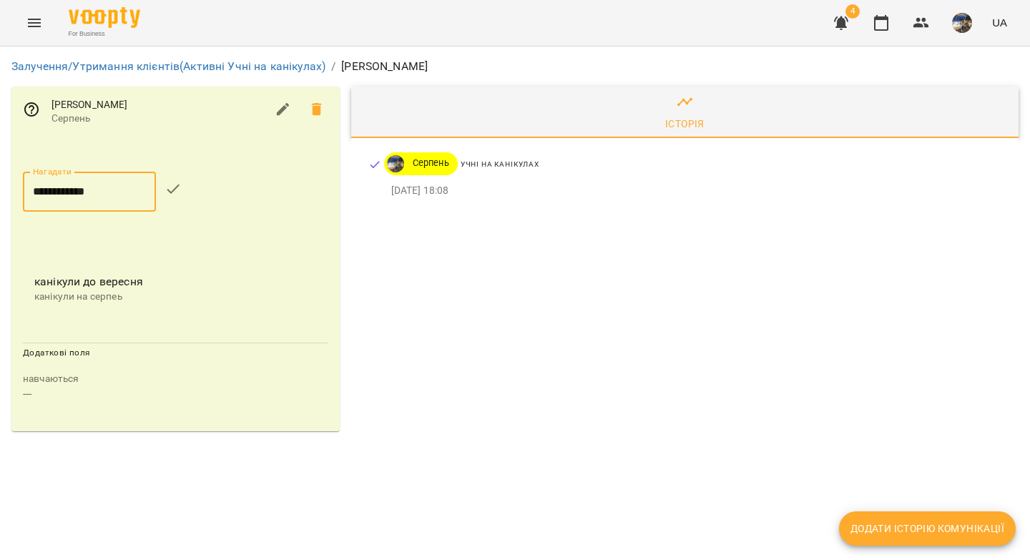
click at [74, 187] on input "**********" at bounding box center [89, 192] width 133 height 40
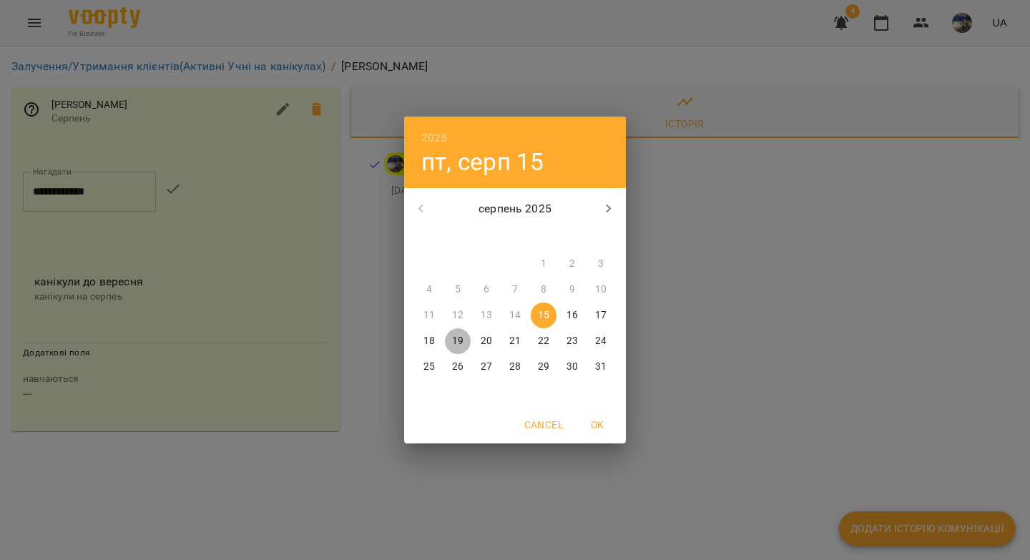
click at [463, 337] on span "19" at bounding box center [458, 341] width 26 height 14
type input "**********"
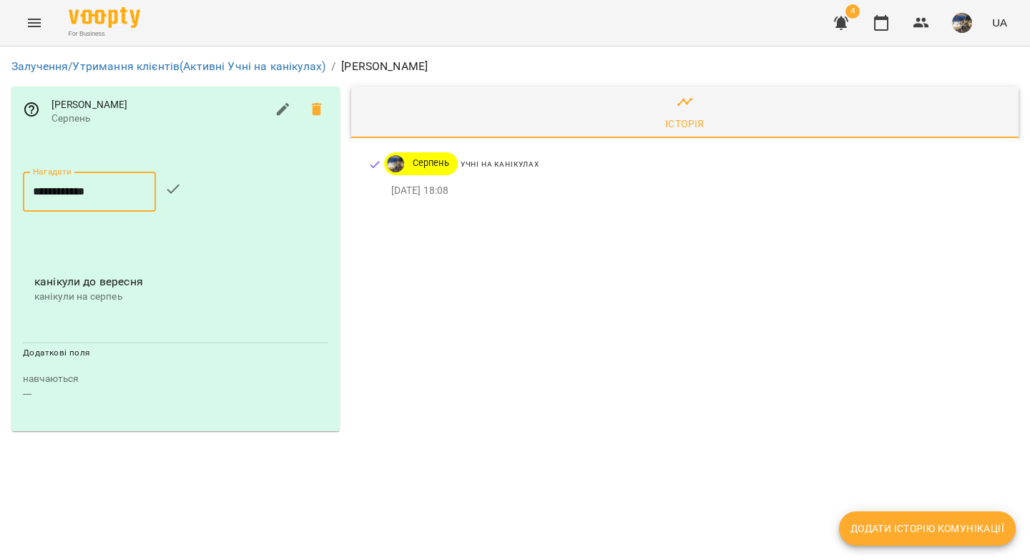
click at [172, 186] on icon "button" at bounding box center [172, 188] width 17 height 17
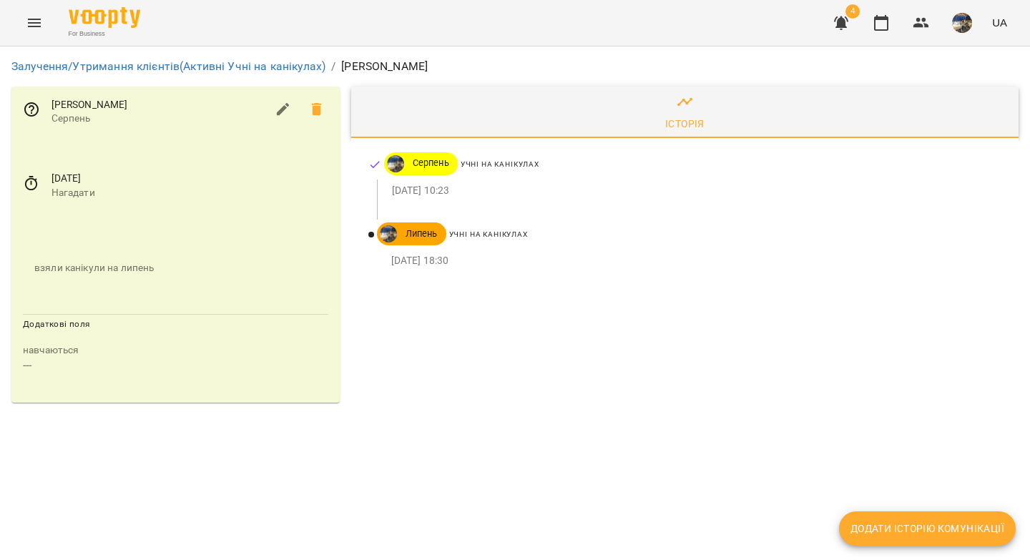
drag, startPoint x: 153, startPoint y: 107, endPoint x: 50, endPoint y: 104, distance: 103.0
click at [51, 104] on span "[PERSON_NAME]" at bounding box center [158, 105] width 214 height 14
copy span "[PERSON_NAME]"
click at [883, 25] on icon "button" at bounding box center [880, 22] width 17 height 17
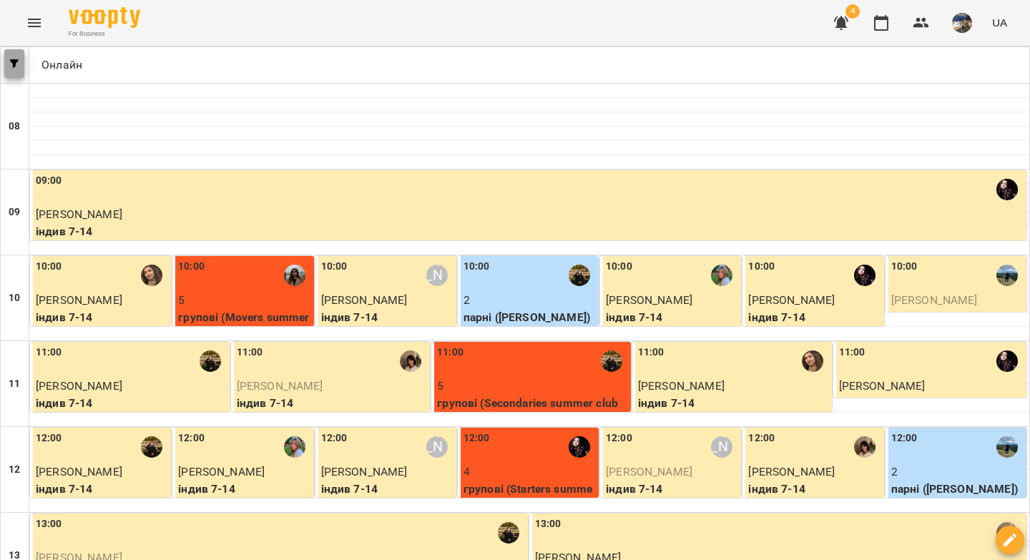
click at [18, 68] on button "button" at bounding box center [14, 63] width 20 height 29
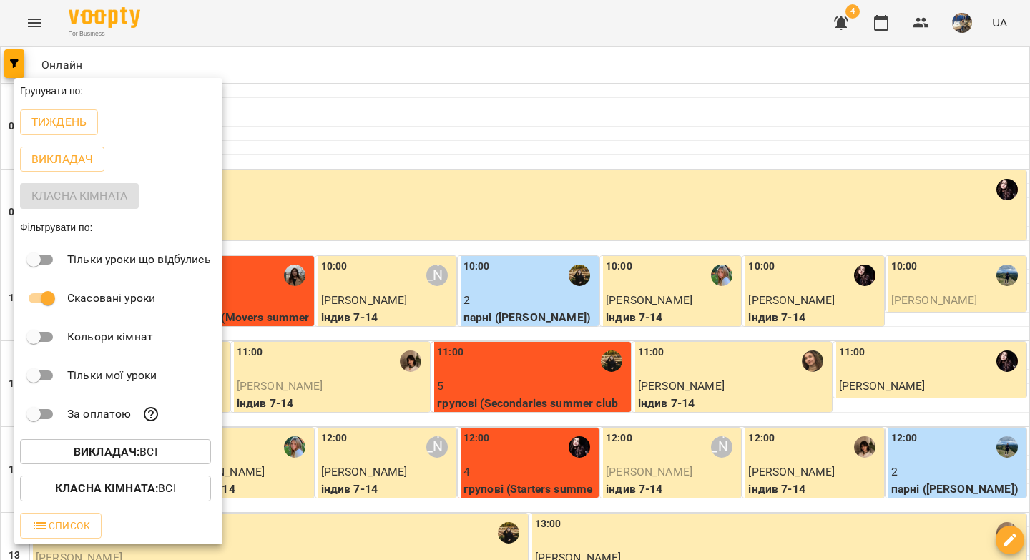
click at [91, 454] on b "Викладач :" at bounding box center [107, 452] width 66 height 14
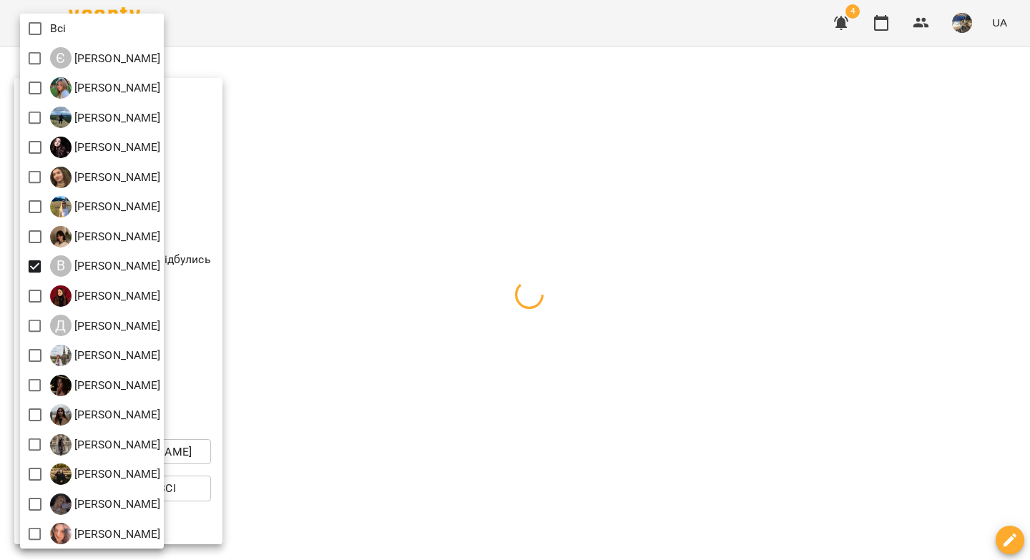
click at [315, 164] on div at bounding box center [515, 280] width 1030 height 560
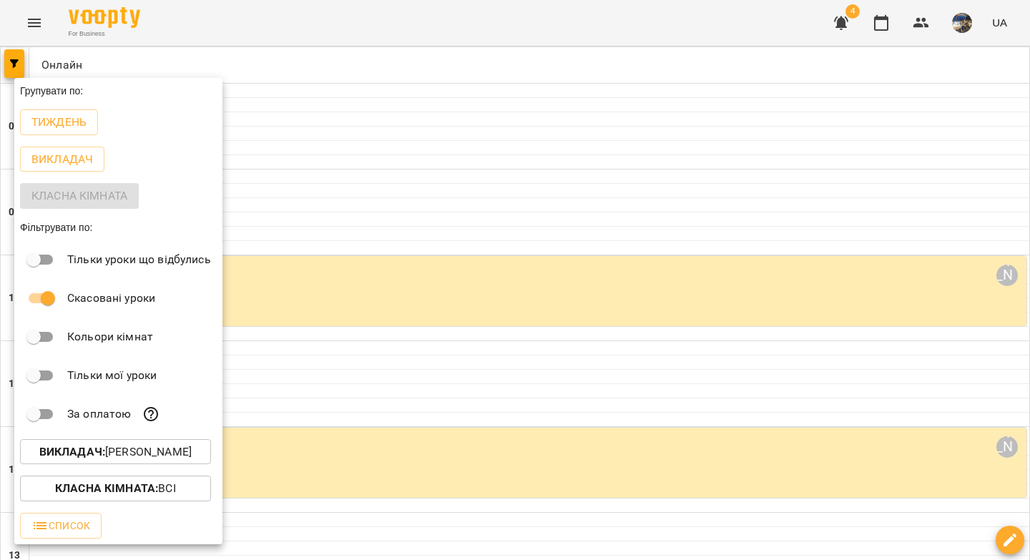
click at [302, 159] on div at bounding box center [515, 280] width 1030 height 560
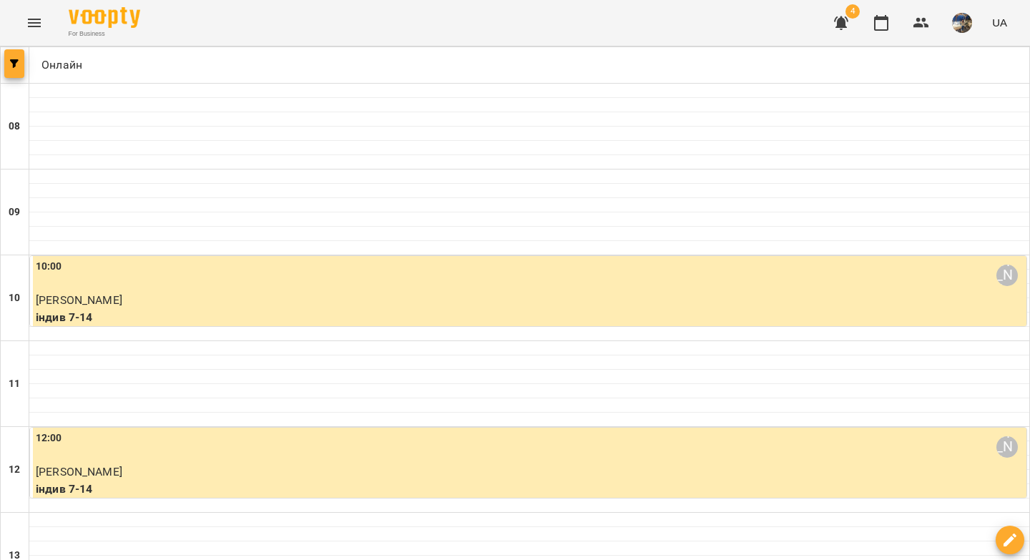
click at [6, 65] on span "button" at bounding box center [14, 63] width 20 height 9
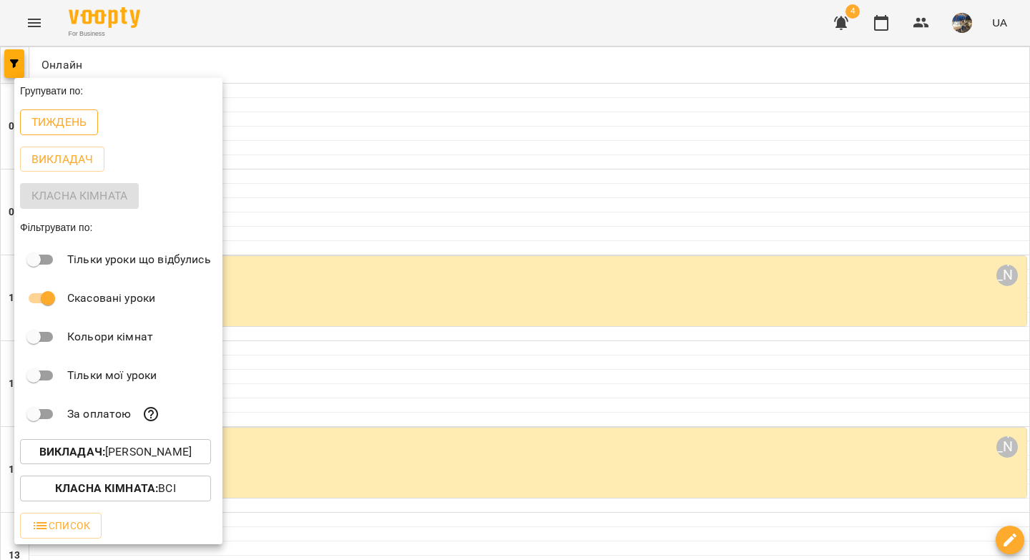
click at [49, 128] on p "Тиждень" at bounding box center [58, 122] width 55 height 17
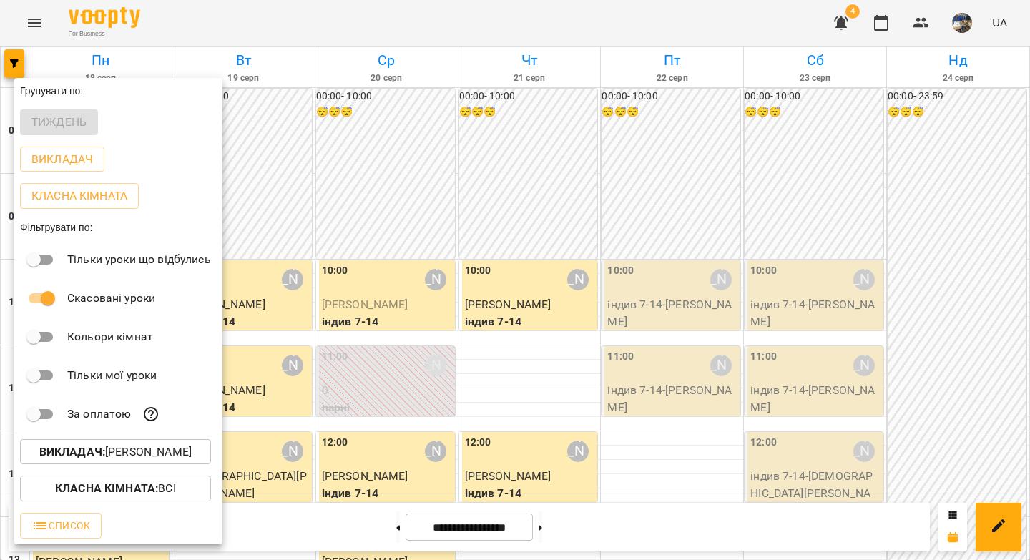
click at [689, 199] on div at bounding box center [515, 280] width 1030 height 560
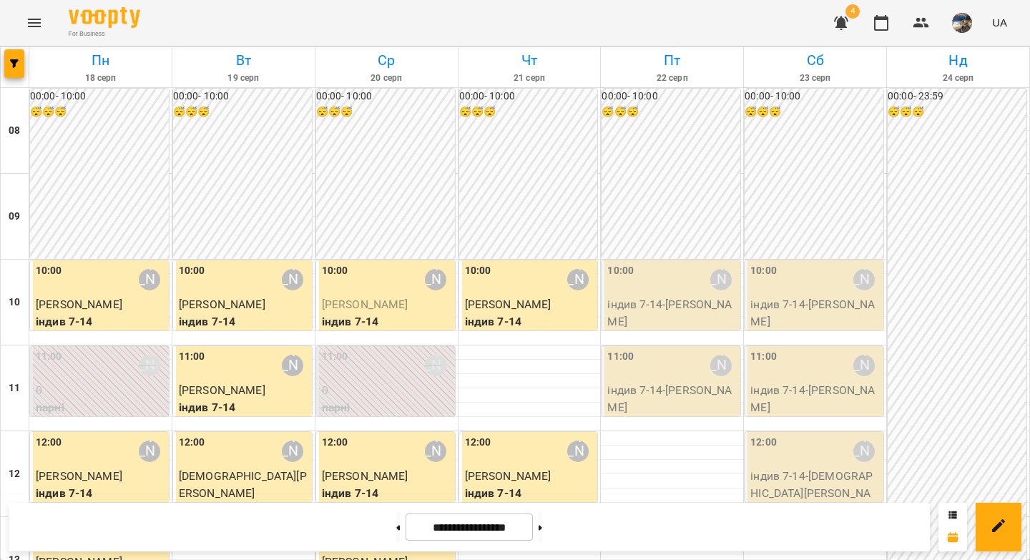
scroll to position [588, 0]
click at [542, 527] on button at bounding box center [540, 526] width 4 height 31
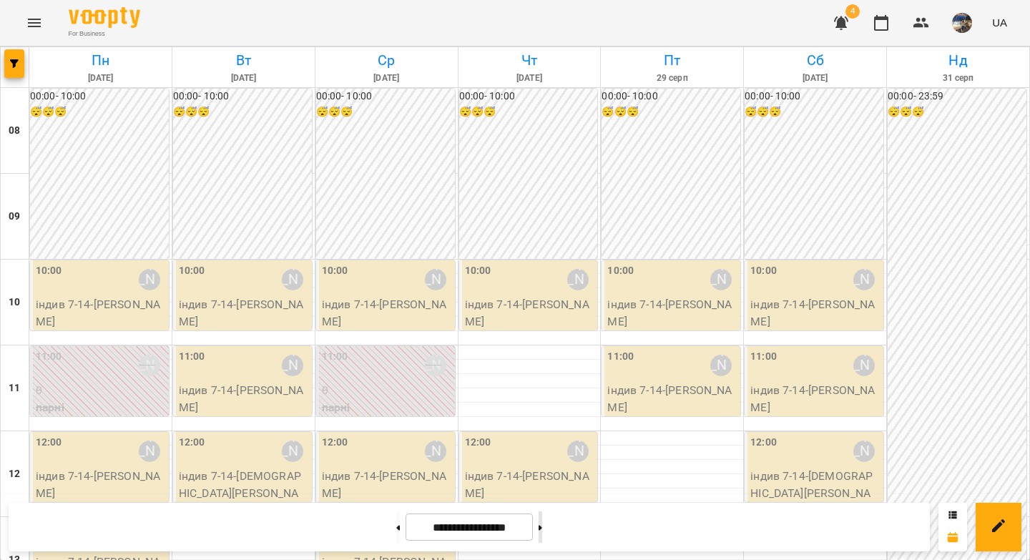
click at [542, 527] on button at bounding box center [540, 526] width 4 height 31
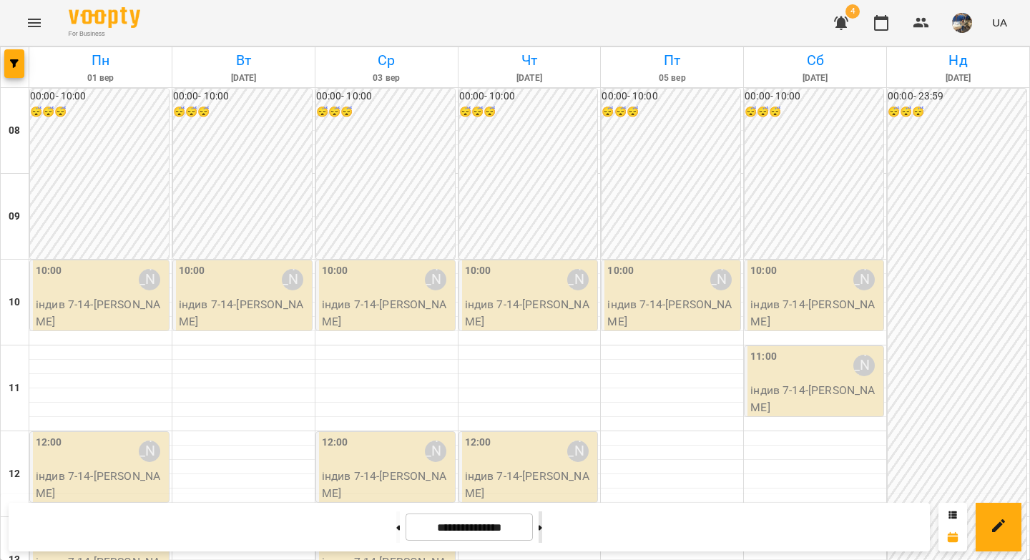
click at [542, 527] on button at bounding box center [540, 526] width 4 height 31
drag, startPoint x: 372, startPoint y: 533, endPoint x: 578, endPoint y: 414, distance: 238.0
click at [396, 533] on button at bounding box center [398, 526] width 4 height 31
type input "**********"
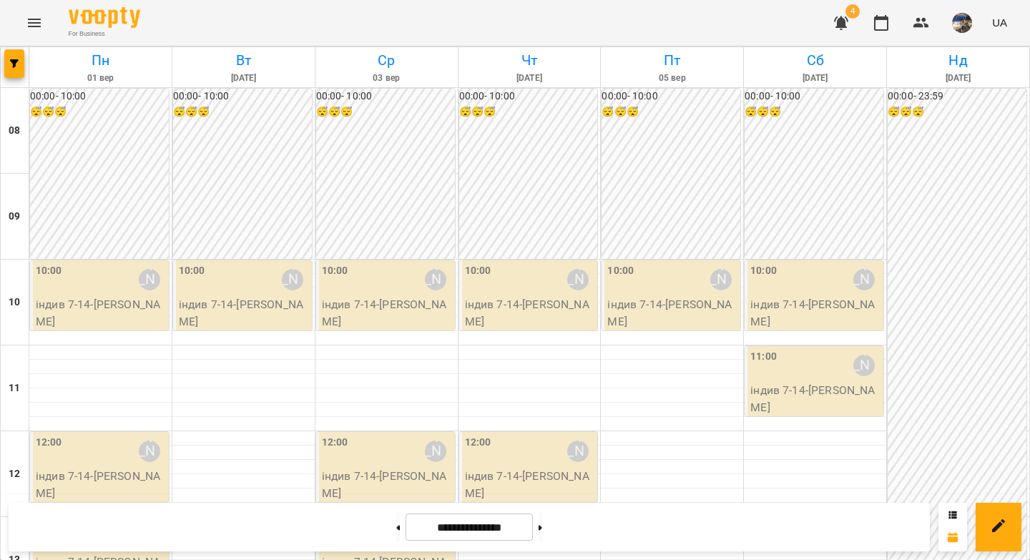
click at [845, 26] on icon "button" at bounding box center [841, 23] width 14 height 14
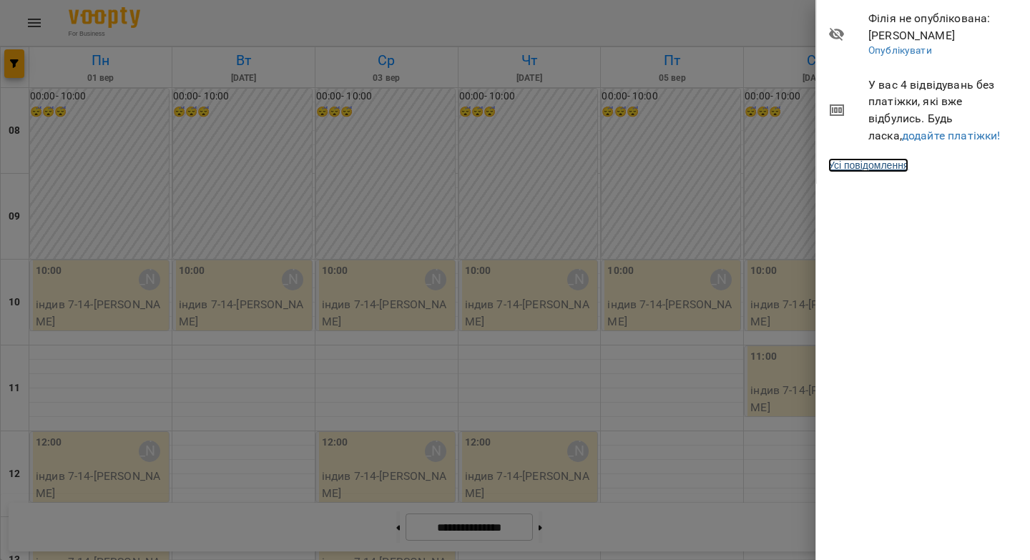
click at [876, 167] on link "Усі повідомлення" at bounding box center [868, 165] width 80 height 14
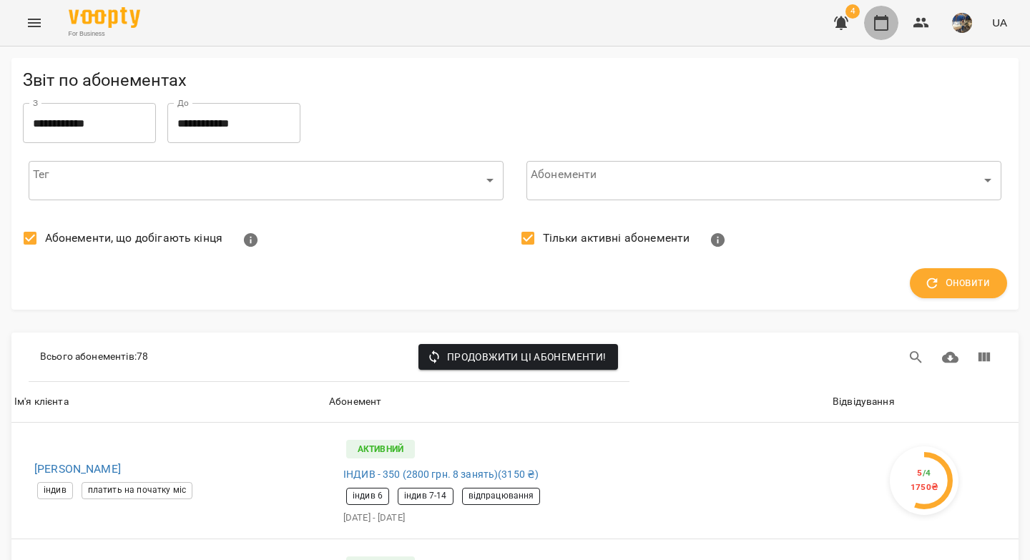
click at [887, 23] on icon "button" at bounding box center [881, 23] width 14 height 16
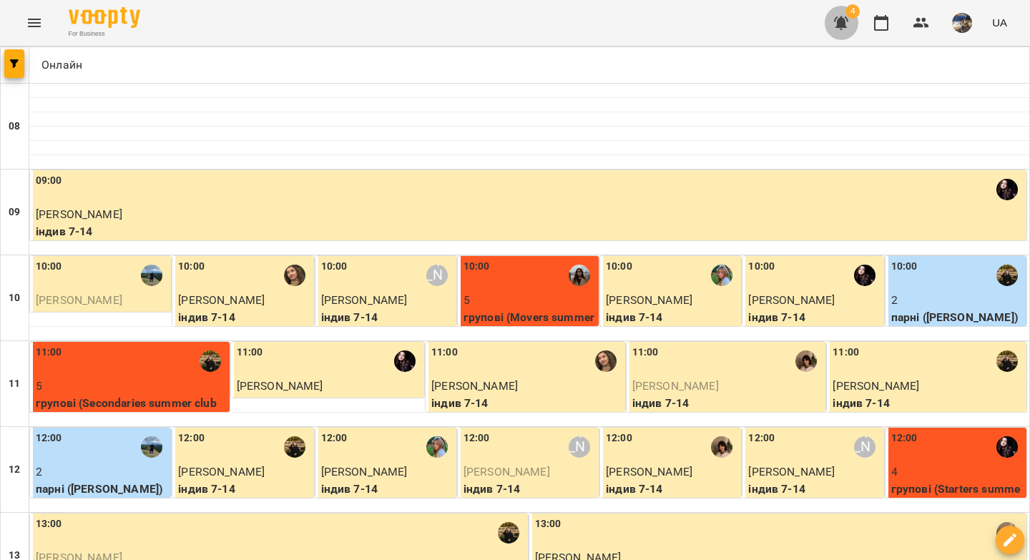
click at [839, 25] on icon "button" at bounding box center [841, 23] width 14 height 14
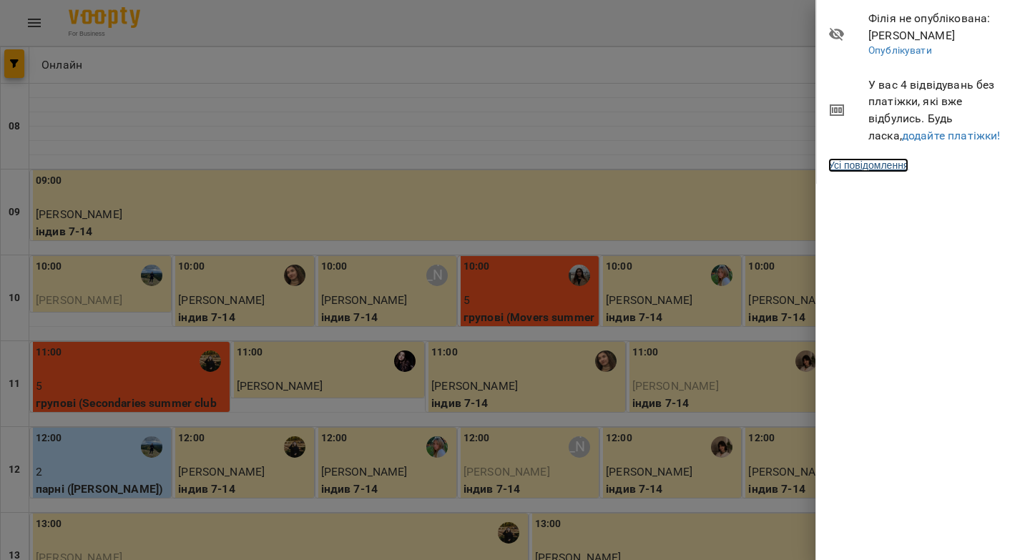
click at [884, 169] on link "Усі повідомлення" at bounding box center [868, 165] width 80 height 14
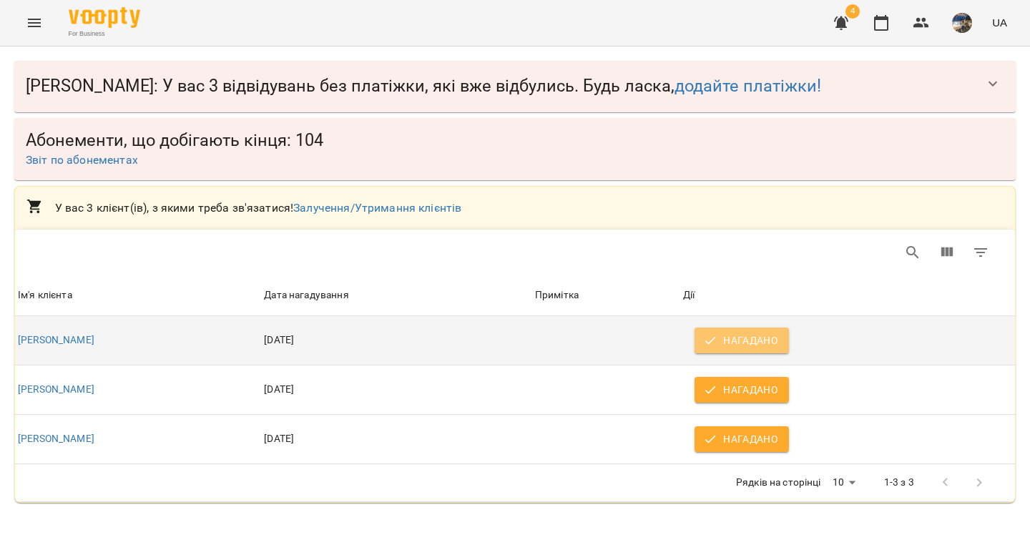
click at [766, 339] on span "Нагадано" at bounding box center [741, 340] width 71 height 17
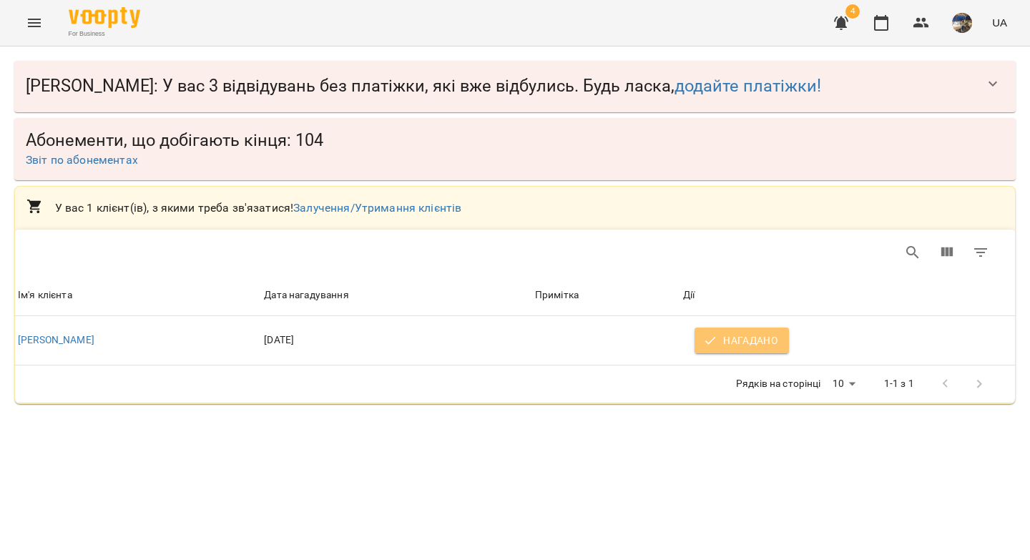
drag, startPoint x: 736, startPoint y: 342, endPoint x: 751, endPoint y: 310, distance: 35.5
click at [736, 342] on span "Нагадано" at bounding box center [741, 340] width 71 height 17
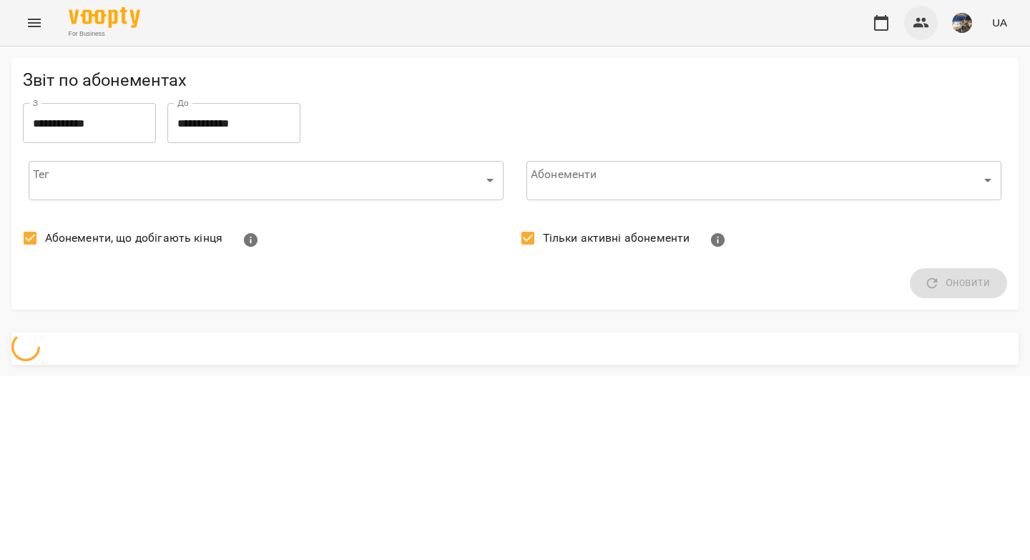
click at [917, 21] on icon "button" at bounding box center [921, 23] width 16 height 10
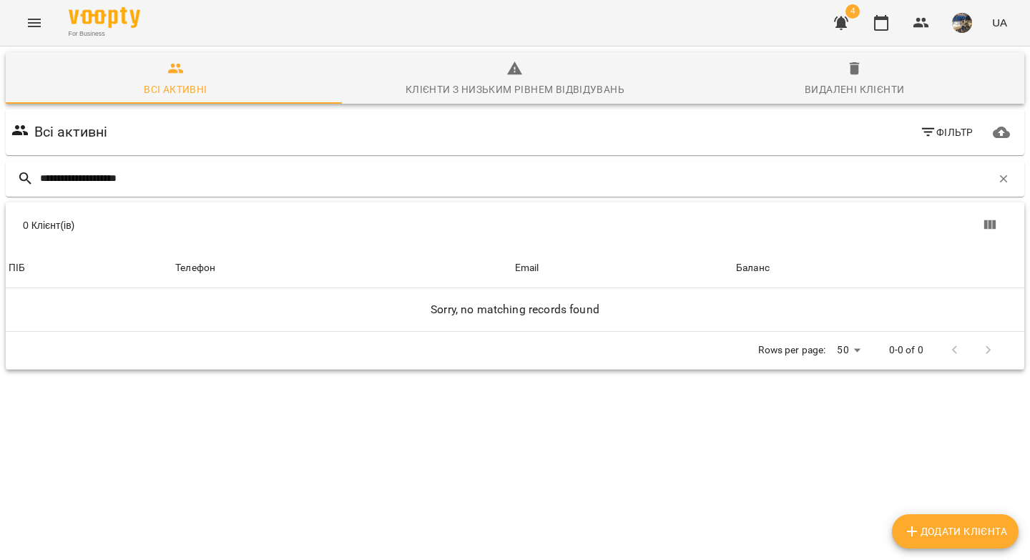
type input "**********"
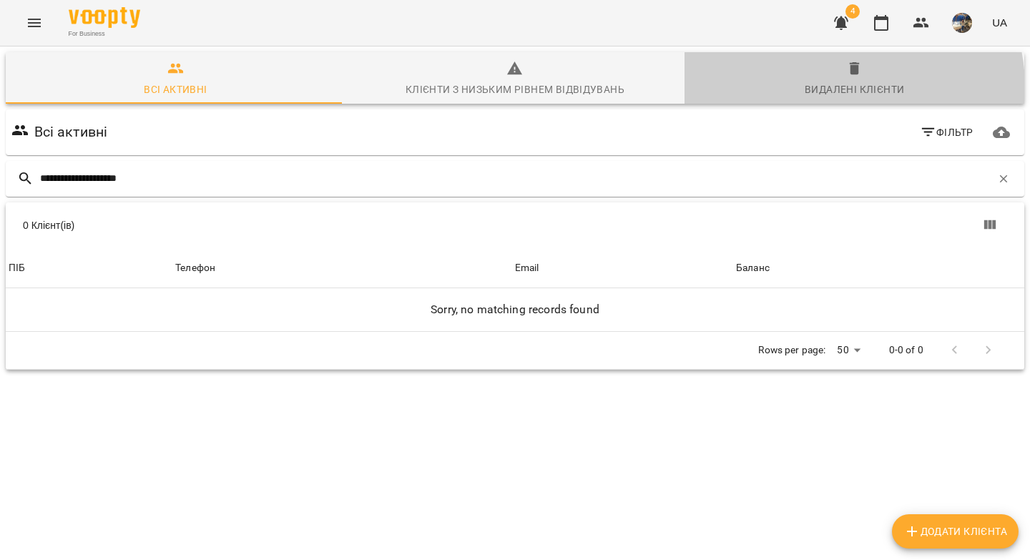
click at [838, 87] on div "Видалені клієнти" at bounding box center [853, 89] width 99 height 17
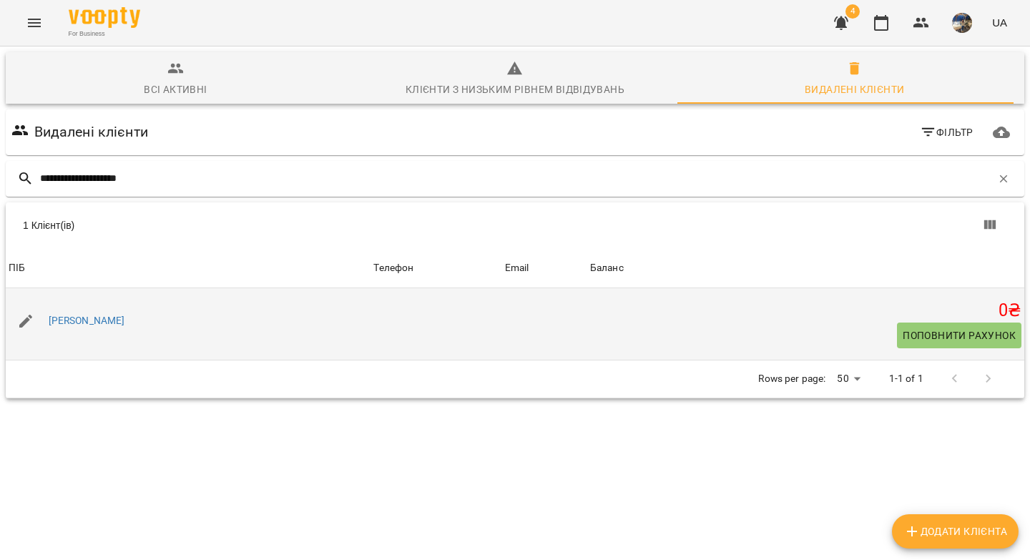
click at [149, 310] on div "[PERSON_NAME]" at bounding box center [188, 321] width 365 height 40
click at [125, 319] on link "[PERSON_NAME]" at bounding box center [87, 320] width 76 height 11
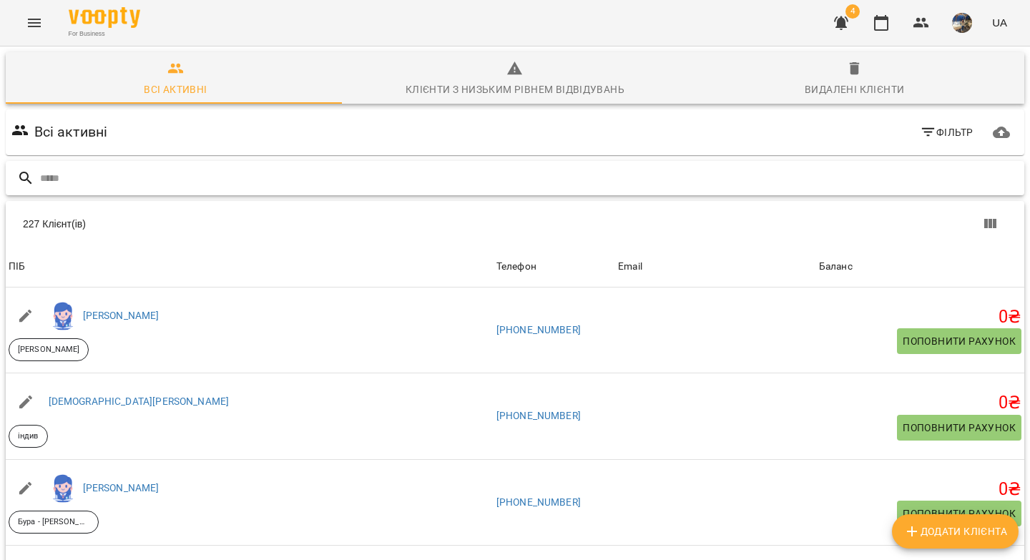
paste input "**********"
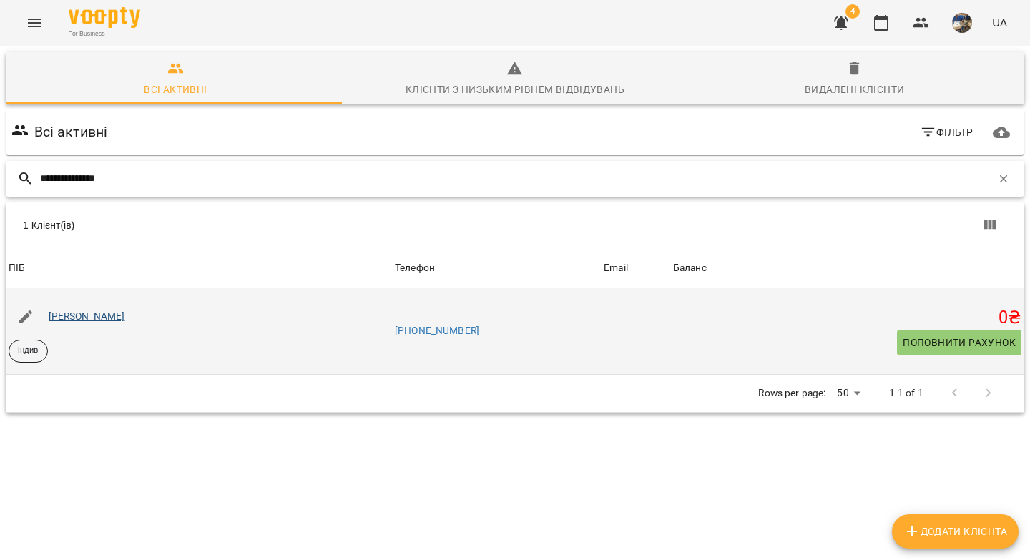
type input "**********"
click at [101, 315] on link "[PERSON_NAME]" at bounding box center [87, 315] width 76 height 11
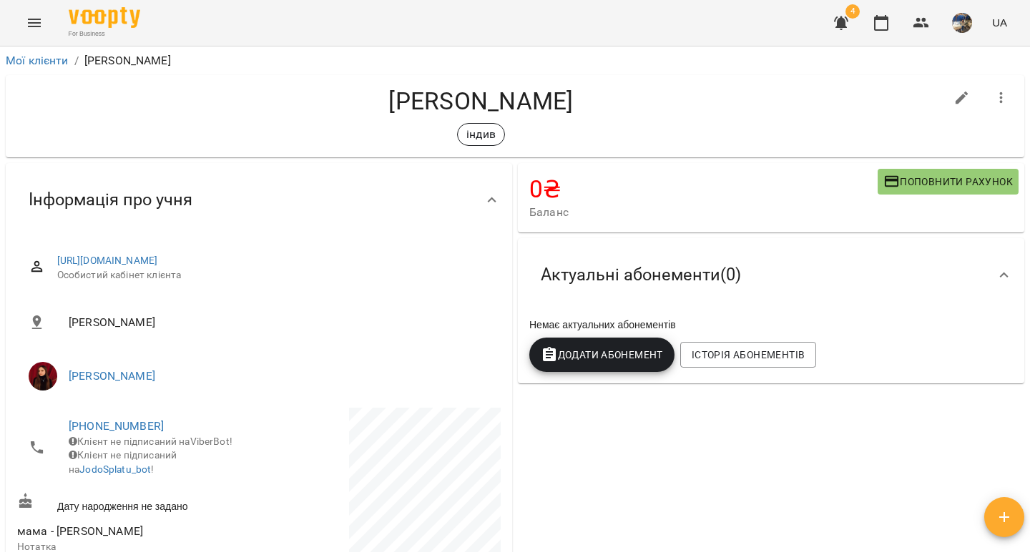
scroll to position [250, 0]
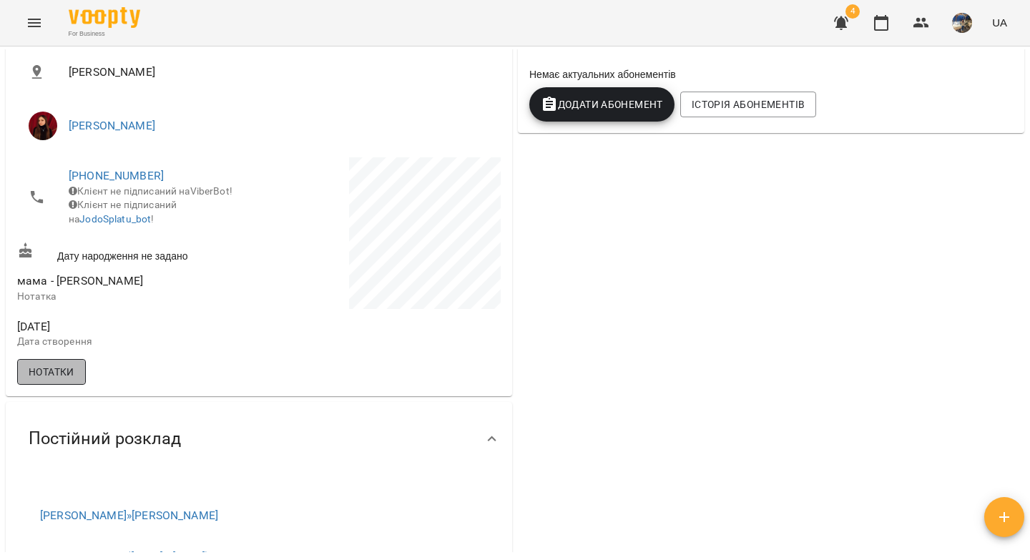
click at [39, 380] on span "Нотатки" at bounding box center [52, 371] width 46 height 17
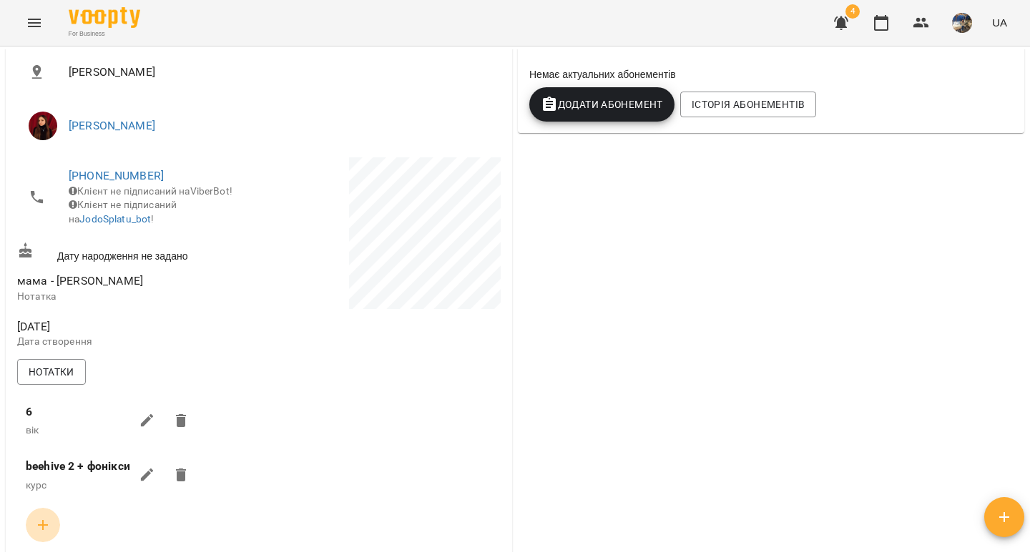
click at [44, 530] on icon "button" at bounding box center [43, 525] width 10 height 10
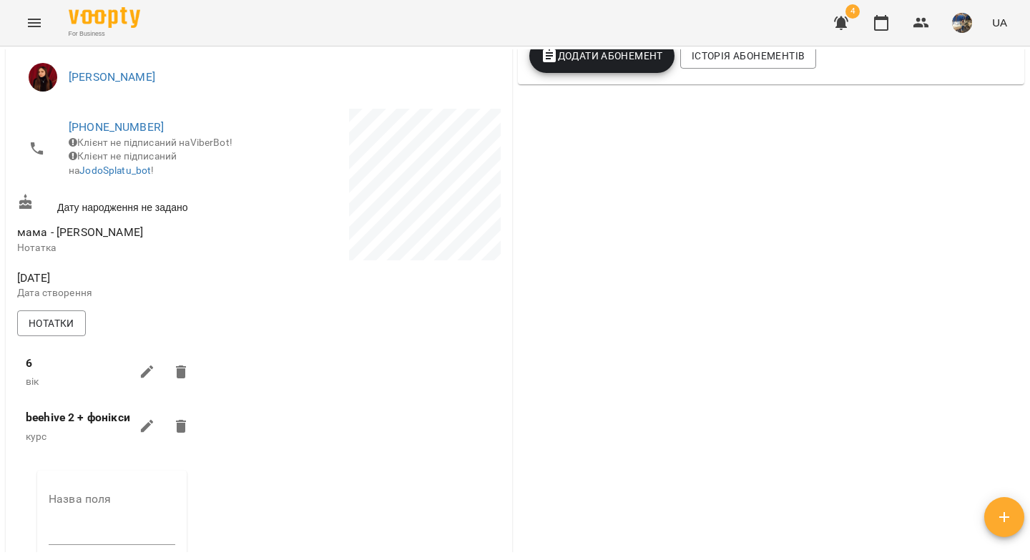
scroll to position [359, 0]
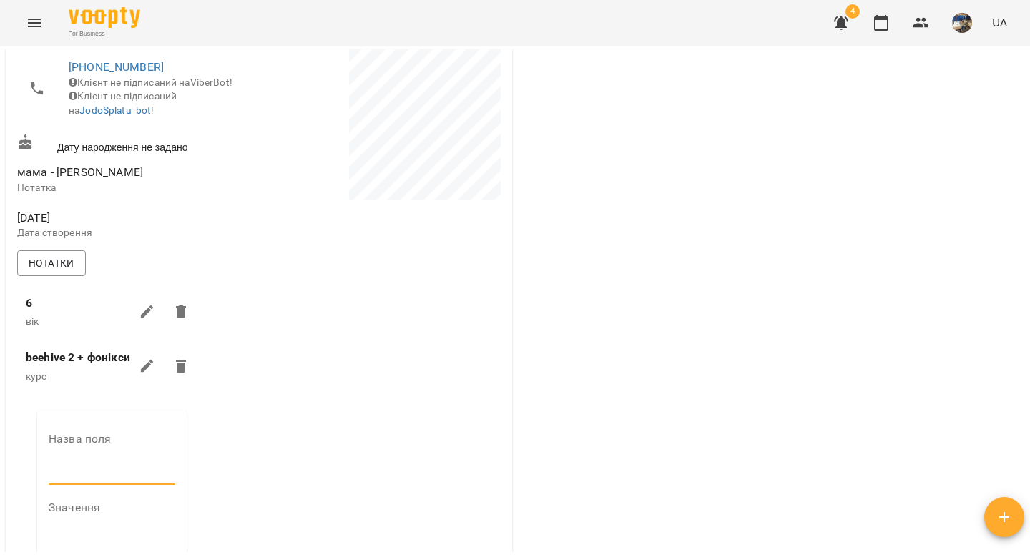
click at [71, 485] on input "text" at bounding box center [112, 473] width 127 height 23
type input "*********"
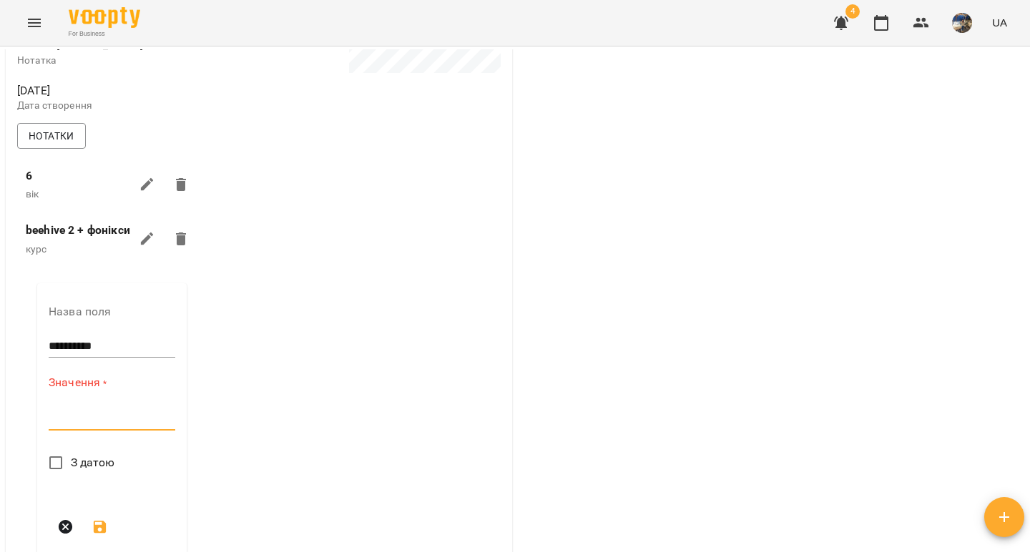
click at [54, 425] on textarea at bounding box center [112, 419] width 127 height 14
paste textarea "**********"
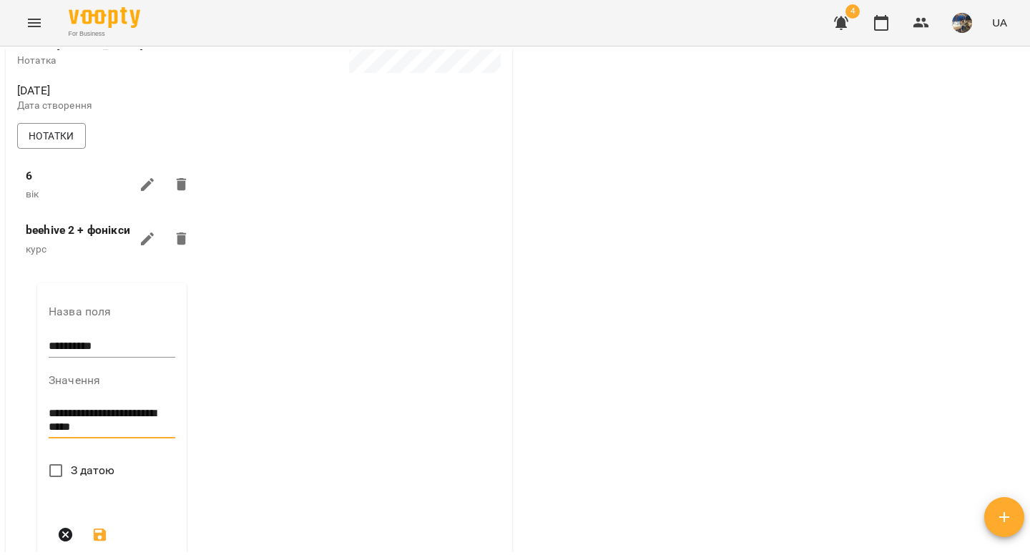
type textarea "**********"
drag, startPoint x: 102, startPoint y: 543, endPoint x: 106, endPoint y: 535, distance: 8.6
click at [102, 541] on icon "submit" at bounding box center [100, 534] width 13 height 13
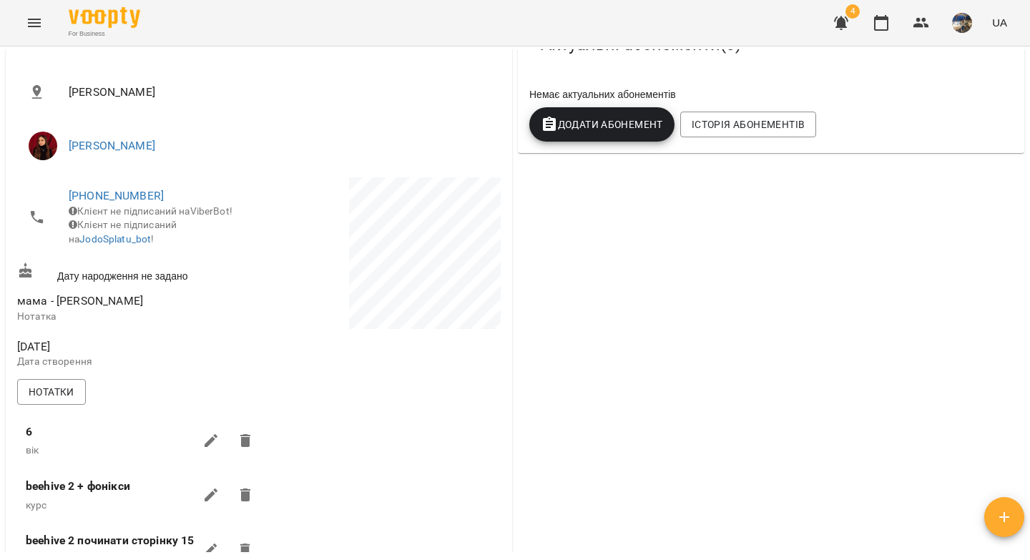
scroll to position [359, 0]
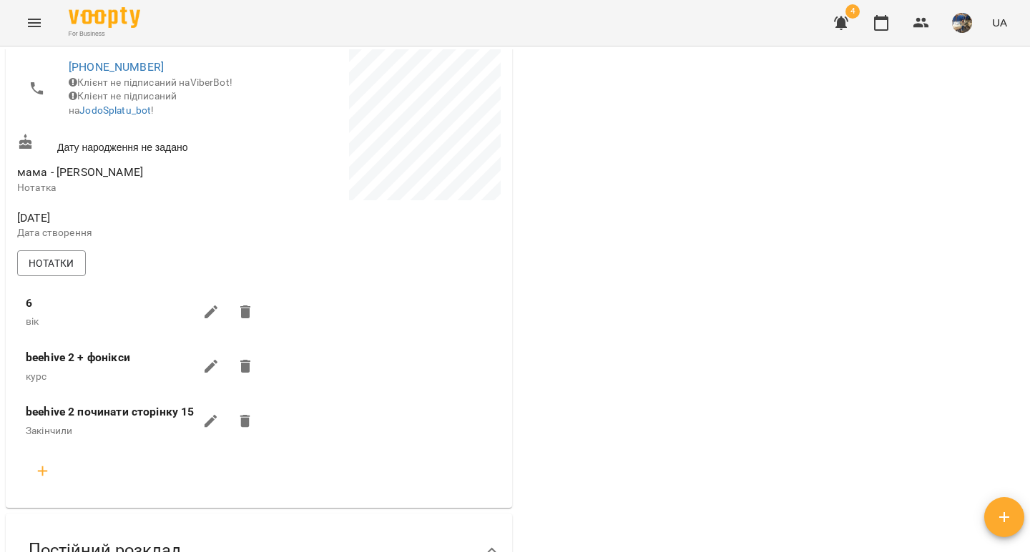
click at [209, 428] on icon "button" at bounding box center [210, 421] width 13 height 13
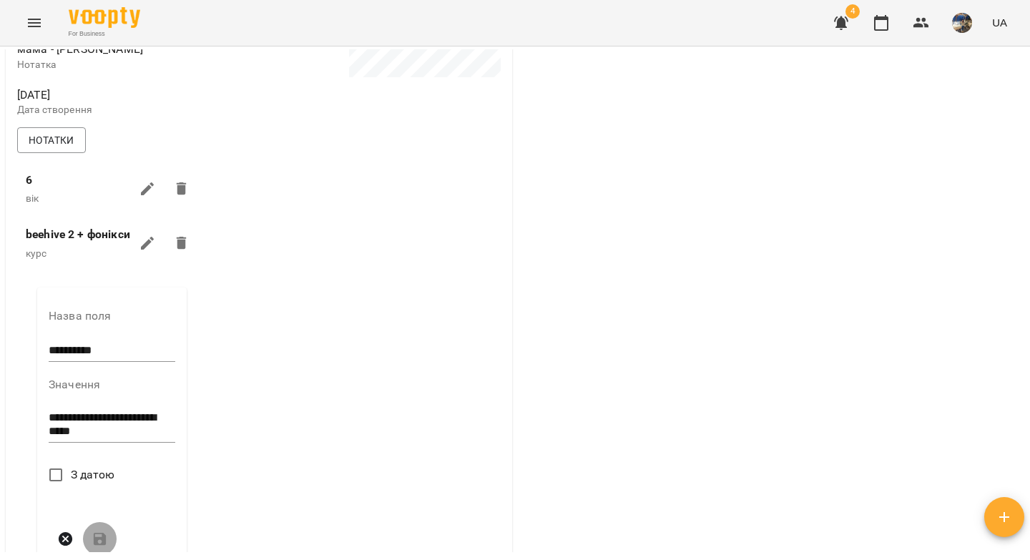
scroll to position [486, 0]
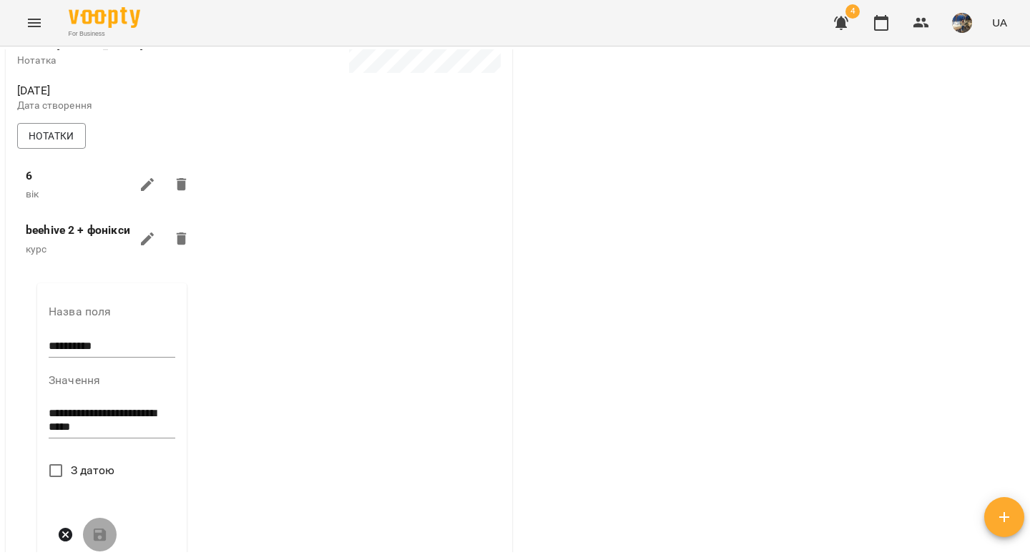
click at [112, 432] on textarea "**********" at bounding box center [112, 420] width 127 height 26
paste textarea "**********"
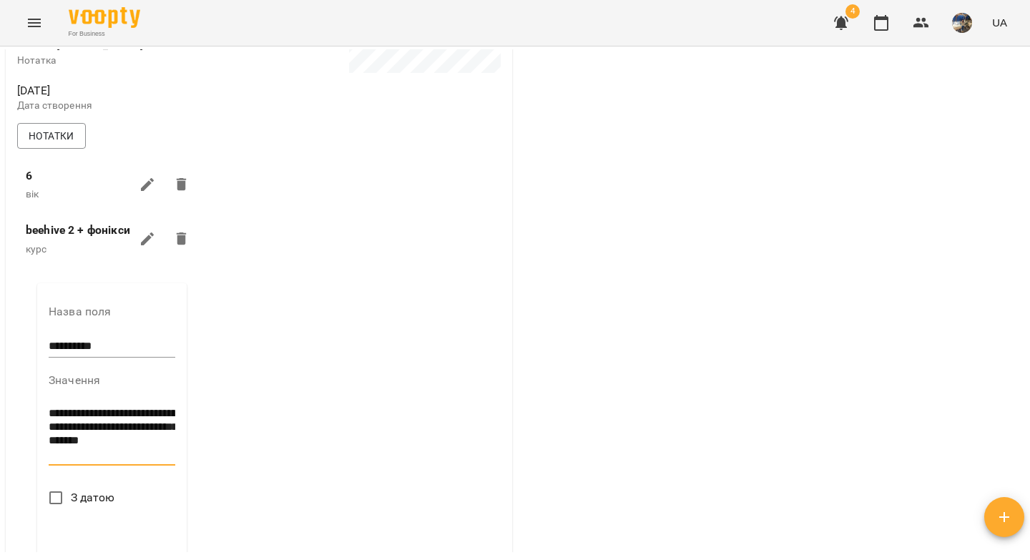
click at [109, 431] on textarea "**********" at bounding box center [112, 434] width 127 height 54
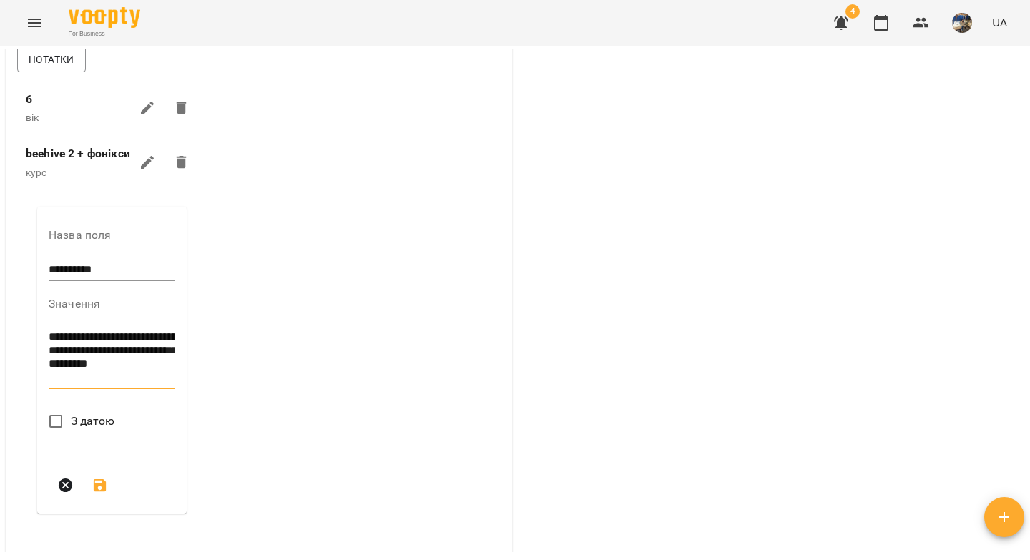
scroll to position [747, 0]
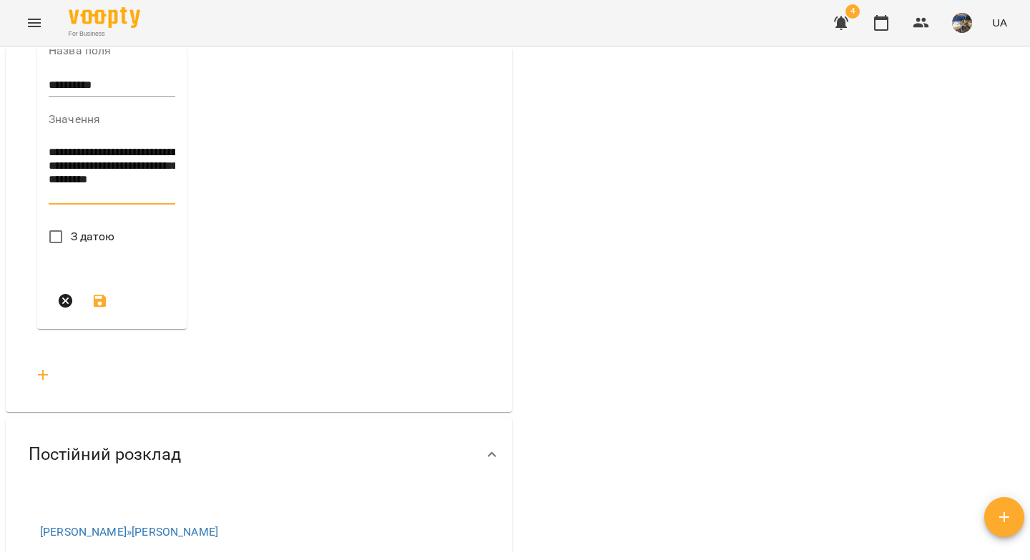
click at [49, 164] on textarea "**********" at bounding box center [112, 173] width 127 height 54
type textarea "**********"
click at [99, 310] on icon "submit" at bounding box center [100, 300] width 17 height 17
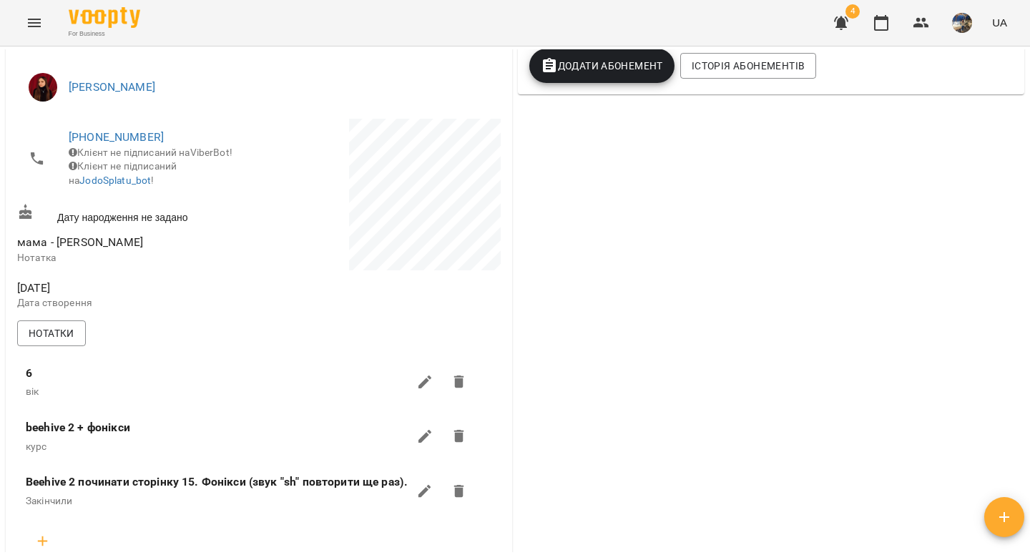
scroll to position [0, 0]
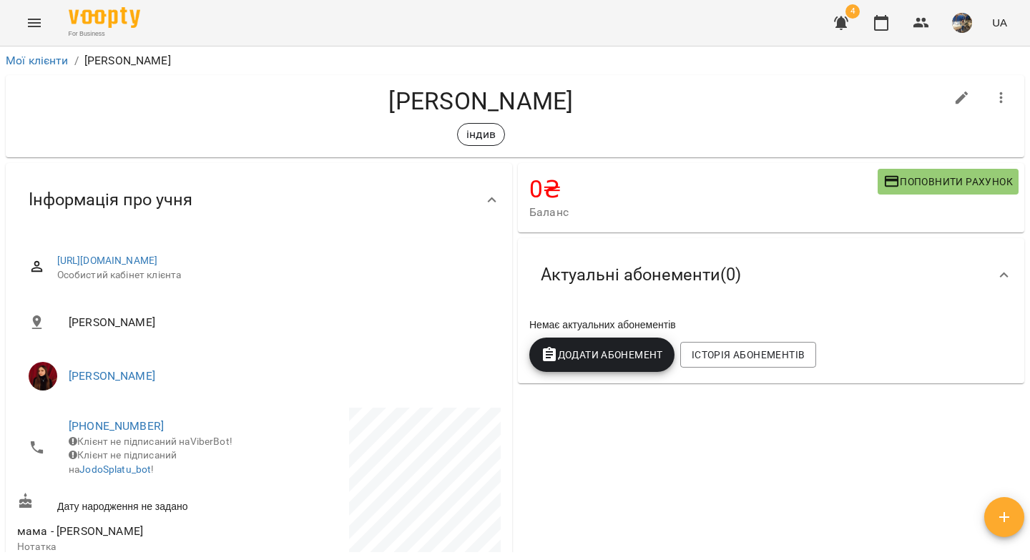
click at [992, 97] on icon "button" at bounding box center [1000, 97] width 17 height 17
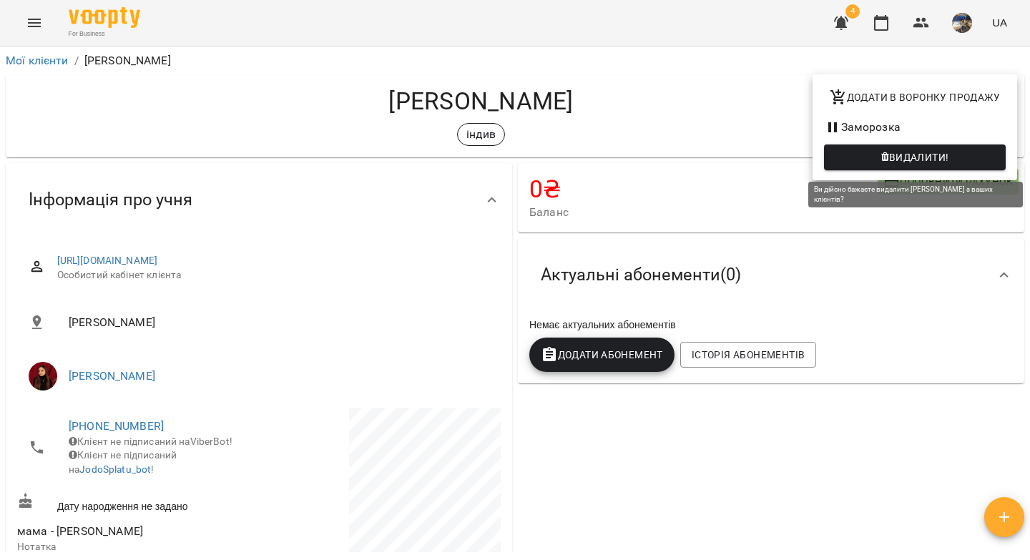
click at [879, 162] on span "Видалити!" at bounding box center [914, 157] width 159 height 17
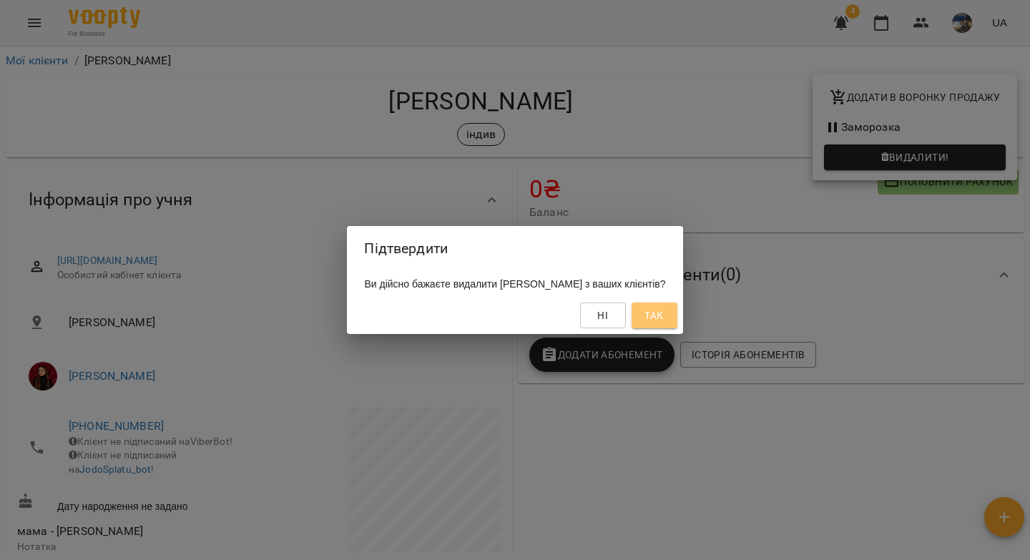
click at [663, 315] on span "Так" at bounding box center [653, 315] width 19 height 17
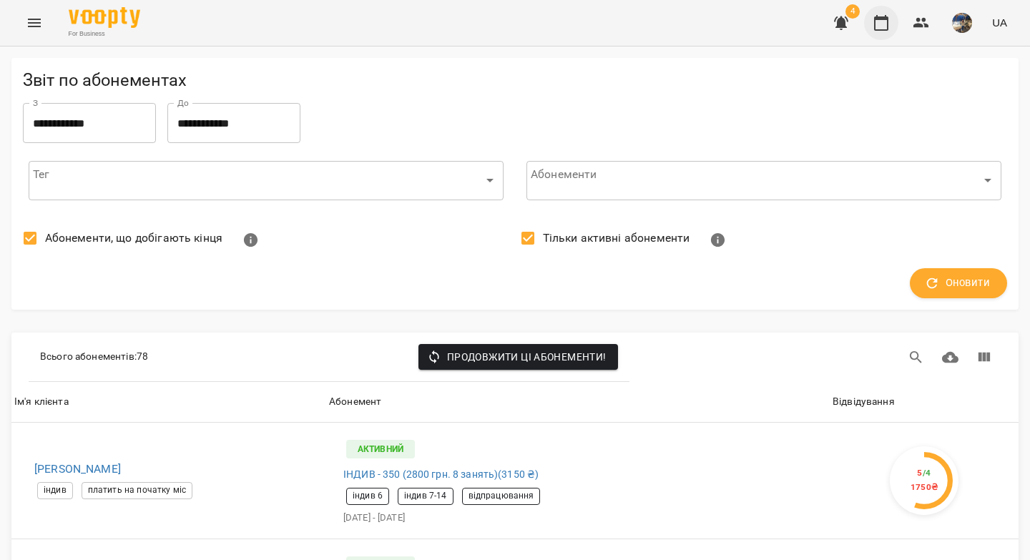
click at [882, 24] on icon "button" at bounding box center [880, 22] width 17 height 17
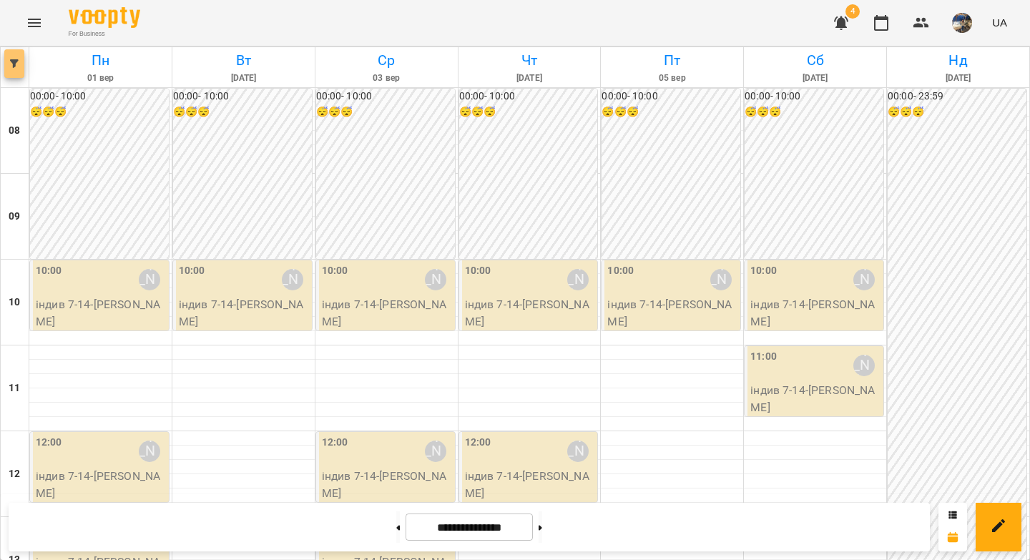
click at [16, 59] on icon "button" at bounding box center [14, 63] width 9 height 9
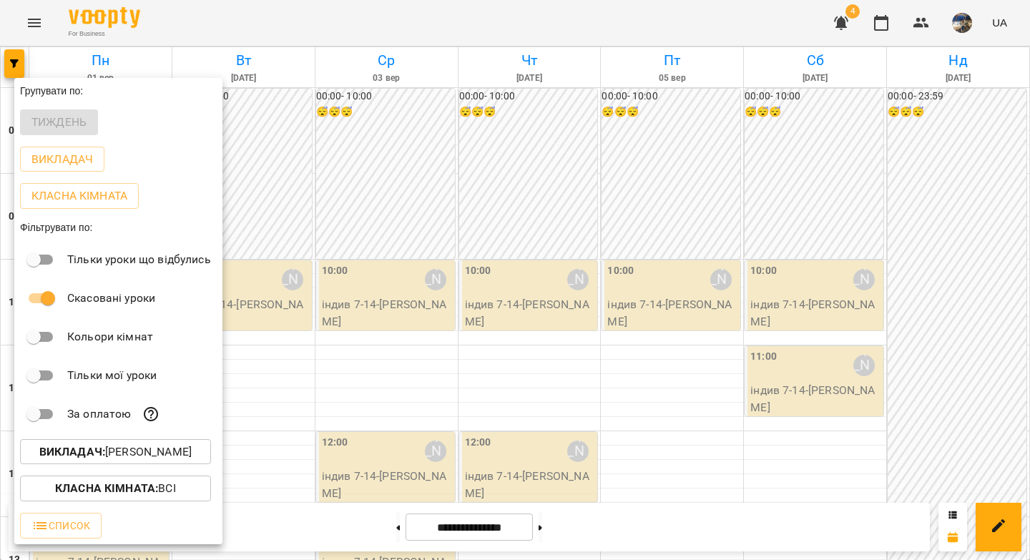
click at [167, 458] on p "Викладач : Вікторія Половинка" at bounding box center [115, 451] width 152 height 17
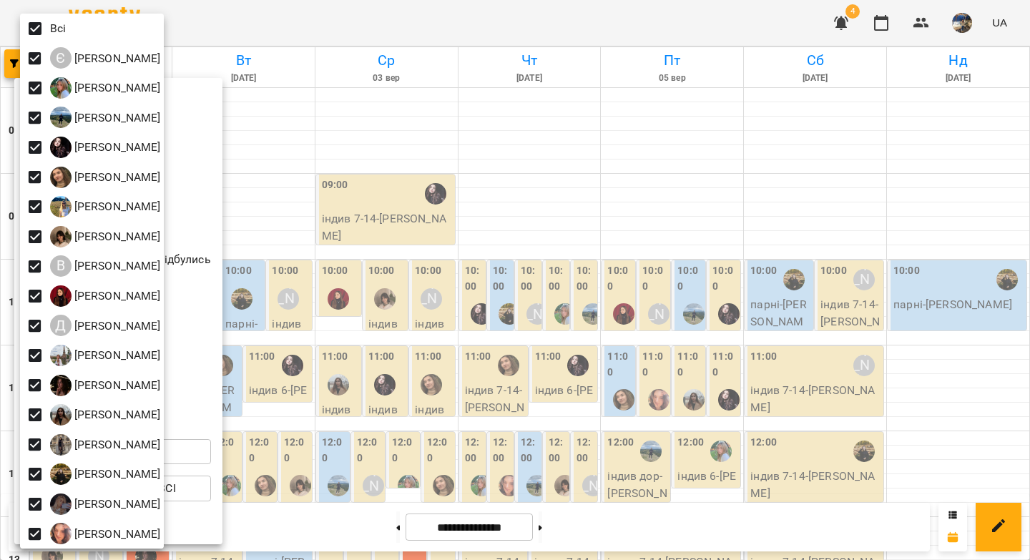
click at [596, 207] on div at bounding box center [515, 280] width 1030 height 560
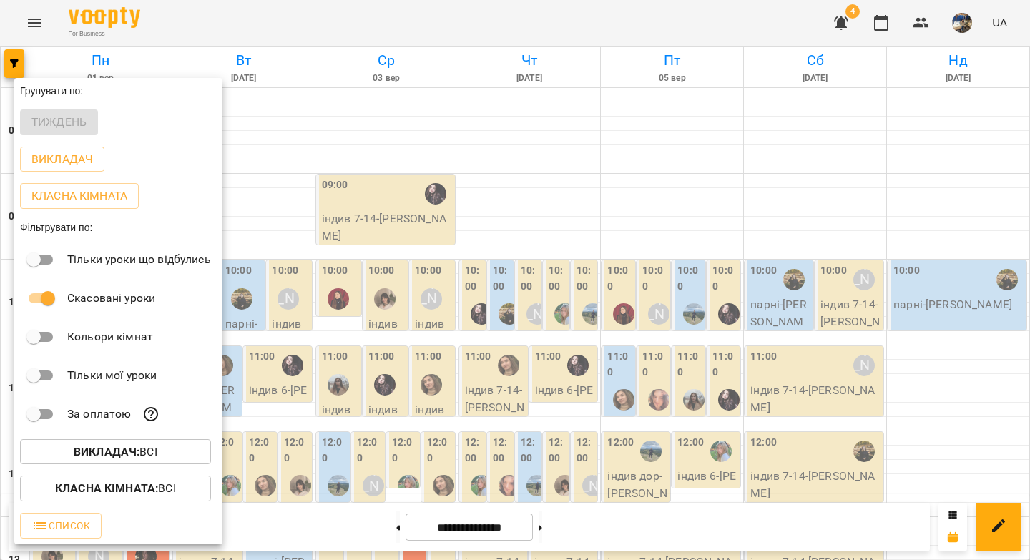
click at [561, 223] on div at bounding box center [515, 280] width 1030 height 560
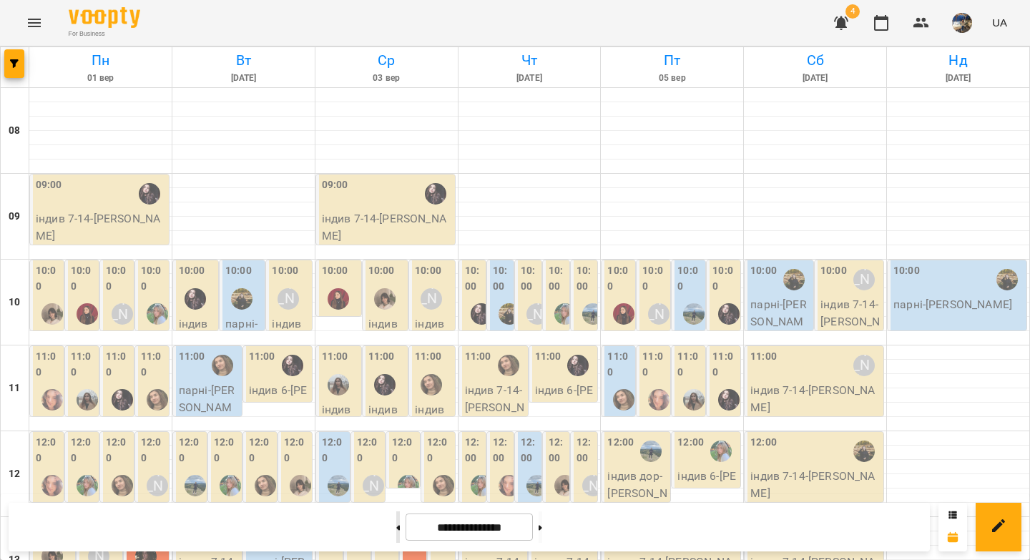
click at [396, 529] on button at bounding box center [398, 526] width 4 height 31
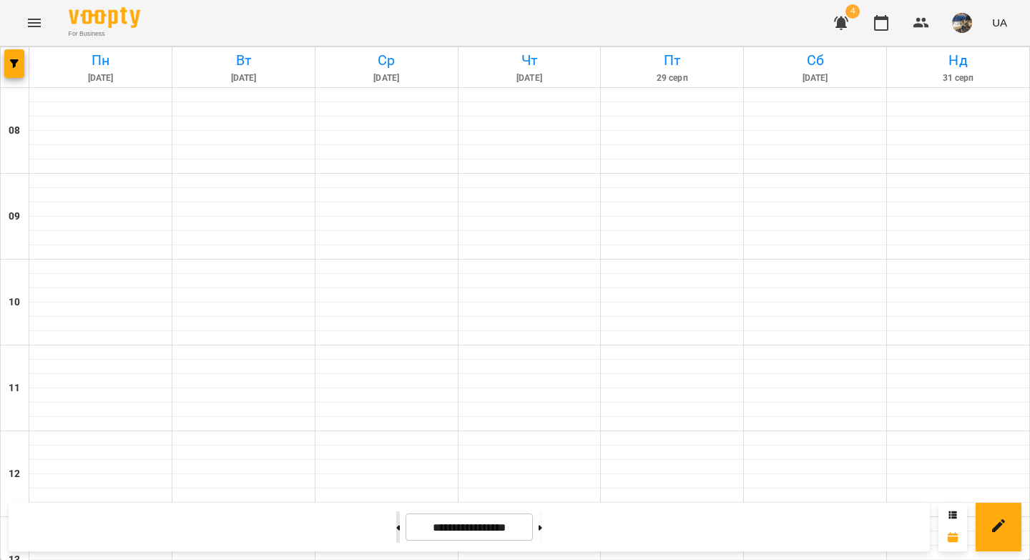
click at [396, 529] on button at bounding box center [398, 526] width 4 height 31
type input "**********"
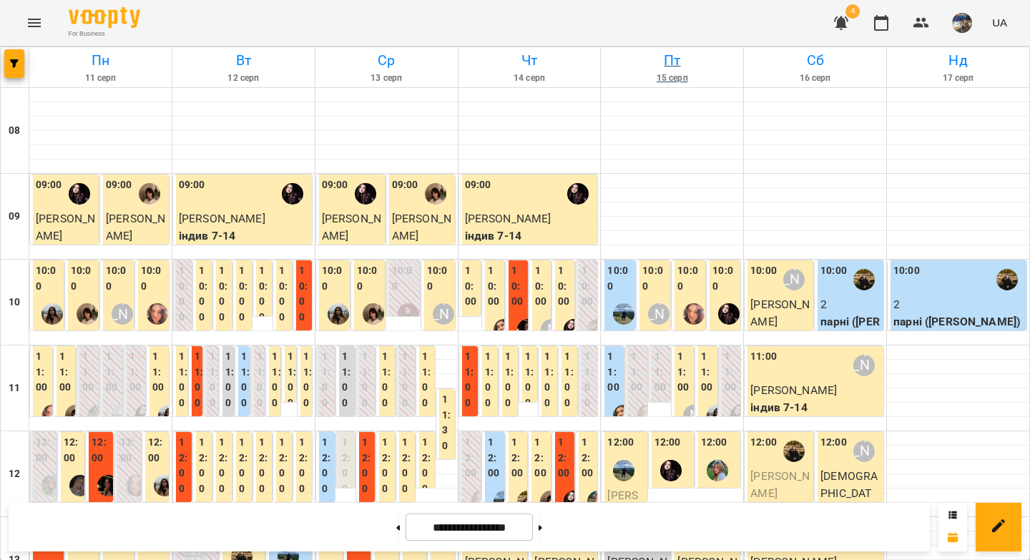
click at [663, 62] on h6 "Пт" at bounding box center [672, 60] width 138 height 22
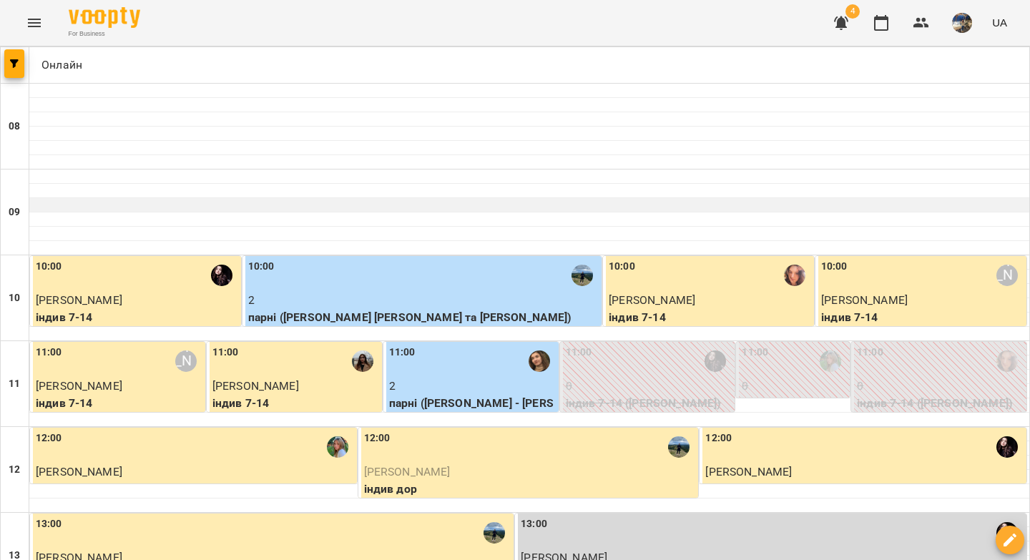
scroll to position [693, 0]
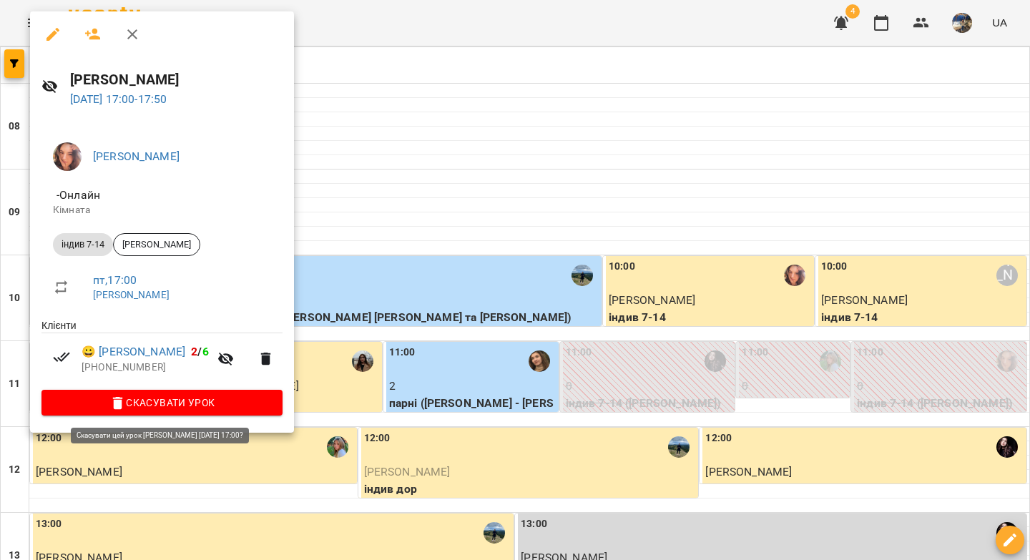
click at [231, 406] on span "Скасувати Урок" at bounding box center [162, 402] width 218 height 17
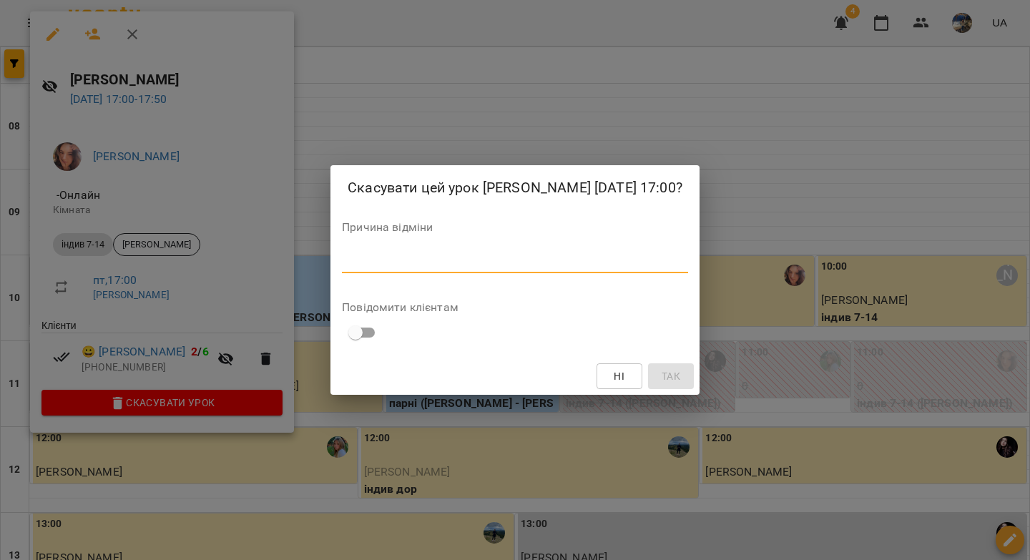
click at [490, 260] on textarea at bounding box center [515, 262] width 346 height 14
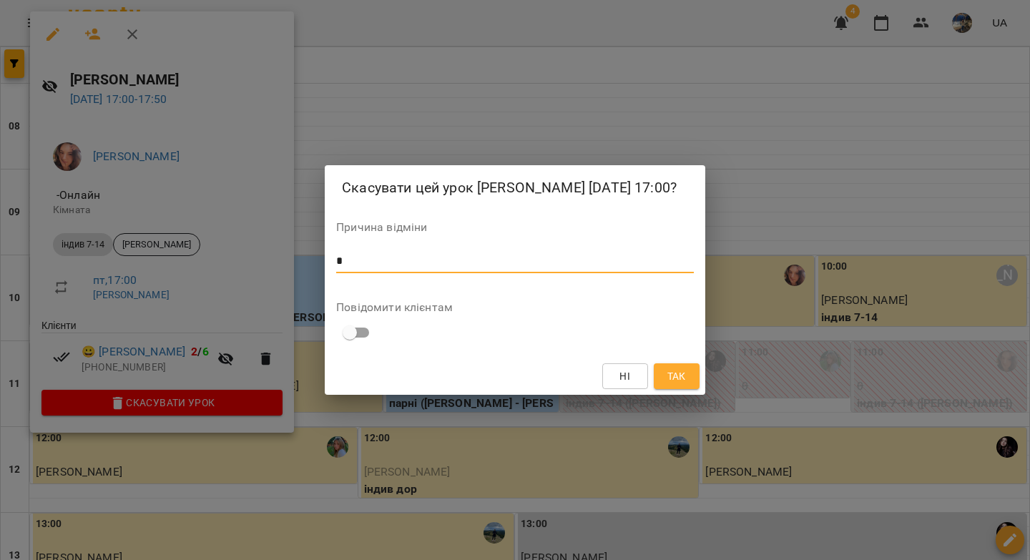
type textarea "*"
drag, startPoint x: 554, startPoint y: 186, endPoint x: 679, endPoint y: 184, distance: 125.1
click at [679, 184] on h2 "Скасувати цей урок Яна Гончар 15 серп 2025 17:00?" at bounding box center [515, 188] width 346 height 22
copy h2 "15 серп 2025 17:00"
click at [674, 374] on span "Так" at bounding box center [676, 375] width 19 height 17
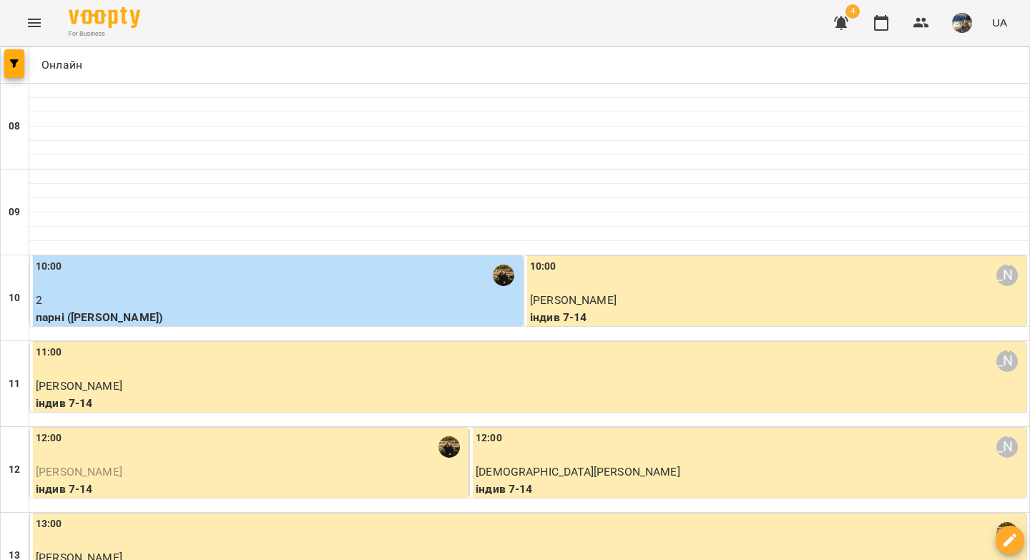
scroll to position [438, 0]
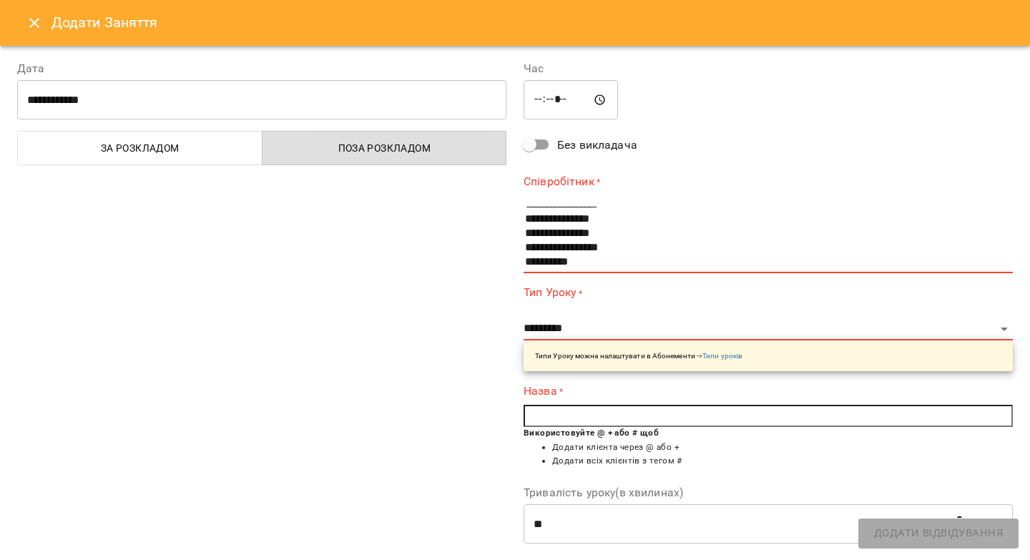
scroll to position [186, 0]
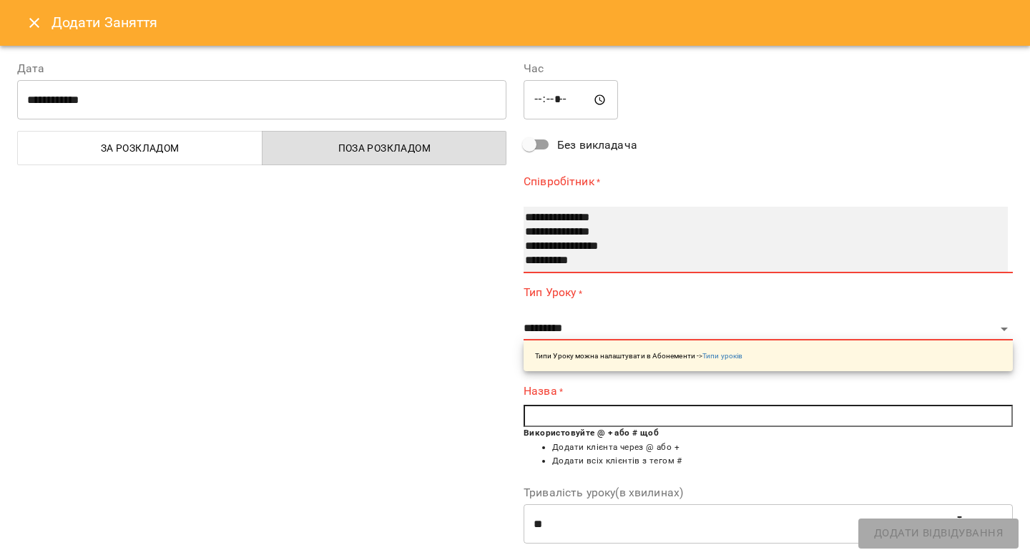
select select "**********"
click at [556, 256] on option "**********" at bounding box center [751, 261] width 456 height 14
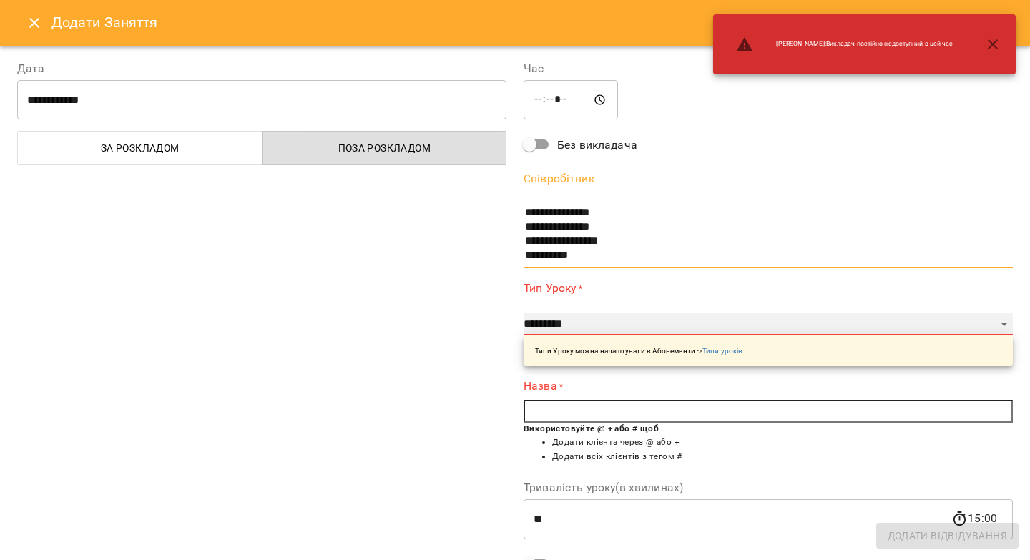
click at [552, 324] on select "**********" at bounding box center [767, 324] width 489 height 23
select select "**********"
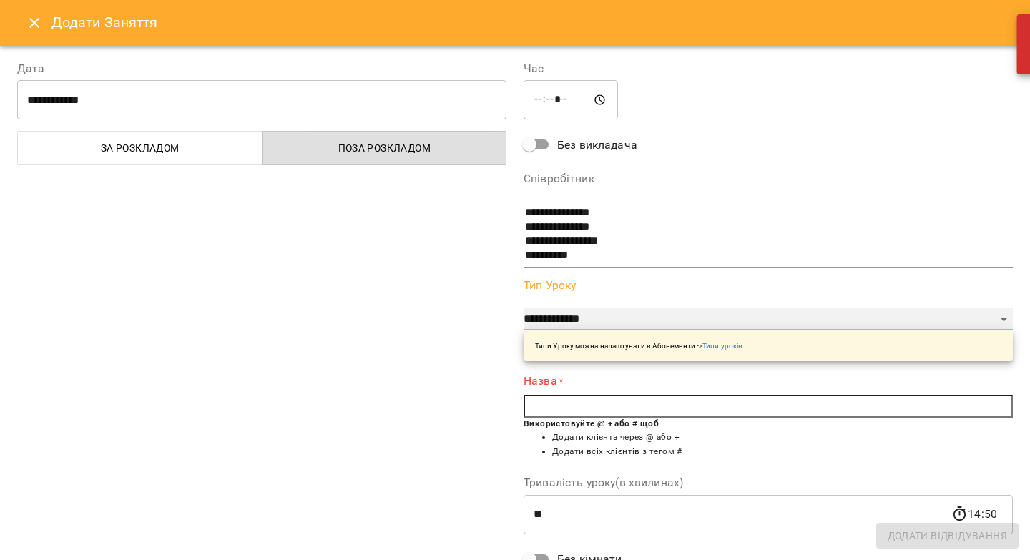
type input "**"
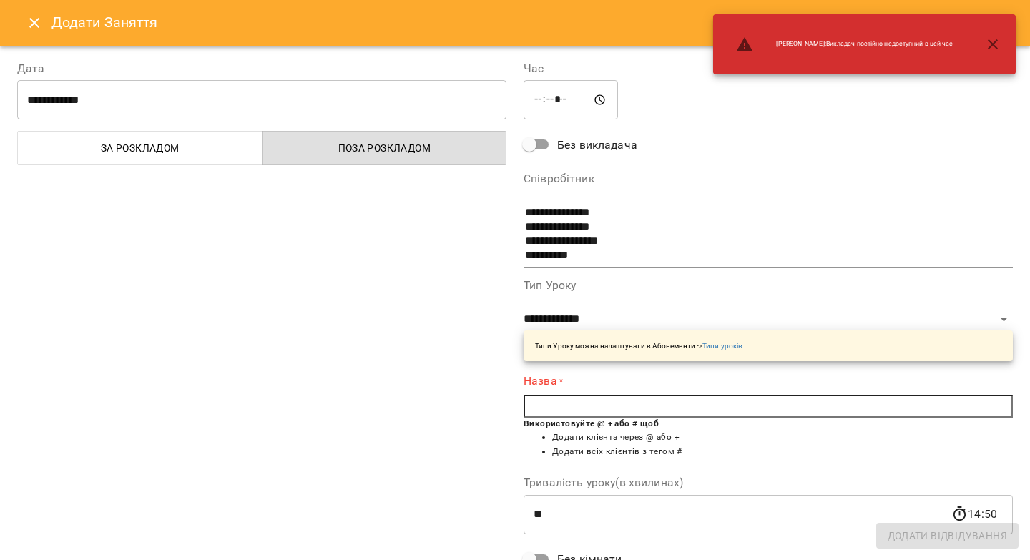
click at [565, 408] on input "text" at bounding box center [767, 406] width 489 height 23
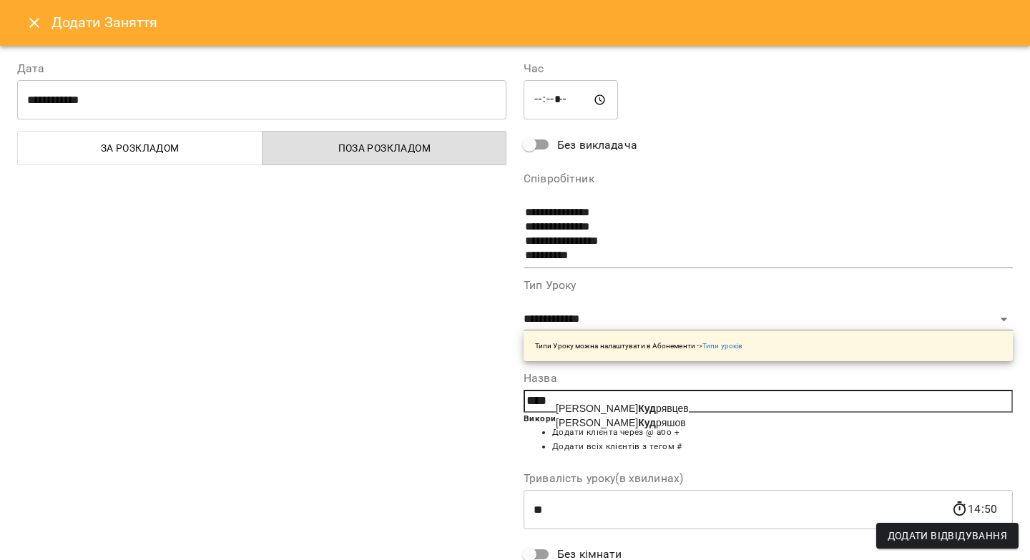
click at [638, 425] on b "Куд" at bounding box center [647, 422] width 18 height 11
type input "**********"
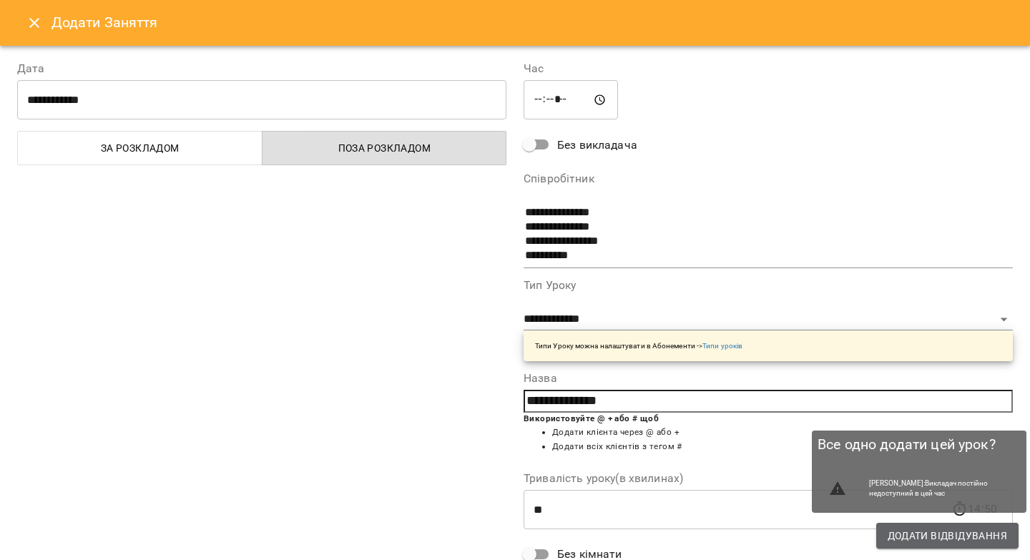
click at [924, 536] on span "Додати Відвідування" at bounding box center [946, 535] width 119 height 17
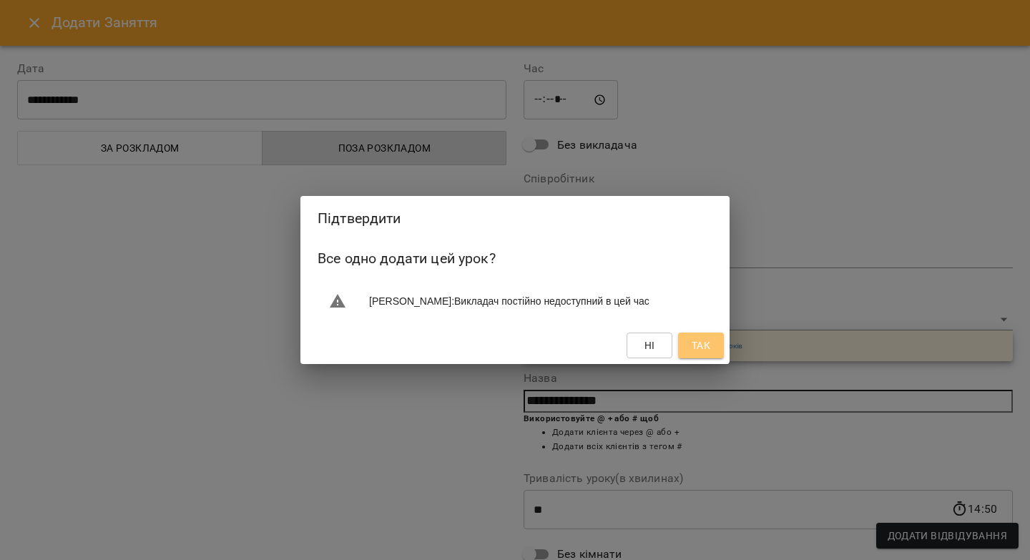
click at [702, 340] on span "Так" at bounding box center [700, 345] width 19 height 17
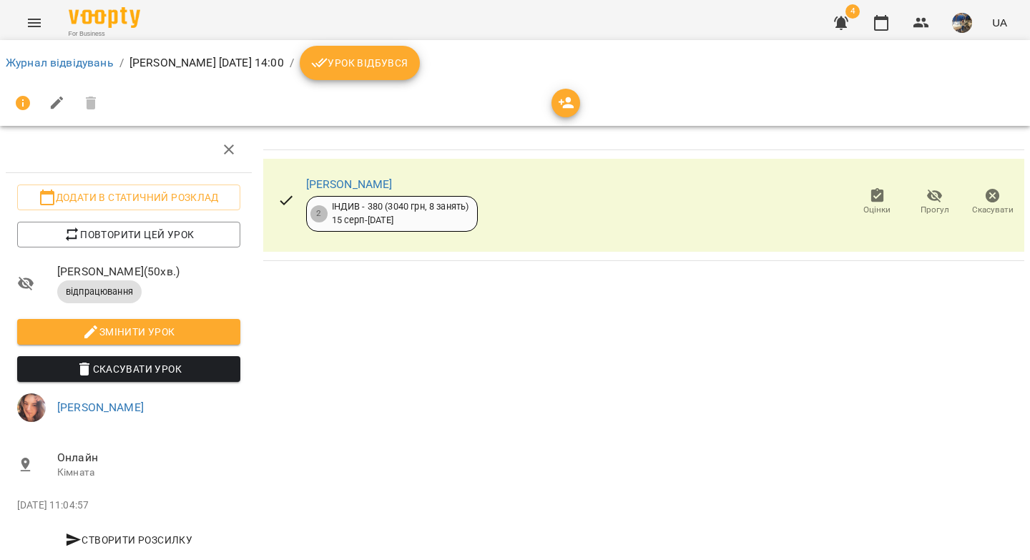
click at [408, 66] on span "Урок відбувся" at bounding box center [359, 62] width 97 height 17
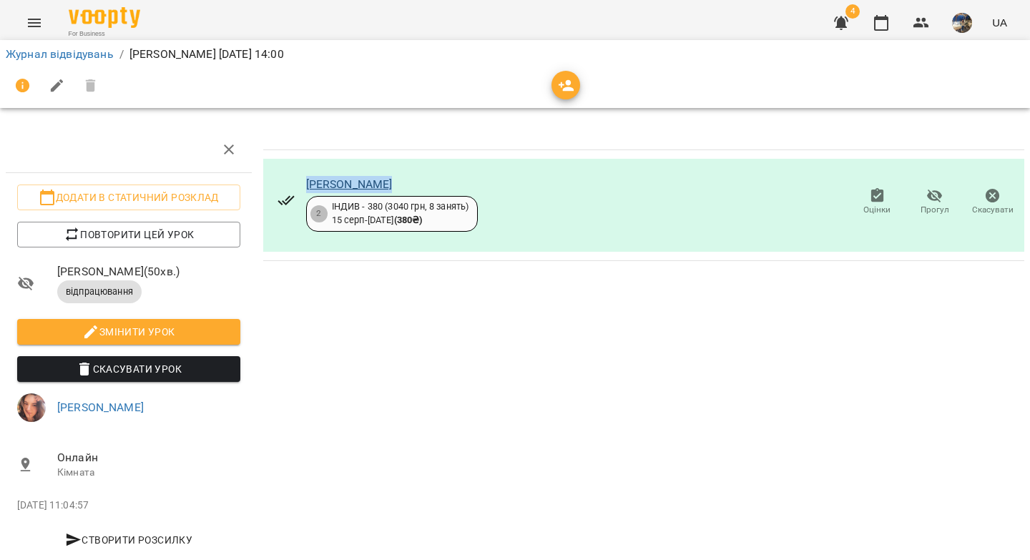
drag, startPoint x: 410, startPoint y: 185, endPoint x: 305, endPoint y: 180, distance: 105.9
click at [306, 180] on div "[PERSON_NAME]" at bounding box center [392, 184] width 172 height 17
copy link "[PERSON_NAME]"
drag, startPoint x: 354, startPoint y: 52, endPoint x: 222, endPoint y: 54, distance: 131.6
click at [222, 54] on ol "Журнал відвідувань / Марк Кудряшов сб, 16 серп 2025 14:00" at bounding box center [515, 54] width 1018 height 17
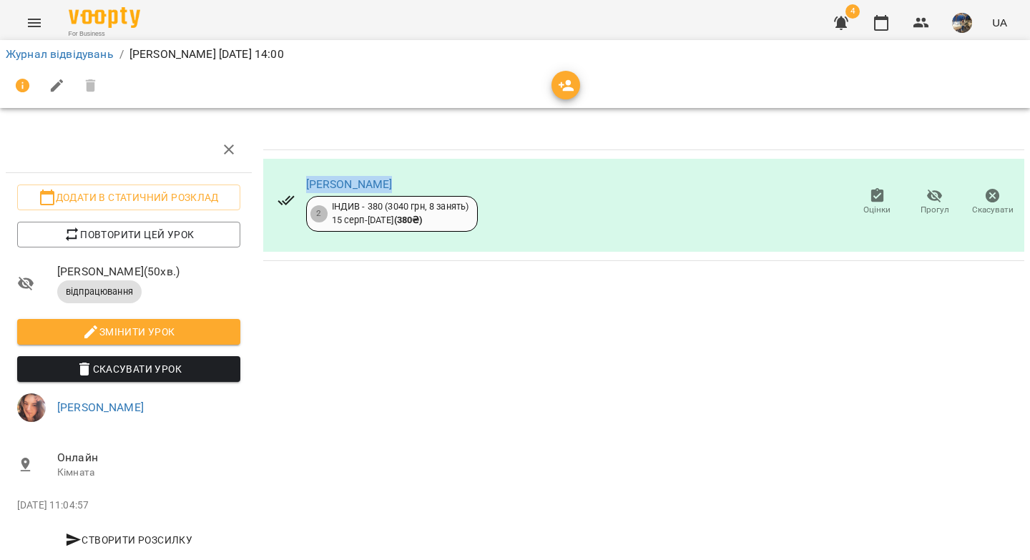
copy p "[DATE] 14:00"
click at [364, 181] on link "[PERSON_NAME]" at bounding box center [349, 184] width 87 height 14
click at [67, 56] on link "Журнал відвідувань" at bounding box center [60, 54] width 108 height 14
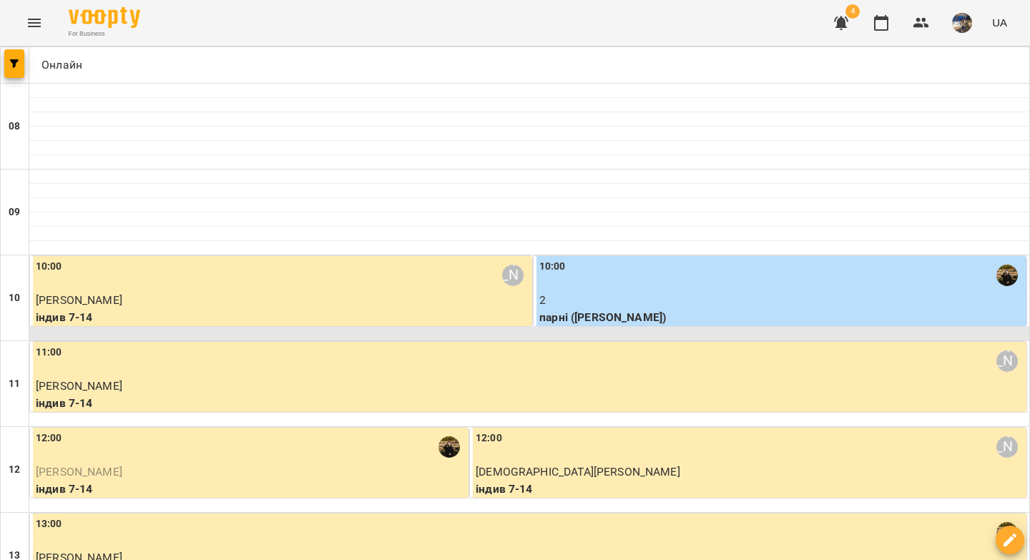
scroll to position [222, 0]
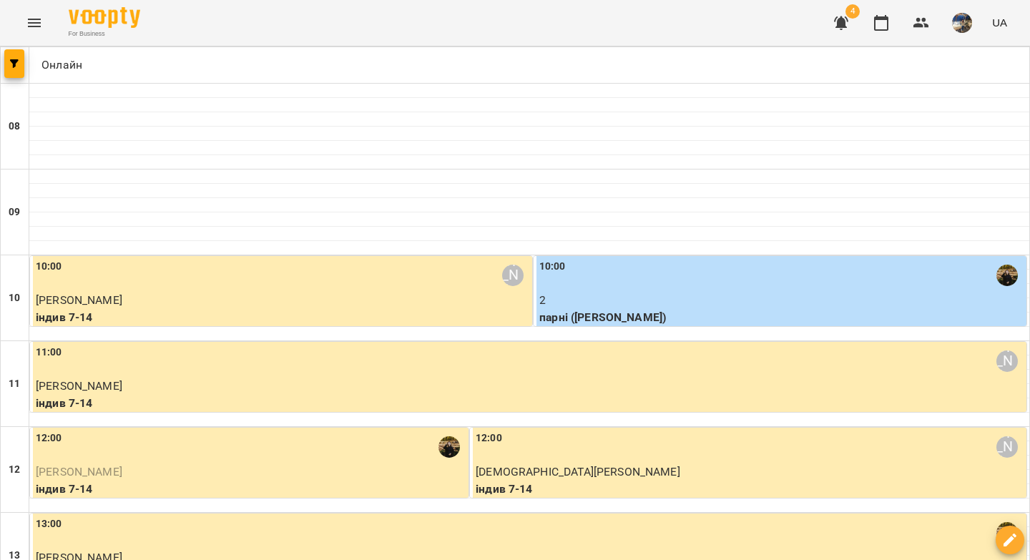
drag, startPoint x: 587, startPoint y: 480, endPoint x: 678, endPoint y: 333, distance: 172.8
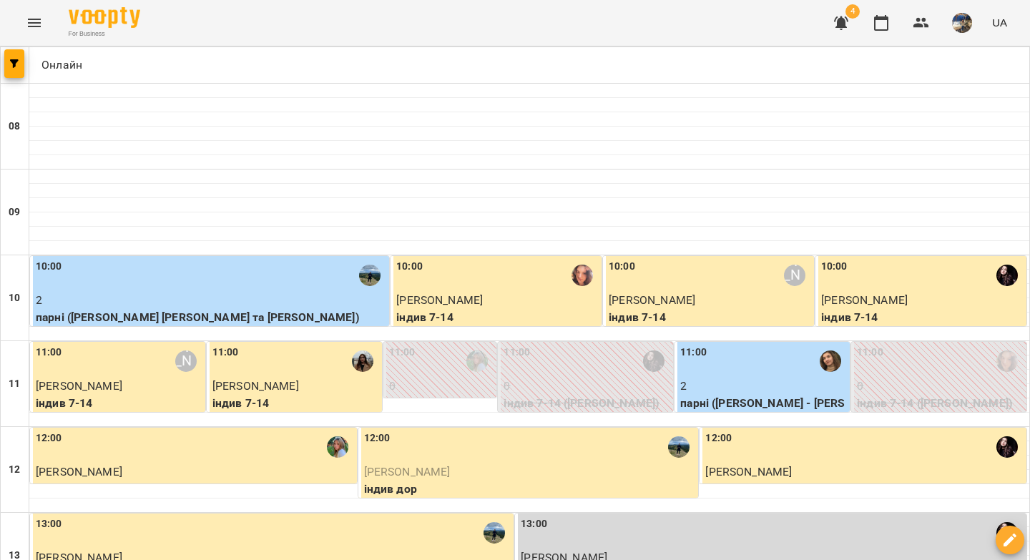
scroll to position [820, 0]
click at [924, 21] on icon "button" at bounding box center [921, 23] width 16 height 10
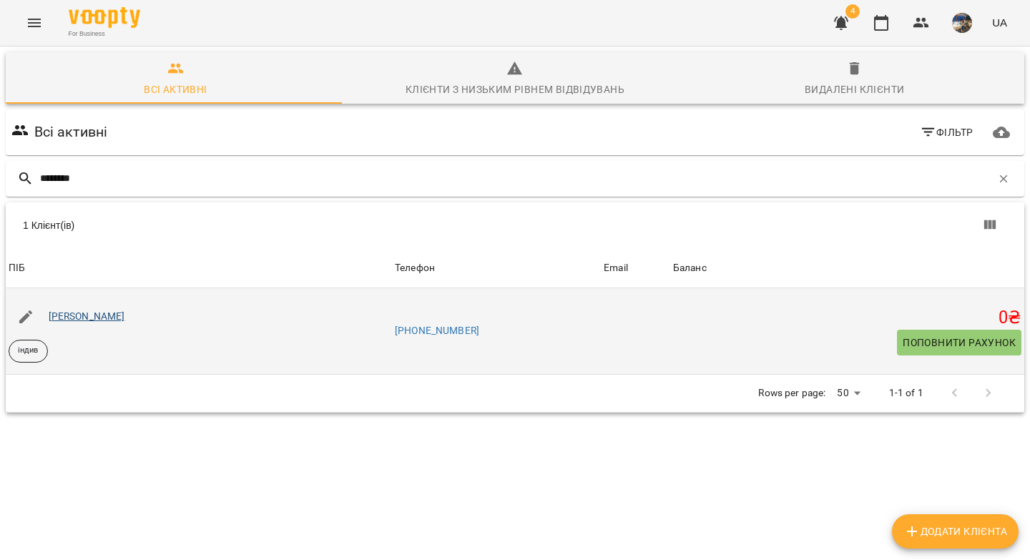
type input "********"
click at [125, 320] on link "Магдалина Ганець" at bounding box center [87, 315] width 76 height 11
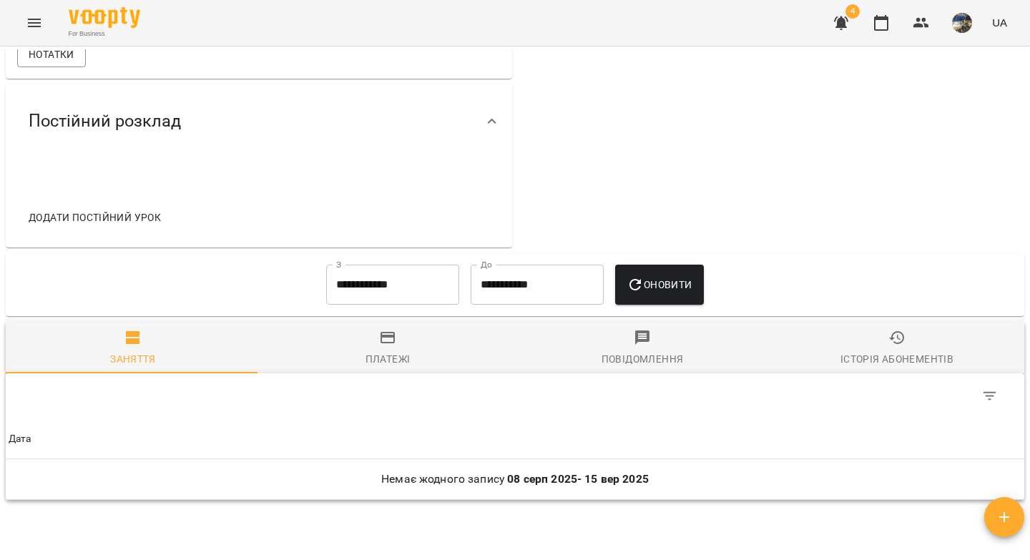
scroll to position [586, 0]
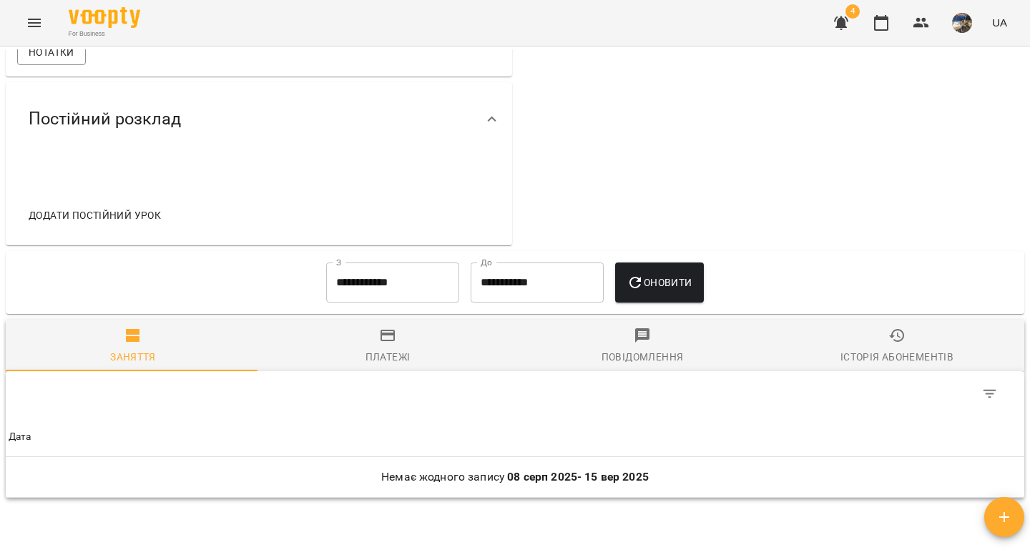
click at [109, 224] on span "Додати постійний урок" at bounding box center [95, 215] width 132 height 17
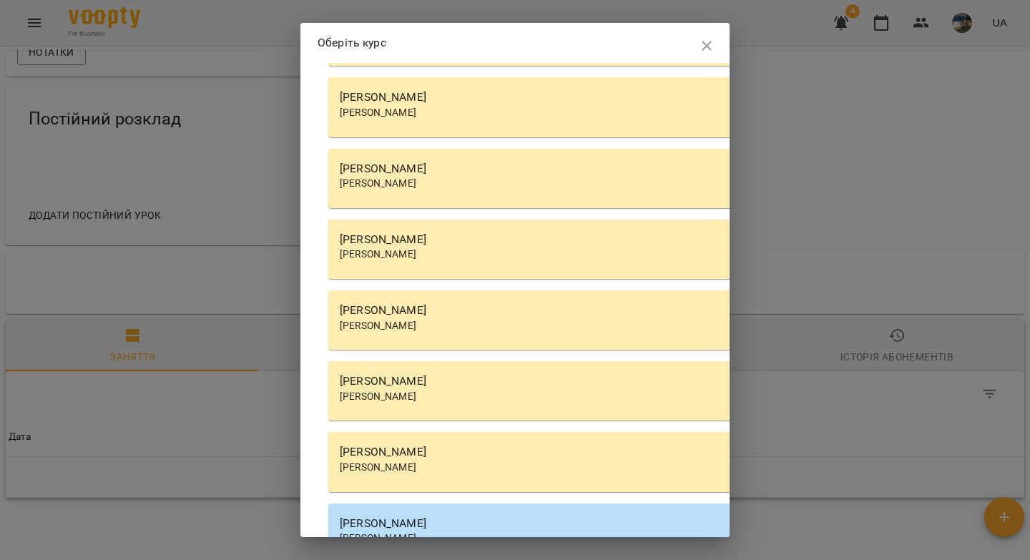
scroll to position [4659, 0]
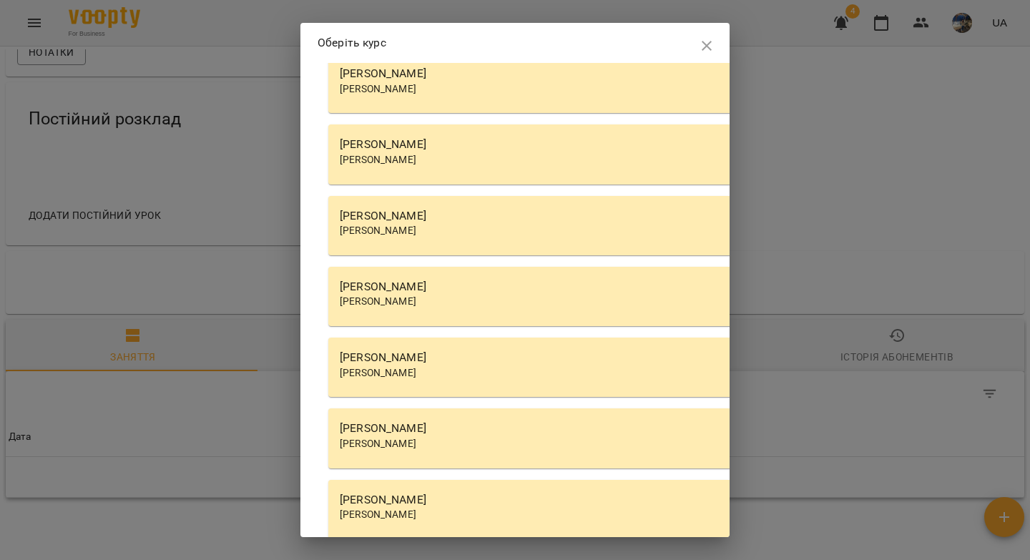
click at [455, 238] on div "Абрамова Анастасія" at bounding box center [736, 231] width 792 height 14
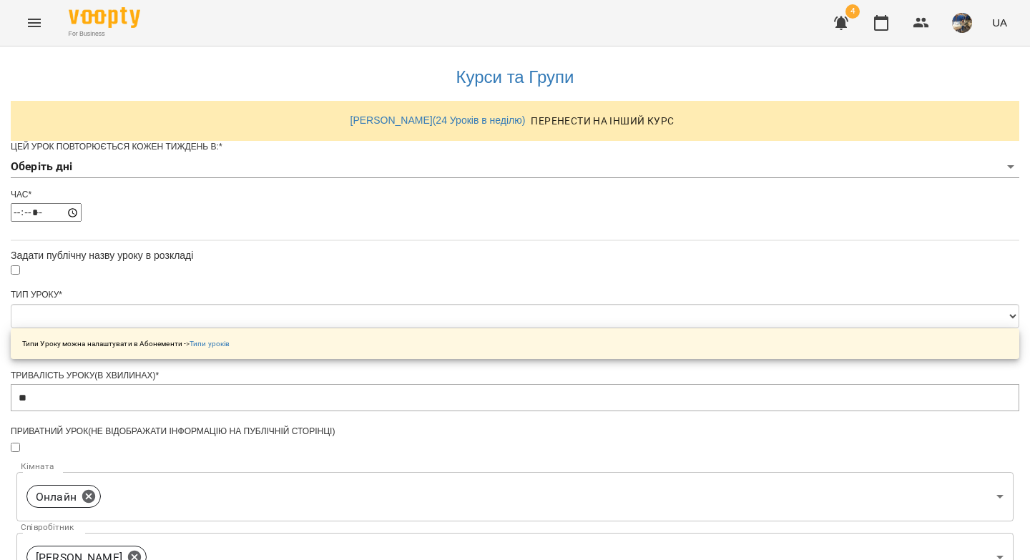
click at [352, 196] on body "**********" at bounding box center [515, 461] width 1030 height 922
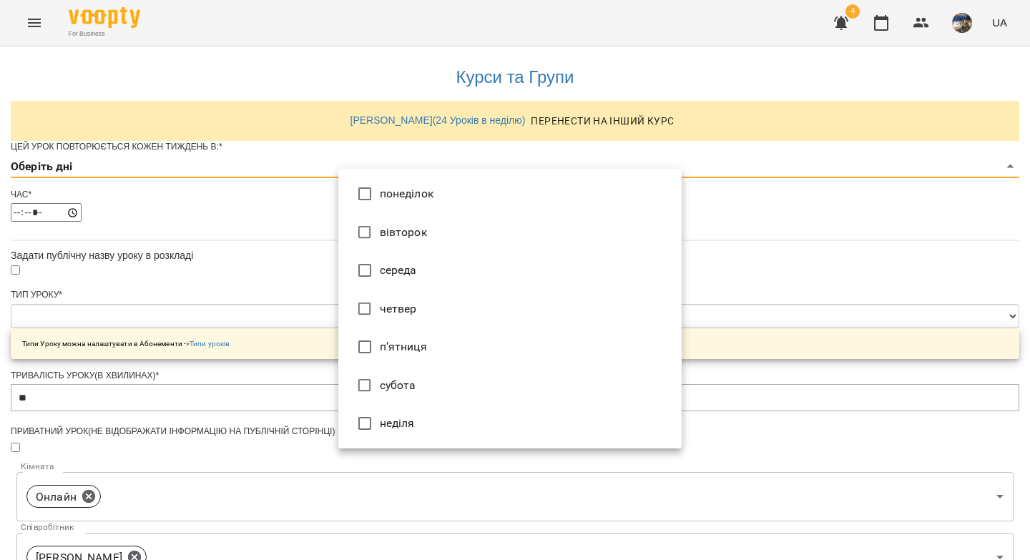
type input "*"
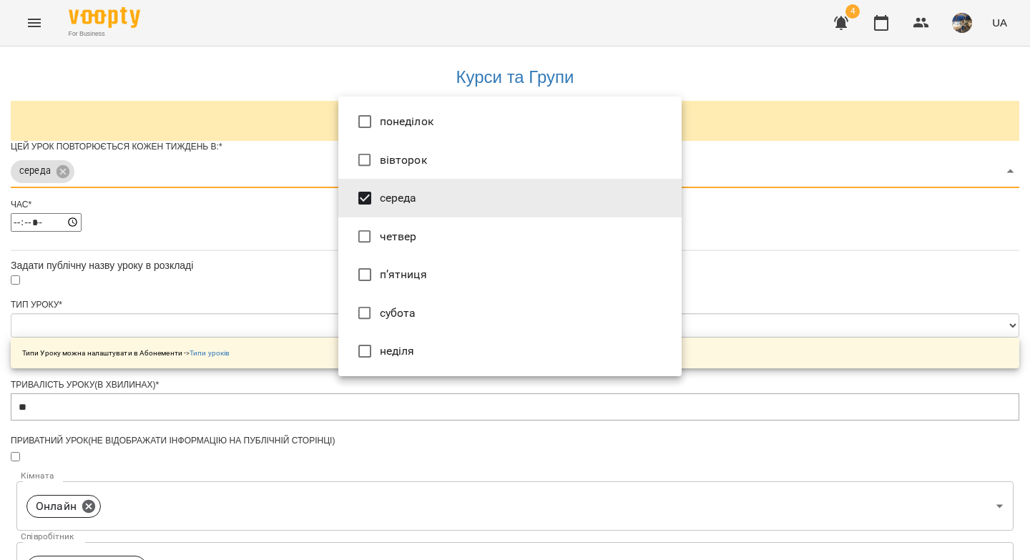
drag, startPoint x: 91, startPoint y: 259, endPoint x: 98, endPoint y: 257, distance: 7.3
click at [92, 259] on div at bounding box center [515, 280] width 1030 height 560
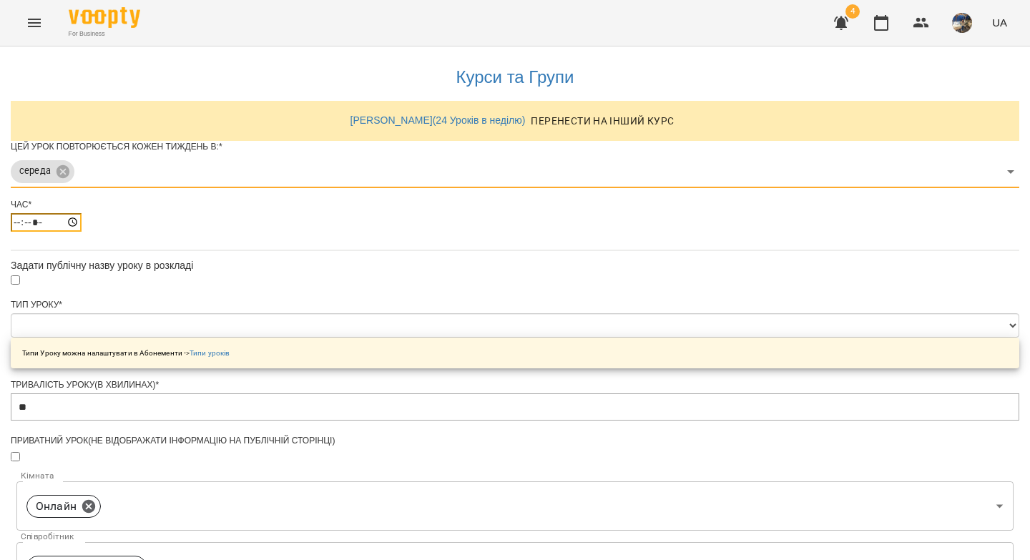
click at [82, 232] on input "*****" at bounding box center [46, 222] width 71 height 19
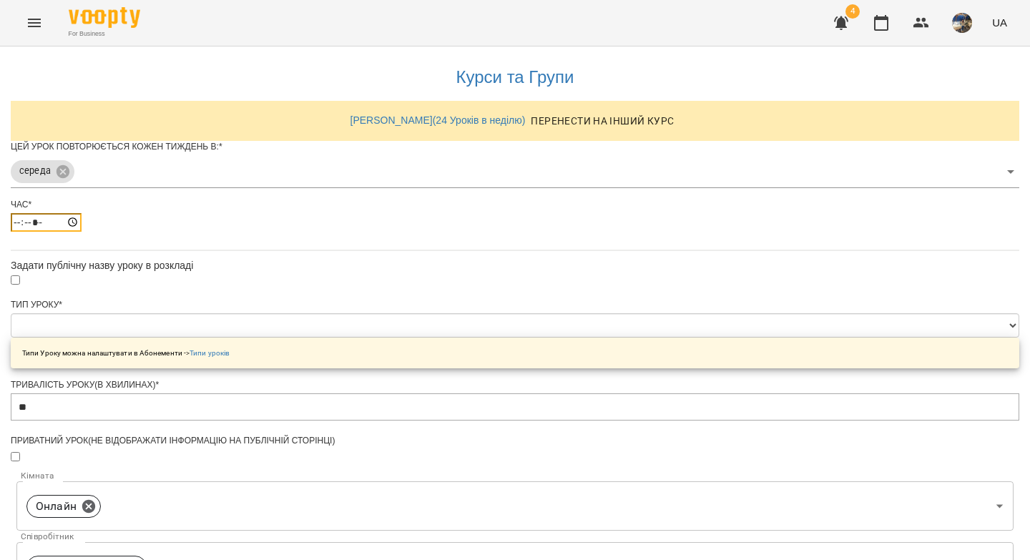
type input "*****"
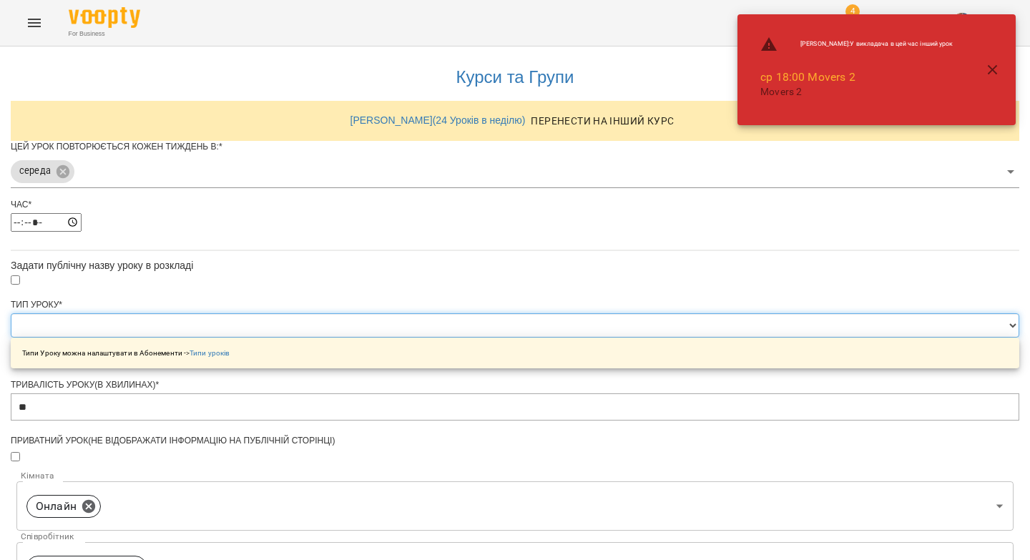
click at [364, 337] on select "**********" at bounding box center [515, 325] width 1008 height 24
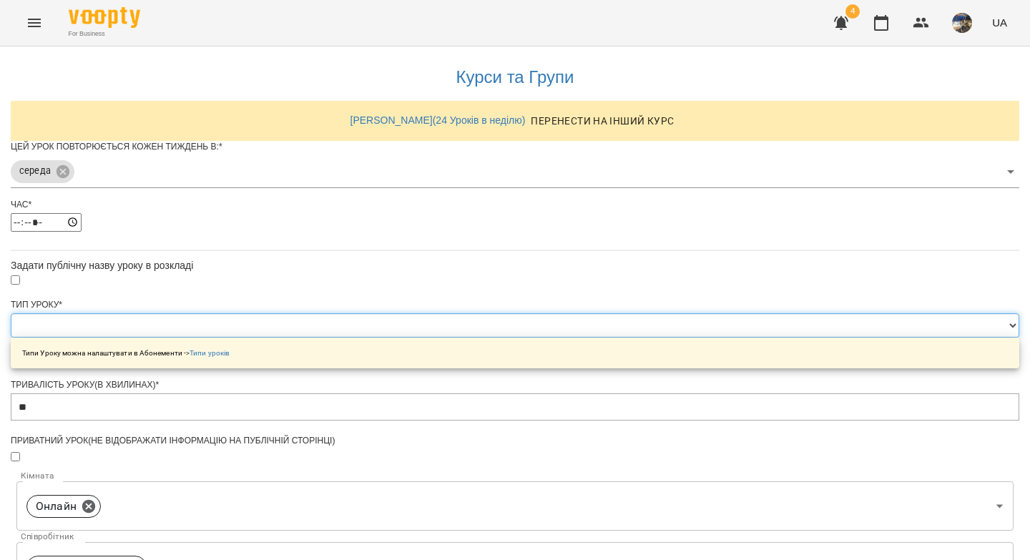
select select "*******"
type input "**"
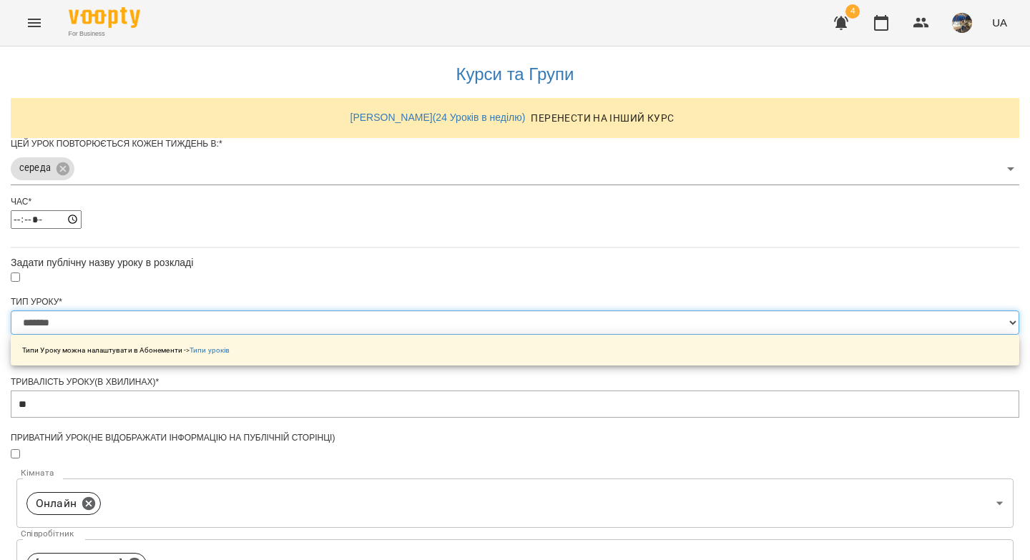
scroll to position [475, 0]
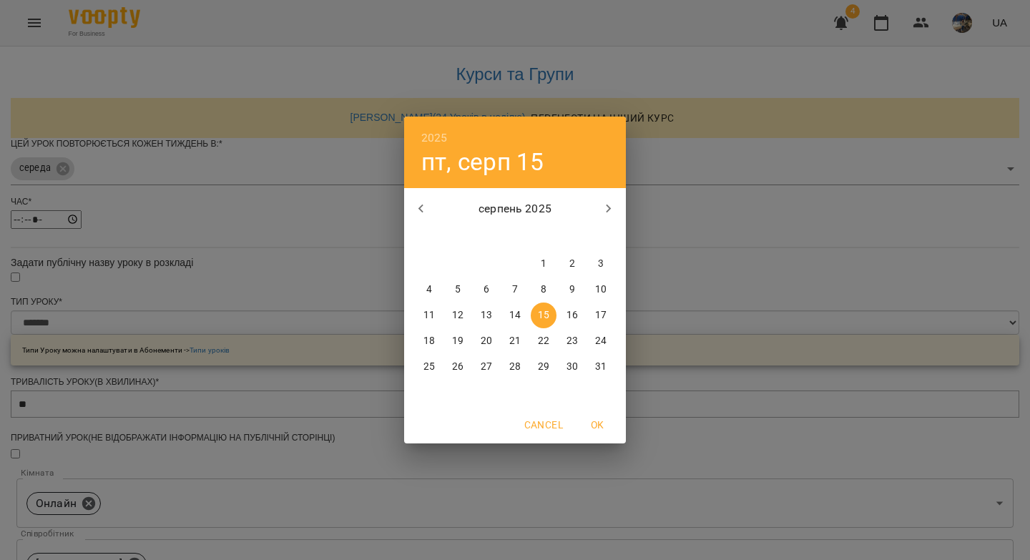
click at [426, 340] on p "18" at bounding box center [428, 341] width 11 height 14
type input "**********"
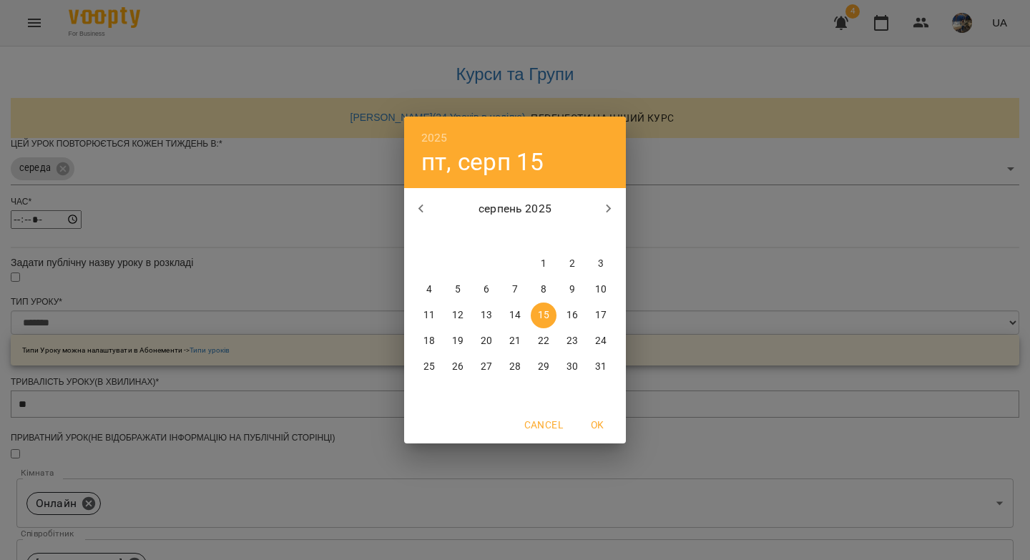
click at [601, 365] on p "31" at bounding box center [600, 367] width 11 height 14
type input "**********"
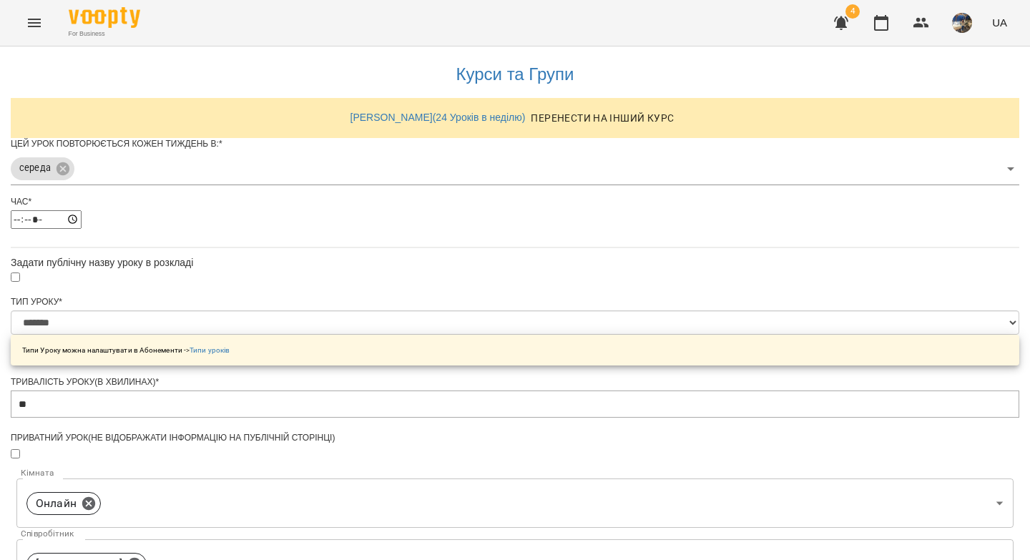
scroll to position [566, 0]
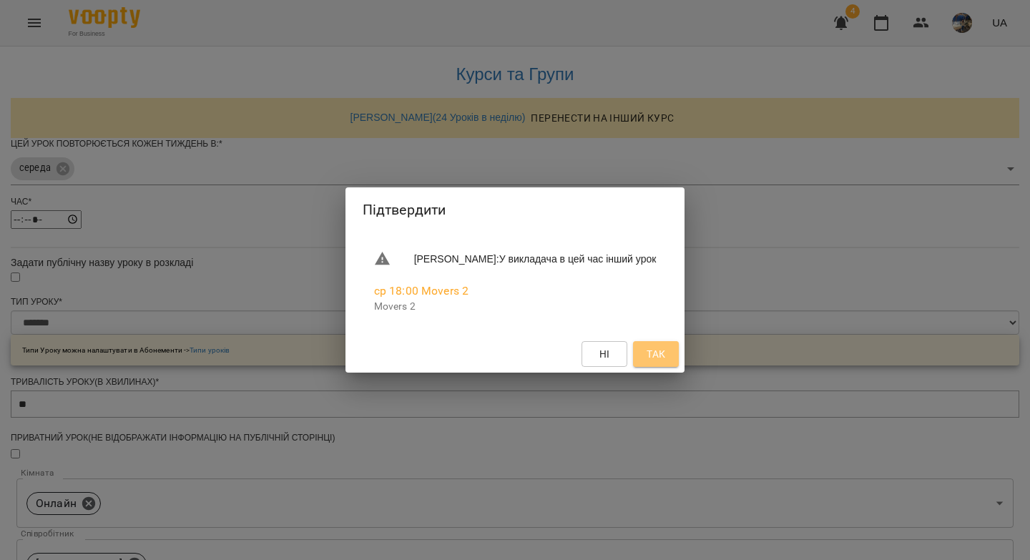
click at [667, 347] on span "Так" at bounding box center [655, 353] width 23 height 17
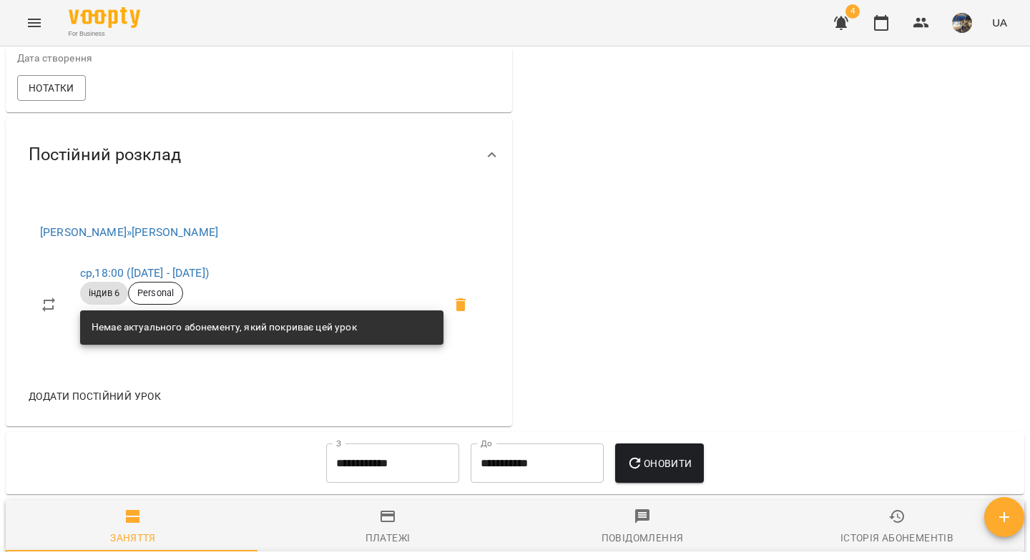
scroll to position [445, 0]
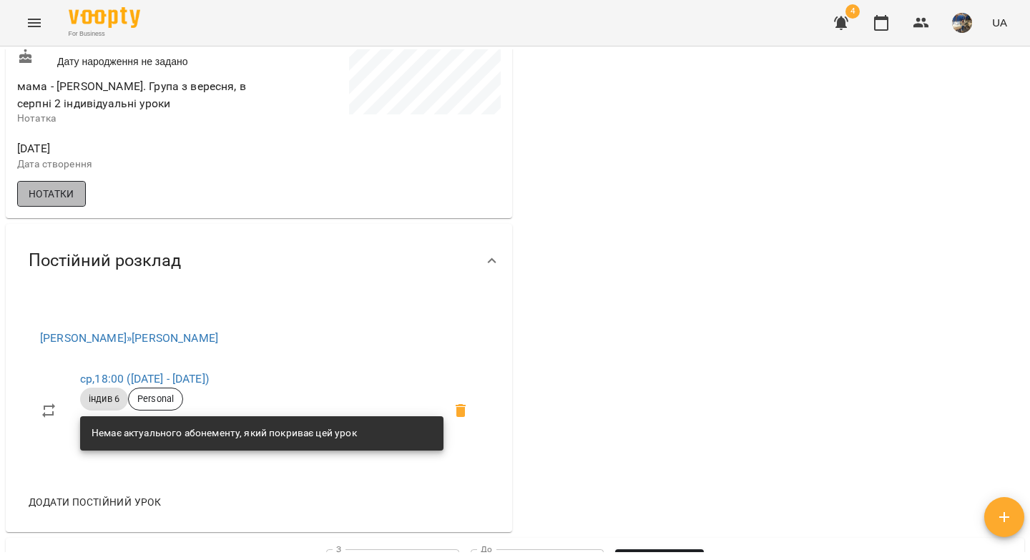
click at [61, 202] on span "Нотатки" at bounding box center [52, 193] width 46 height 17
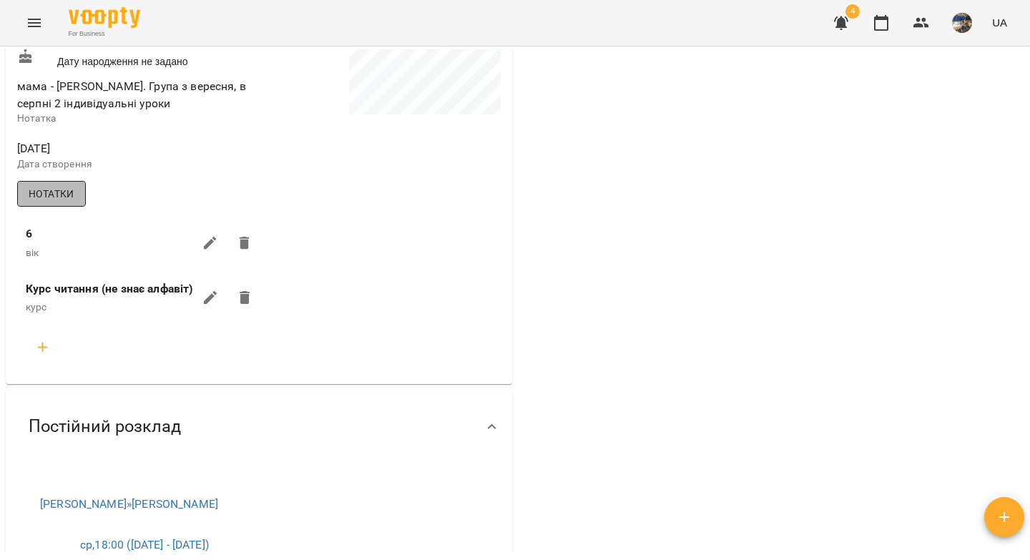
click at [61, 202] on span "Нотатки" at bounding box center [52, 193] width 46 height 17
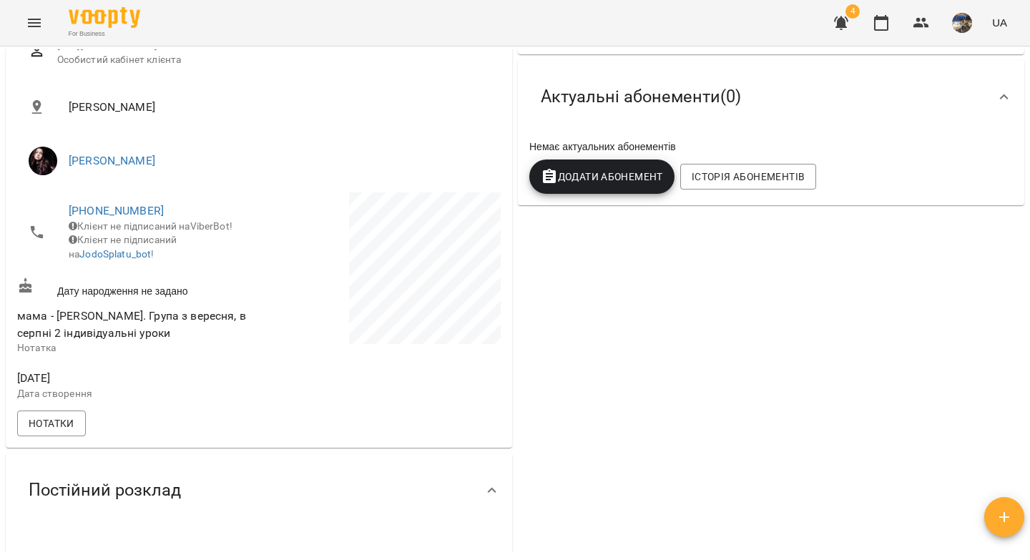
scroll to position [0, 0]
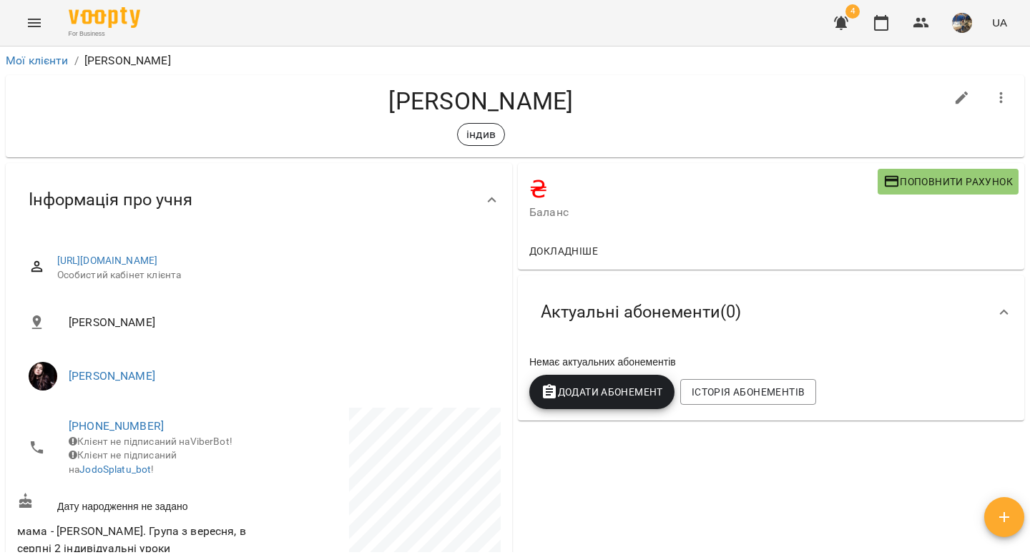
drag, startPoint x: 561, startPoint y: 96, endPoint x: 376, endPoint y: 93, distance: 185.2
click at [376, 93] on h4 "Магдалина Ганець" at bounding box center [480, 101] width 927 height 29
click at [603, 110] on h4 "Магдалина Ганець" at bounding box center [480, 101] width 927 height 29
click at [918, 24] on icon "button" at bounding box center [920, 22] width 17 height 17
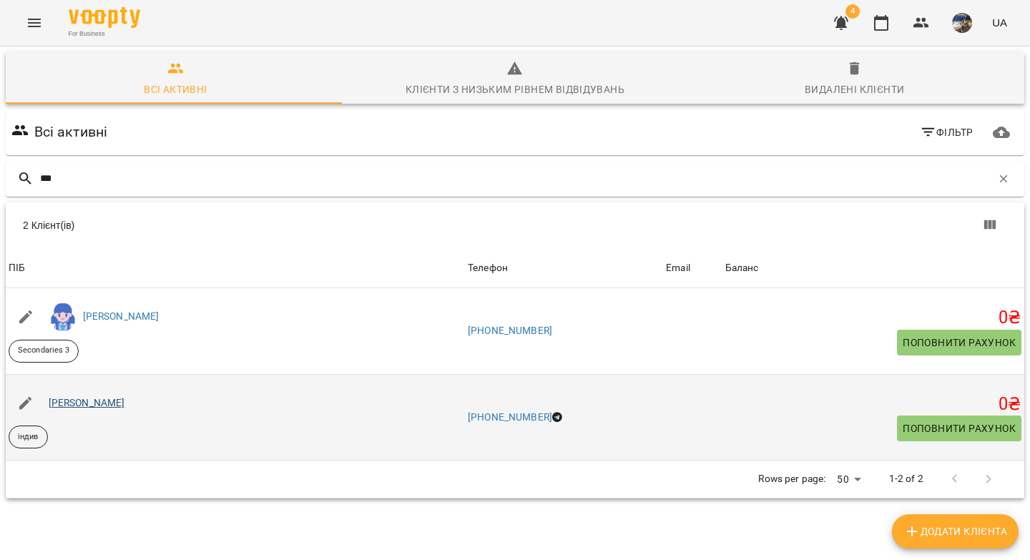
type input "***"
click at [116, 403] on link "[PERSON_NAME]" at bounding box center [87, 402] width 76 height 11
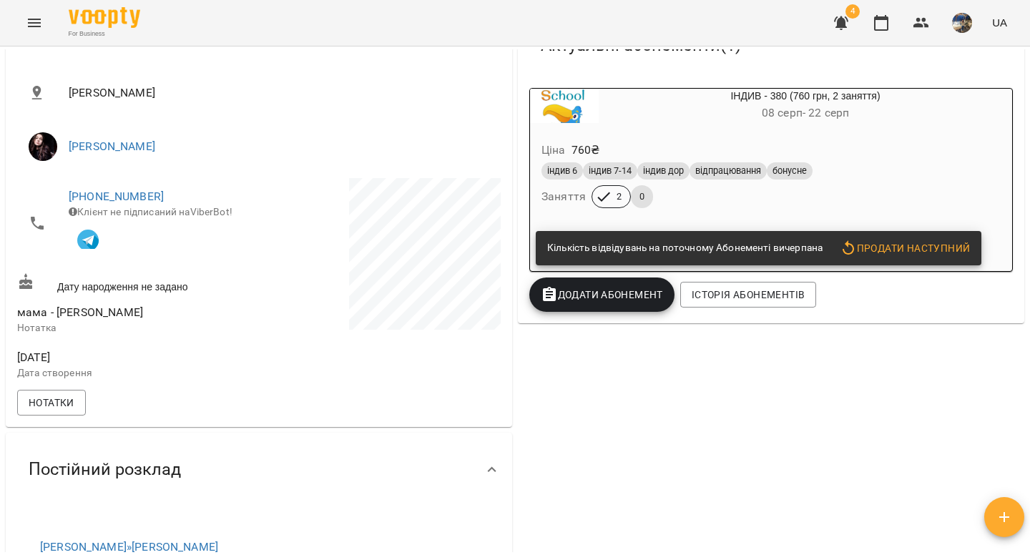
scroll to position [155, 0]
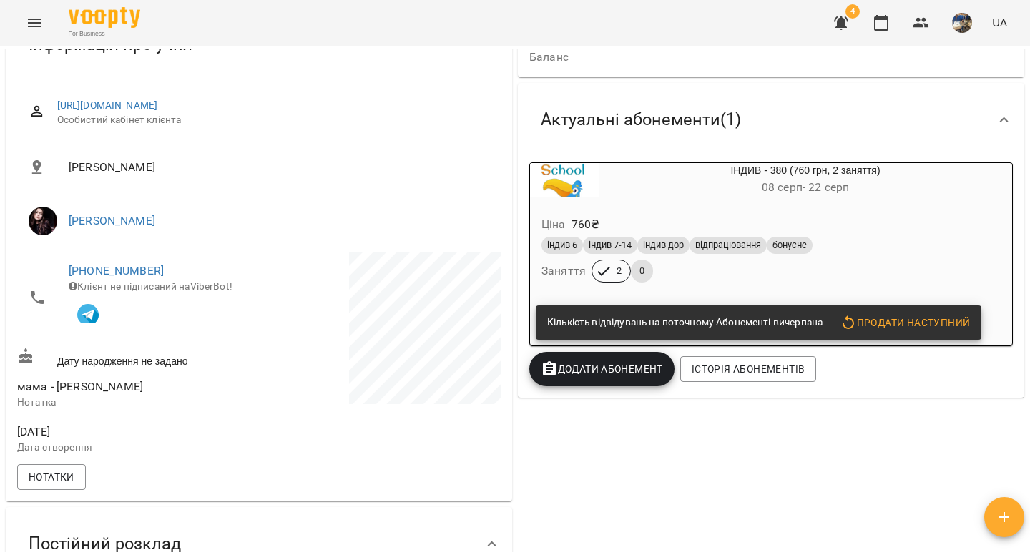
click at [850, 230] on div "Ціна 760 ₴" at bounding box center [770, 225] width 465 height 26
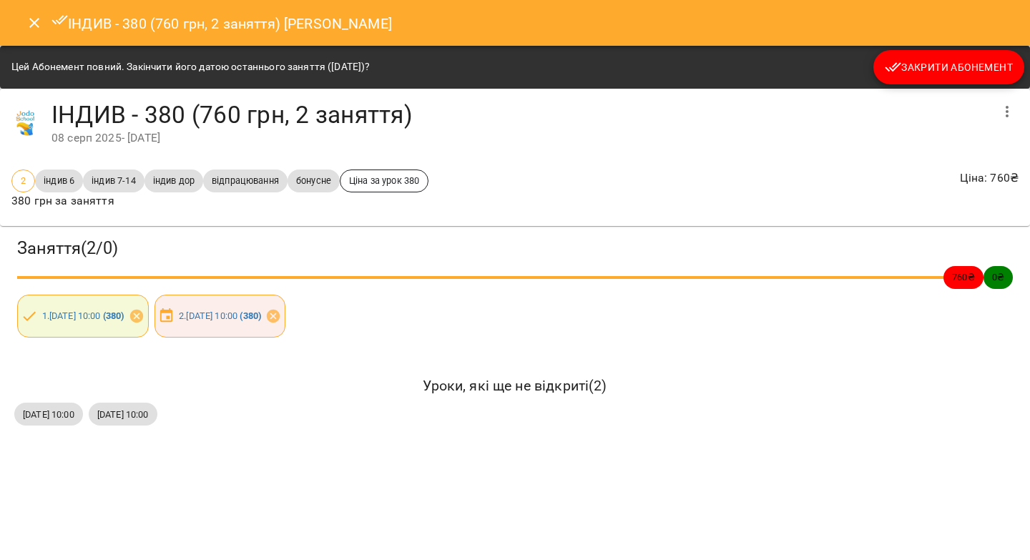
click at [23, 26] on button "Close" at bounding box center [34, 23] width 34 height 34
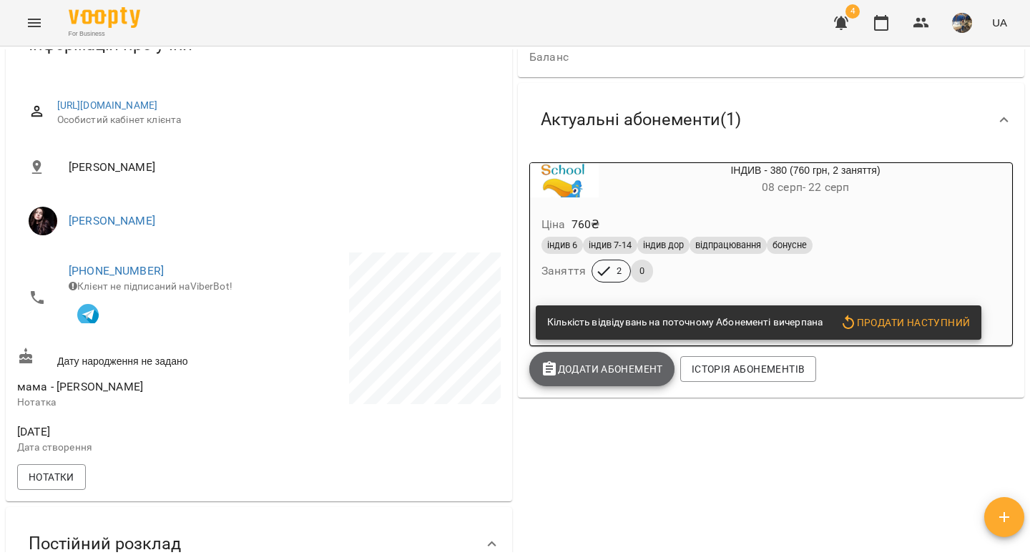
click at [611, 374] on span "Додати Абонемент" at bounding box center [602, 368] width 122 height 17
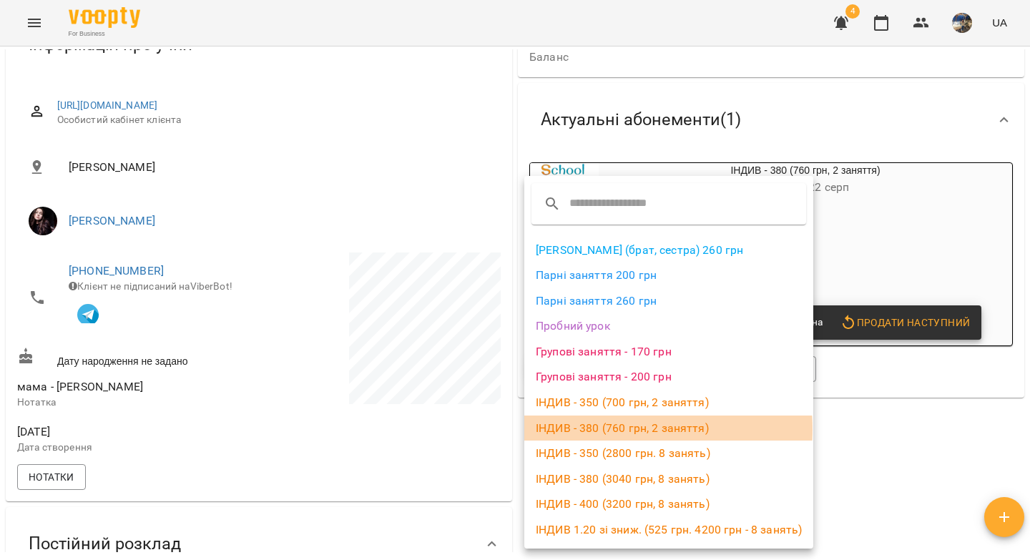
click at [587, 430] on li "ІНДИВ - 380 (760 грн, 2 заняття)" at bounding box center [668, 428] width 289 height 26
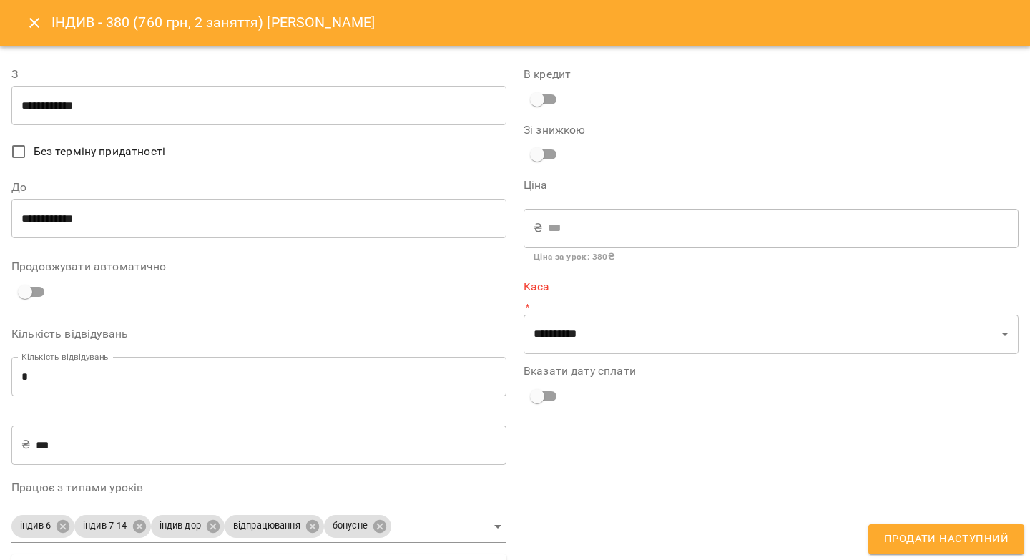
click at [75, 104] on input "**********" at bounding box center [258, 106] width 495 height 40
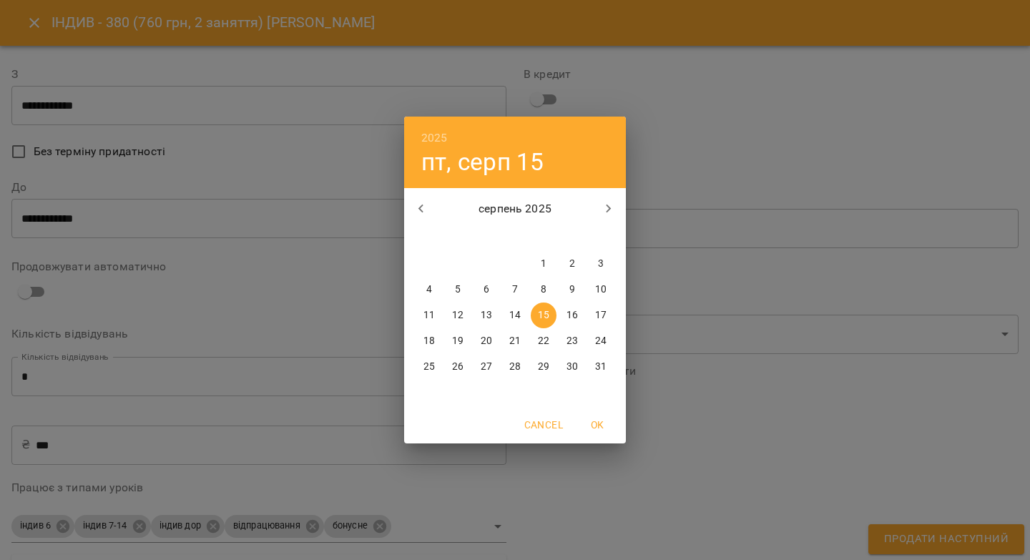
click at [702, 119] on div "2025 пт, серп 15 серпень 2025 пн вт ср чт пт сб нд 28 29 30 31 1 2 3 4 5 6 7 8 …" at bounding box center [515, 280] width 1030 height 560
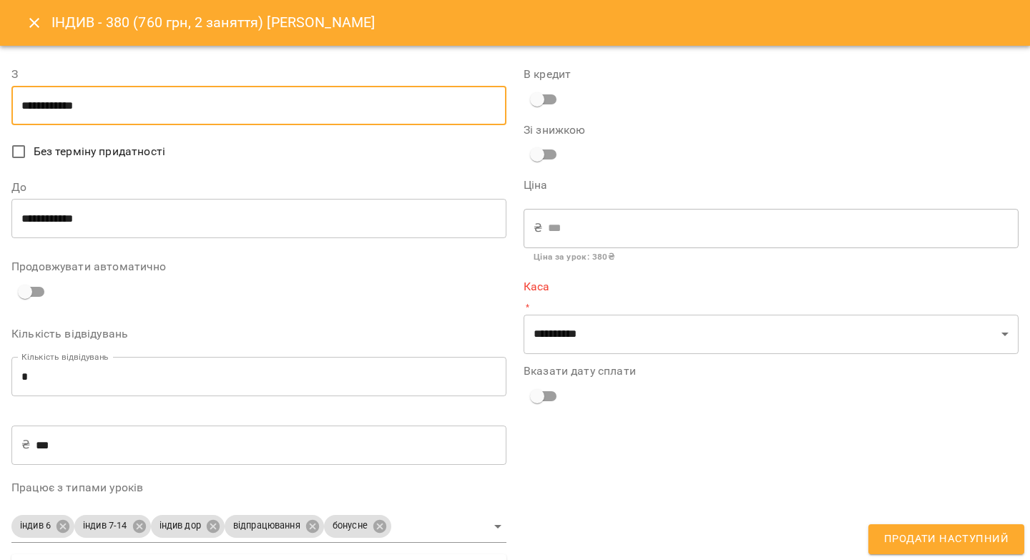
click at [31, 29] on icon "Close" at bounding box center [34, 22] width 17 height 17
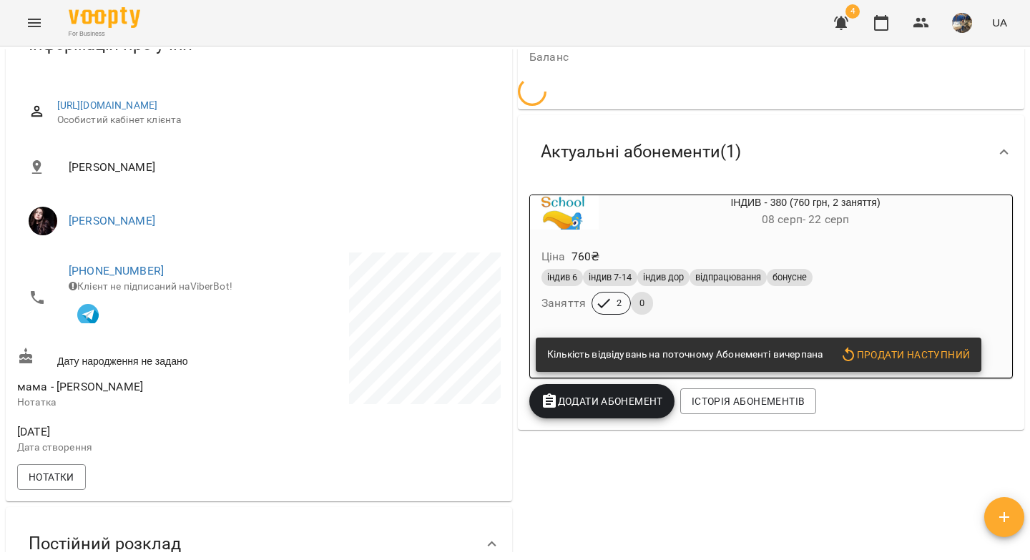
scroll to position [0, 0]
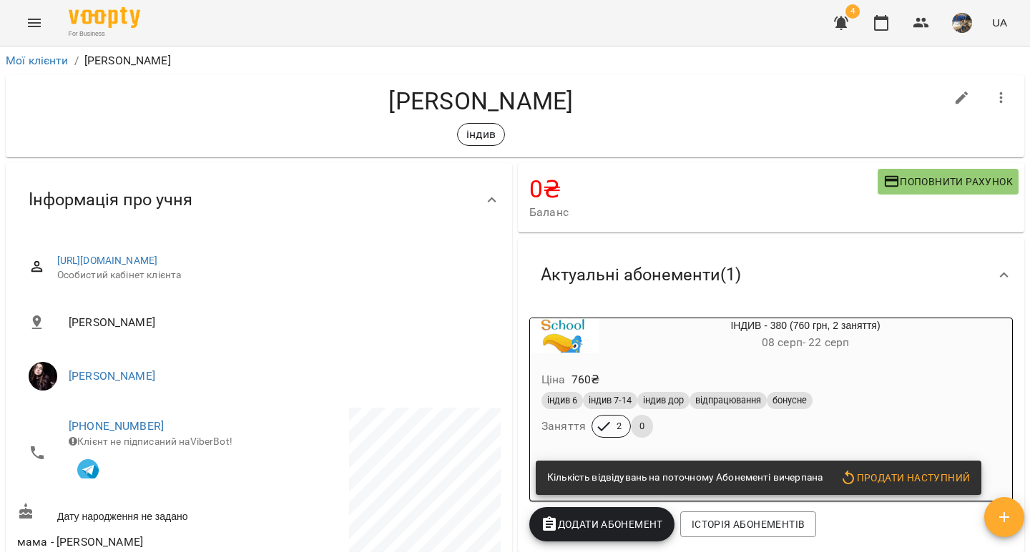
drag, startPoint x: 603, startPoint y: 98, endPoint x: 363, endPoint y: 97, distance: 239.5
click at [363, 97] on h4 "[PERSON_NAME]" at bounding box center [480, 101] width 927 height 29
copy h4 "[PERSON_NAME]"
click at [32, 27] on icon "Menu" at bounding box center [34, 22] width 17 height 17
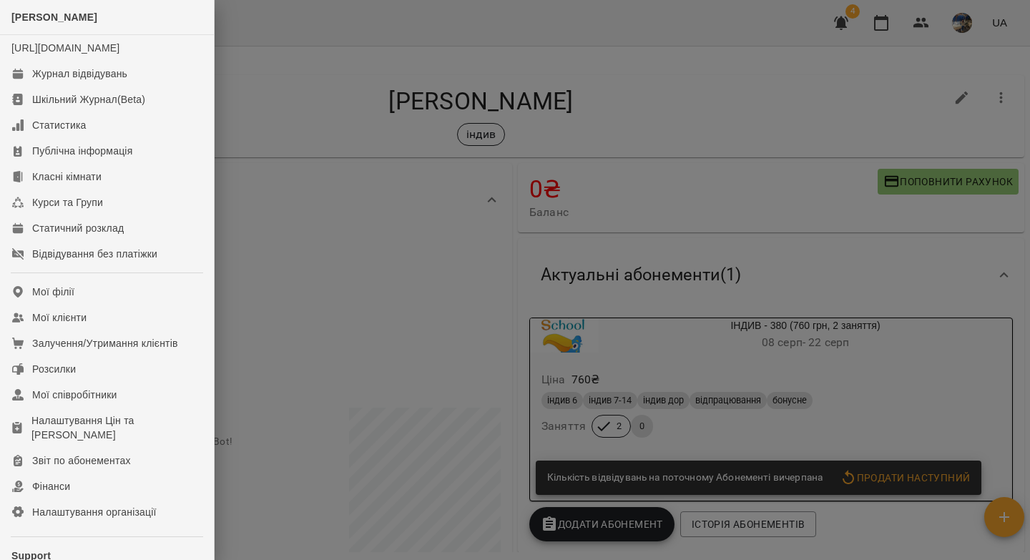
click at [269, 199] on div at bounding box center [515, 280] width 1030 height 560
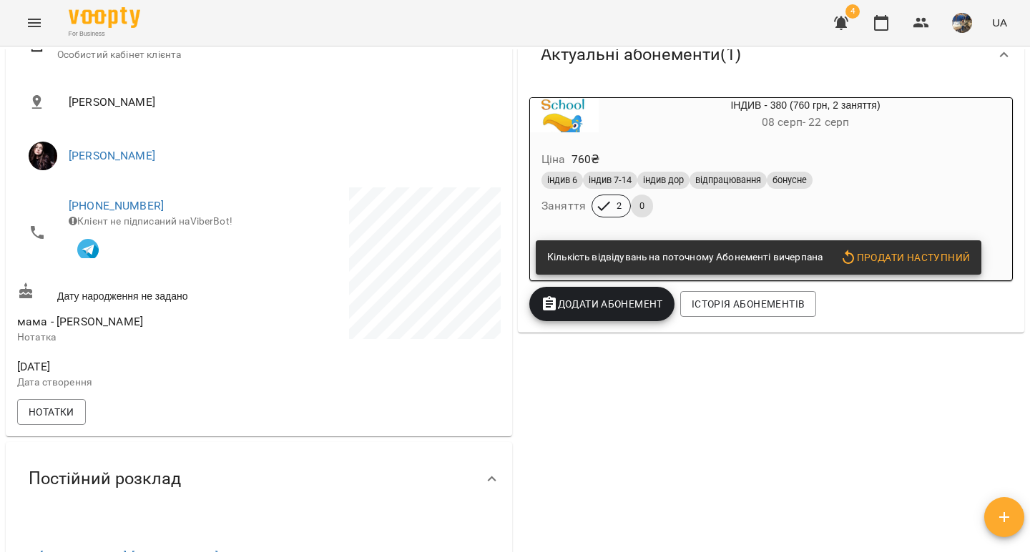
scroll to position [230, 0]
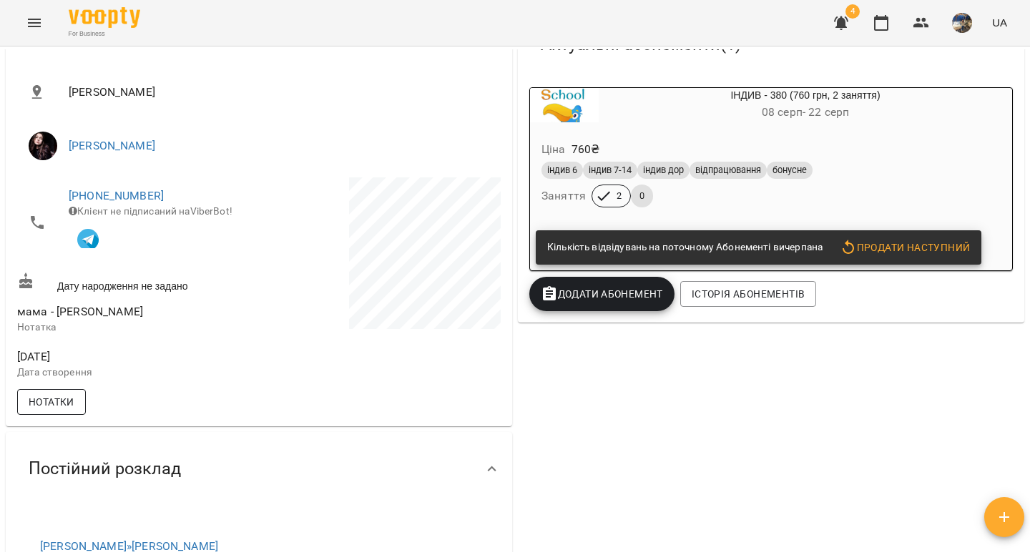
click at [66, 404] on span "Нотатки" at bounding box center [52, 401] width 46 height 17
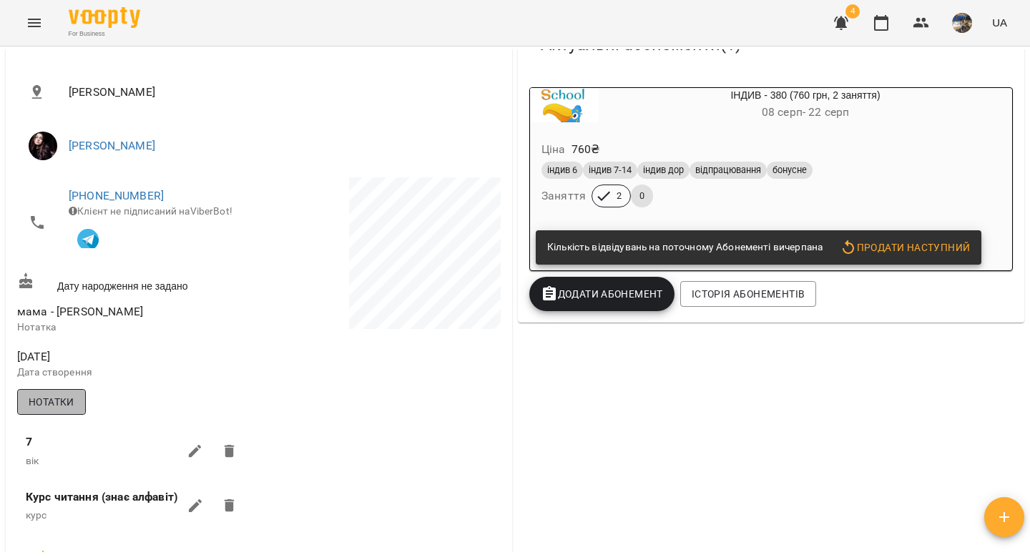
click at [66, 405] on span "Нотатки" at bounding box center [52, 401] width 46 height 17
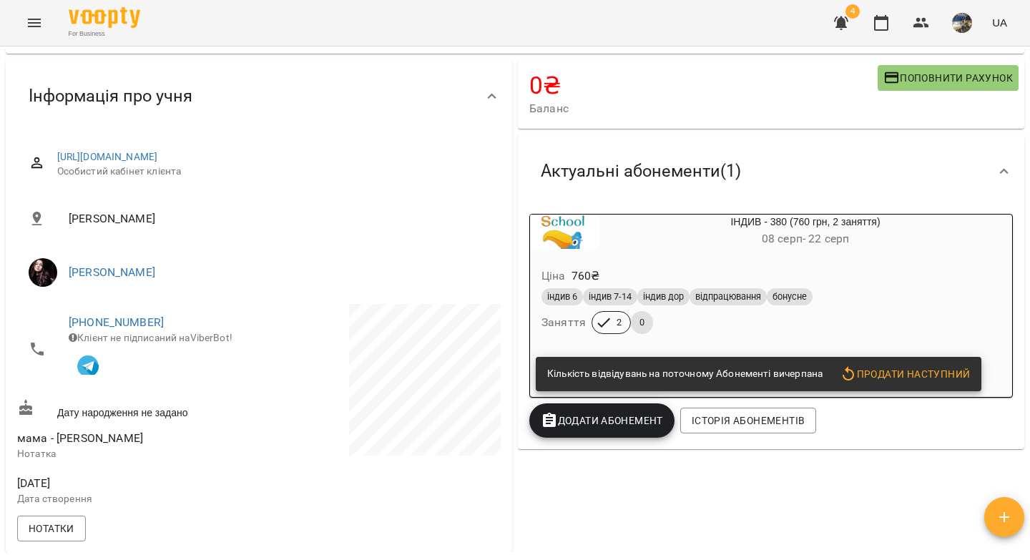
scroll to position [0, 0]
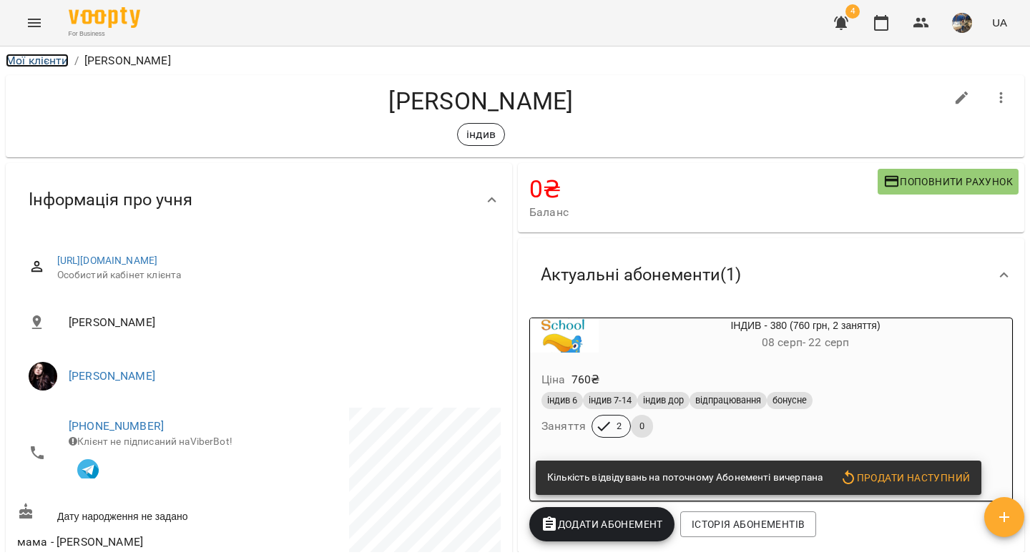
click at [35, 64] on link "Мої клієнти" at bounding box center [37, 61] width 63 height 14
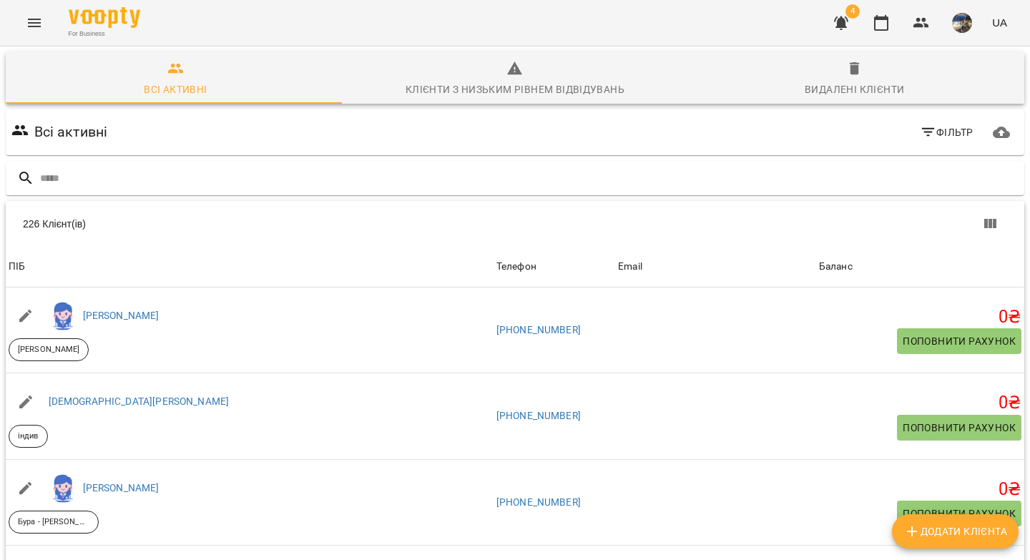
click at [32, 28] on icon "Menu" at bounding box center [34, 22] width 17 height 17
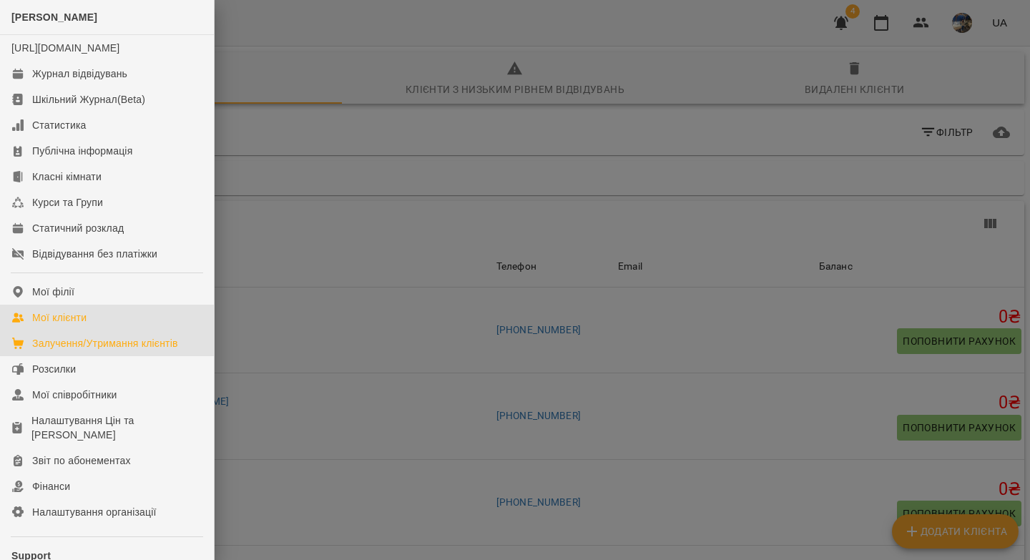
click at [108, 350] on div "Залучення/Утримання клієнтів" at bounding box center [105, 343] width 146 height 14
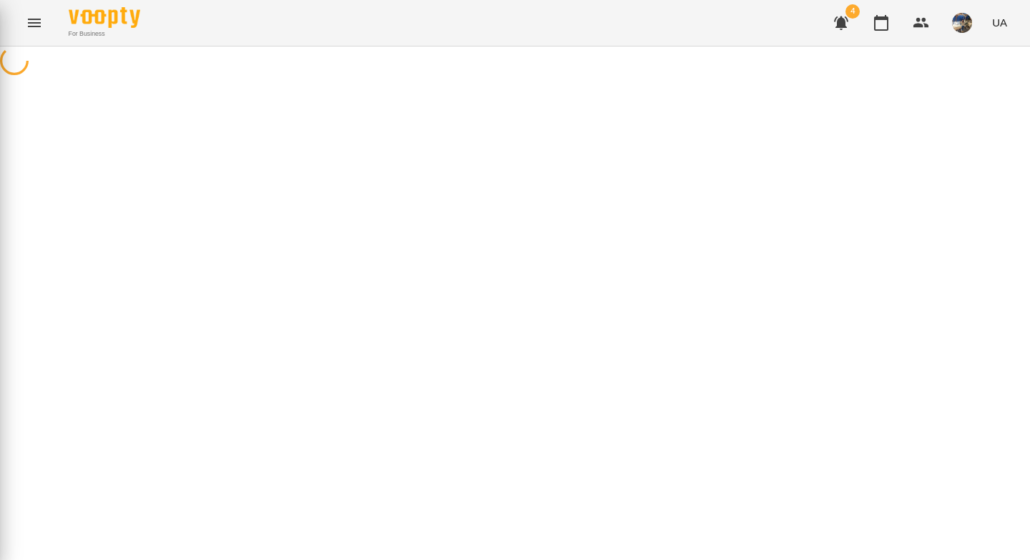
select select "**********"
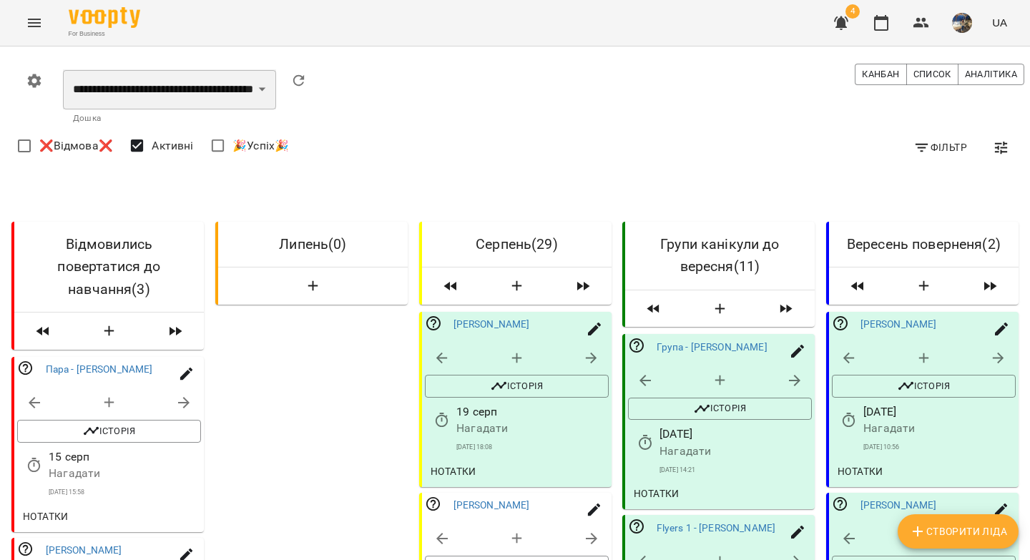
click at [101, 94] on select "**********" at bounding box center [169, 89] width 213 height 40
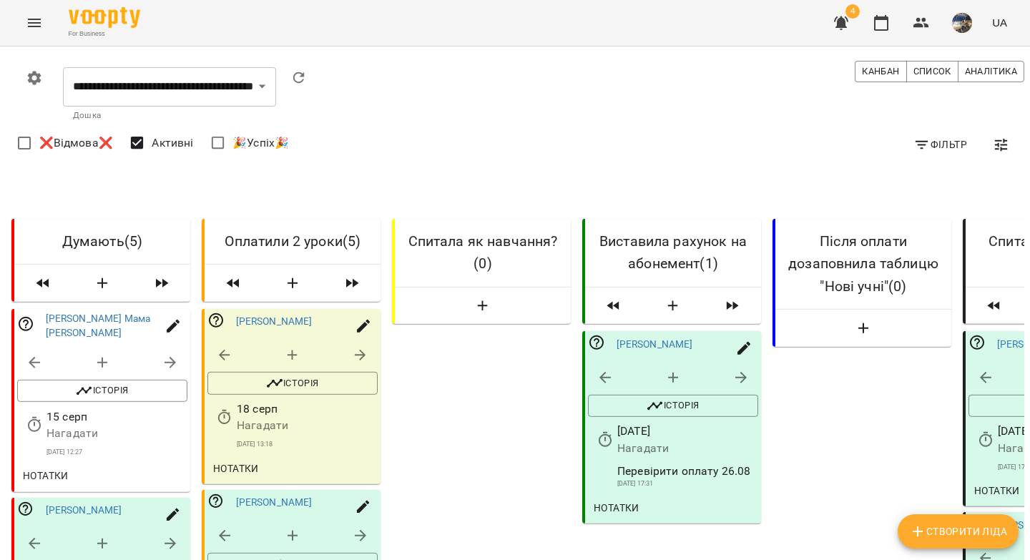
scroll to position [737, 0]
select select "*"
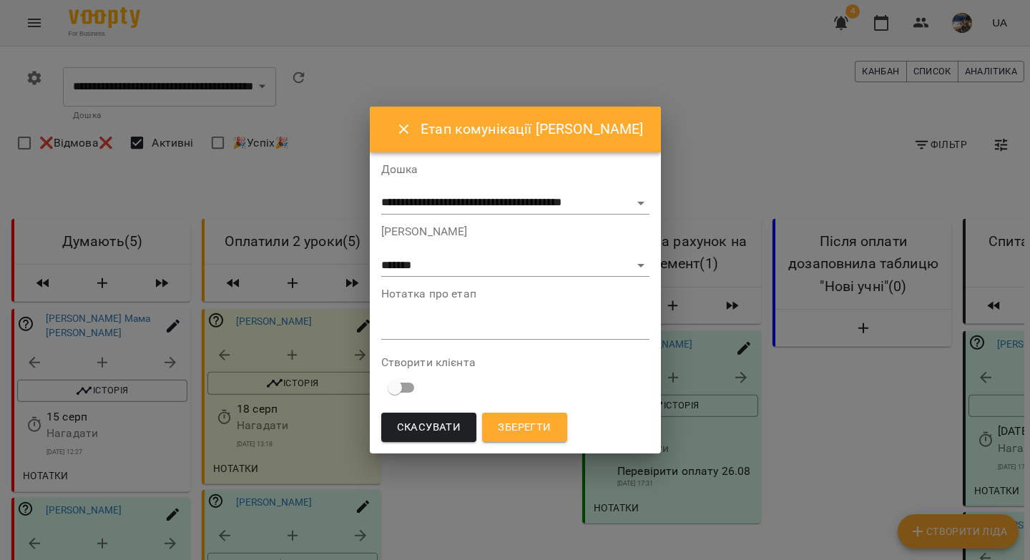
click at [414, 327] on textarea at bounding box center [515, 328] width 268 height 14
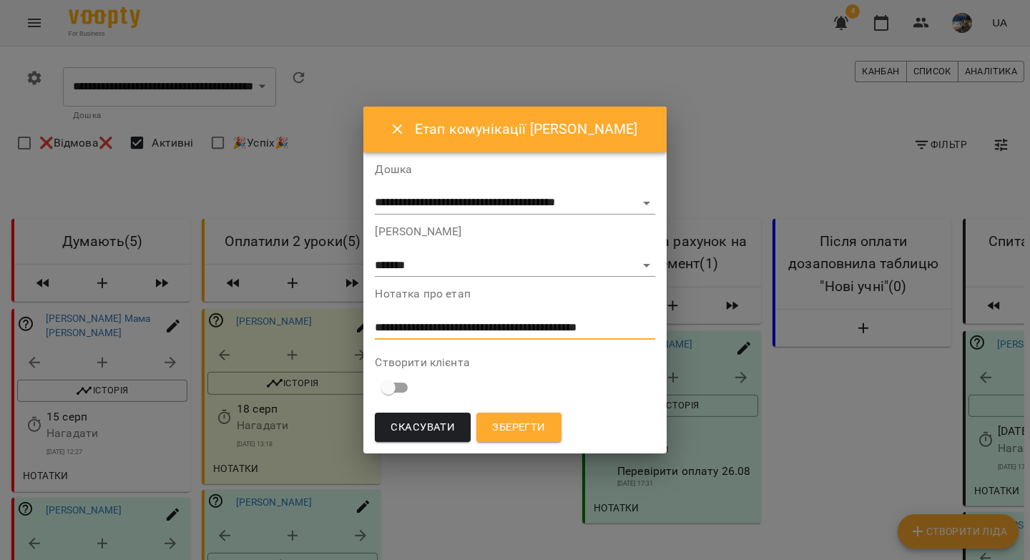
click at [380, 325] on textarea "**********" at bounding box center [515, 328] width 280 height 14
drag, startPoint x: 380, startPoint y: 325, endPoint x: 372, endPoint y: 326, distance: 7.3
click at [372, 326] on div "**********" at bounding box center [514, 280] width 302 height 347
click at [462, 326] on textarea "**********" at bounding box center [515, 328] width 280 height 14
click at [0, 0] on lt-span "*****" at bounding box center [0, 0] width 0 height 0
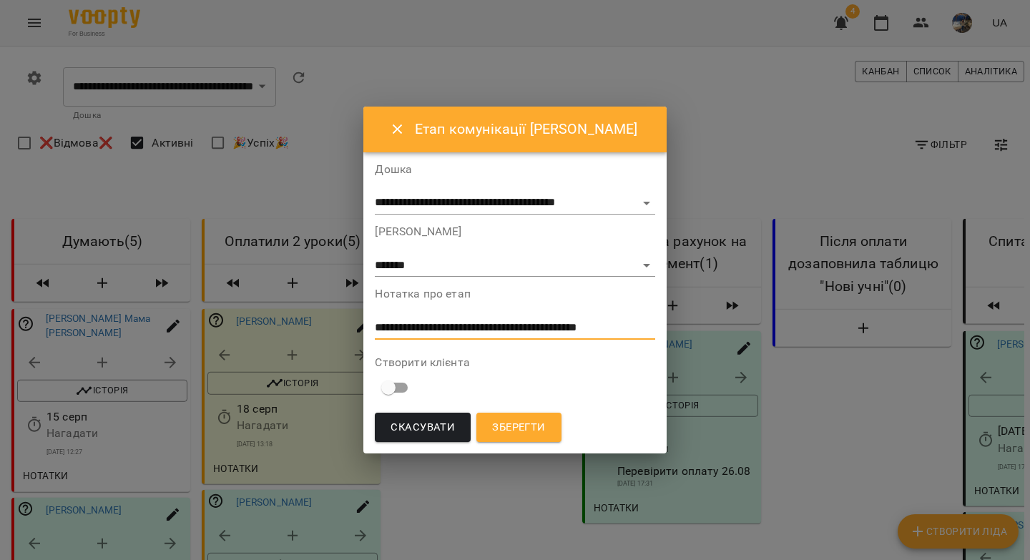
click at [558, 326] on textarea "**********" at bounding box center [515, 328] width 280 height 14
click at [0, 0] on lt-span "*****" at bounding box center [0, 0] width 0 height 0
click at [608, 328] on textarea "**********" at bounding box center [515, 328] width 280 height 14
click at [0, 0] on lt-span "** ** **" at bounding box center [0, 0] width 0 height 0
type textarea "**********"
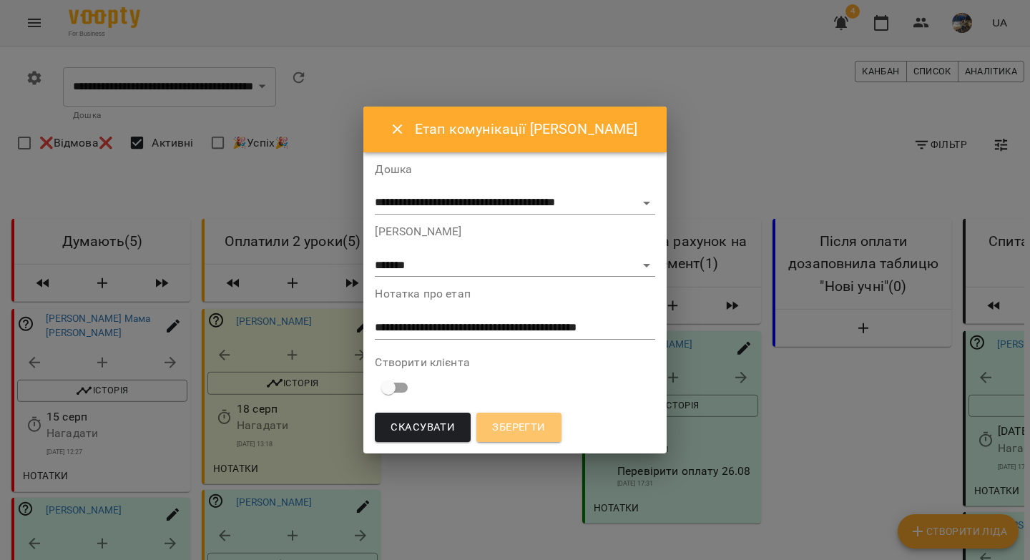
click at [521, 430] on span "Зберегти" at bounding box center [518, 427] width 53 height 19
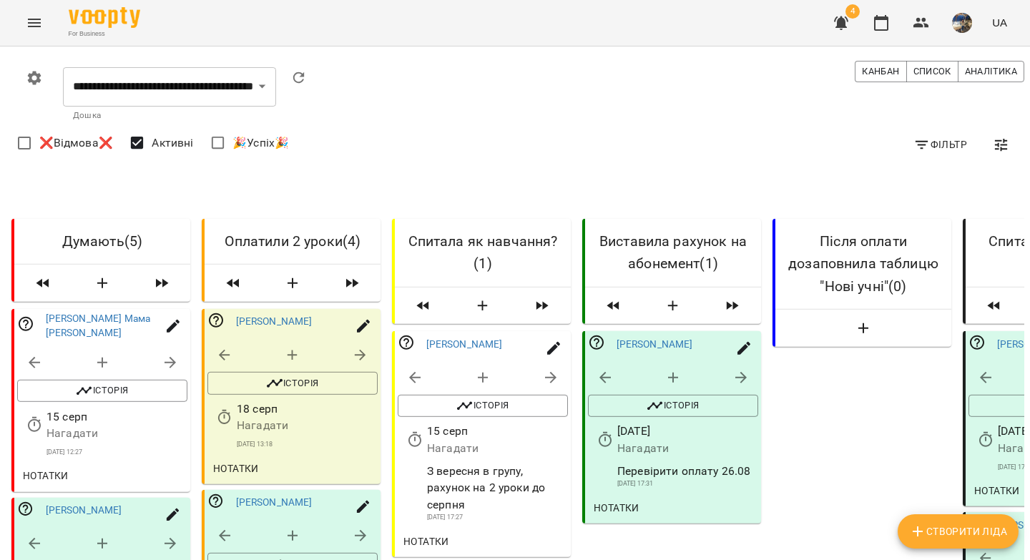
scroll to position [40, 0]
click at [552, 369] on icon "button" at bounding box center [550, 377] width 17 height 17
select select "*"
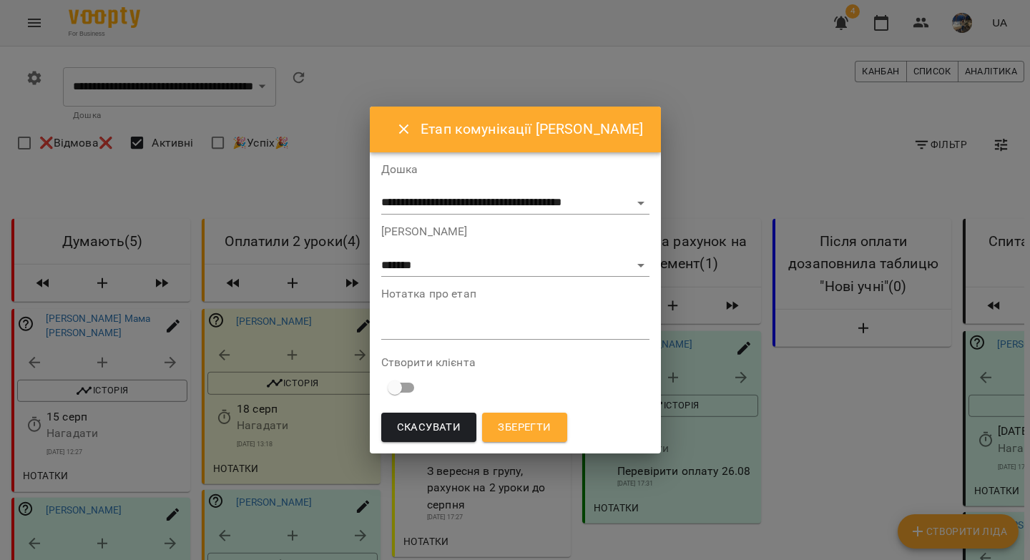
click at [453, 332] on textarea at bounding box center [515, 328] width 268 height 14
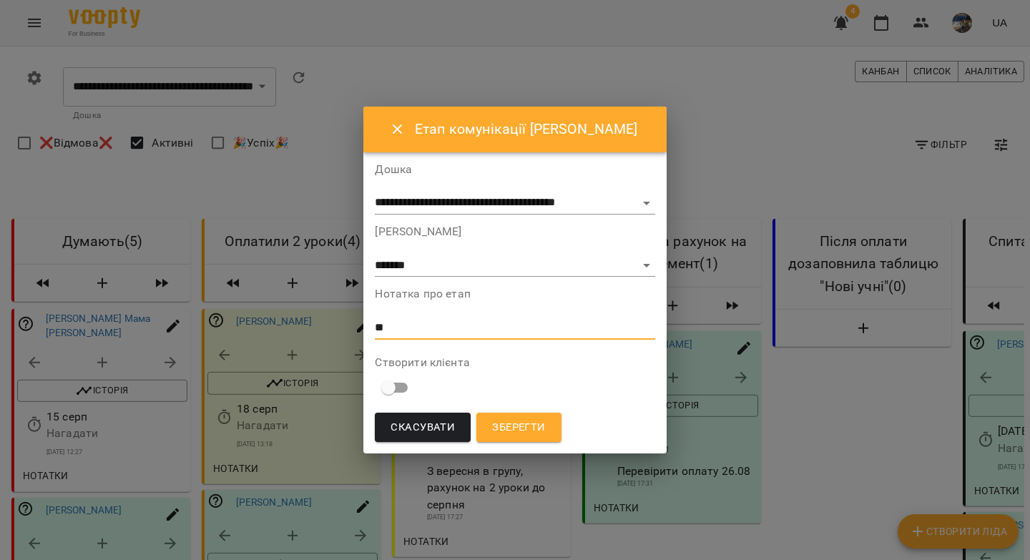
type textarea "*"
click at [395, 127] on icon "Close" at bounding box center [398, 129] width 10 height 10
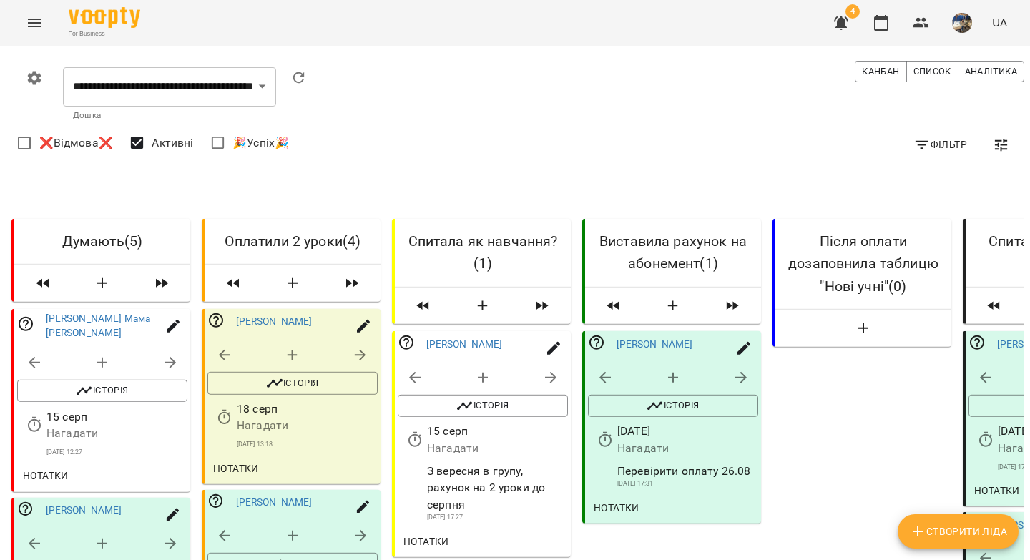
click at [549, 369] on icon "button" at bounding box center [550, 377] width 17 height 17
select select "*"
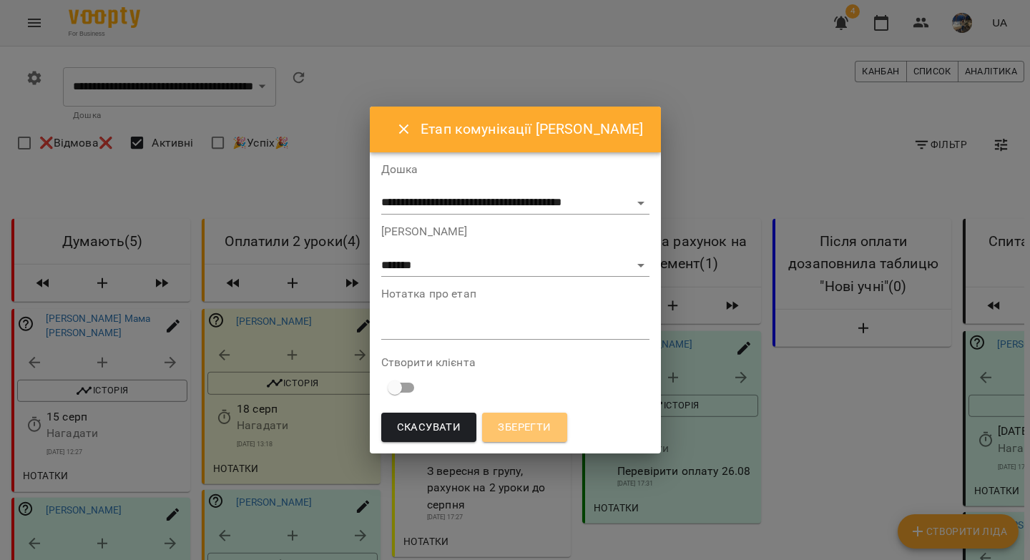
drag, startPoint x: 534, startPoint y: 429, endPoint x: 543, endPoint y: 425, distance: 10.0
click at [533, 429] on span "Зберегти" at bounding box center [524, 427] width 53 height 19
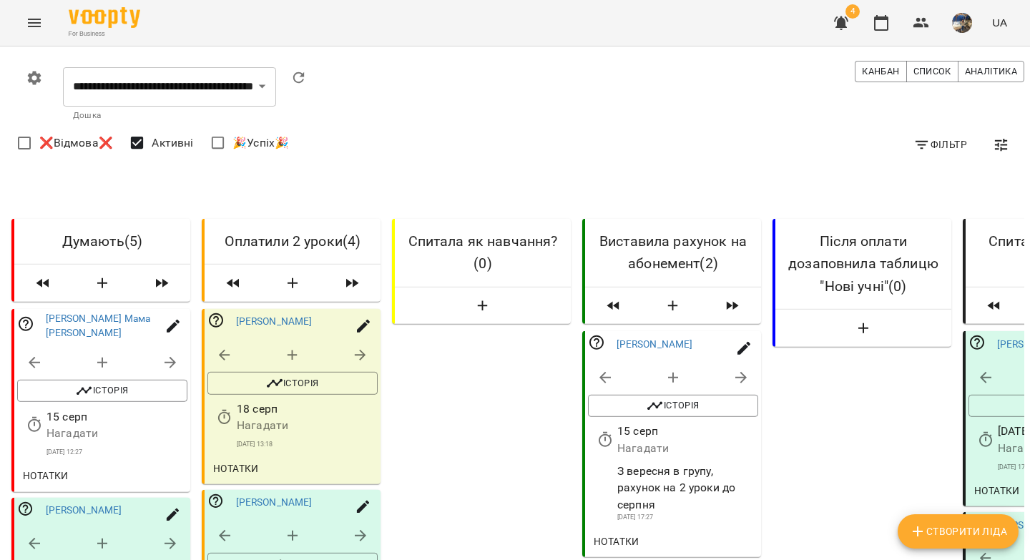
scroll to position [122, 0]
click at [601, 431] on icon "button" at bounding box center [604, 439] width 17 height 17
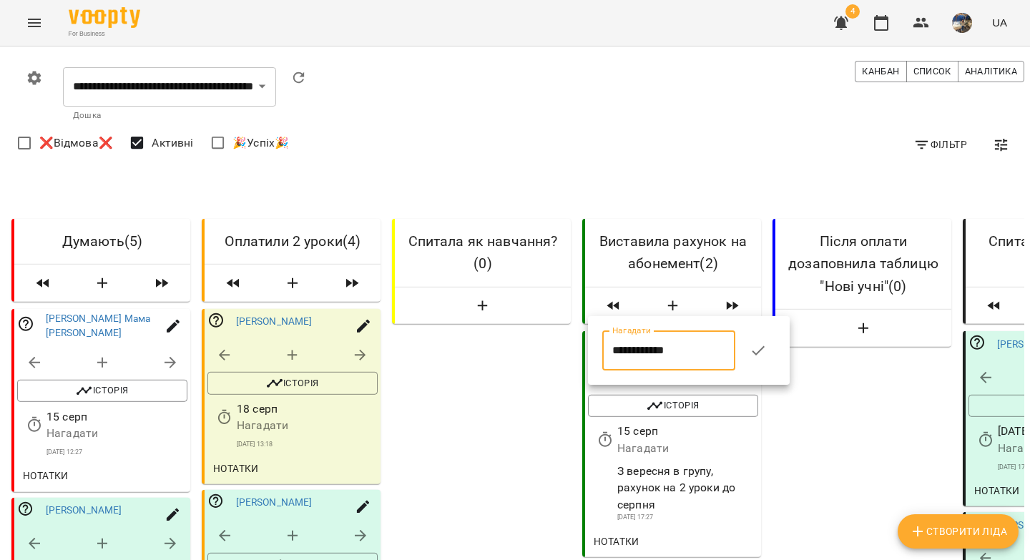
click at [623, 345] on input "**********" at bounding box center [668, 350] width 133 height 40
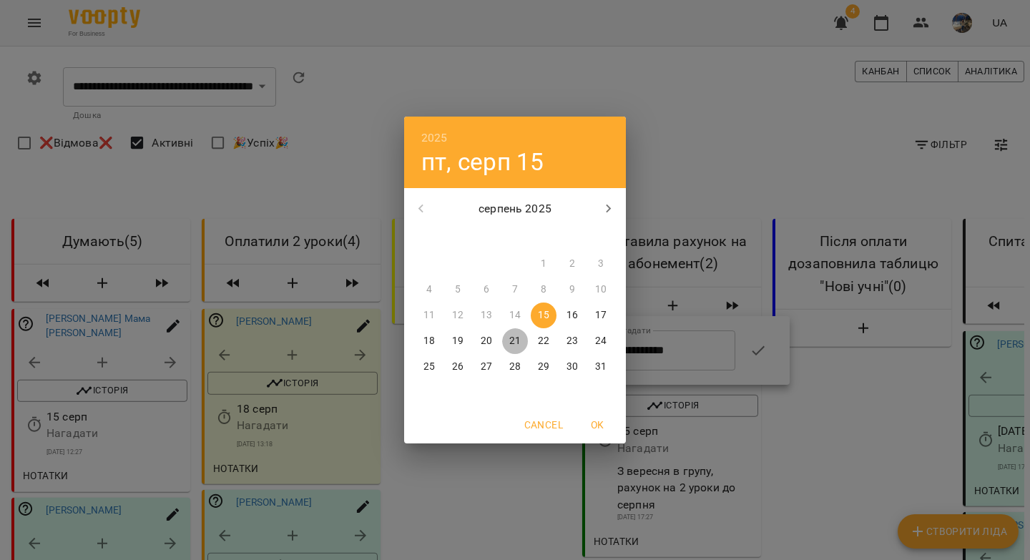
click at [521, 338] on span "21" at bounding box center [515, 341] width 26 height 14
type input "**********"
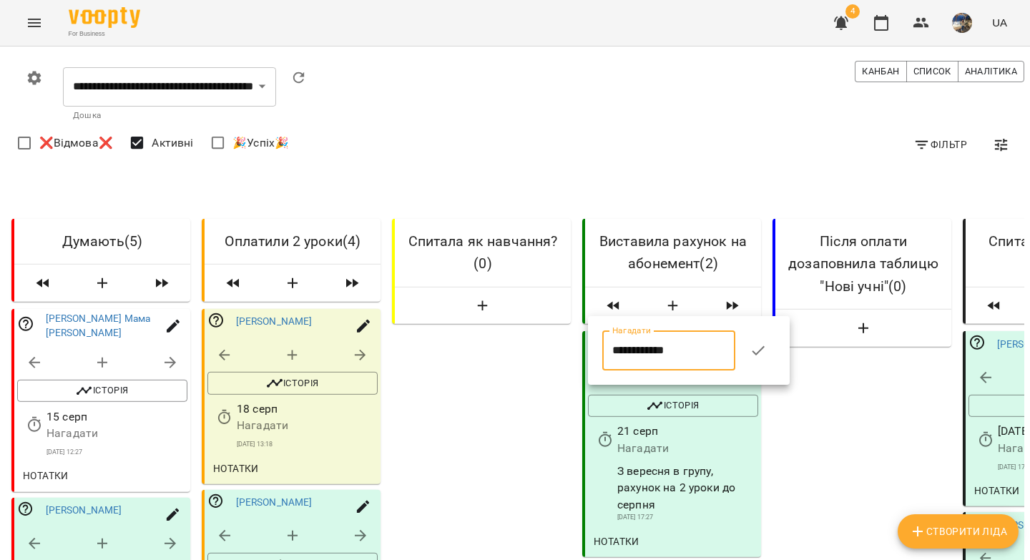
click at [775, 350] on button "button" at bounding box center [758, 350] width 34 height 34
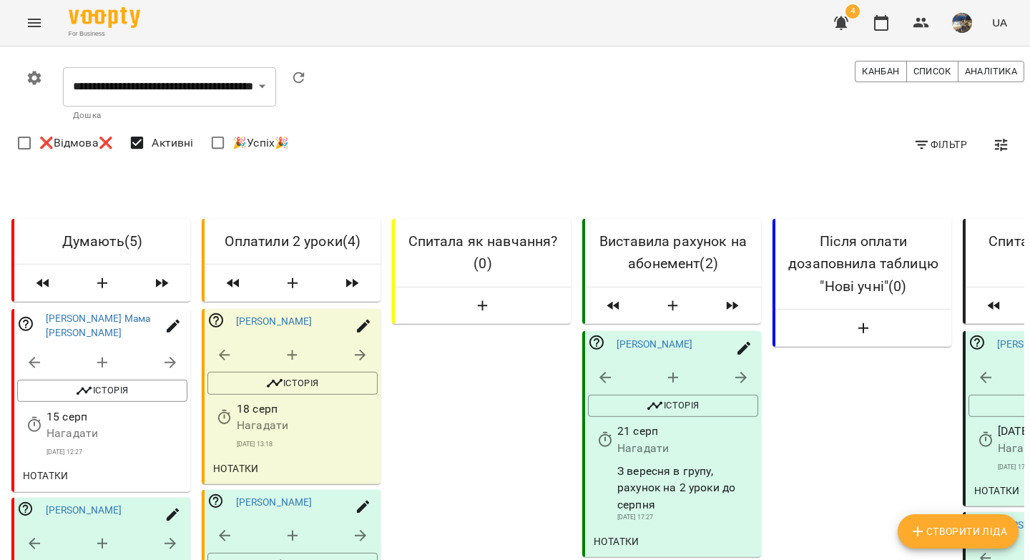
click at [623, 533] on span "Нотатки" at bounding box center [616, 541] width 46 height 17
click at [670, 369] on icon "button" at bounding box center [672, 377] width 17 height 17
select select "*"
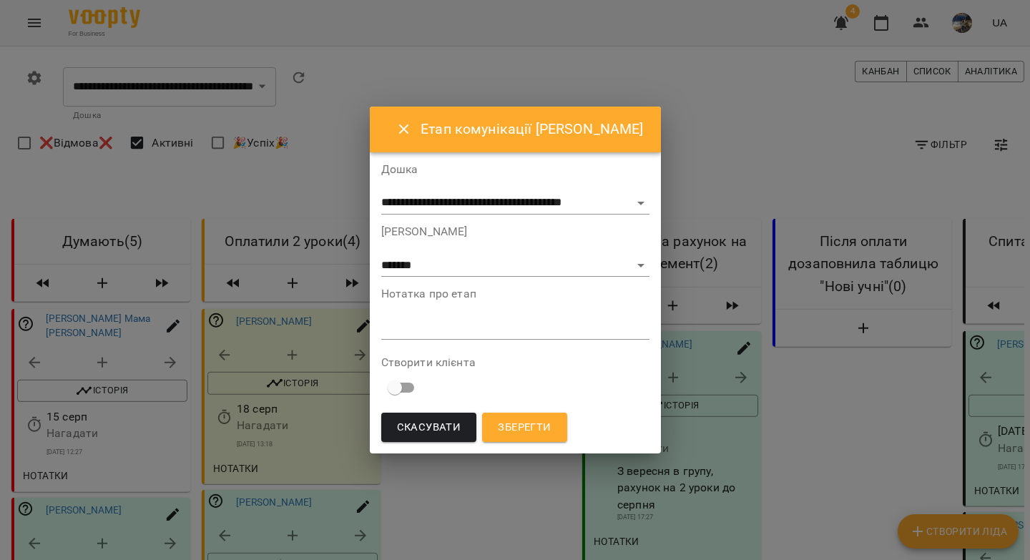
click at [556, 328] on textarea at bounding box center [515, 328] width 268 height 14
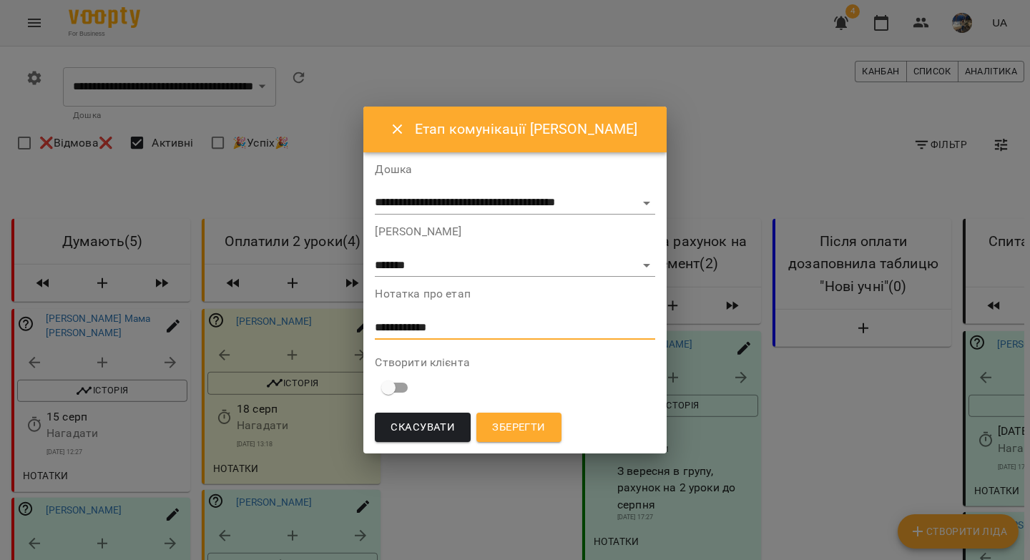
type textarea "**********"
click at [532, 419] on span "Зберегти" at bounding box center [518, 427] width 53 height 19
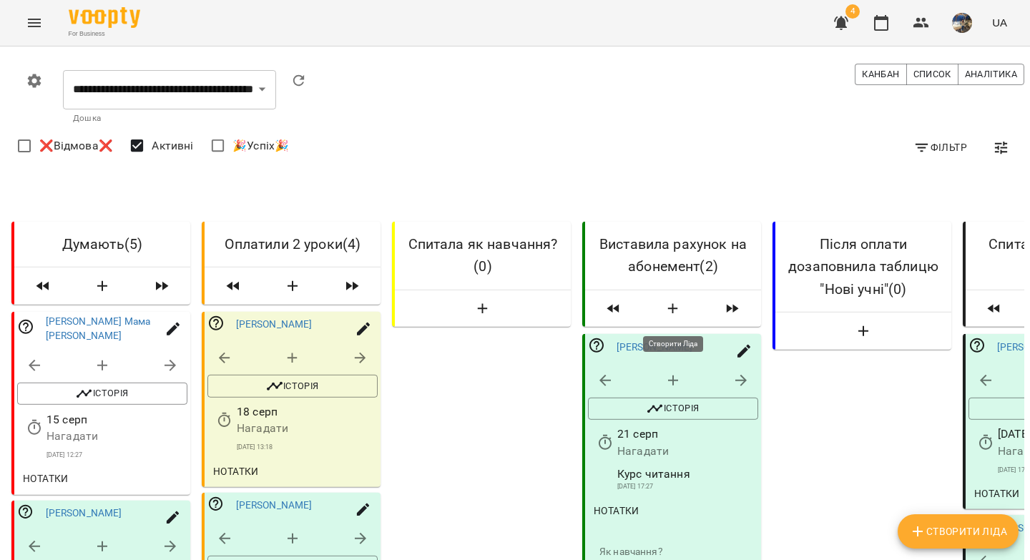
scroll to position [207, 0]
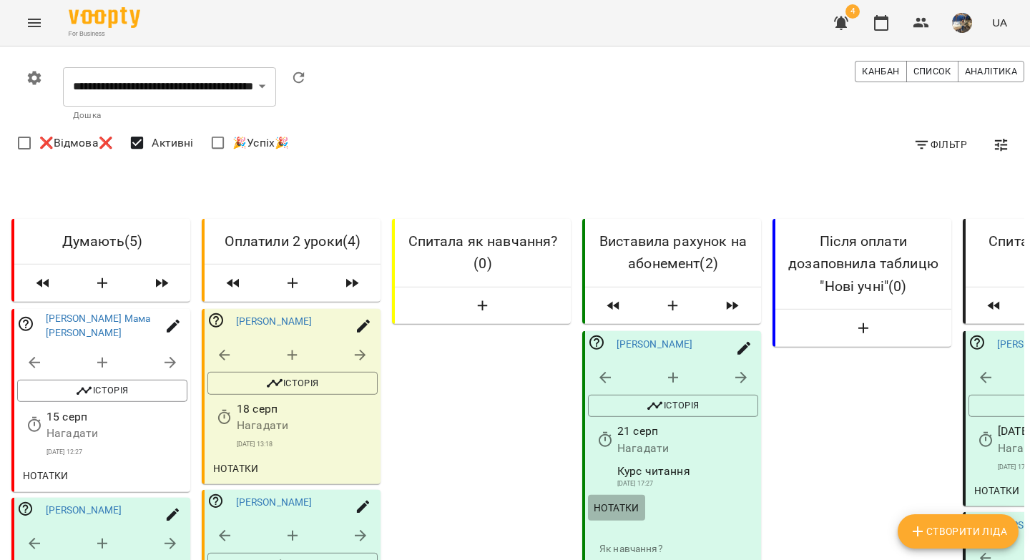
click at [616, 499] on span "Нотатки" at bounding box center [616, 507] width 46 height 17
click at [628, 542] on p "Як навчання?" at bounding box center [672, 549] width 147 height 14
click at [627, 499] on span "Нотатки" at bounding box center [616, 507] width 46 height 17
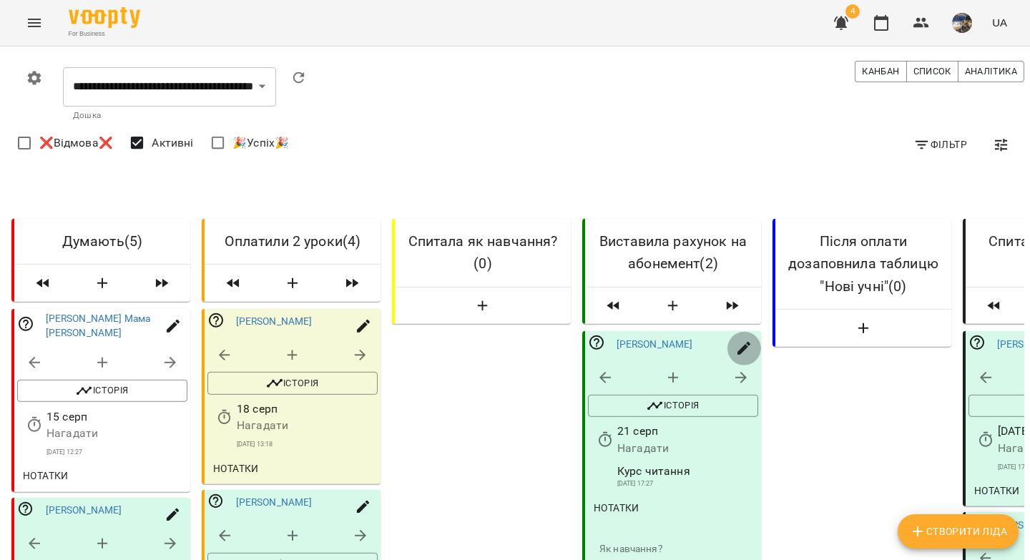
click at [739, 342] on icon "button" at bounding box center [743, 348] width 13 height 13
select select "**"
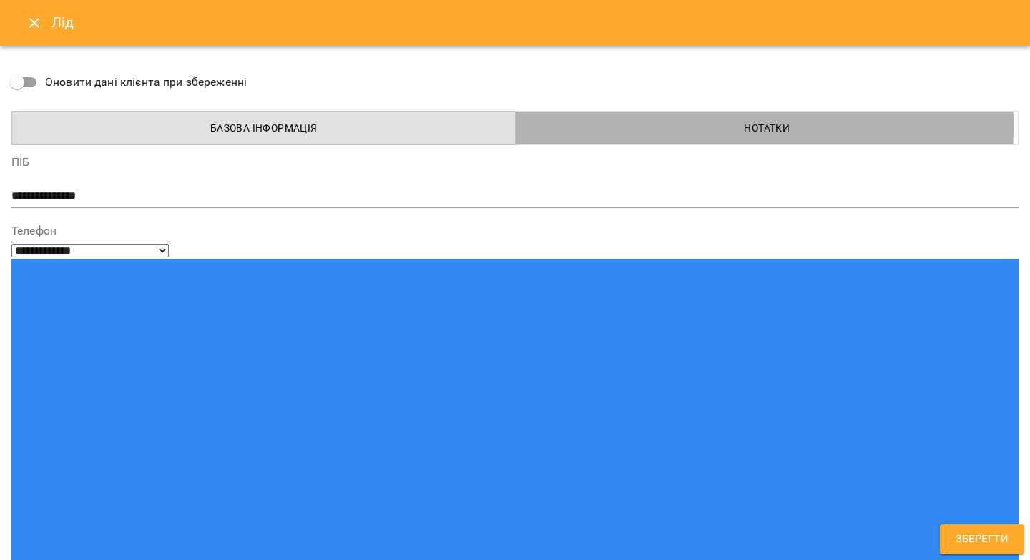
click at [557, 127] on span "Нотатки" at bounding box center [767, 127] width 486 height 17
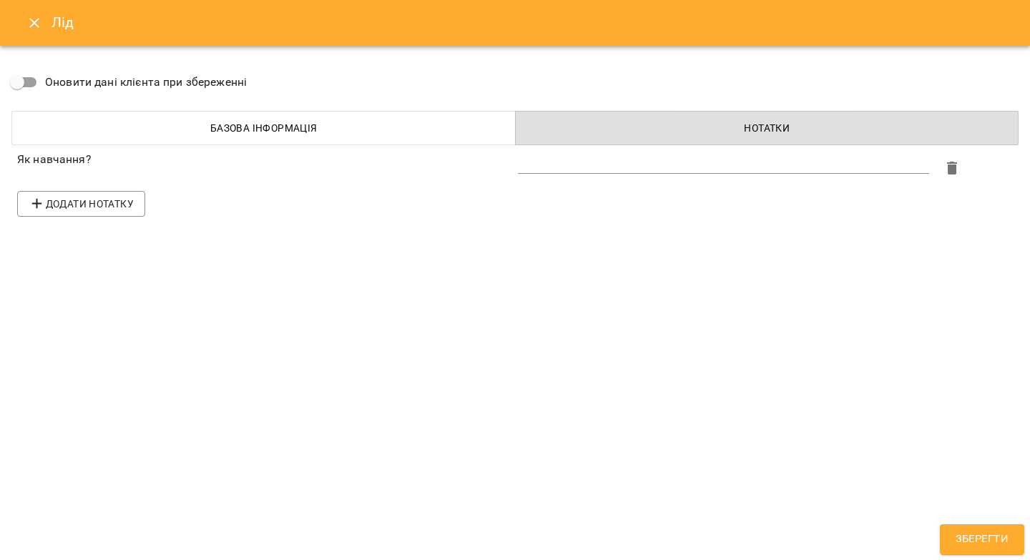
click at [539, 164] on textarea at bounding box center [723, 162] width 411 height 14
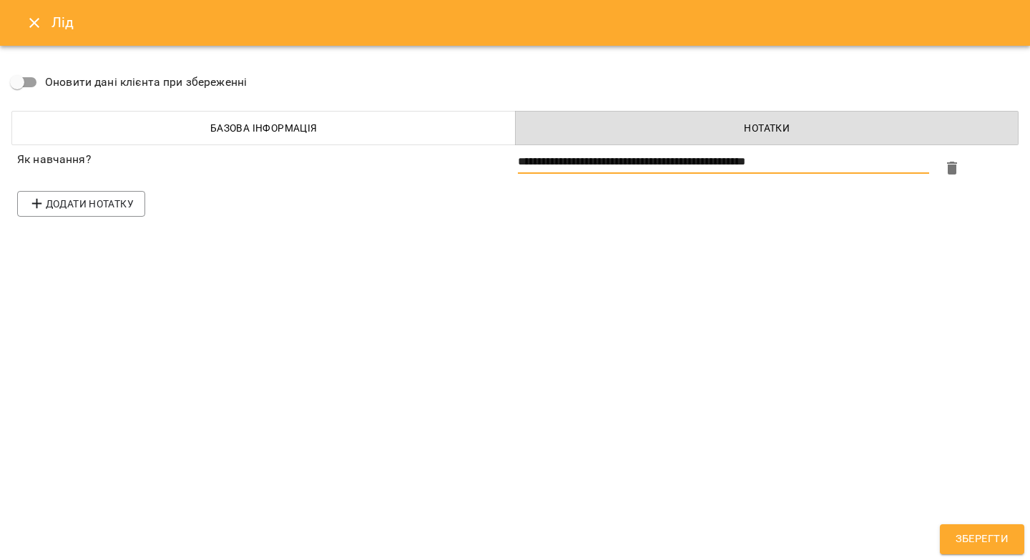
click at [788, 164] on textarea "**********" at bounding box center [723, 162] width 411 height 14
click at [0, 0] on lt-strong "**" at bounding box center [0, 0] width 0 height 0
type textarea "**********"
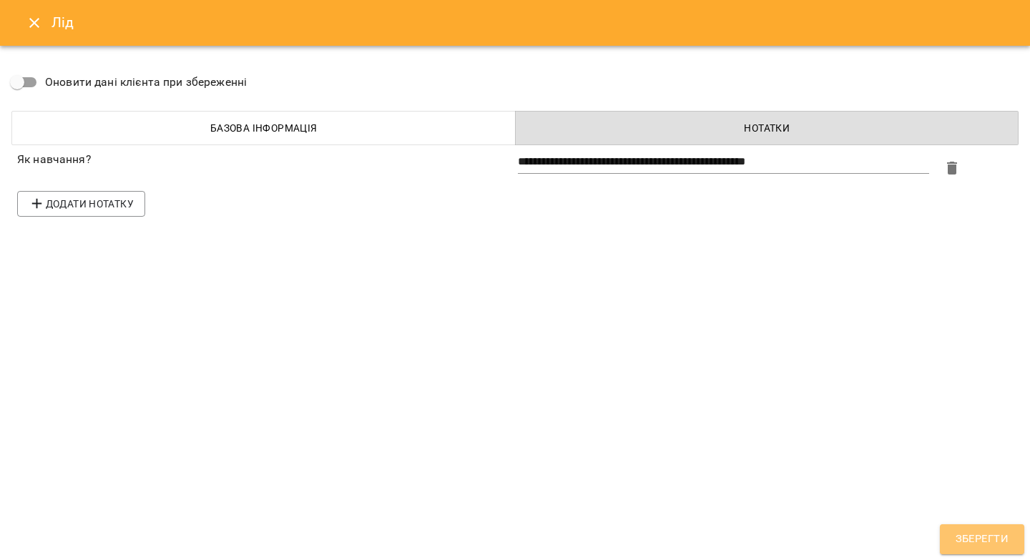
click at [963, 536] on span "Зберегти" at bounding box center [981, 539] width 53 height 19
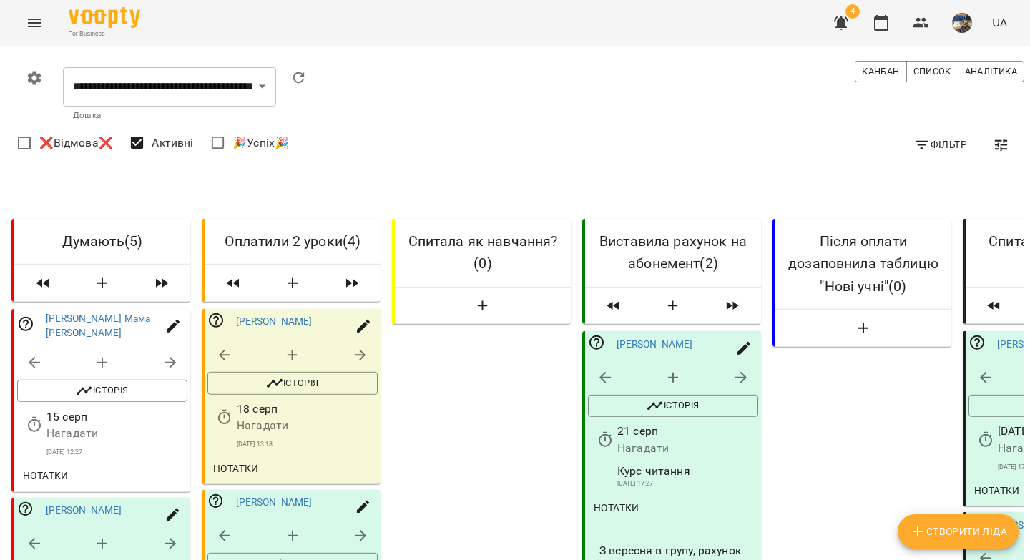
scroll to position [446, 0]
drag, startPoint x: 751, startPoint y: 338, endPoint x: 616, endPoint y: 340, distance: 135.1
copy p "Перевірити оплату 26.08"
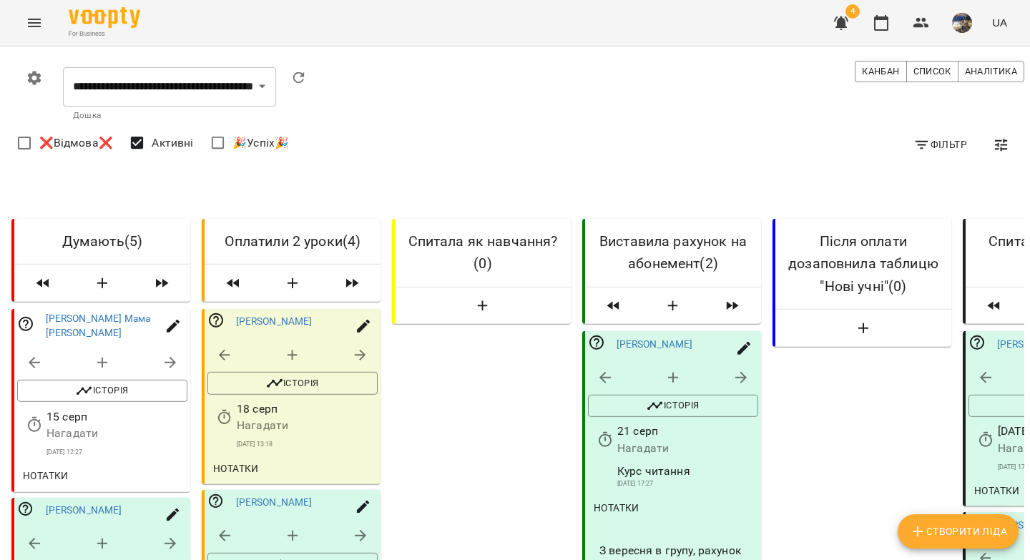
click at [741, 340] on icon "button" at bounding box center [743, 348] width 17 height 17
select select "**"
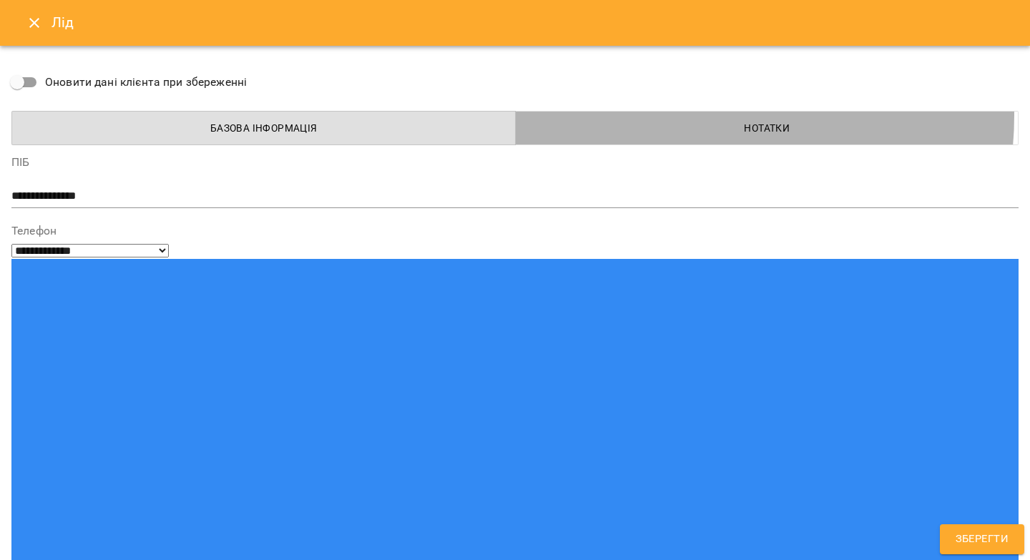
click at [669, 115] on button "Нотатки" at bounding box center [767, 128] width 504 height 34
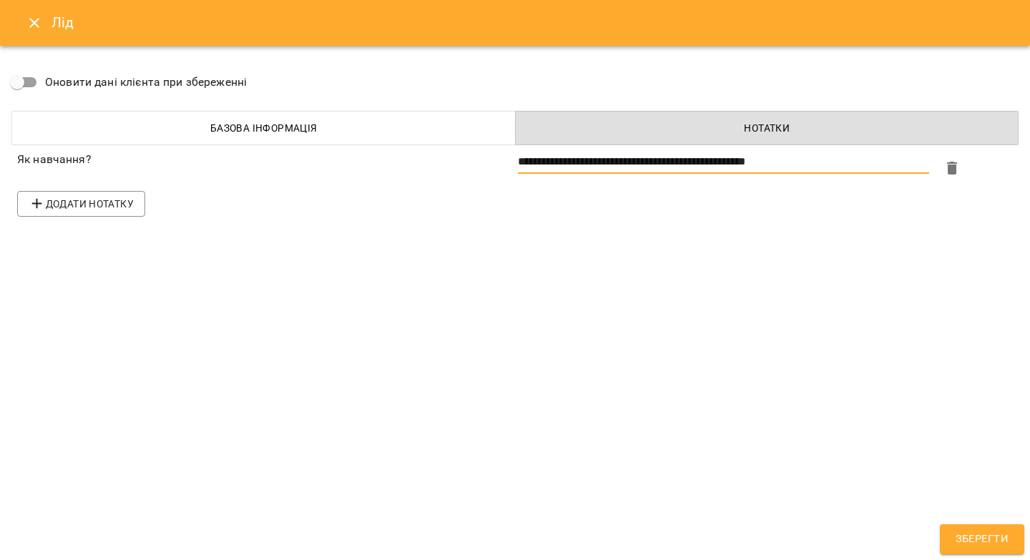
click at [518, 160] on textarea "**********" at bounding box center [723, 162] width 411 height 14
paste textarea "**********"
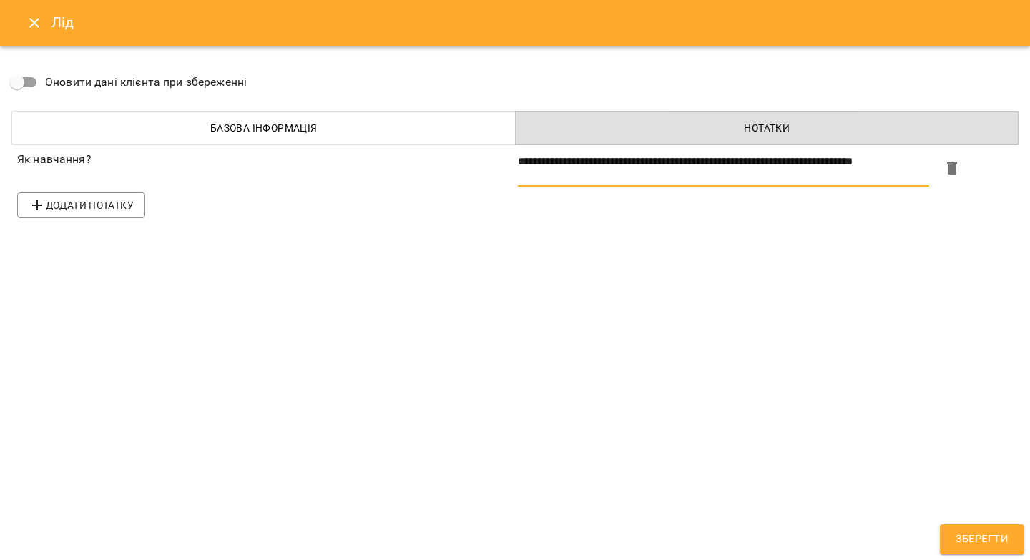
click at [629, 161] on textarea "**********" at bounding box center [723, 168] width 411 height 26
type textarea "**********"
click at [949, 551] on button "Зберегти" at bounding box center [981, 539] width 84 height 30
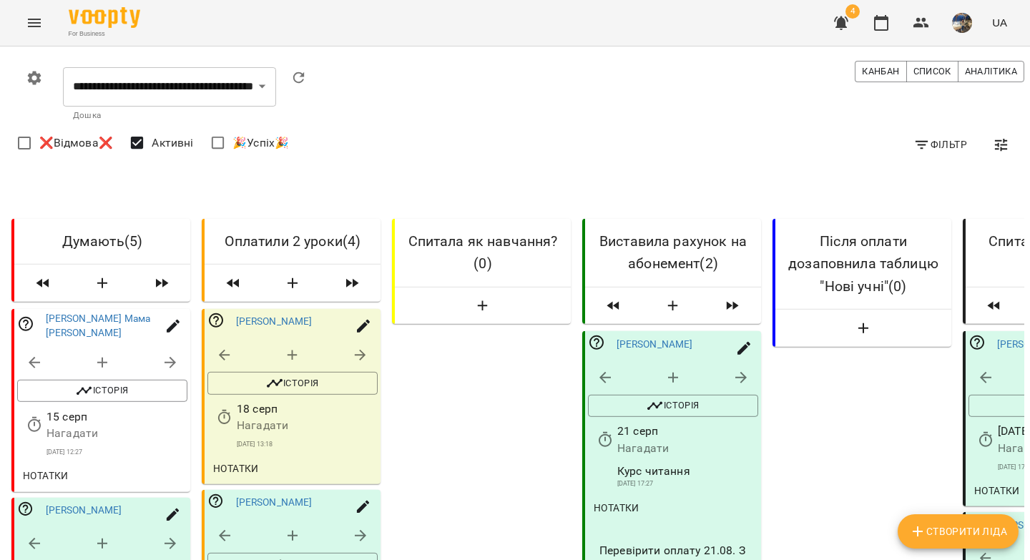
scroll to position [0, 0]
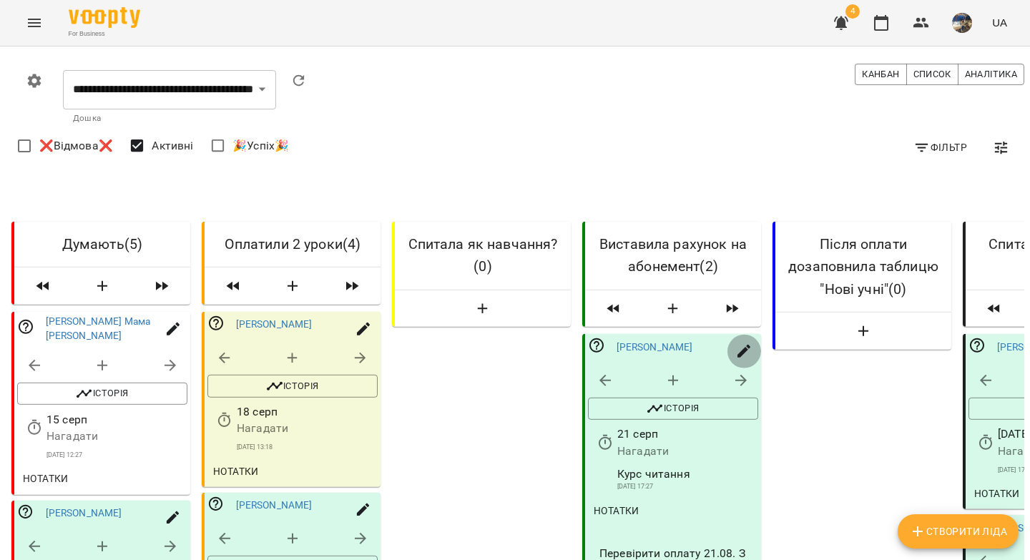
click at [746, 360] on icon "button" at bounding box center [743, 350] width 17 height 17
select select "**"
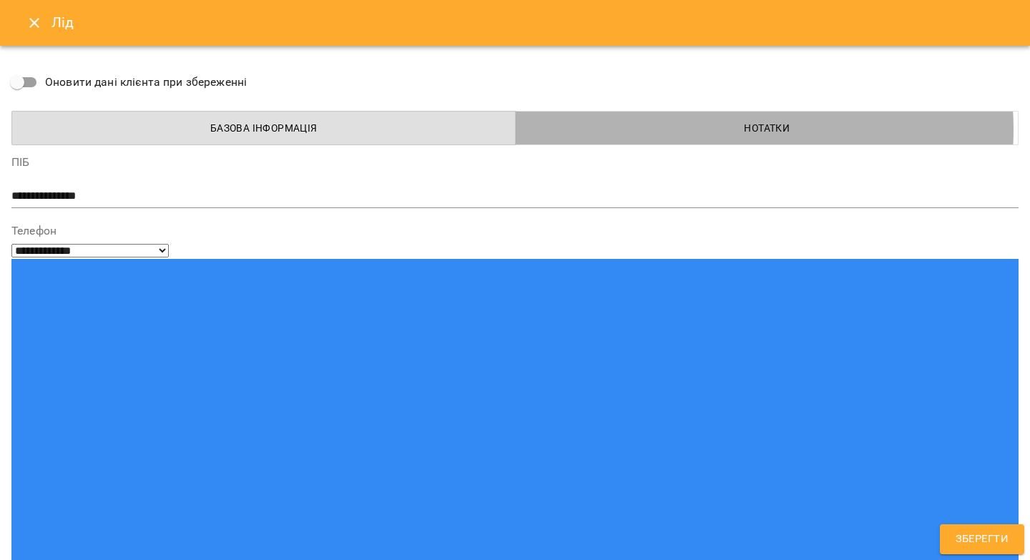
click at [714, 129] on span "Нотатки" at bounding box center [767, 127] width 486 height 17
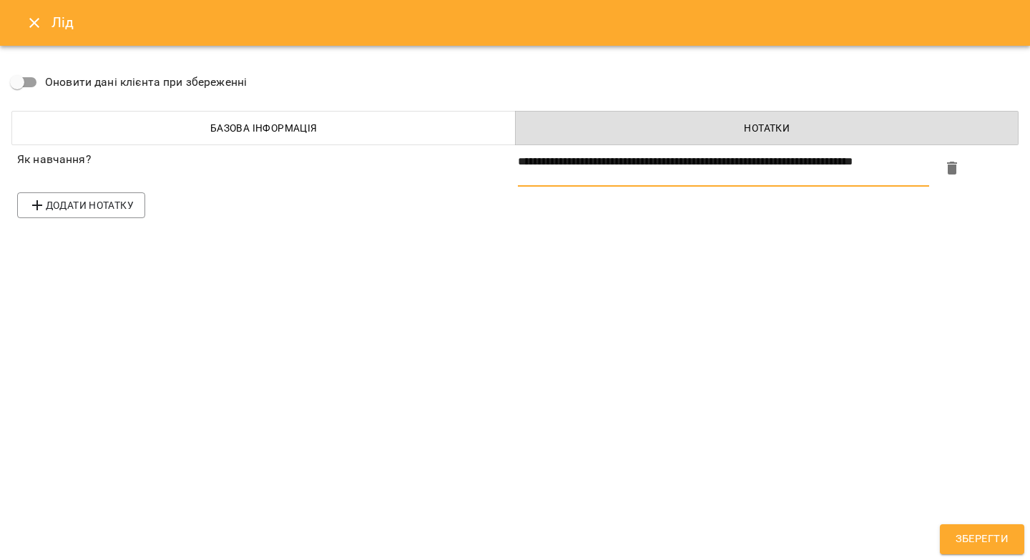
click at [592, 174] on textarea "**********" at bounding box center [723, 168] width 411 height 26
type textarea "**********"
click at [973, 546] on span "Зберегти" at bounding box center [981, 539] width 53 height 19
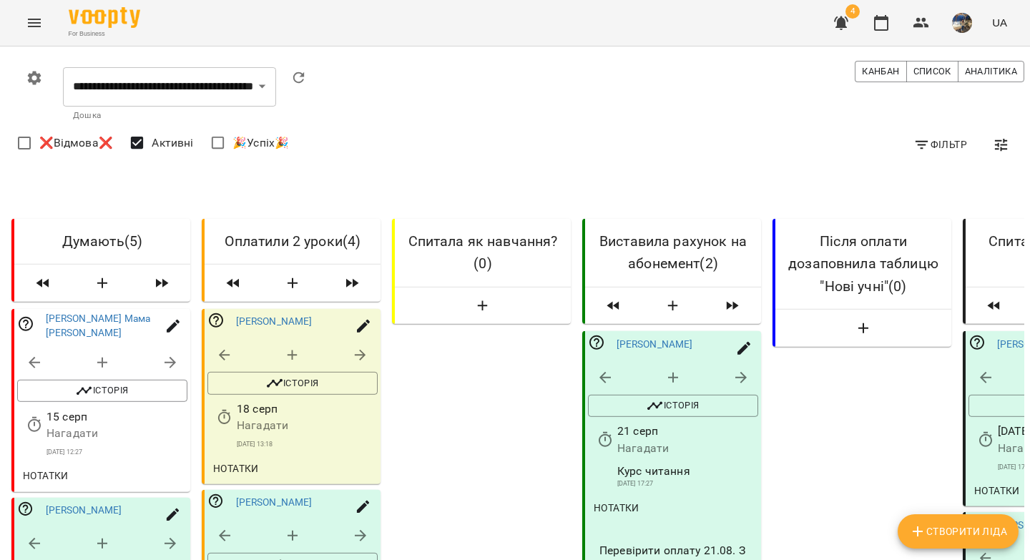
scroll to position [428, 0]
drag, startPoint x: 691, startPoint y: 262, endPoint x: 657, endPoint y: 267, distance: 34.6
copy link "Лахно"
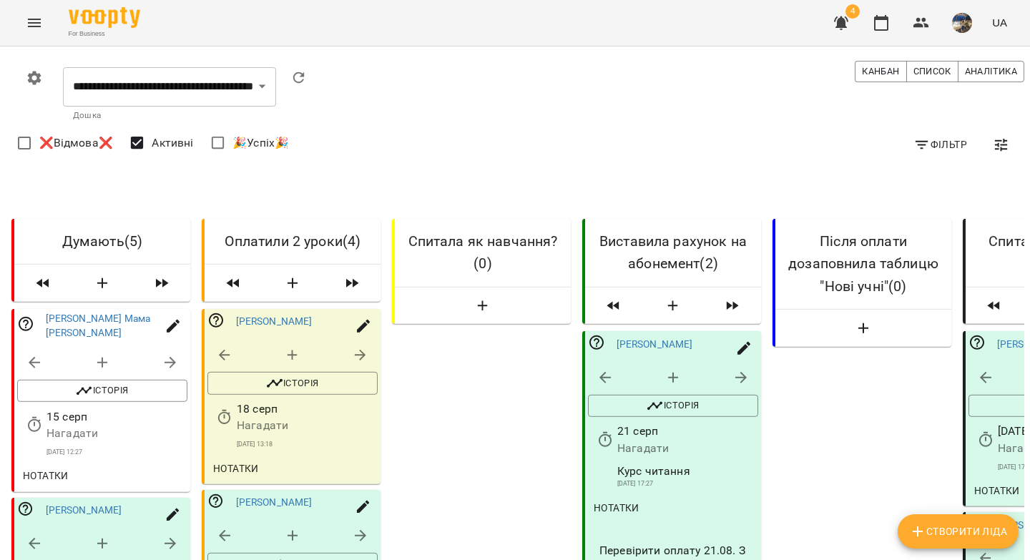
select select "**"
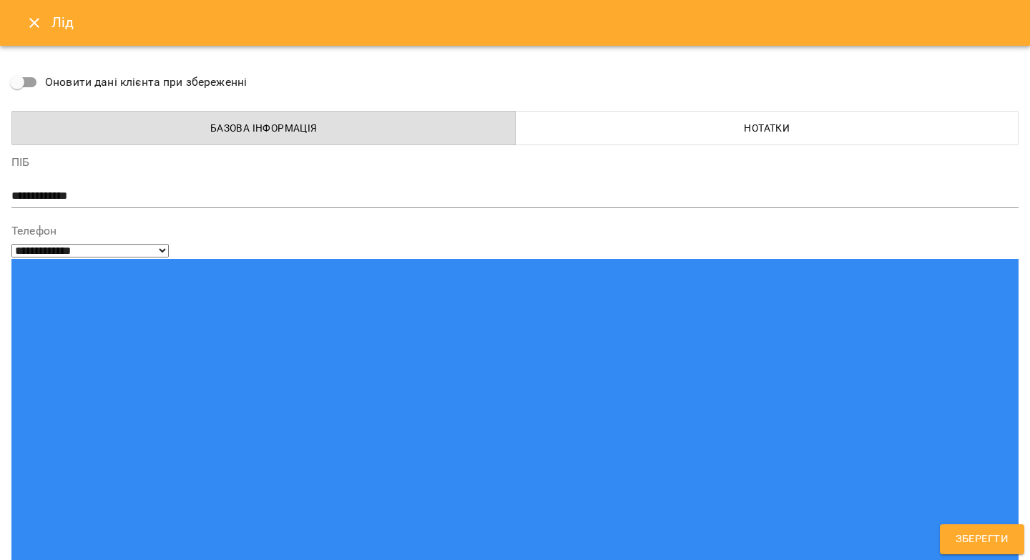
click at [714, 124] on span "Нотатки" at bounding box center [767, 127] width 486 height 17
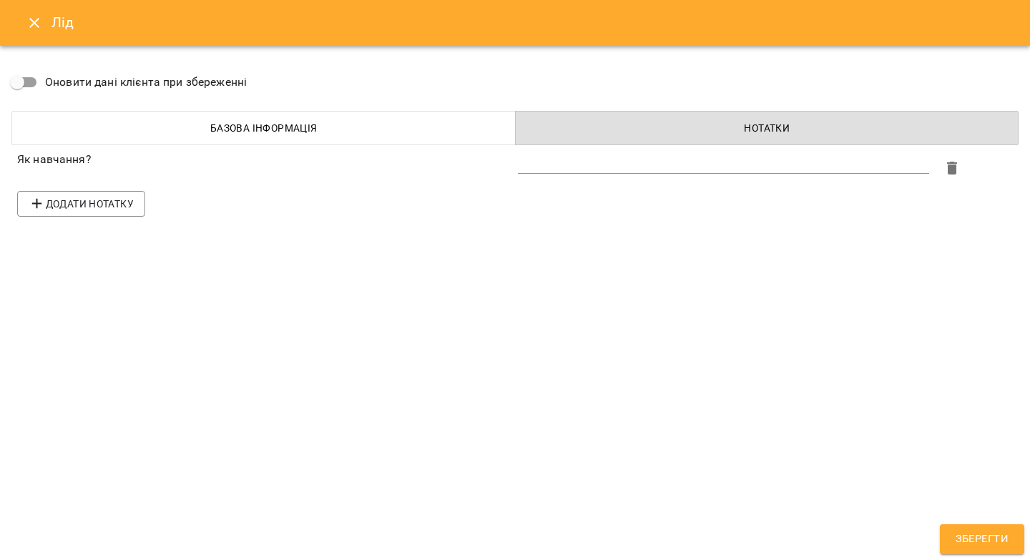
click at [621, 164] on textarea at bounding box center [723, 162] width 411 height 14
paste textarea "*********"
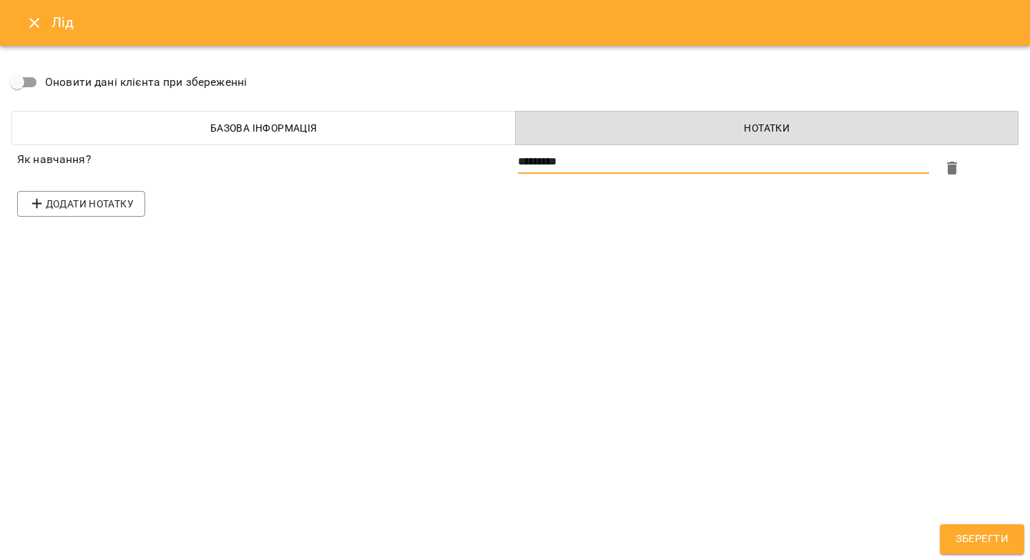
type textarea "*********"
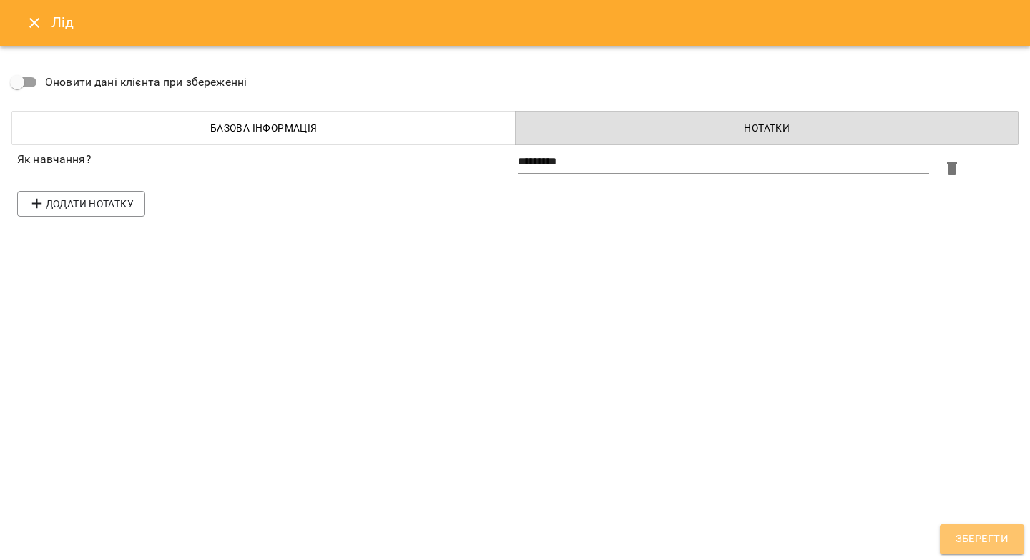
click at [964, 543] on span "Зберегти" at bounding box center [981, 539] width 53 height 19
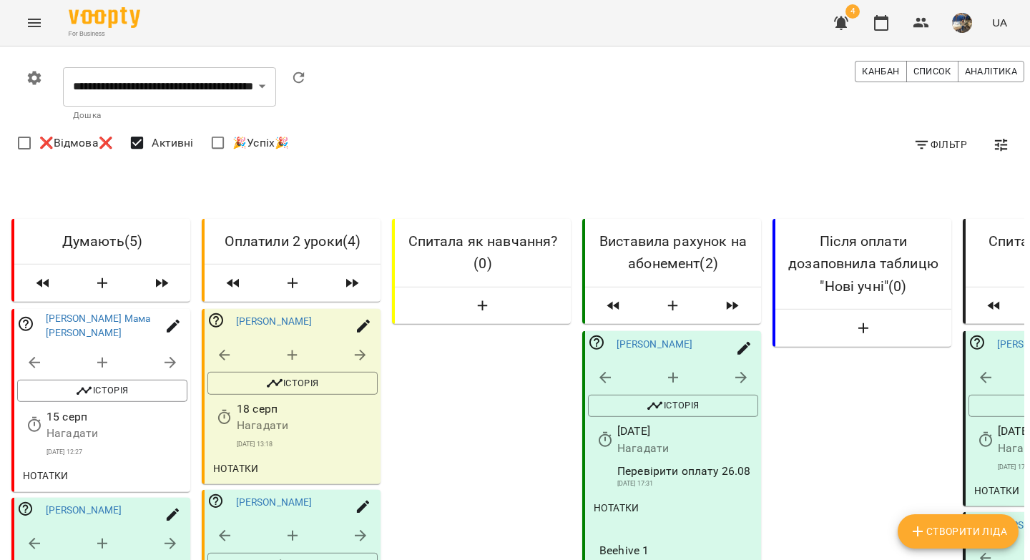
scroll to position [425, 0]
drag, startPoint x: 704, startPoint y: 211, endPoint x: 612, endPoint y: 207, distance: 92.3
copy link "Уляна Кравчишин"
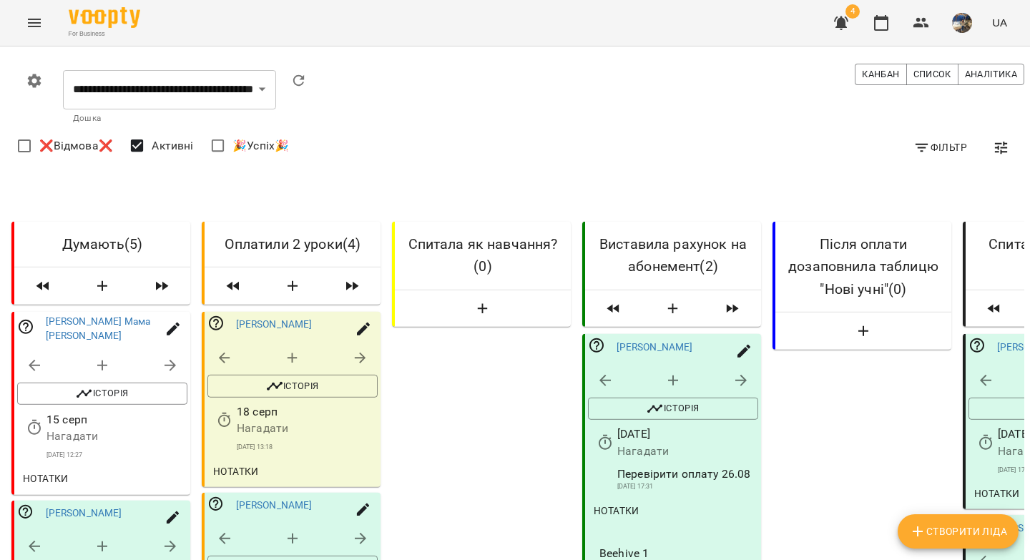
scroll to position [422, 0]
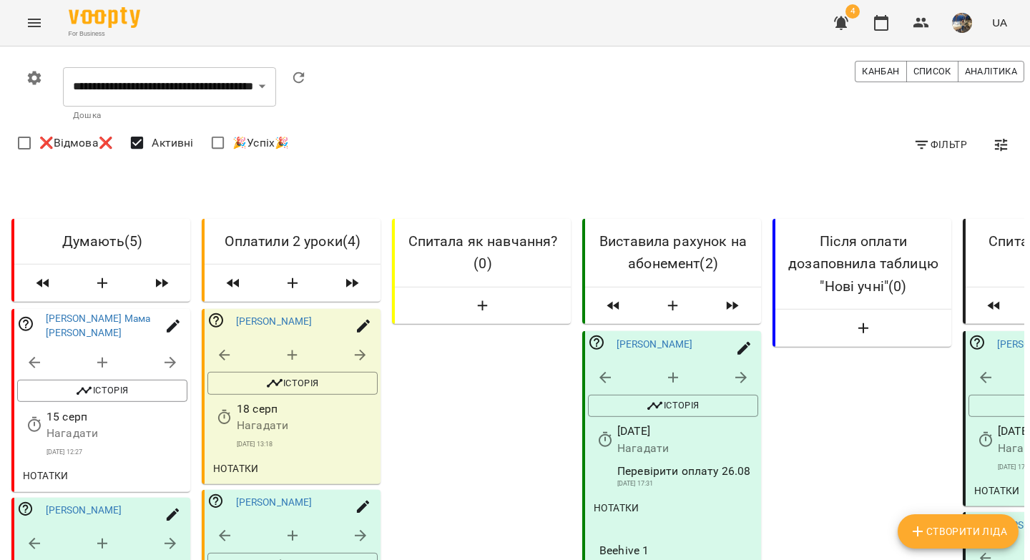
drag, startPoint x: 689, startPoint y: 221, endPoint x: 714, endPoint y: 219, distance: 25.1
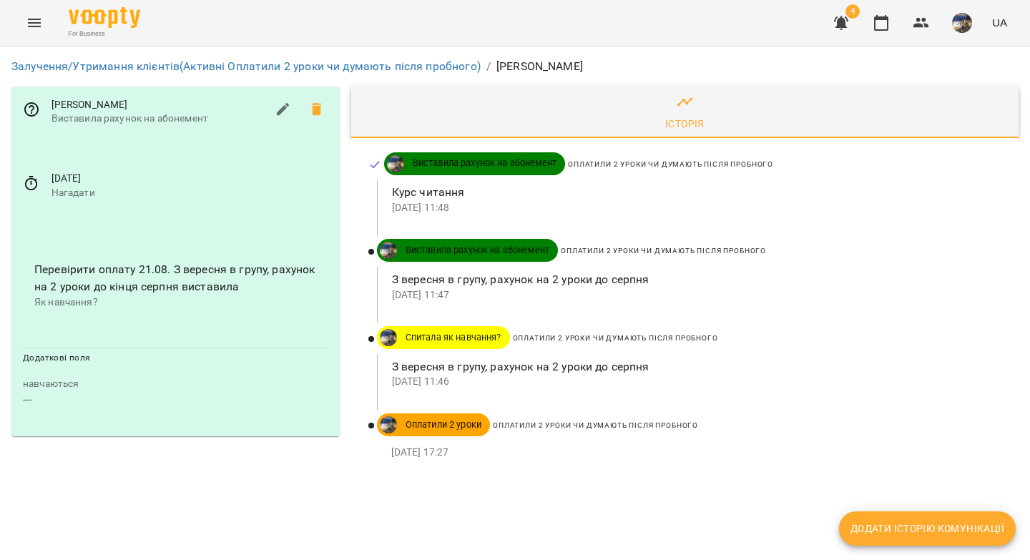
drag, startPoint x: 607, startPoint y: 61, endPoint x: 495, endPoint y: 65, distance: 111.6
click at [495, 65] on ol "Залучення/Утримання клієнтів (Активні Оплатили 2 уроки чи думають після пробног…" at bounding box center [514, 66] width 1007 height 17
copy p "Уляна Кравчишин"
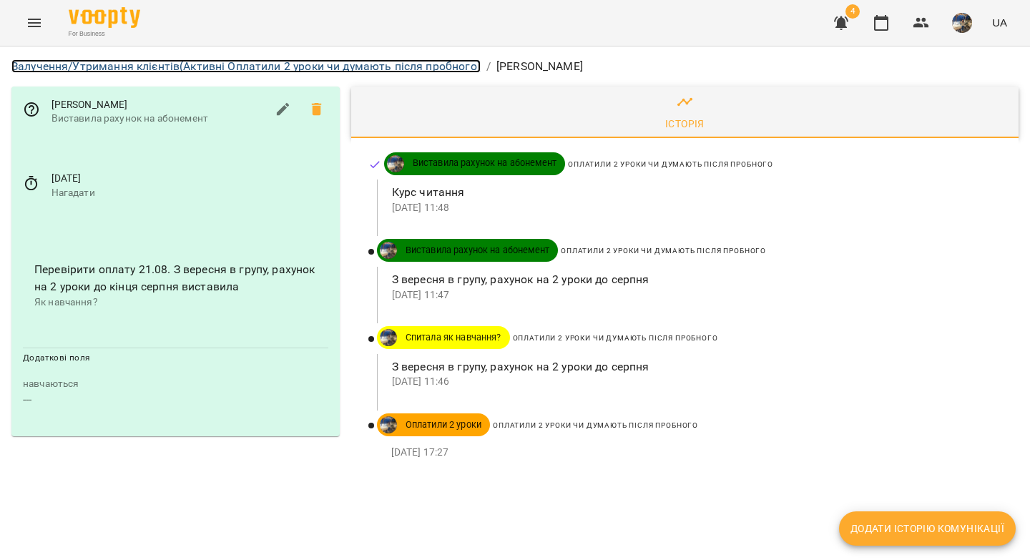
click at [114, 66] on link "Залучення/Утримання клієнтів (Активні Оплатили 2 уроки чи думають після пробног…" at bounding box center [245, 66] width 469 height 14
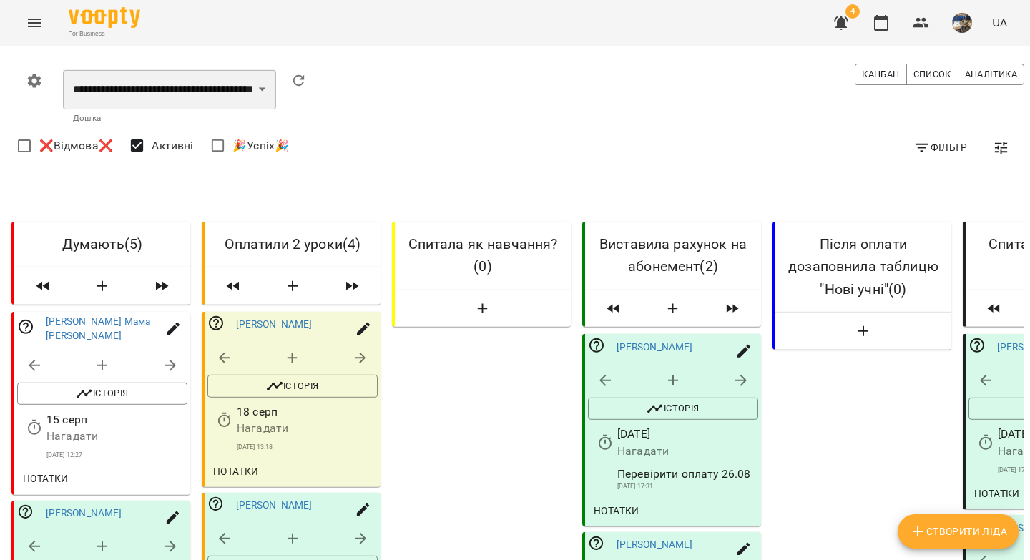
click at [136, 91] on select "**********" at bounding box center [169, 89] width 213 height 40
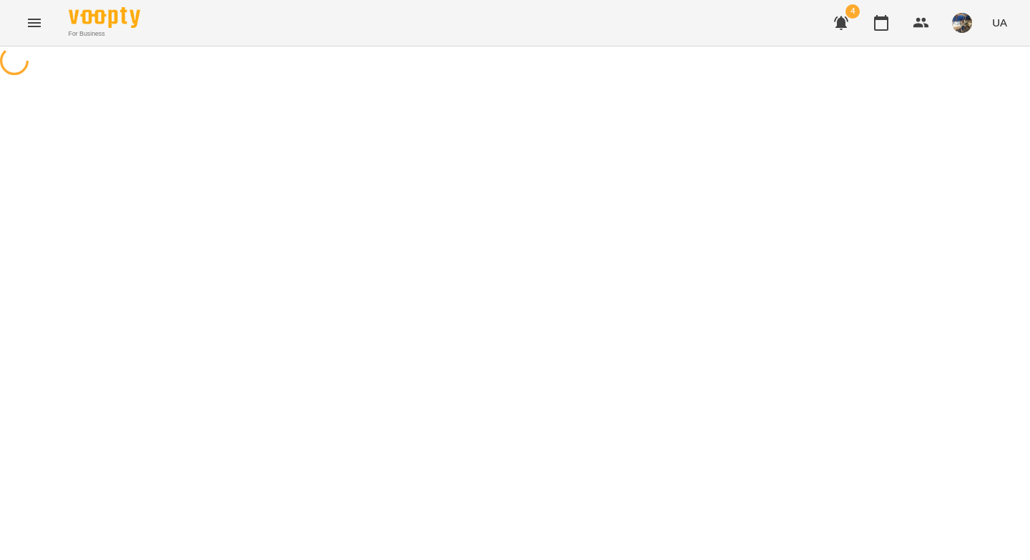
select select "**********"
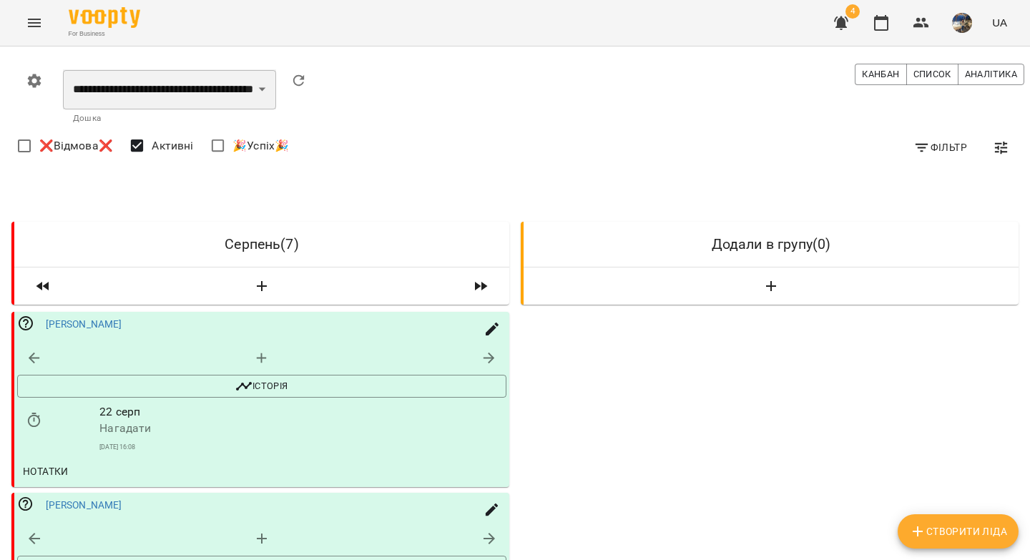
click at [104, 87] on select "**********" at bounding box center [169, 89] width 213 height 40
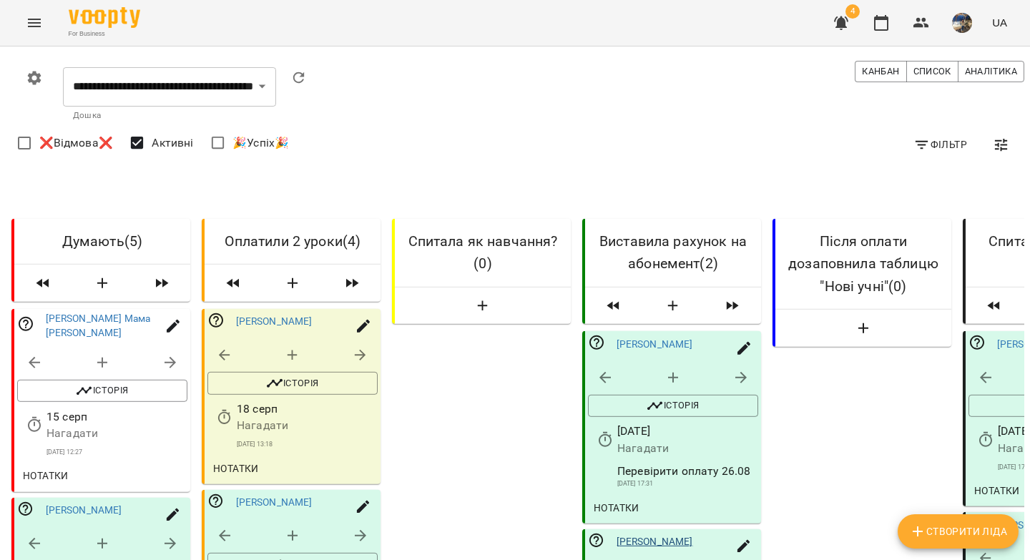
scroll to position [349, 0]
click at [623, 499] on span "Нотатки" at bounding box center [616, 507] width 46 height 17
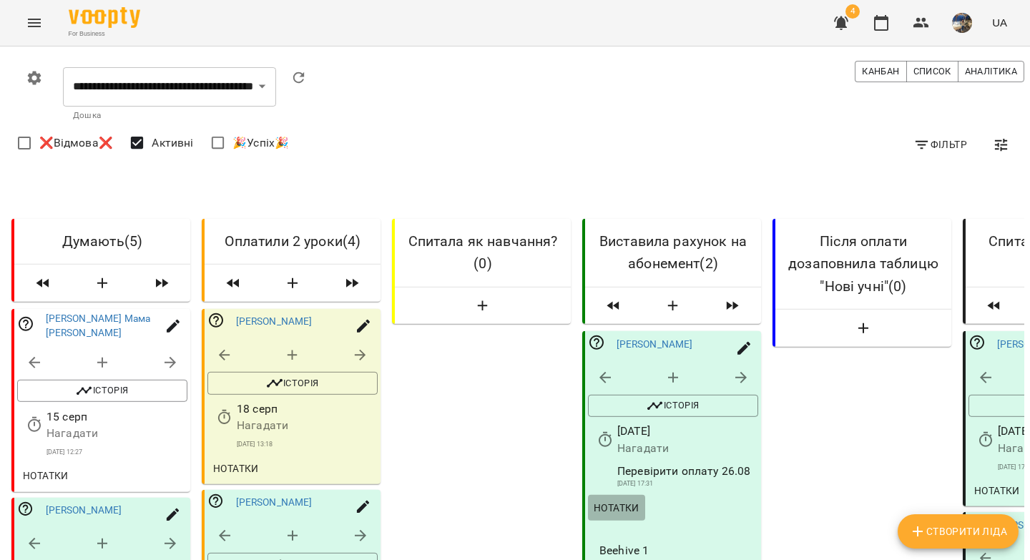
click at [623, 499] on span "Нотатки" at bounding box center [616, 507] width 46 height 17
click at [169, 354] on icon "button" at bounding box center [170, 362] width 17 height 17
select select "*"
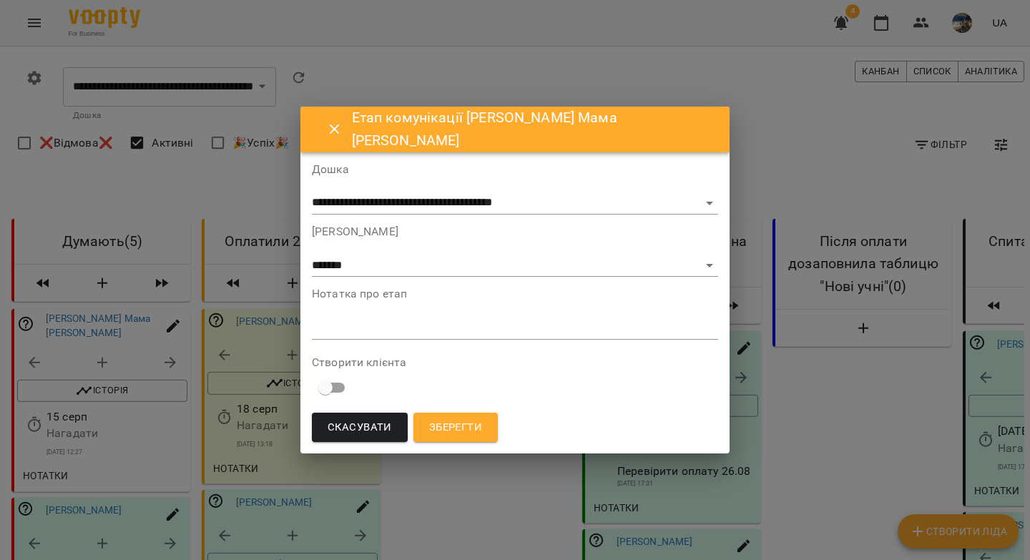
click at [343, 127] on icon "Close" at bounding box center [334, 129] width 17 height 17
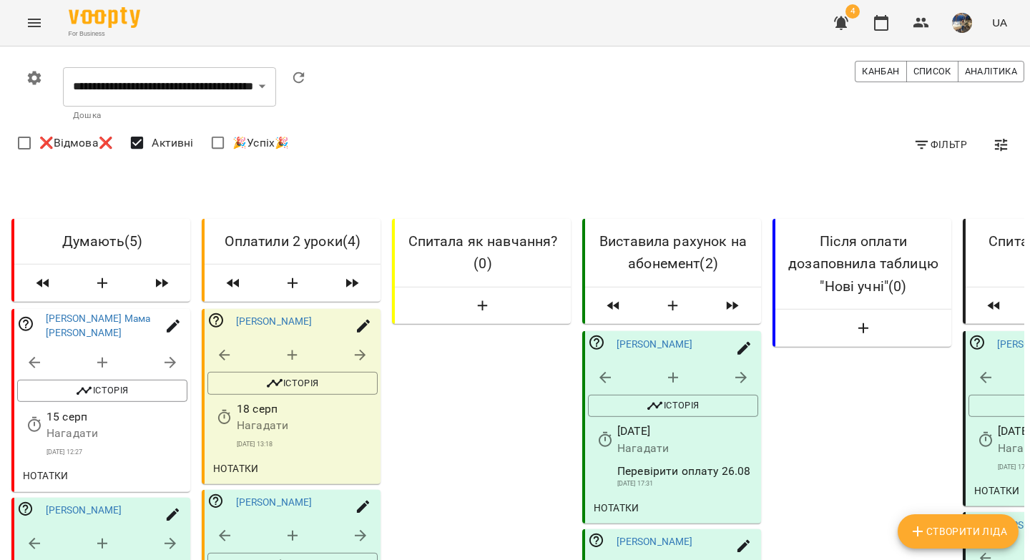
scroll to position [0, 0]
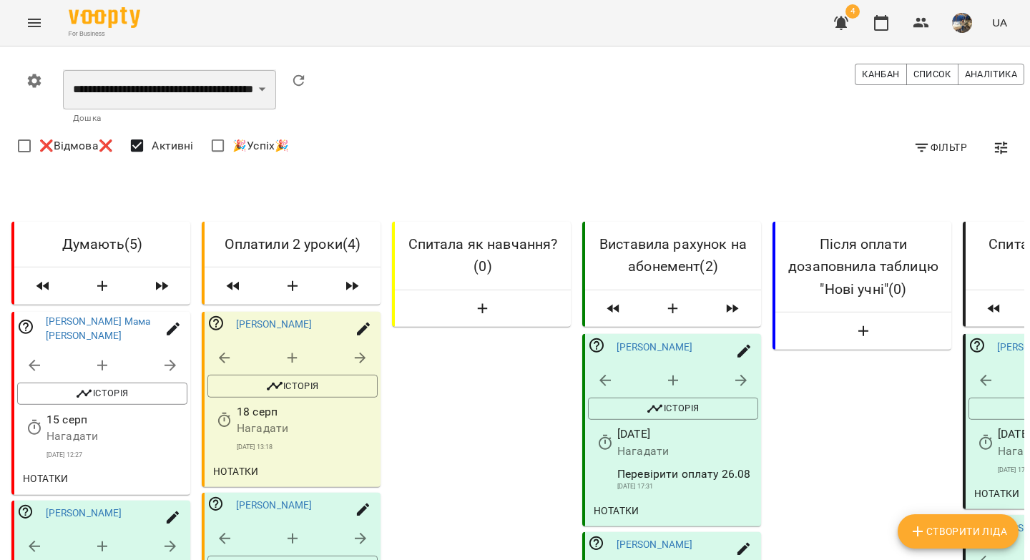
click at [125, 92] on select "**********" at bounding box center [169, 89] width 213 height 40
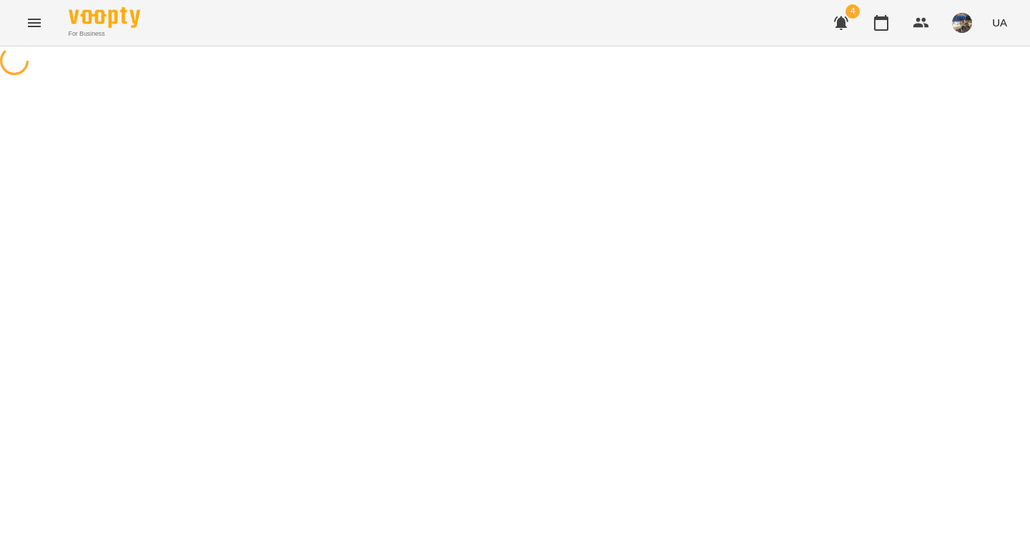
select select "**********"
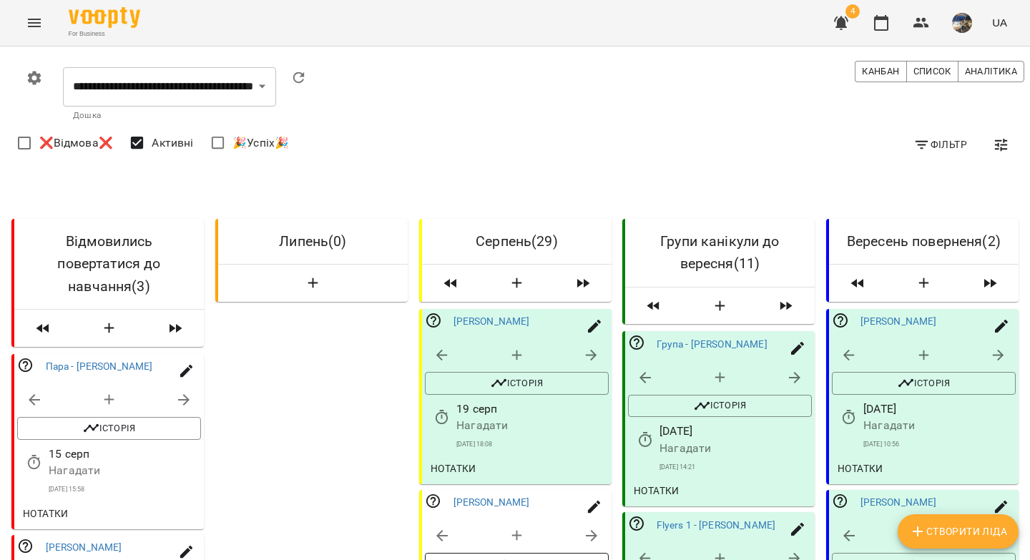
scroll to position [242, 0]
drag, startPoint x: 528, startPoint y: 269, endPoint x: 490, endPoint y: 267, distance: 38.7
click at [490, 495] on div "Крістіна Дубиняк" at bounding box center [533, 502] width 161 height 14
copy link "Дубиняк"
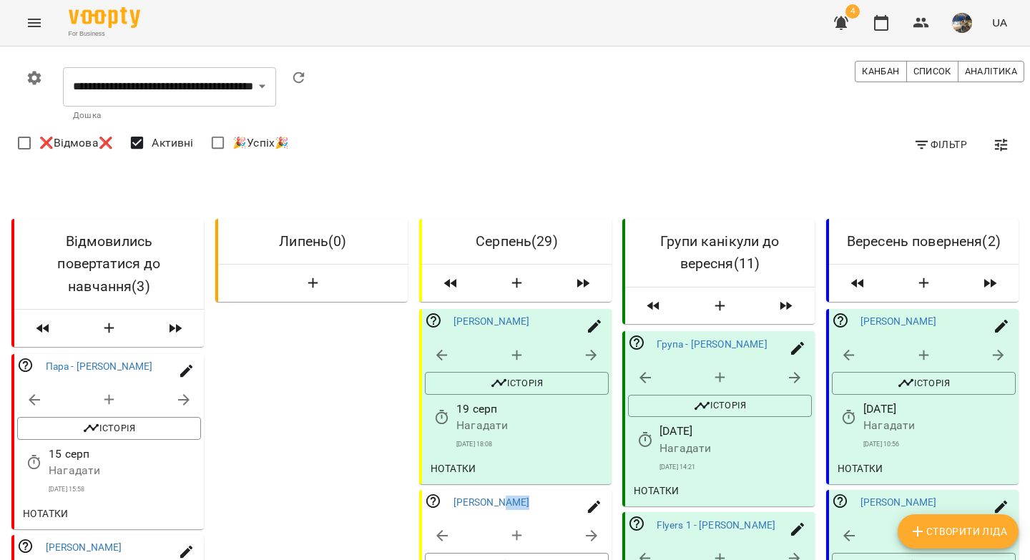
click at [453, 207] on input "**********" at bounding box center [501, 207] width 133 height 40
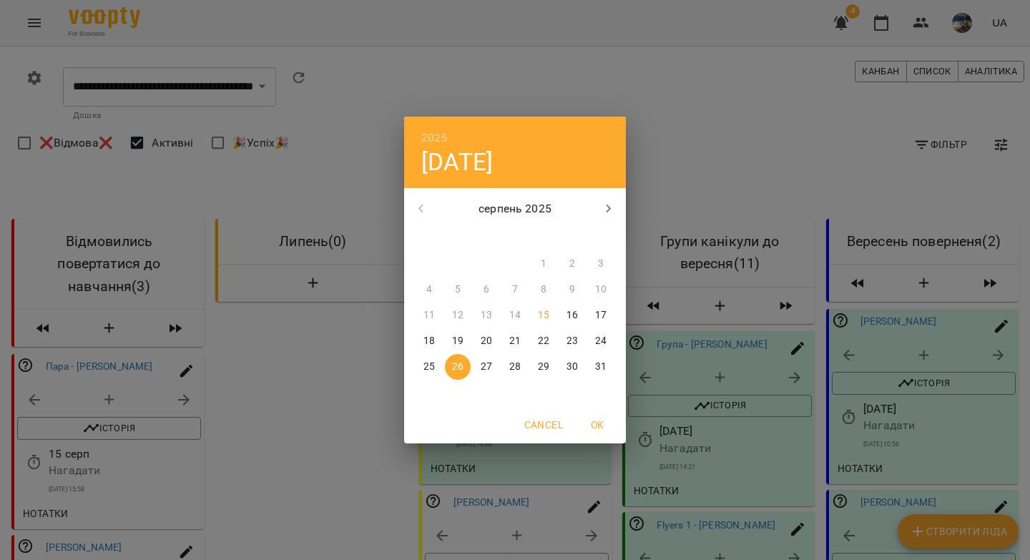
click at [754, 184] on div "2025 вт, серп 26 серпень 2025 пн вт ср чт пт сб нд 28 29 30 31 1 2 3 4 5 6 7 8 …" at bounding box center [515, 280] width 1030 height 560
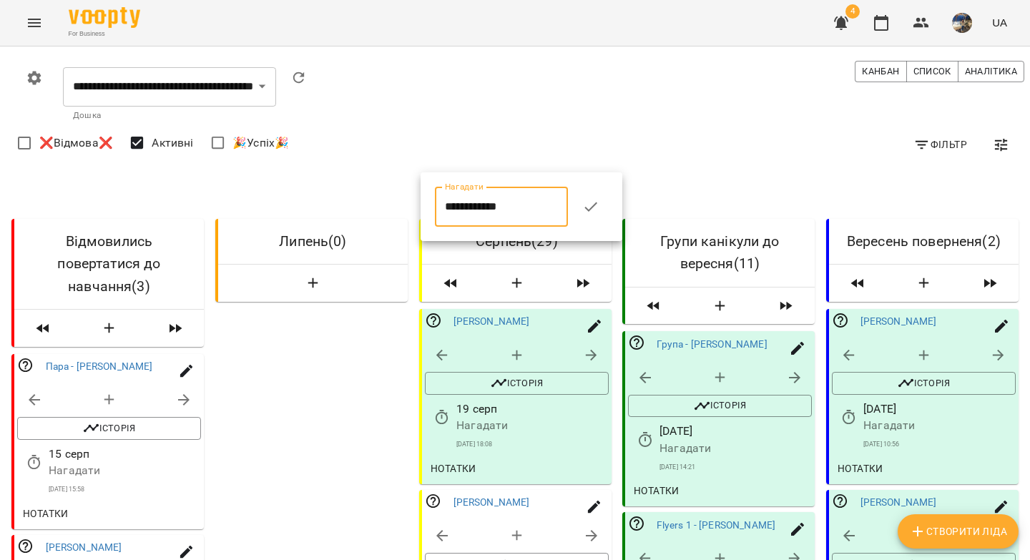
click at [598, 208] on icon "button" at bounding box center [590, 206] width 17 height 17
click at [694, 209] on div at bounding box center [515, 280] width 1030 height 560
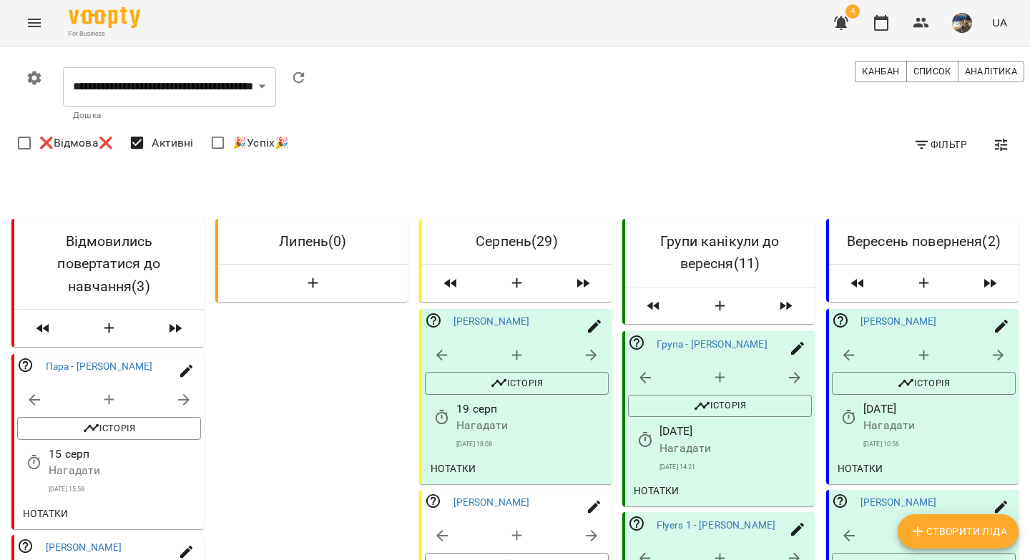
scroll to position [0, 0]
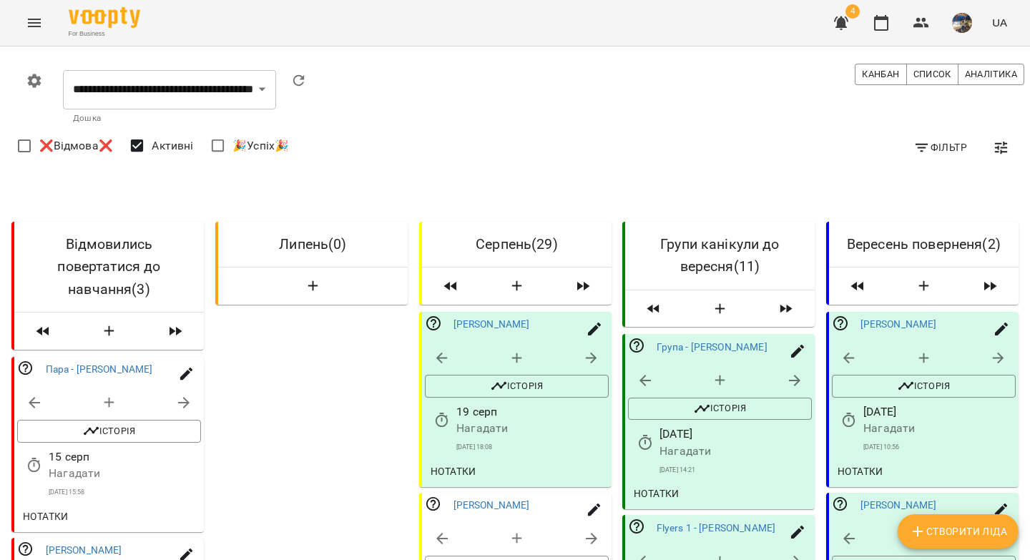
click at [846, 21] on icon "button" at bounding box center [841, 23] width 14 height 14
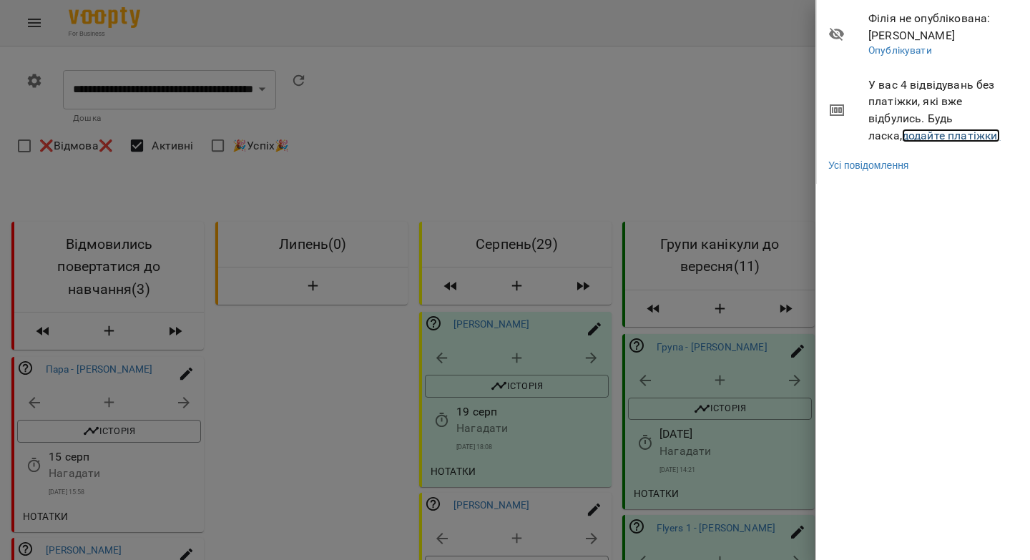
drag, startPoint x: 890, startPoint y: 140, endPoint x: 882, endPoint y: 127, distance: 16.1
click at [902, 140] on link "додайте платіжки!" at bounding box center [951, 136] width 99 height 14
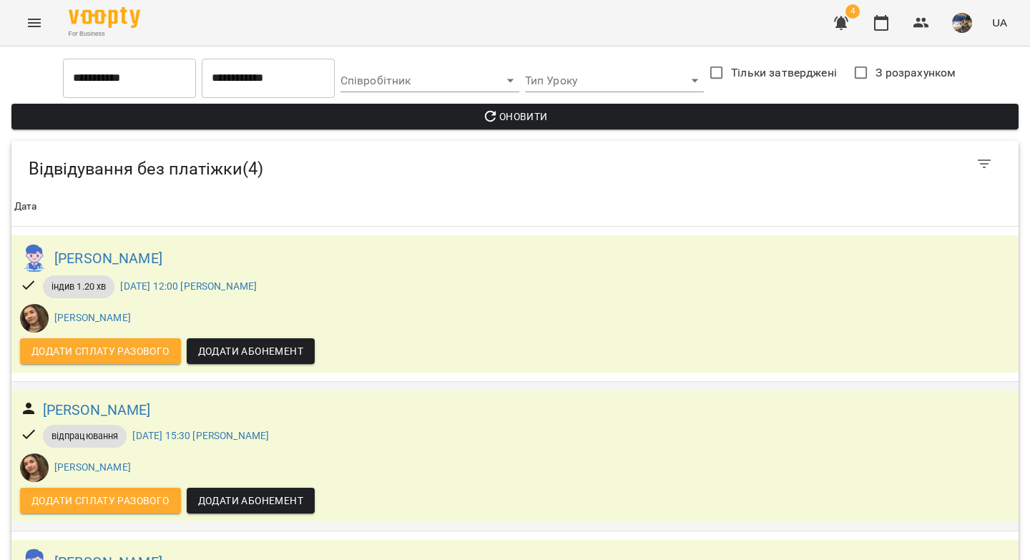
scroll to position [287, 0]
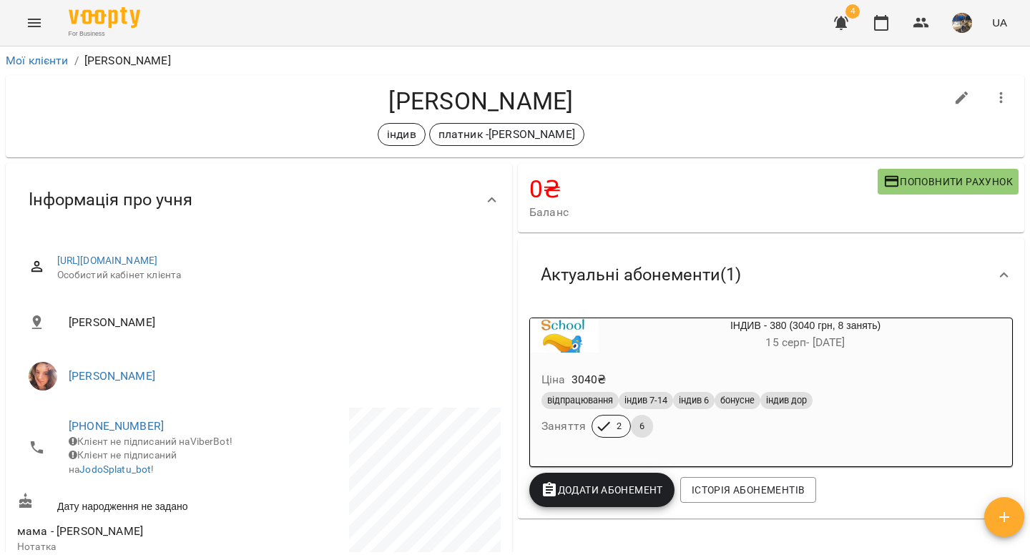
click at [681, 373] on div "Ціна 3040 ₴" at bounding box center [770, 380] width 465 height 26
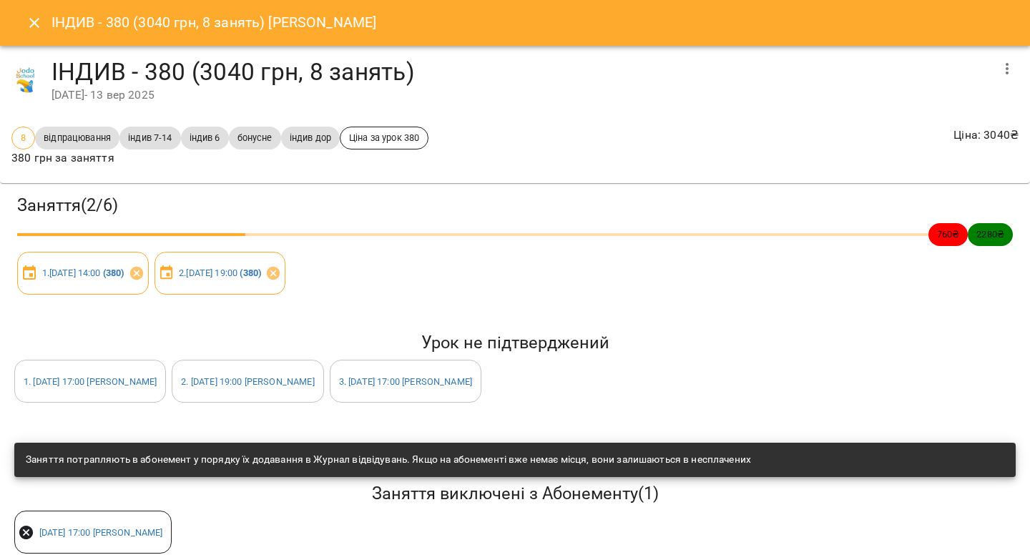
click at [26, 22] on icon "Close" at bounding box center [34, 22] width 17 height 17
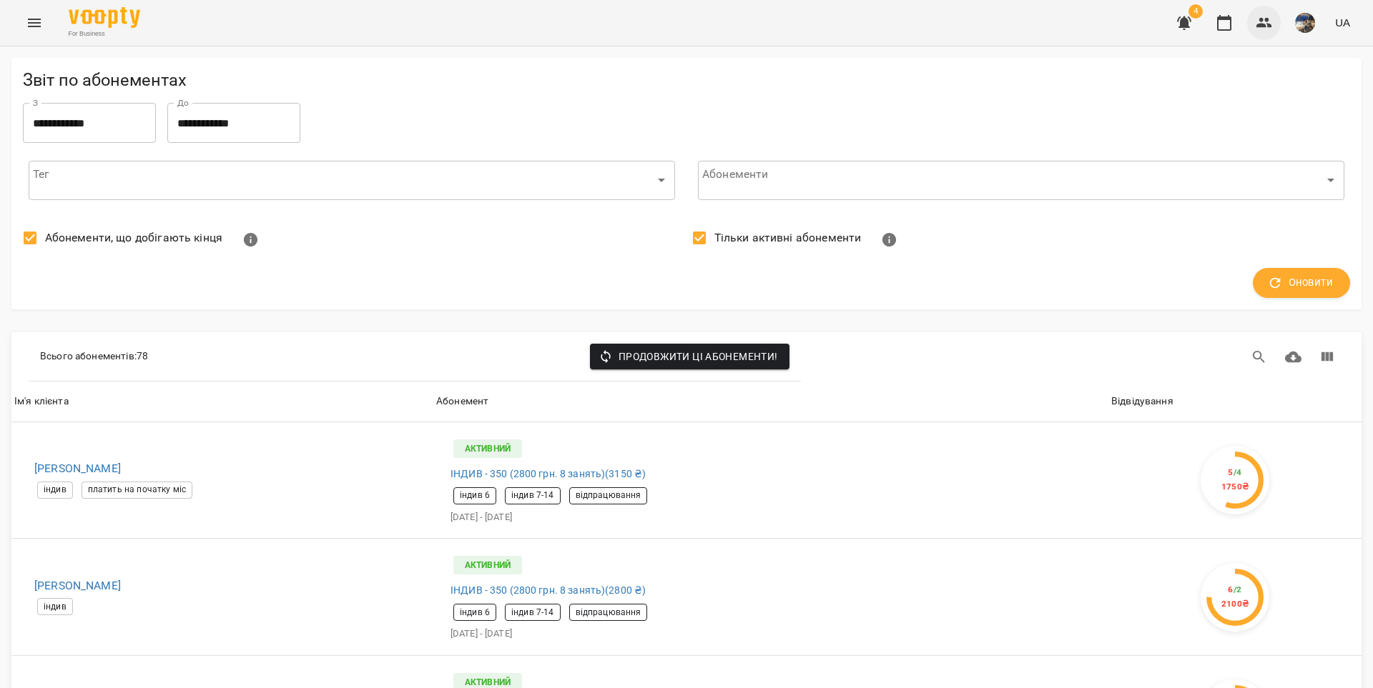
click at [1263, 21] on icon "button" at bounding box center [1263, 22] width 17 height 17
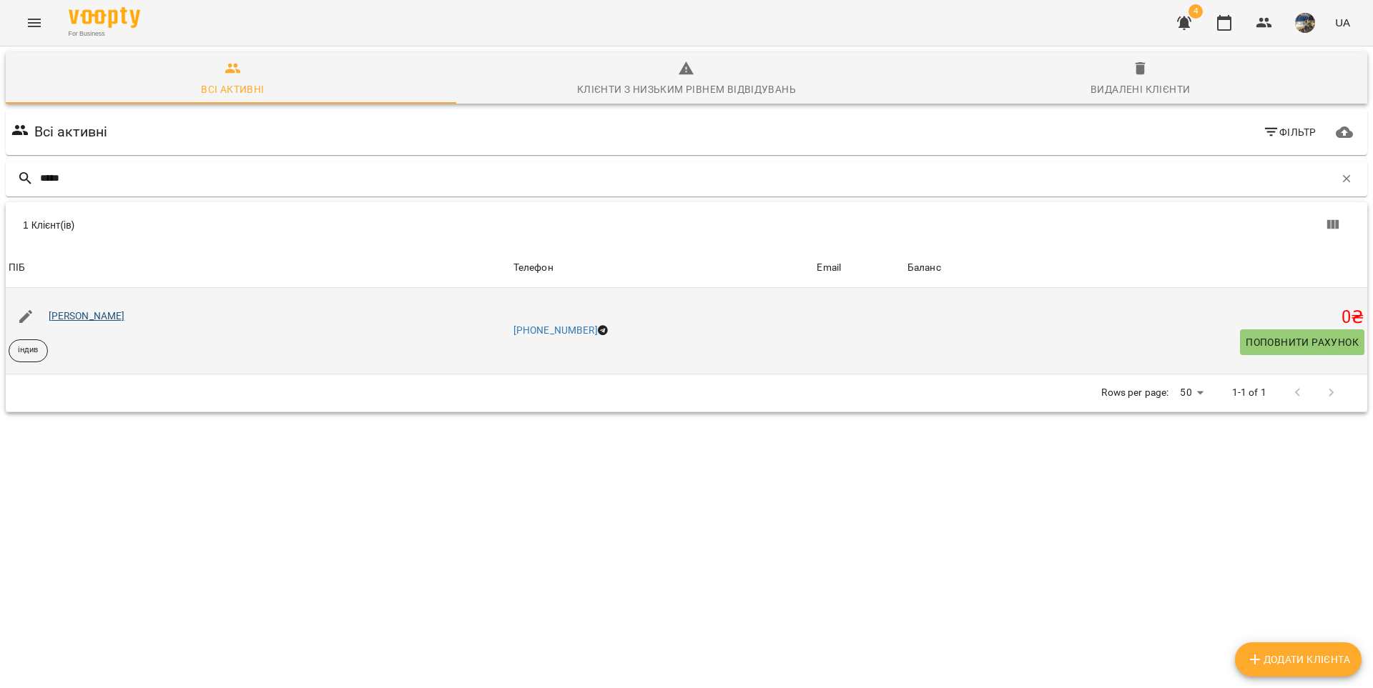
type input "*****"
click at [86, 317] on link "[PERSON_NAME]" at bounding box center [87, 315] width 76 height 11
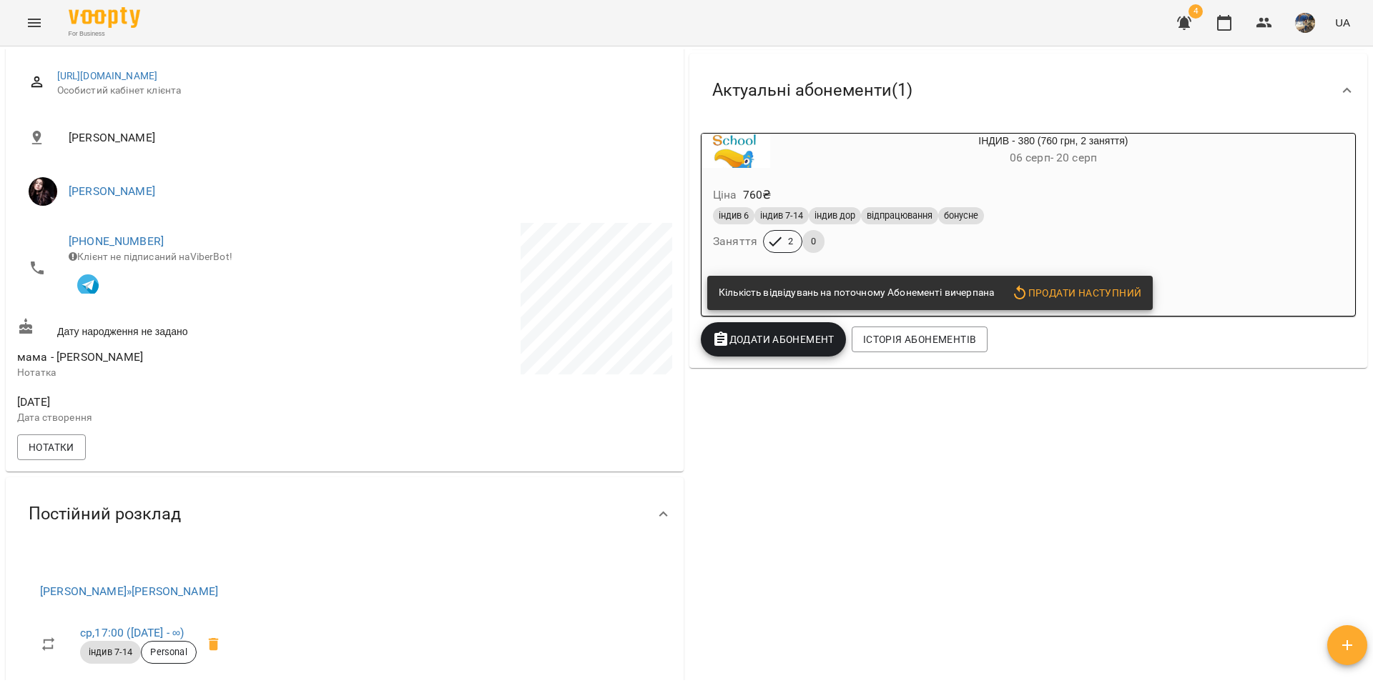
scroll to position [227, 0]
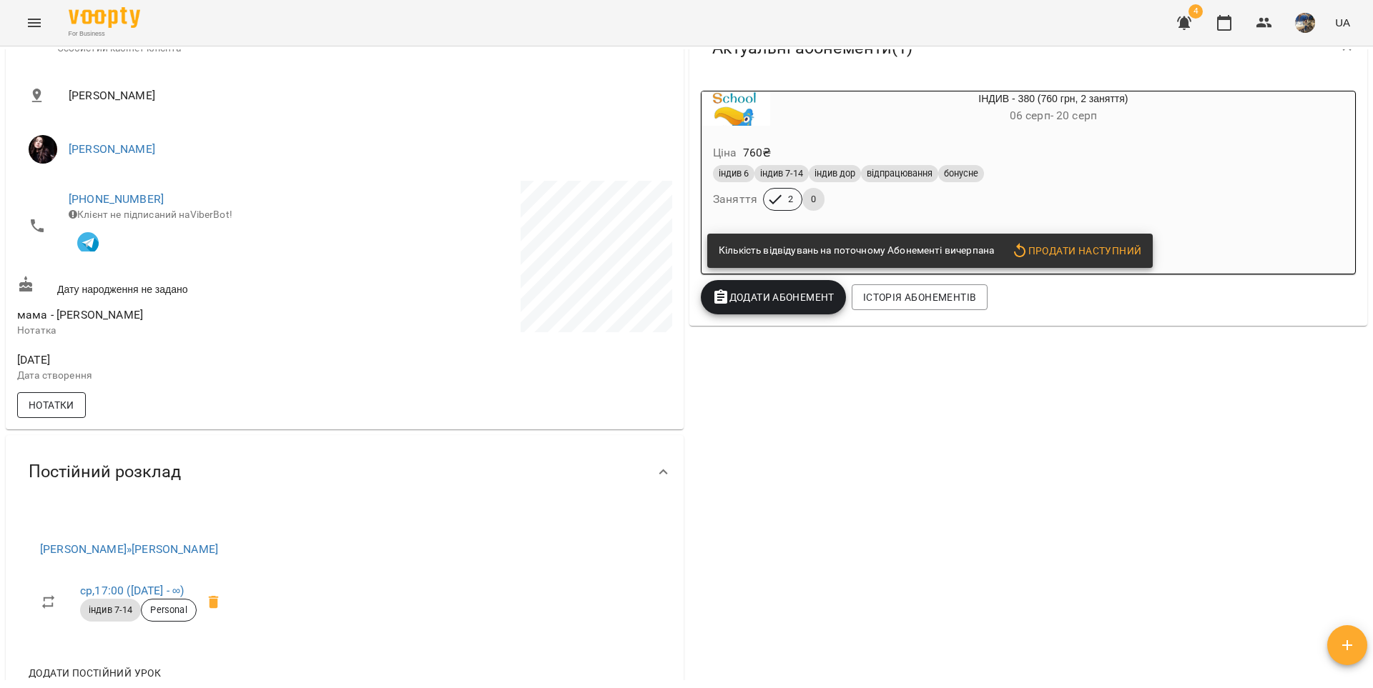
click at [59, 405] on span "Нотатки" at bounding box center [52, 405] width 46 height 17
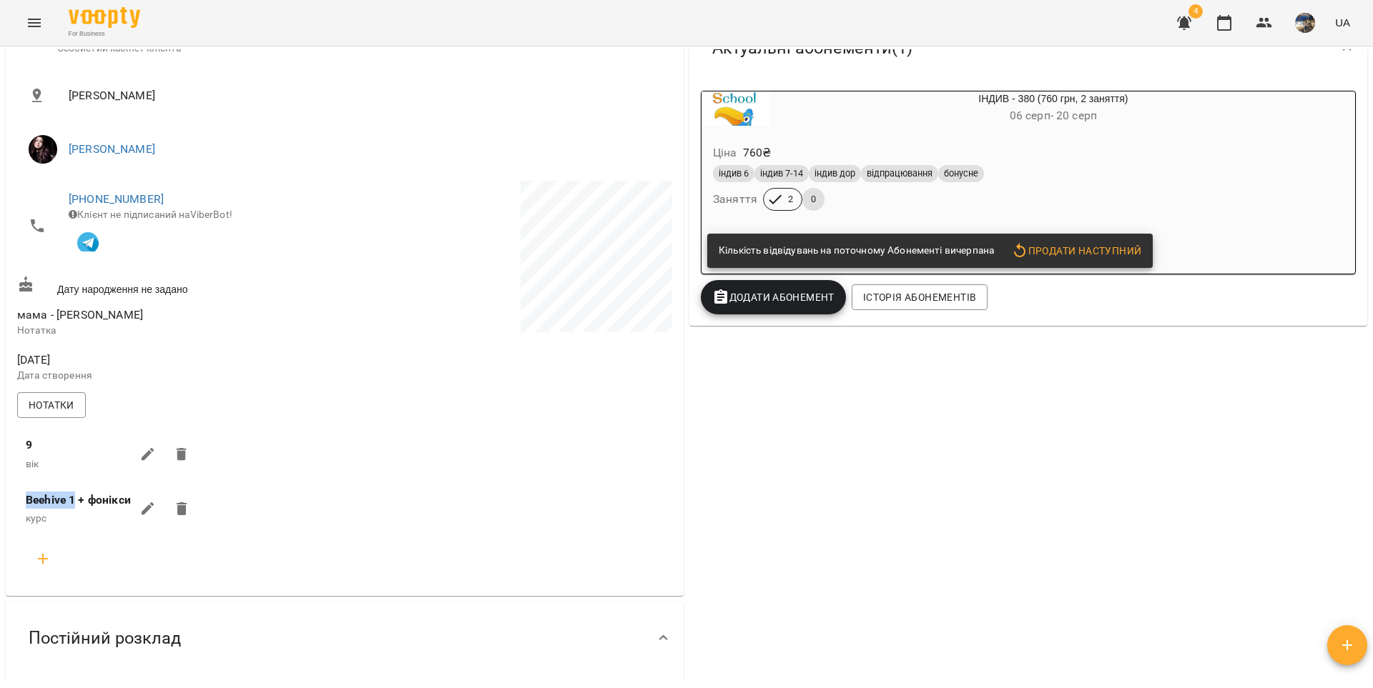
drag, startPoint x: 76, startPoint y: 508, endPoint x: 25, endPoint y: 507, distance: 51.5
click at [26, 507] on label "Beehive 1 + фонікси" at bounding box center [78, 500] width 105 height 17
copy label "Beehive 1"
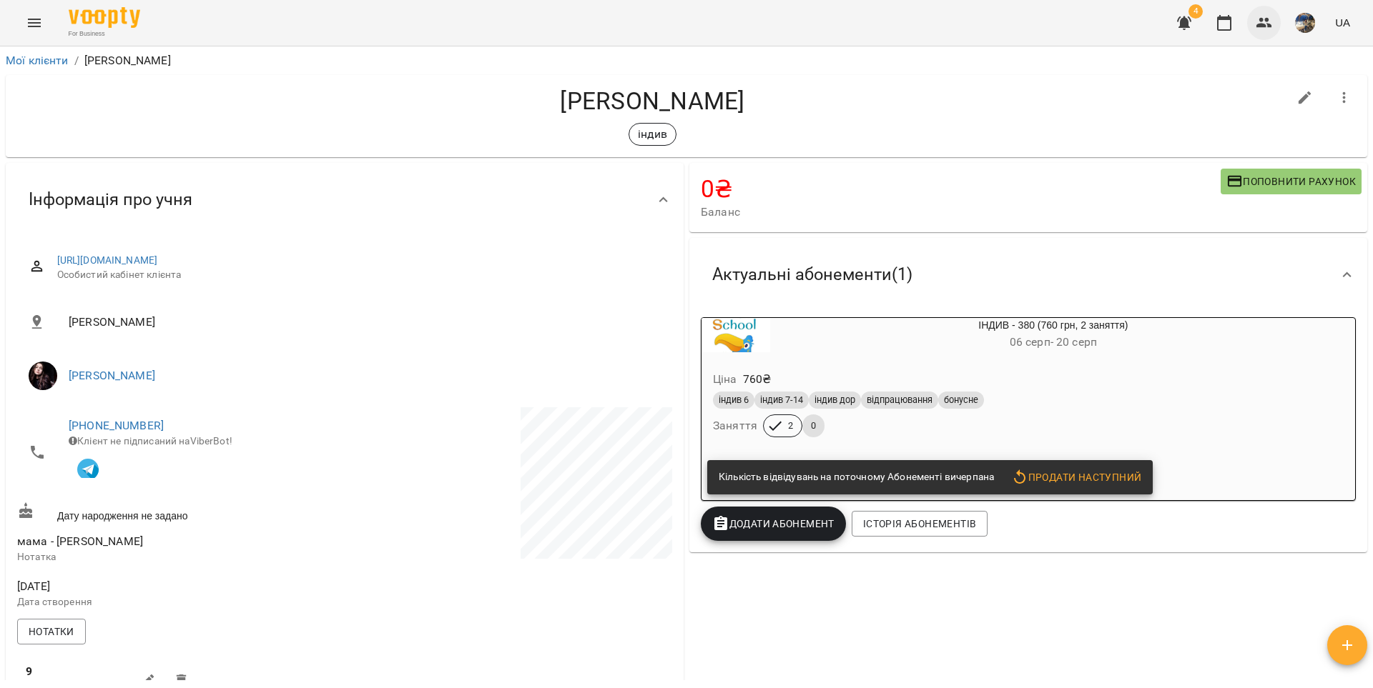
click at [1270, 19] on icon "button" at bounding box center [1263, 22] width 17 height 17
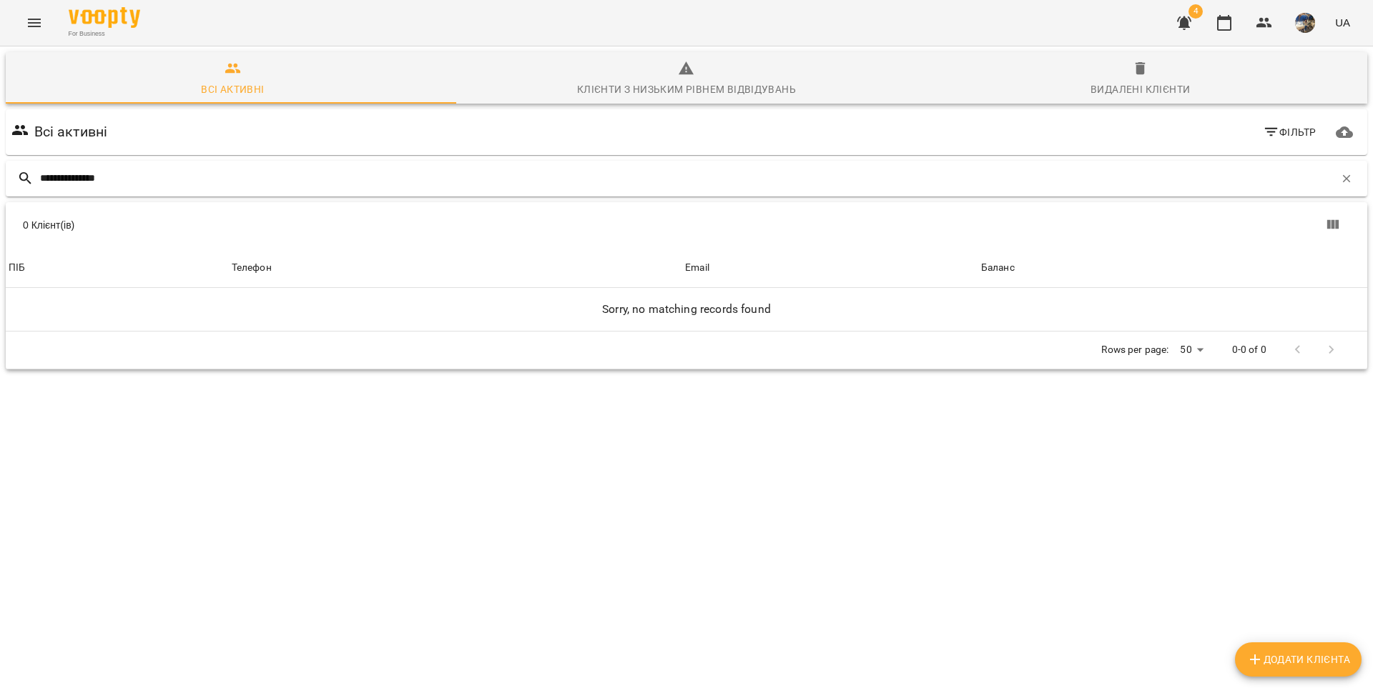
drag, startPoint x: 70, startPoint y: 179, endPoint x: 20, endPoint y: 180, distance: 50.1
click at [20, 180] on div "**********" at bounding box center [686, 179] width 1361 height 36
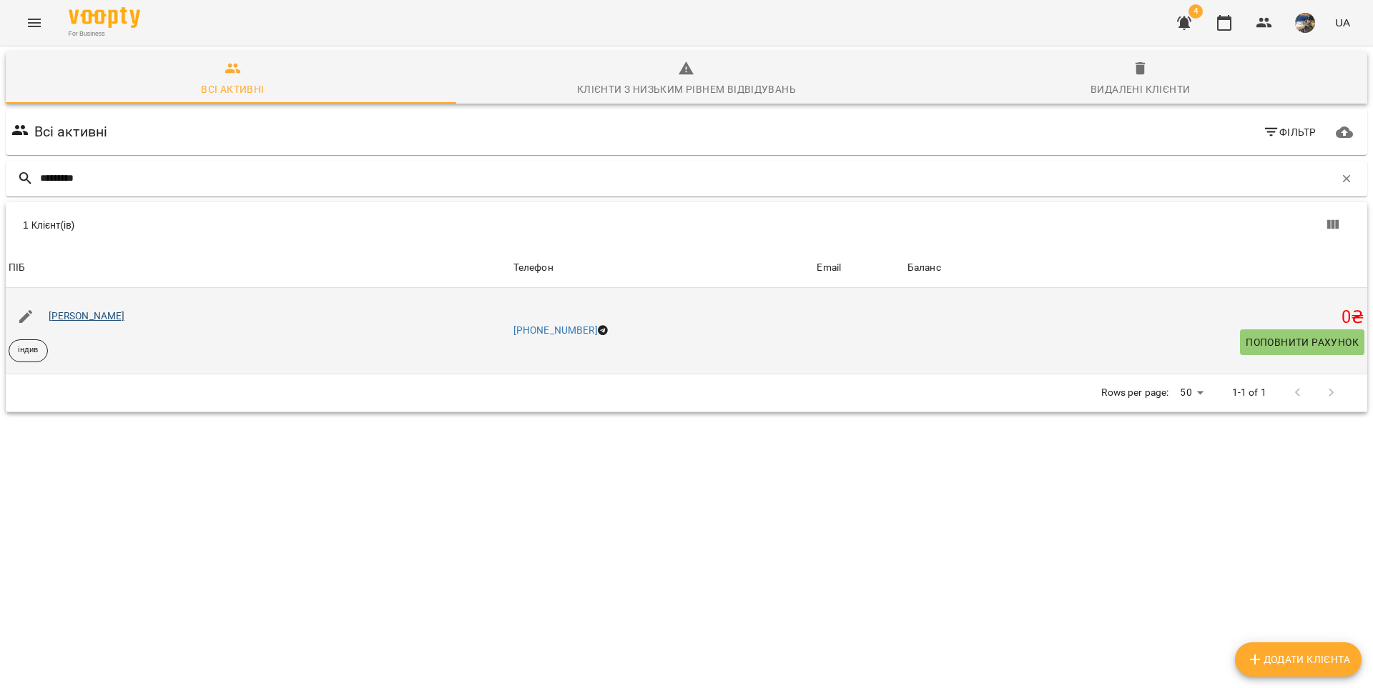
type input "*********"
click at [89, 314] on link "[PERSON_NAME]" at bounding box center [87, 315] width 76 height 11
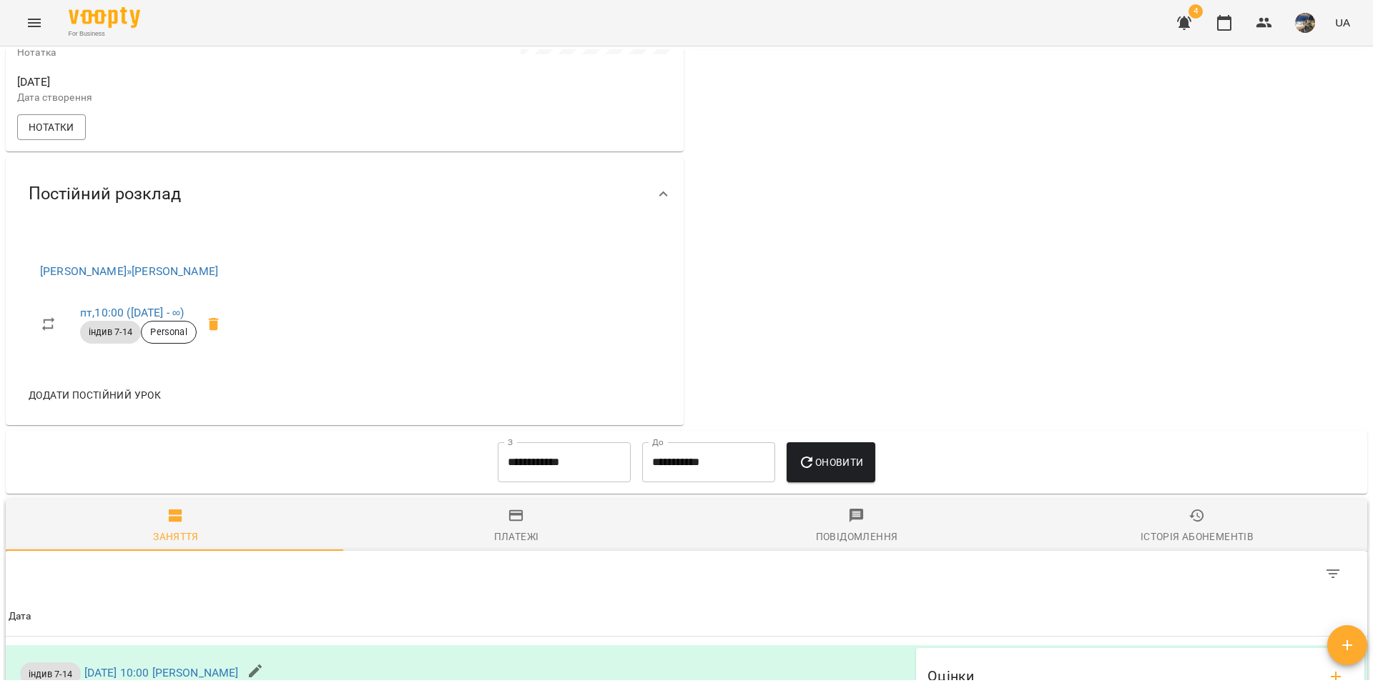
scroll to position [508, 0]
click at [183, 315] on link "пт , 10:00 ([DATE] - ∞)" at bounding box center [132, 310] width 104 height 14
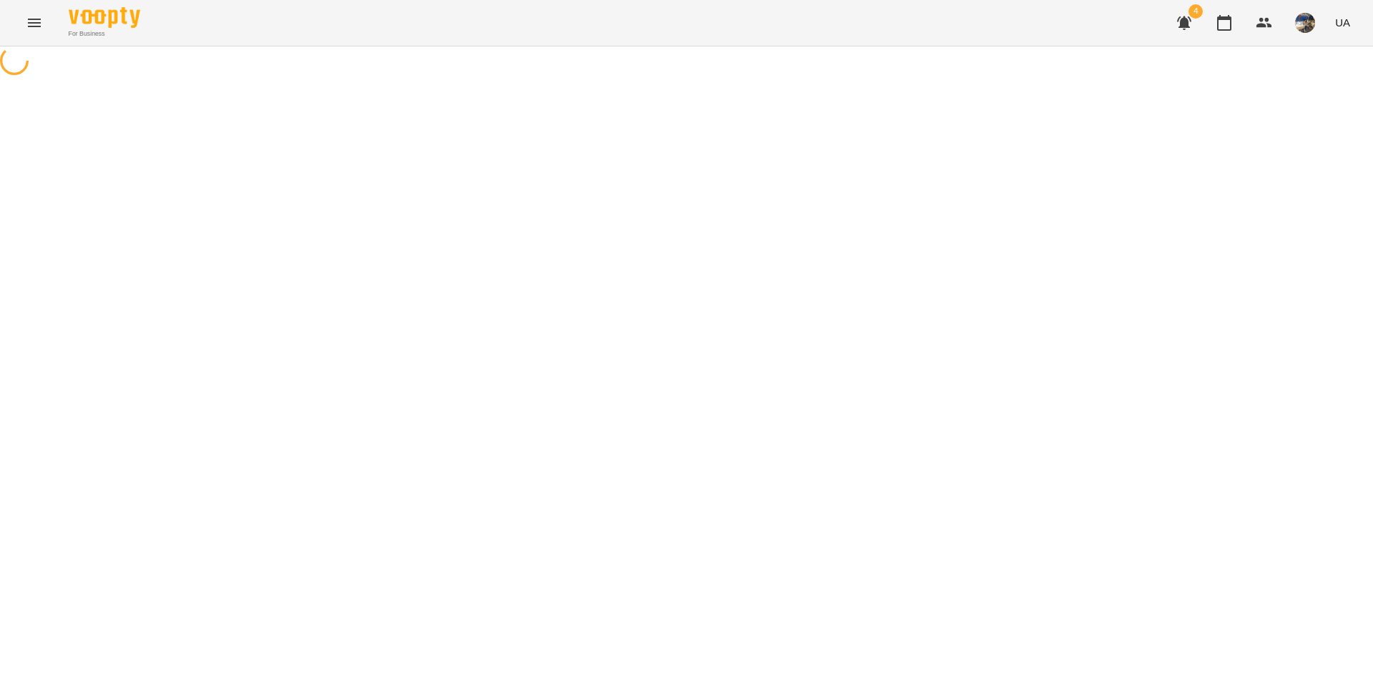
select select "*"
select select "**********"
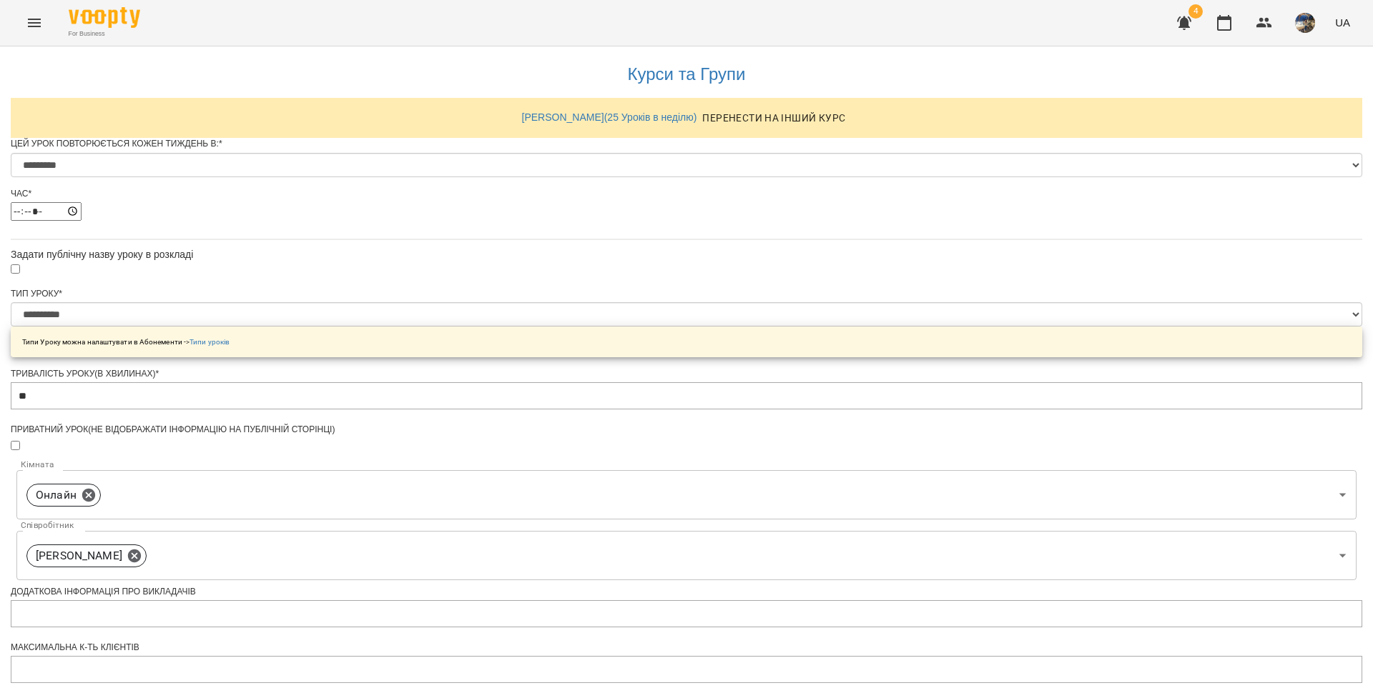
scroll to position [477, 0]
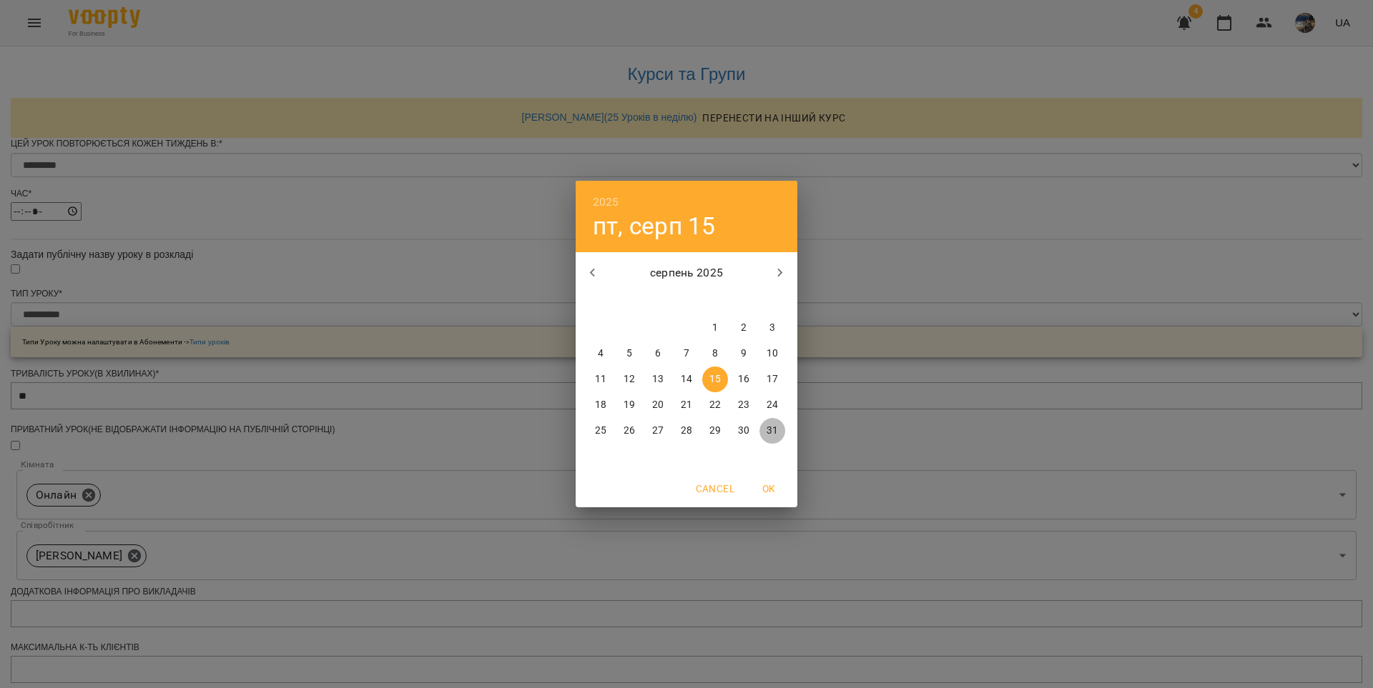
click at [769, 426] on p "31" at bounding box center [771, 431] width 11 height 14
type input "**********"
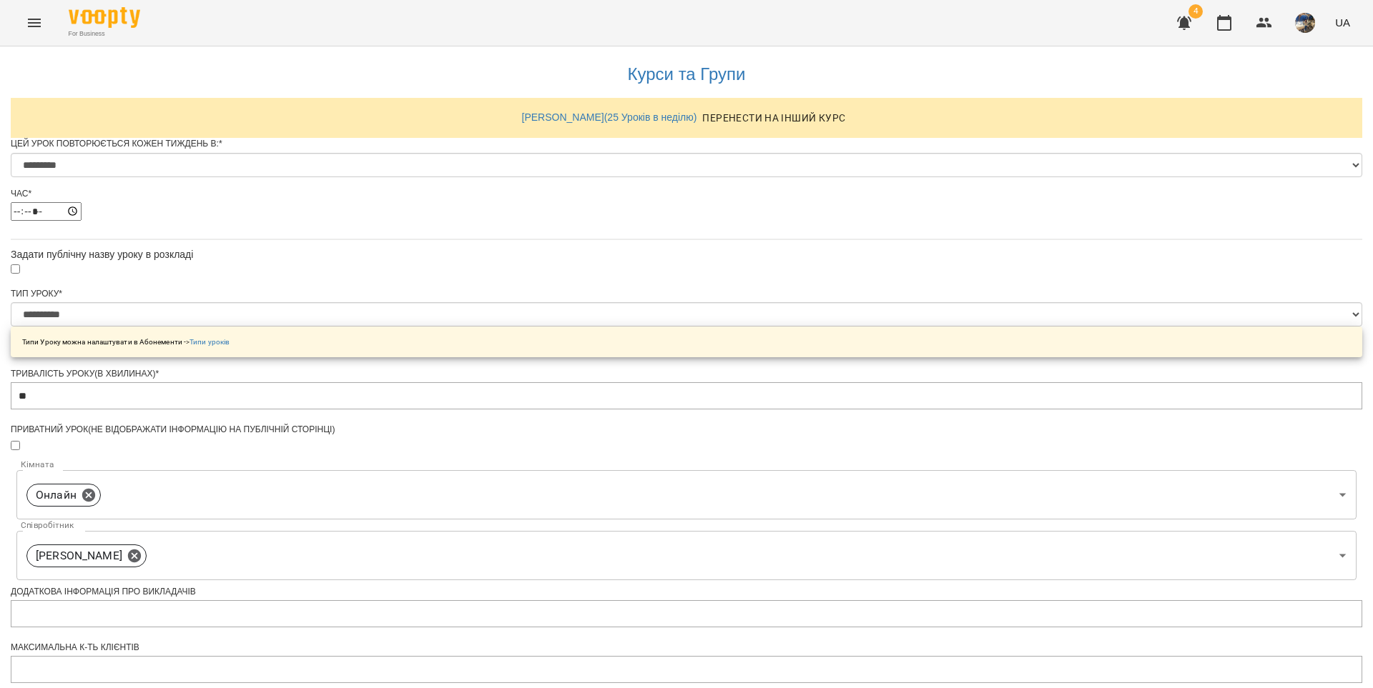
scroll to position [527, 0]
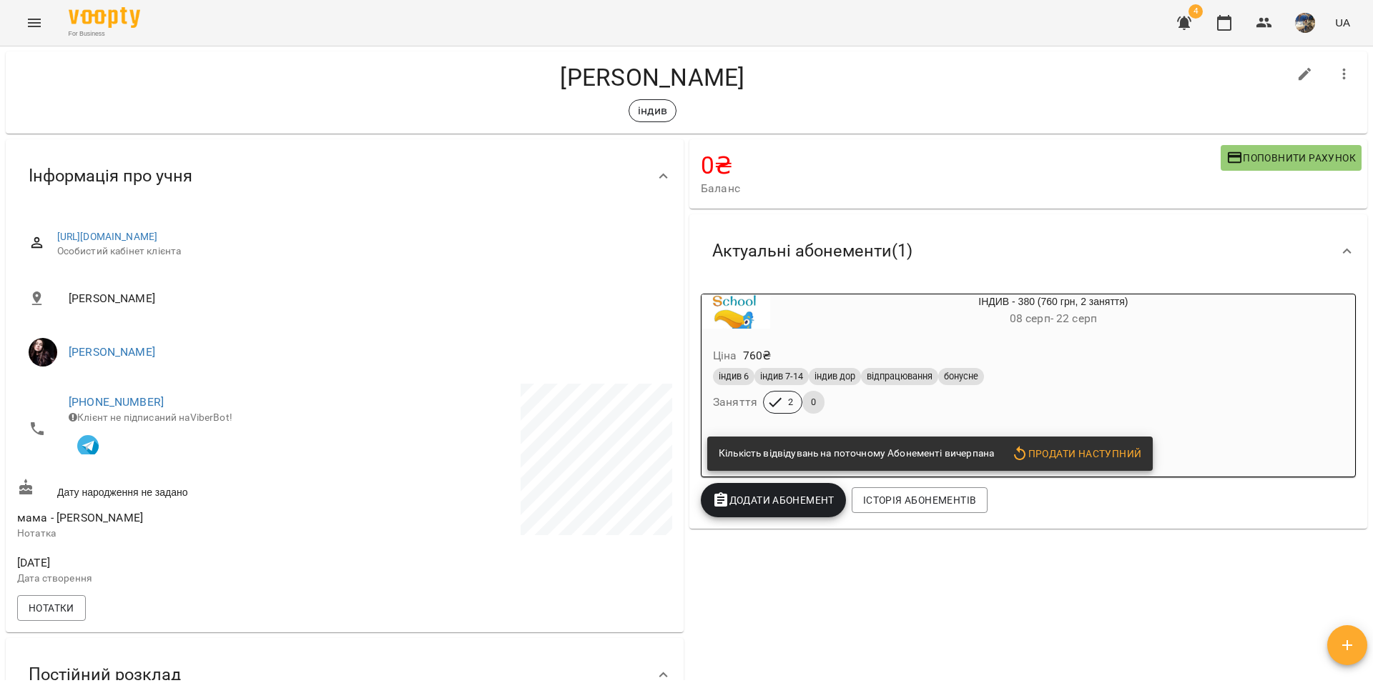
scroll to position [856, 0]
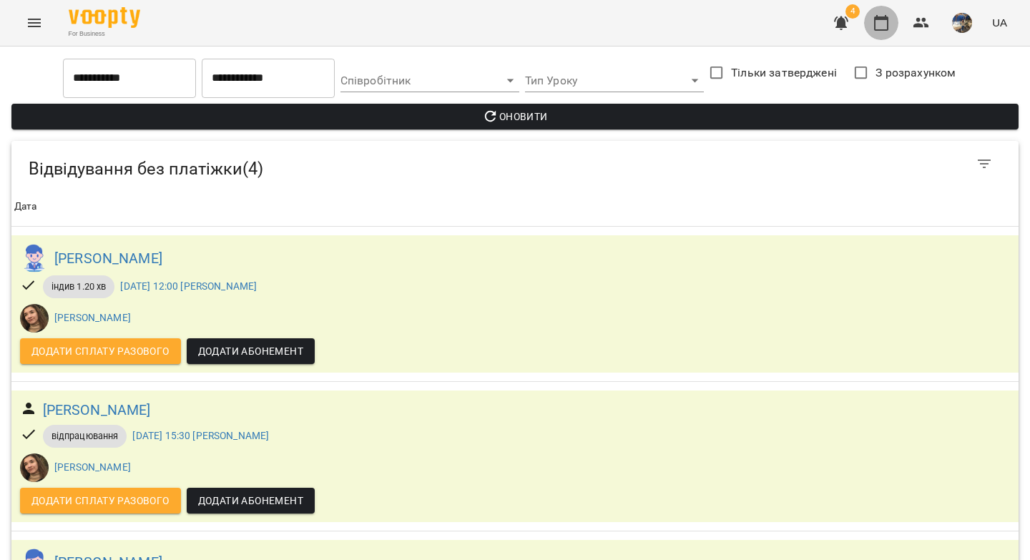
click at [888, 18] on icon "button" at bounding box center [881, 23] width 14 height 16
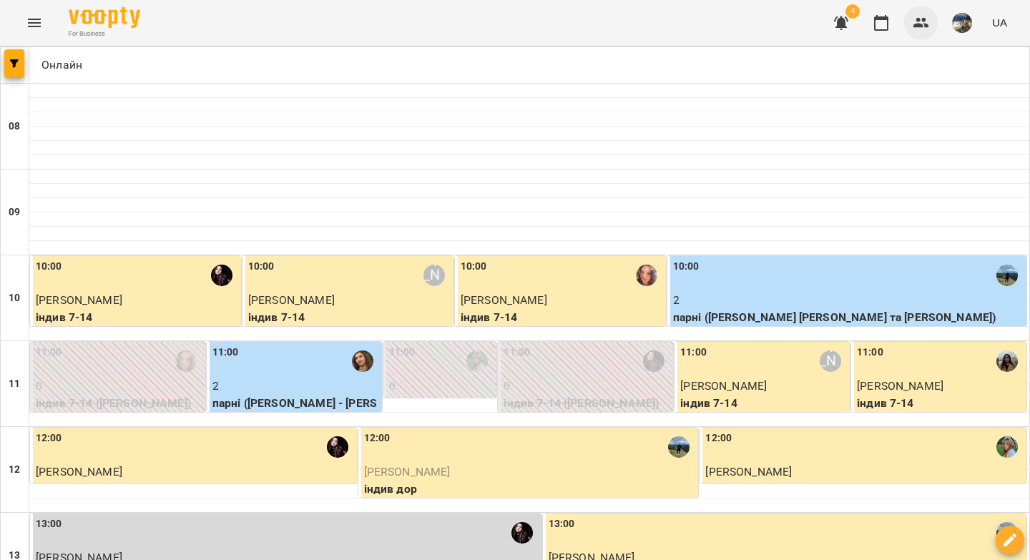
click at [915, 26] on icon "button" at bounding box center [921, 23] width 16 height 10
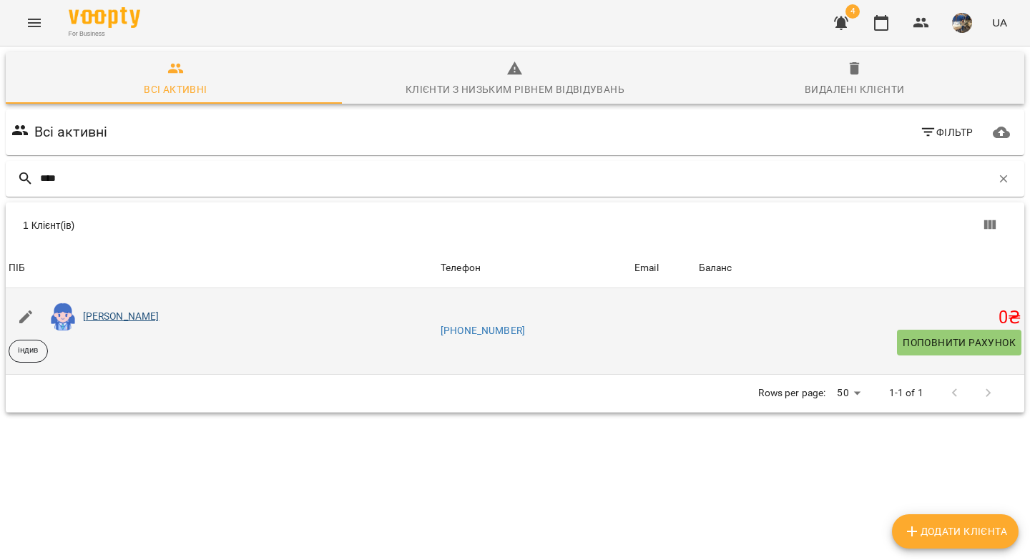
type input "****"
click at [148, 317] on link "[PERSON_NAME]" at bounding box center [121, 315] width 76 height 11
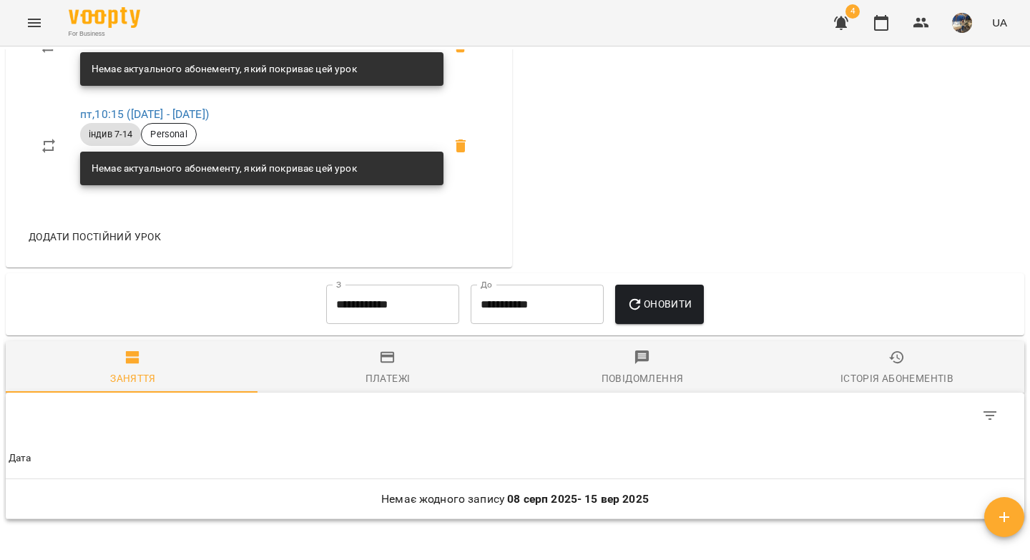
scroll to position [913, 0]
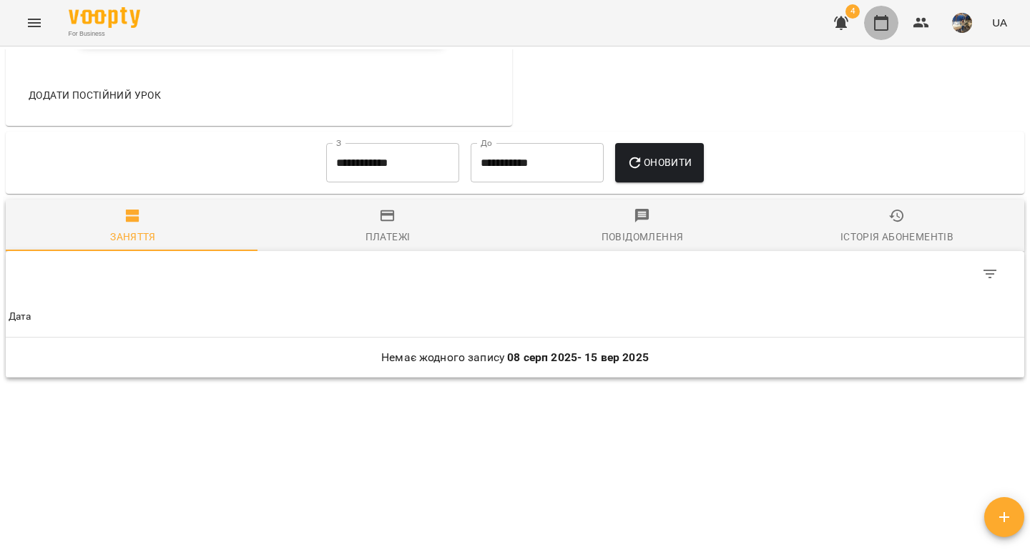
click at [888, 23] on icon "button" at bounding box center [881, 23] width 14 height 16
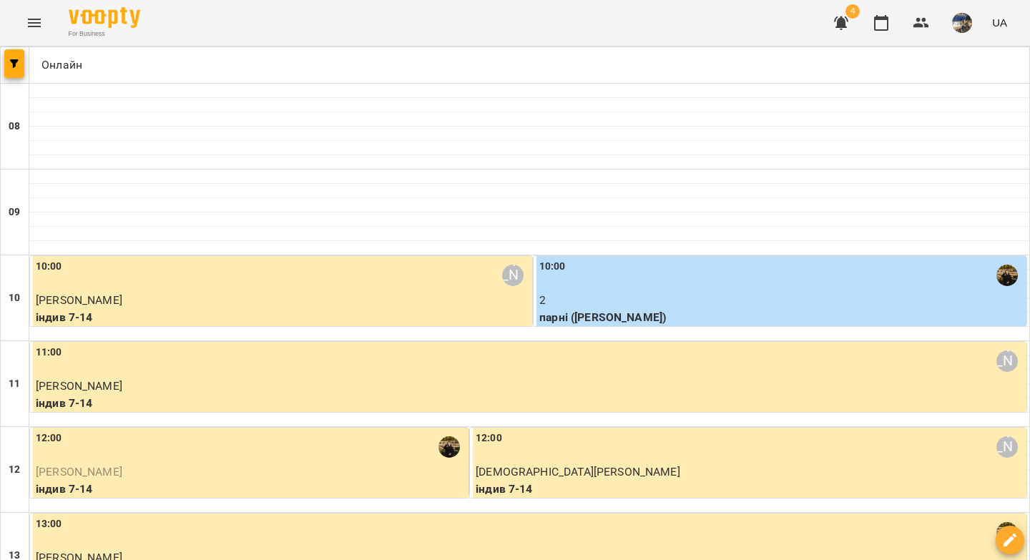
click at [751, 304] on p "2" at bounding box center [781, 300] width 484 height 17
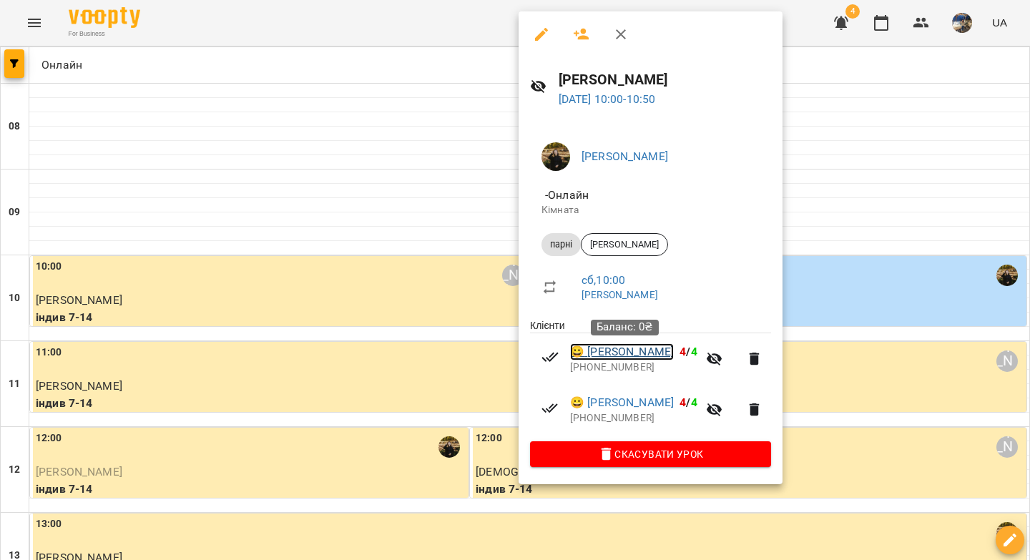
click at [630, 353] on link "😀 Дарія Лапушкіна" at bounding box center [622, 351] width 104 height 17
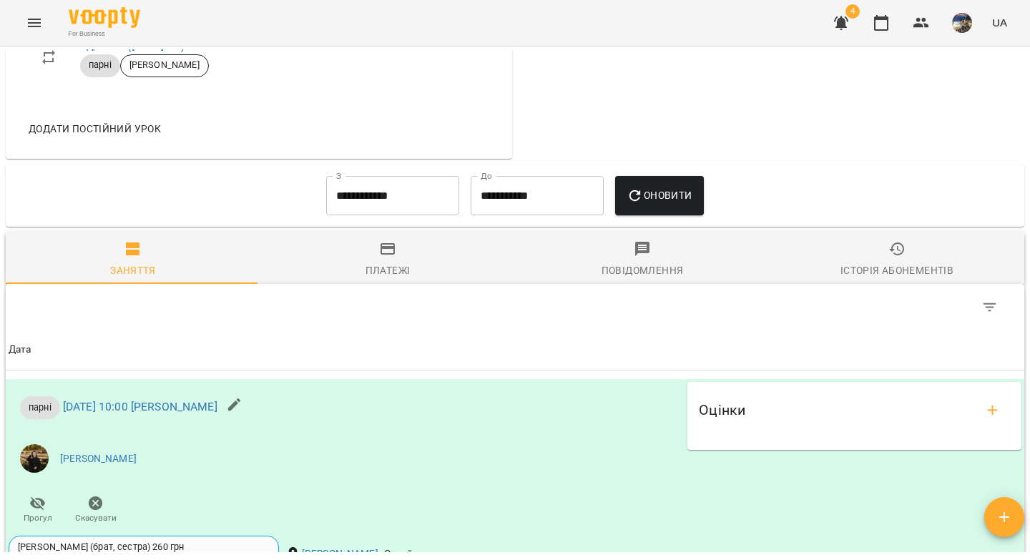
scroll to position [906, 0]
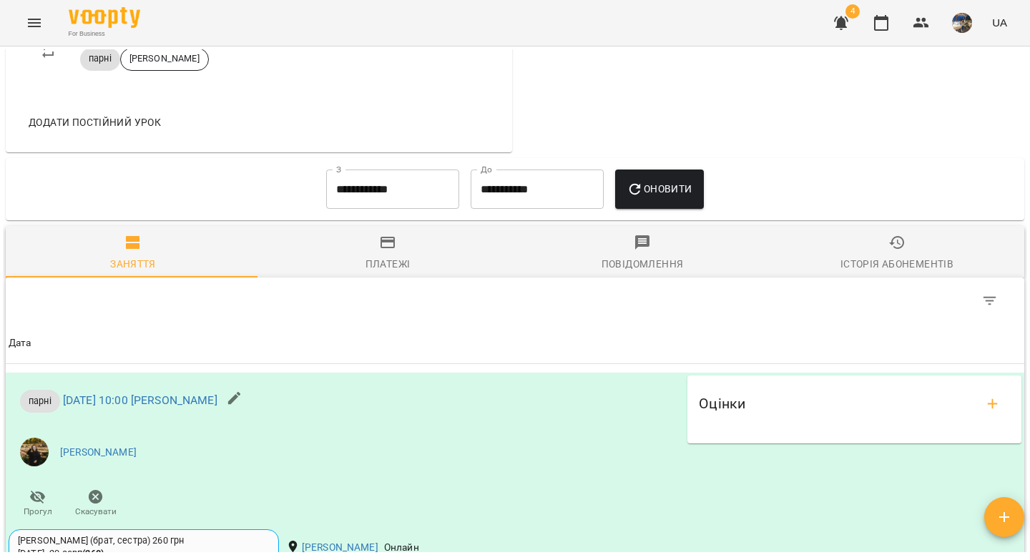
click at [342, 196] on input "**********" at bounding box center [392, 189] width 133 height 40
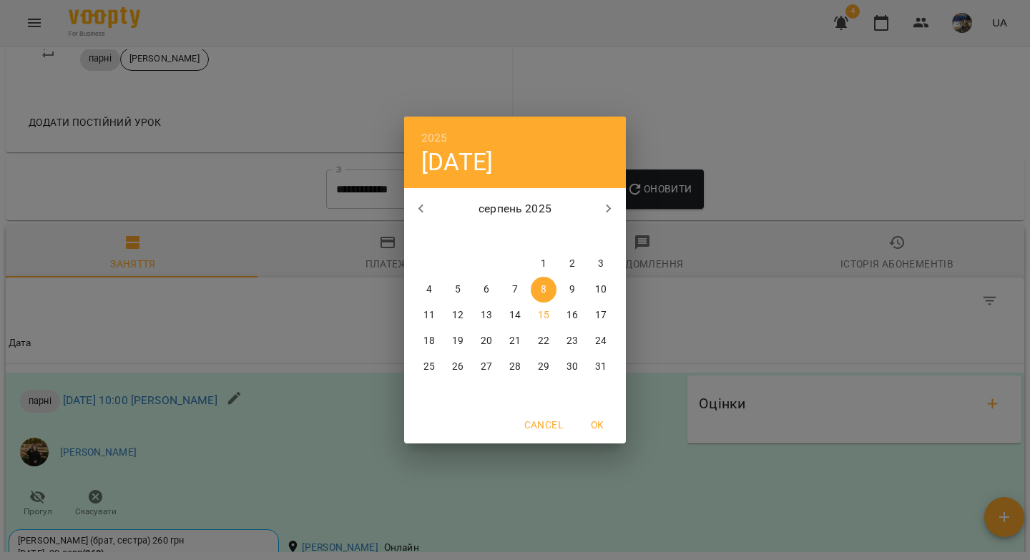
click at [419, 207] on icon "button" at bounding box center [421, 208] width 17 height 17
drag, startPoint x: 456, startPoint y: 264, endPoint x: 581, endPoint y: 223, distance: 130.9
click at [455, 264] on p "1" at bounding box center [458, 264] width 6 height 14
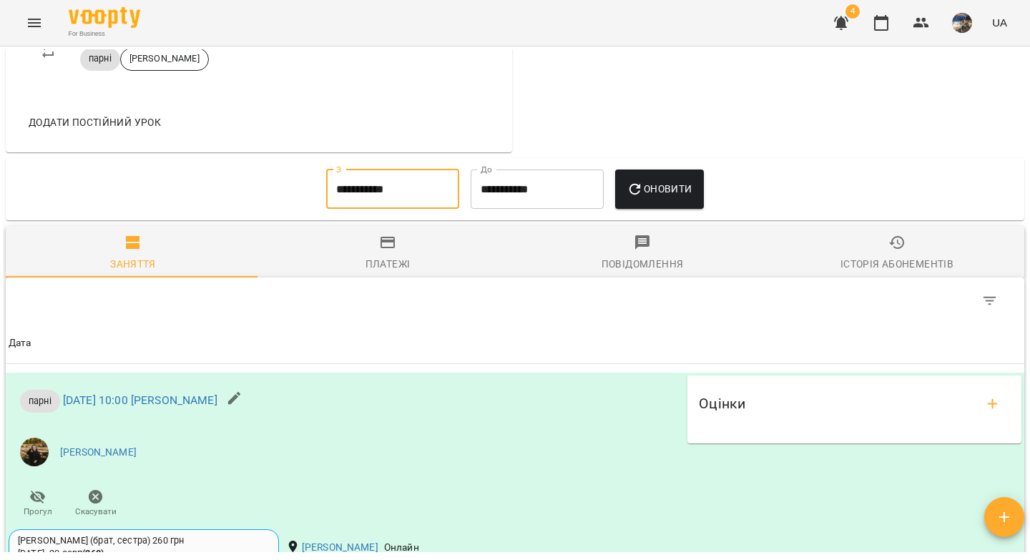
click at [658, 197] on span "Оновити" at bounding box center [658, 188] width 65 height 17
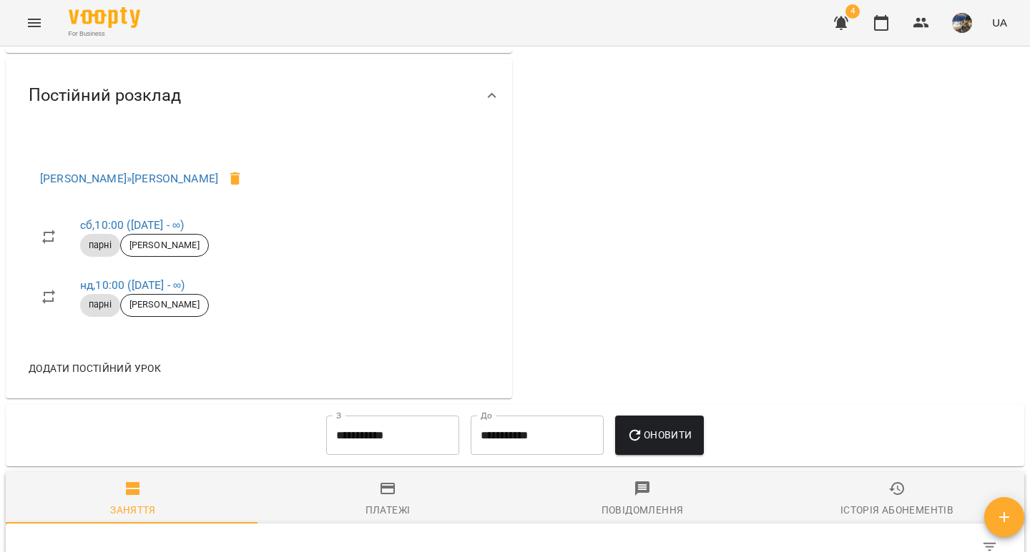
scroll to position [784, 0]
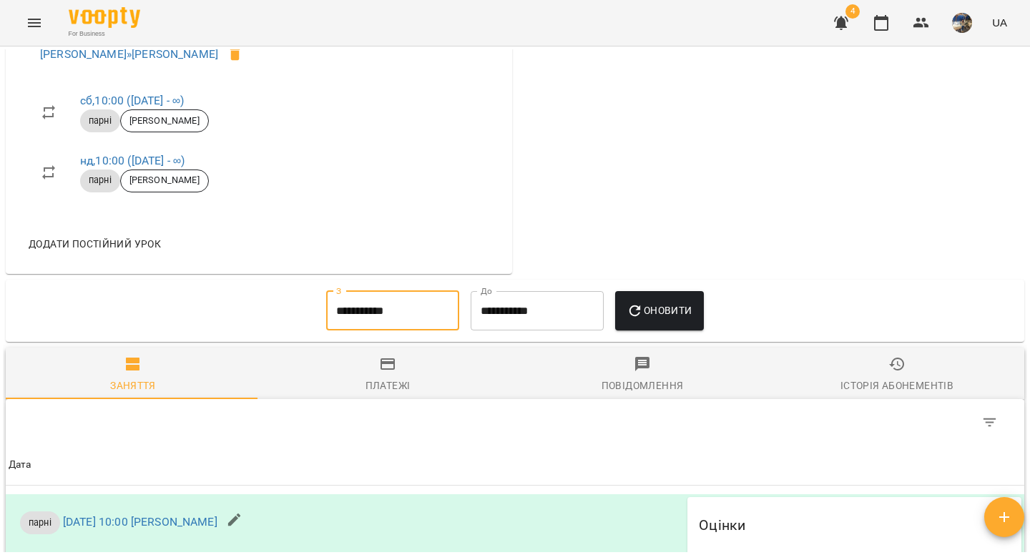
click at [377, 322] on input "**********" at bounding box center [392, 311] width 133 height 40
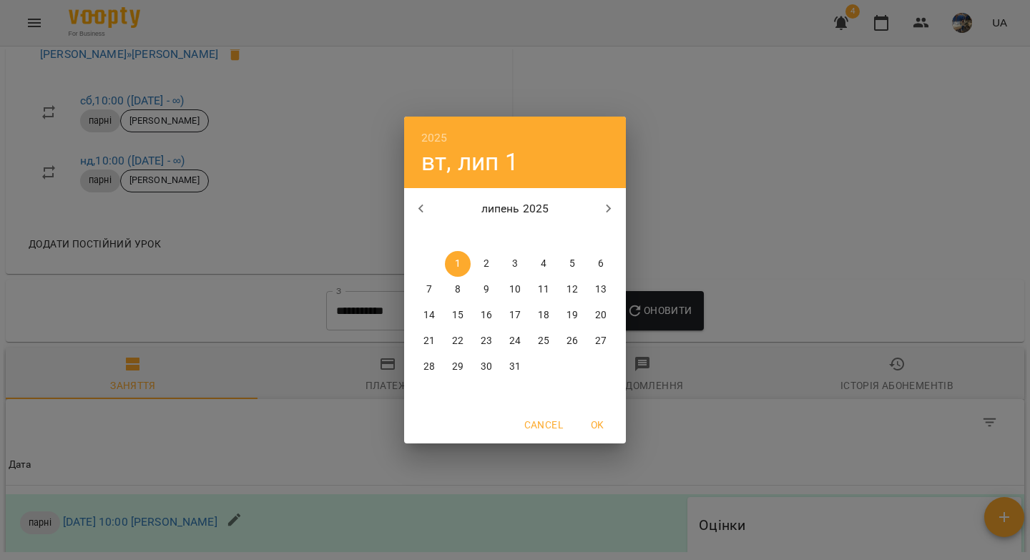
click at [613, 206] on icon "button" at bounding box center [608, 208] width 17 height 17
click at [415, 205] on icon "button" at bounding box center [421, 208] width 17 height 17
drag, startPoint x: 460, startPoint y: 340, endPoint x: 520, endPoint y: 330, distance: 60.9
click at [460, 339] on p "22" at bounding box center [457, 341] width 11 height 14
type input "**********"
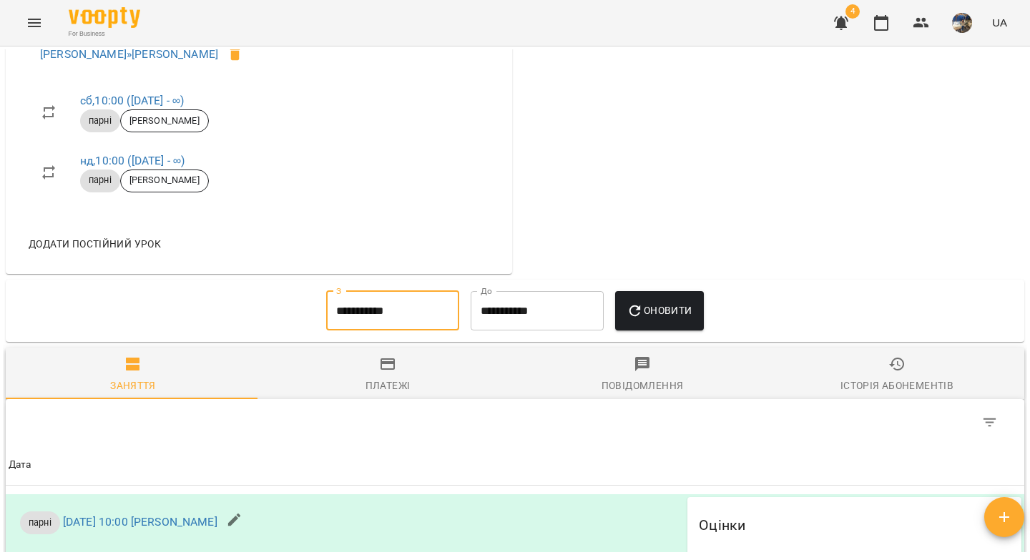
click at [648, 319] on span "Оновити" at bounding box center [658, 310] width 65 height 17
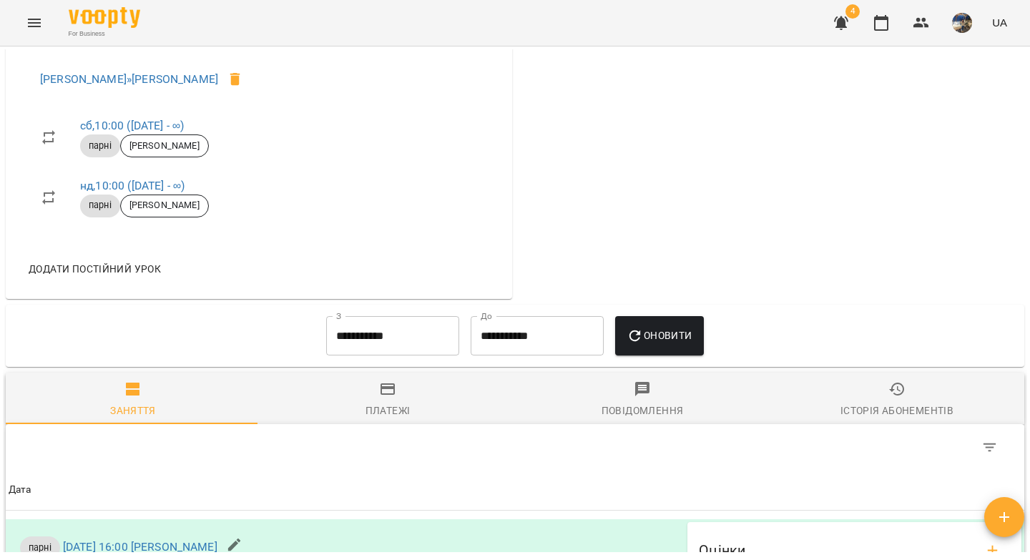
scroll to position [317, 0]
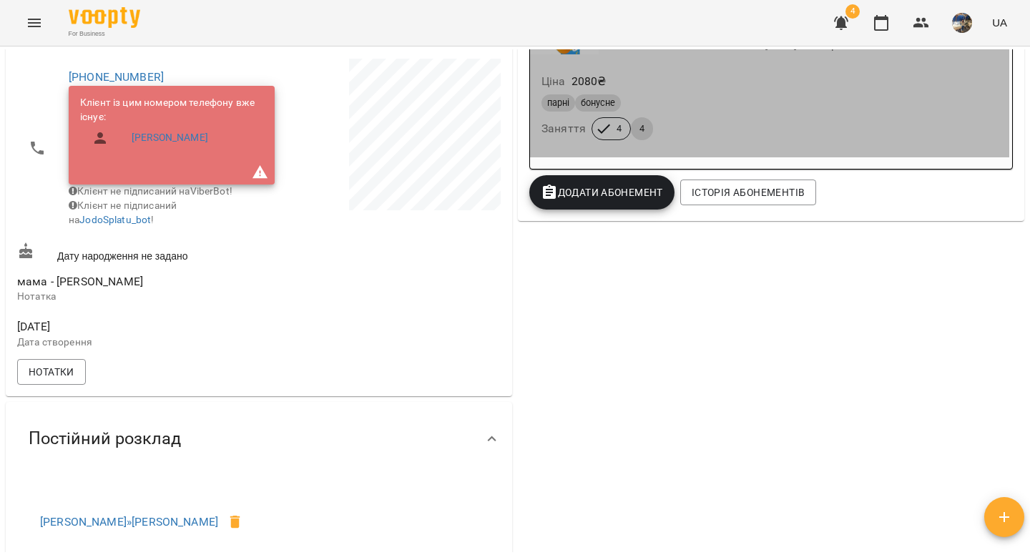
click at [759, 131] on div "парні бонусне Заняття 4 4" at bounding box center [769, 117] width 462 height 51
